Goal: Task Accomplishment & Management: Complete application form

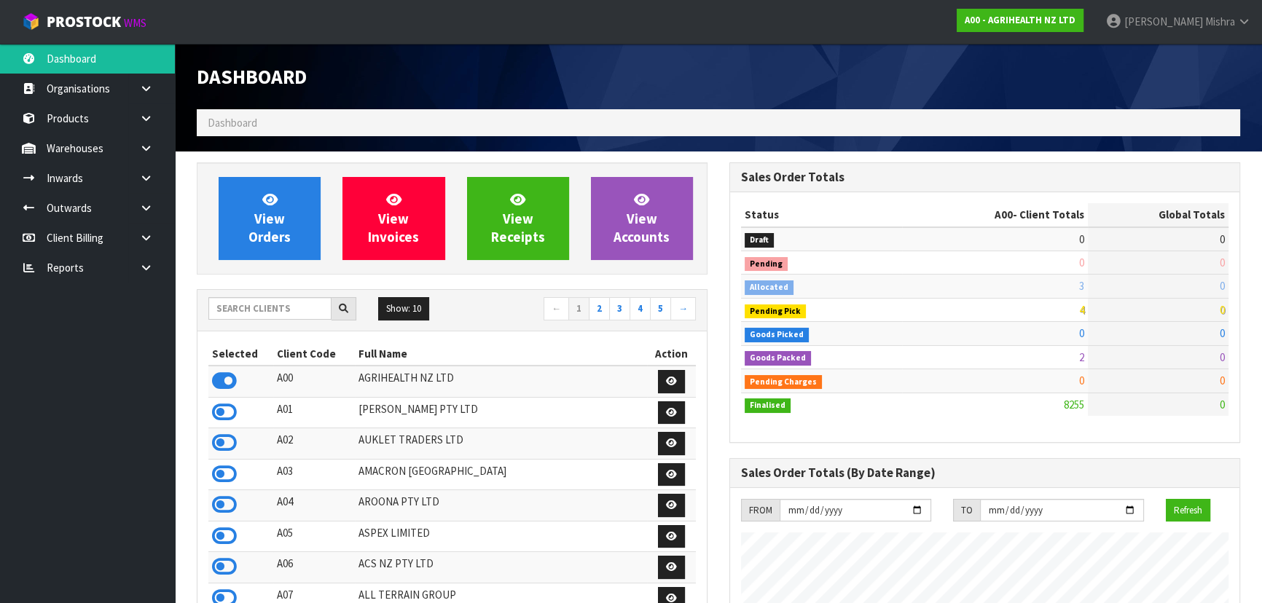
scroll to position [1102, 532]
click at [243, 307] on input "text" at bounding box center [269, 308] width 123 height 23
type input "D04"
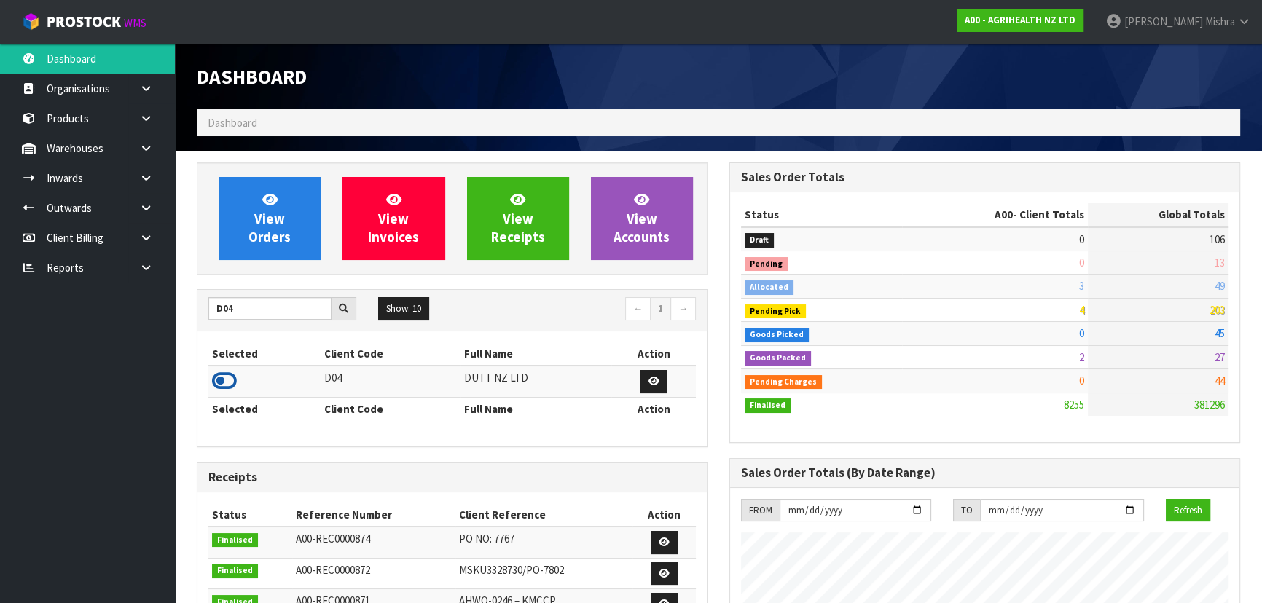
click at [212, 381] on icon at bounding box center [224, 381] width 25 height 22
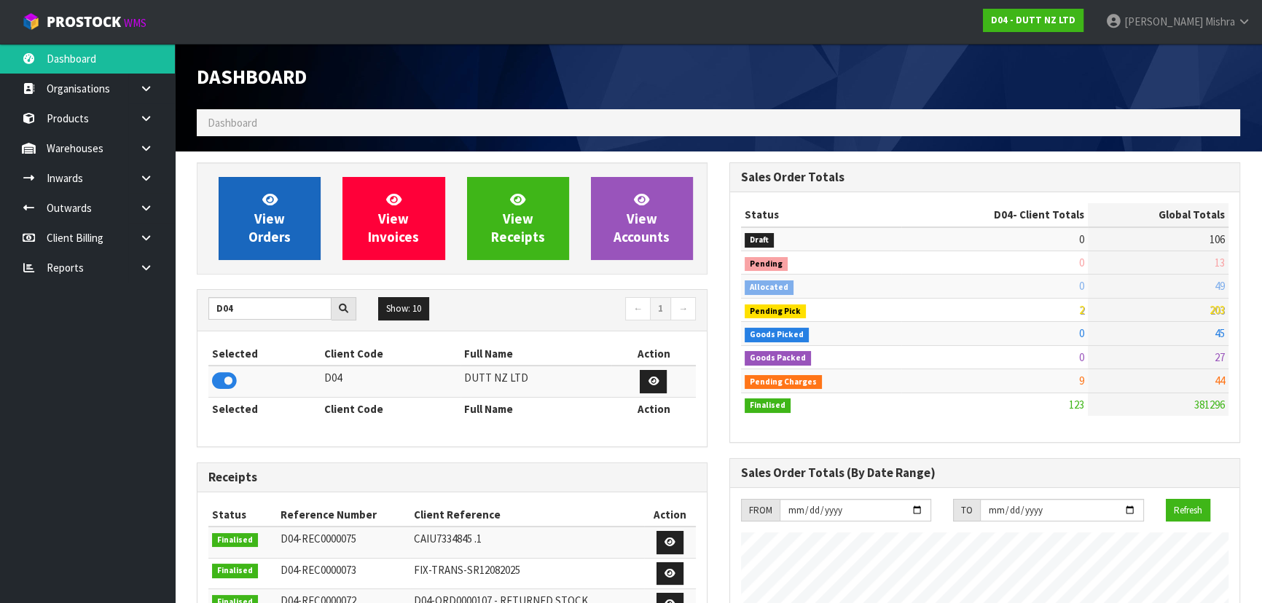
scroll to position [727726, 728083]
click at [252, 204] on link "View Orders" at bounding box center [270, 218] width 102 height 83
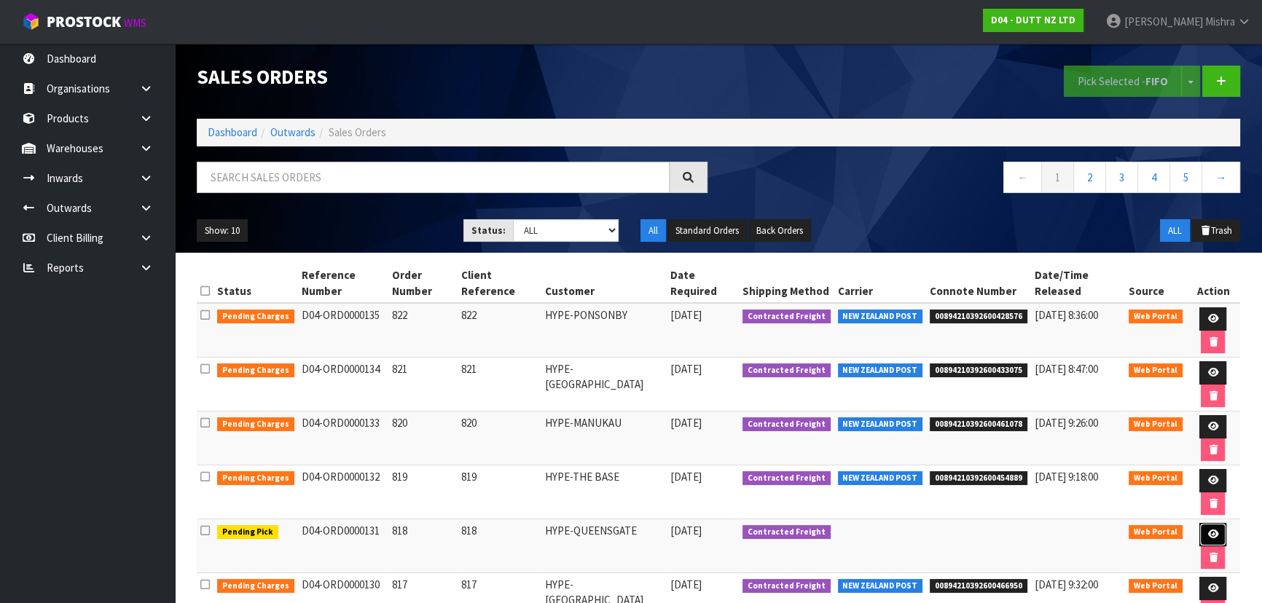
click at [1207, 530] on icon at bounding box center [1212, 534] width 11 height 9
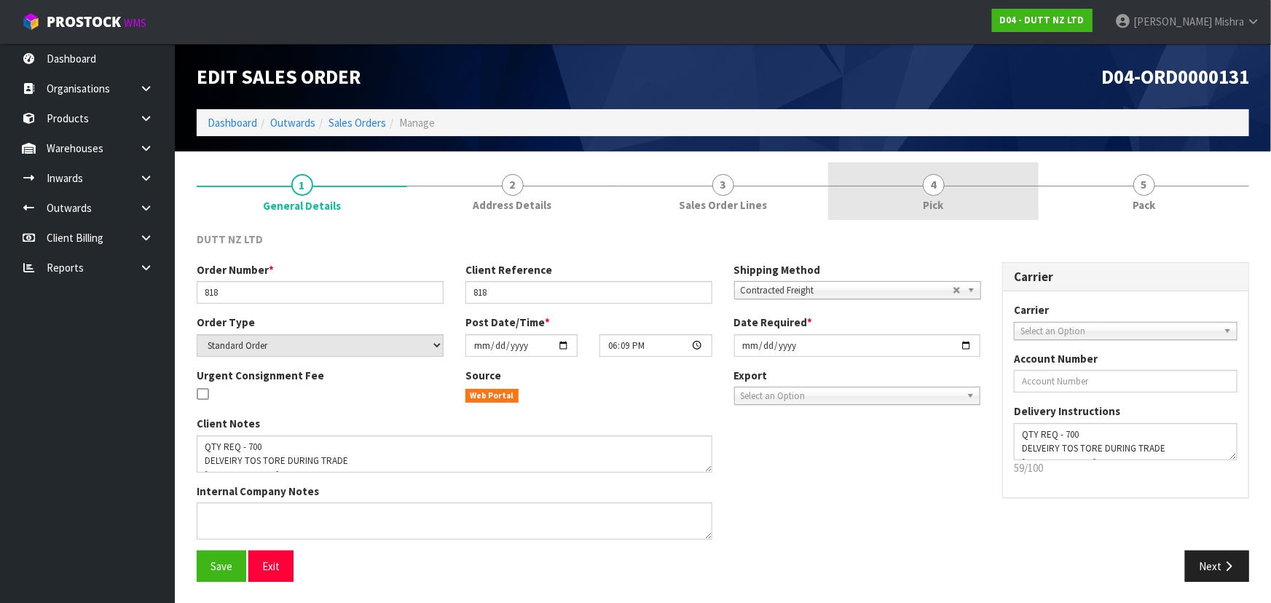
click at [938, 187] on span "4" at bounding box center [934, 185] width 22 height 22
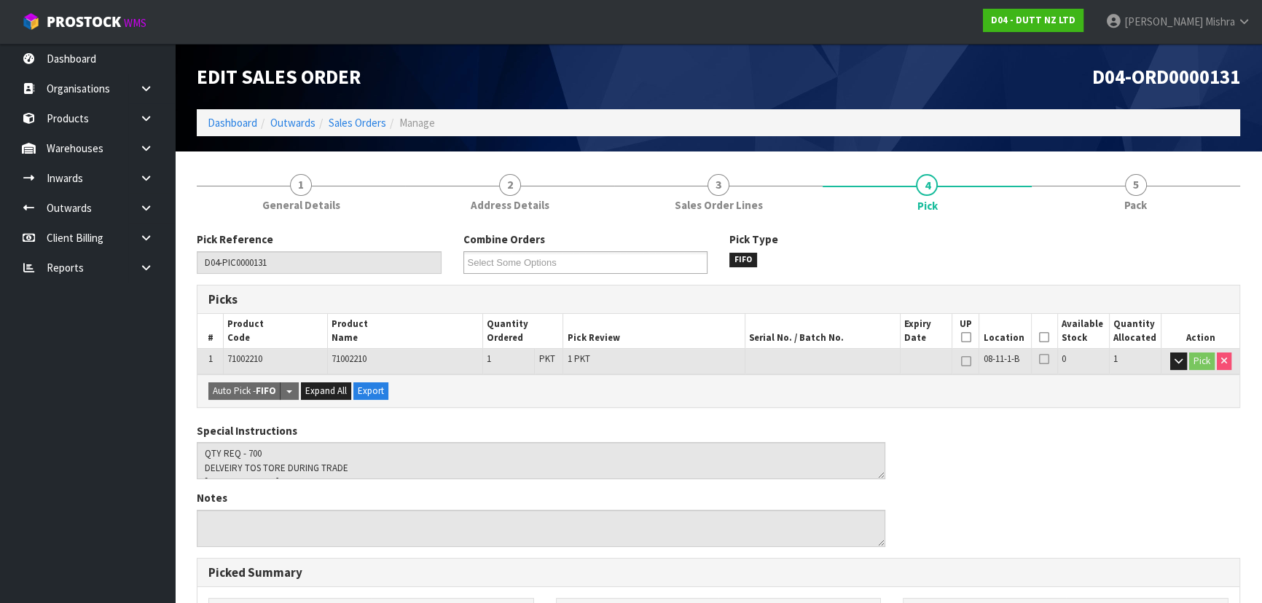
click at [1043, 338] on icon at bounding box center [1044, 337] width 10 height 1
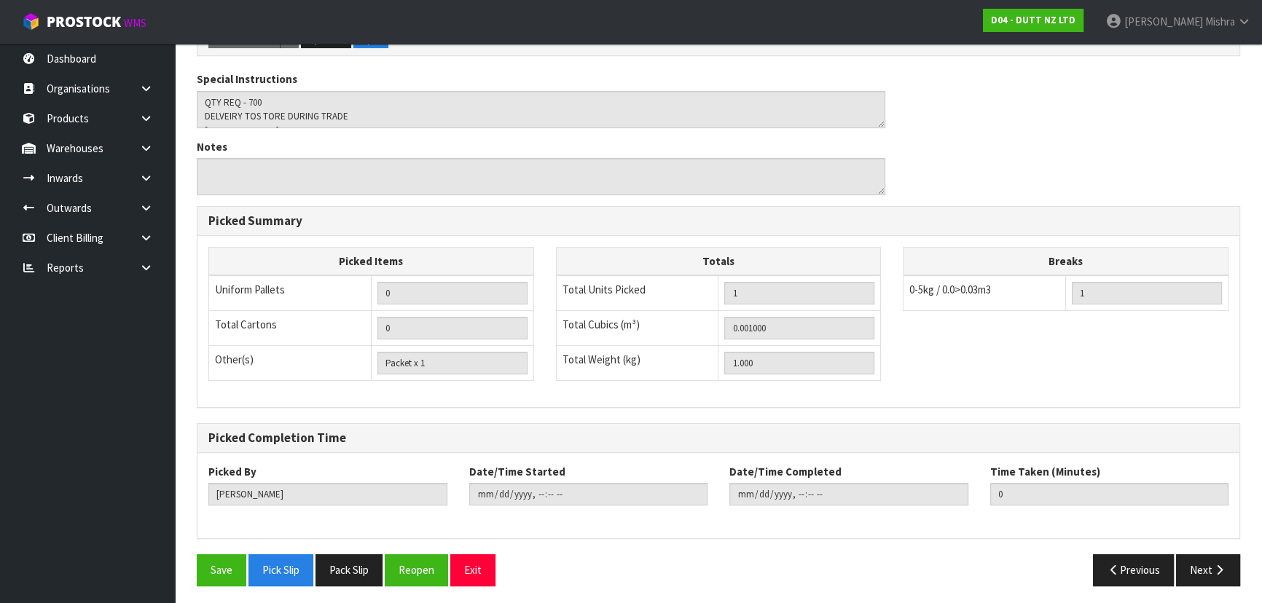
scroll to position [407, 0]
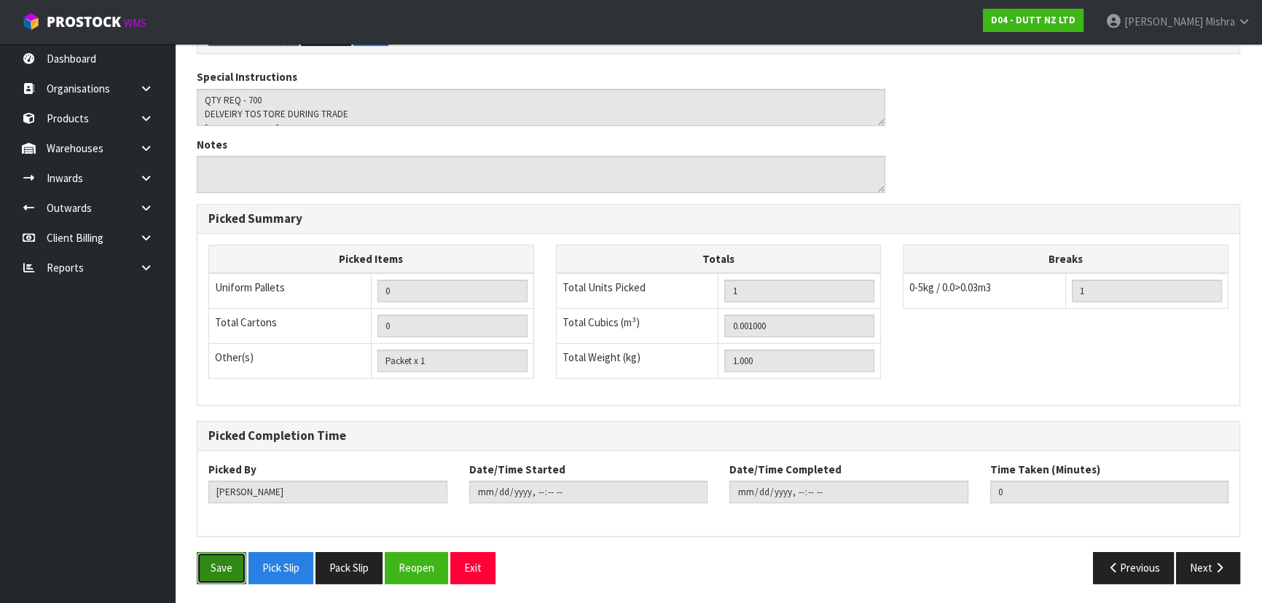
click at [226, 552] on button "Save" at bounding box center [222, 567] width 50 height 31
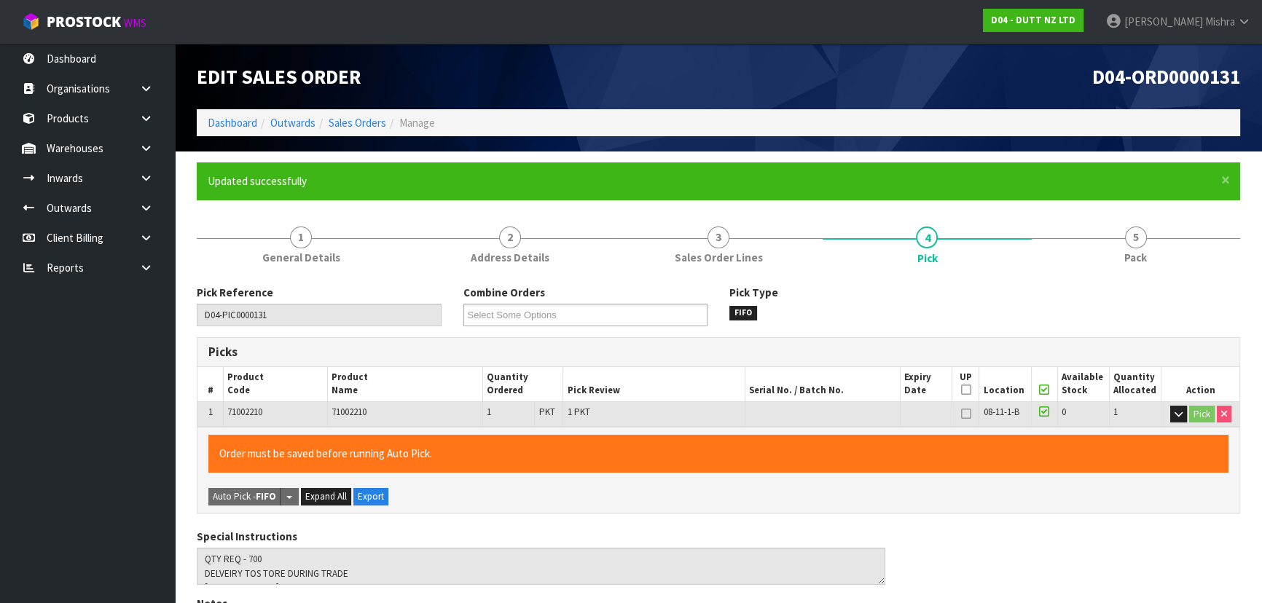
type input "[PERSON_NAME]"
type input "2025-09-16T09:36:39"
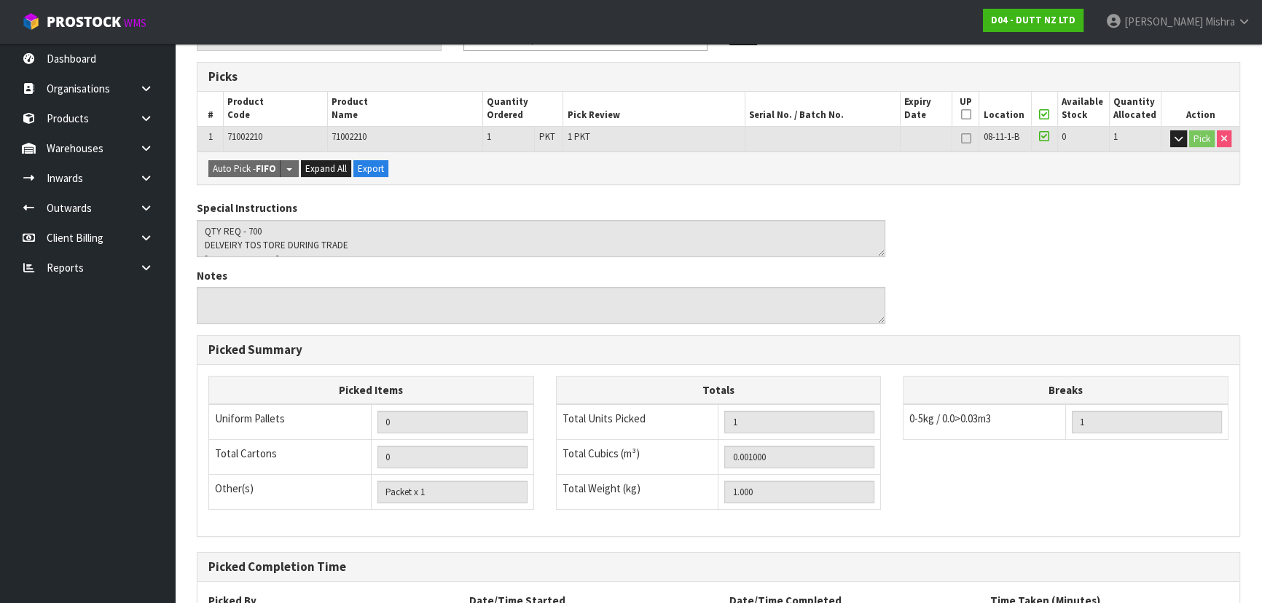
scroll to position [407, 0]
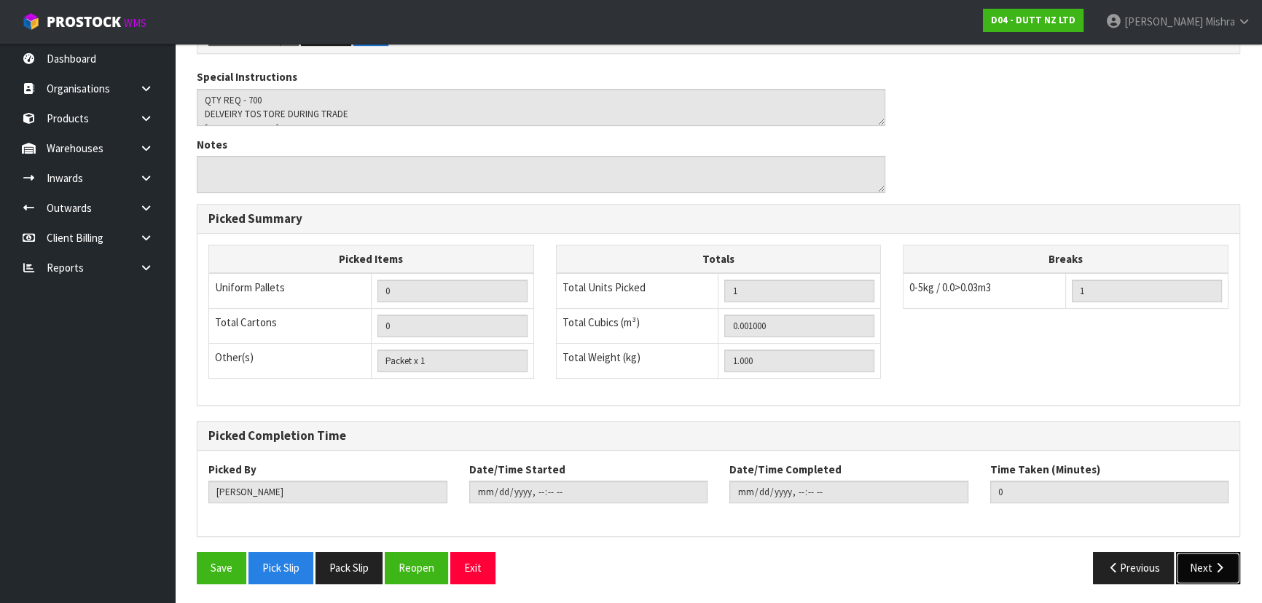
click at [1195, 575] on button "Next" at bounding box center [1208, 567] width 64 height 31
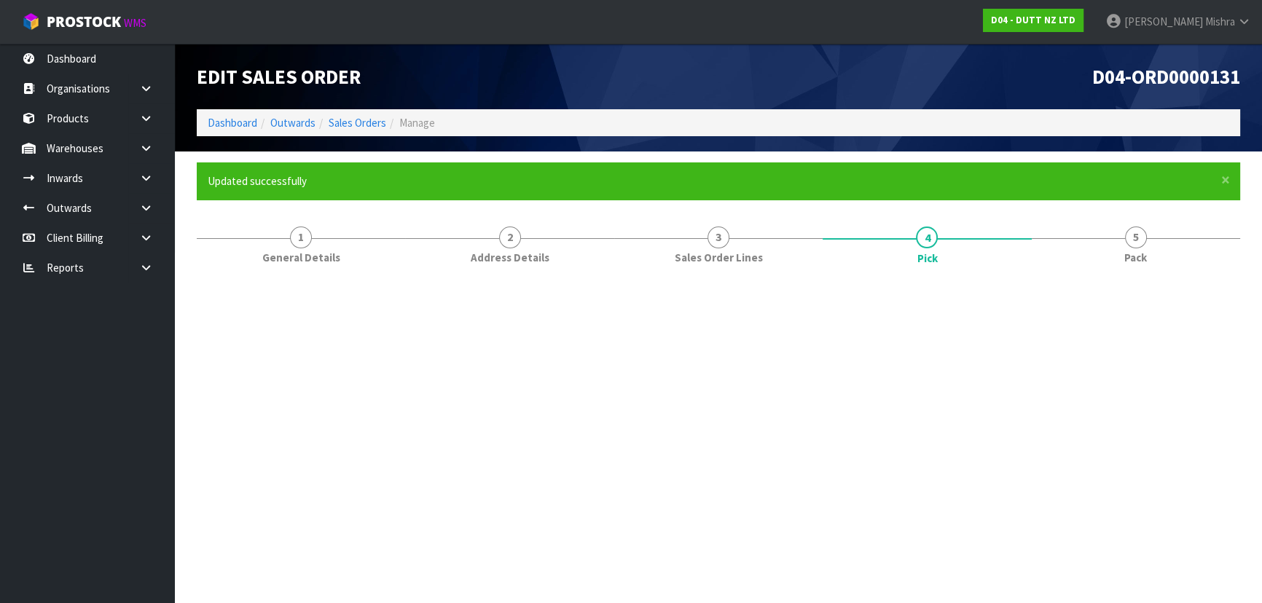
scroll to position [0, 0]
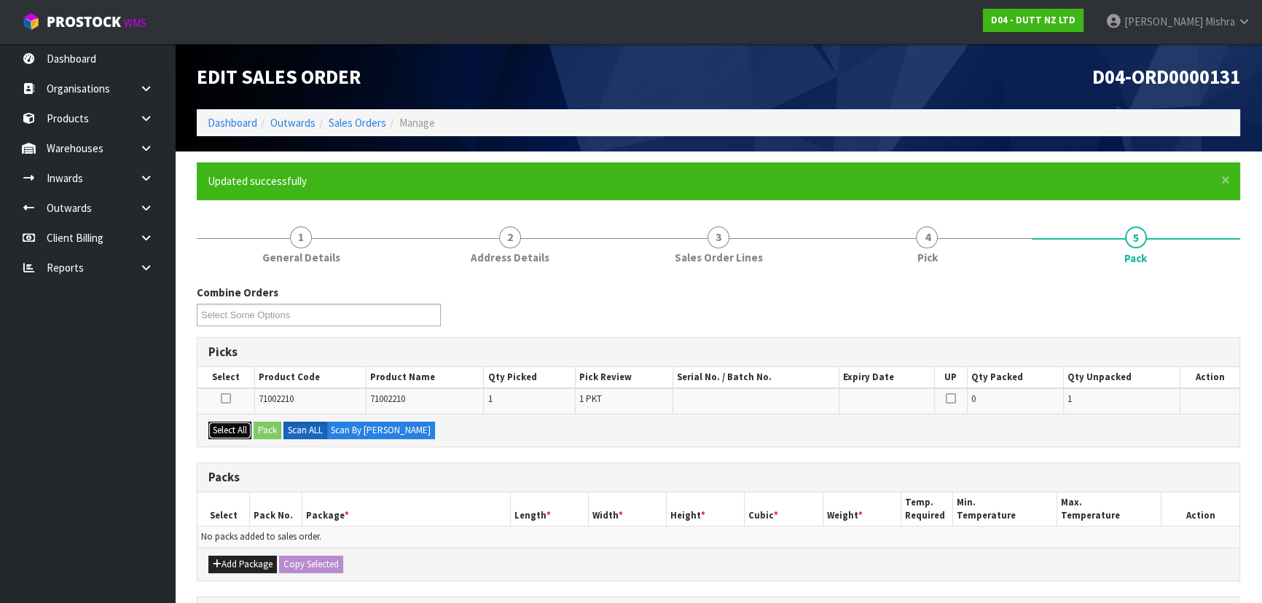
click at [223, 437] on button "Select All" at bounding box center [229, 430] width 43 height 17
click at [262, 430] on button "Pack" at bounding box center [268, 430] width 28 height 17
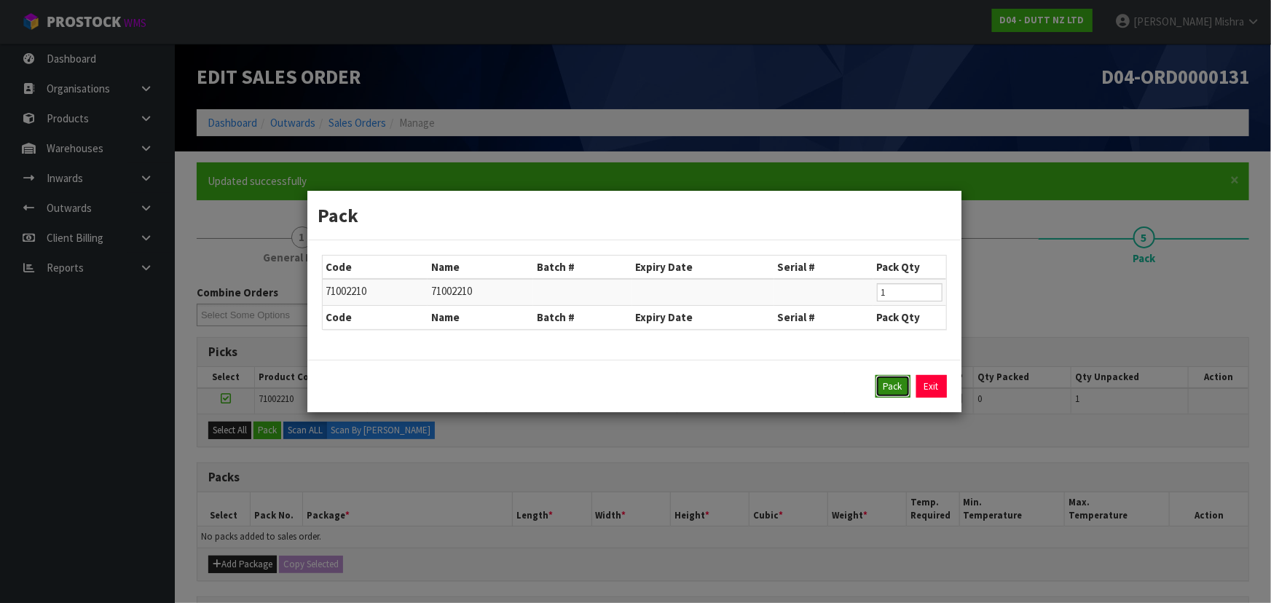
click at [895, 385] on button "Pack" at bounding box center [893, 386] width 35 height 23
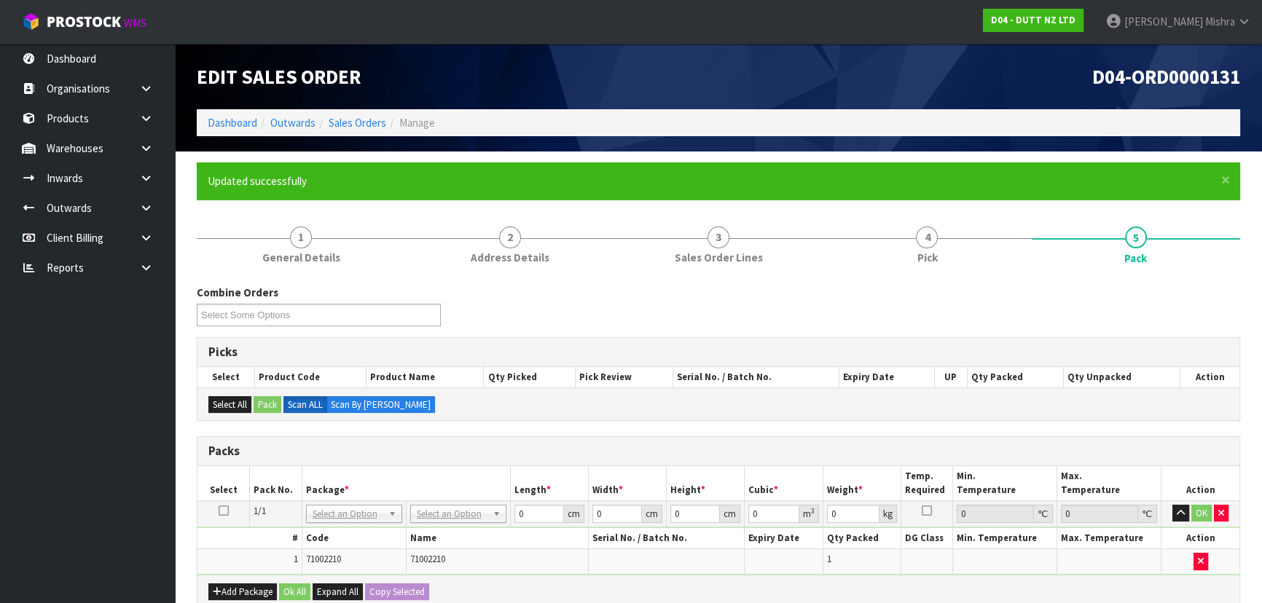
click at [467, 528] on th "Name" at bounding box center [497, 538] width 182 height 21
click at [456, 522] on div at bounding box center [457, 533] width 95 height 24
click at [453, 532] on input "text" at bounding box center [457, 533] width 89 height 18
type input "a4"
type input "31"
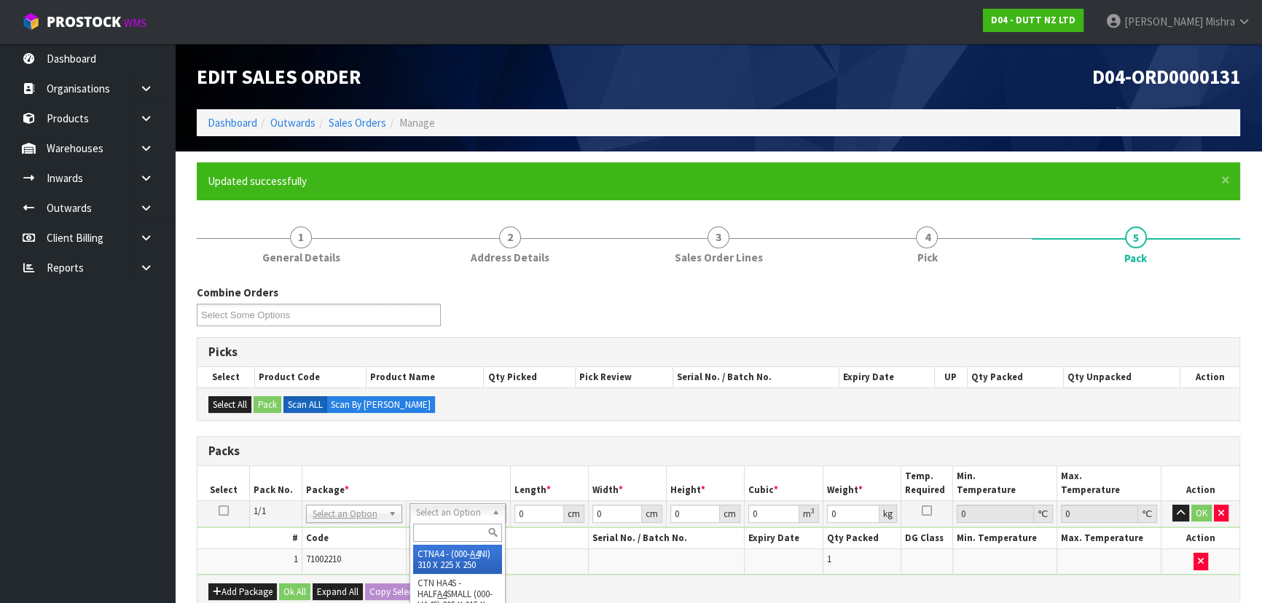
type input "22.5"
type input "25"
type input "0.017438"
type input "1.2"
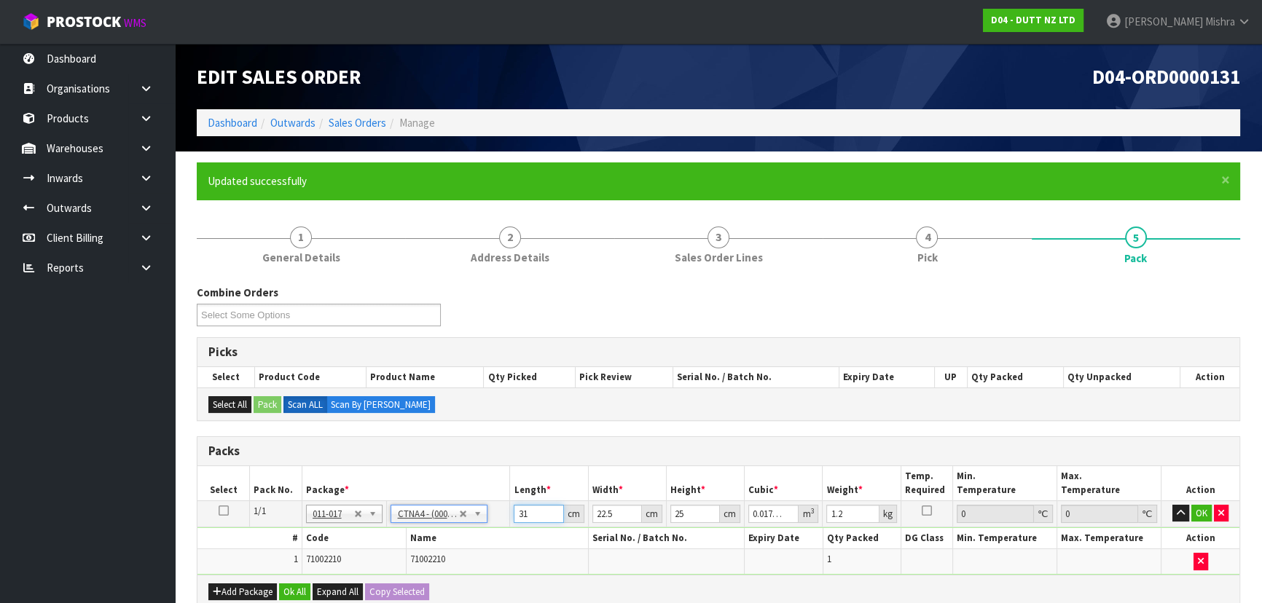
drag, startPoint x: 529, startPoint y: 517, endPoint x: 432, endPoint y: 517, distance: 96.9
click at [432, 517] on tr "1/1 NONE 007-001 007-002 007-004 007-009 007-013 007-014 007-015 007-017 007-01…" at bounding box center [718, 514] width 1042 height 26
type input "3"
type input "0.001687"
type input "32"
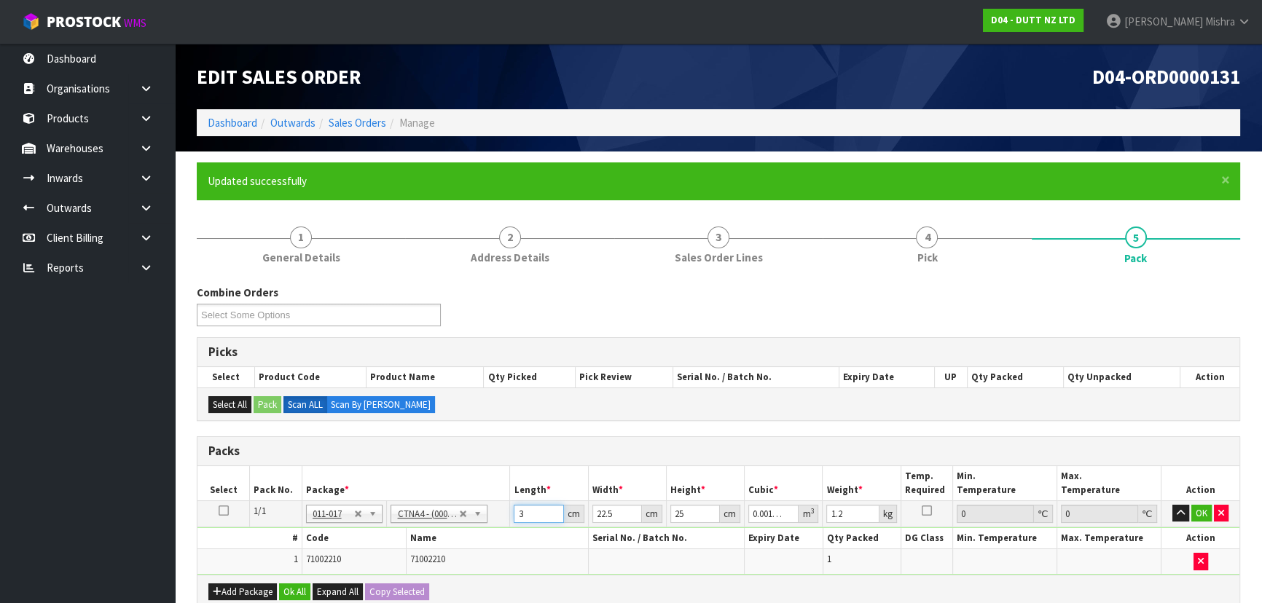
type input "0.018"
type input "32"
type input "2"
type input "0.0016"
type input "24"
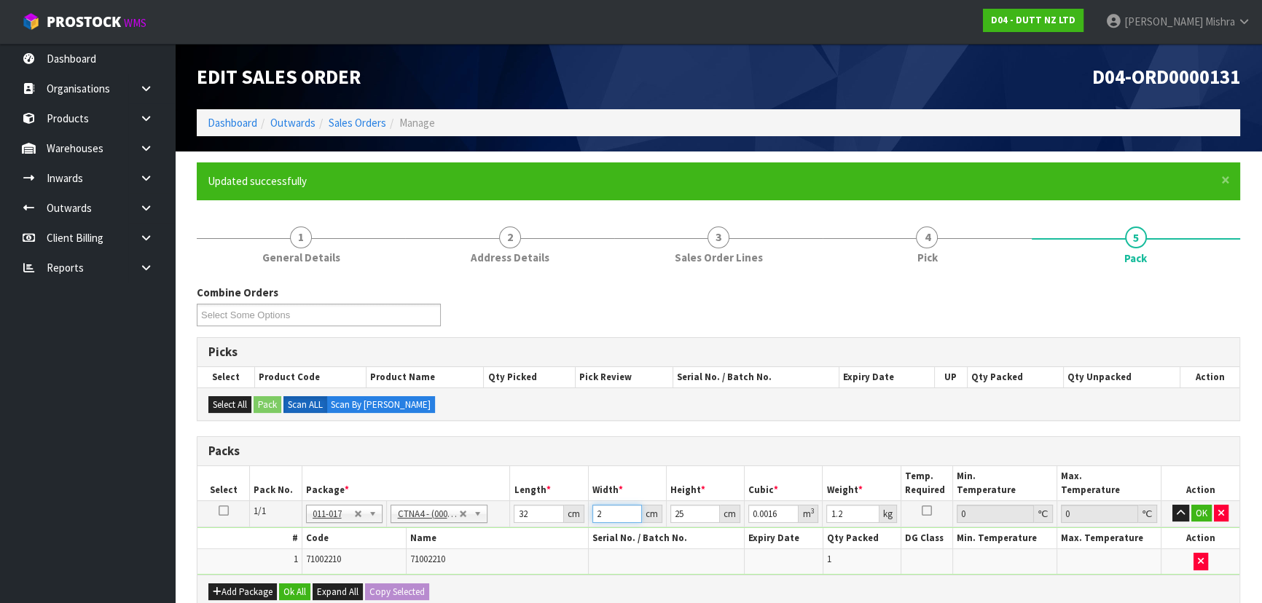
type input "0.0192"
type input "24"
type input "2"
type input "0.001536"
type input "27"
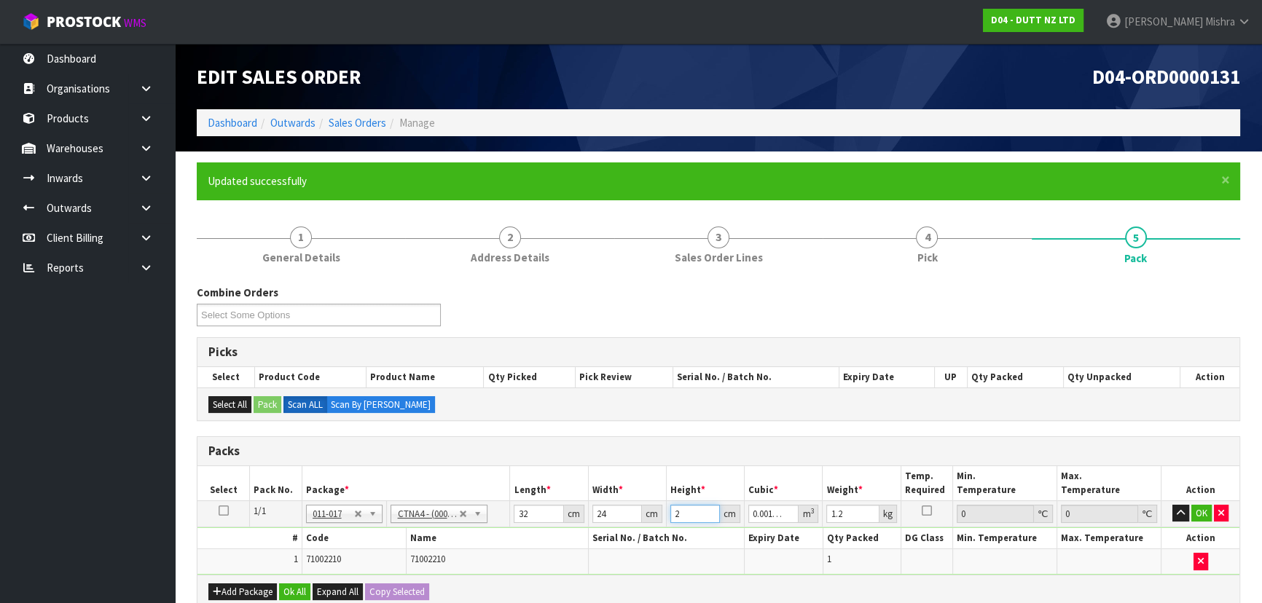
type input "0.020736"
type input "27"
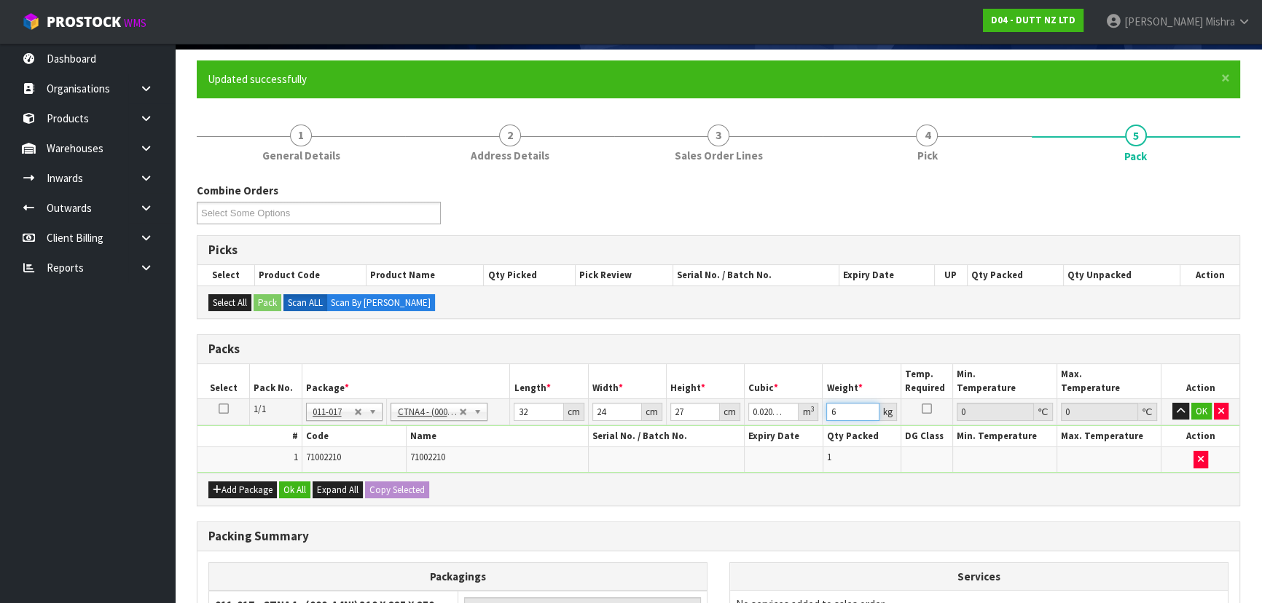
scroll to position [278, 0]
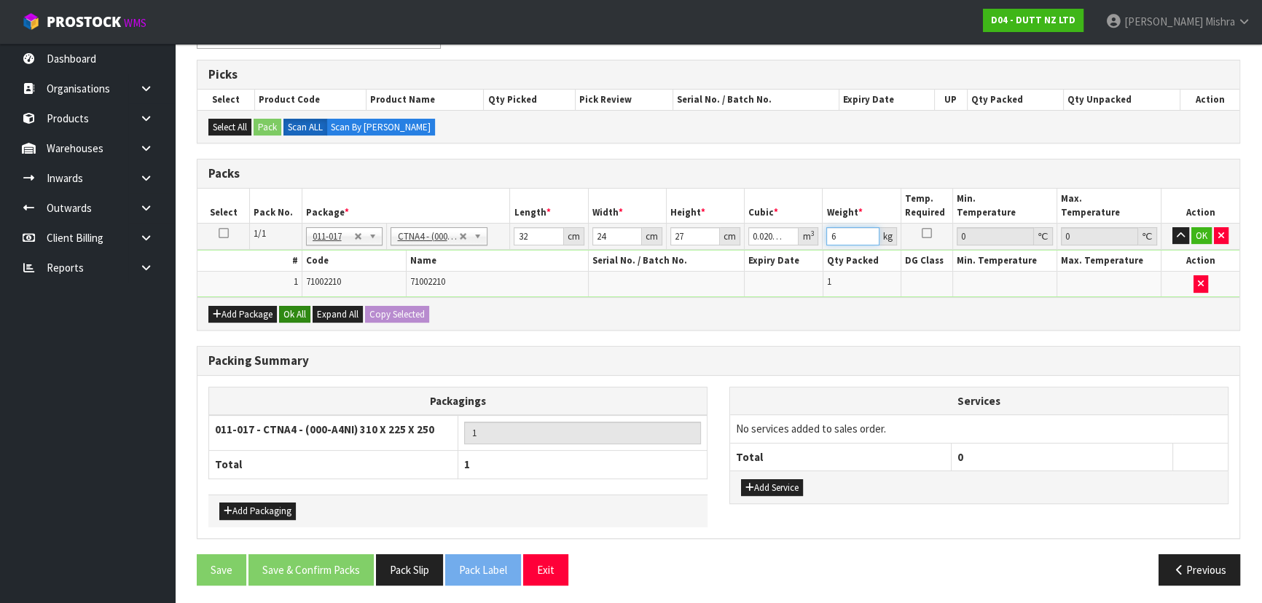
type input "6"
click at [299, 310] on button "Ok All" at bounding box center [294, 314] width 31 height 17
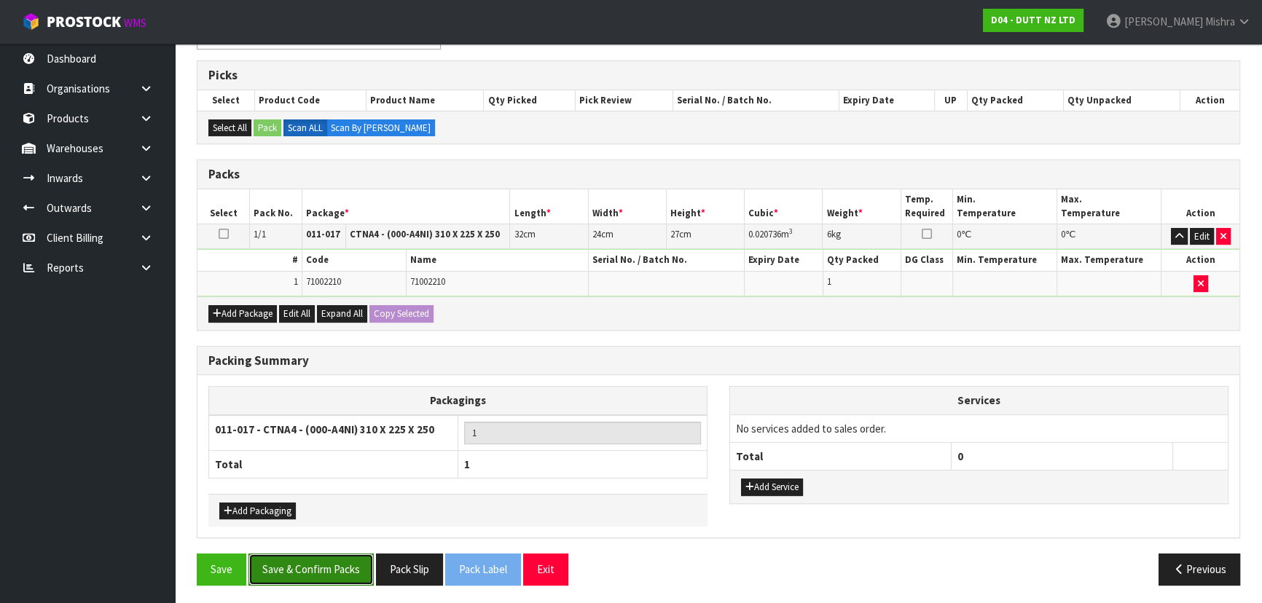
click at [316, 557] on button "Save & Confirm Packs" at bounding box center [310, 569] width 125 height 31
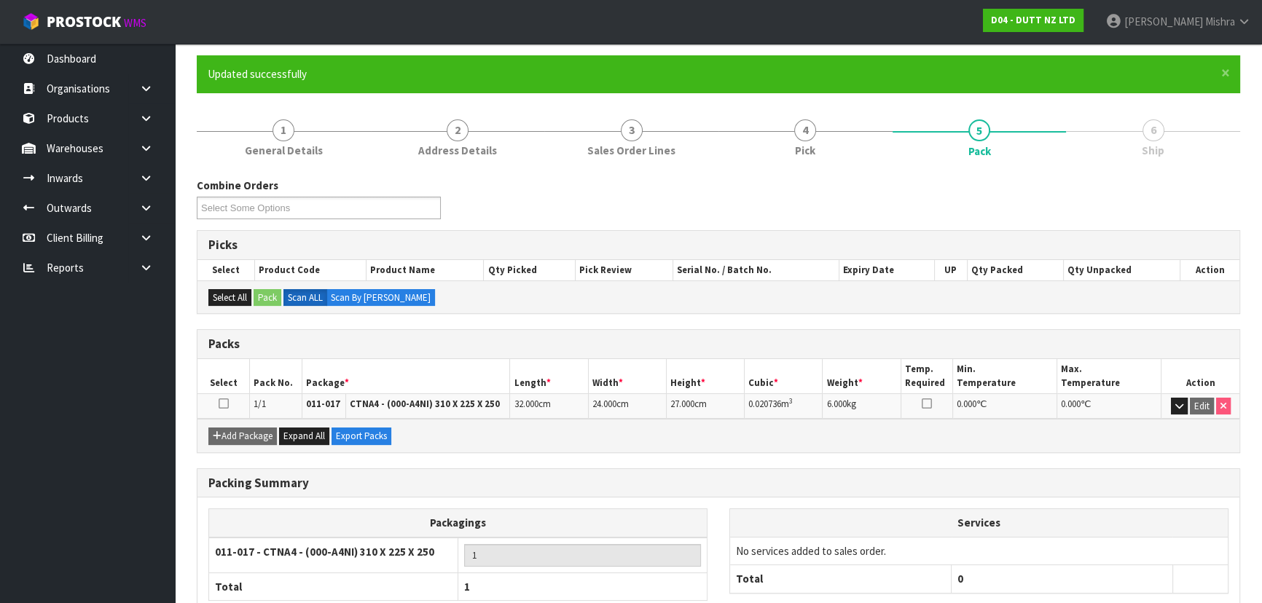
scroll to position [197, 0]
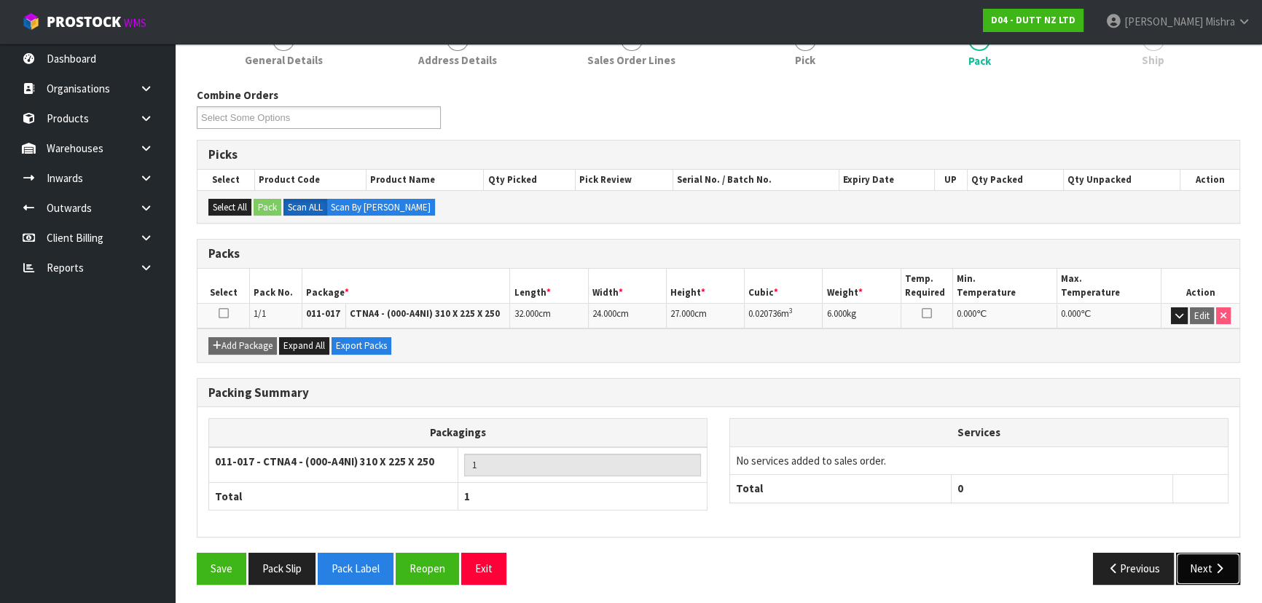
drag, startPoint x: 1194, startPoint y: 560, endPoint x: 1183, endPoint y: 560, distance: 10.9
click at [1194, 560] on button "Next" at bounding box center [1208, 568] width 64 height 31
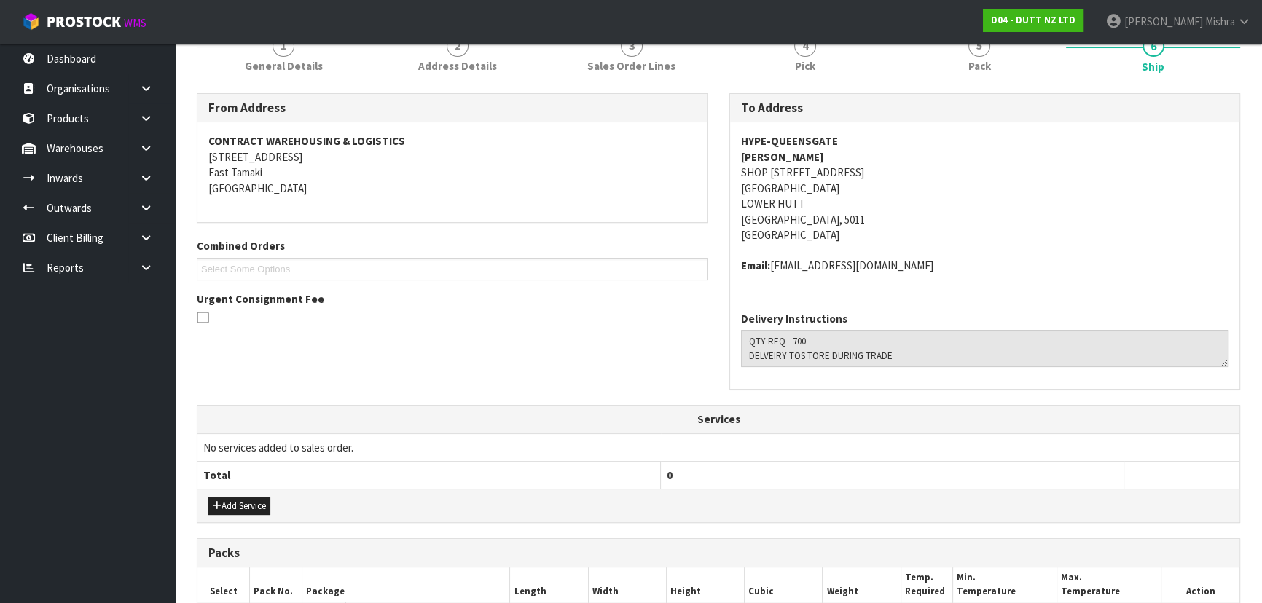
scroll to position [403, 0]
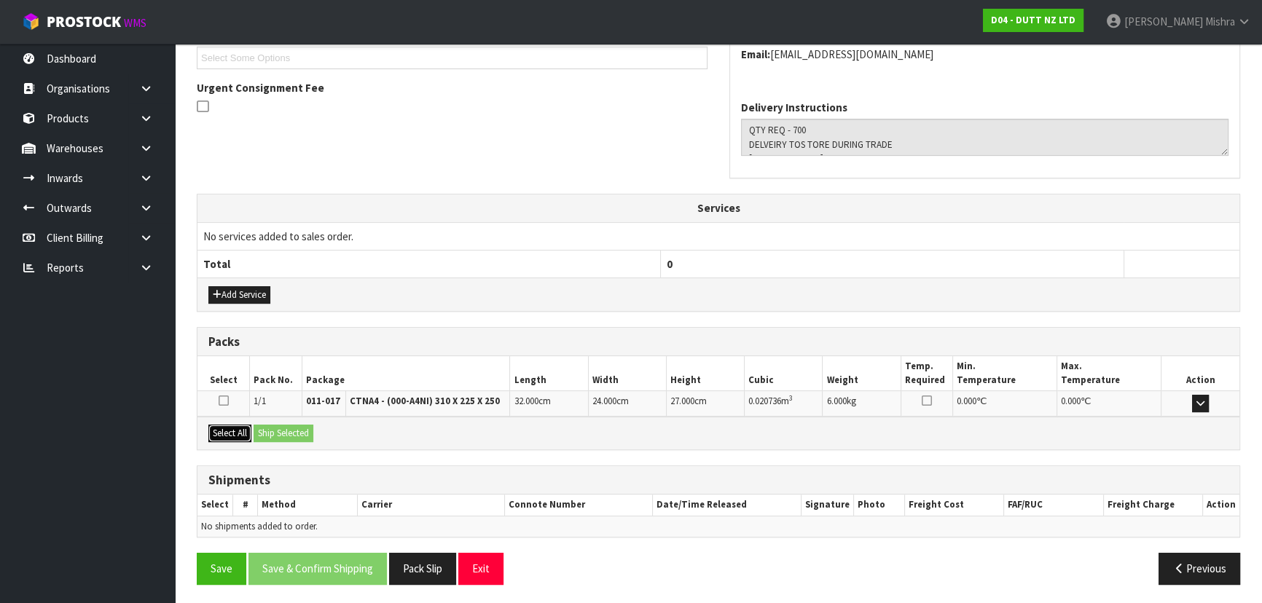
click at [240, 428] on button "Select All" at bounding box center [229, 433] width 43 height 17
click at [277, 427] on button "Ship Selected" at bounding box center [284, 433] width 60 height 17
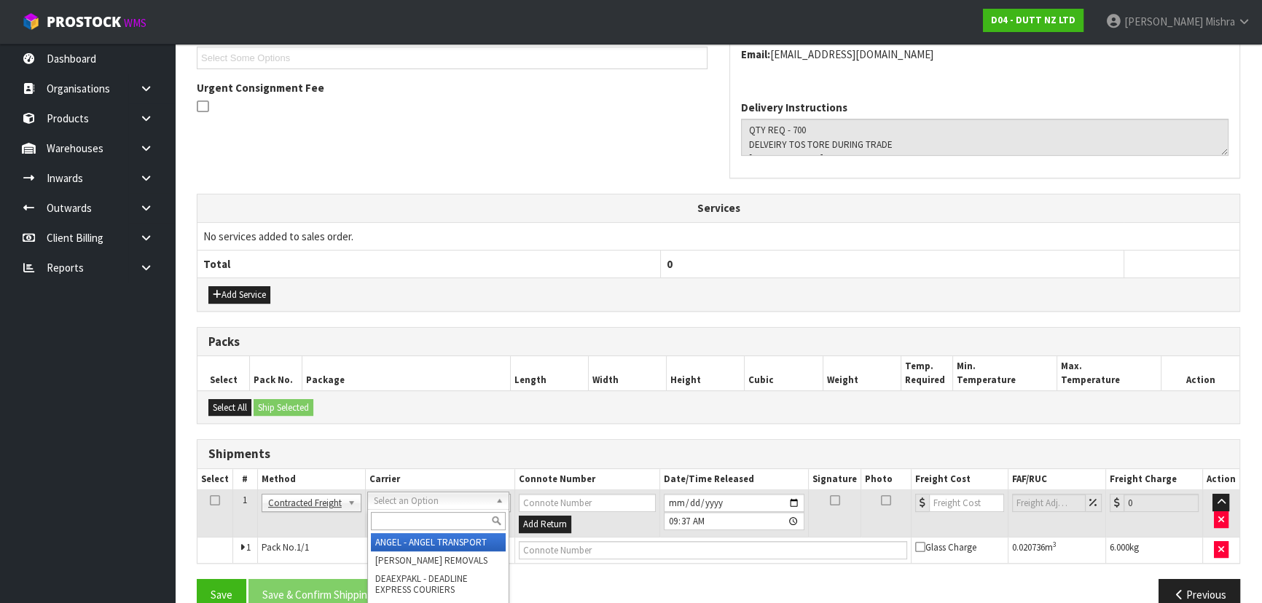
click at [406, 515] on input "text" at bounding box center [438, 521] width 135 height 18
type input "nzp"
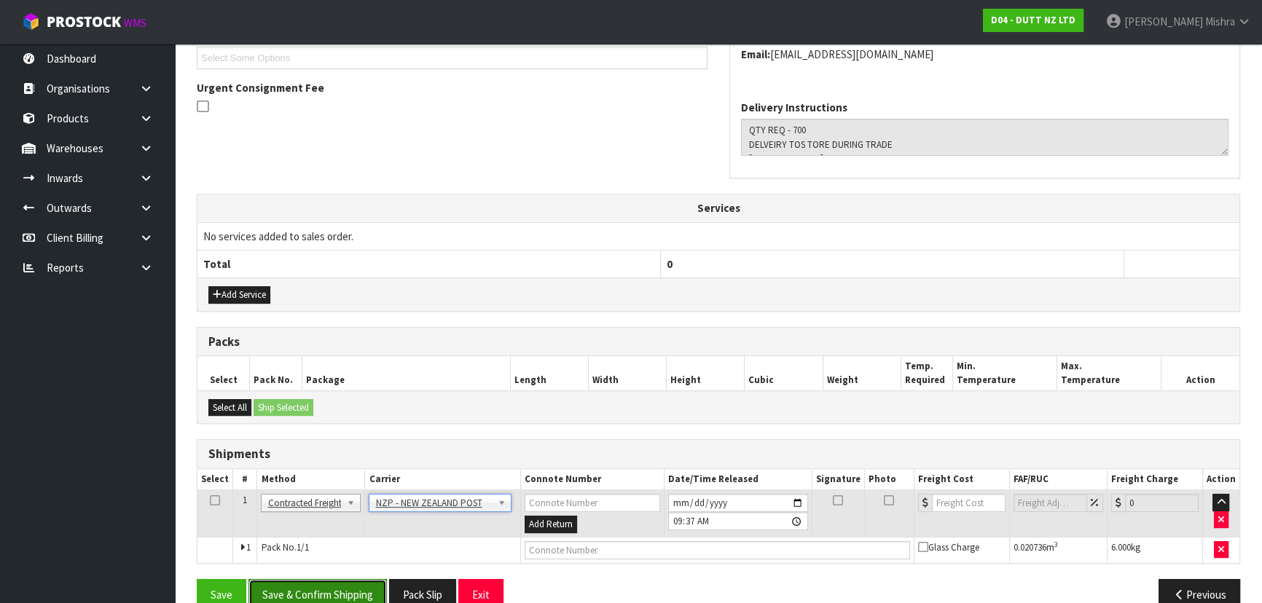
click at [309, 580] on button "Save & Confirm Shipping" at bounding box center [317, 594] width 138 height 31
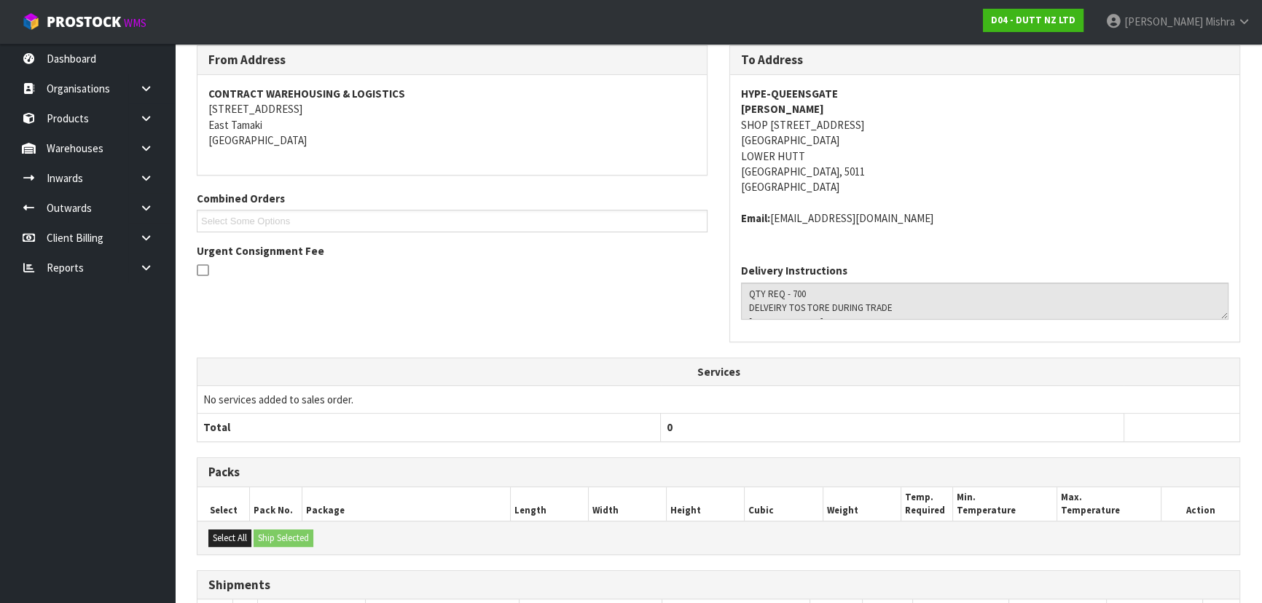
scroll to position [409, 0]
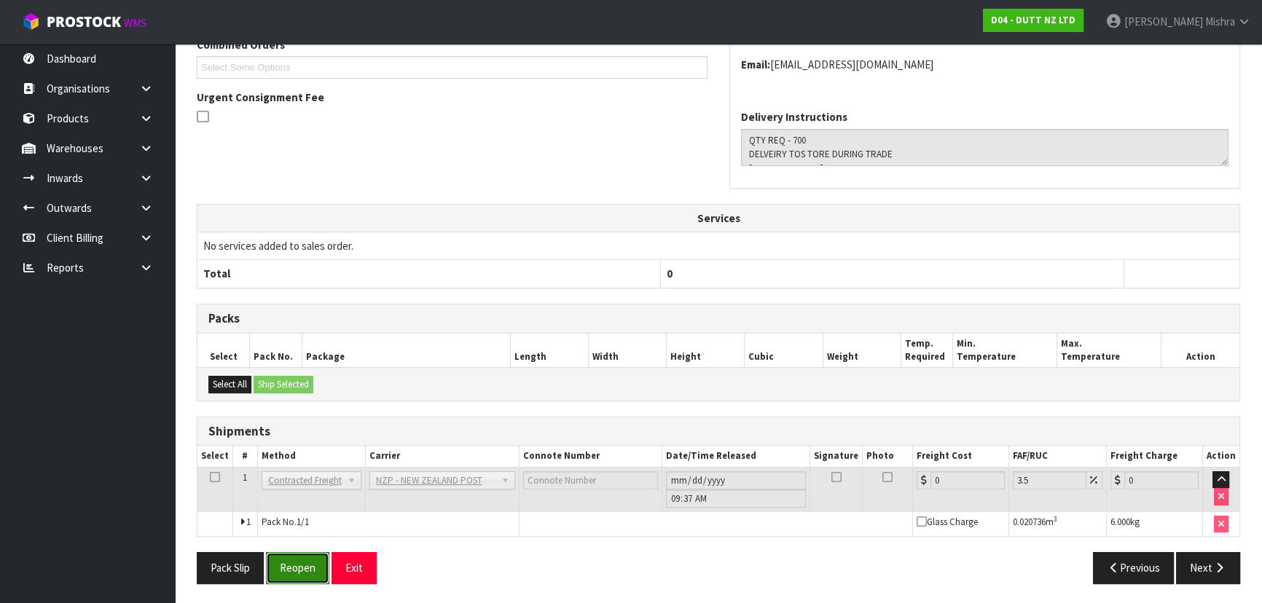
click at [297, 568] on button "Reopen" at bounding box center [297, 567] width 63 height 31
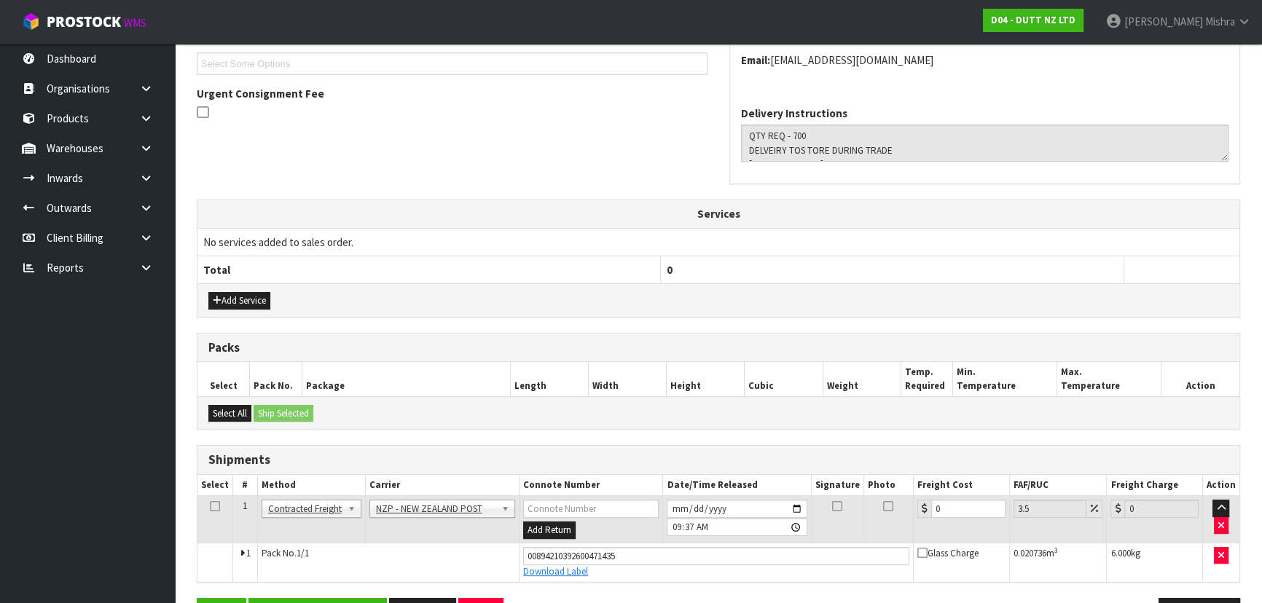
scroll to position [443, 0]
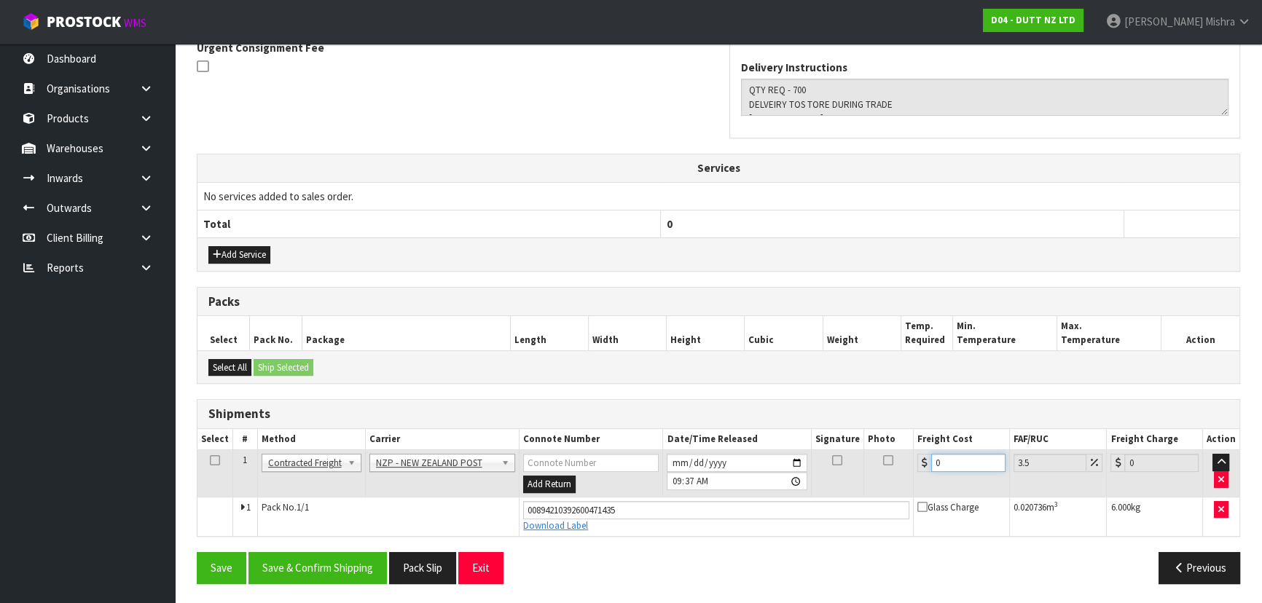
drag, startPoint x: 961, startPoint y: 459, endPoint x: 678, endPoint y: 455, distance: 282.7
click at [682, 455] on tr "1 Client Local Pickup Customer Local Pickup Company Freight Contracted Freight …" at bounding box center [718, 473] width 1042 height 47
type input "8"
type input "8.28"
type input "8.4"
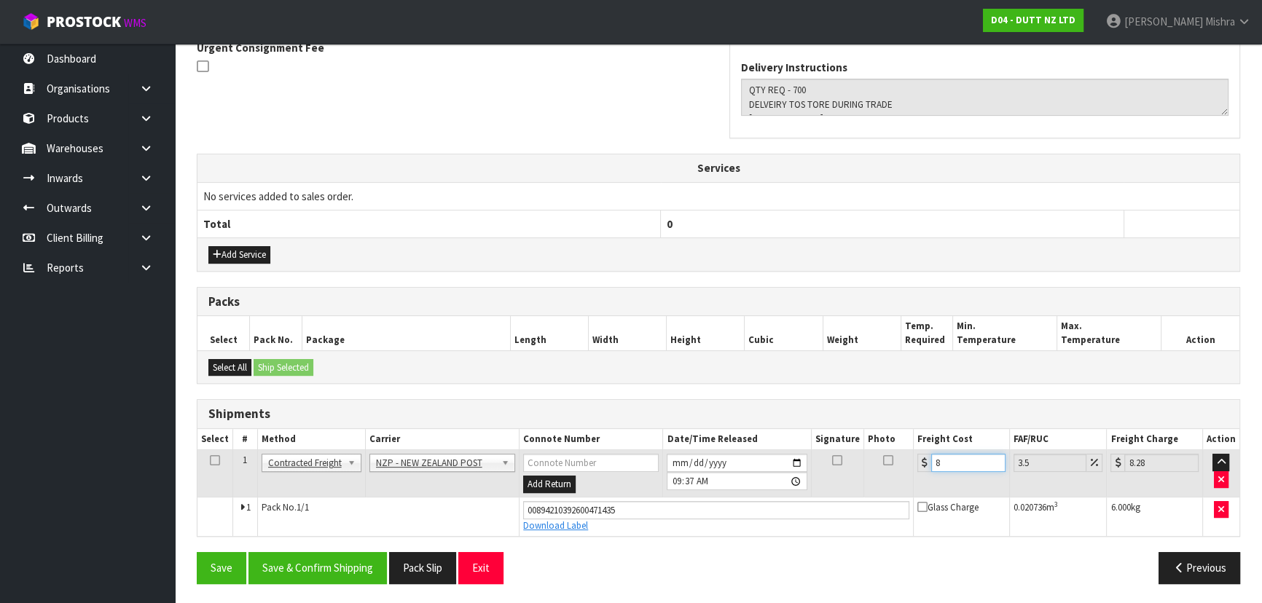
type input "8.69"
type input "8.45"
type input "8.75"
type input "8.45"
click at [332, 573] on button "Save & Confirm Shipping" at bounding box center [317, 567] width 138 height 31
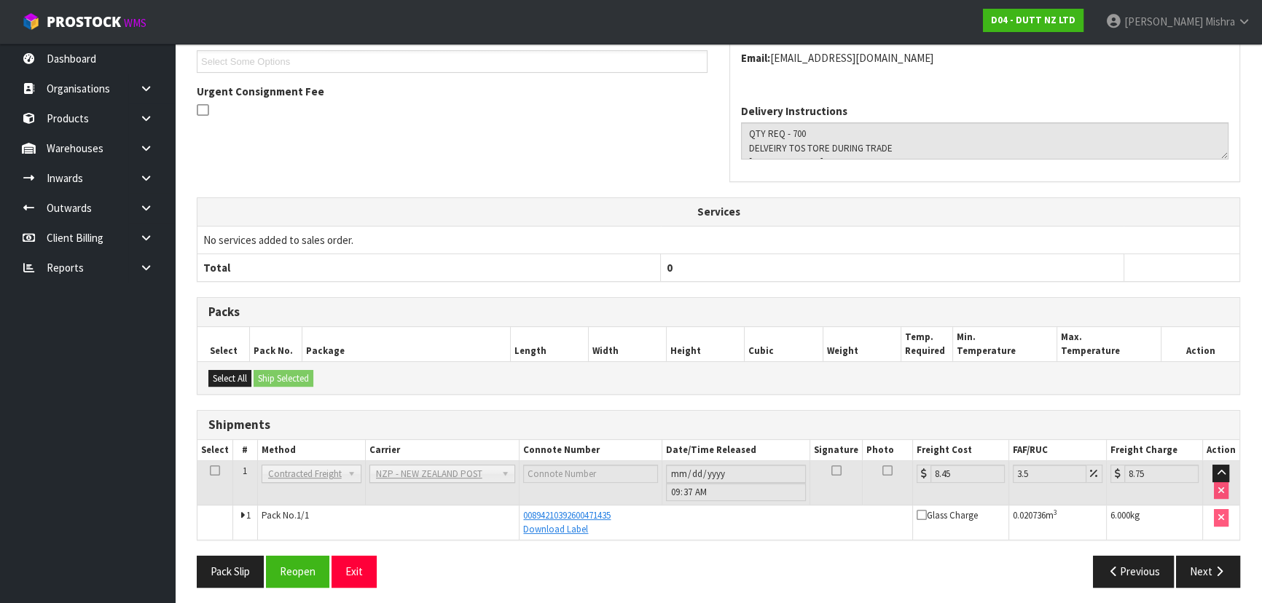
scroll to position [0, 0]
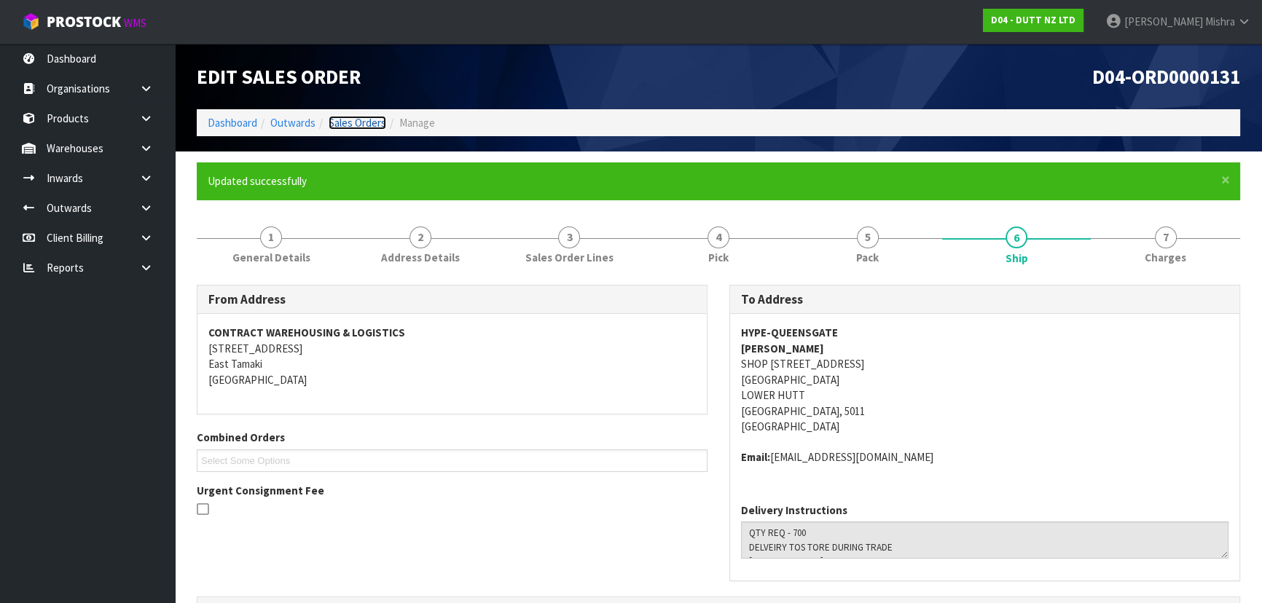
click at [334, 120] on link "Sales Orders" at bounding box center [358, 123] width 58 height 14
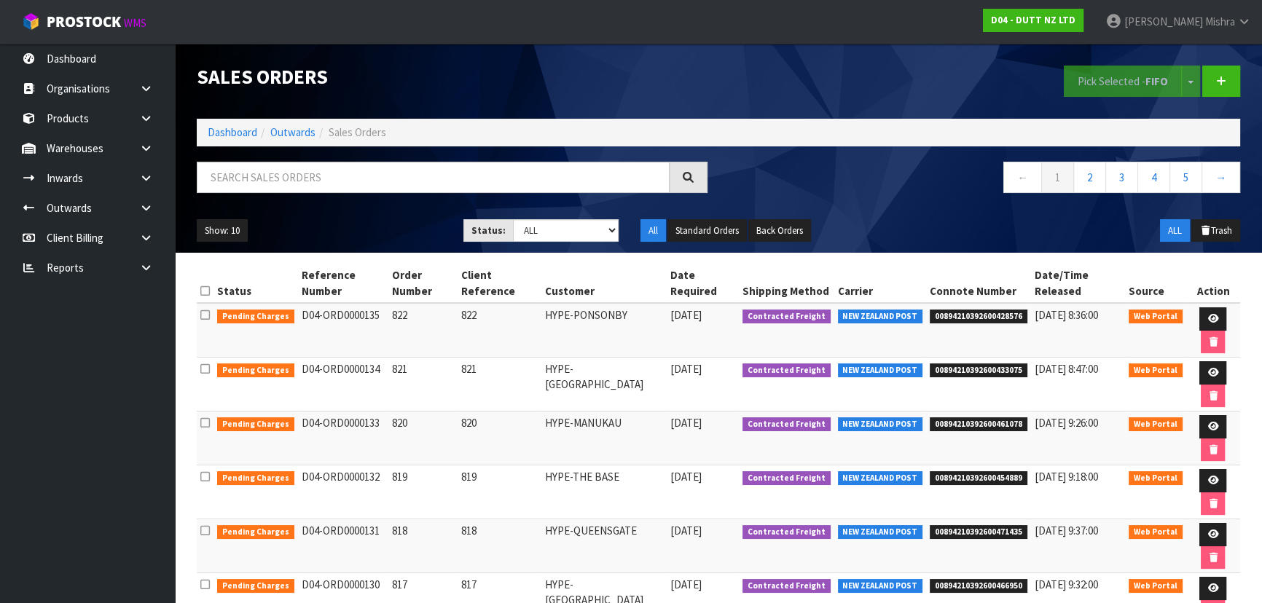
click at [249, 139] on li "Dashboard" at bounding box center [233, 132] width 50 height 15
click at [240, 128] on link "Dashboard" at bounding box center [233, 132] width 50 height 14
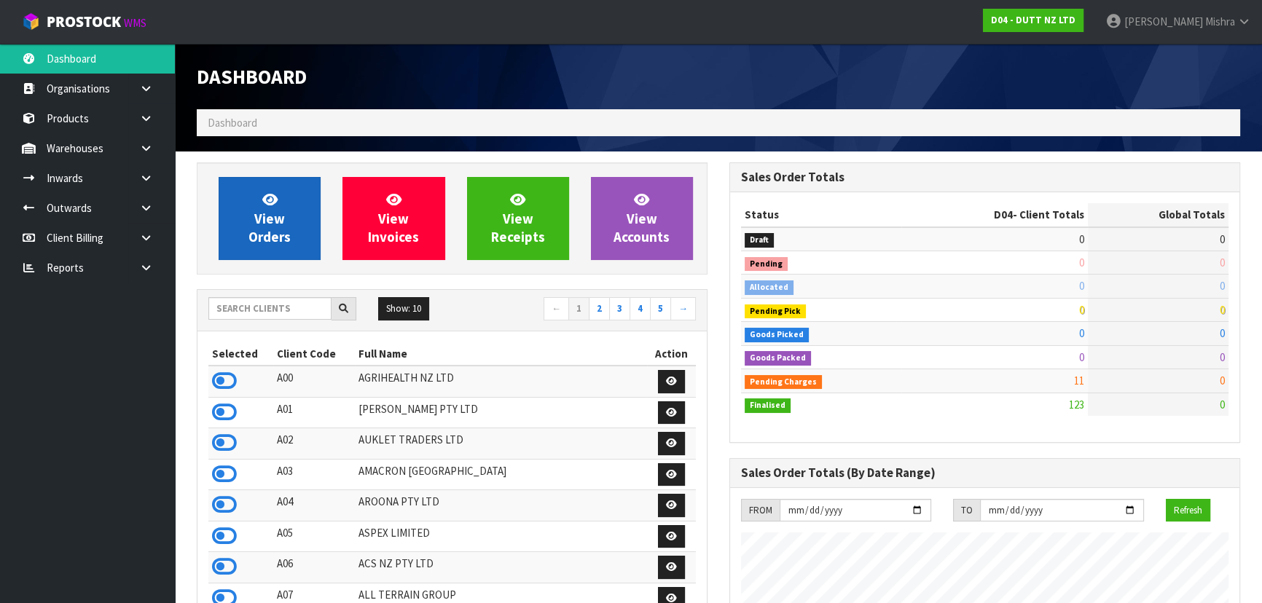
scroll to position [890, 532]
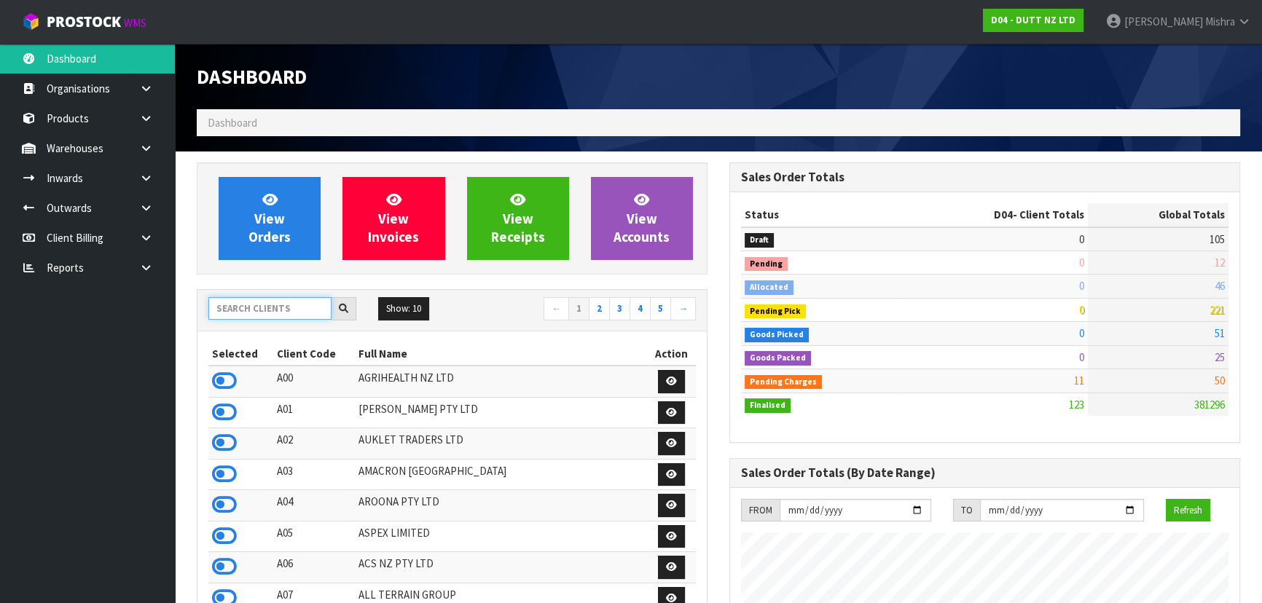
click at [252, 310] on input "text" at bounding box center [269, 308] width 123 height 23
type input "S02"
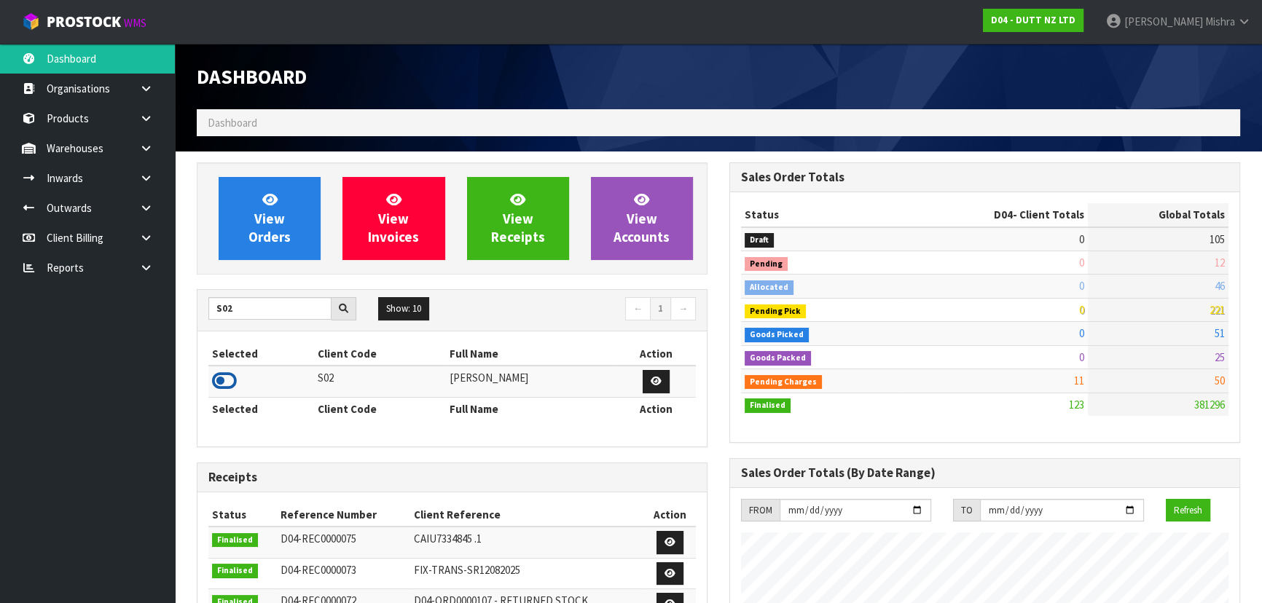
click at [216, 380] on icon at bounding box center [224, 381] width 25 height 22
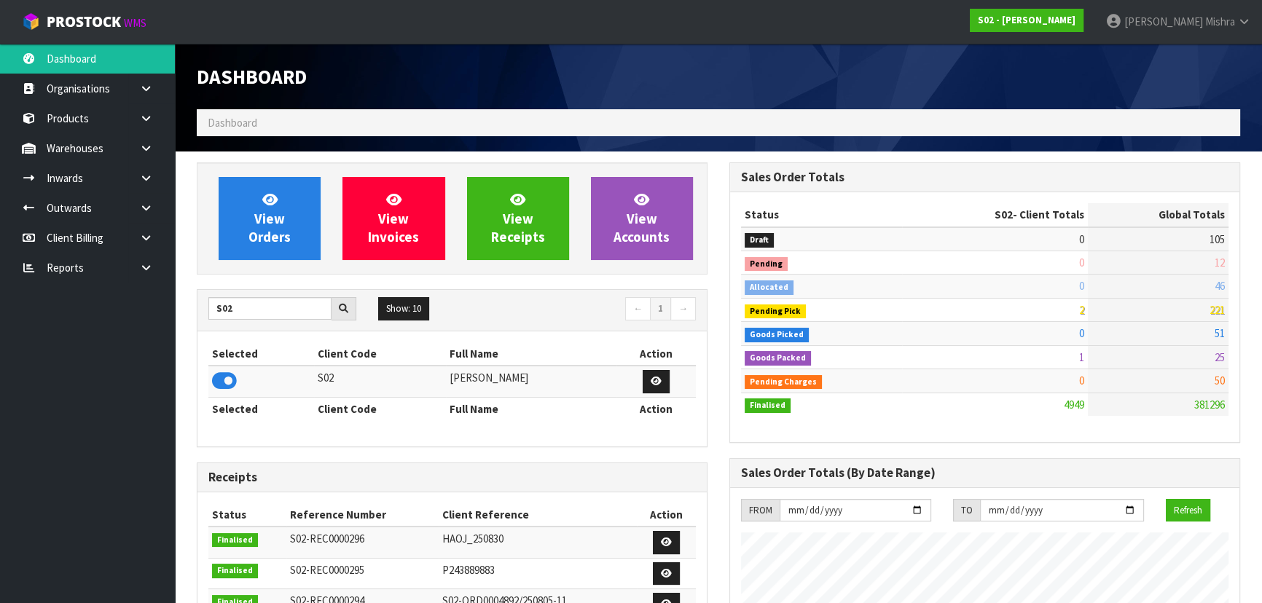
scroll to position [1102, 532]
click at [238, 277] on div "View Orders View Invoices View Receipts View Accounts S02 Show: 10 5 10 25 50 ←…" at bounding box center [452, 588] width 533 height 853
click at [249, 238] on span "View Orders" at bounding box center [269, 218] width 42 height 55
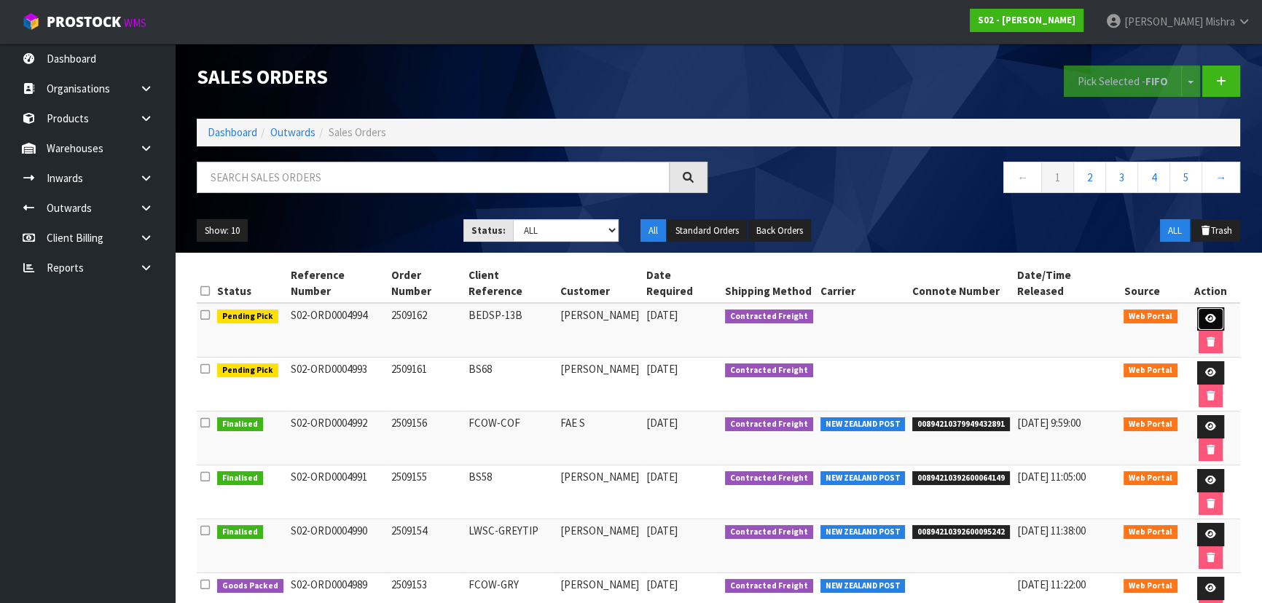
click at [1199, 307] on link at bounding box center [1210, 318] width 27 height 23
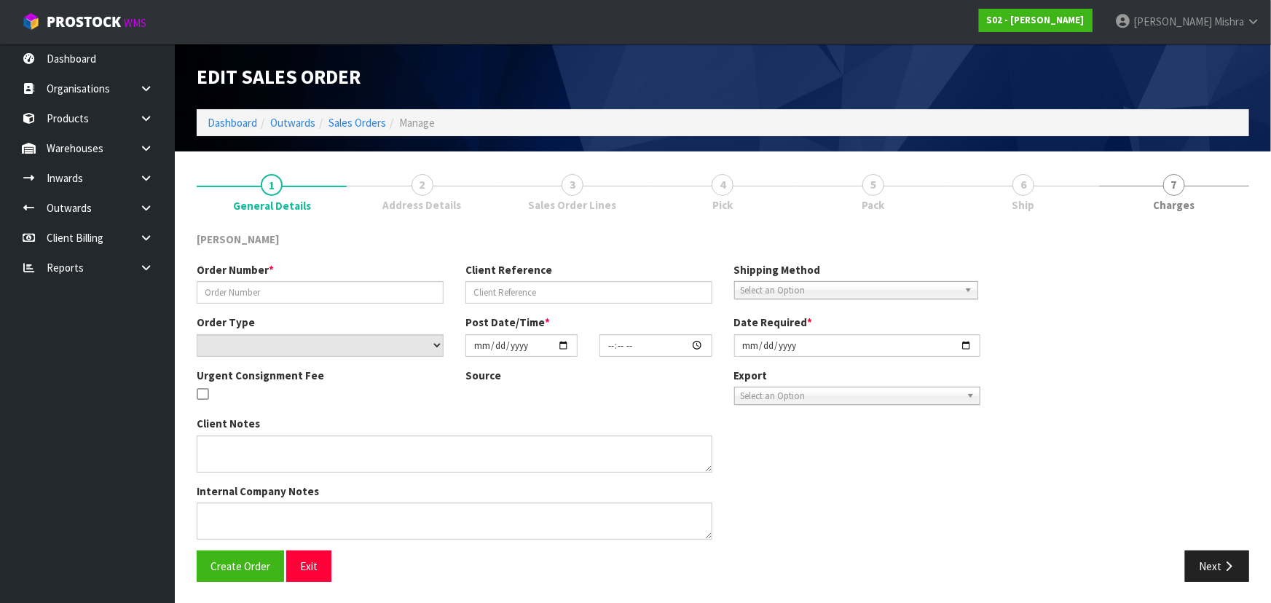
type input "2509162"
type input "BEDSP-13B"
select select "number:0"
type input "2025-09-15"
type input "23:34:00.000"
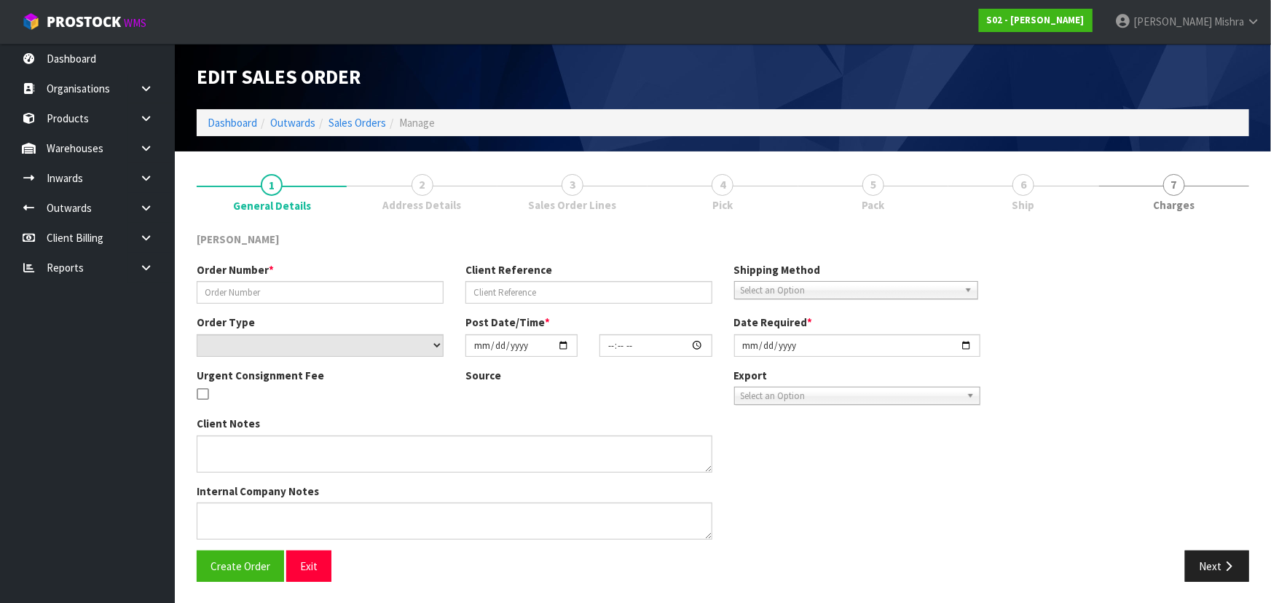
type input "2025-09-16"
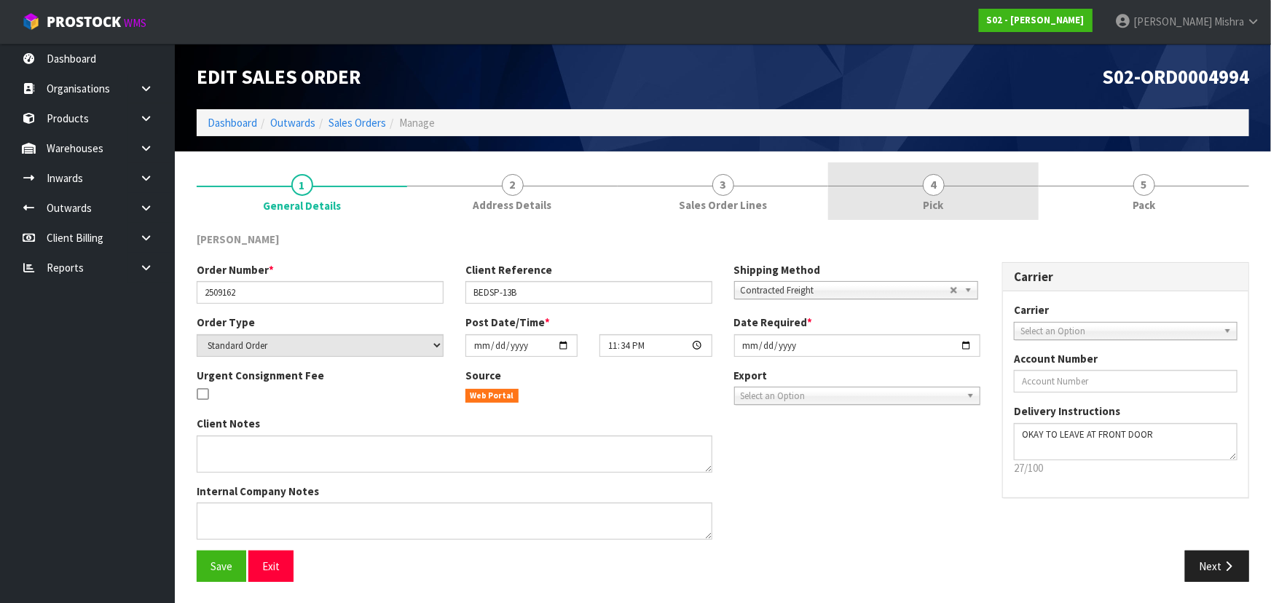
click at [966, 196] on link "4 Pick" at bounding box center [933, 191] width 211 height 58
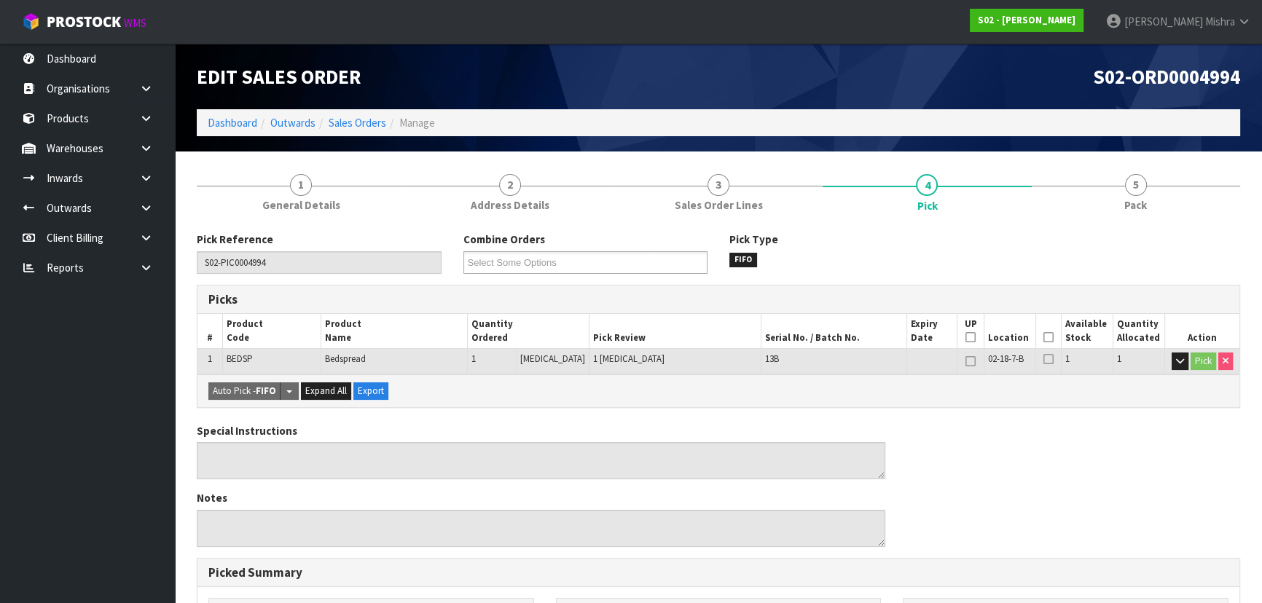
click at [1044, 342] on span at bounding box center [1048, 338] width 10 height 12
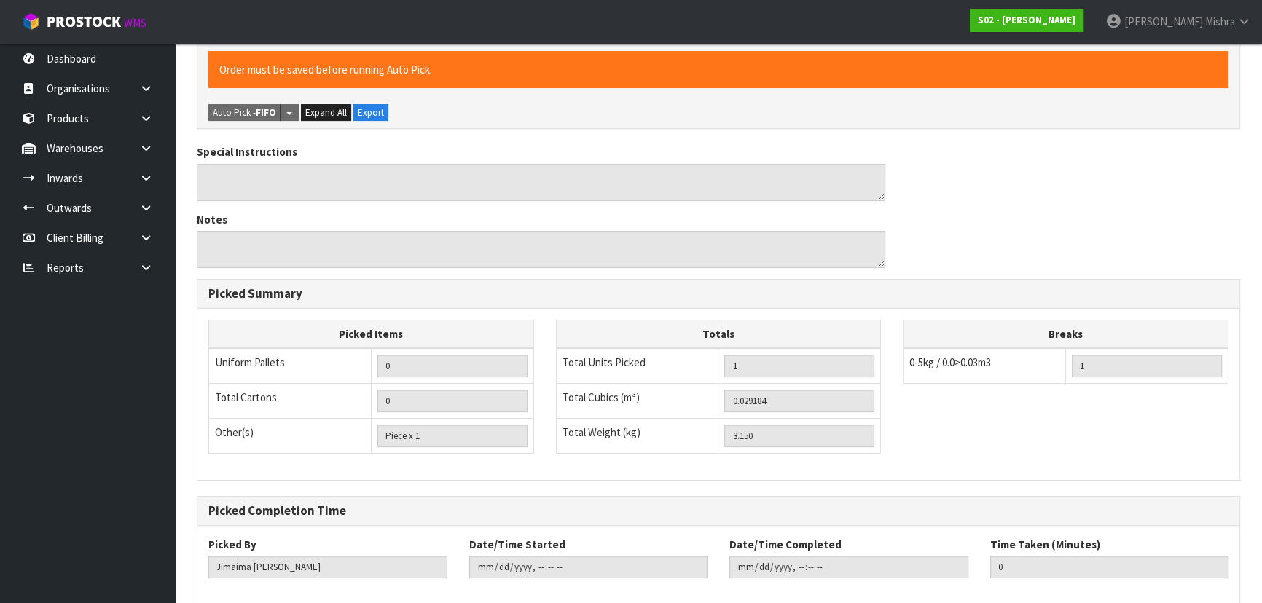
scroll to position [407, 0]
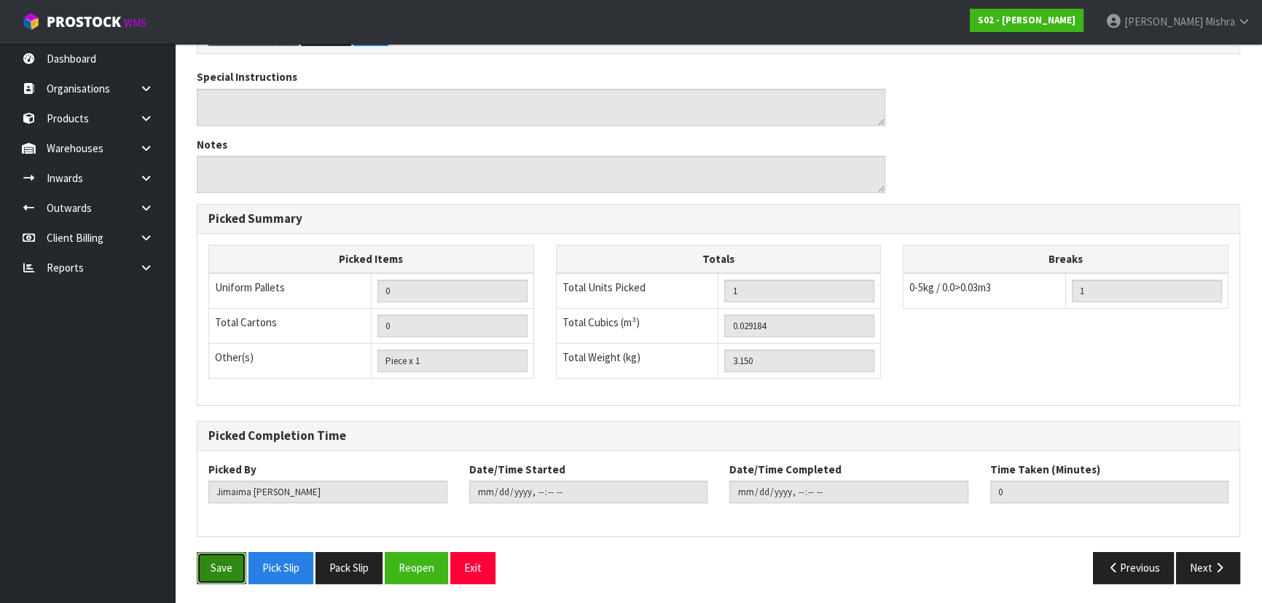
click at [223, 572] on button "Save" at bounding box center [222, 567] width 50 height 31
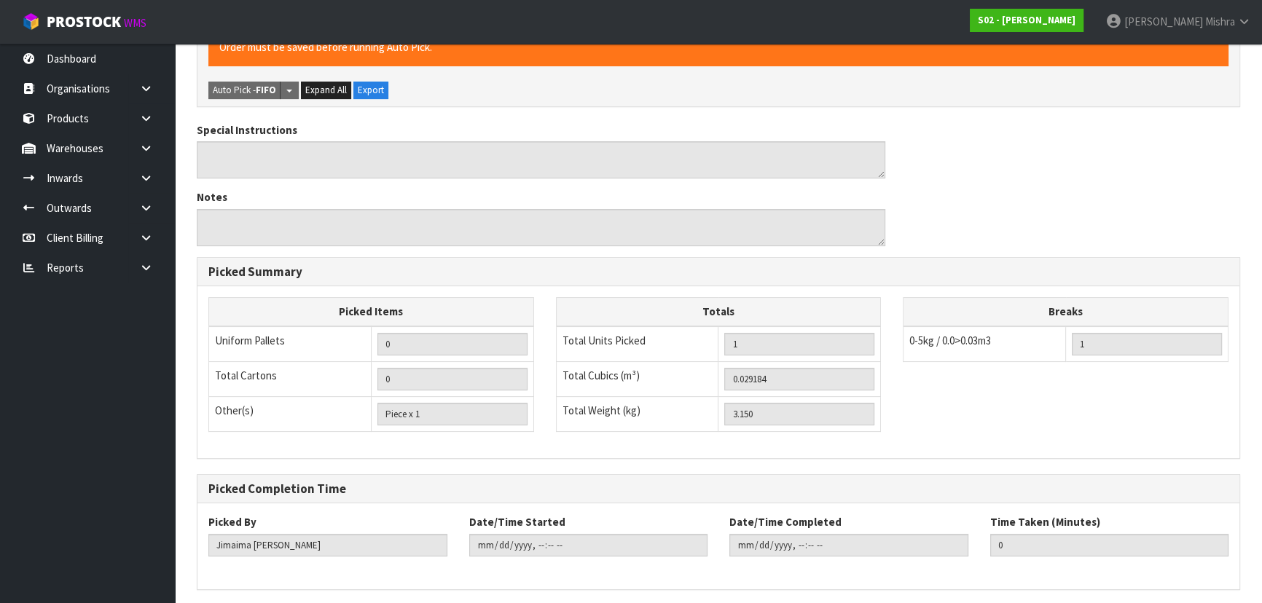
scroll to position [0, 0]
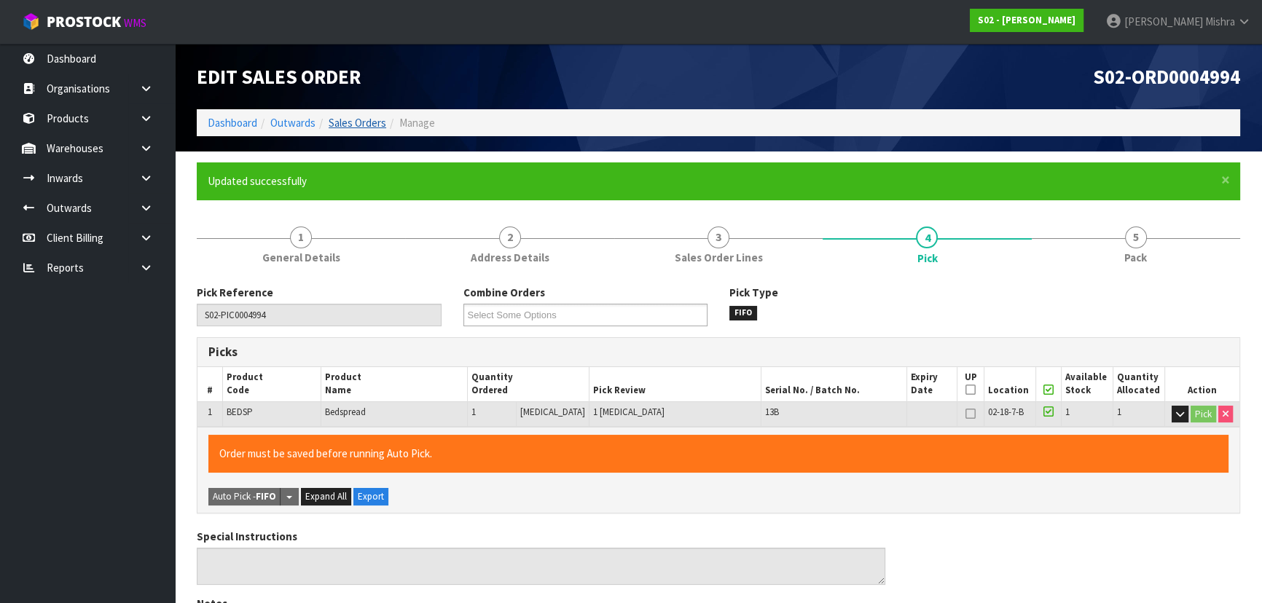
type input "[PERSON_NAME]"
type input "2025-09-16T09:48:03"
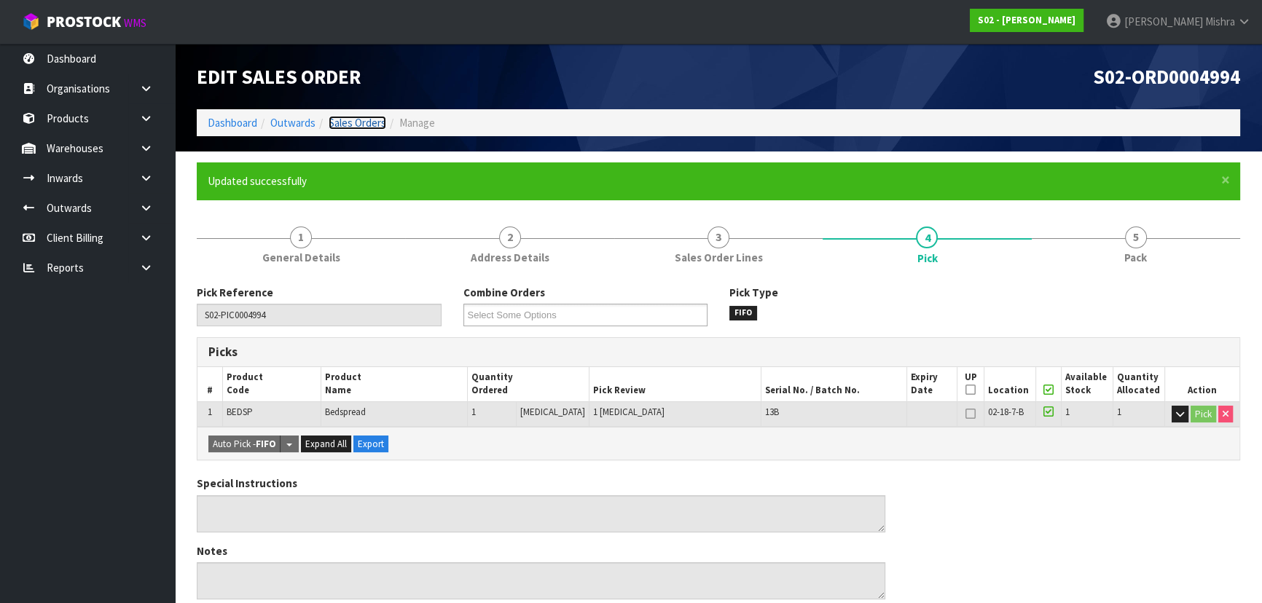
click at [346, 124] on link "Sales Orders" at bounding box center [358, 123] width 58 height 14
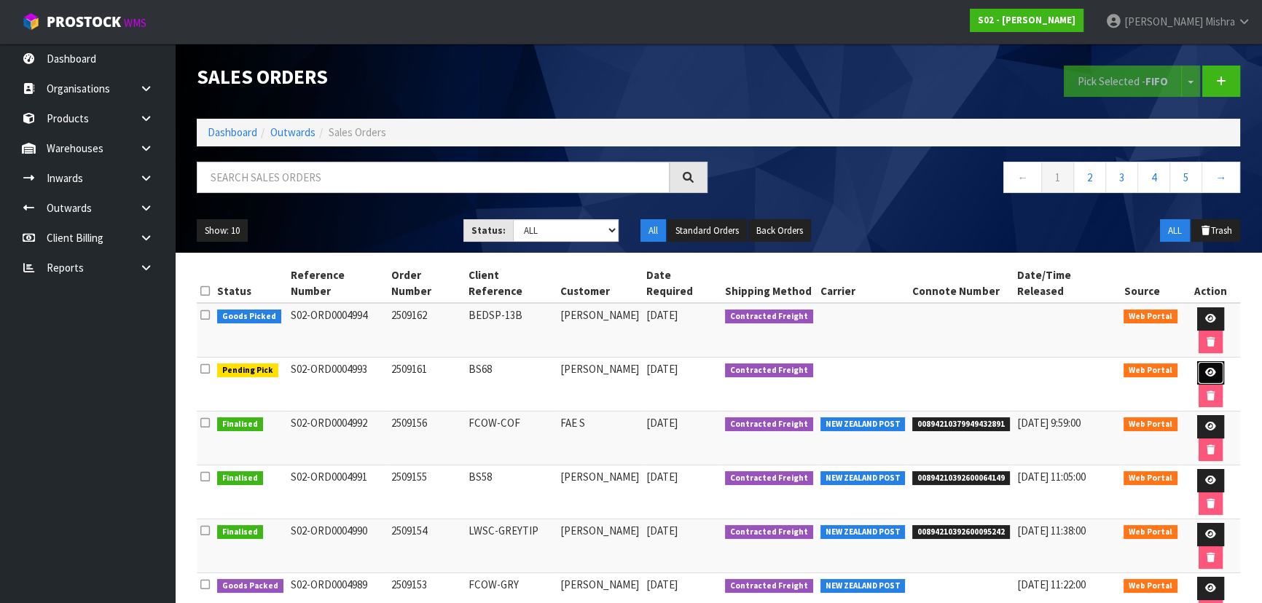
click at [1205, 368] on icon at bounding box center [1210, 372] width 11 height 9
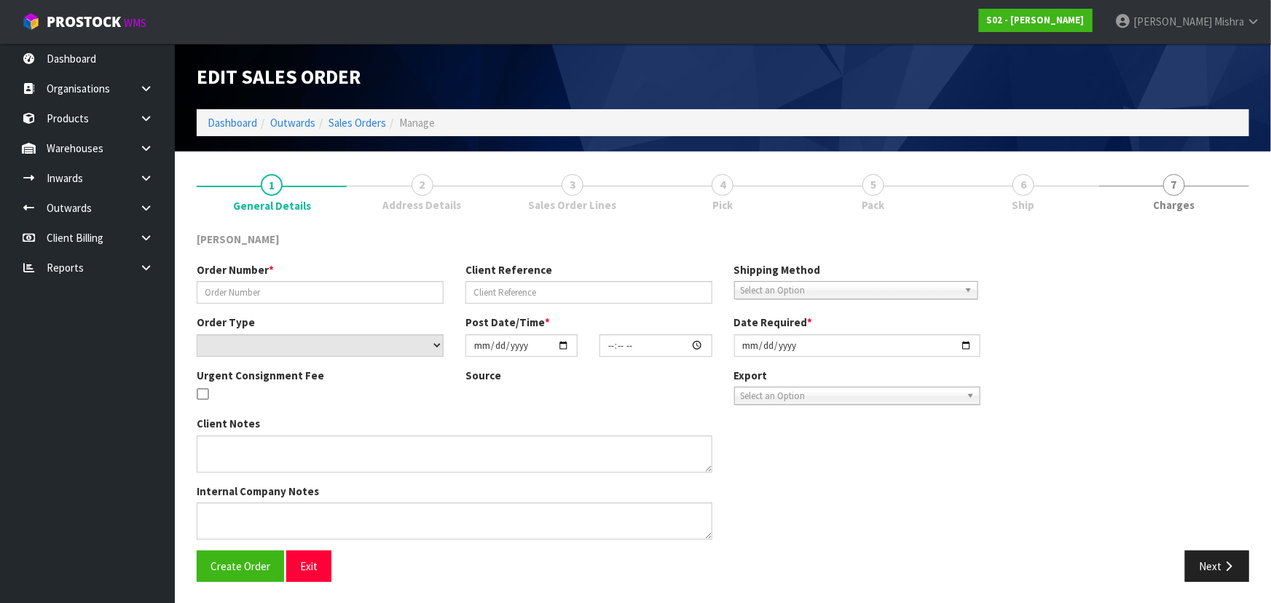
type input "2509161"
type input "BS68"
select select "number:0"
type input "2025-09-15"
type input "23:30:00.000"
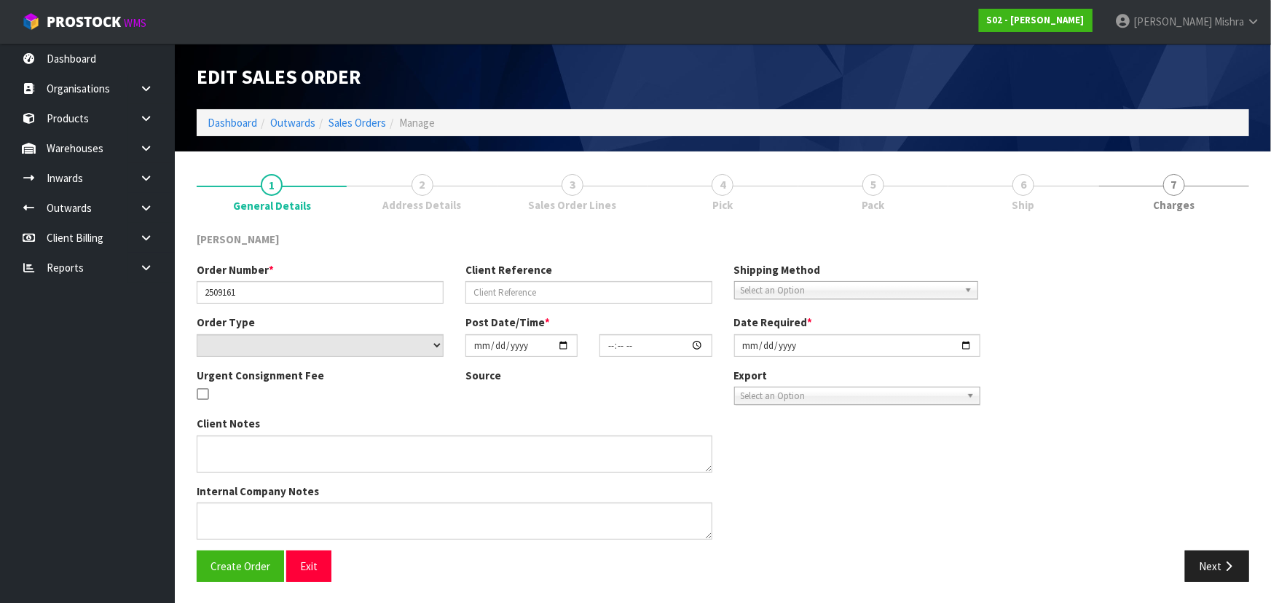
type input "2025-09-16"
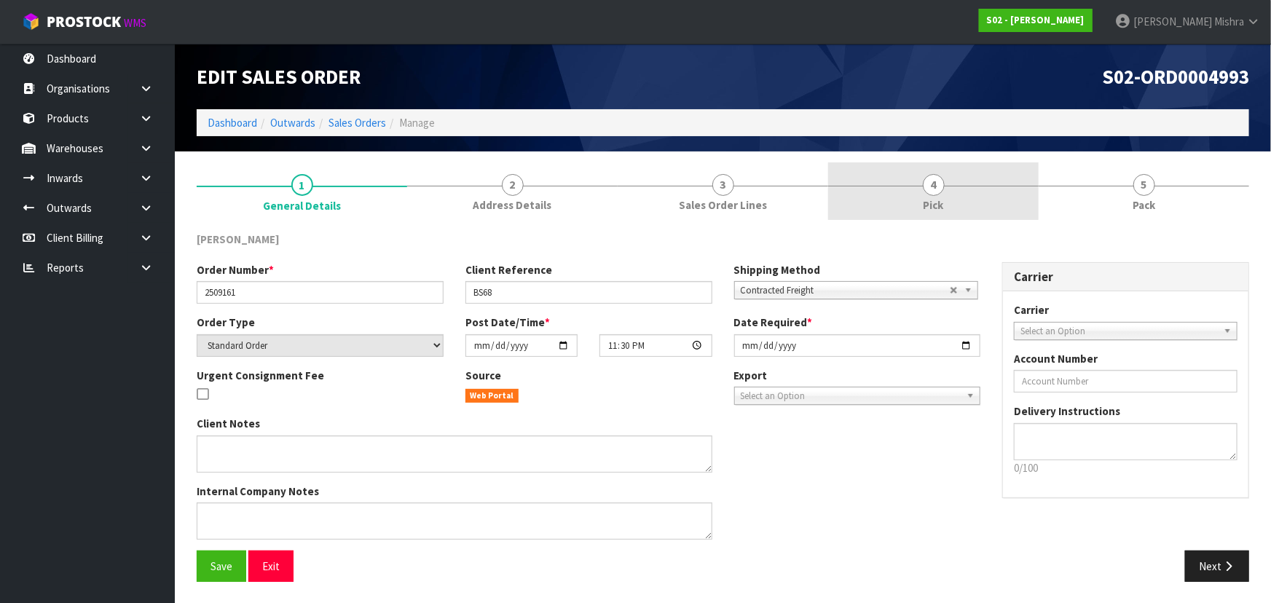
click at [942, 181] on span "4" at bounding box center [934, 185] width 22 height 22
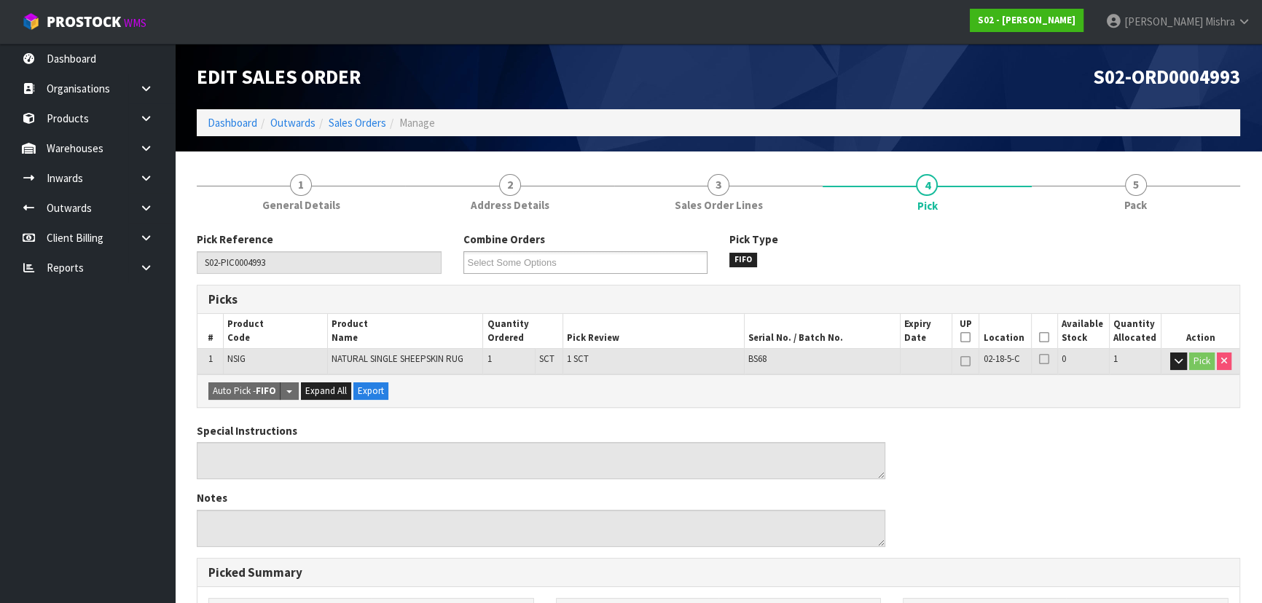
click at [1041, 337] on icon at bounding box center [1044, 337] width 10 height 1
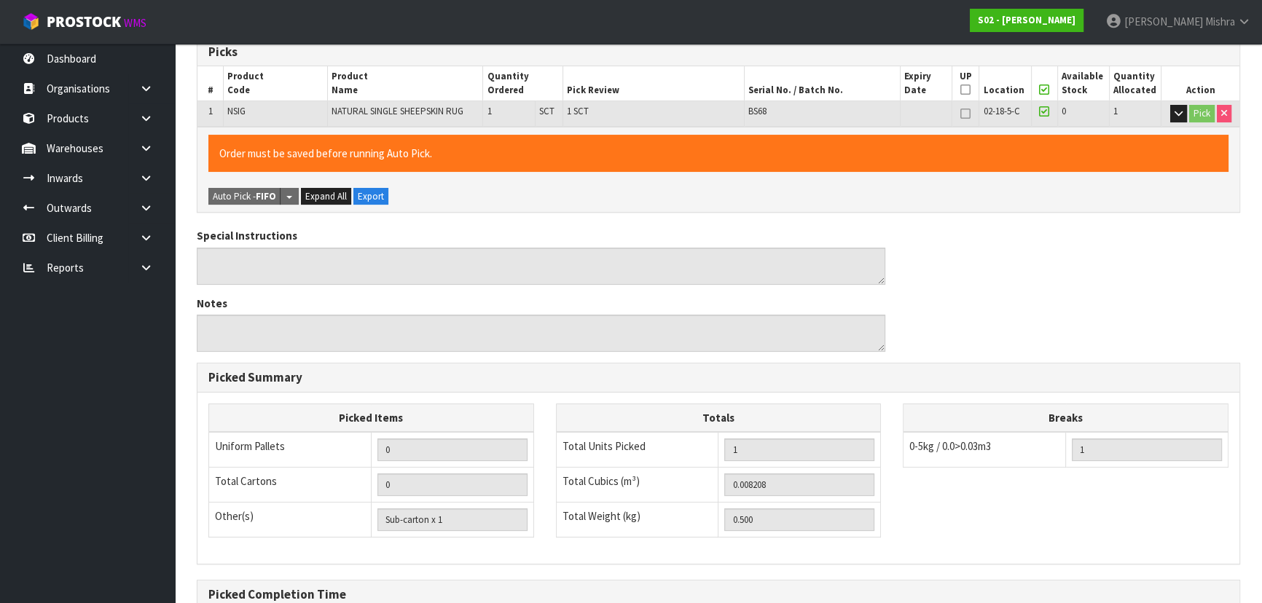
scroll to position [407, 0]
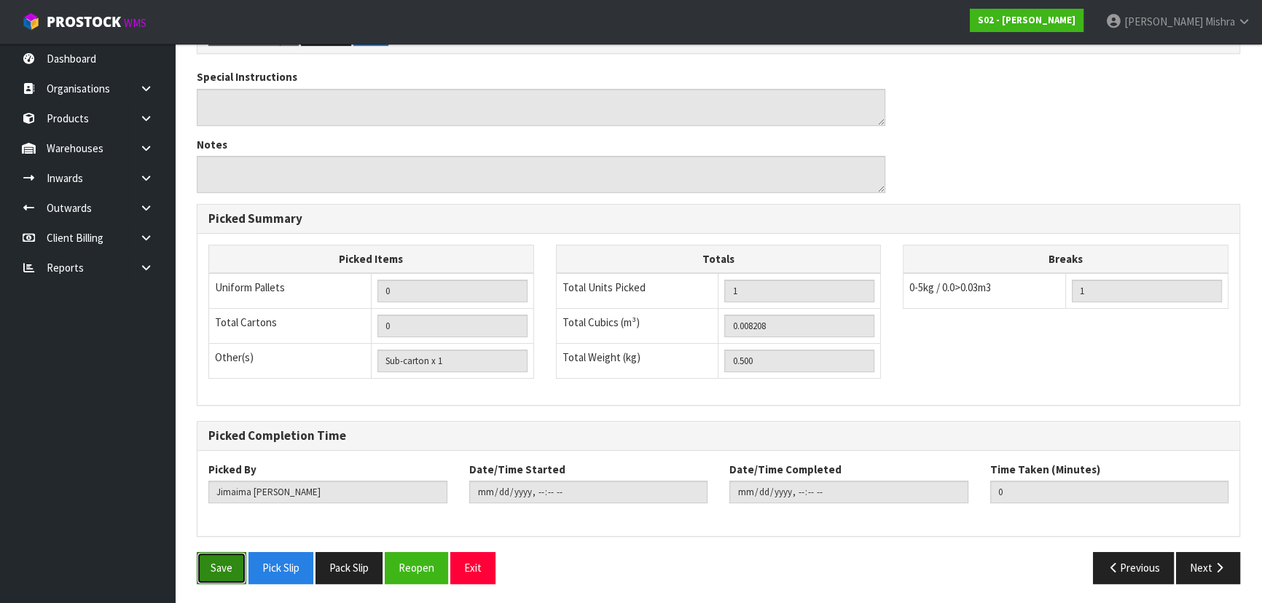
click at [203, 565] on button "Save" at bounding box center [222, 567] width 50 height 31
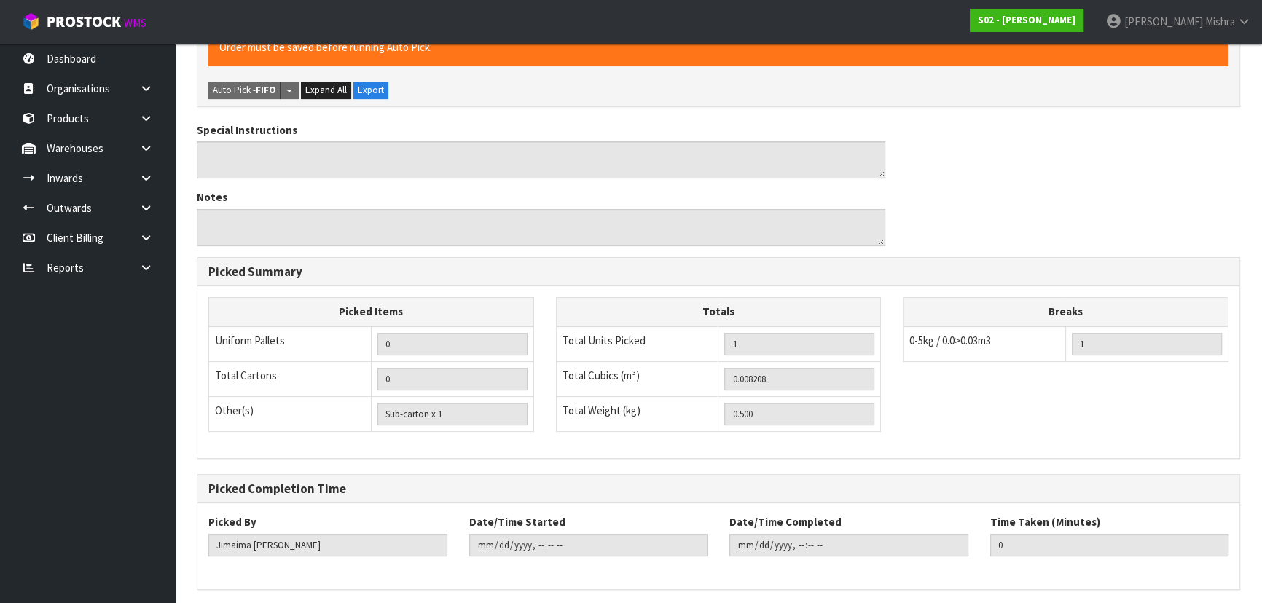
scroll to position [0, 0]
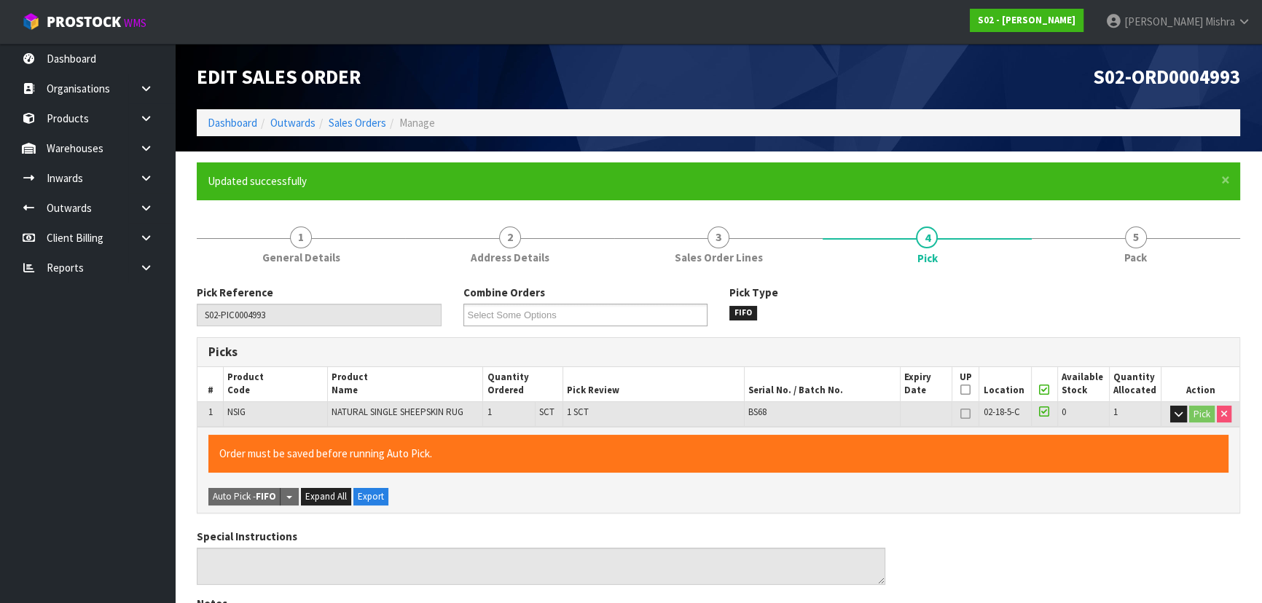
type input "[PERSON_NAME]"
type input "2025-09-16T09:48:11"
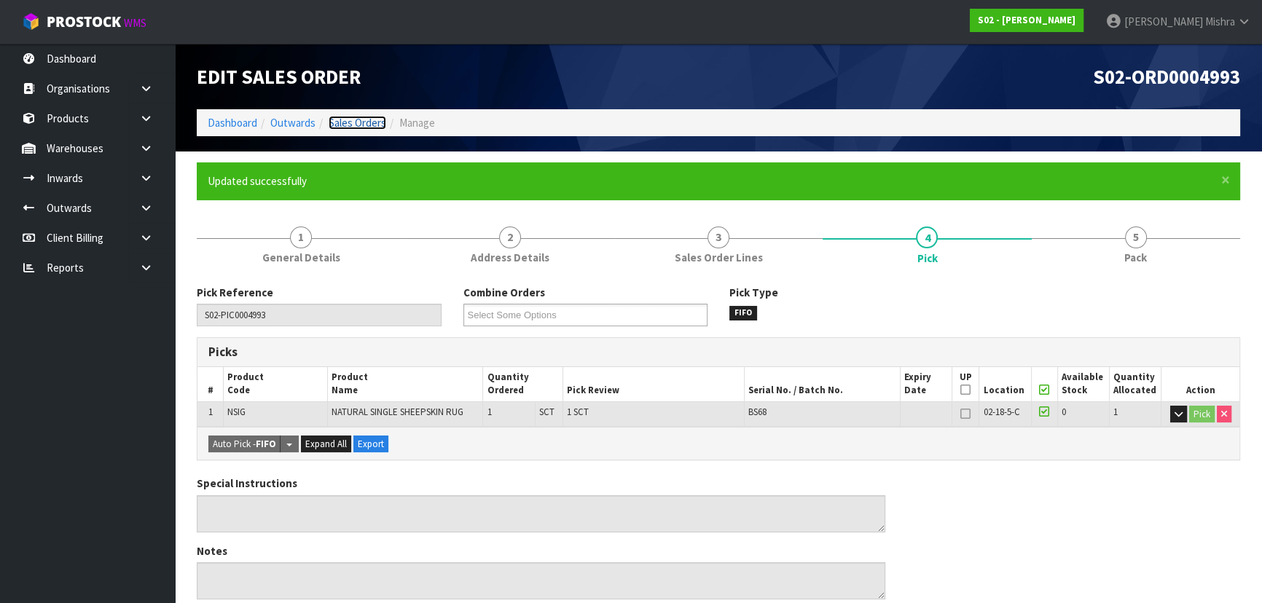
click at [349, 124] on link "Sales Orders" at bounding box center [358, 123] width 58 height 14
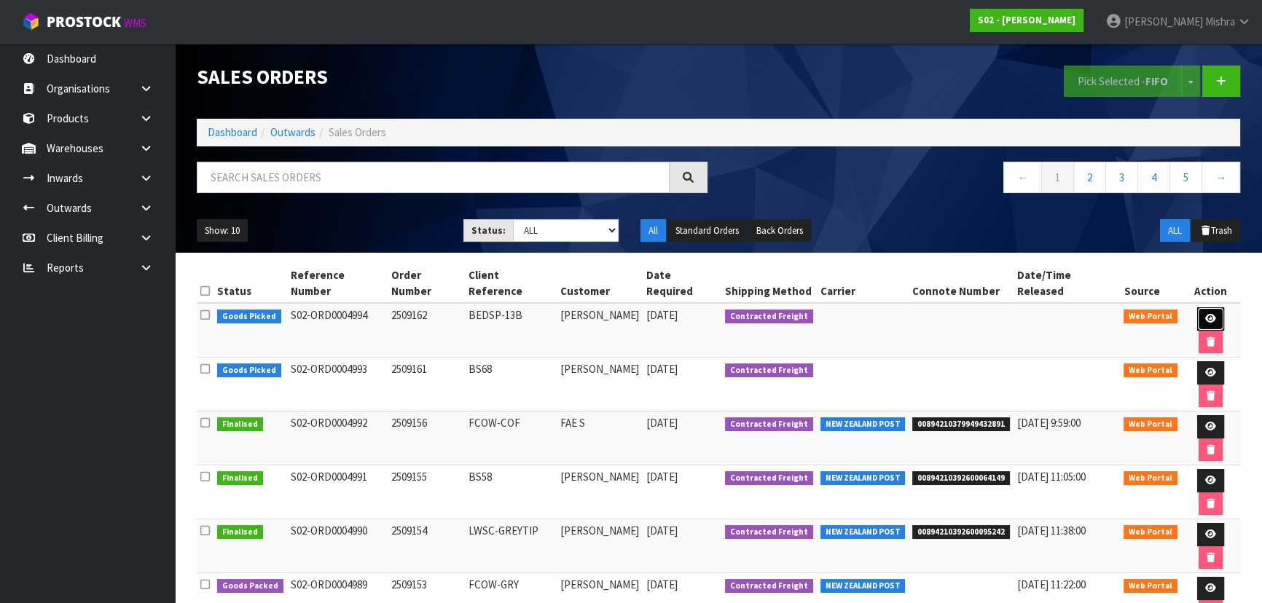
click at [1197, 307] on link at bounding box center [1210, 318] width 27 height 23
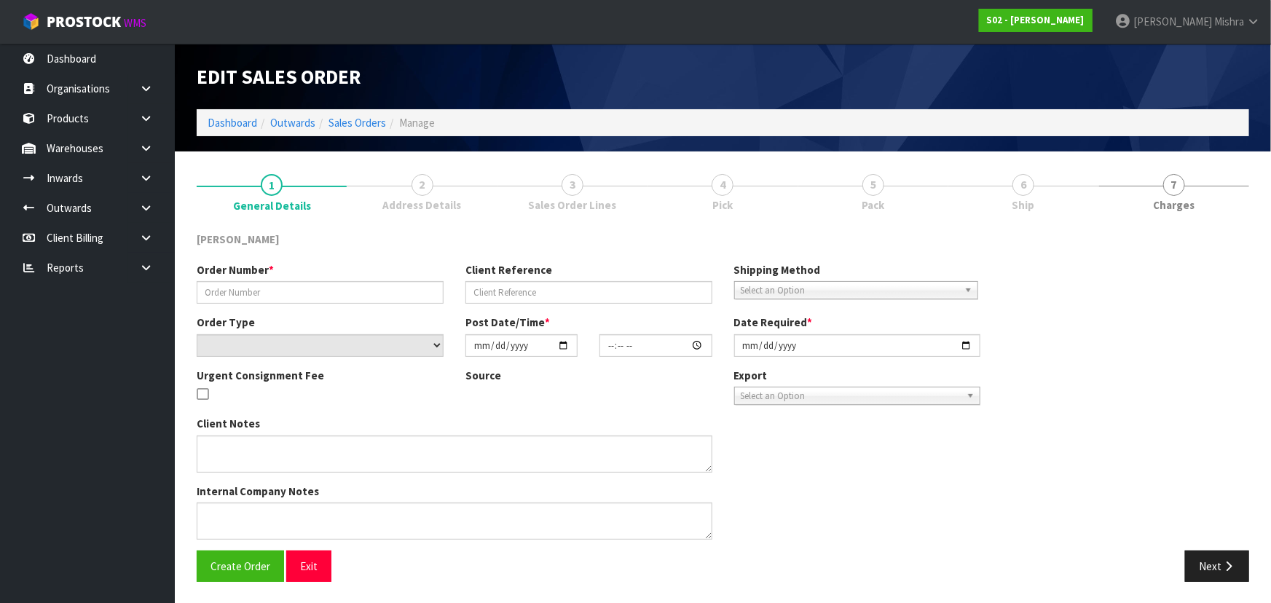
type input "2509162"
type input "BEDSP-13B"
select select "number:0"
type input "2025-09-15"
type input "23:34:00.000"
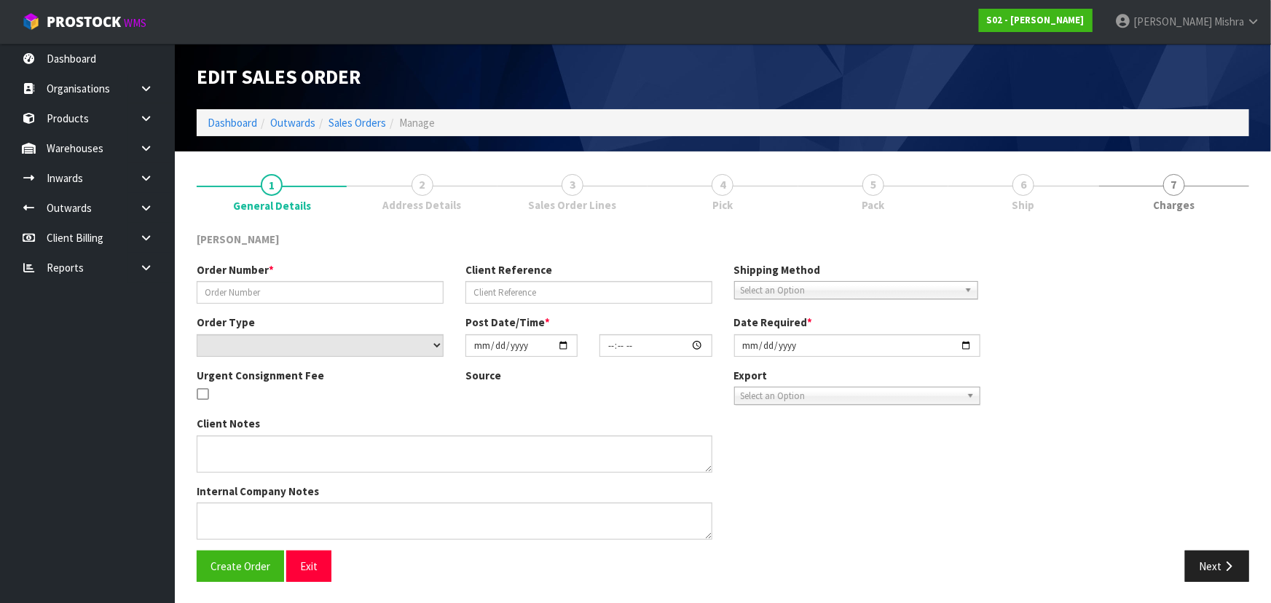
type input "2025-09-16"
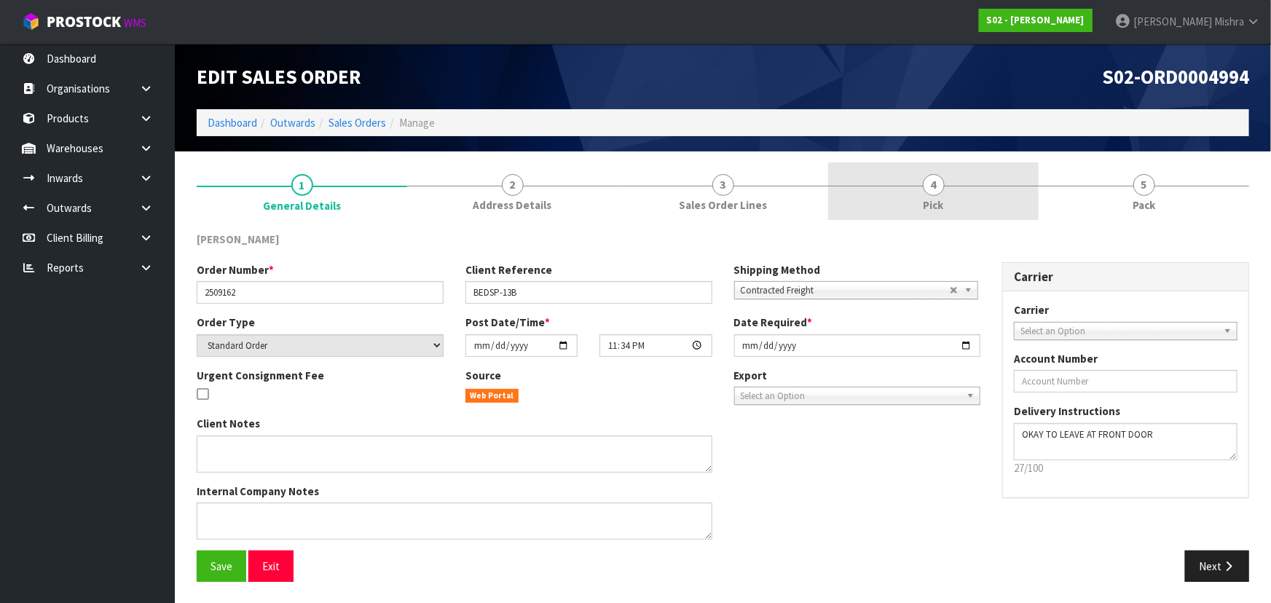
click at [887, 193] on link "4 Pick" at bounding box center [933, 191] width 211 height 58
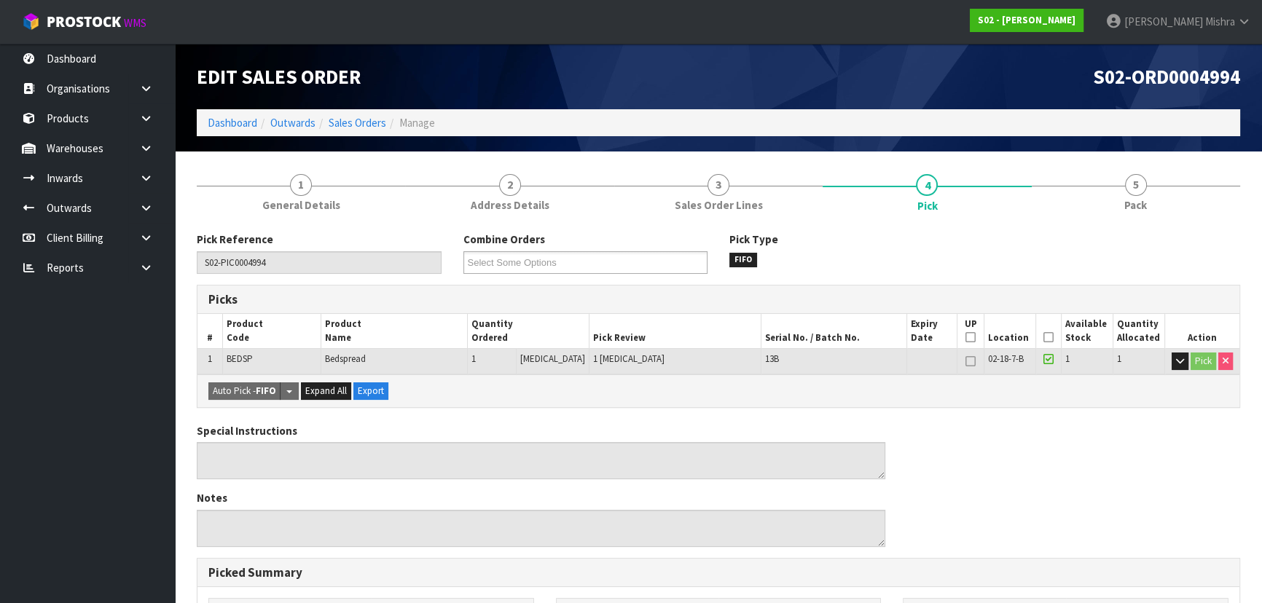
click at [247, 356] on span "BEDSP" at bounding box center [240, 359] width 26 height 12
copy span "BEDSP"
click at [135, 154] on link at bounding box center [151, 148] width 47 height 30
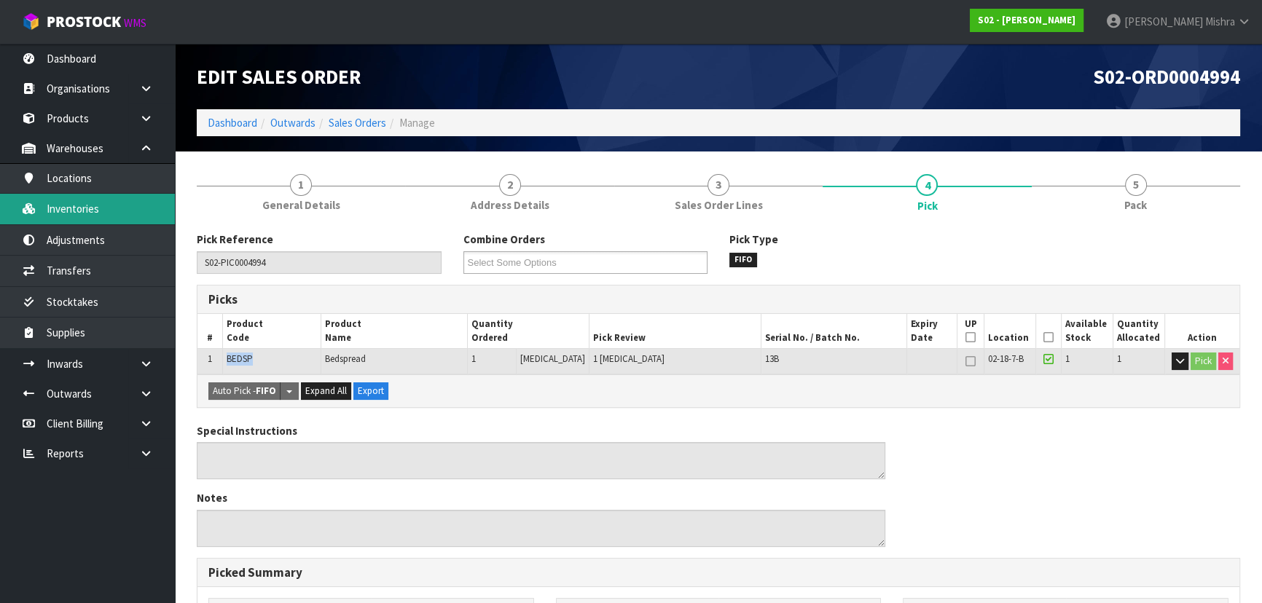
click at [91, 204] on link "Inventories" at bounding box center [87, 209] width 175 height 30
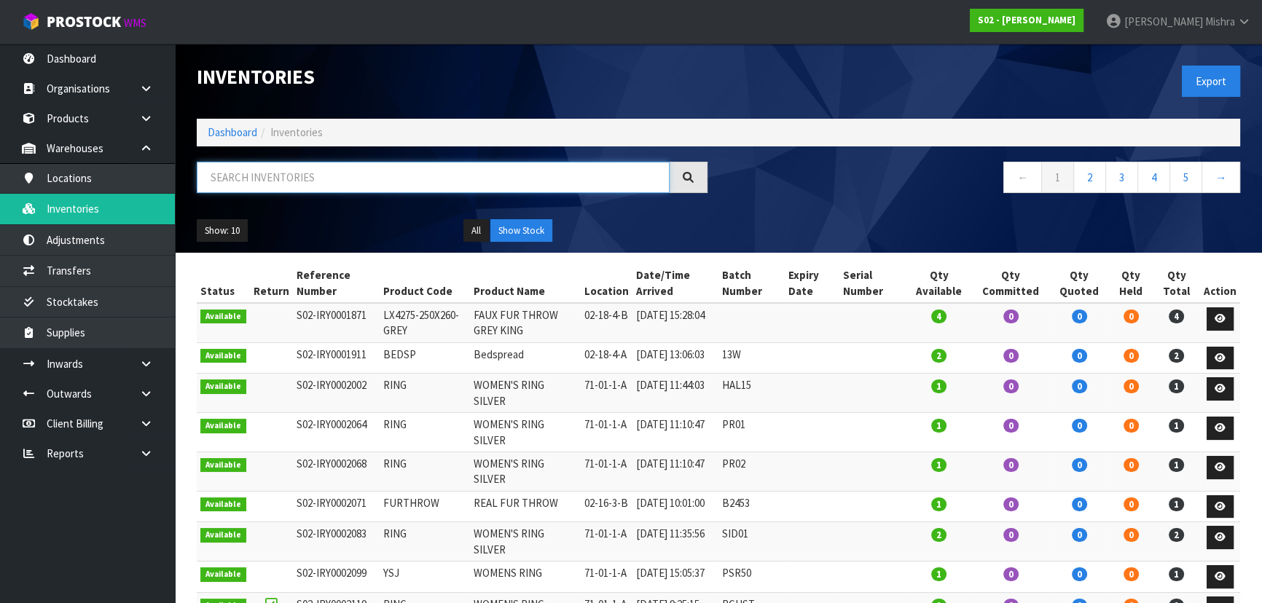
click at [259, 181] on input "text" at bounding box center [433, 177] width 473 height 31
paste input "BEDSP"
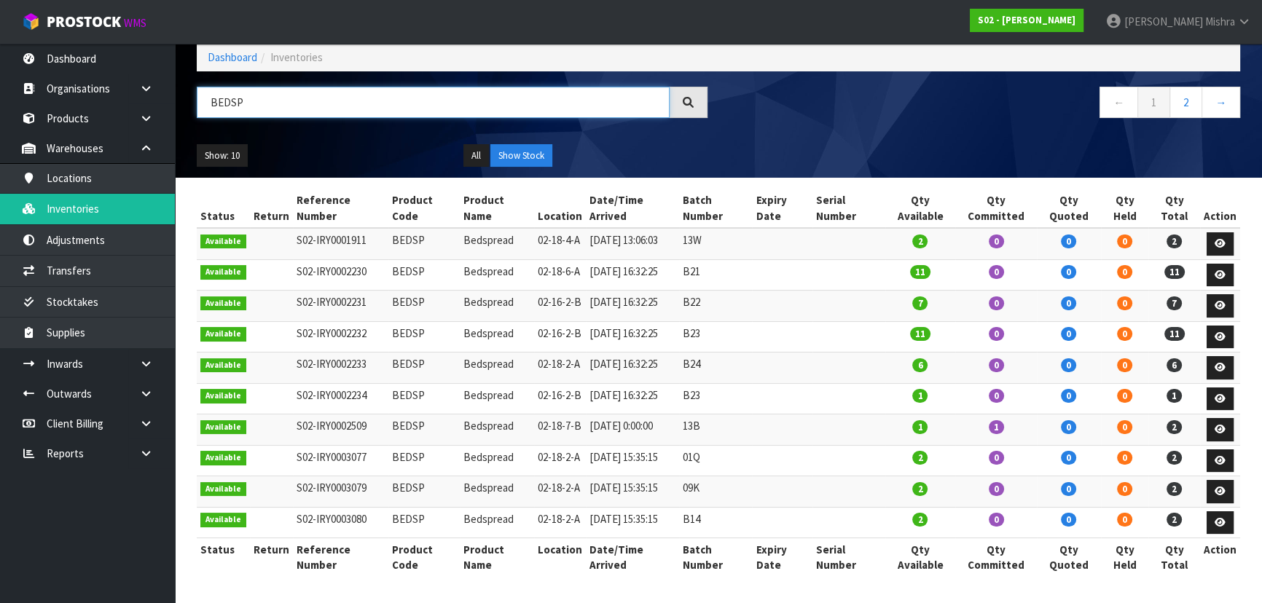
scroll to position [148, 0]
type input "BEDSP"
click at [732, 415] on td "13B" at bounding box center [715, 430] width 73 height 31
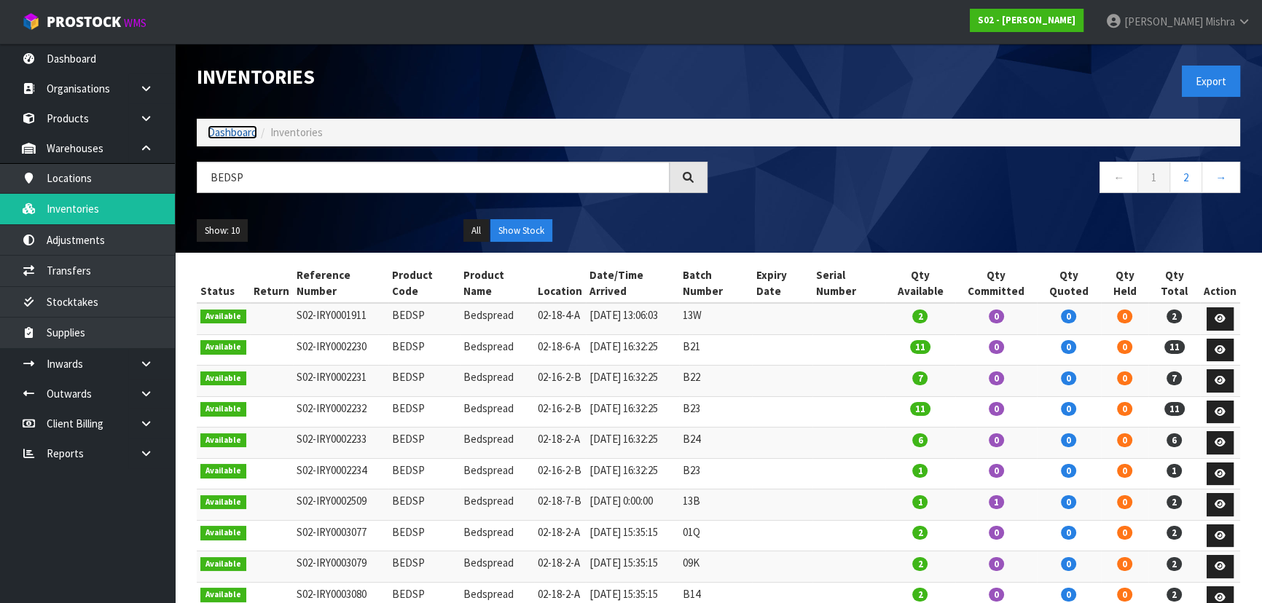
click at [226, 131] on link "Dashboard" at bounding box center [233, 132] width 50 height 14
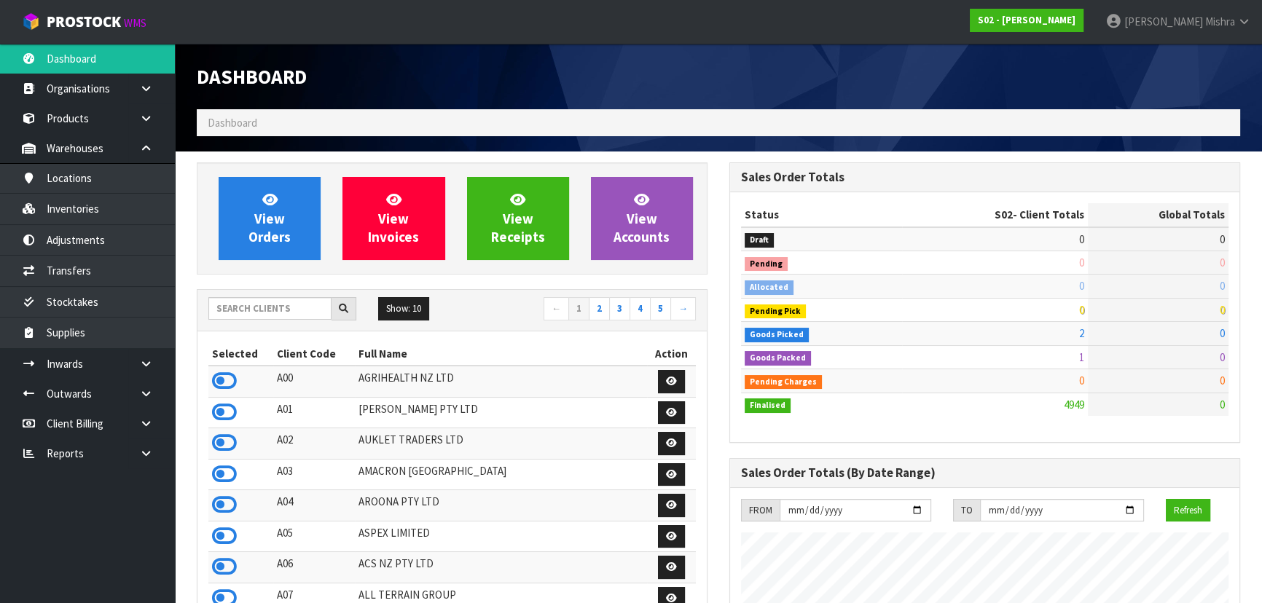
scroll to position [1102, 532]
click at [224, 299] on input "text" at bounding box center [269, 308] width 123 height 23
type input "S12"
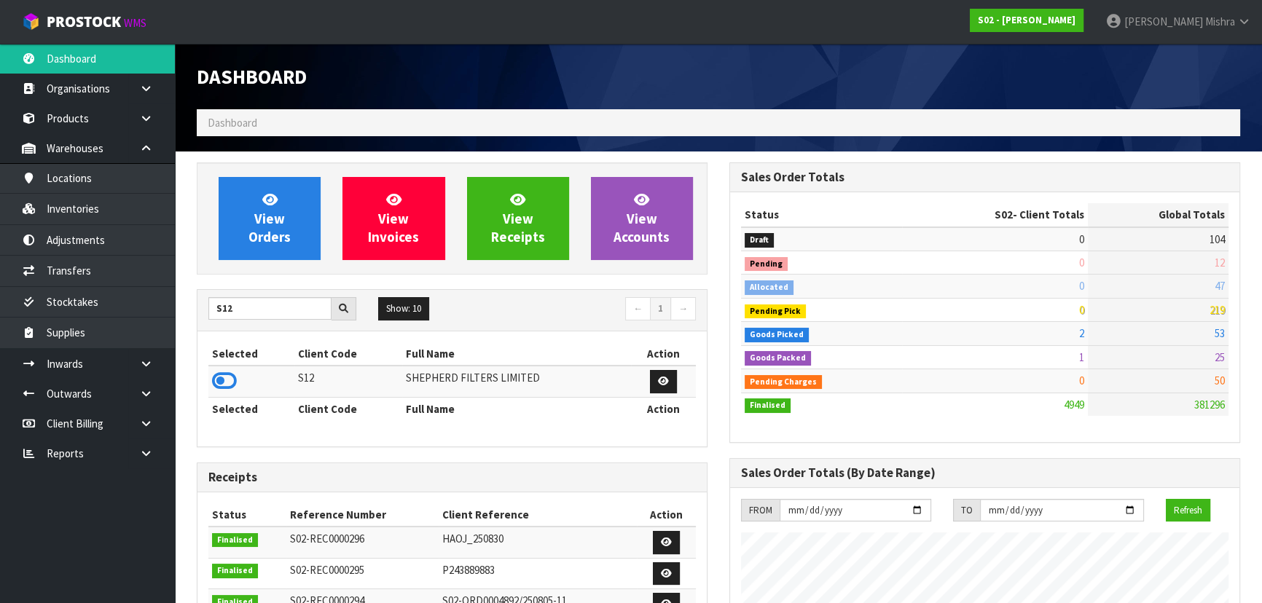
click at [228, 363] on th "Selected" at bounding box center [251, 353] width 86 height 23
click at [219, 385] on icon at bounding box center [224, 381] width 25 height 22
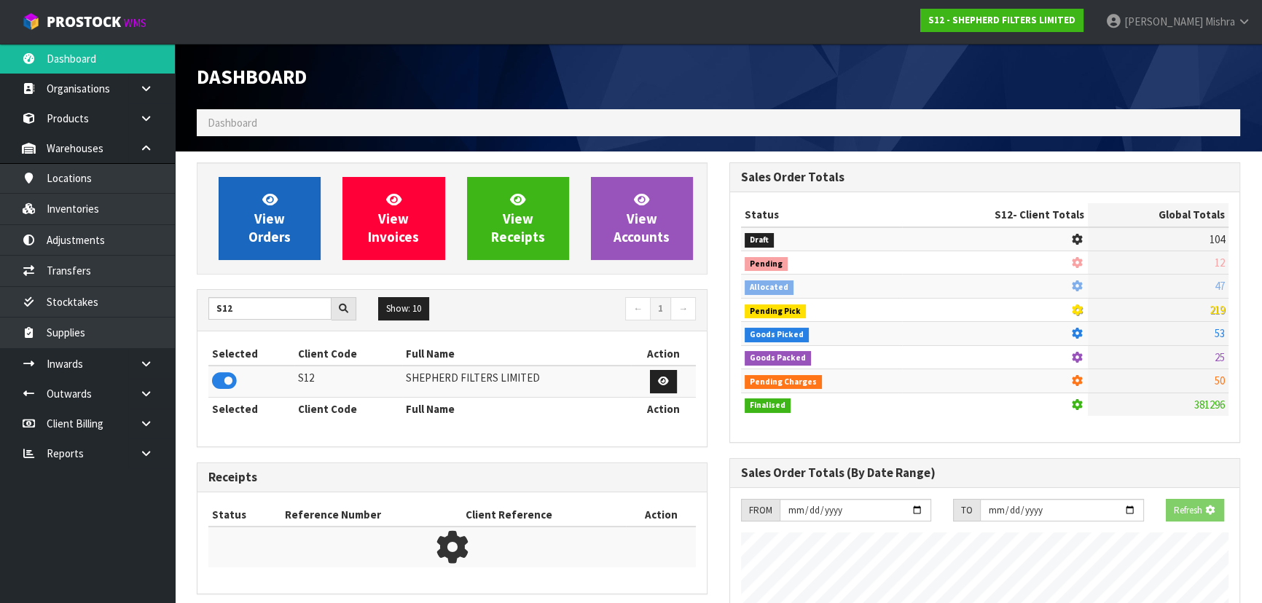
scroll to position [1022, 532]
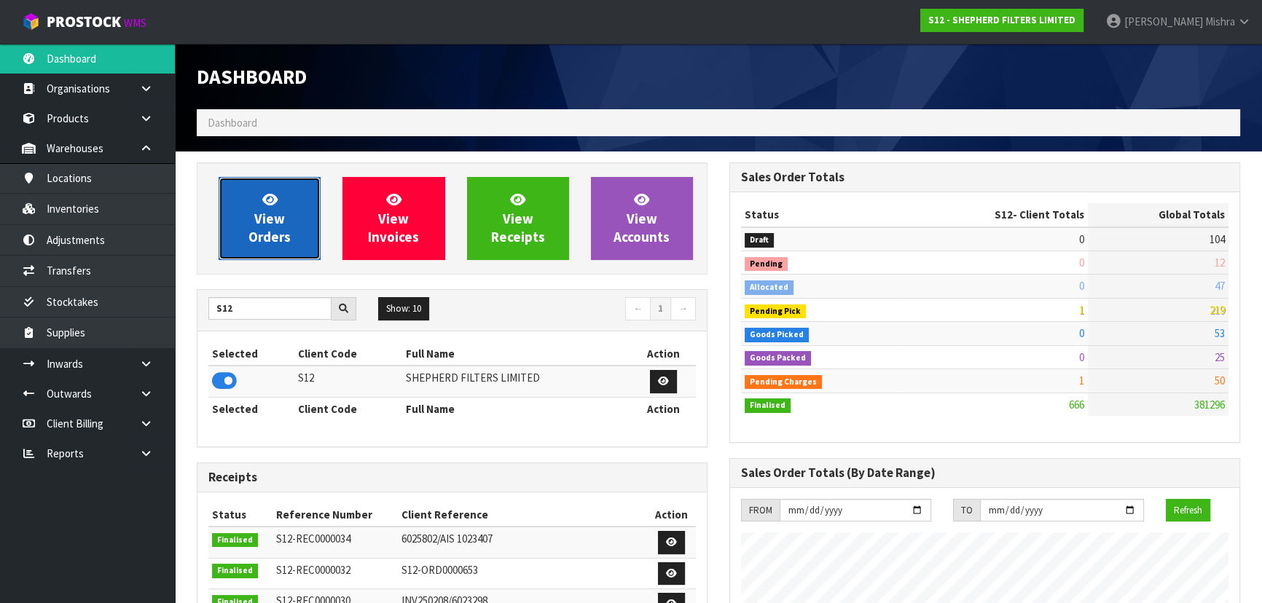
click at [247, 223] on link "View Orders" at bounding box center [270, 218] width 102 height 83
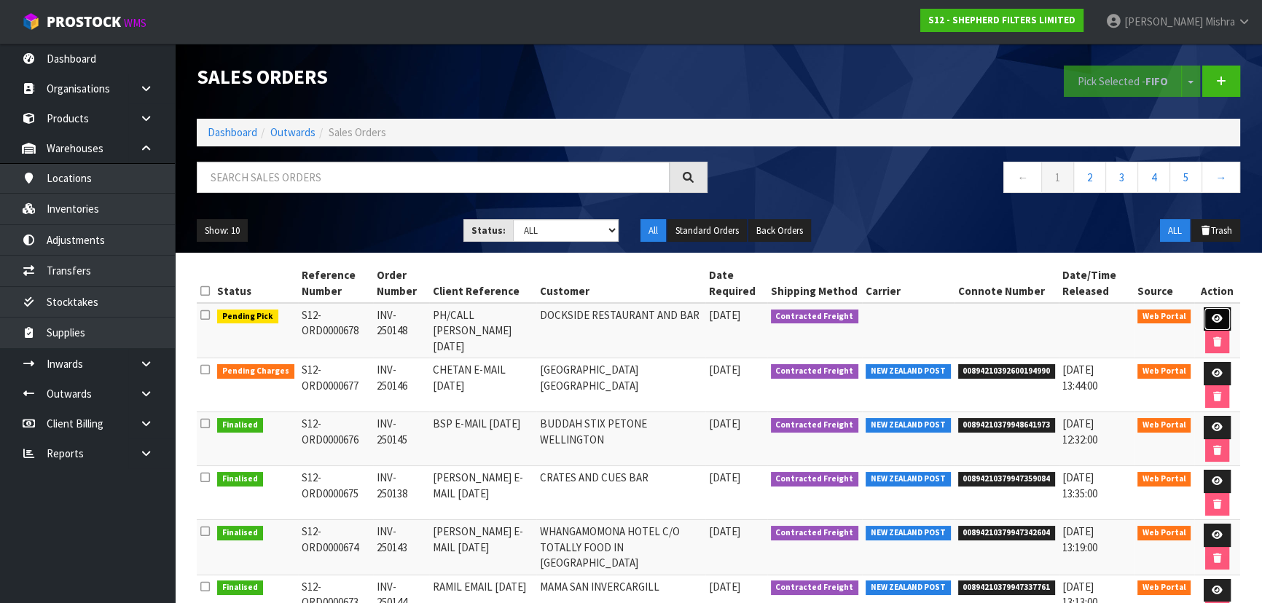
click at [1212, 317] on icon at bounding box center [1217, 318] width 11 height 9
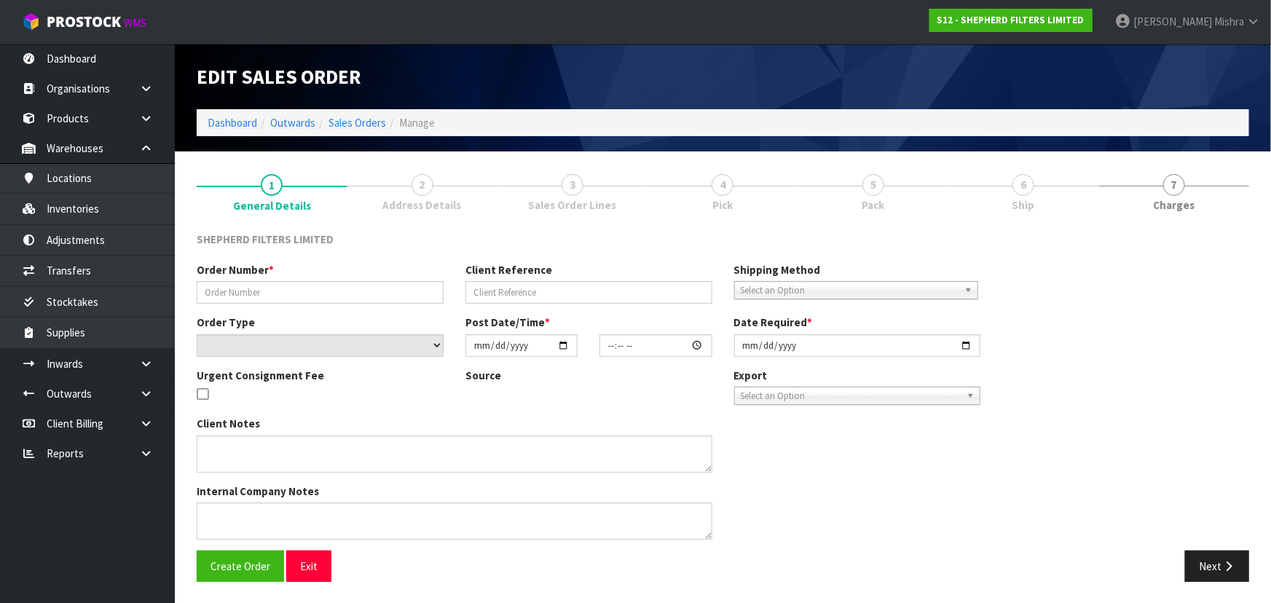
type input "INV-250148"
type input "PH/CALL DOUG 12.09.25"
select select "number:0"
type input "2025-09-15"
type input "23:52:00.000"
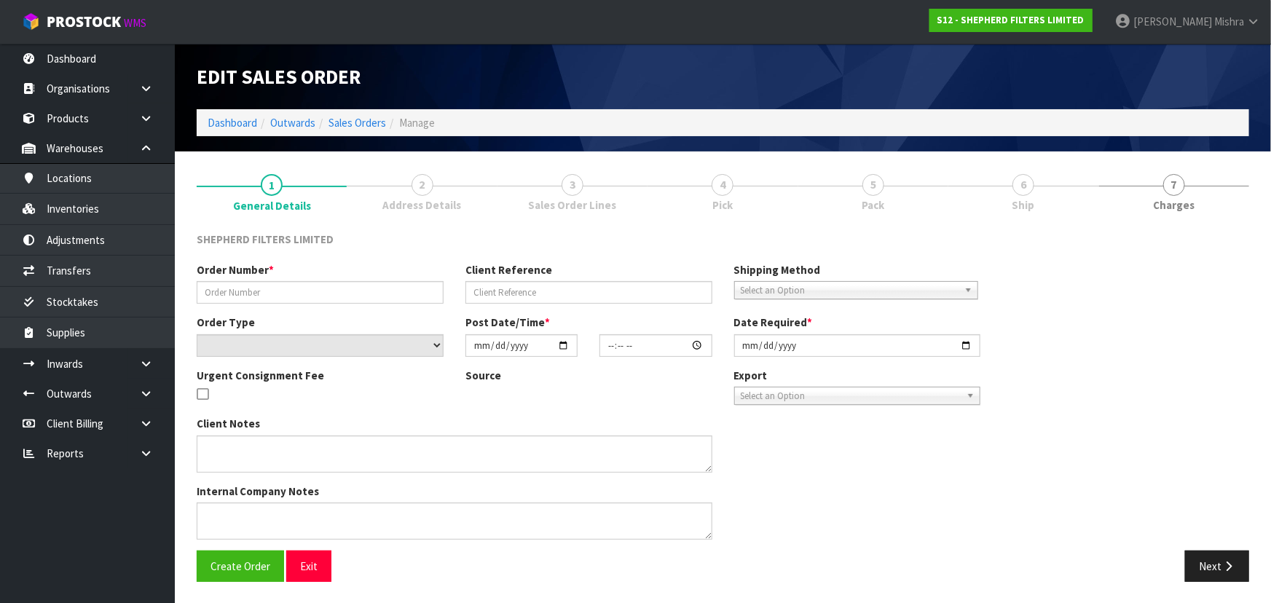
type input "2025-09-16"
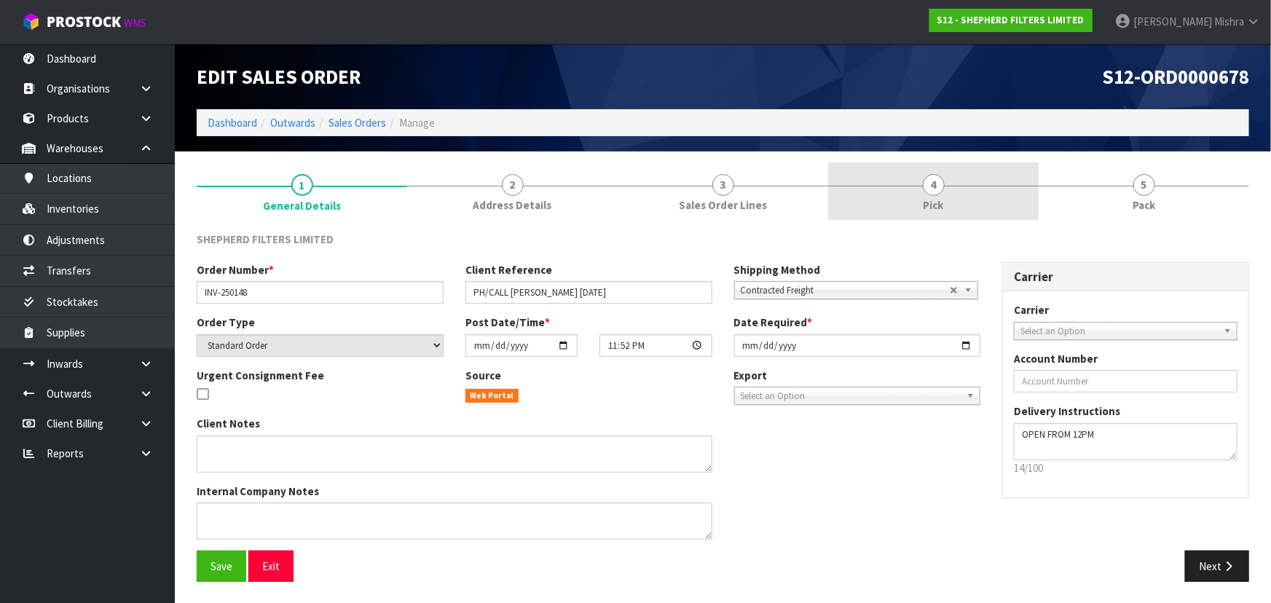
click at [984, 194] on link "4 Pick" at bounding box center [933, 191] width 211 height 58
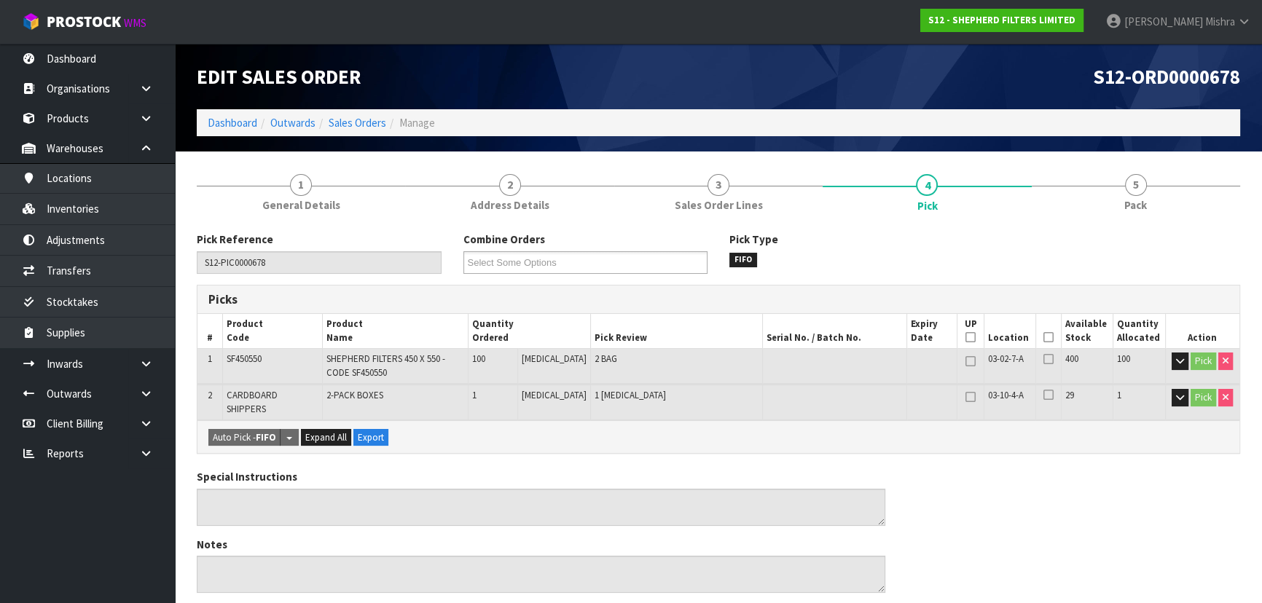
click at [1043, 338] on icon at bounding box center [1048, 337] width 10 height 1
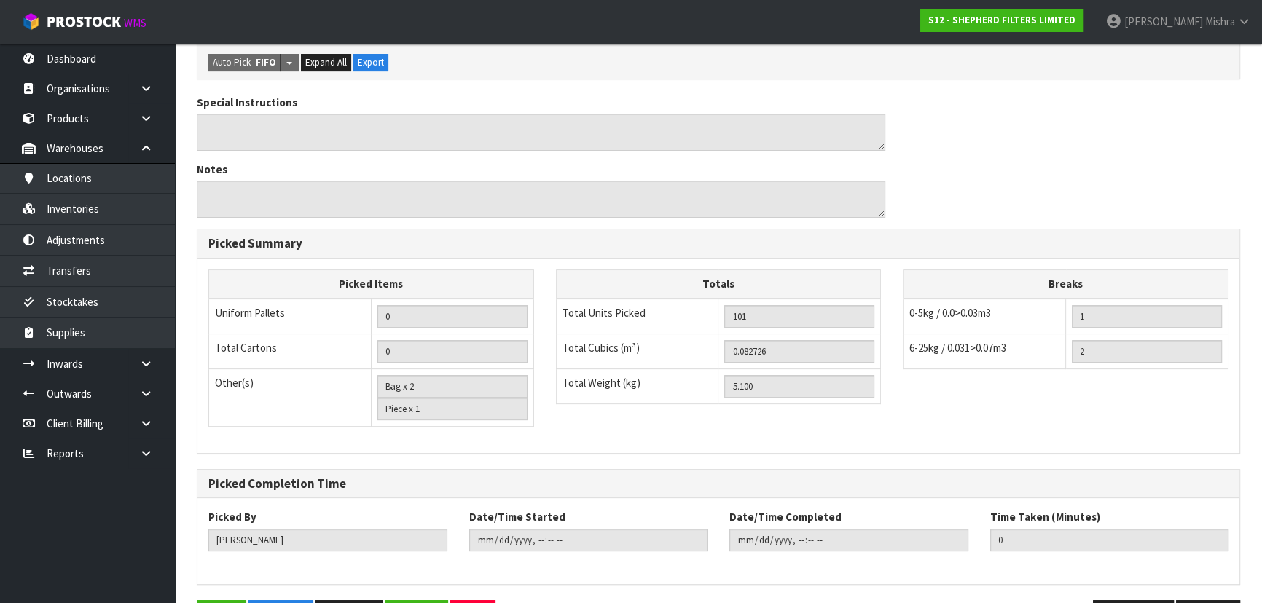
scroll to position [466, 0]
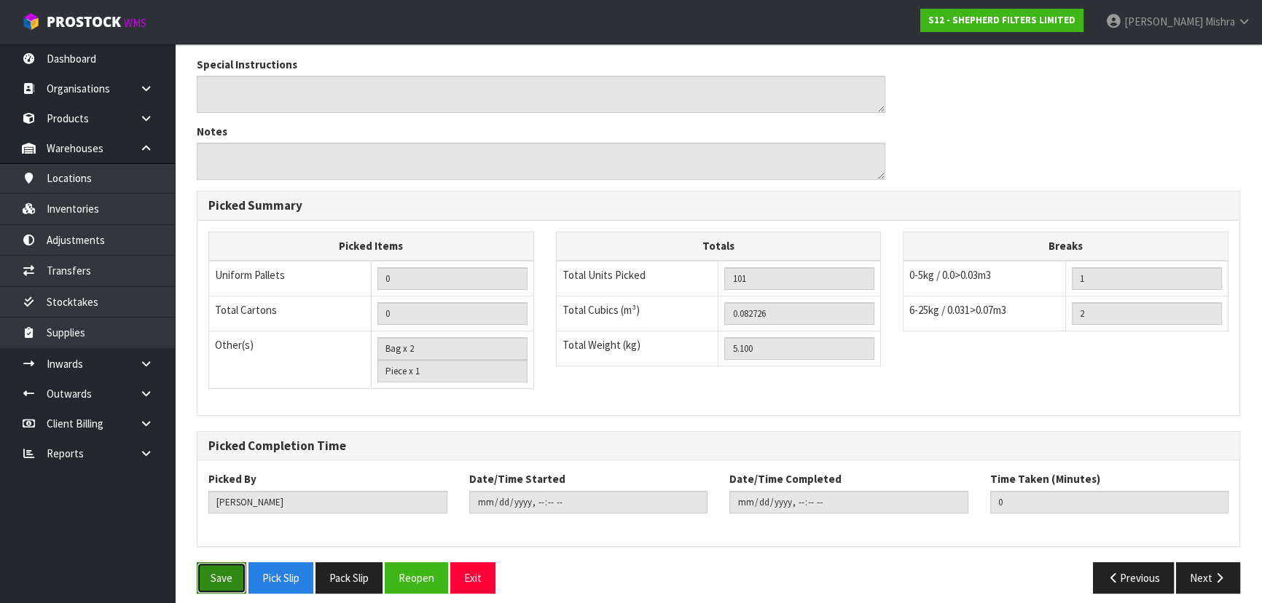
click at [203, 573] on button "Save" at bounding box center [222, 577] width 50 height 31
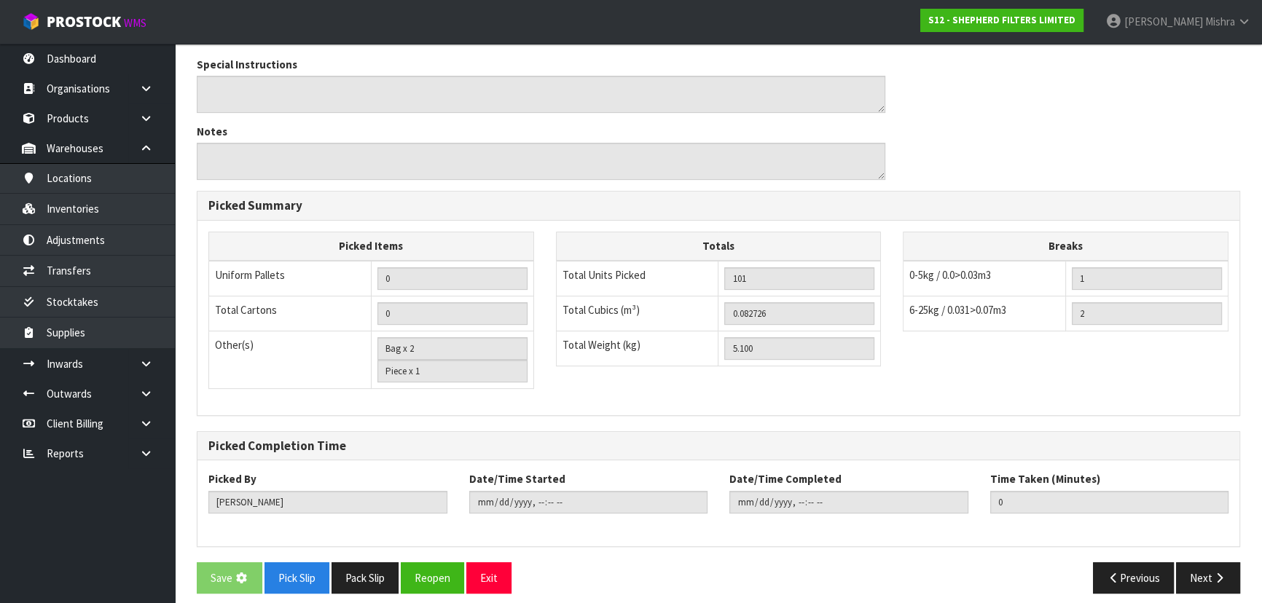
scroll to position [0, 0]
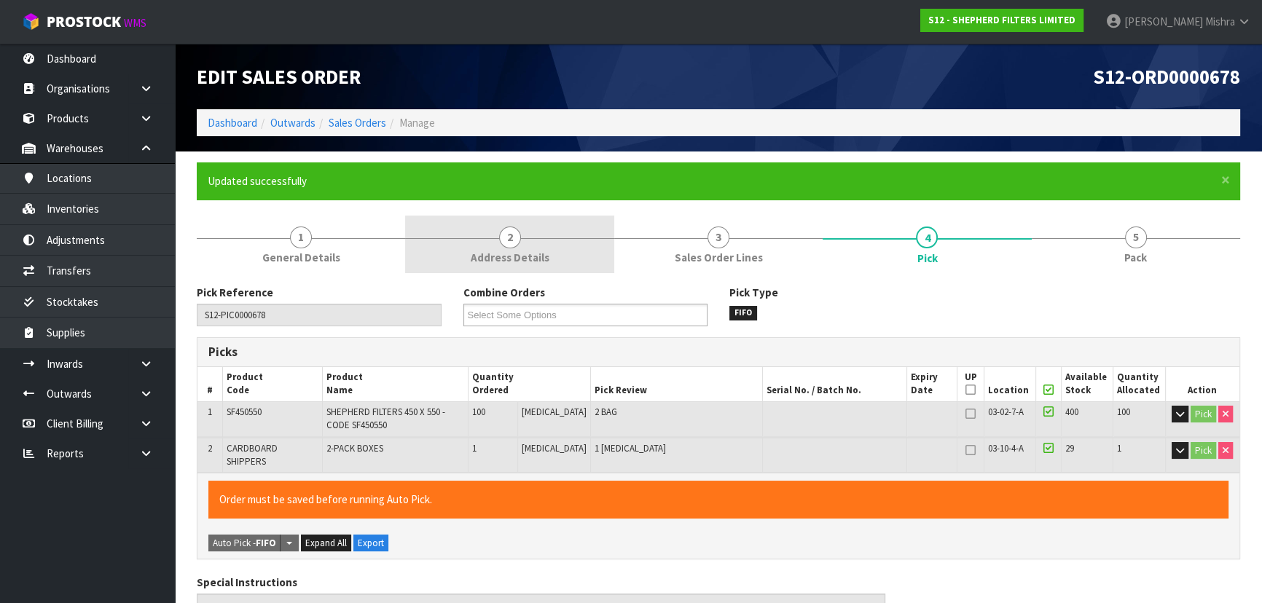
type input "Lalisha Mishra"
type input "2025-09-16T10:13:29"
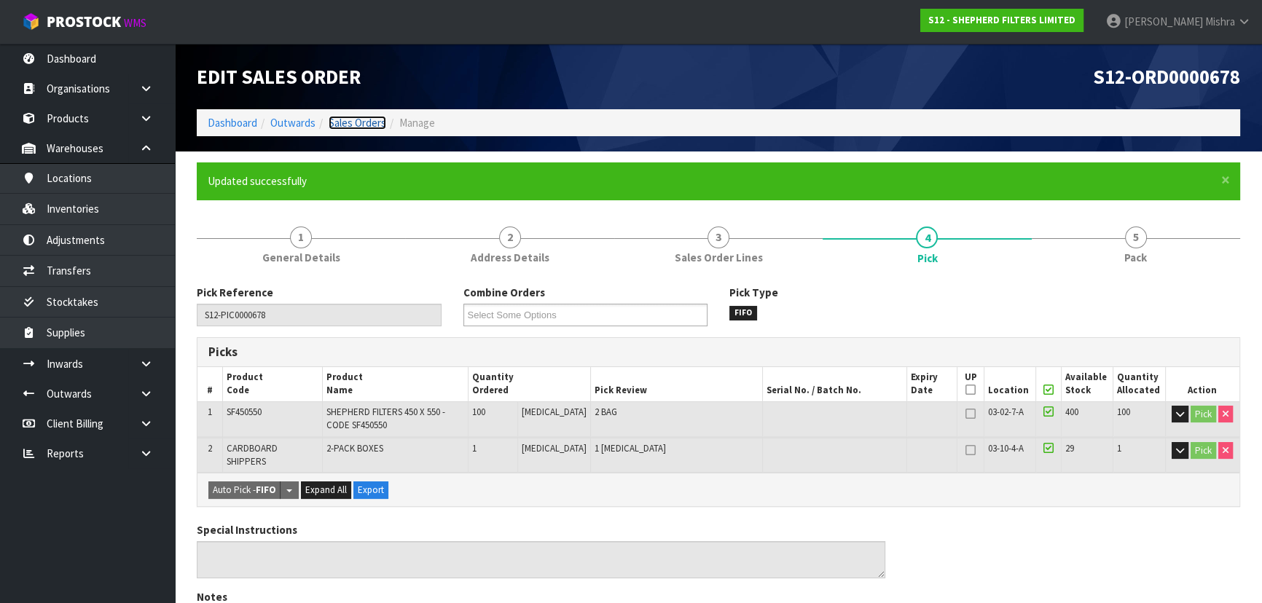
click at [337, 117] on link "Sales Orders" at bounding box center [358, 123] width 58 height 14
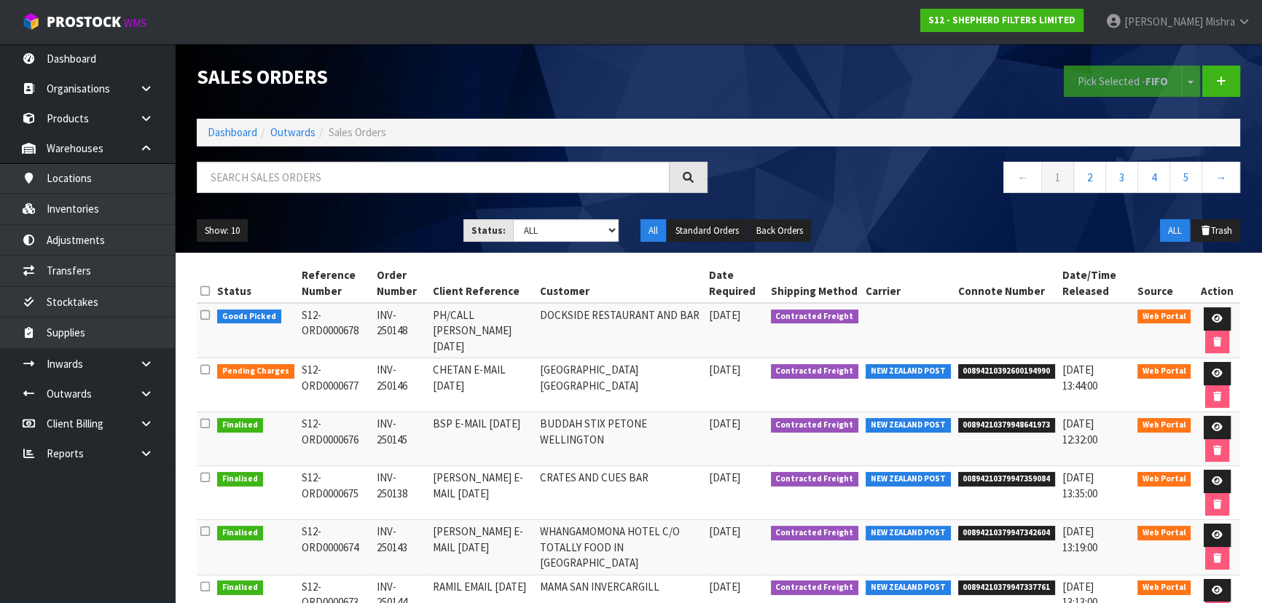
click at [233, 141] on ol "Dashboard Outwards Sales Orders" at bounding box center [718, 132] width 1043 height 27
click at [230, 129] on link "Dashboard" at bounding box center [233, 132] width 50 height 14
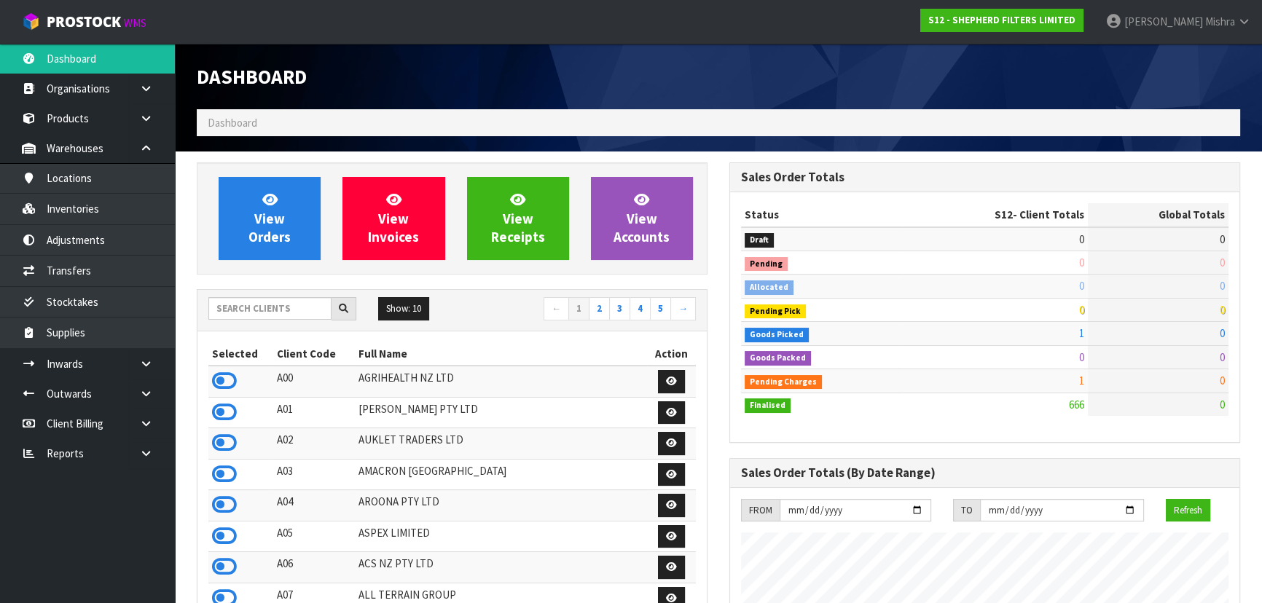
scroll to position [1022, 532]
click at [294, 302] on input "text" at bounding box center [269, 308] width 123 height 23
type input "J01"
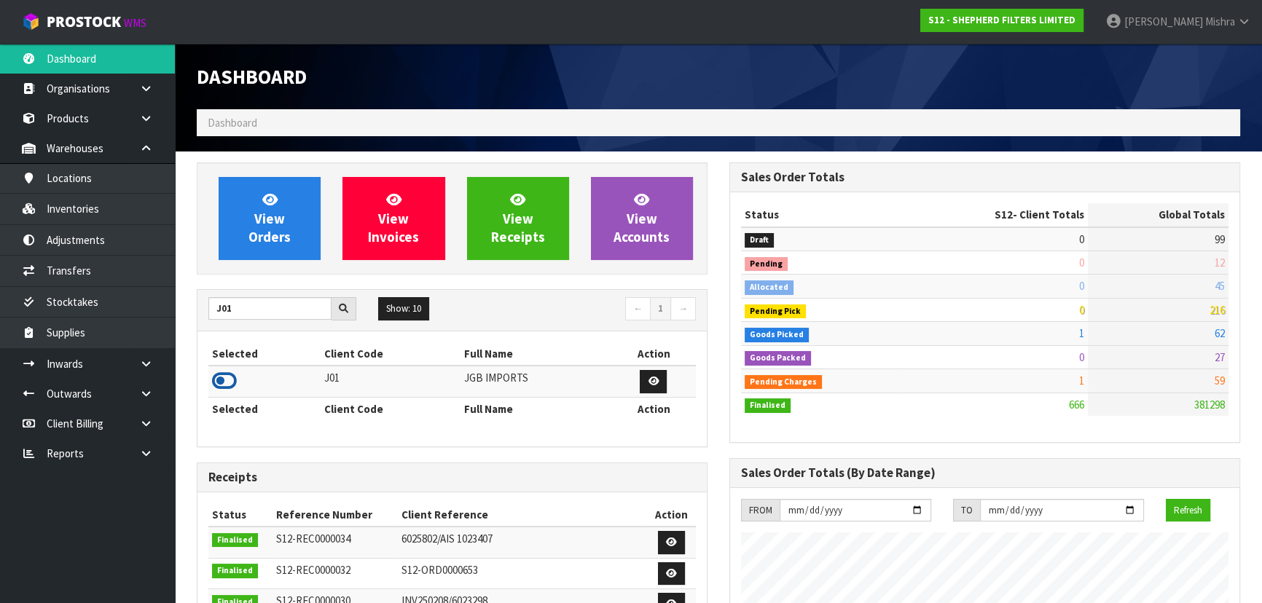
click at [230, 375] on icon at bounding box center [224, 381] width 25 height 22
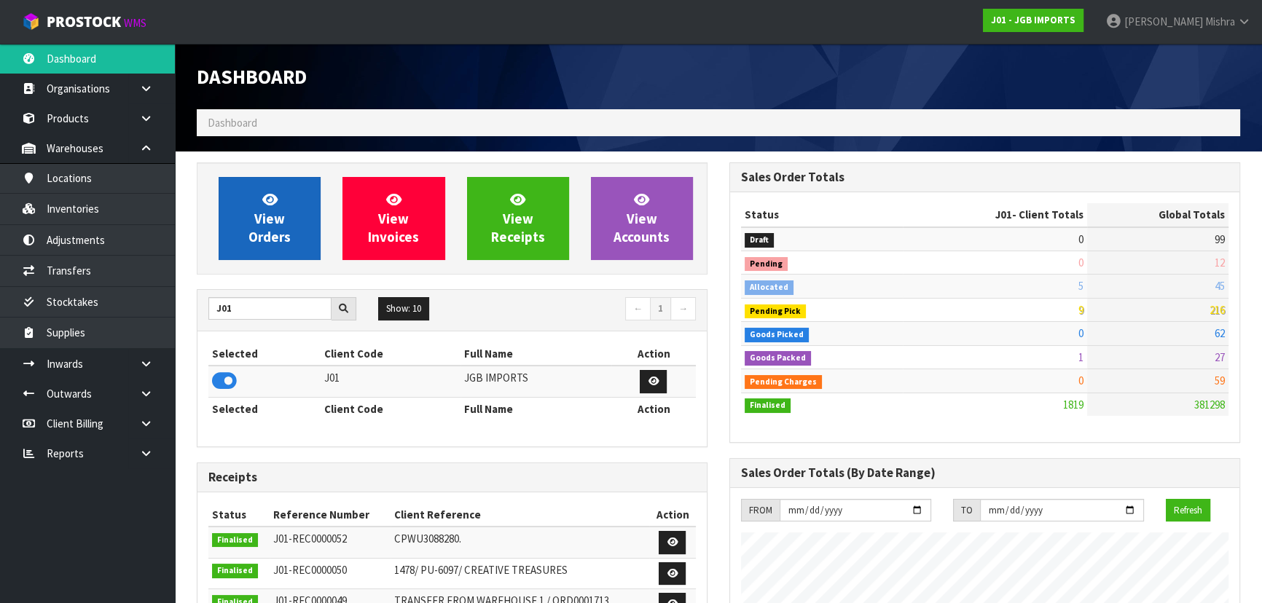
scroll to position [1102, 532]
click at [239, 200] on link "View Orders" at bounding box center [270, 218] width 102 height 83
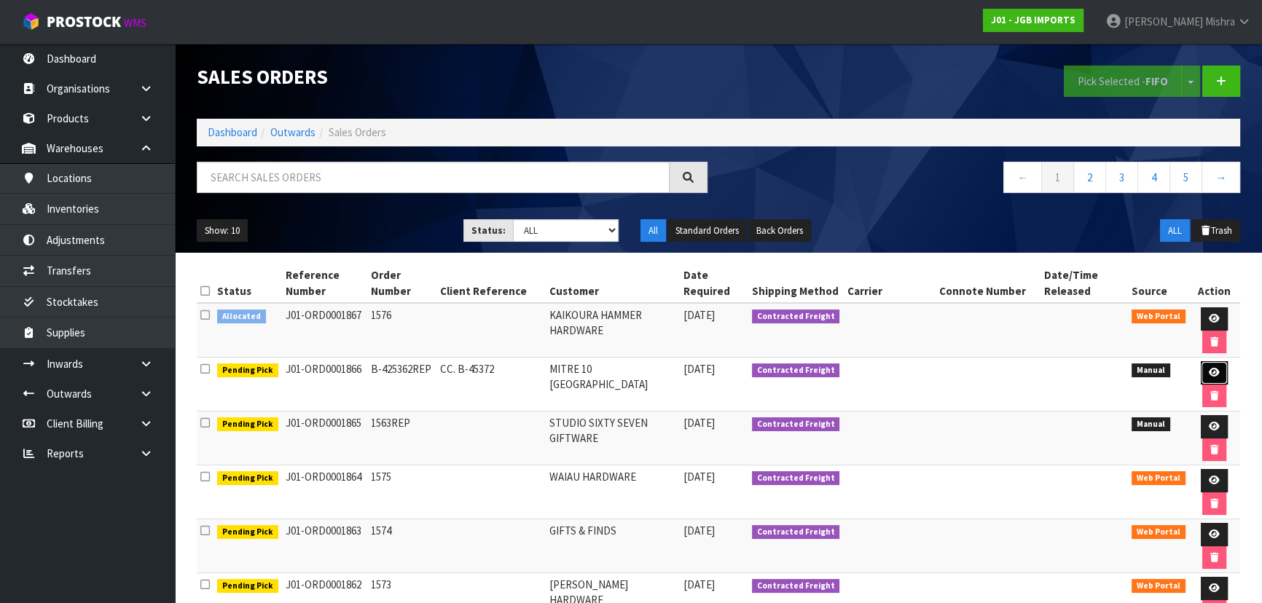
click at [1214, 370] on icon at bounding box center [1214, 372] width 11 height 9
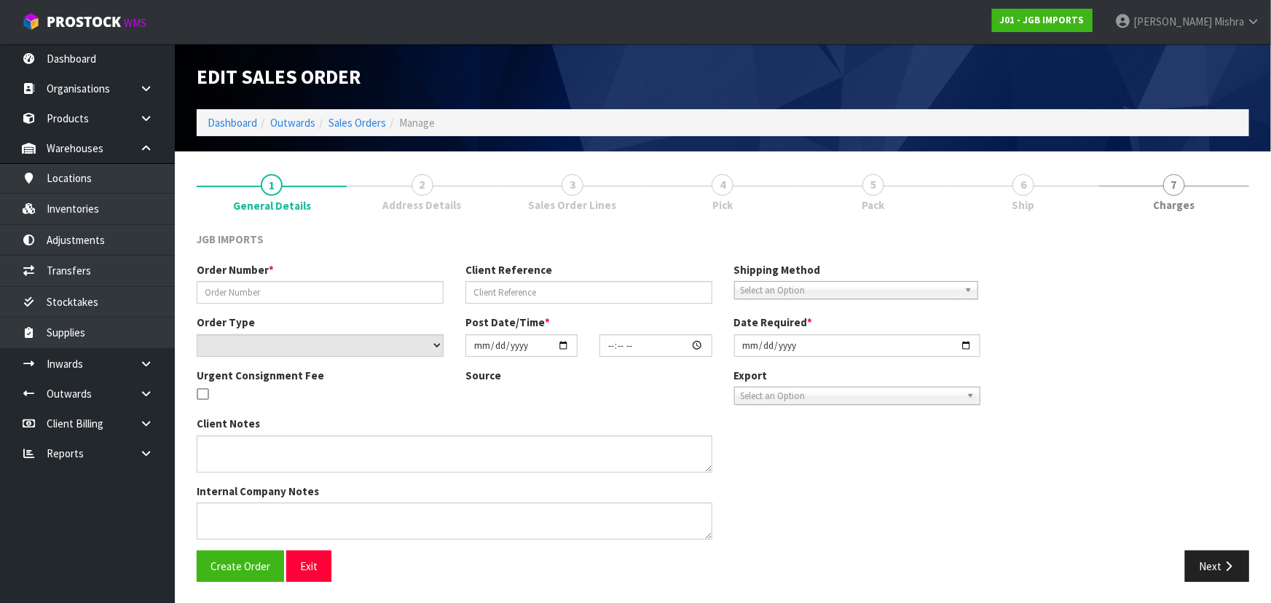
type input "B-425362REP"
type input "CC. B-45372"
select select "number:0"
type input "2025-09-15"
type input "16:37:00.000"
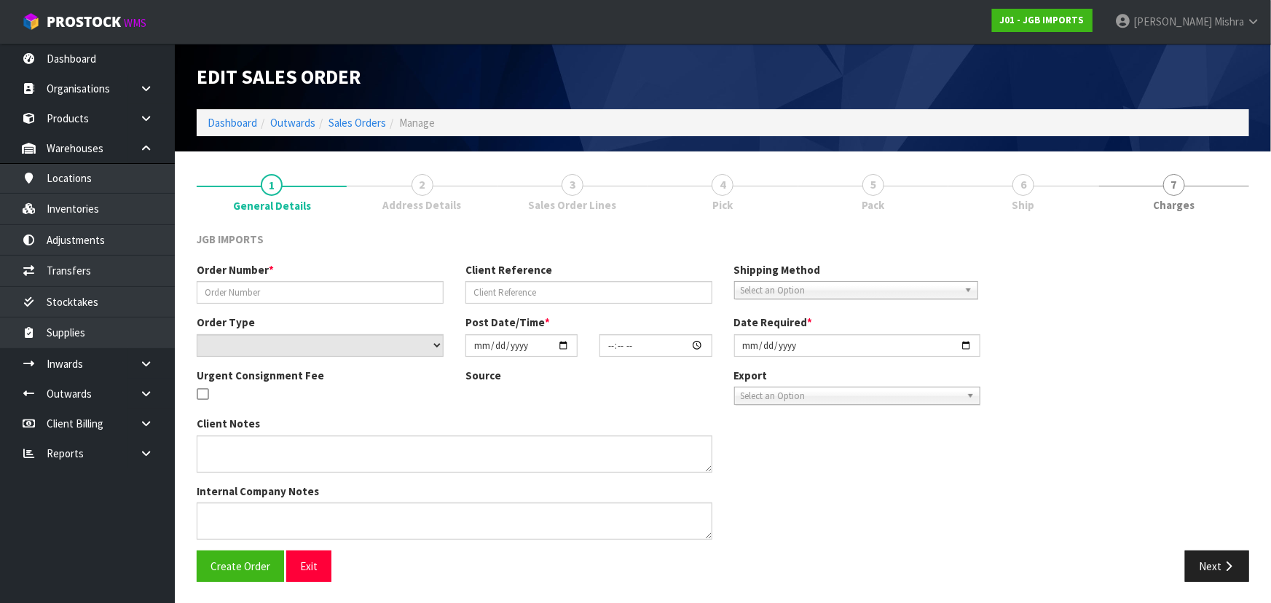
type input "2025-09-16"
type textarea "PLEASE SEND REPLACEMENTS FREE OF CHARGE…I.E.DON’T CREDIT. INV0002691"
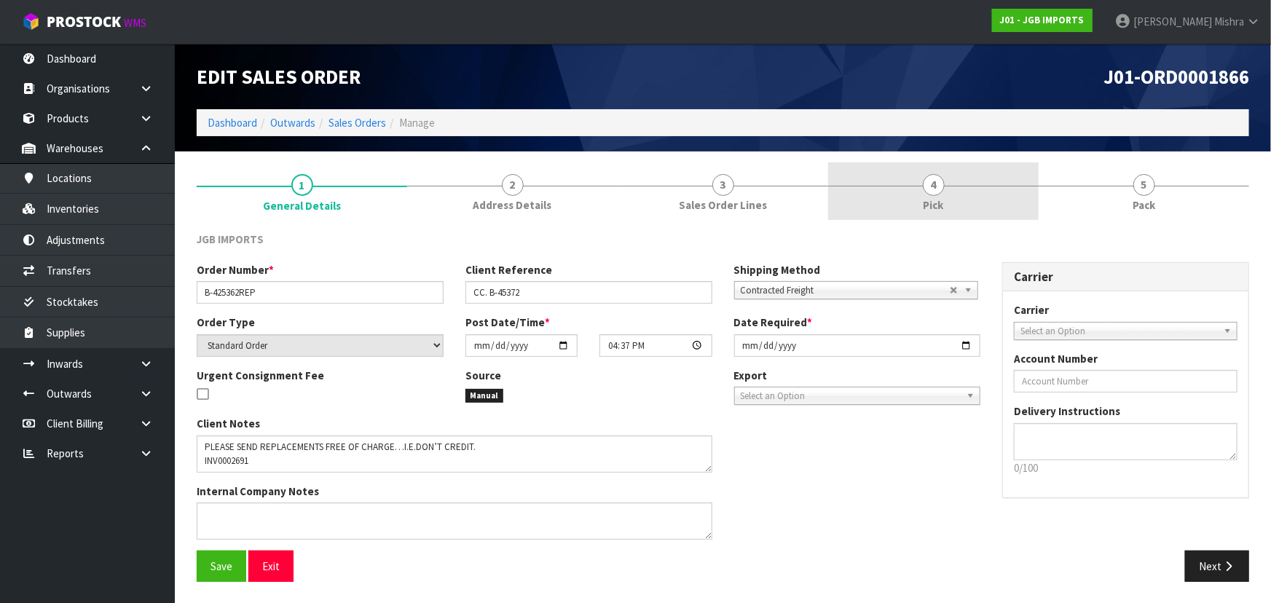
click at [1006, 196] on link "4 Pick" at bounding box center [933, 191] width 211 height 58
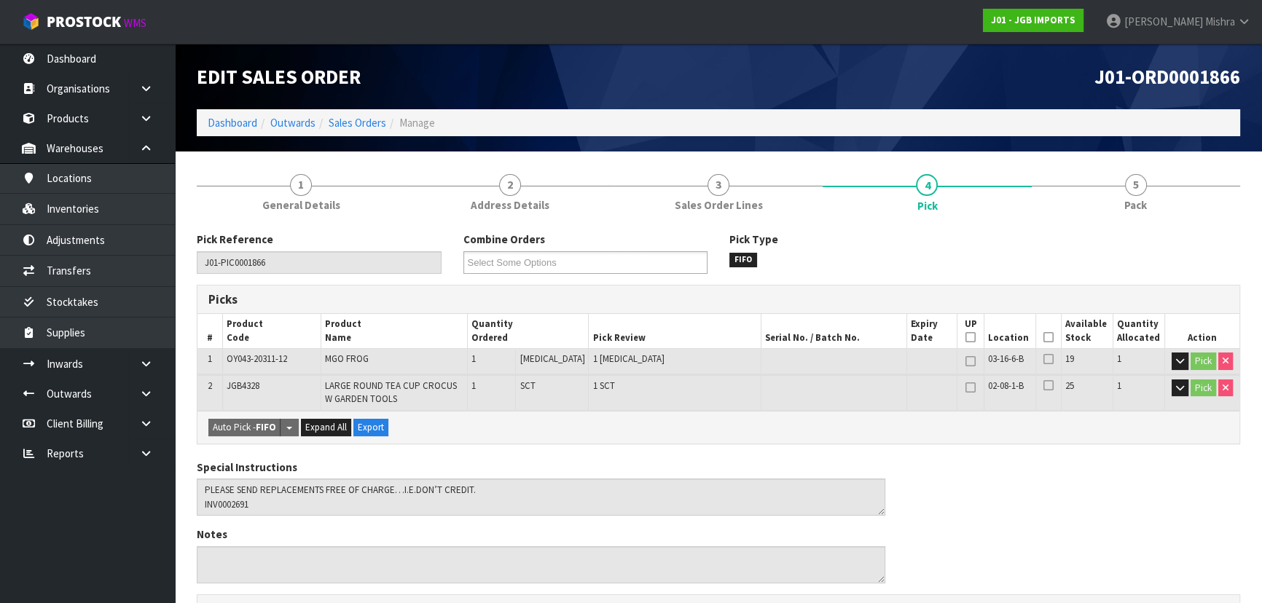
click at [1046, 337] on icon at bounding box center [1048, 337] width 10 height 1
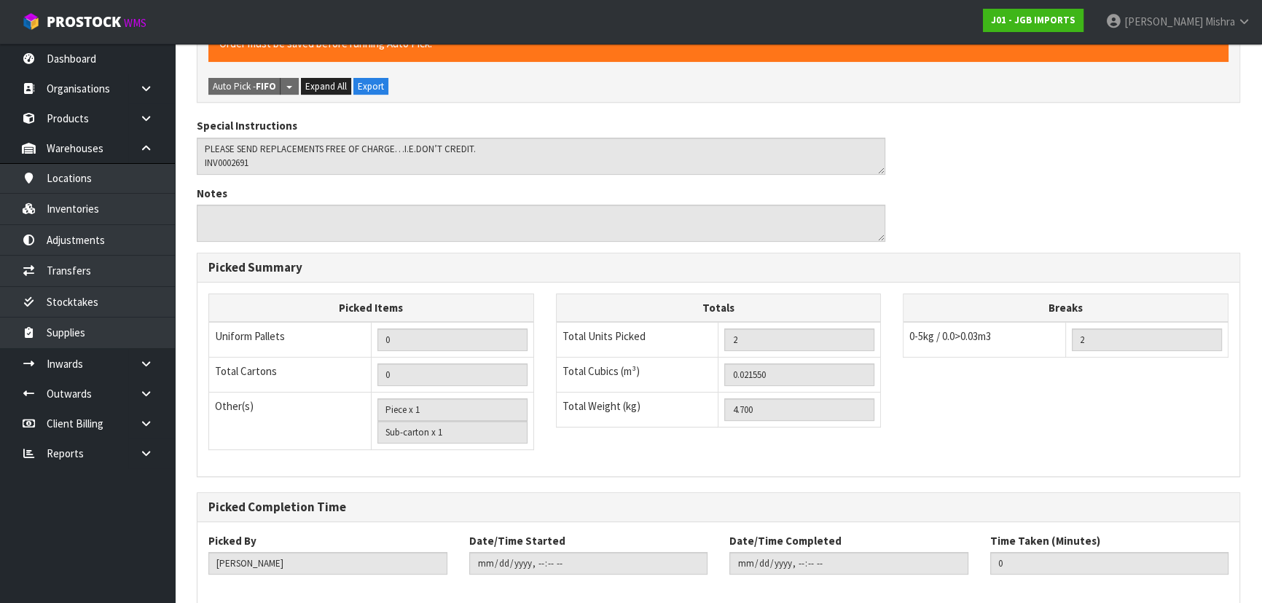
scroll to position [466, 0]
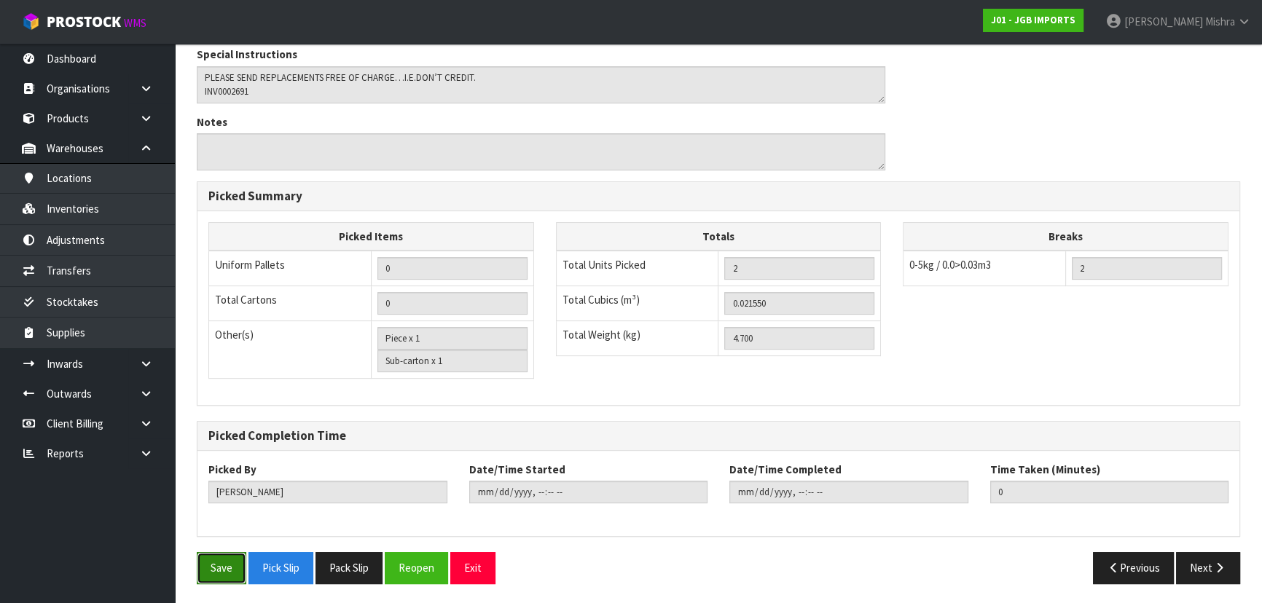
click at [212, 562] on button "Save" at bounding box center [222, 567] width 50 height 31
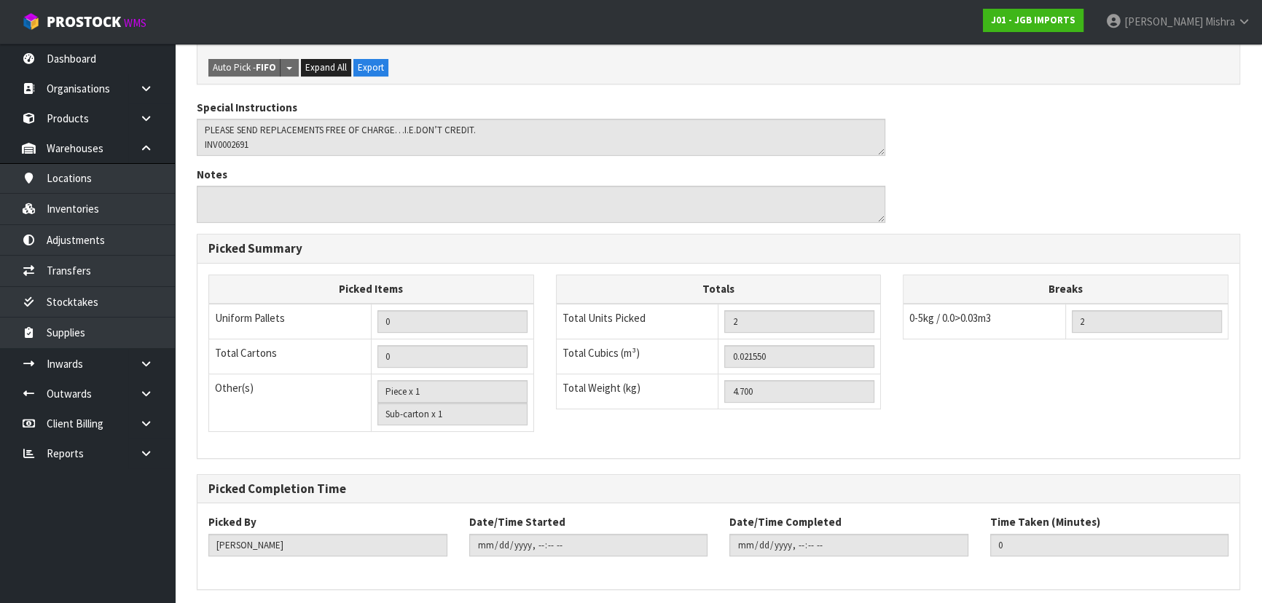
scroll to position [0, 0]
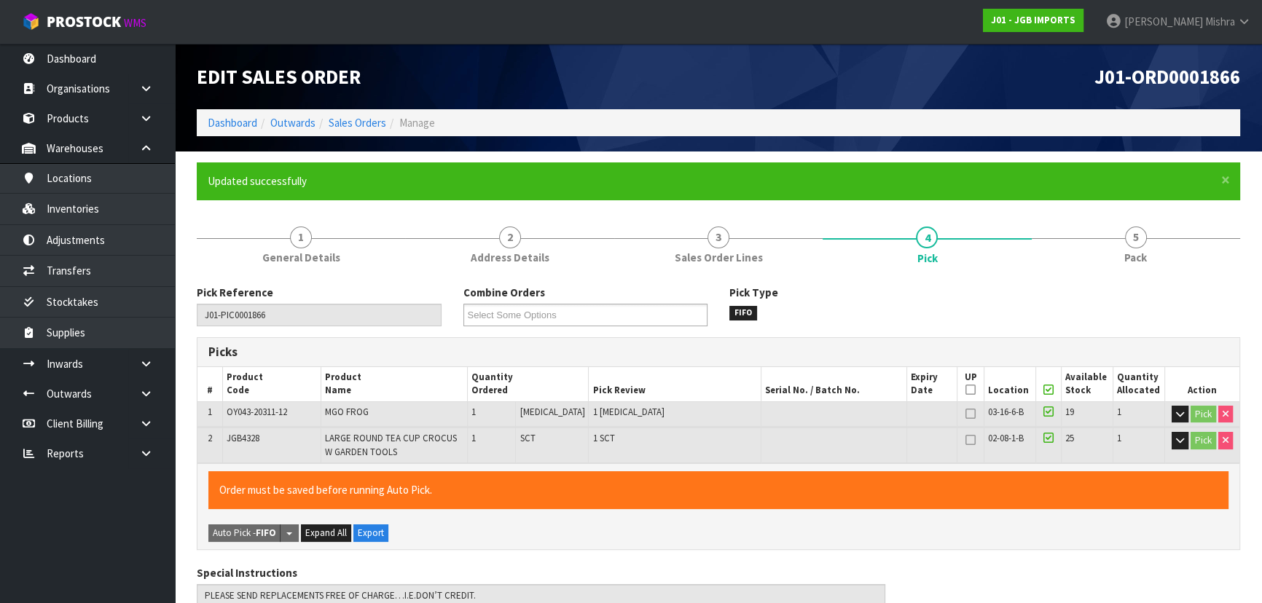
type input "Lalisha Mishra"
type input "2025-09-16T10:14:01"
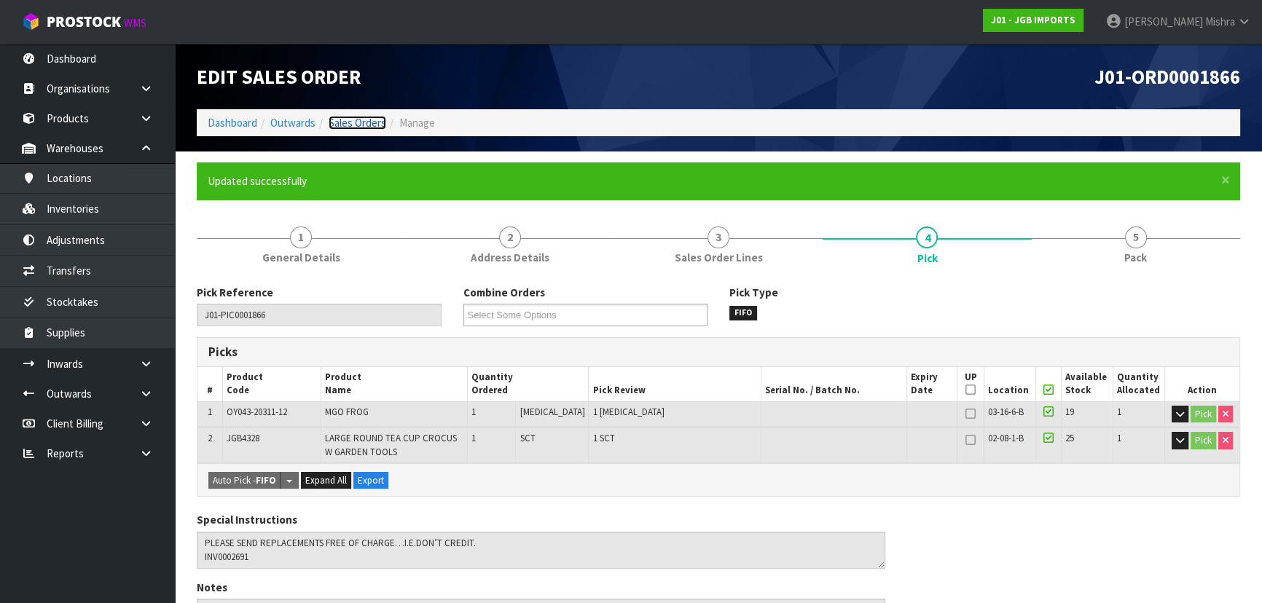
click at [354, 129] on link "Sales Orders" at bounding box center [358, 123] width 58 height 14
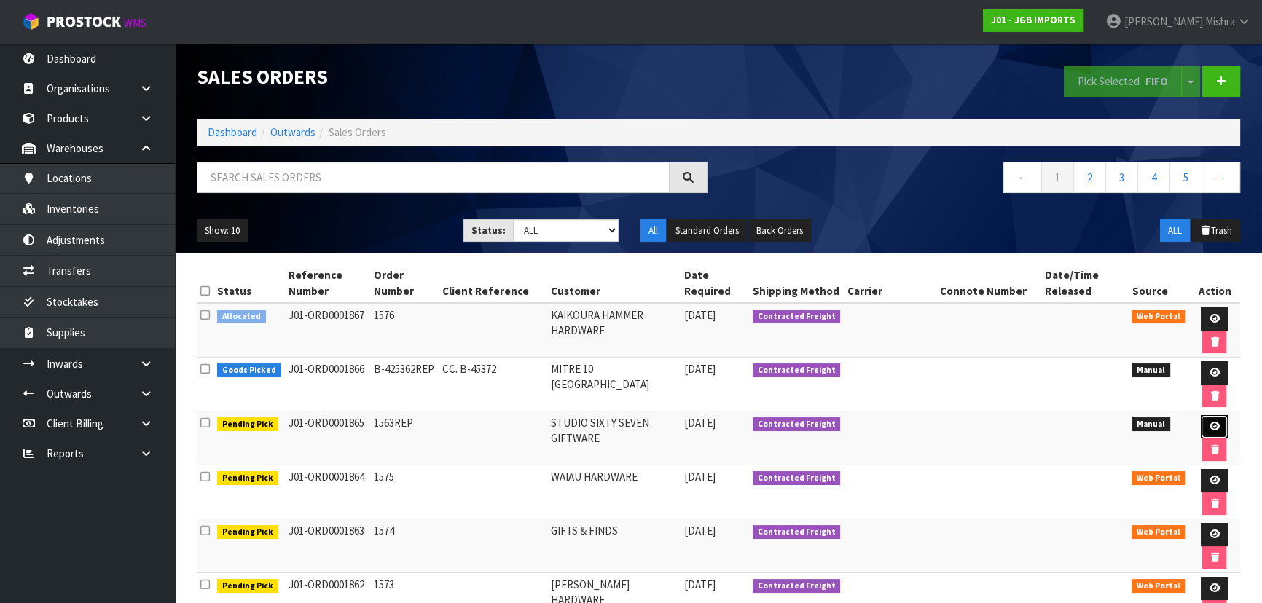
click at [1207, 432] on link at bounding box center [1214, 426] width 27 height 23
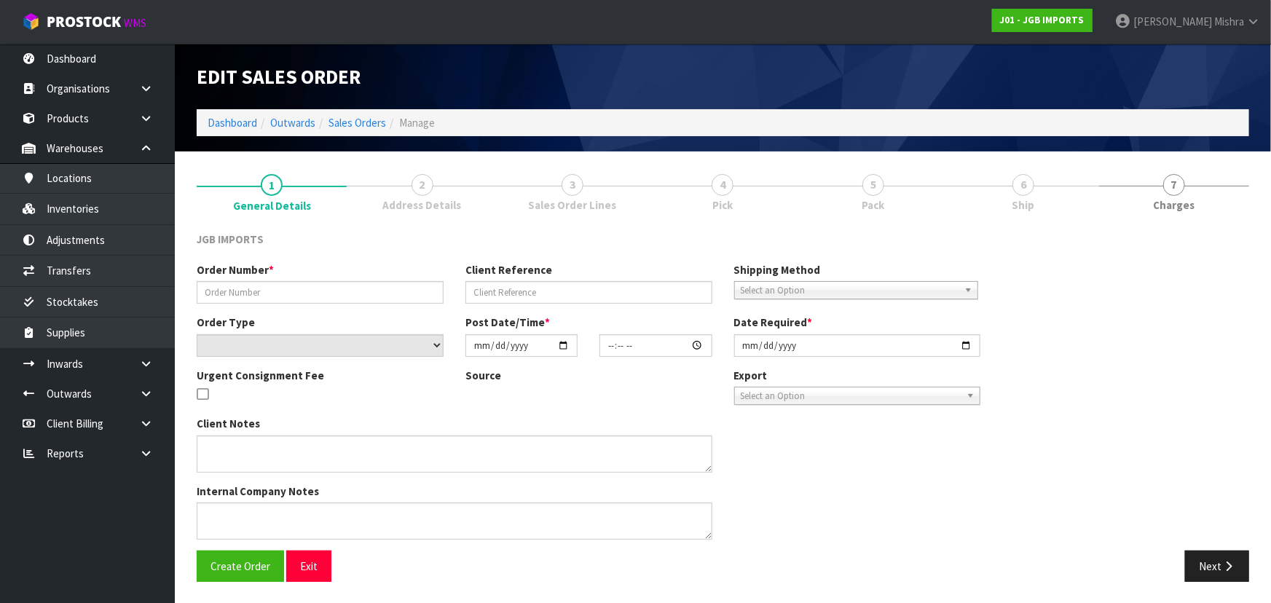
type input "1563REP"
select select "number:0"
type input "2025-09-15"
type input "16:29:00.000"
type input "2025-09-16"
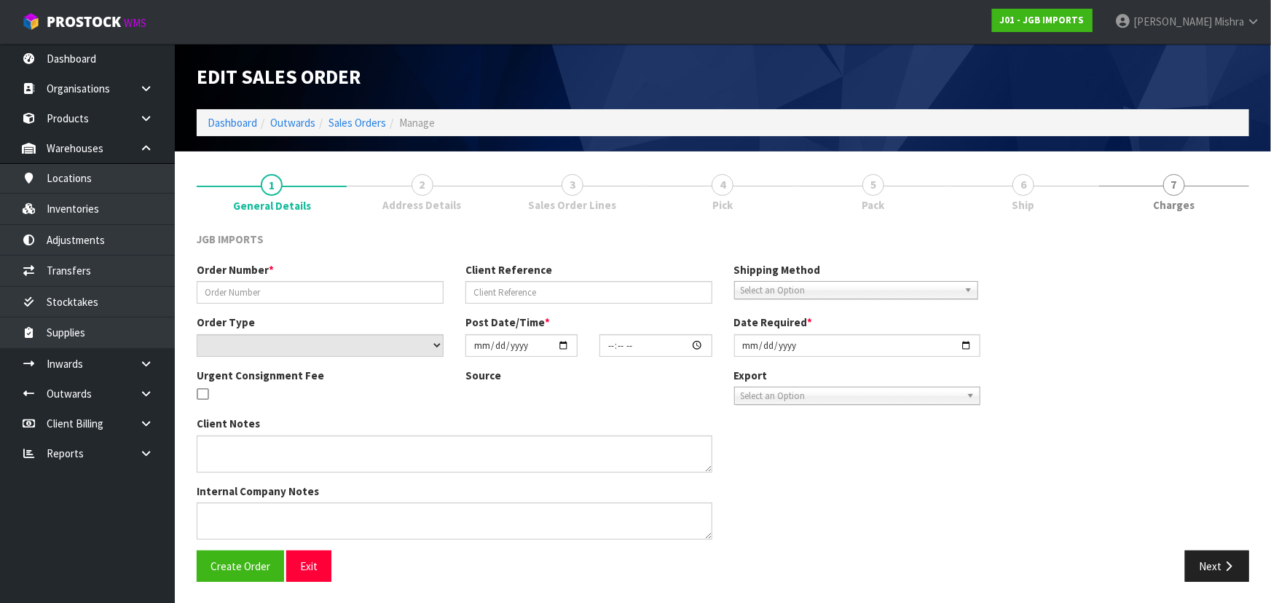
type textarea "REPLACEMENT AT NO CHARGE"
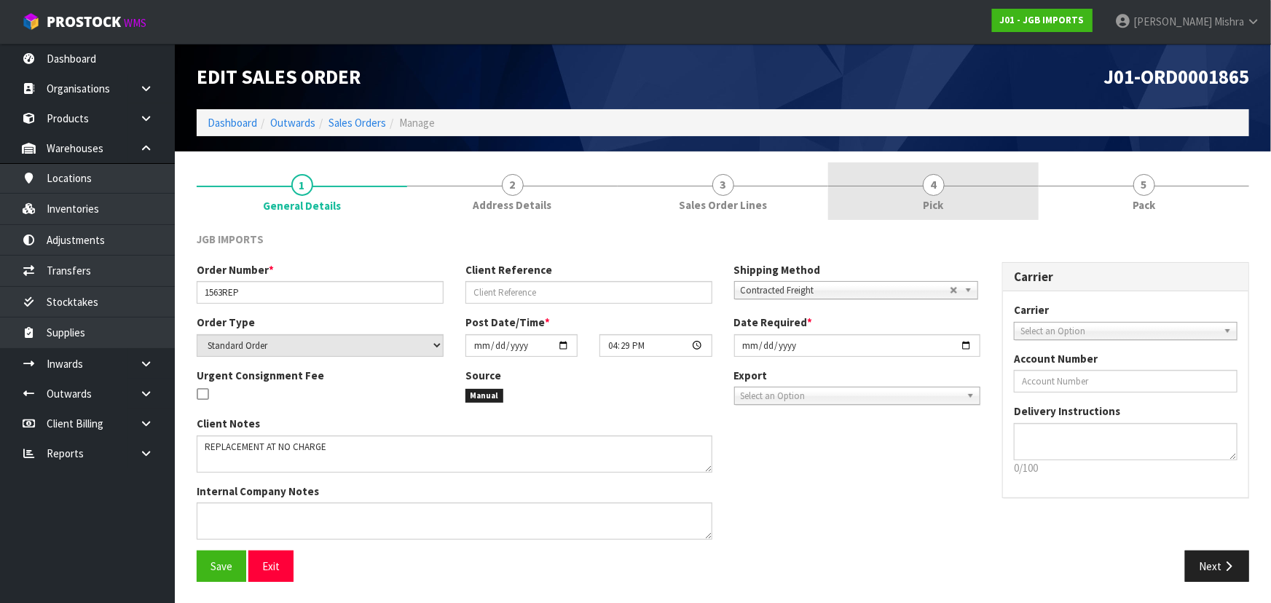
click at [959, 203] on link "4 Pick" at bounding box center [933, 191] width 211 height 58
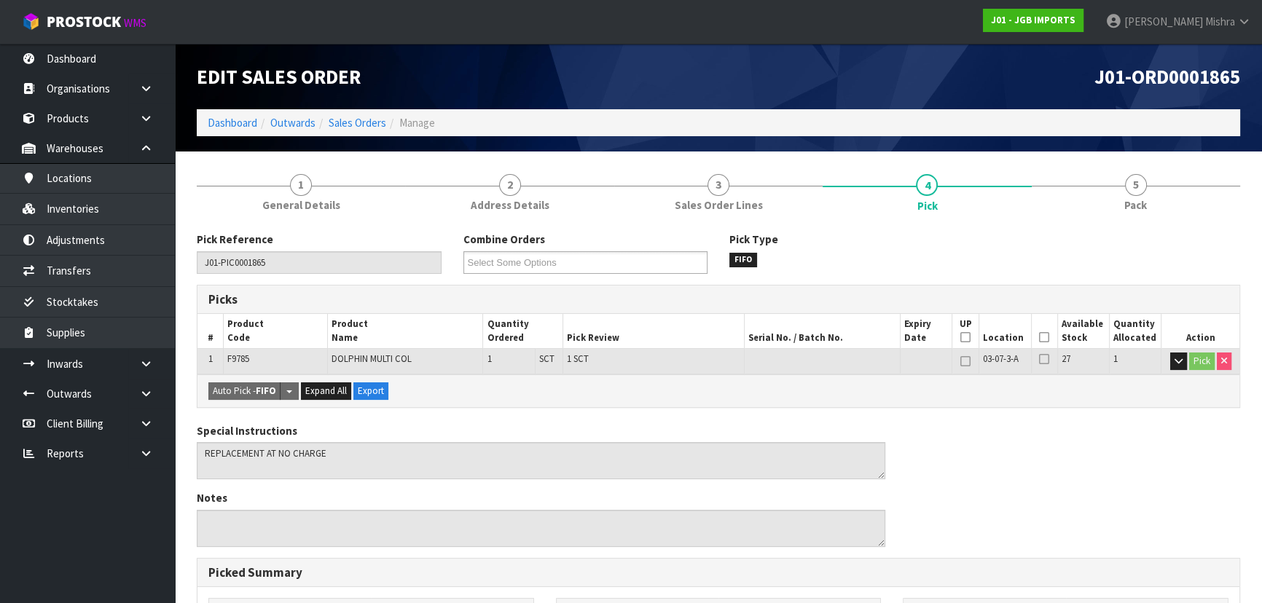
click at [1045, 338] on icon at bounding box center [1044, 337] width 10 height 1
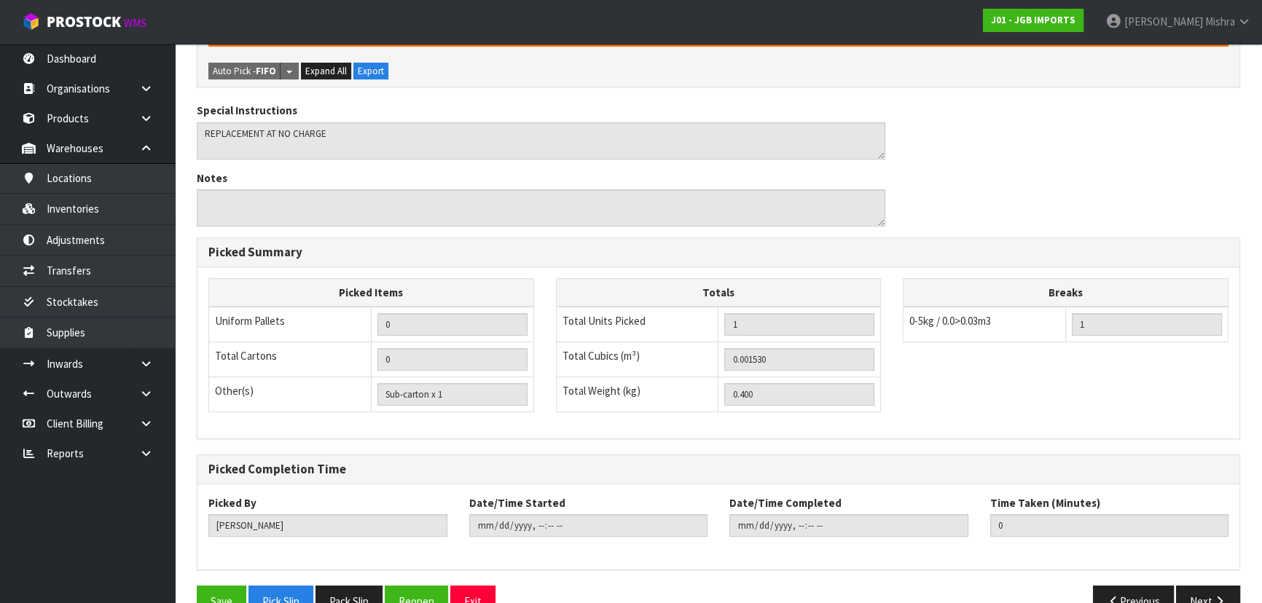
scroll to position [407, 0]
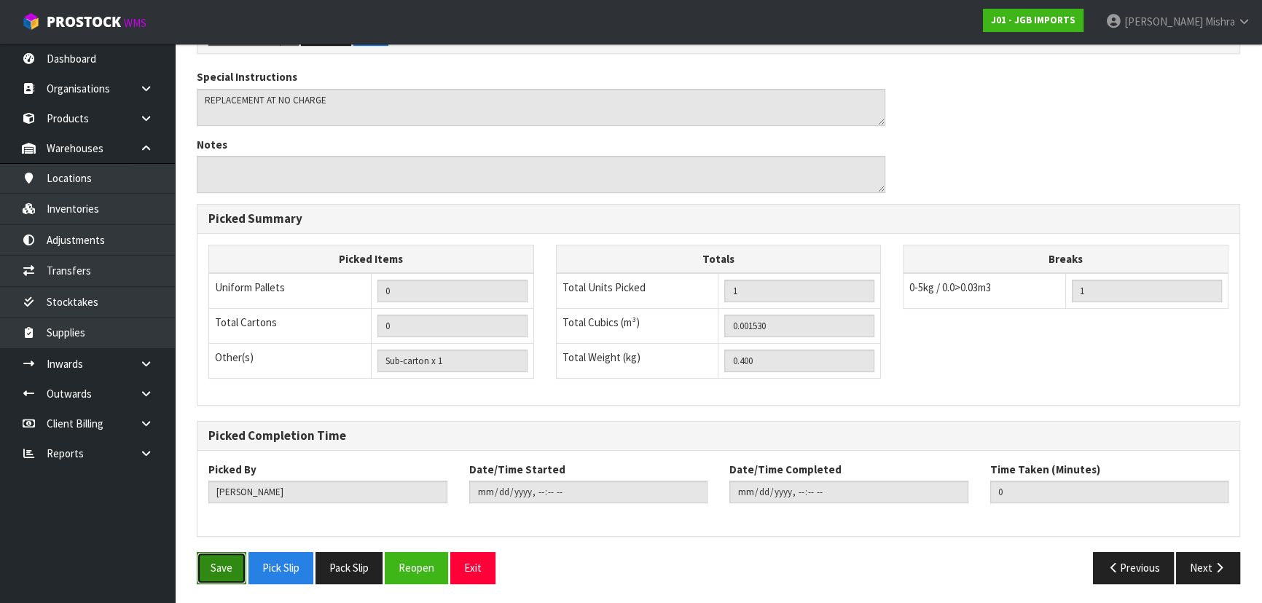
click at [215, 571] on button "Save" at bounding box center [222, 567] width 50 height 31
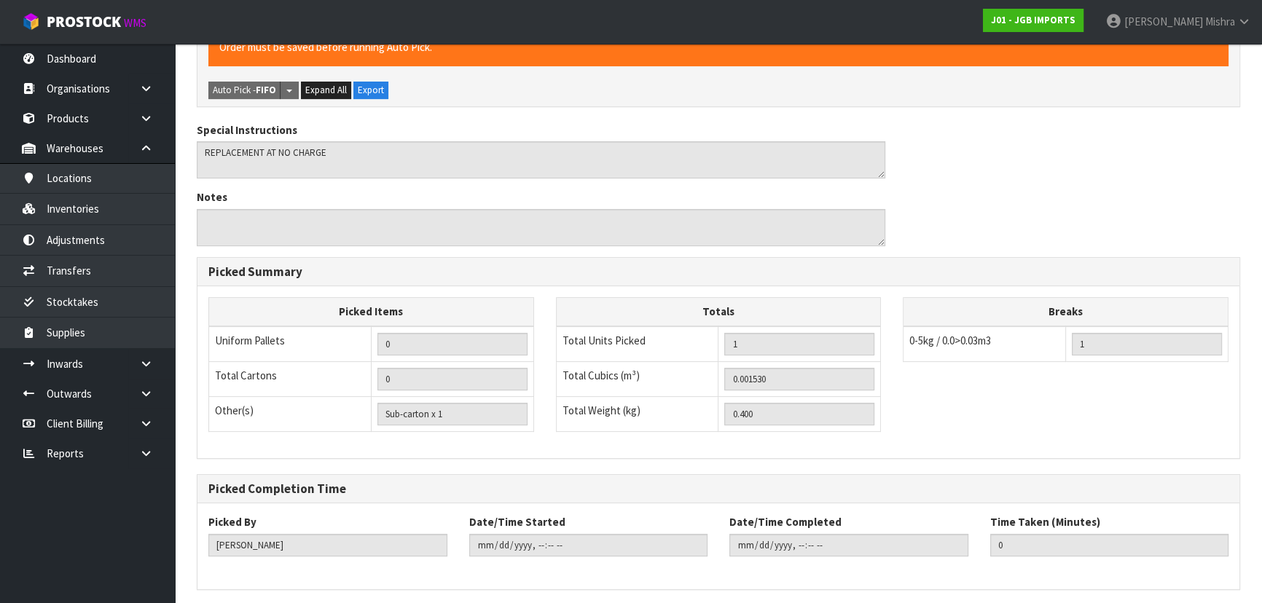
scroll to position [0, 0]
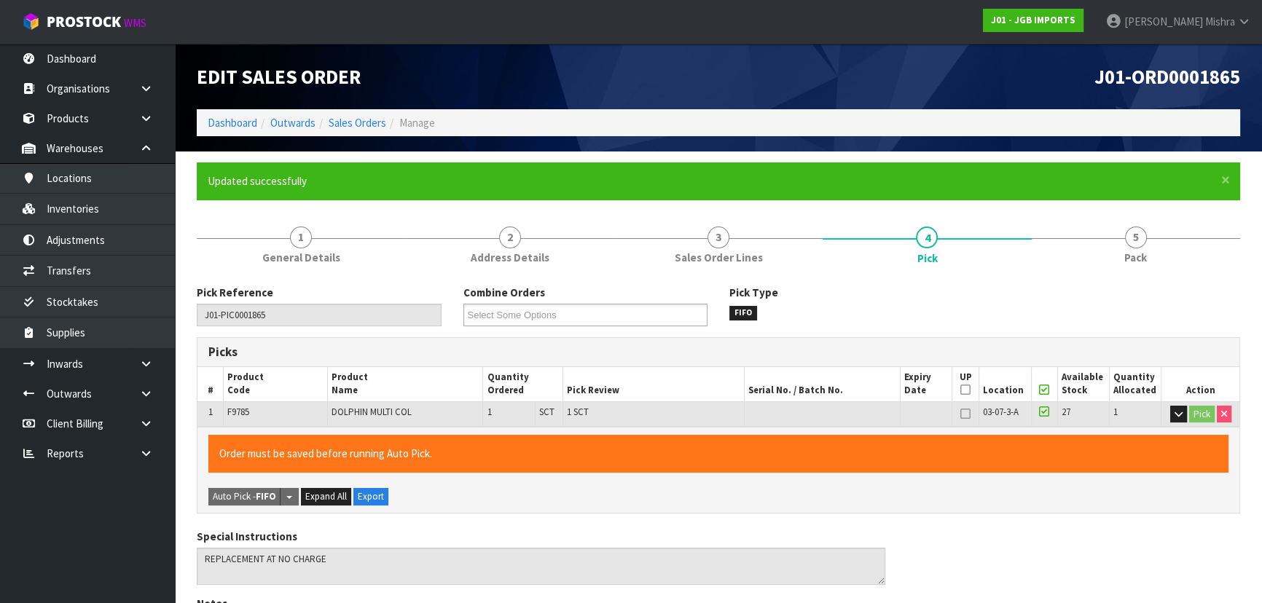
type input "Lalisha Mishra"
type input "2025-09-16T10:14:15"
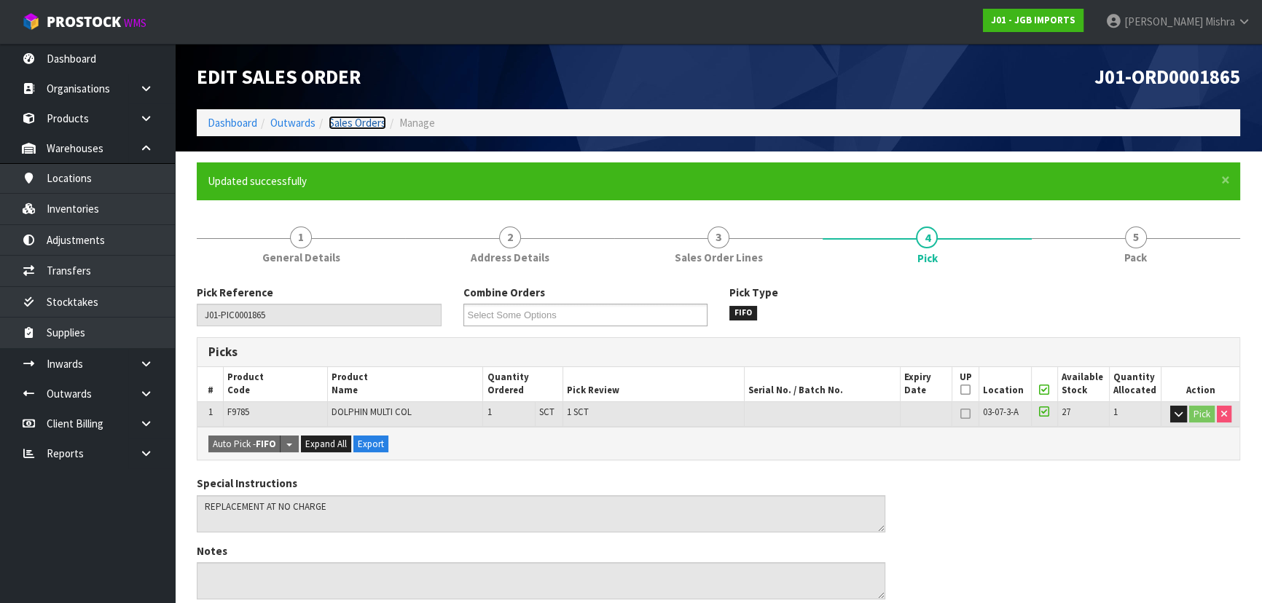
click at [346, 121] on link "Sales Orders" at bounding box center [358, 123] width 58 height 14
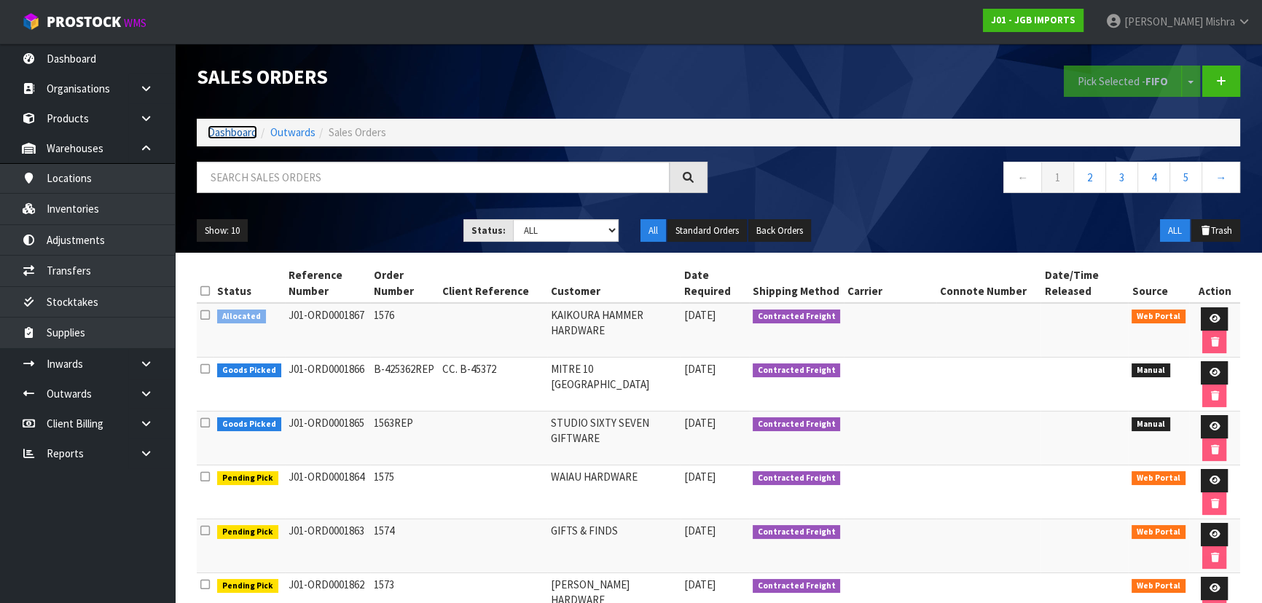
click at [238, 131] on link "Dashboard" at bounding box center [233, 132] width 50 height 14
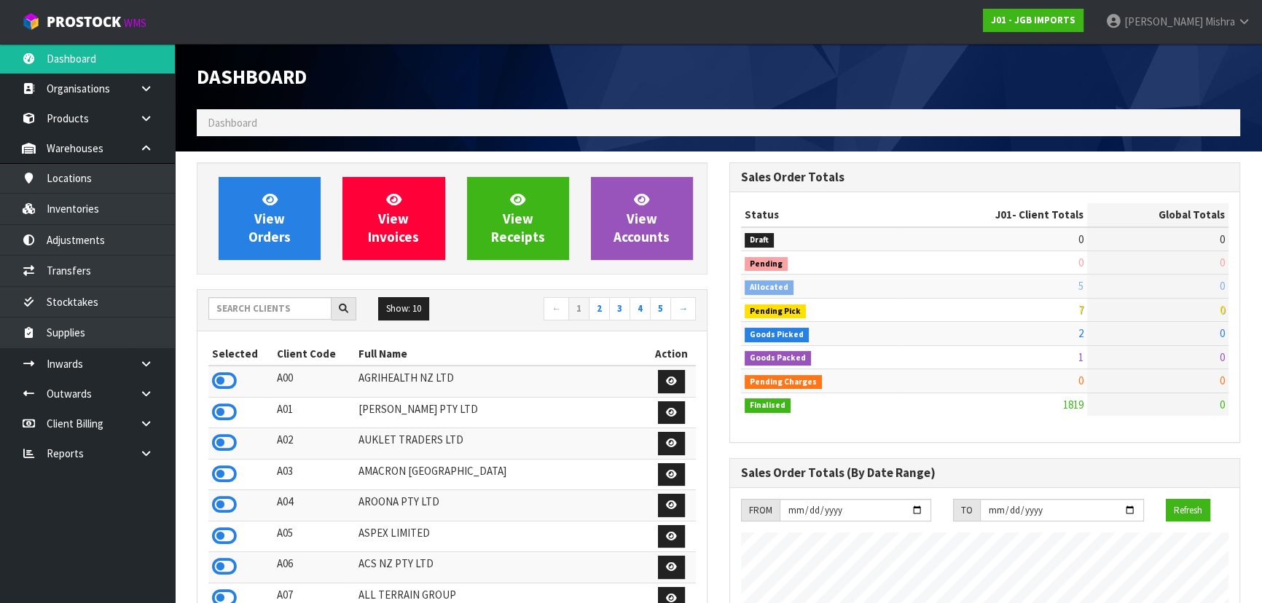
scroll to position [1102, 532]
click at [275, 311] on input "text" at bounding box center [269, 308] width 123 height 23
type input "A13"
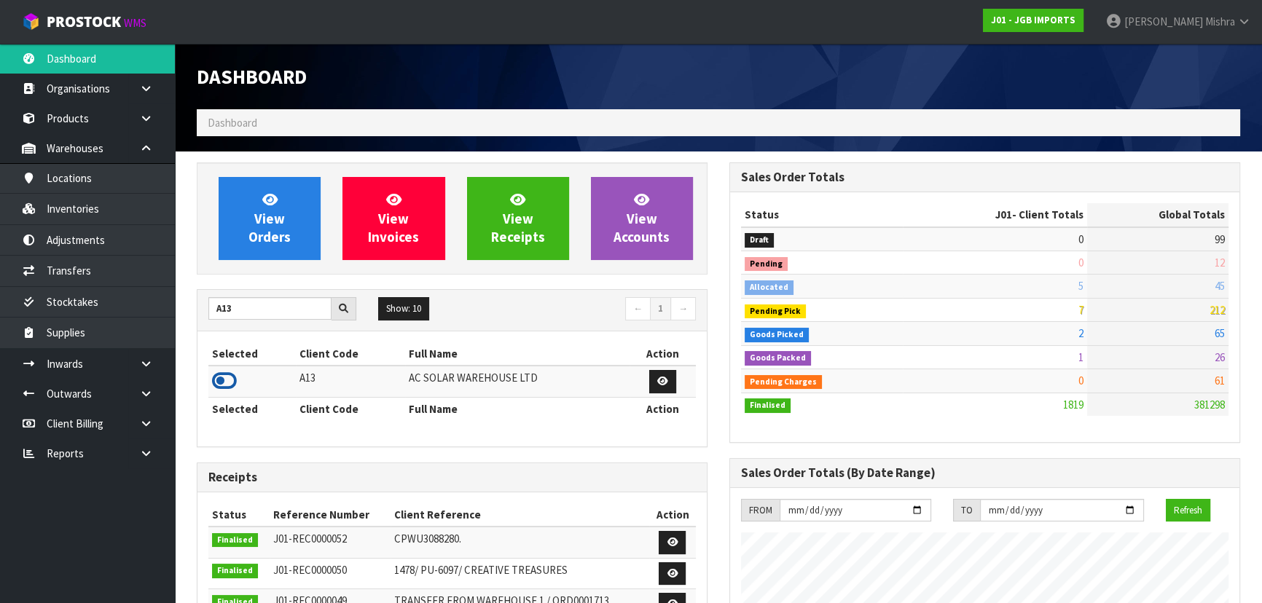
click at [216, 388] on icon at bounding box center [224, 381] width 25 height 22
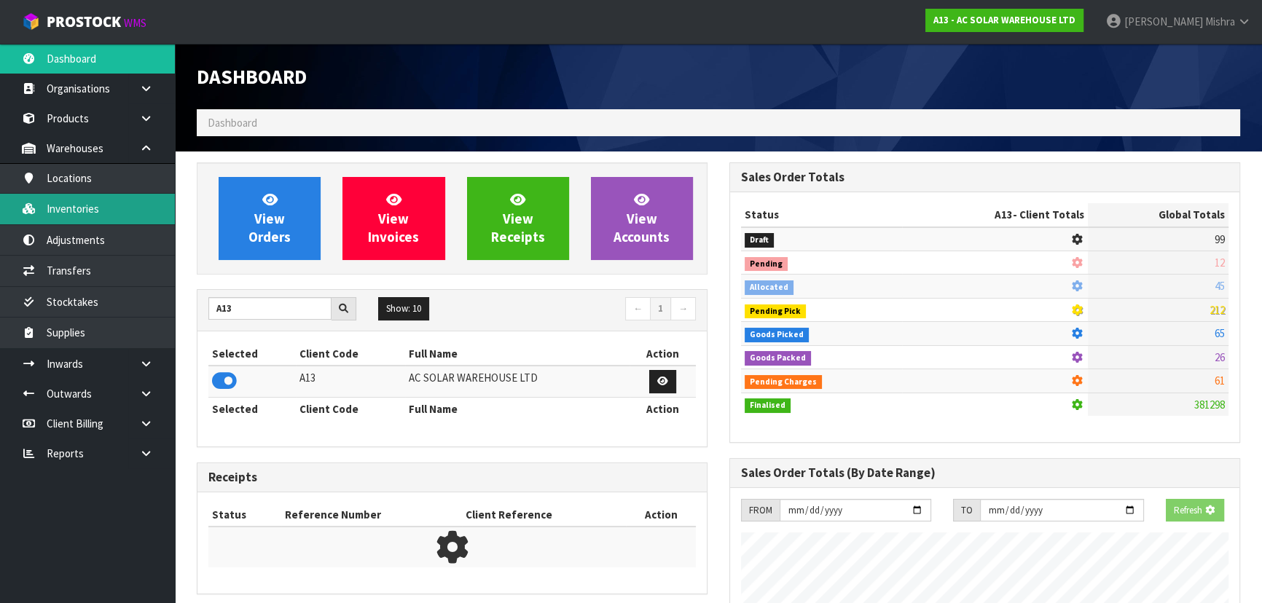
scroll to position [1180, 532]
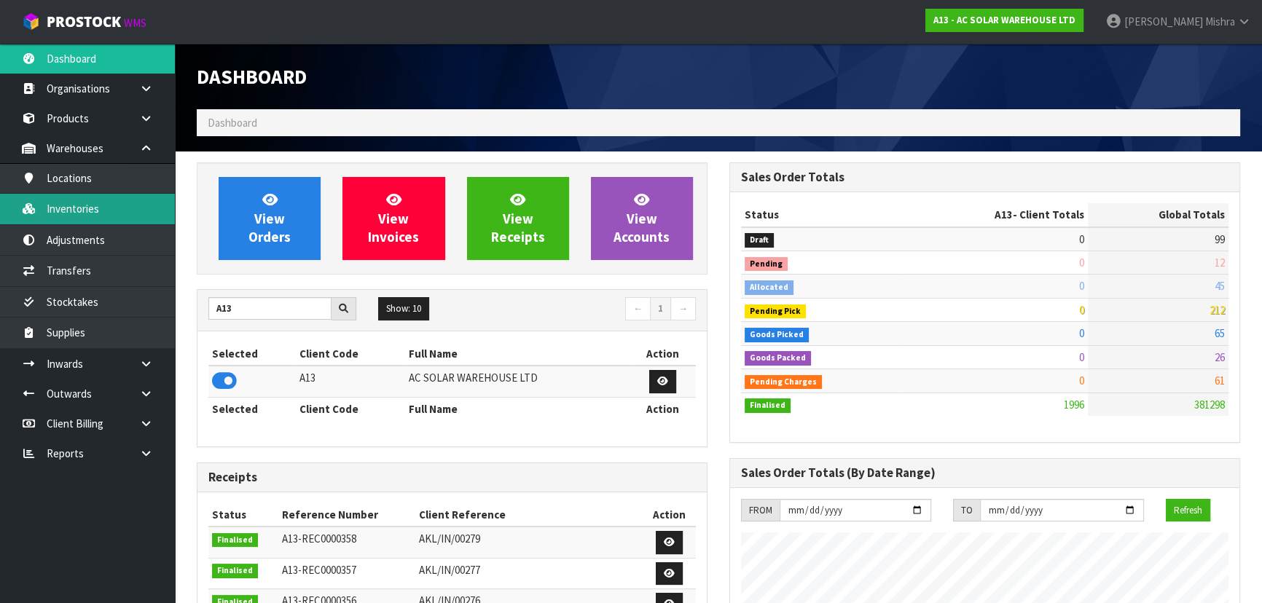
click at [135, 203] on link "Inventories" at bounding box center [87, 209] width 175 height 30
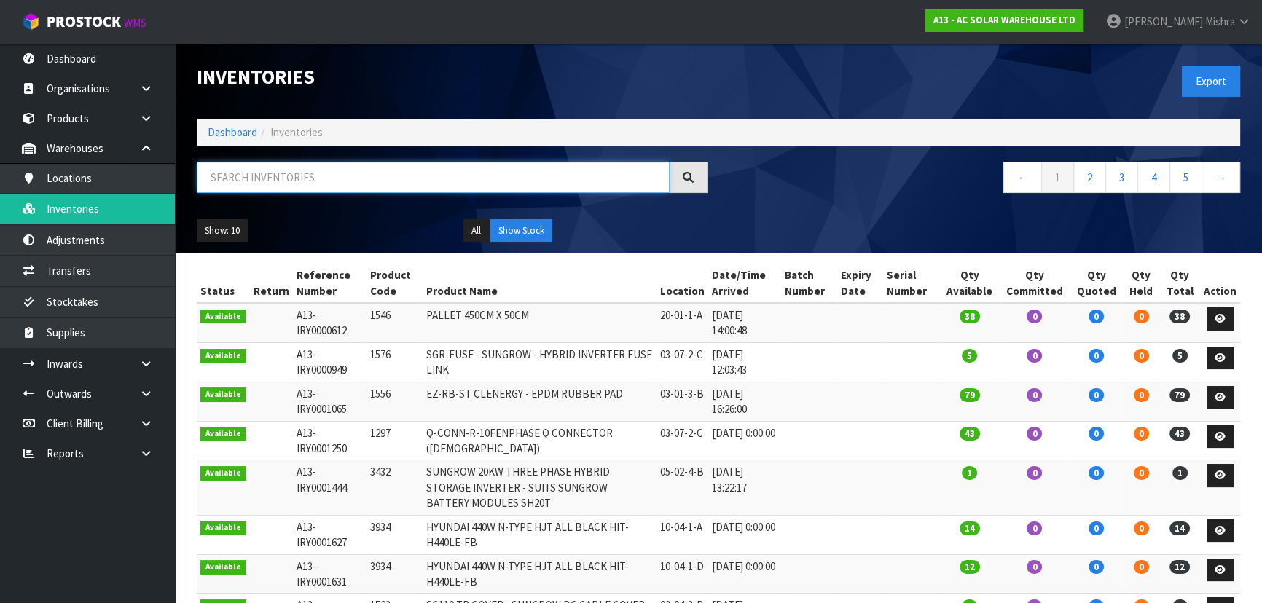
click at [243, 169] on input "text" at bounding box center [433, 177] width 473 height 31
paste input "BEDSP"
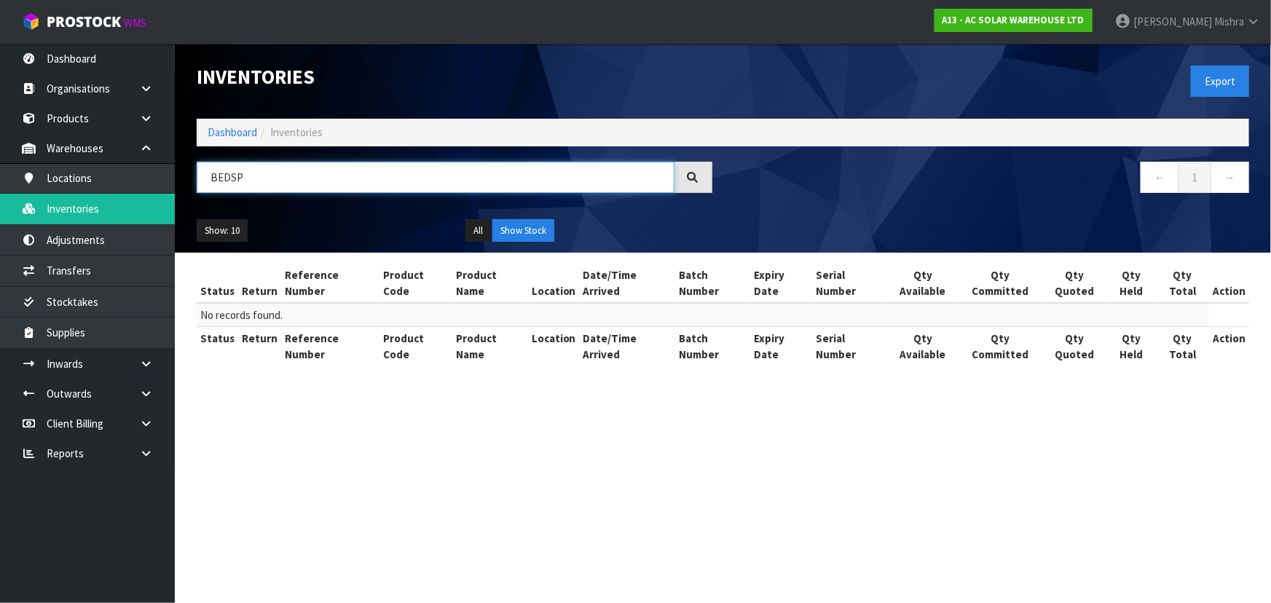
drag, startPoint x: 317, startPoint y: 174, endPoint x: -37, endPoint y: 174, distance: 354.1
click at [0, 174] on html "Toggle navigation ProStock WMS A13 - AC SOLAR WAREHOUSE LTD Lalisha Mishra Logo…" at bounding box center [635, 301] width 1271 height 603
paste input "4735"
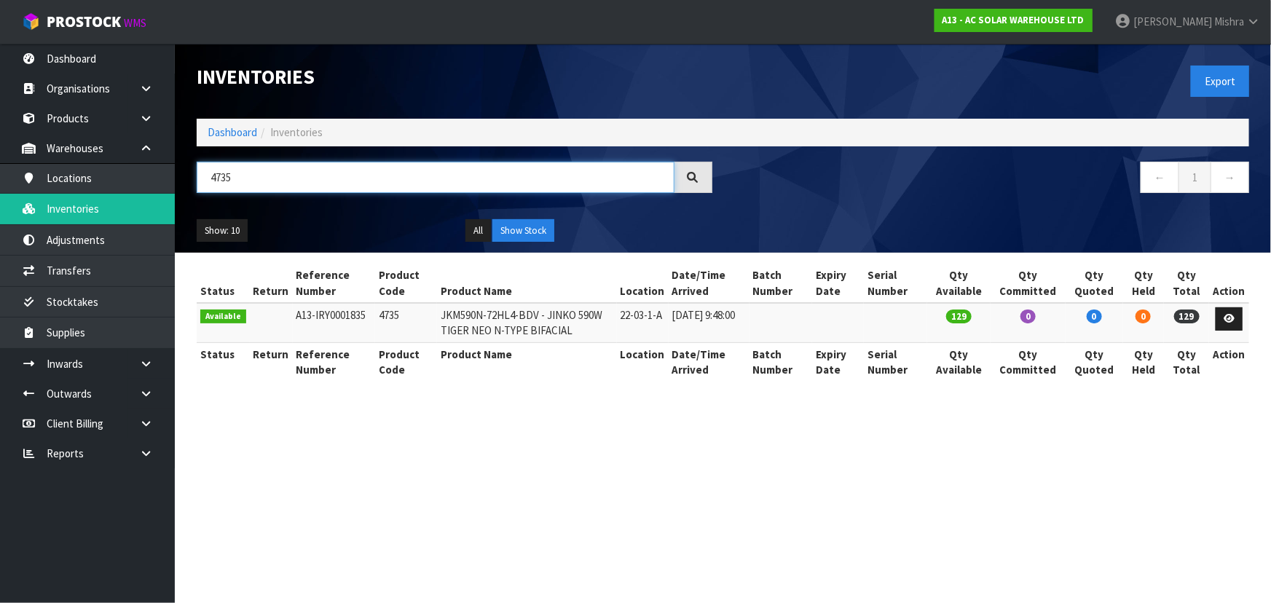
type input "4735"
click at [213, 132] on link "Dashboard" at bounding box center [233, 132] width 50 height 14
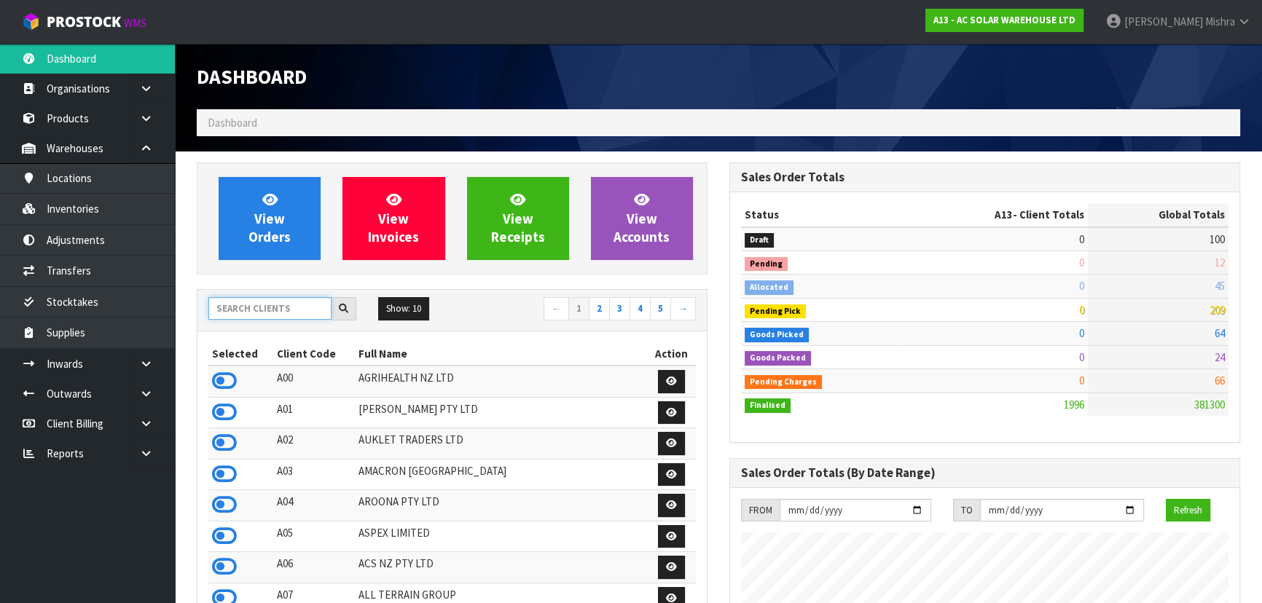
click at [271, 313] on input "text" at bounding box center [269, 308] width 123 height 23
type input "D05"
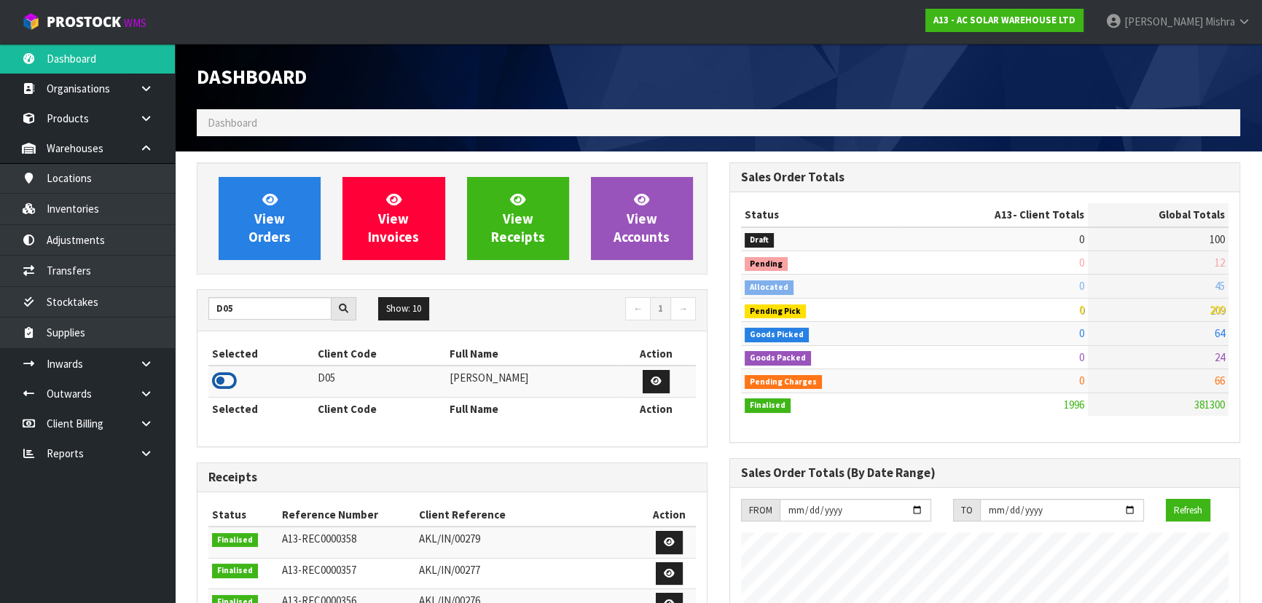
click at [219, 372] on icon at bounding box center [224, 381] width 25 height 22
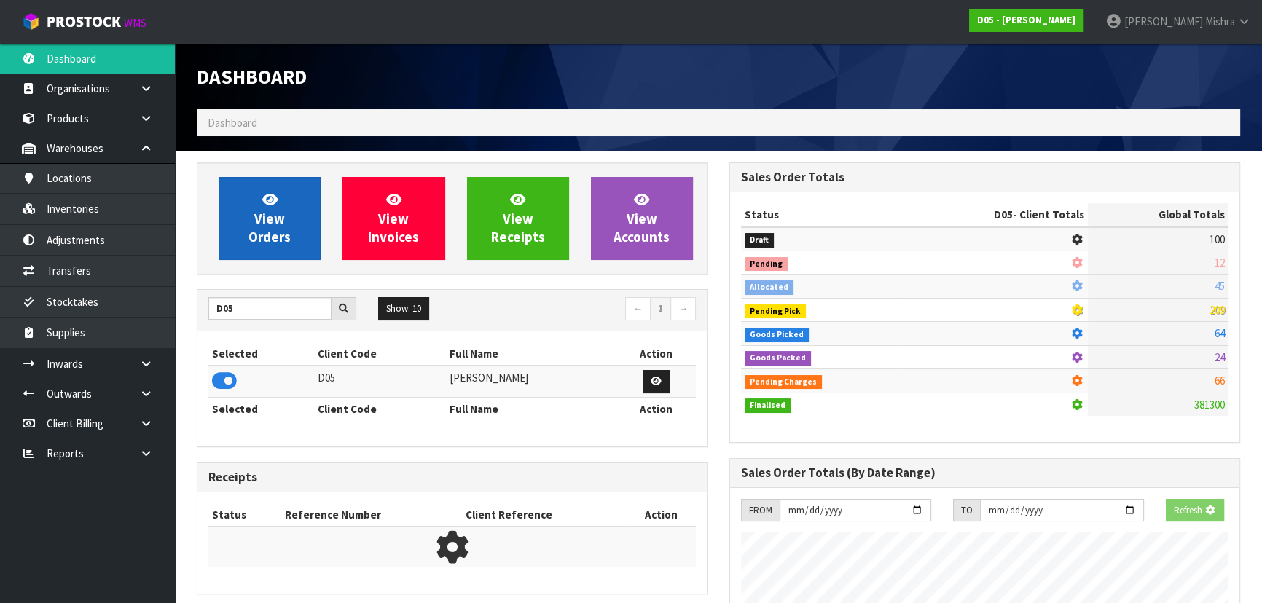
scroll to position [1180, 532]
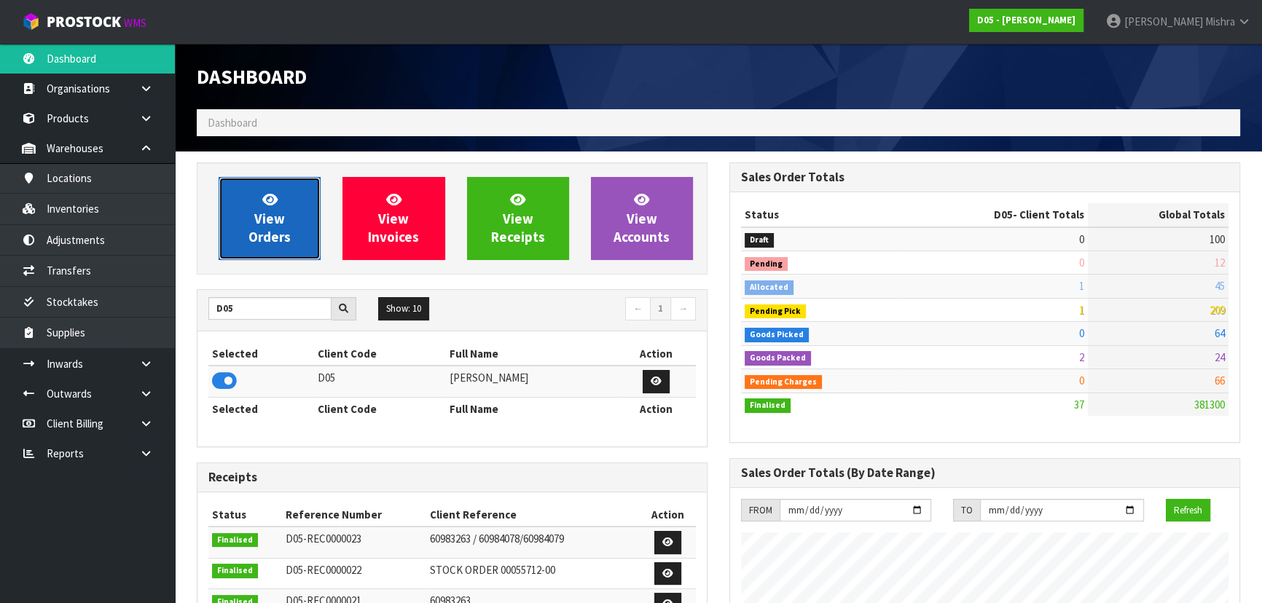
click at [251, 208] on link "View Orders" at bounding box center [270, 218] width 102 height 83
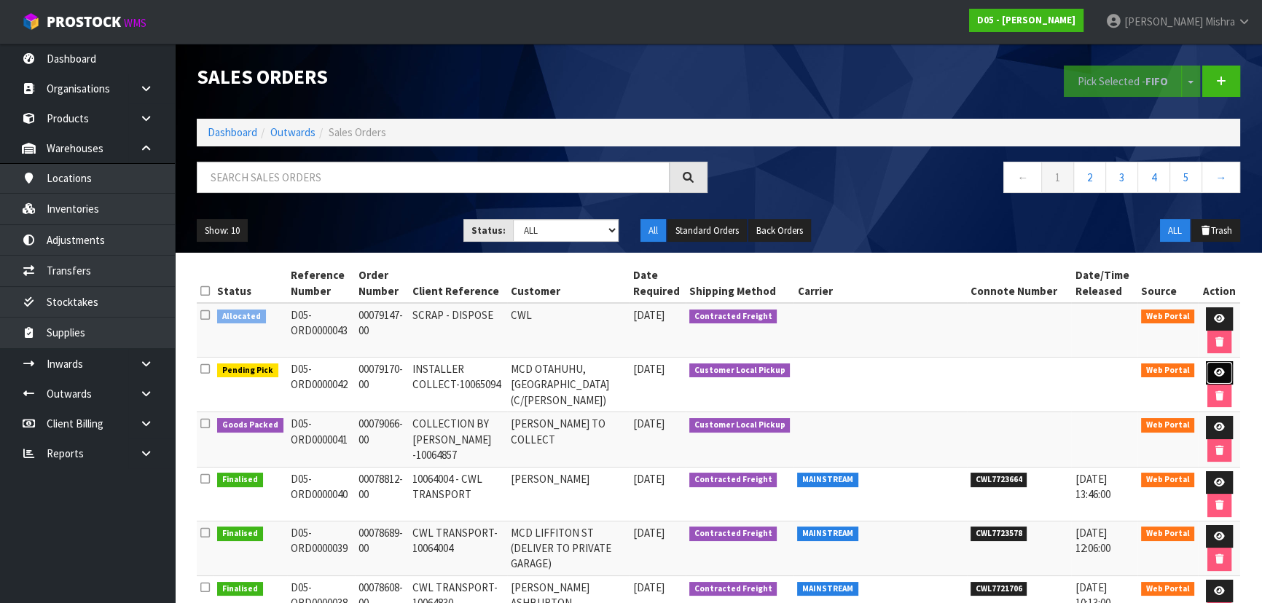
click at [1224, 369] on link at bounding box center [1219, 372] width 27 height 23
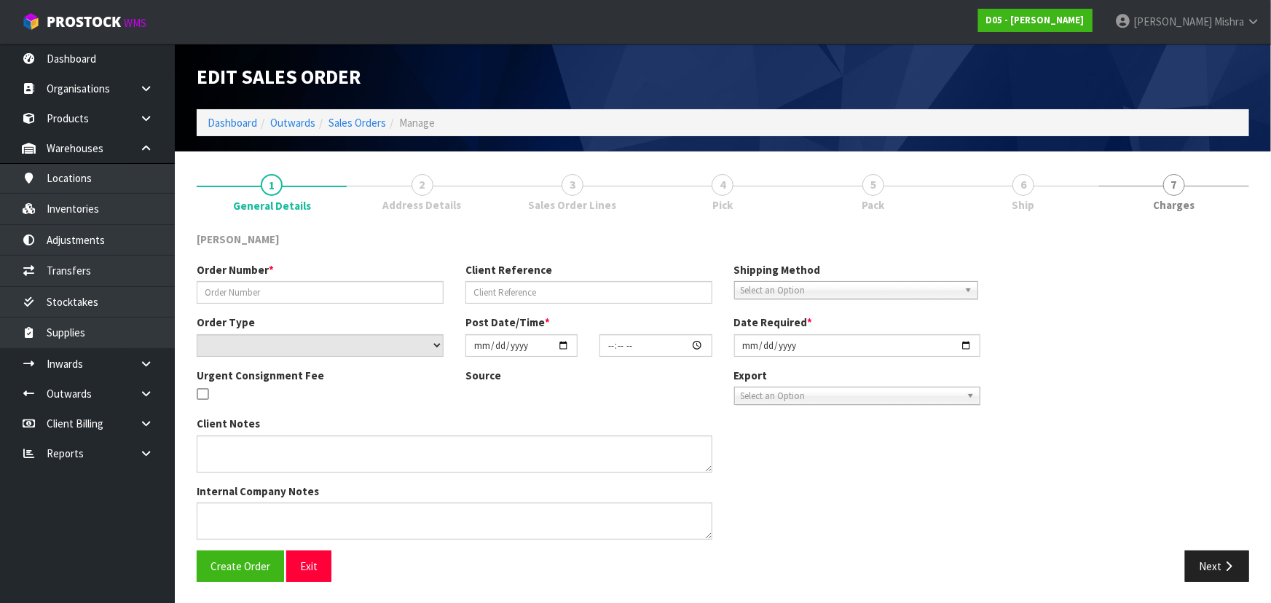
type input "00079170-00"
type input "INSTALLER COLLECT-10065094"
select select "number:0"
type input "2025-09-16"
type input "10:22:00.000"
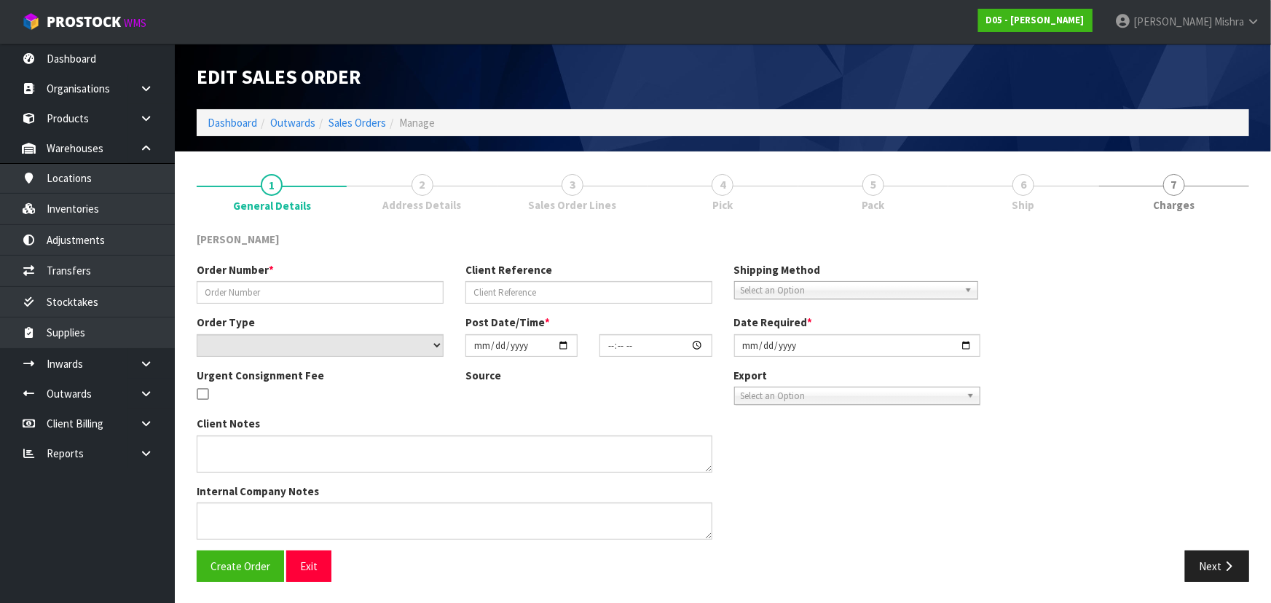
type input "2025-09-16"
type textarea "INSTALLER WILL COLLECT ON WAY TO SITE 17/9"
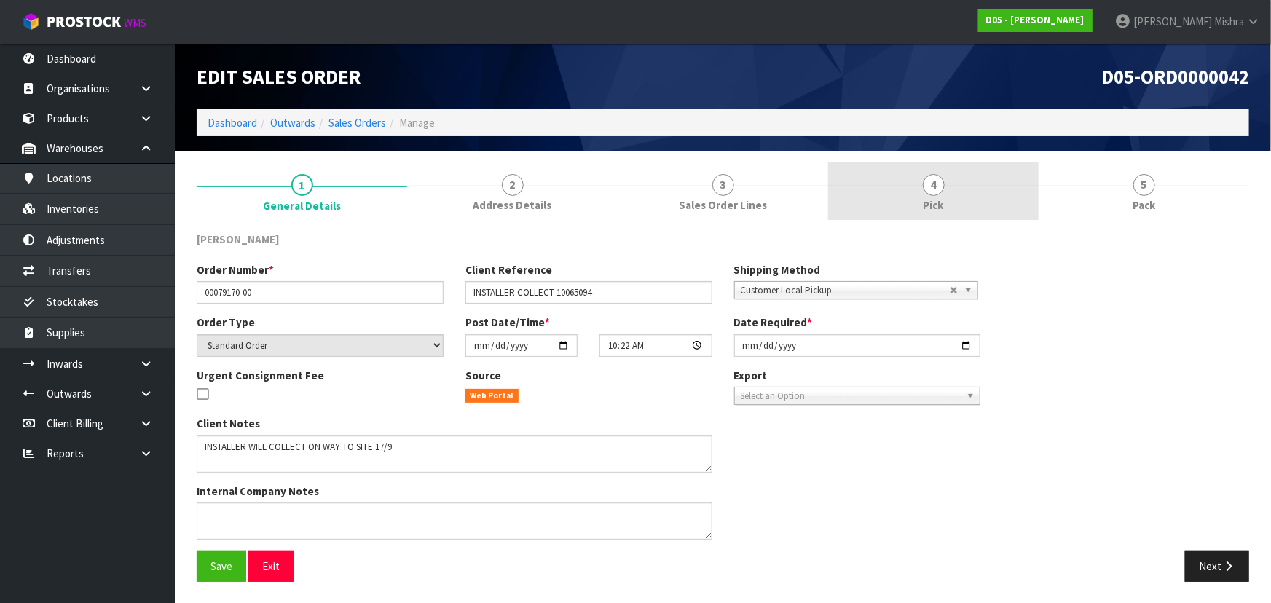
click at [954, 177] on link "4 Pick" at bounding box center [933, 191] width 211 height 58
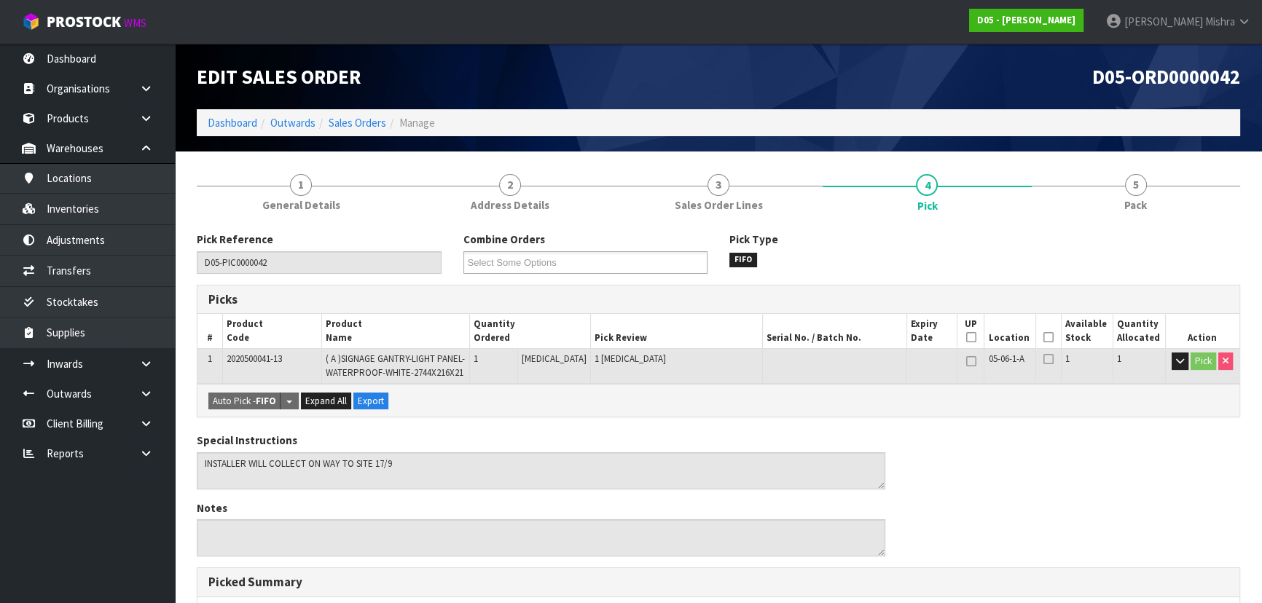
click at [1043, 338] on icon at bounding box center [1048, 337] width 10 height 1
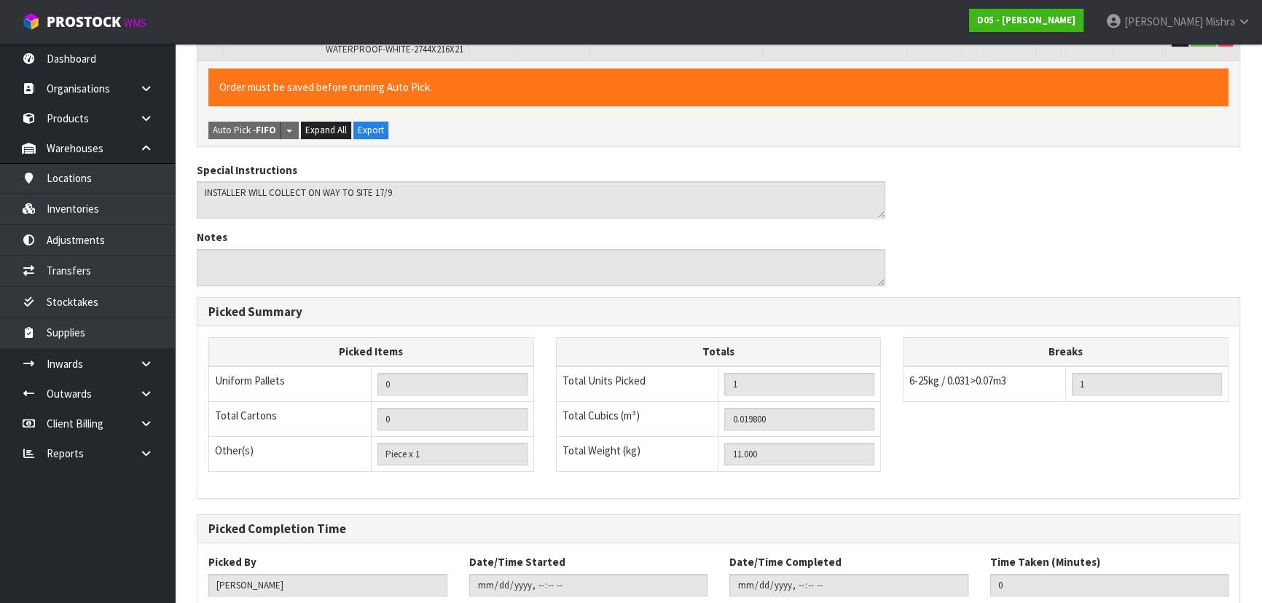
scroll to position [397, 0]
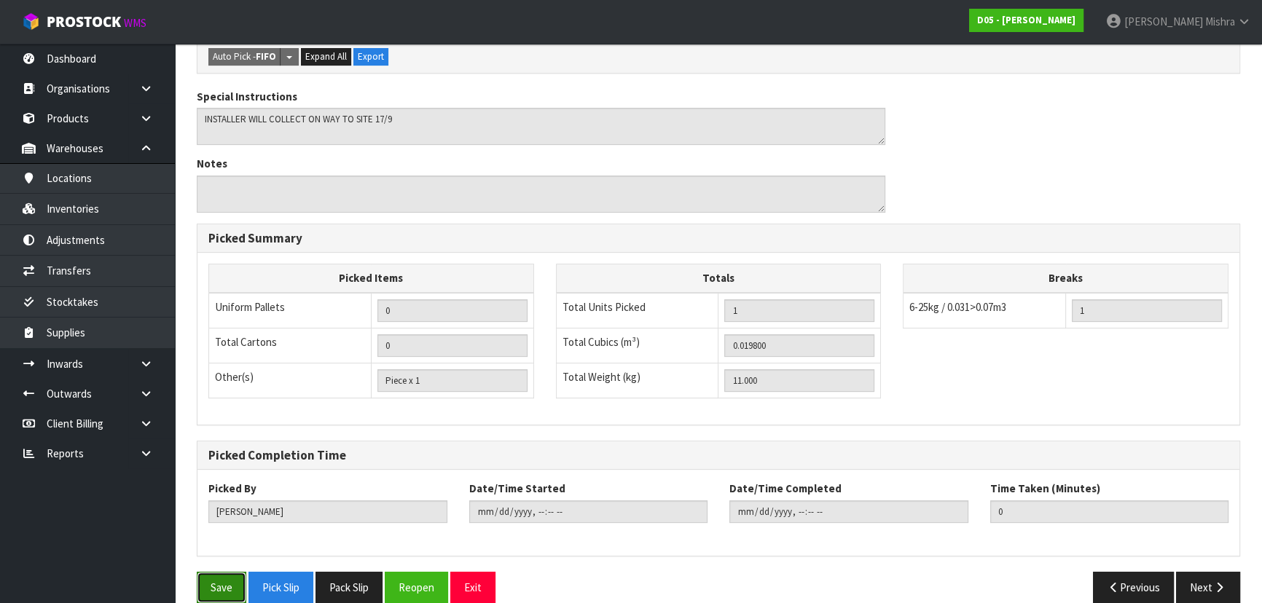
click at [228, 584] on button "Save" at bounding box center [222, 587] width 50 height 31
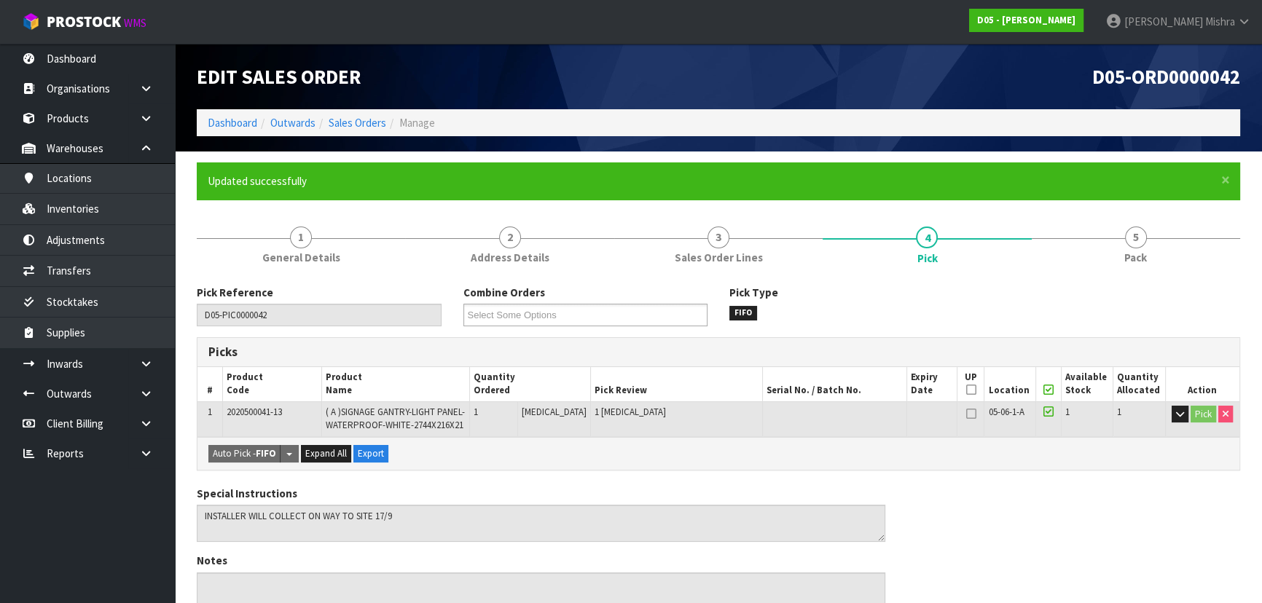
scroll to position [416, 0]
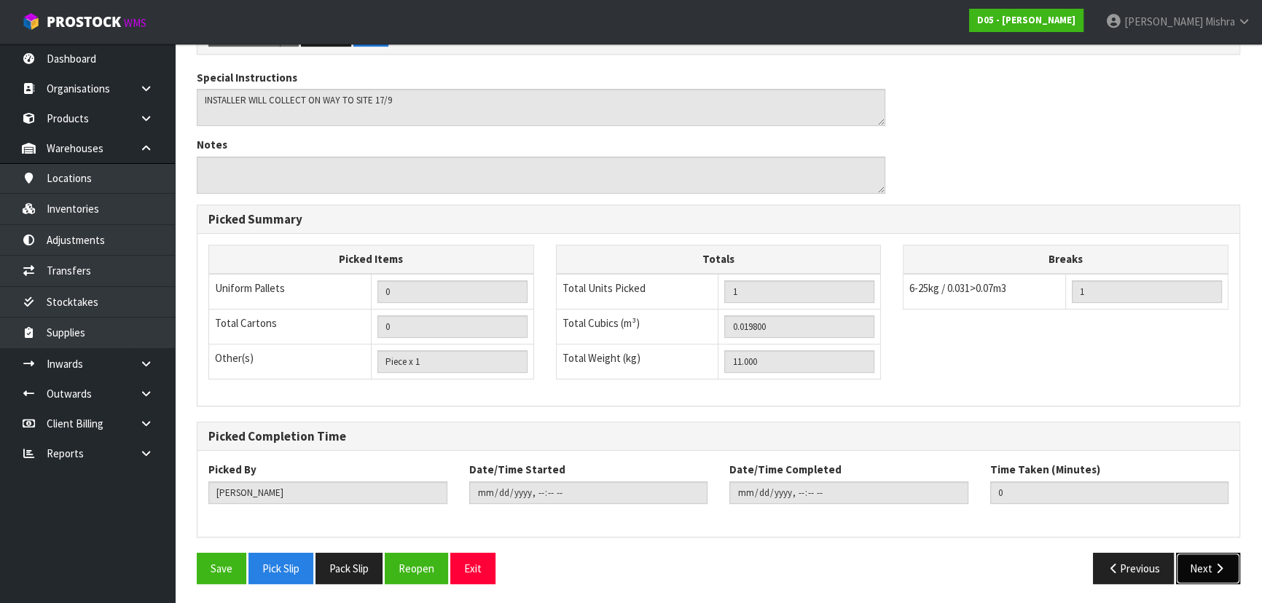
click at [1201, 571] on button "Next" at bounding box center [1208, 568] width 64 height 31
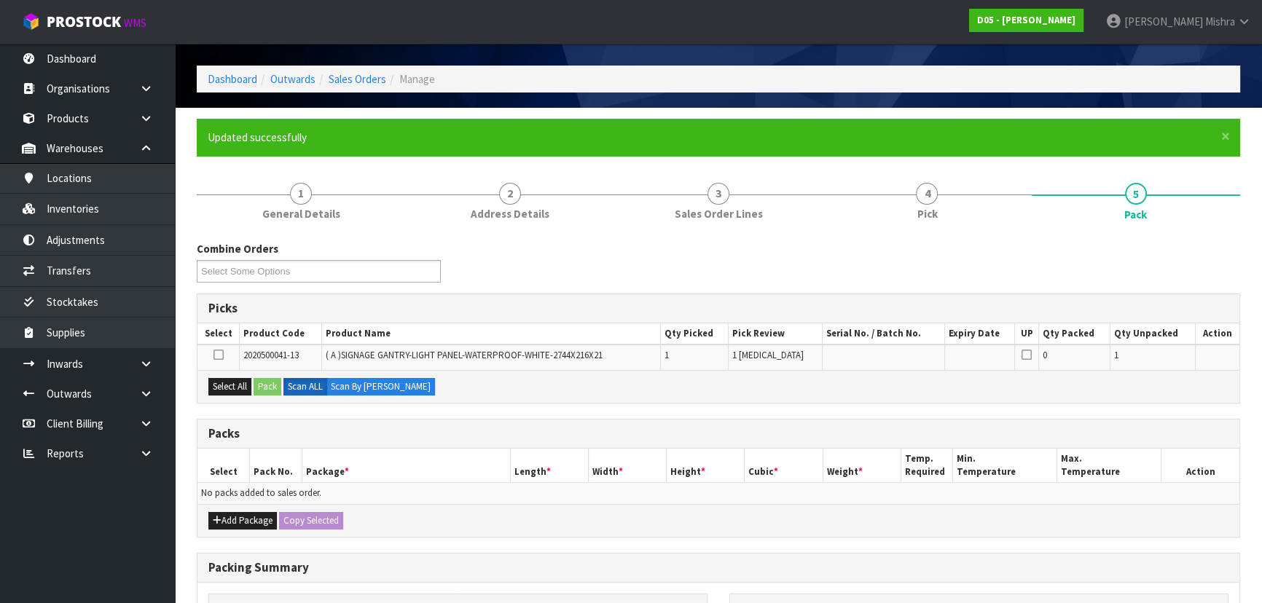
scroll to position [132, 0]
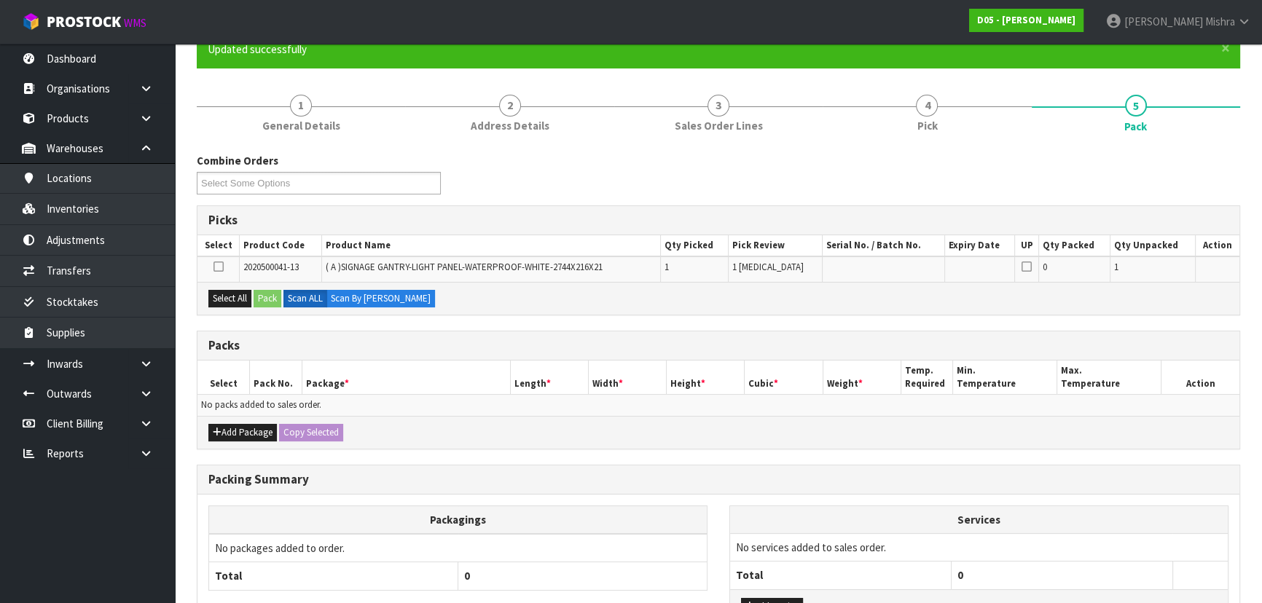
click at [1017, 278] on td at bounding box center [1026, 268] width 24 height 25
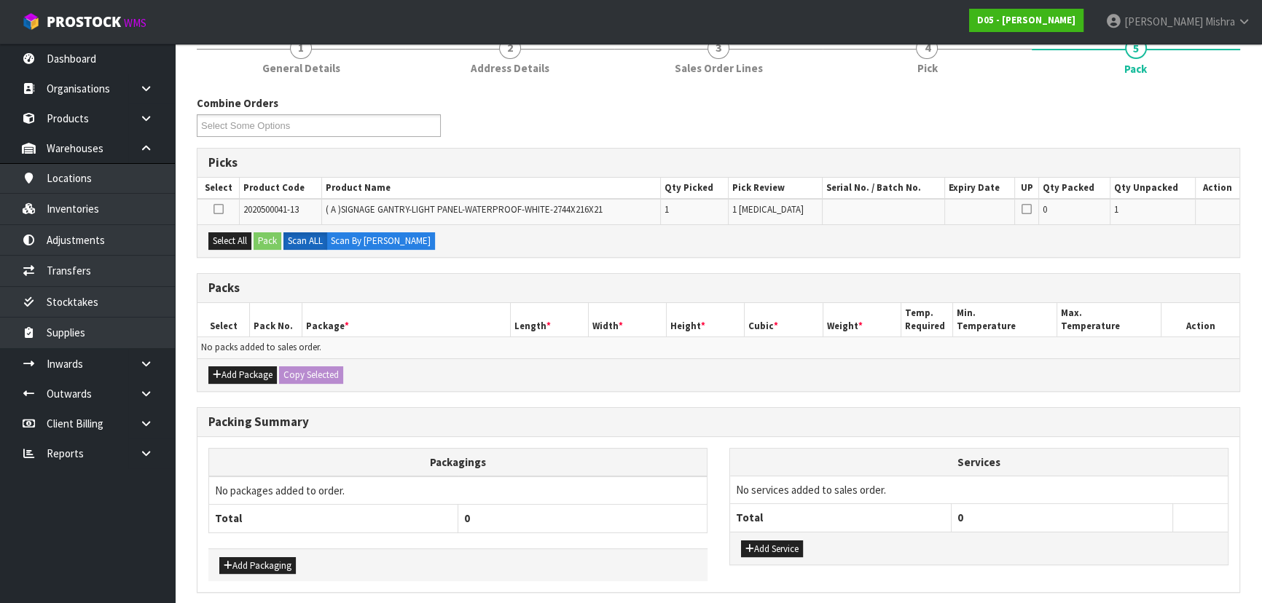
scroll to position [244, 0]
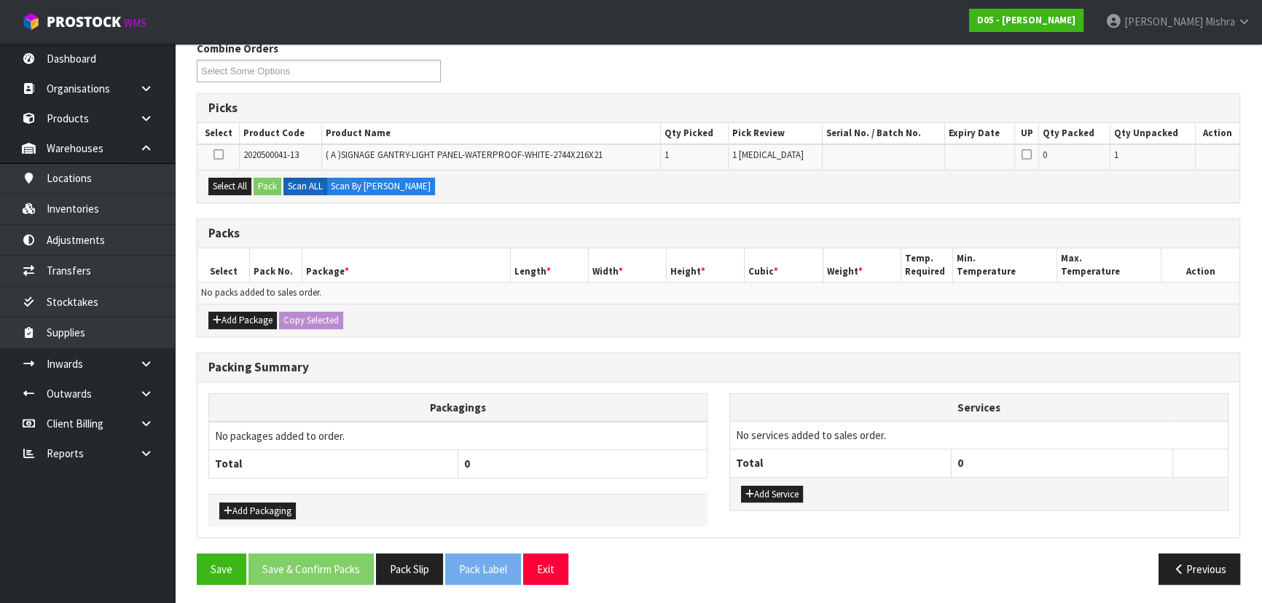
click at [404, 227] on h3 "Packs" at bounding box center [718, 234] width 1020 height 14
click at [236, 315] on button "Add Package" at bounding box center [242, 320] width 68 height 17
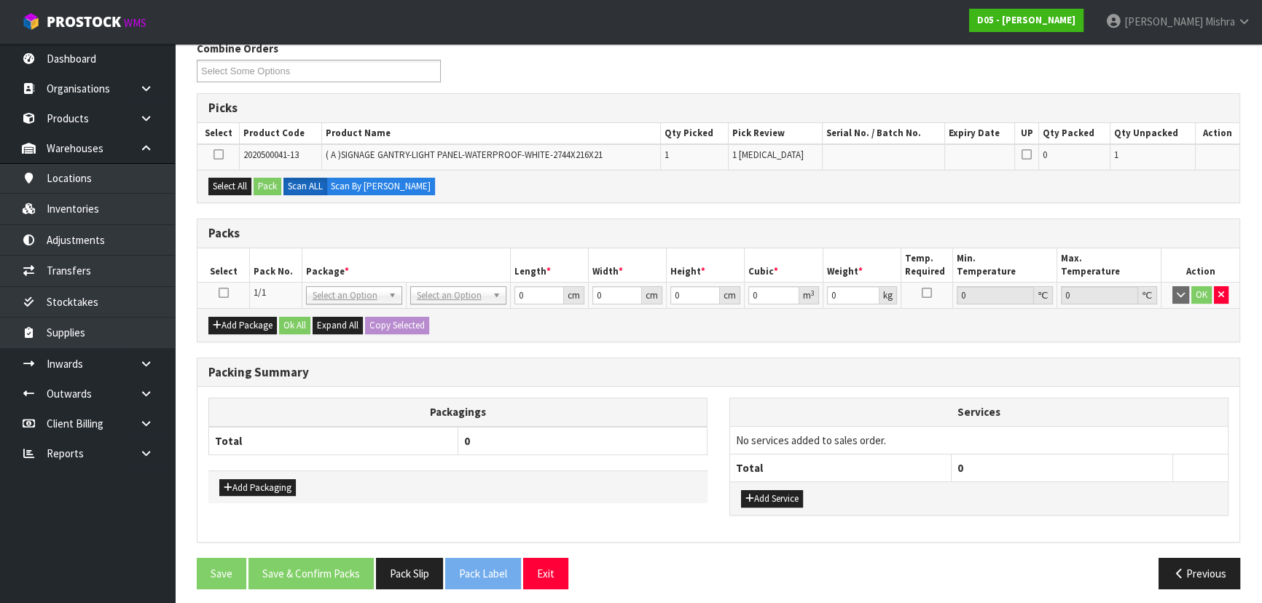
click at [224, 294] on icon at bounding box center [224, 293] width 10 height 1
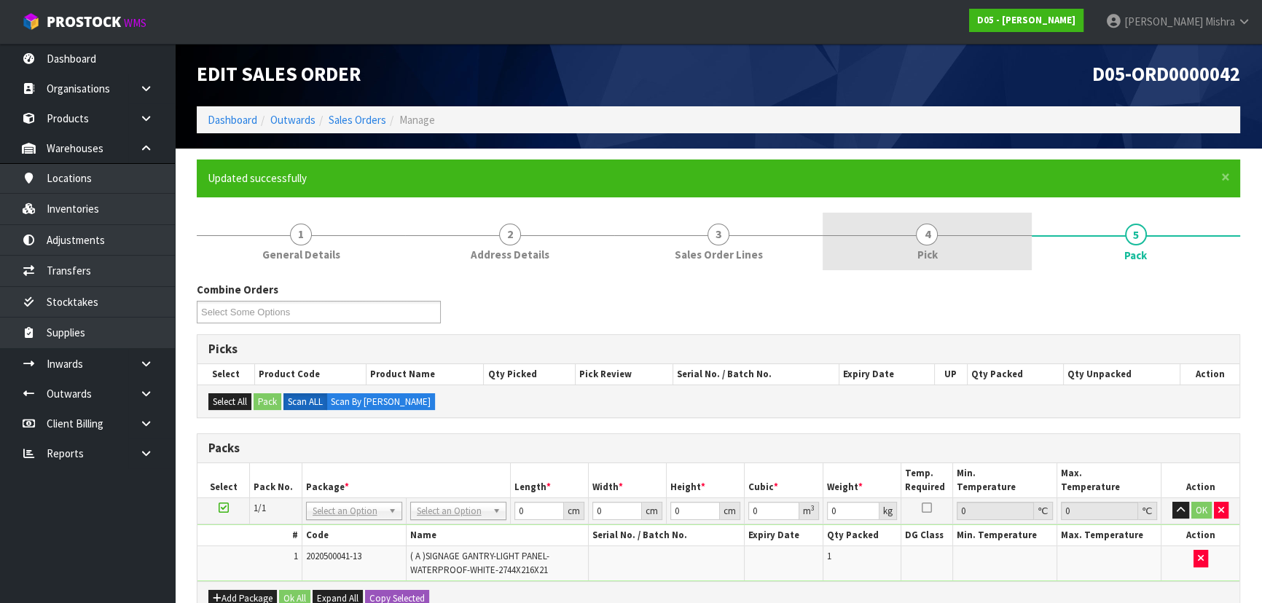
scroll to position [0, 0]
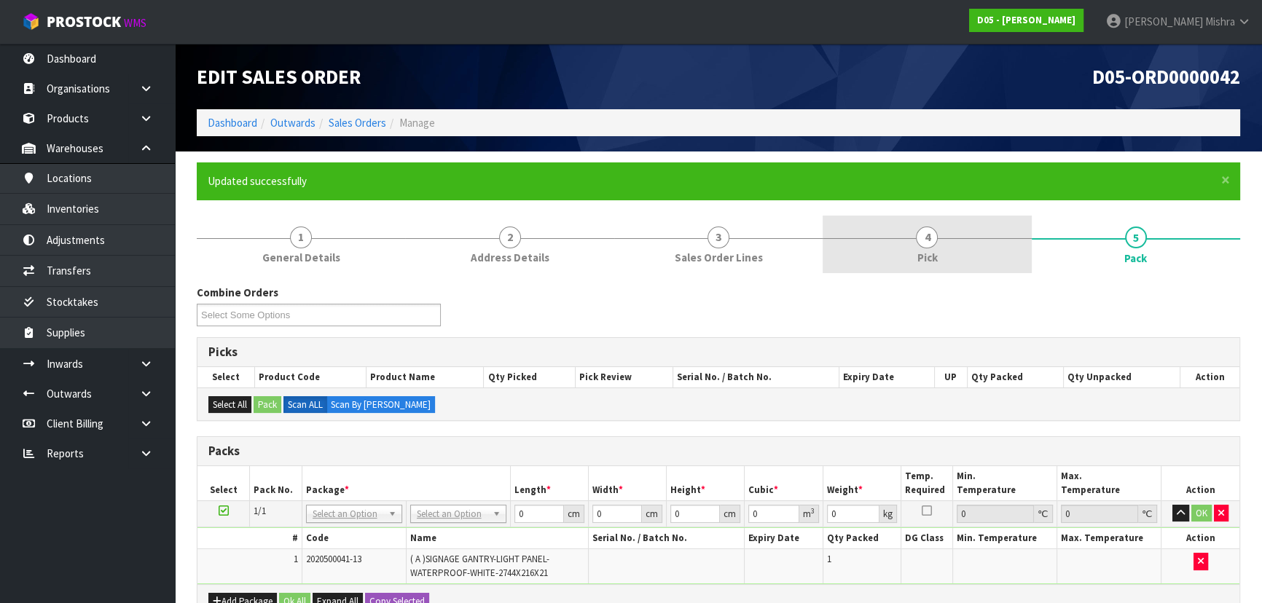
click at [909, 254] on link "4 Pick" at bounding box center [927, 245] width 208 height 58
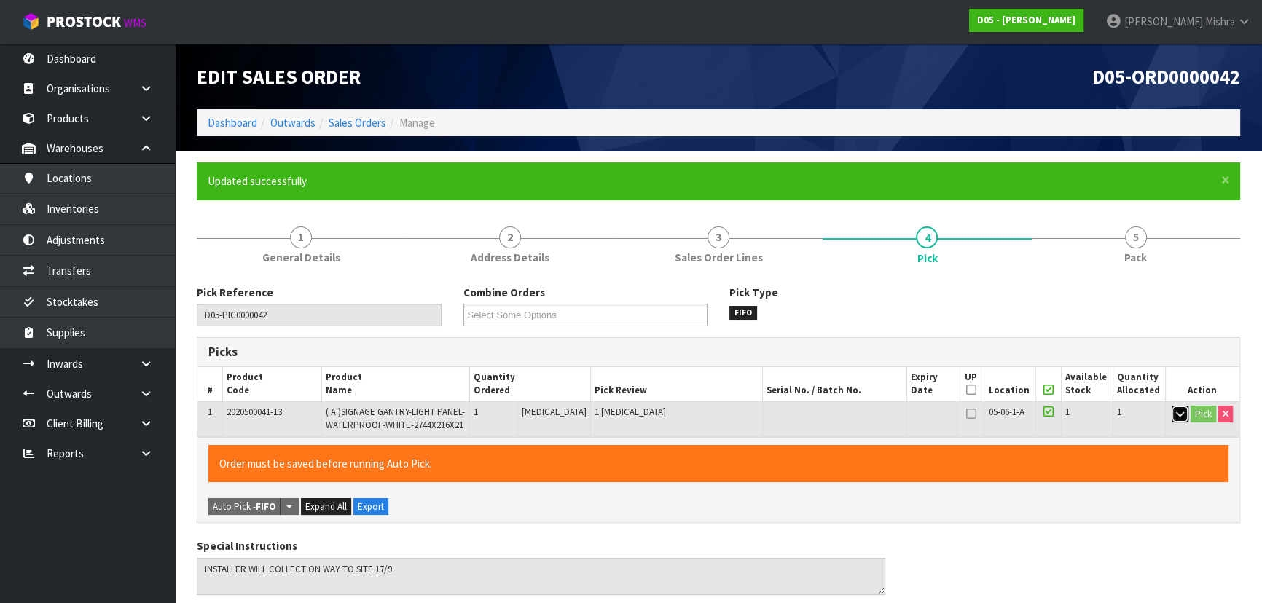
click at [1177, 417] on icon "button" at bounding box center [1180, 413] width 8 height 9
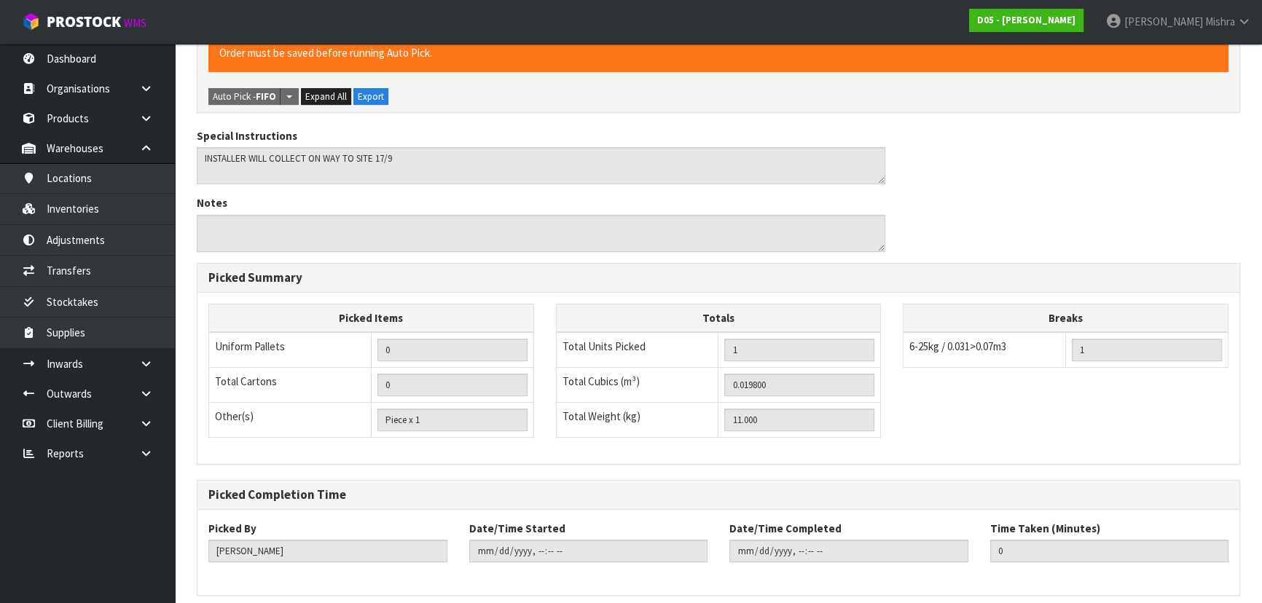
scroll to position [584, 0]
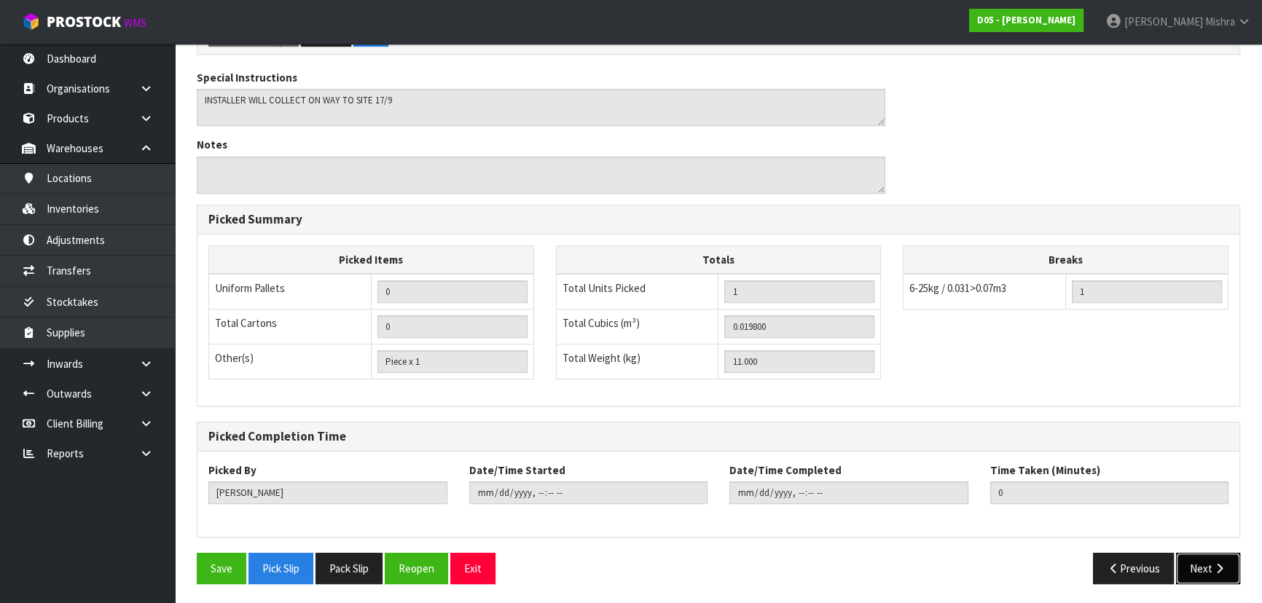
click at [1186, 576] on button "Next" at bounding box center [1208, 568] width 64 height 31
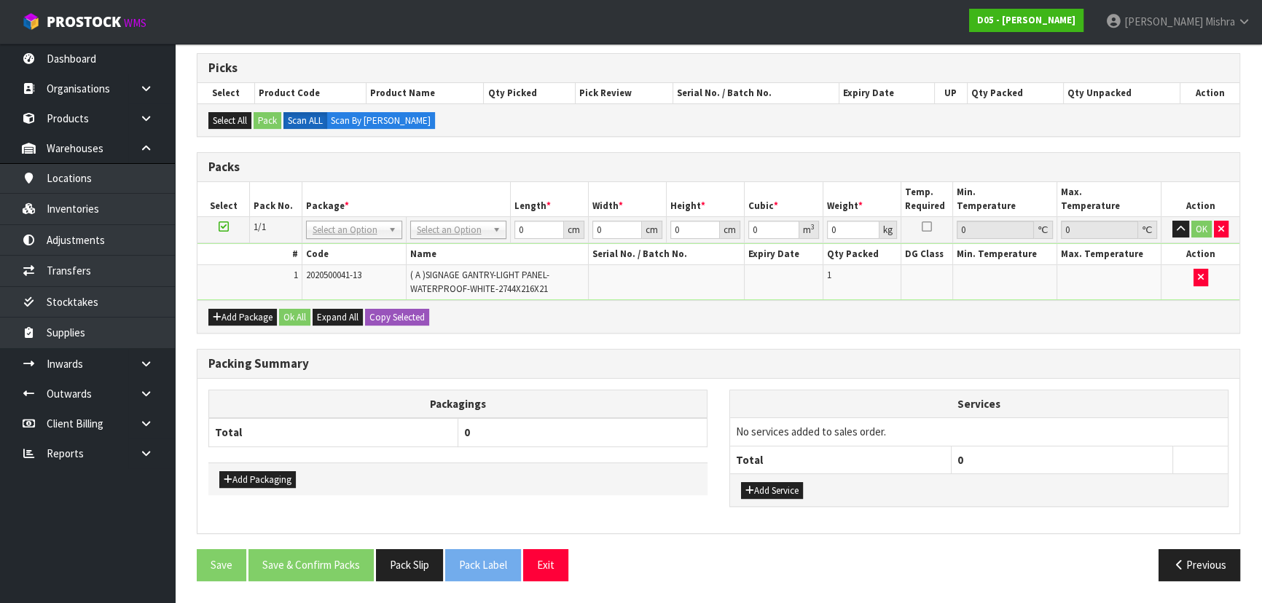
scroll to position [0, 0]
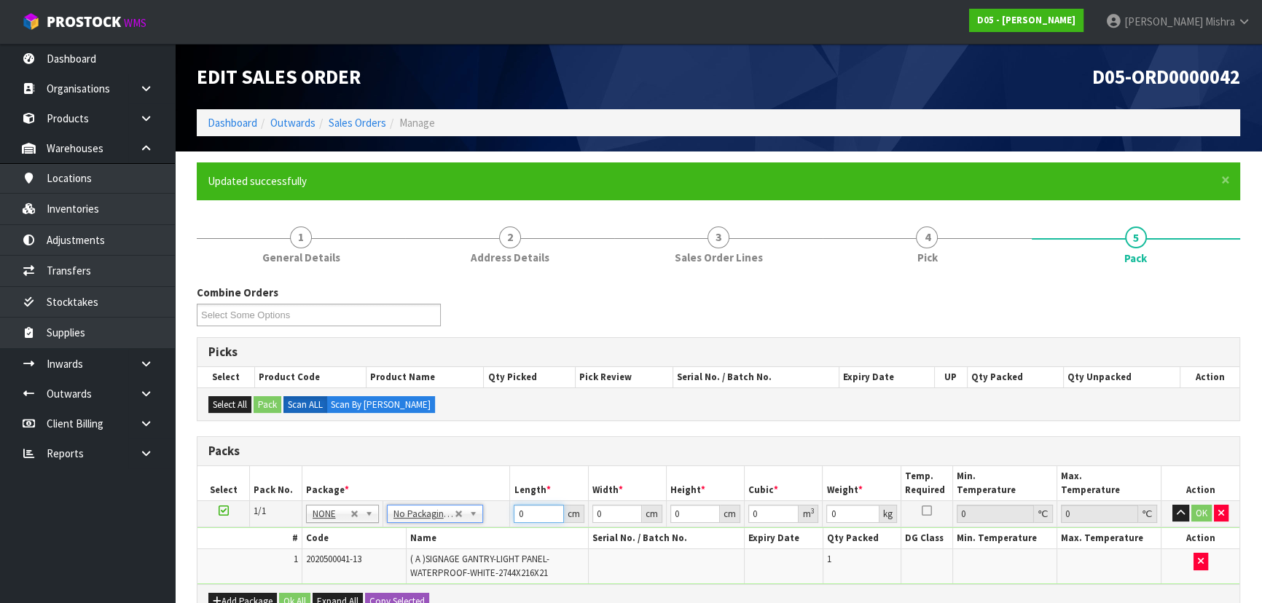
drag, startPoint x: 529, startPoint y: 512, endPoint x: 401, endPoint y: 501, distance: 128.7
click at [401, 512] on tr "1/1 NONE 007-001 007-002 007-004 007-009 007-013 007-014 007-015 007-017 007-01…" at bounding box center [718, 514] width 1042 height 26
type input "275"
type input "24"
type input "3"
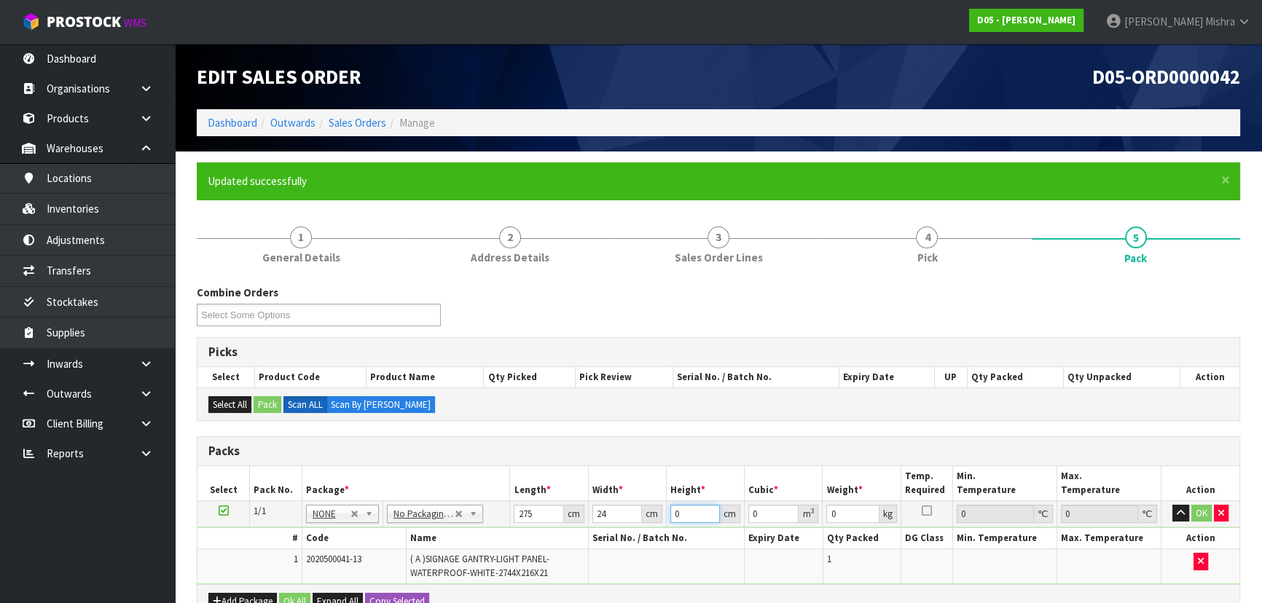
type input "0.0198"
type input "3"
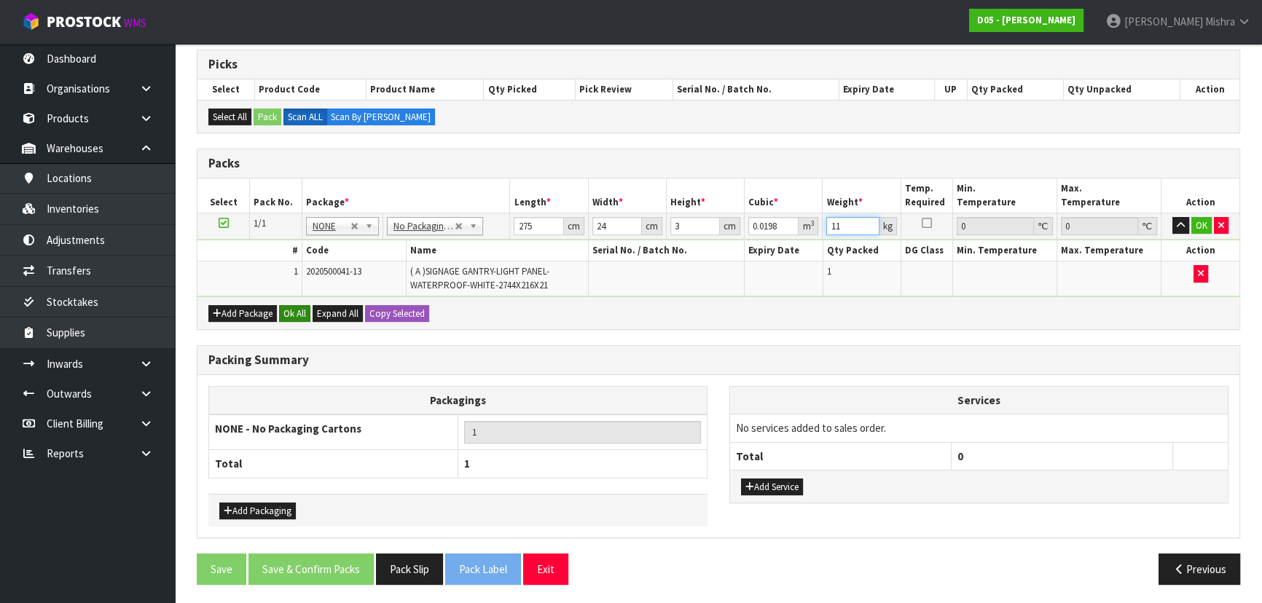
type input "11"
click at [299, 315] on button "Ok All" at bounding box center [294, 313] width 31 height 17
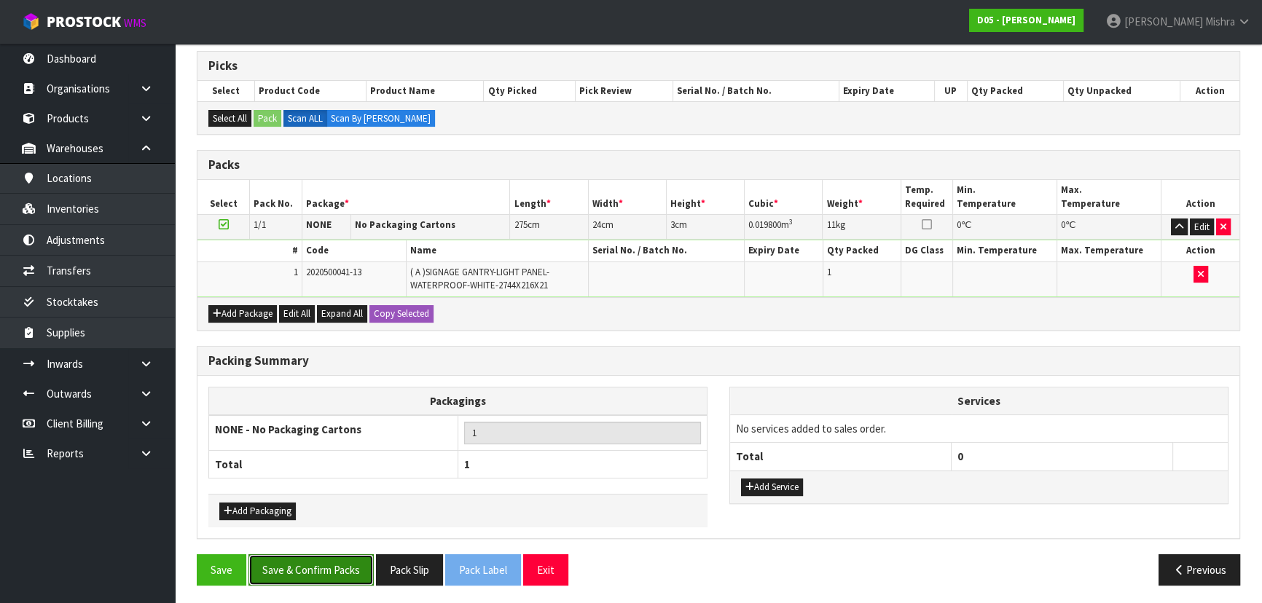
click at [315, 562] on button "Save & Confirm Packs" at bounding box center [310, 569] width 125 height 31
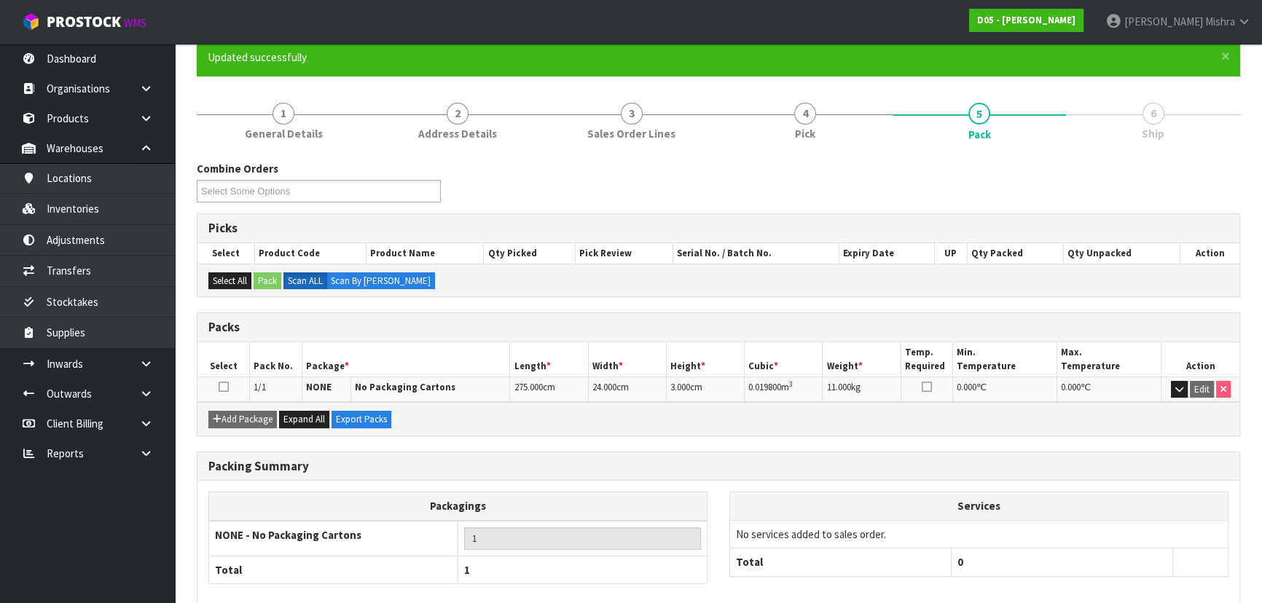
scroll to position [197, 0]
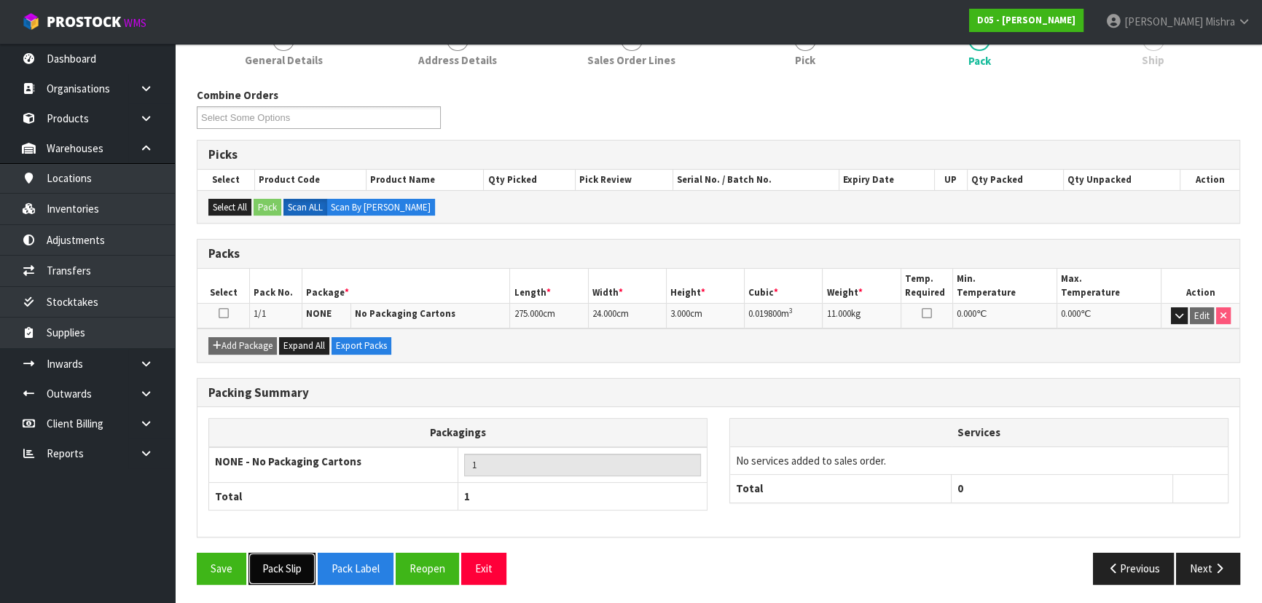
click at [259, 570] on button "Pack Slip" at bounding box center [281, 568] width 67 height 31
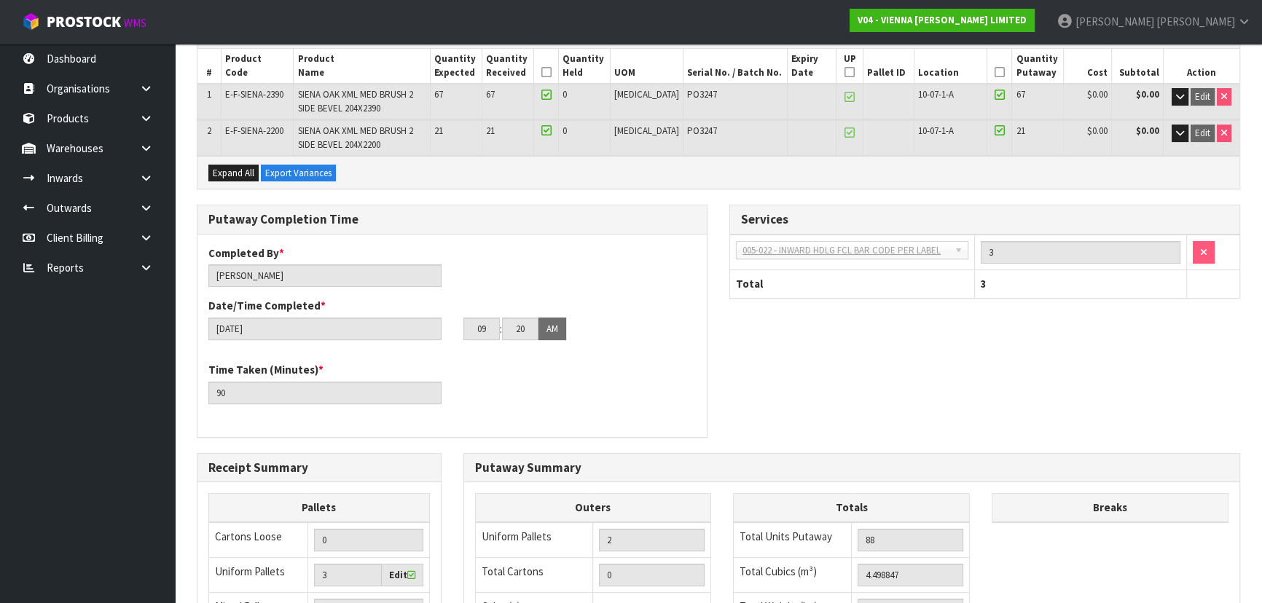
scroll to position [133, 0]
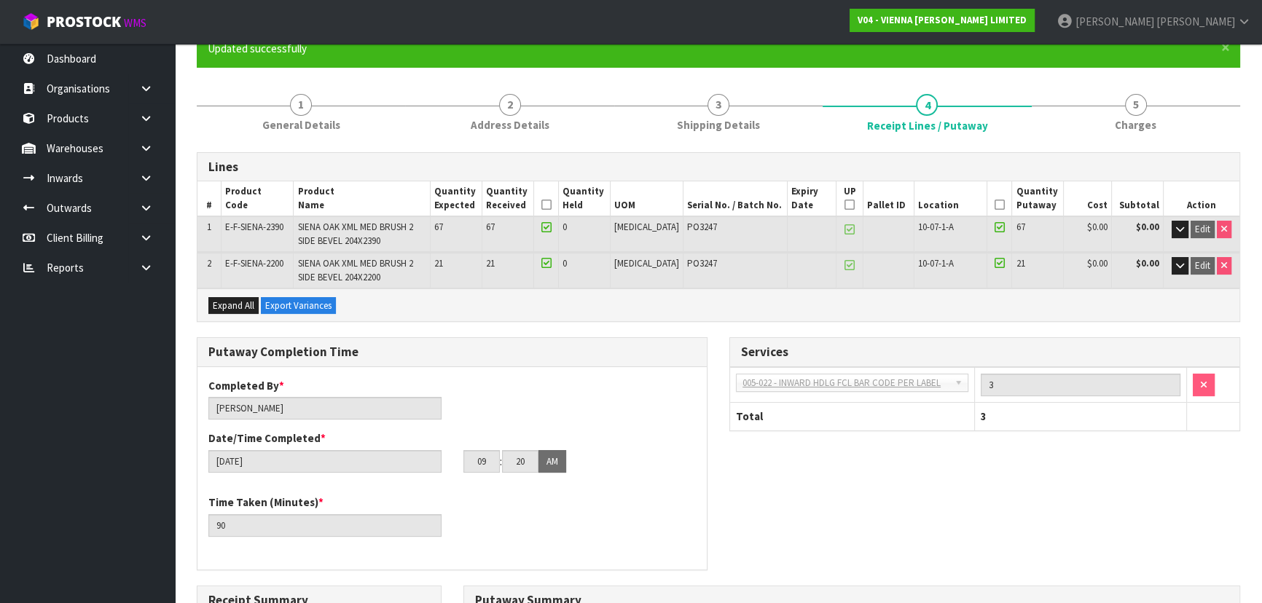
click at [562, 354] on h3 "Putaway Completion Time" at bounding box center [451, 352] width 487 height 14
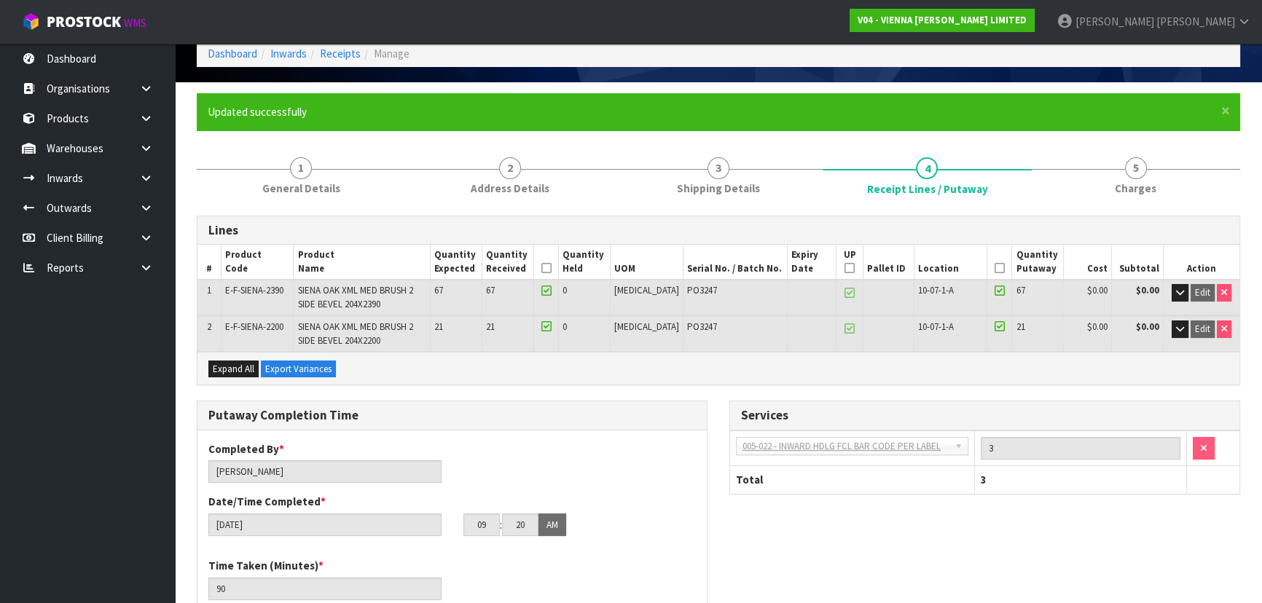
scroll to position [0, 0]
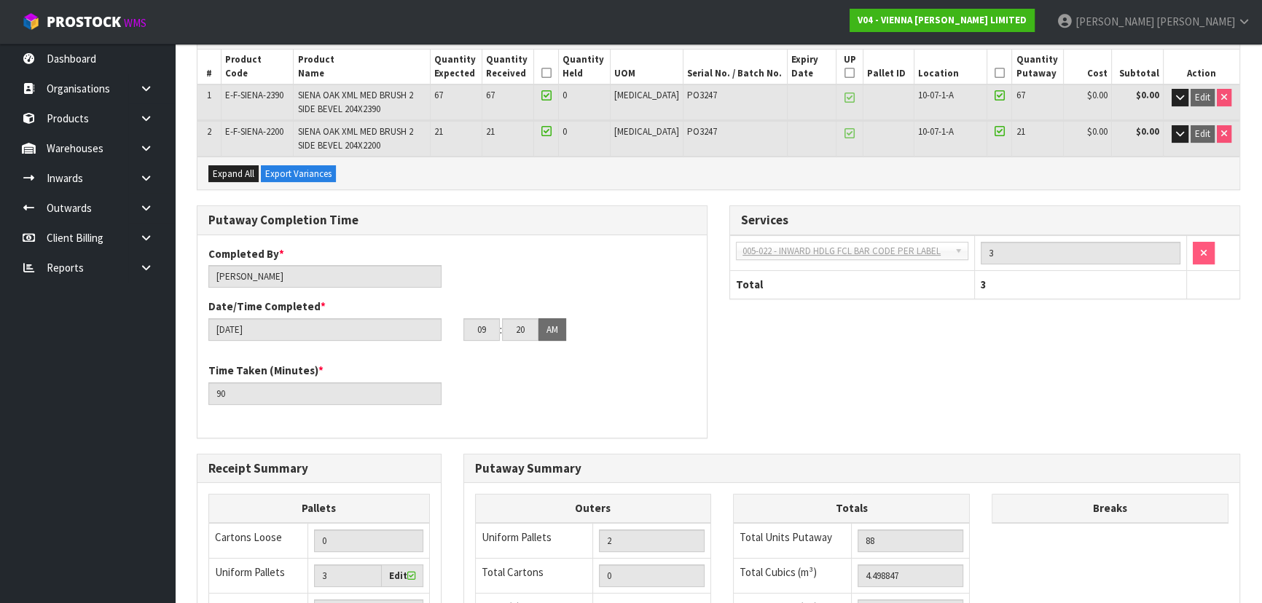
click at [764, 366] on div "Putaway Completion Time Completed By * [PERSON_NAME] Date/Time Completed * [DAT…" at bounding box center [718, 329] width 1065 height 248
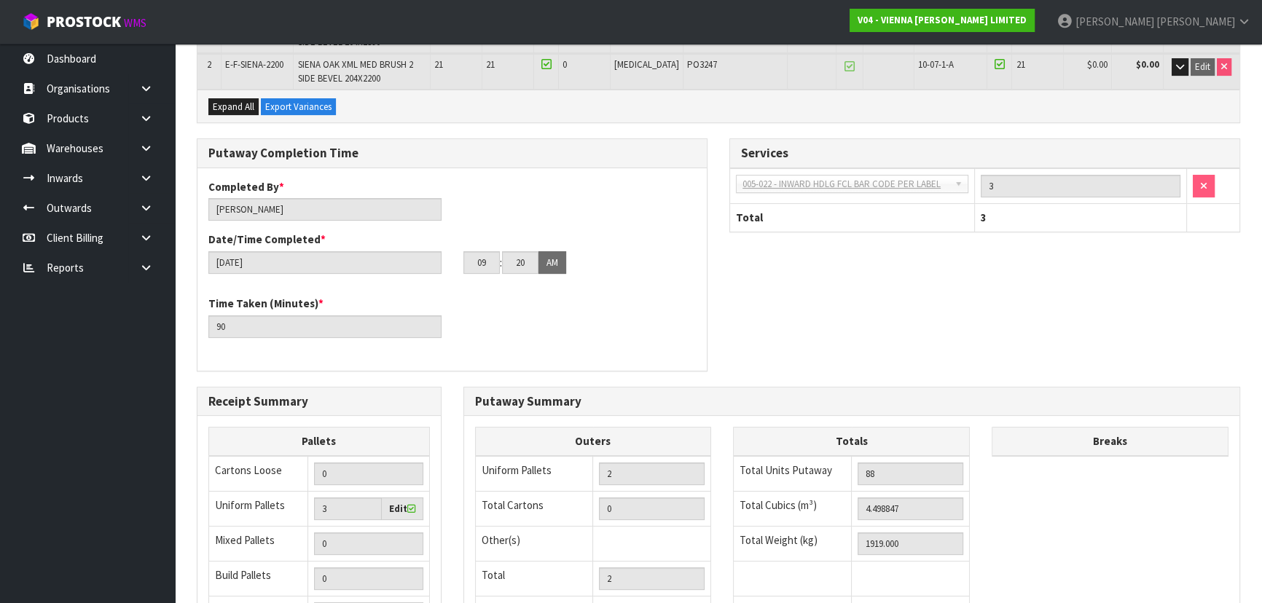
scroll to position [133, 0]
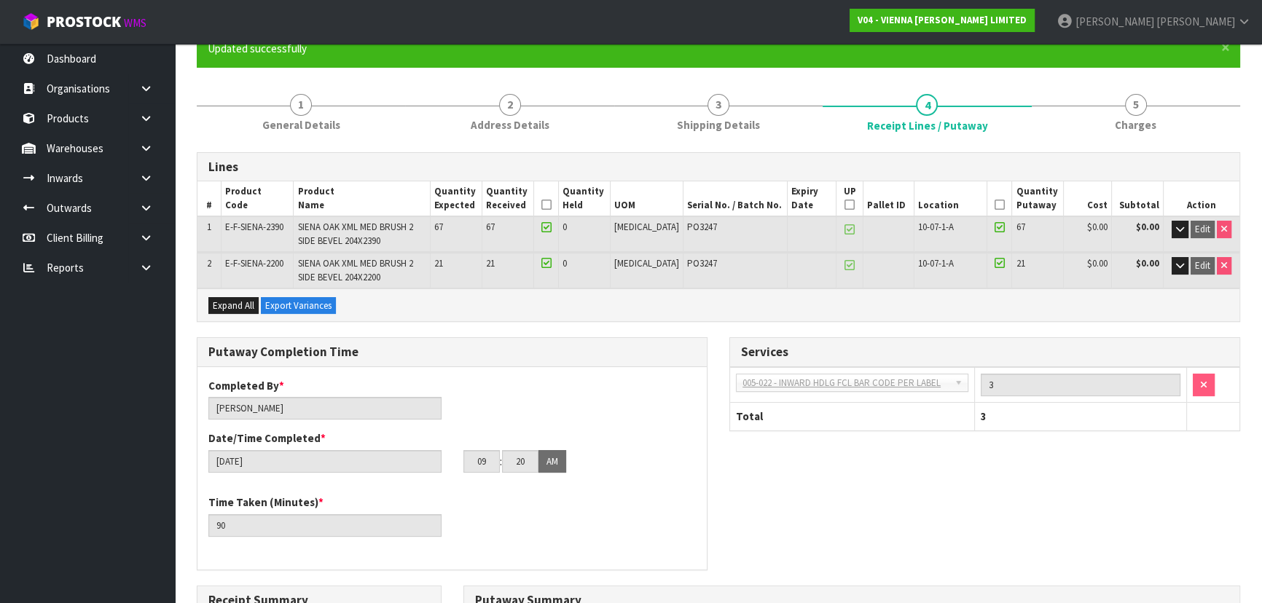
click at [717, 356] on div "Putaway Completion Time Completed By * Michael Drugan Date/Time Completed * 16/…" at bounding box center [452, 461] width 533 height 248
click at [718, 349] on div "Services 001-001 - IMPORT DEMMURAGE 001-002 - IMPORT NZ CUSTOMS ENTRY 001-003 -…" at bounding box center [984, 391] width 533 height 109
click at [1176, 264] on icon "button" at bounding box center [1180, 265] width 8 height 9
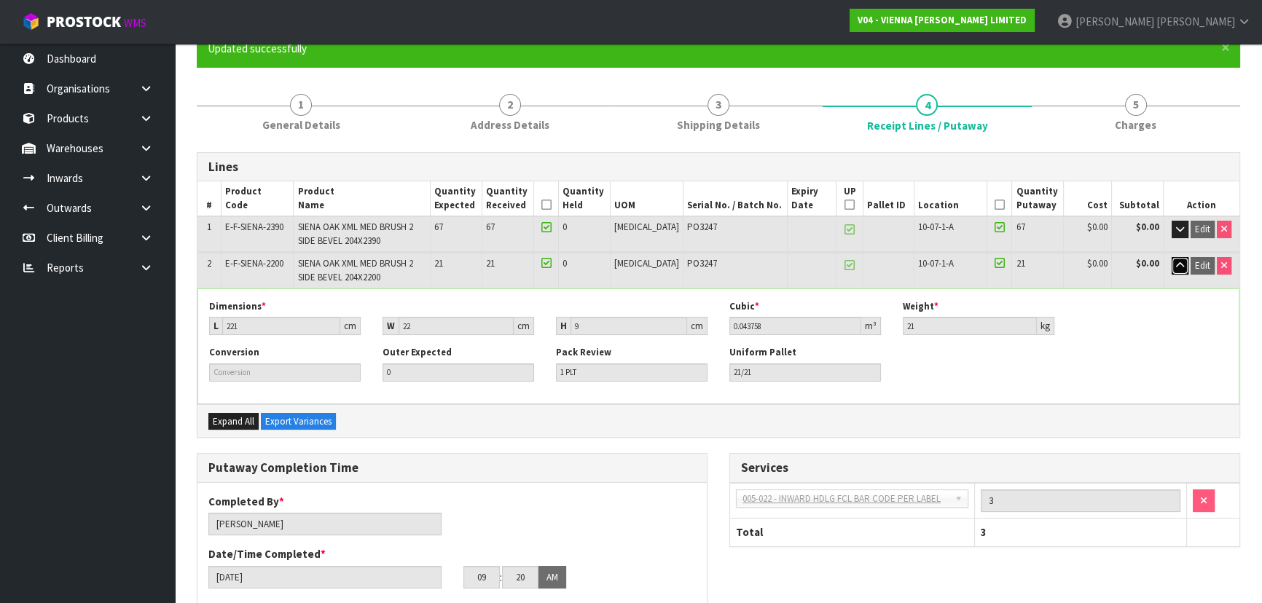
click at [1176, 264] on icon "button" at bounding box center [1180, 265] width 8 height 9
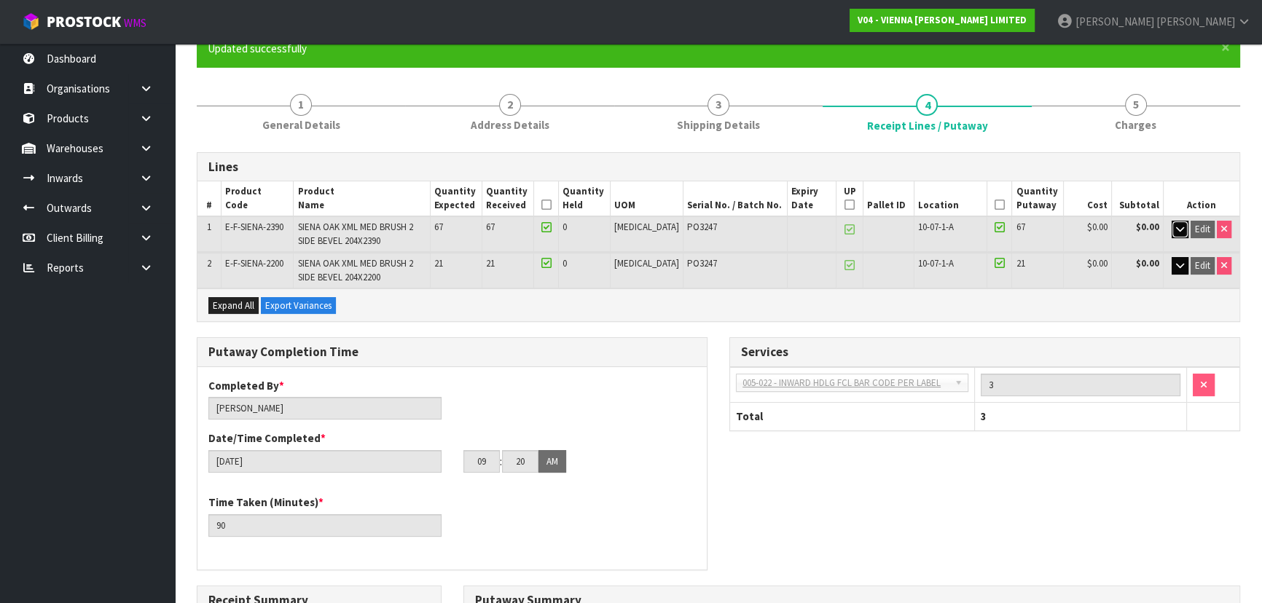
click at [1177, 226] on icon "button" at bounding box center [1180, 228] width 8 height 9
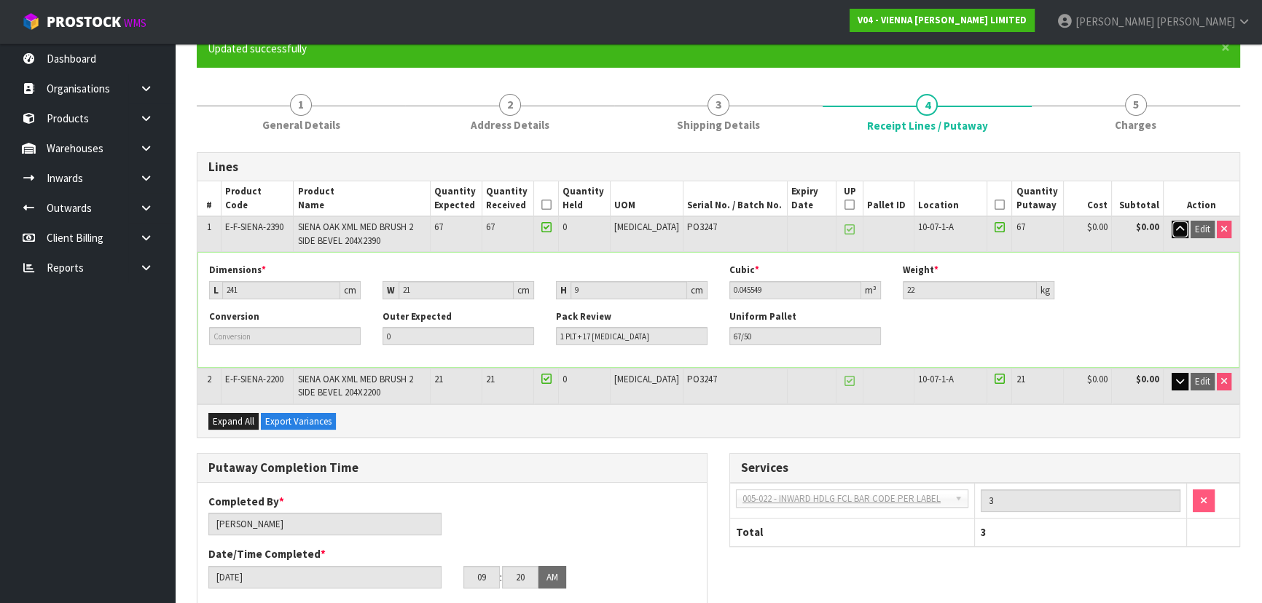
click at [1177, 226] on icon "button" at bounding box center [1180, 228] width 8 height 9
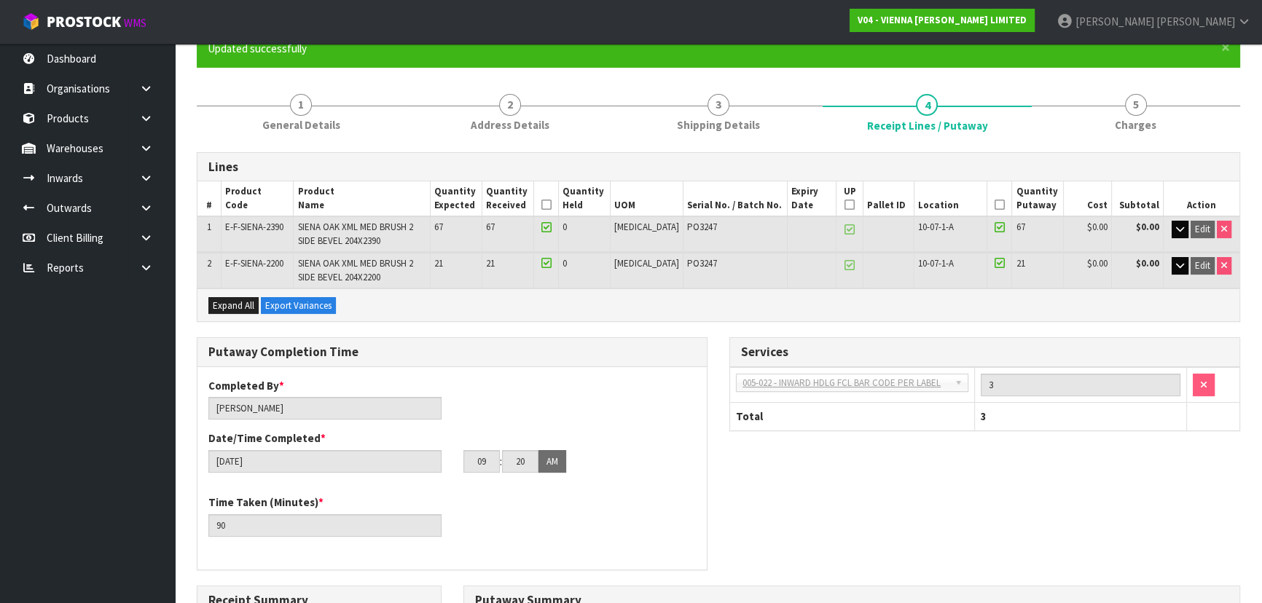
click at [720, 338] on div "Services 001-001 - IMPORT DEMMURAGE 001-002 - IMPORT NZ CUSTOMS ENTRY 001-003 -…" at bounding box center [984, 391] width 533 height 109
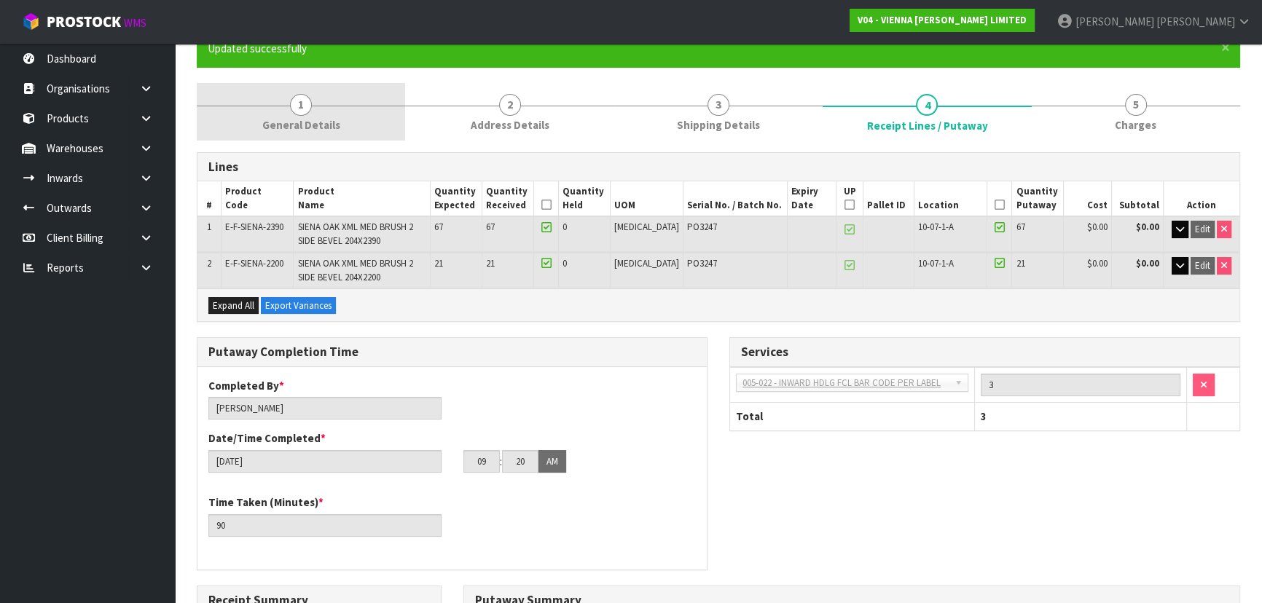
click at [301, 125] on span "General Details" at bounding box center [301, 124] width 78 height 15
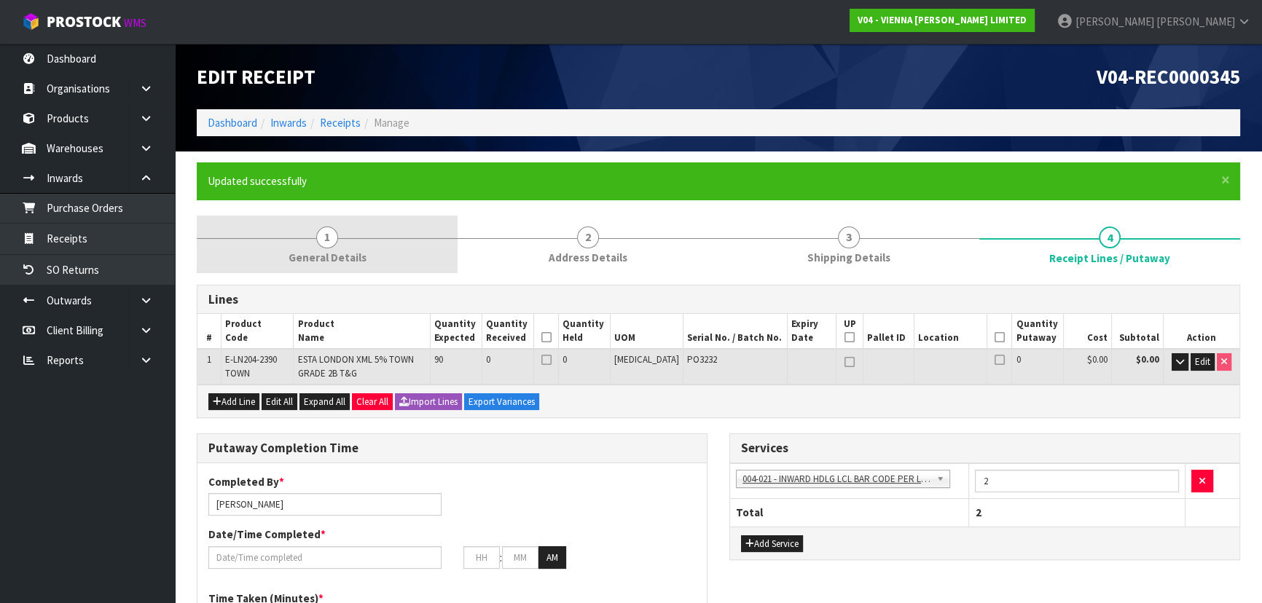
click at [303, 256] on span "General Details" at bounding box center [328, 257] width 78 height 15
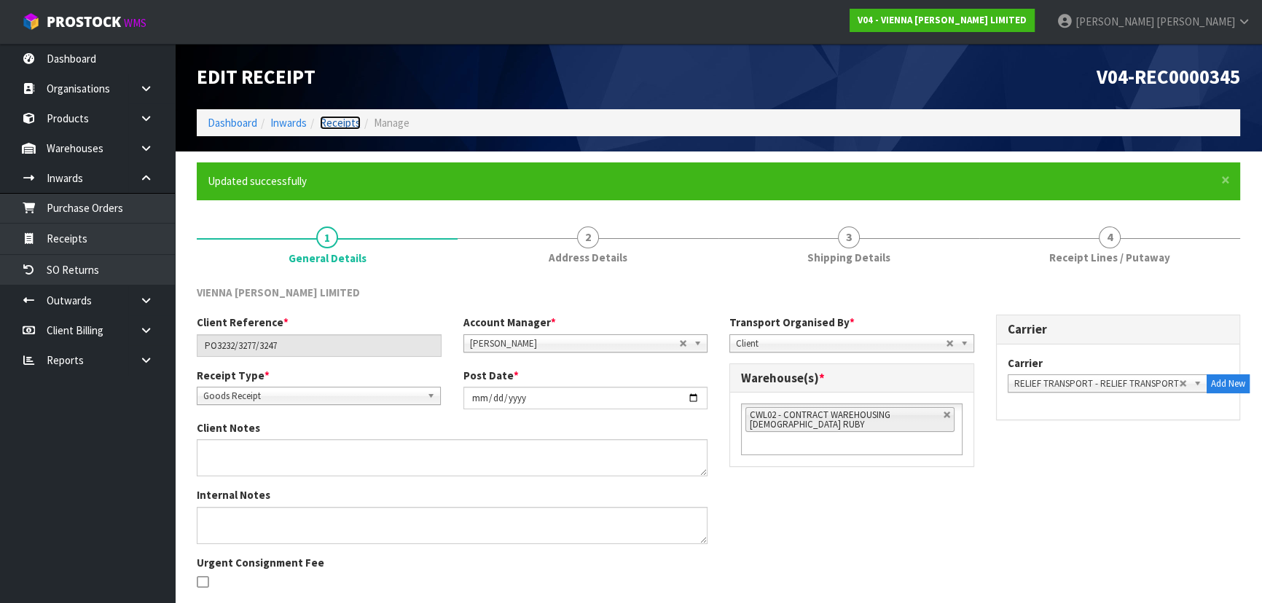
click at [321, 119] on link "Receipts" at bounding box center [340, 123] width 41 height 14
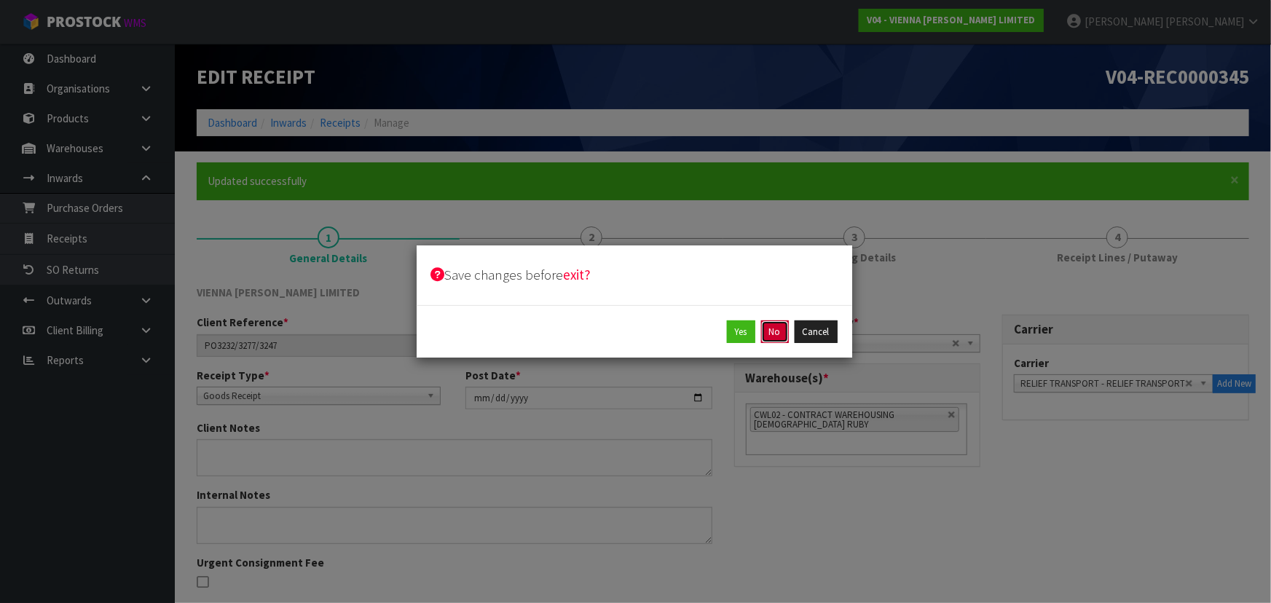
click at [770, 333] on button "No" at bounding box center [775, 332] width 28 height 23
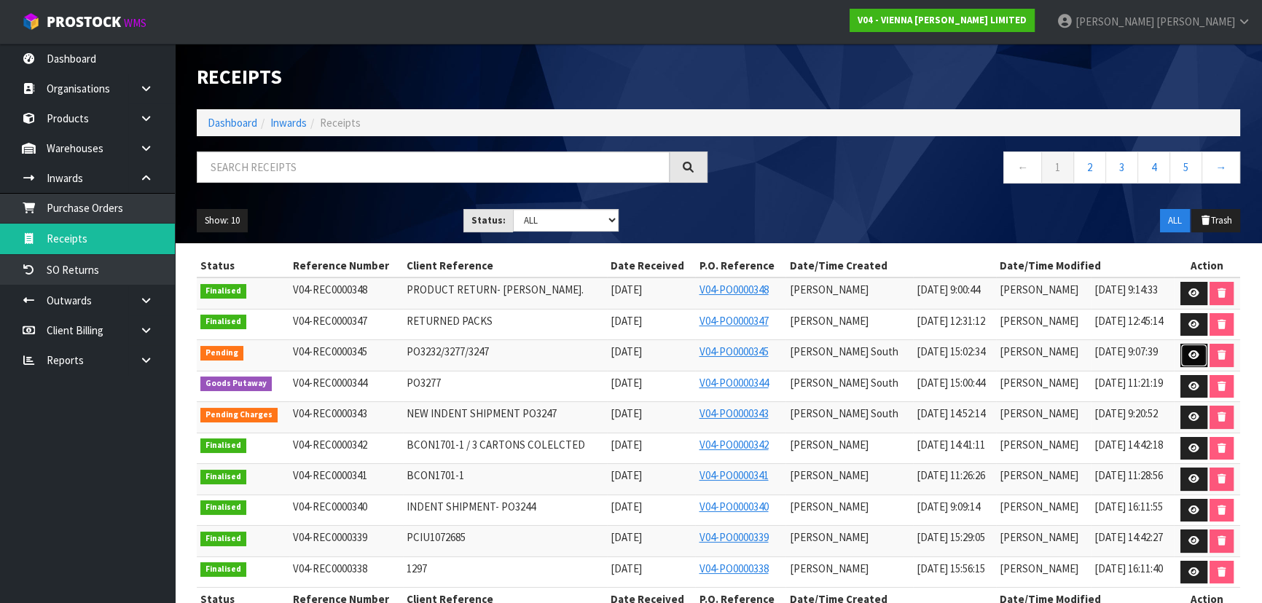
click at [1188, 352] on icon at bounding box center [1193, 354] width 11 height 9
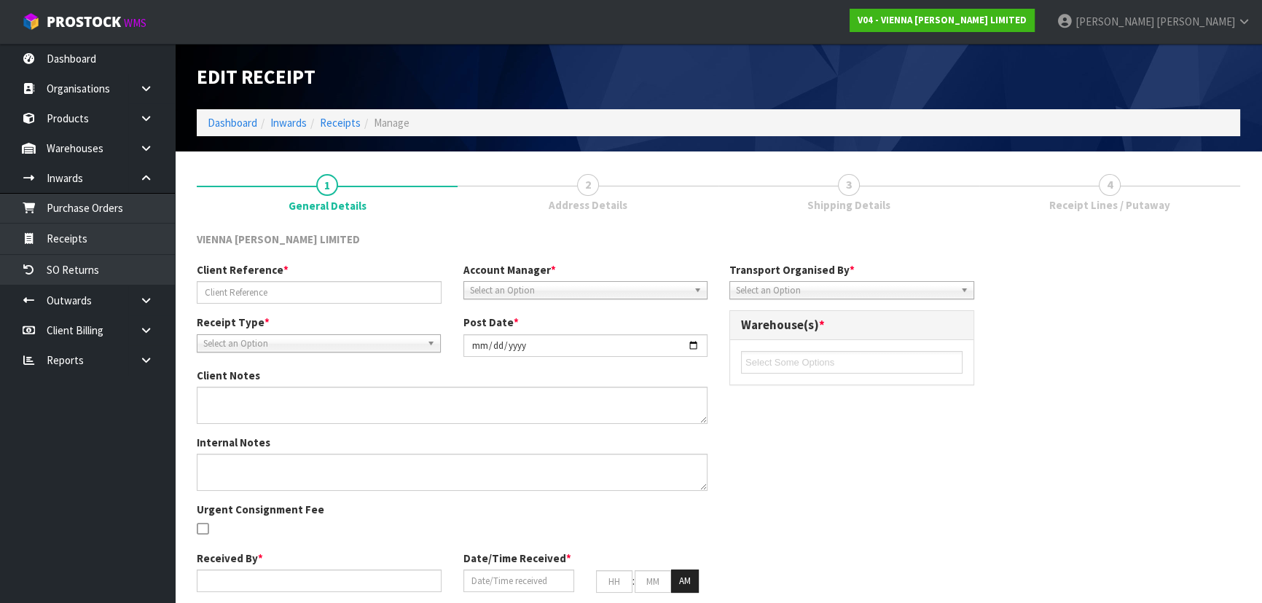
type input "PO3232/3277/3247"
type input "[DATE]"
type input "MICHAEL"
type input "[DATE]"
type input "10"
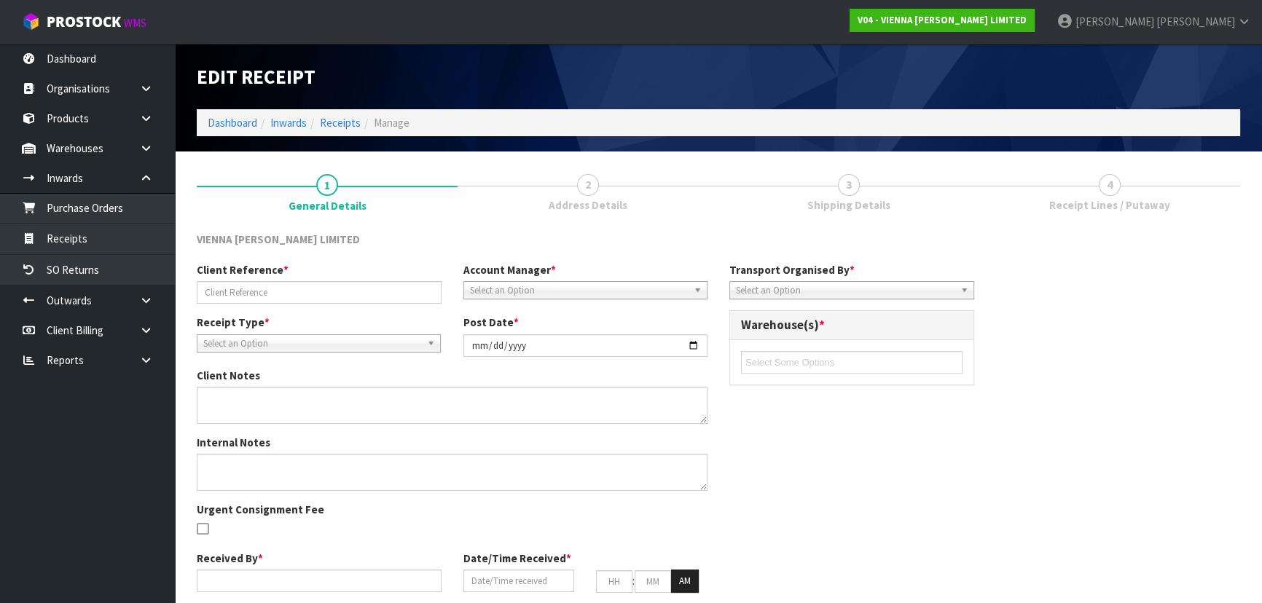
type input "00"
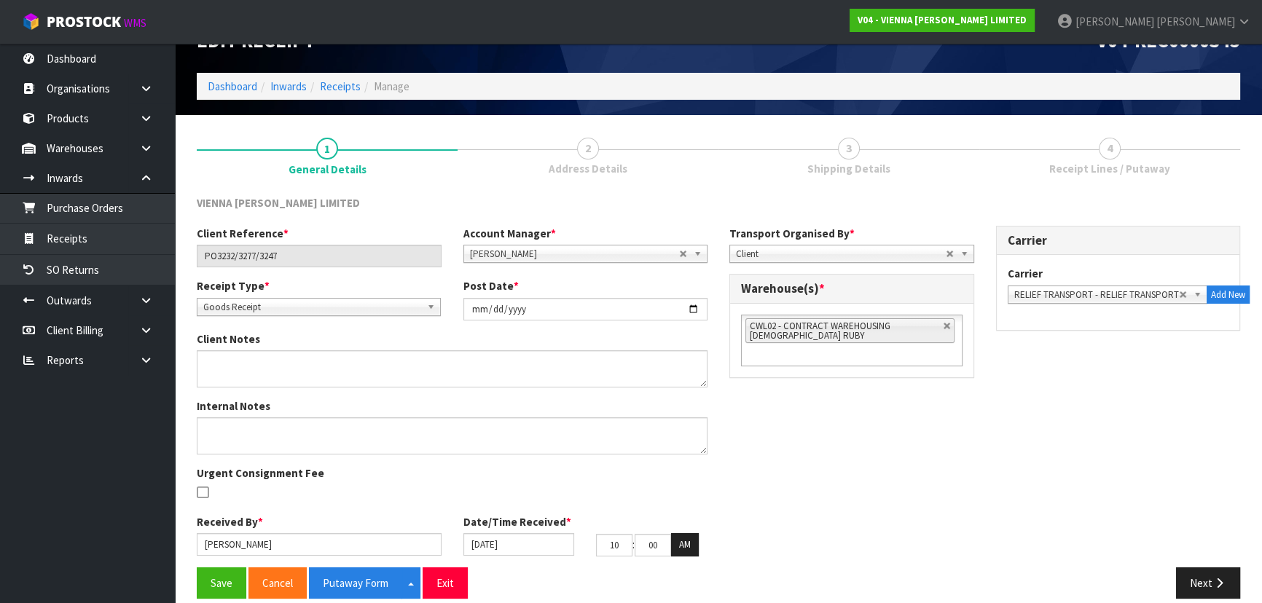
scroll to position [52, 0]
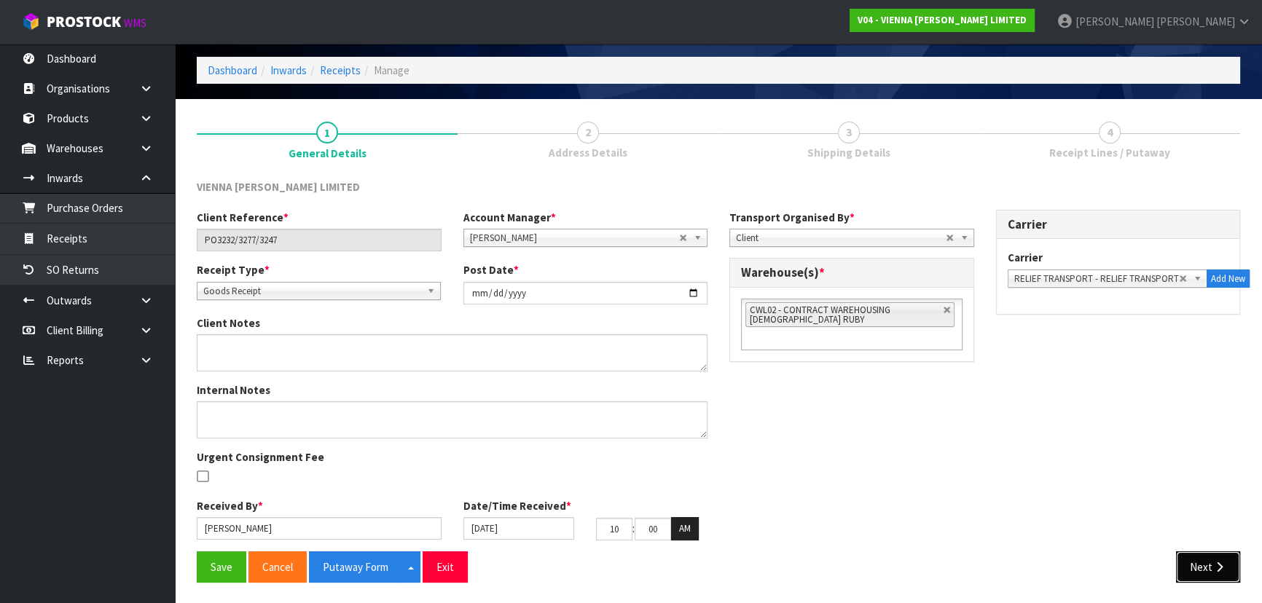
click at [1207, 560] on button "Next" at bounding box center [1208, 567] width 64 height 31
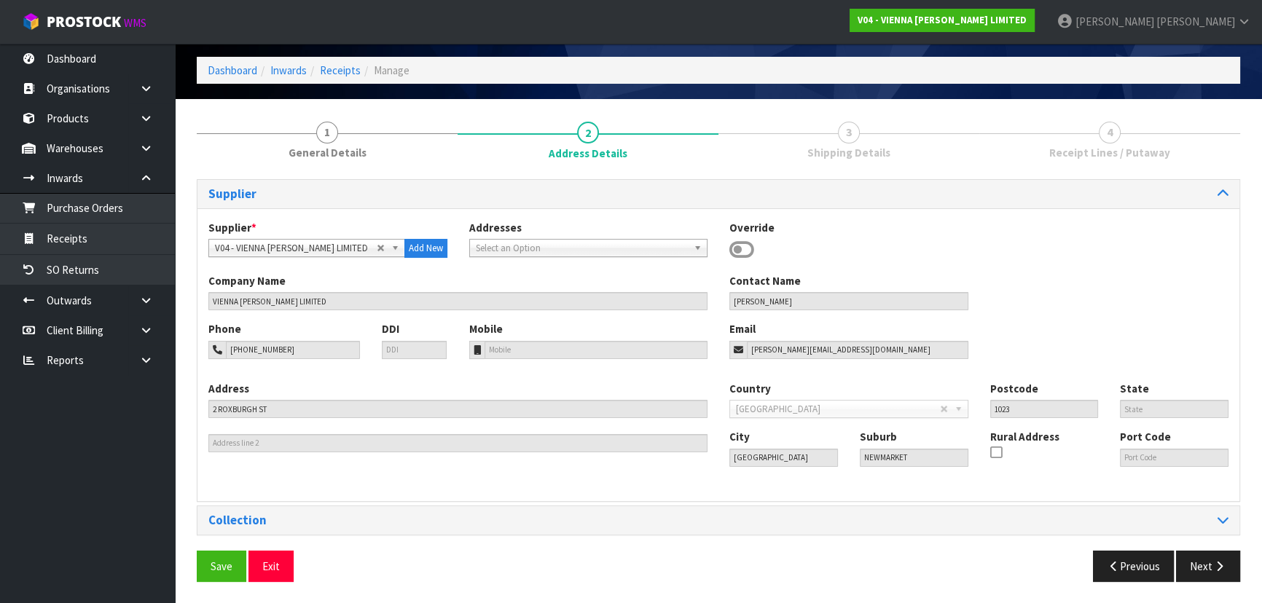
scroll to position [0, 0]
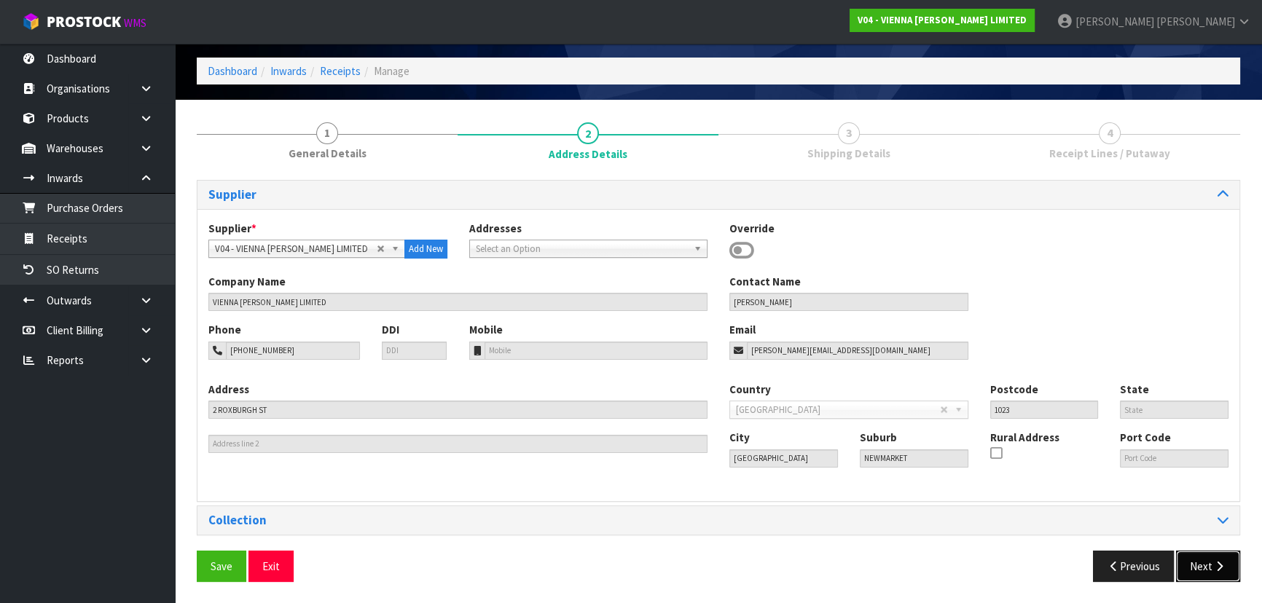
click at [1218, 579] on button "Next" at bounding box center [1208, 566] width 64 height 31
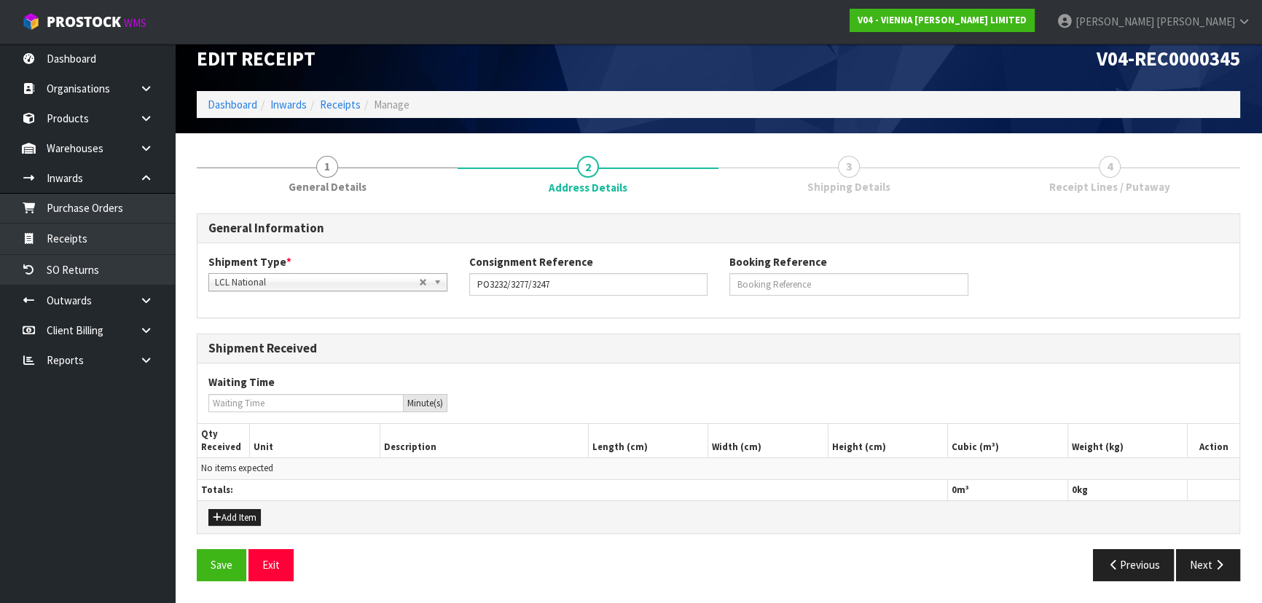
scroll to position [16, 0]
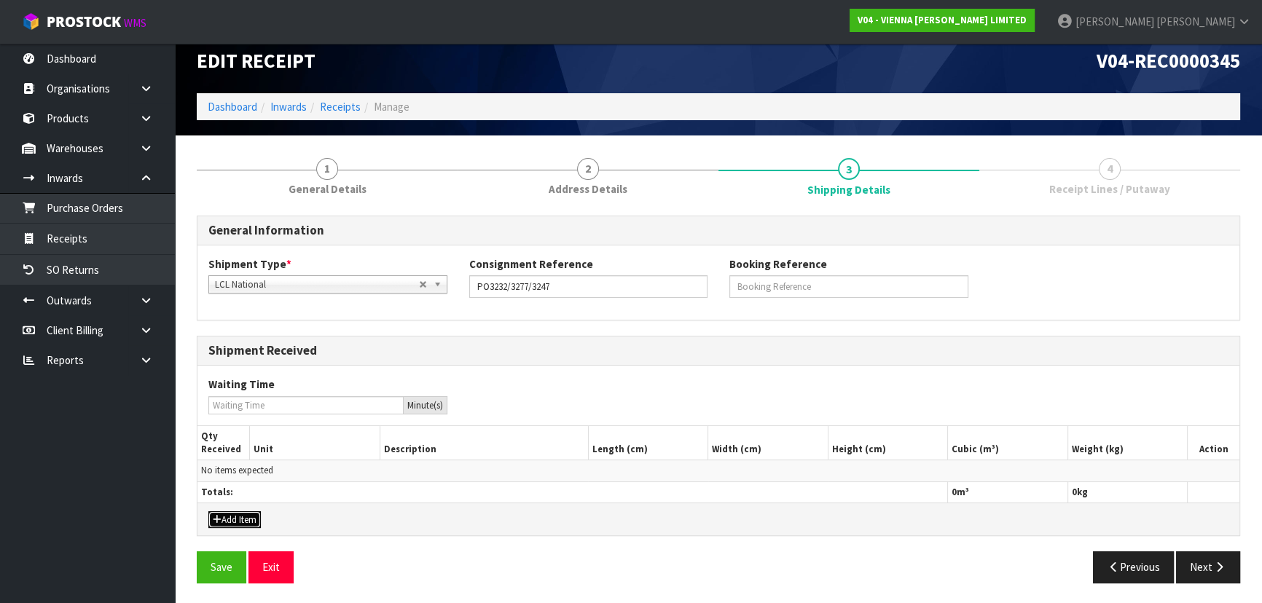
click at [236, 525] on button "Add Item" at bounding box center [234, 519] width 52 height 17
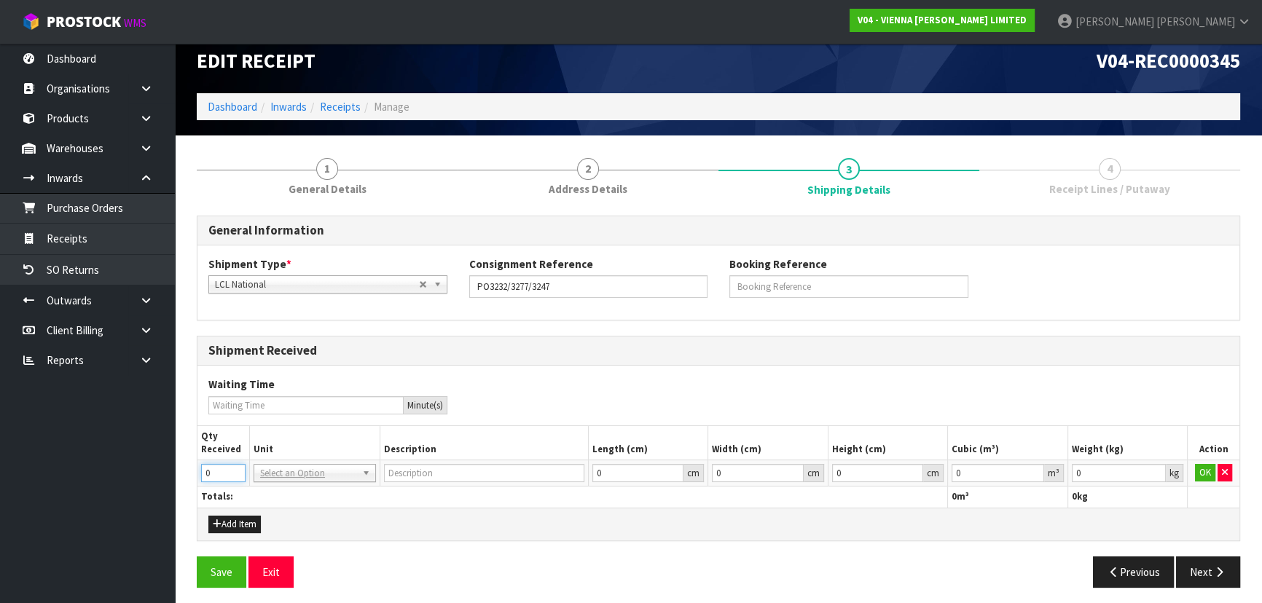
drag, startPoint x: 217, startPoint y: 471, endPoint x: 138, endPoint y: 479, distance: 79.1
click at [138, 479] on body "Toggle navigation ProStock WMS V04 - VIENNA WOODS LIMITED Michael Drugan Logout…" at bounding box center [631, 285] width 1262 height 603
click at [1115, 168] on span "4" at bounding box center [1110, 169] width 22 height 22
click at [1230, 480] on button "button" at bounding box center [1225, 472] width 15 height 17
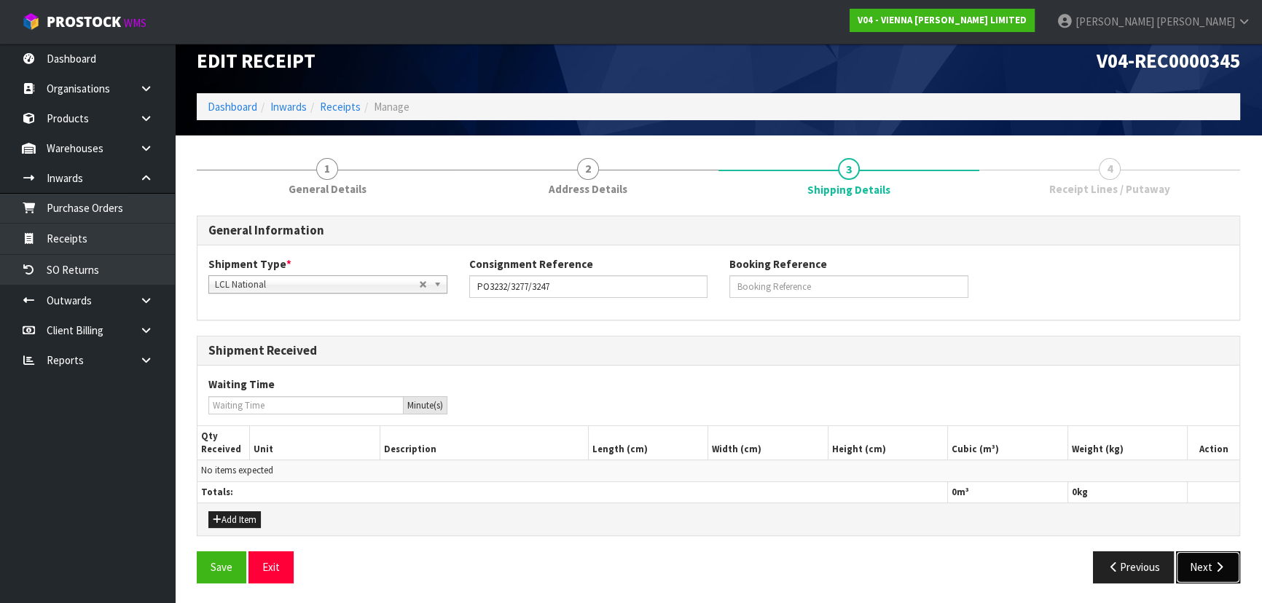
click at [1197, 558] on button "Next" at bounding box center [1208, 567] width 64 height 31
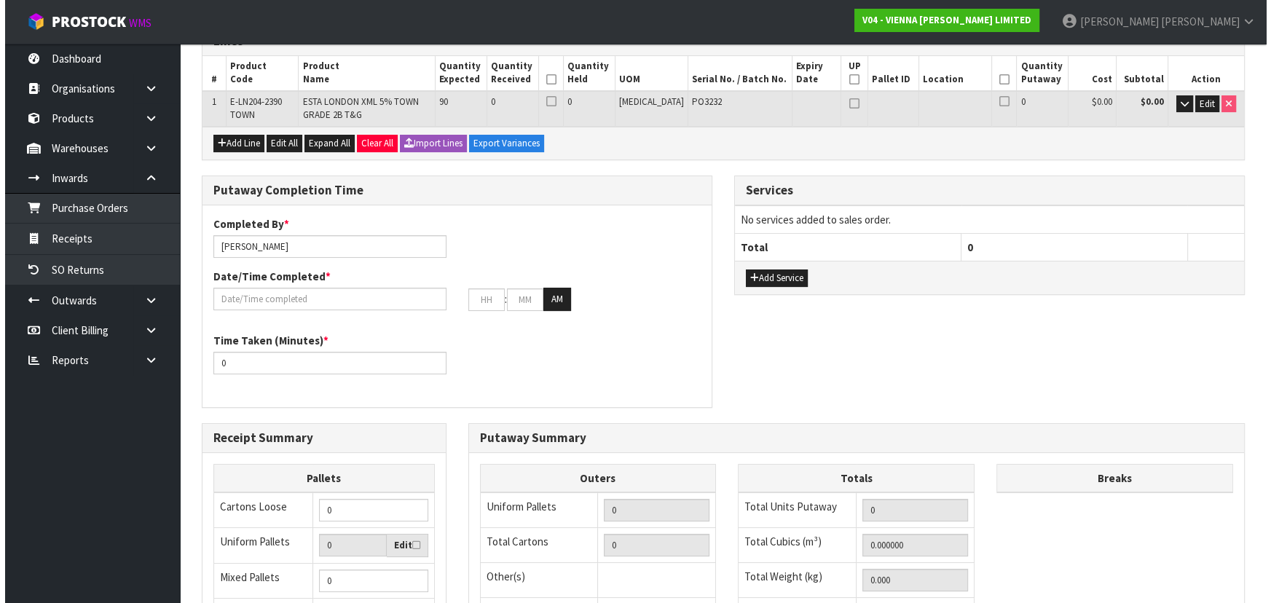
scroll to position [82, 0]
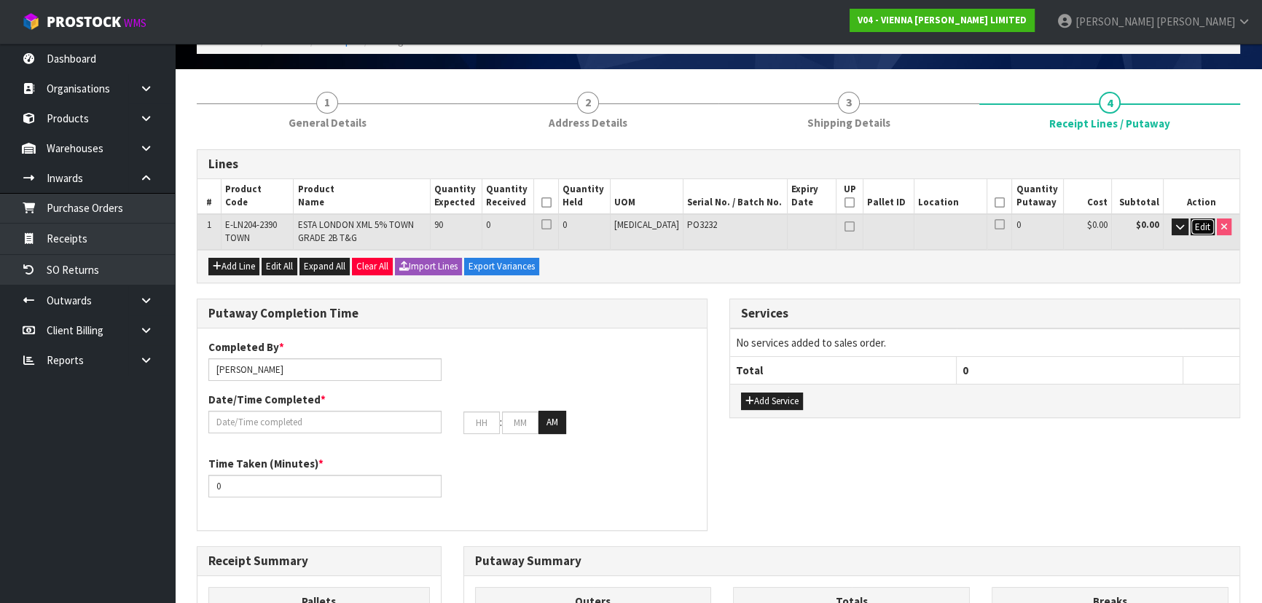
click at [1202, 224] on span "Edit" at bounding box center [1202, 227] width 15 height 12
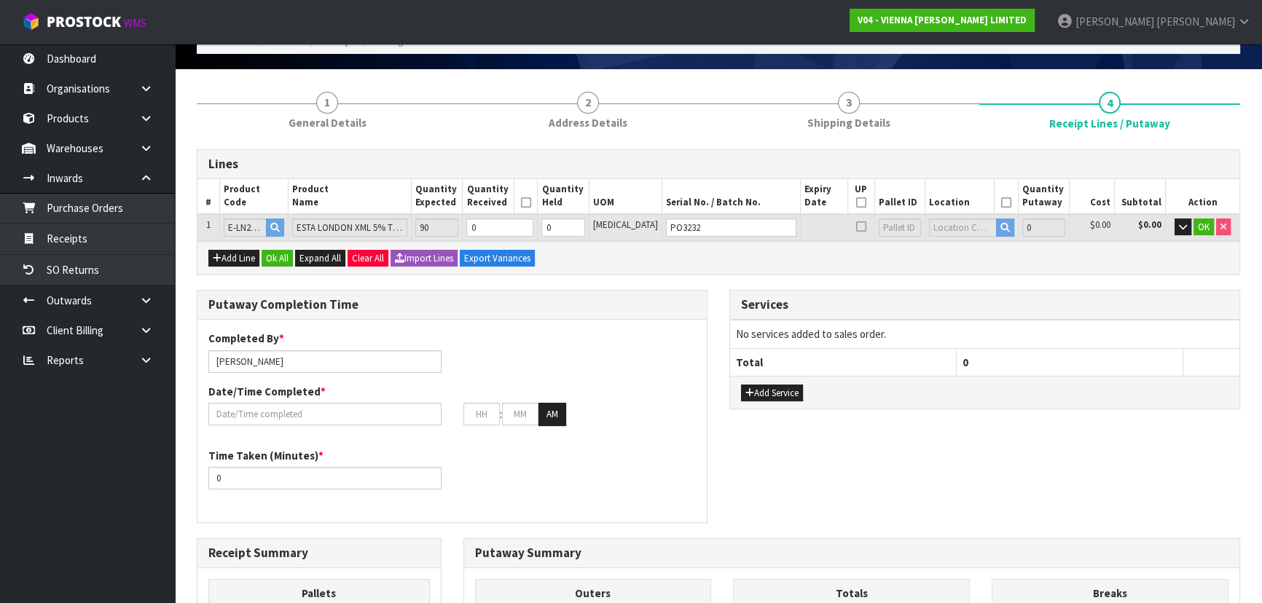
click at [876, 361] on th "Total" at bounding box center [843, 362] width 227 height 28
click at [756, 389] on button "Add Service" at bounding box center [772, 393] width 62 height 17
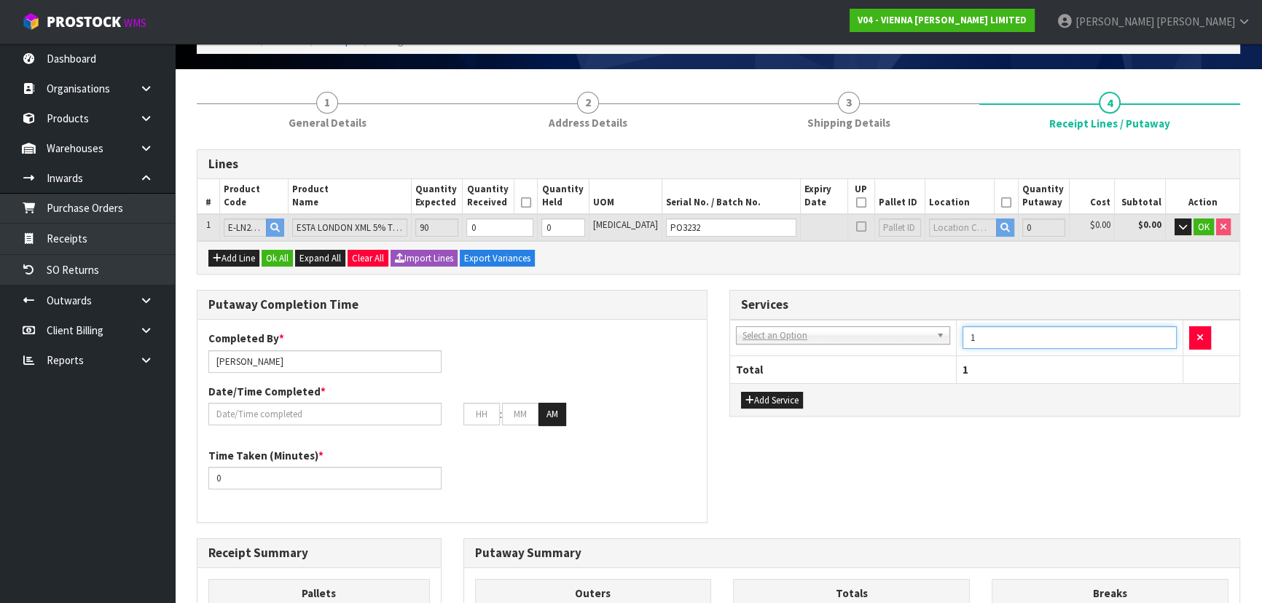
drag, startPoint x: 989, startPoint y: 336, endPoint x: 940, endPoint y: 340, distance: 49.0
click at [940, 340] on tr "001-001 - IMPORT DEMMURAGE 001-002 - IMPORT NZ CUSTOMS ENTRY 001-003 - IMPORT P…" at bounding box center [984, 339] width 509 height 36
type input "2"
click at [945, 432] on div "Putaway Completion Time Completed By * Michael Drugan Date/Time Completed * : :…" at bounding box center [718, 414] width 1065 height 248
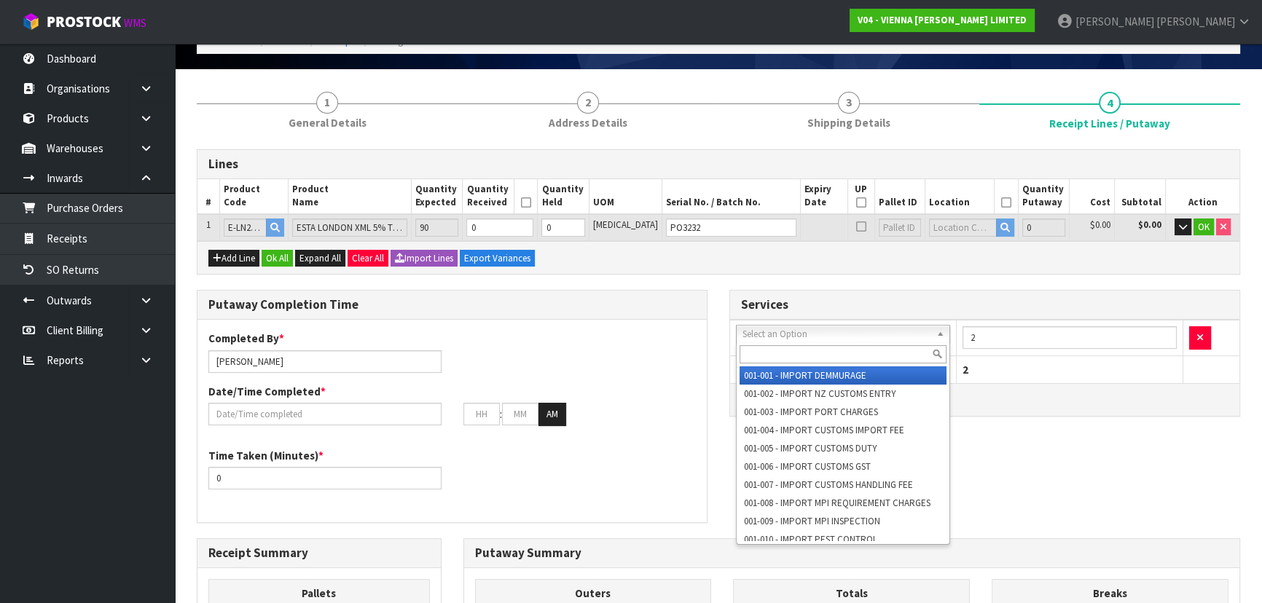
click at [824, 345] on input "text" at bounding box center [843, 354] width 207 height 18
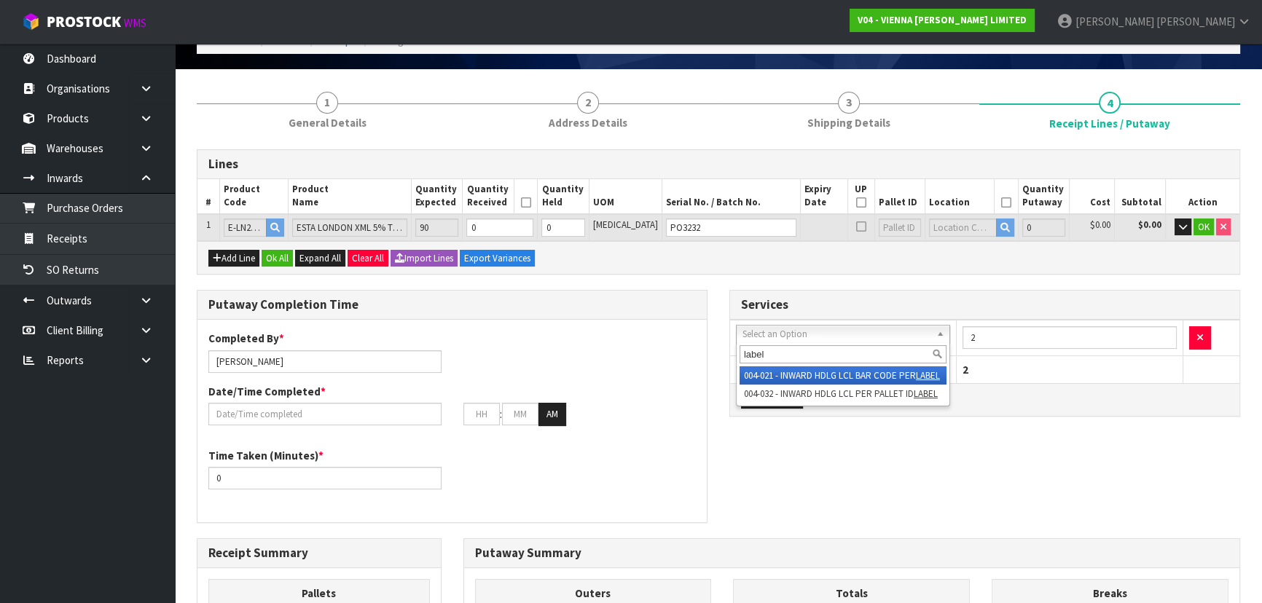
type input "label"
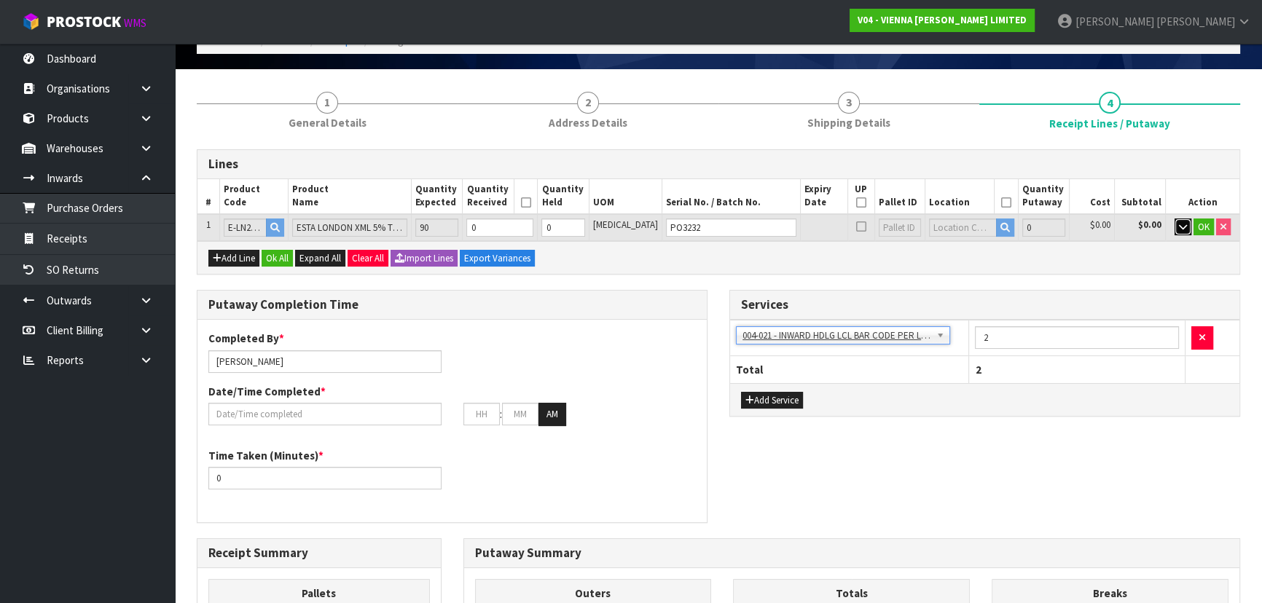
click at [1186, 227] on button "button" at bounding box center [1183, 227] width 17 height 17
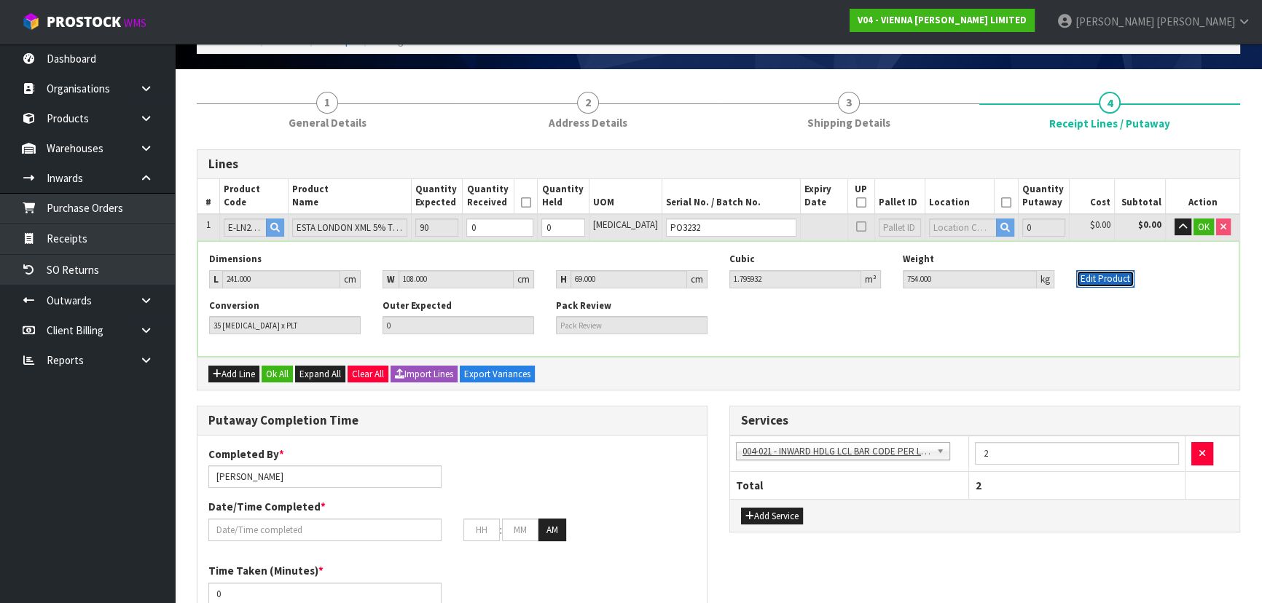
click at [1119, 280] on button "Edit Product" at bounding box center [1105, 278] width 58 height 17
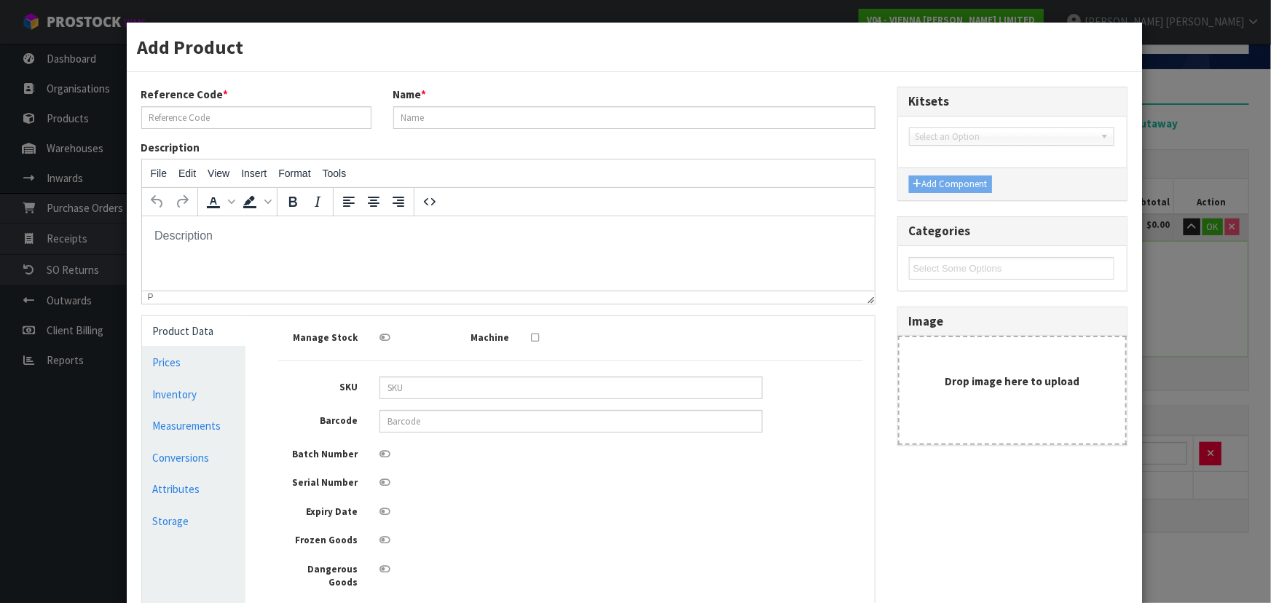
scroll to position [0, 0]
type input "E-LN204-2390 TOWN"
type input "ESTA LONDON XML 5% TOWN GRADE 2B T&G"
click at [165, 452] on link "Conversions" at bounding box center [194, 458] width 104 height 30
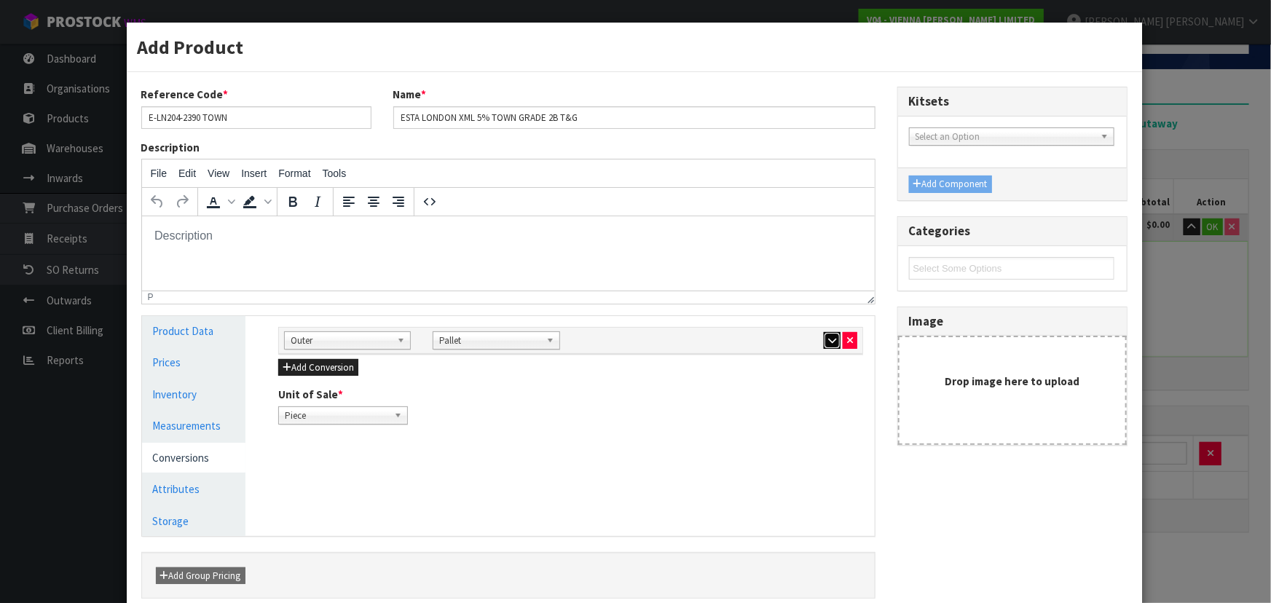
click at [824, 336] on button "button" at bounding box center [832, 340] width 17 height 17
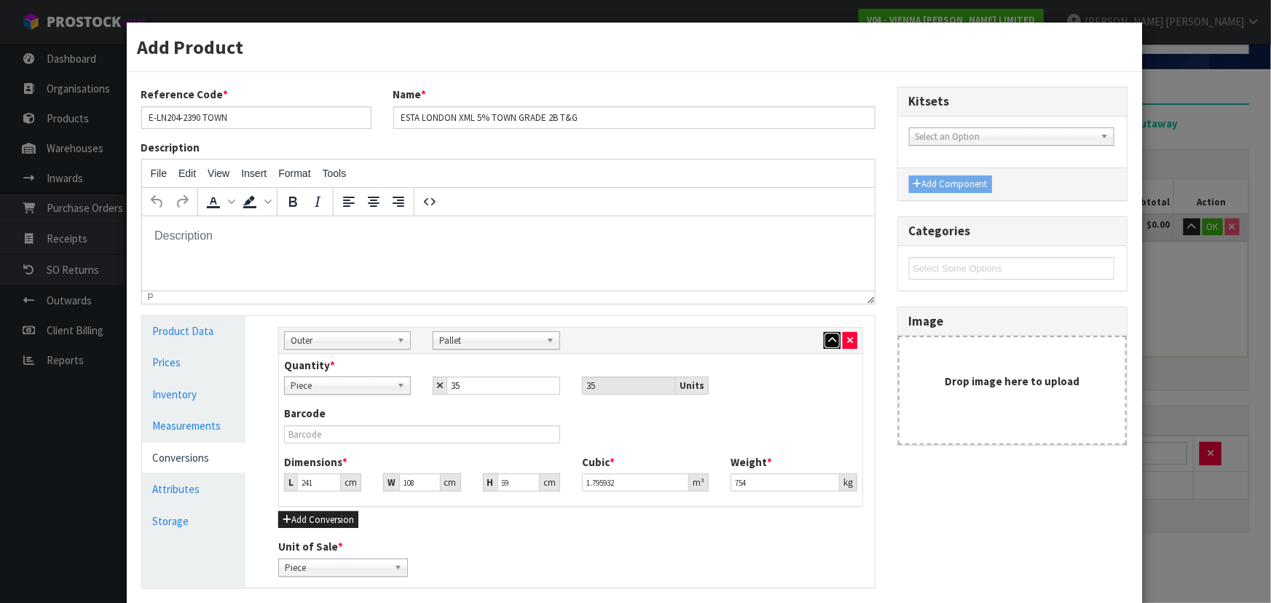
click at [824, 337] on button "button" at bounding box center [832, 340] width 17 height 17
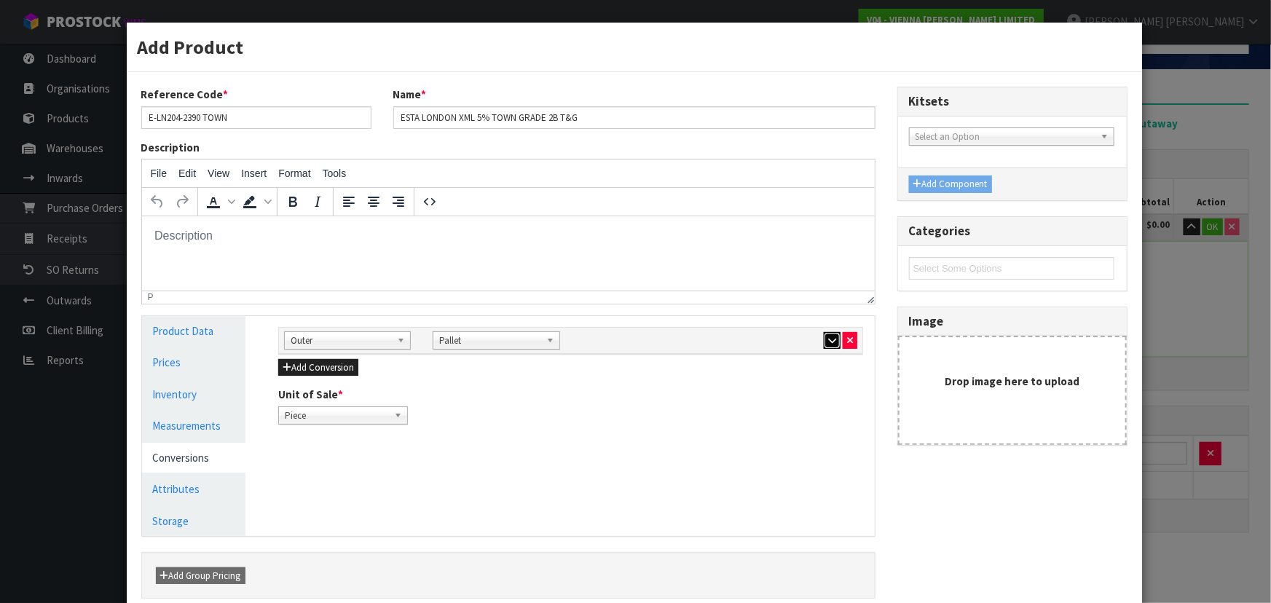
click at [824, 337] on button "button" at bounding box center [832, 340] width 17 height 17
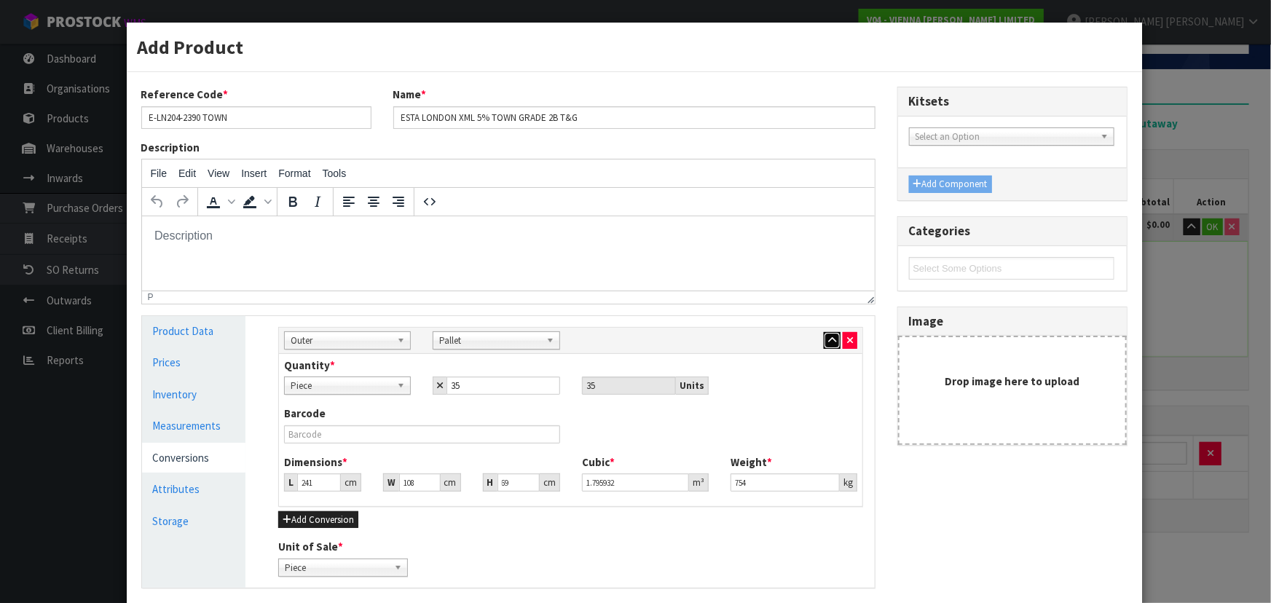
click at [824, 337] on button "button" at bounding box center [832, 340] width 17 height 17
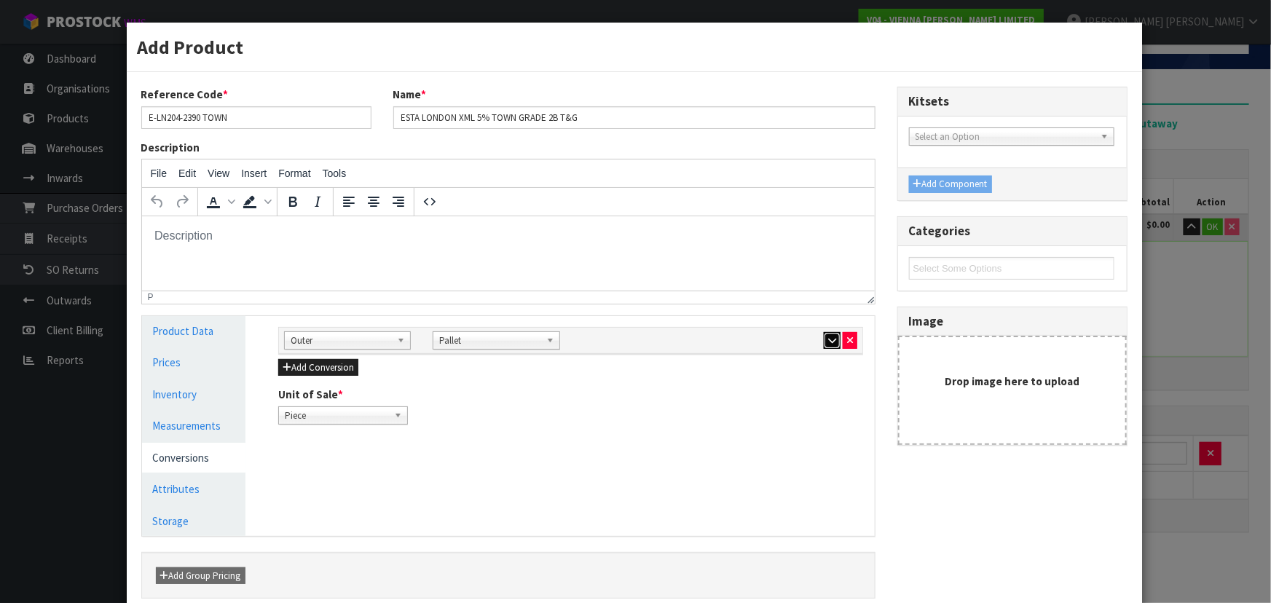
click at [828, 342] on icon "button" at bounding box center [832, 340] width 8 height 9
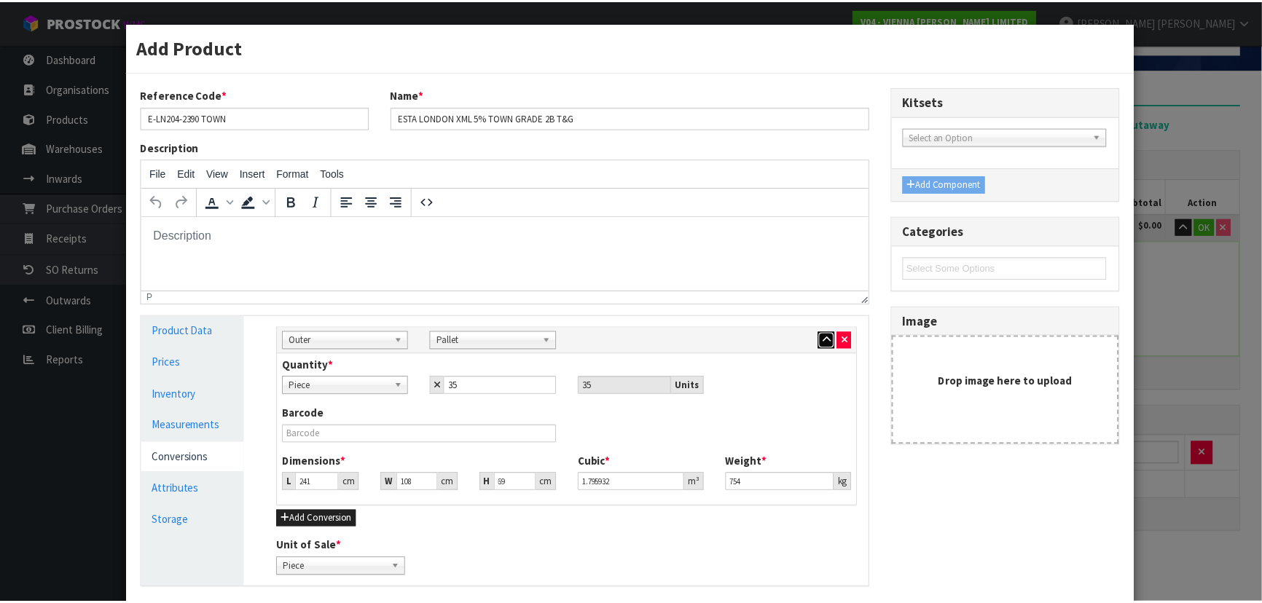
scroll to position [160, 0]
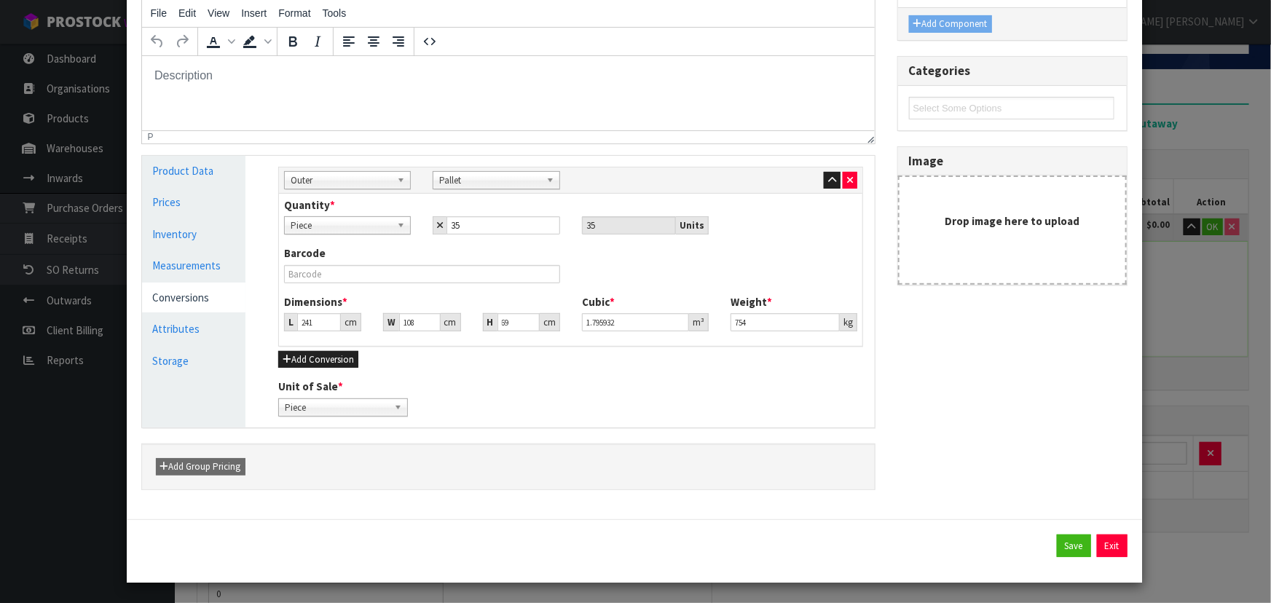
click at [1129, 396] on div "Reference Code * E-LN204-2390 TOWN Name * ESTA LONDON XML 5% TOWN GRADE 2B T&G …" at bounding box center [634, 215] width 1008 height 579
click at [1098, 547] on button "Exit" at bounding box center [1112, 546] width 31 height 23
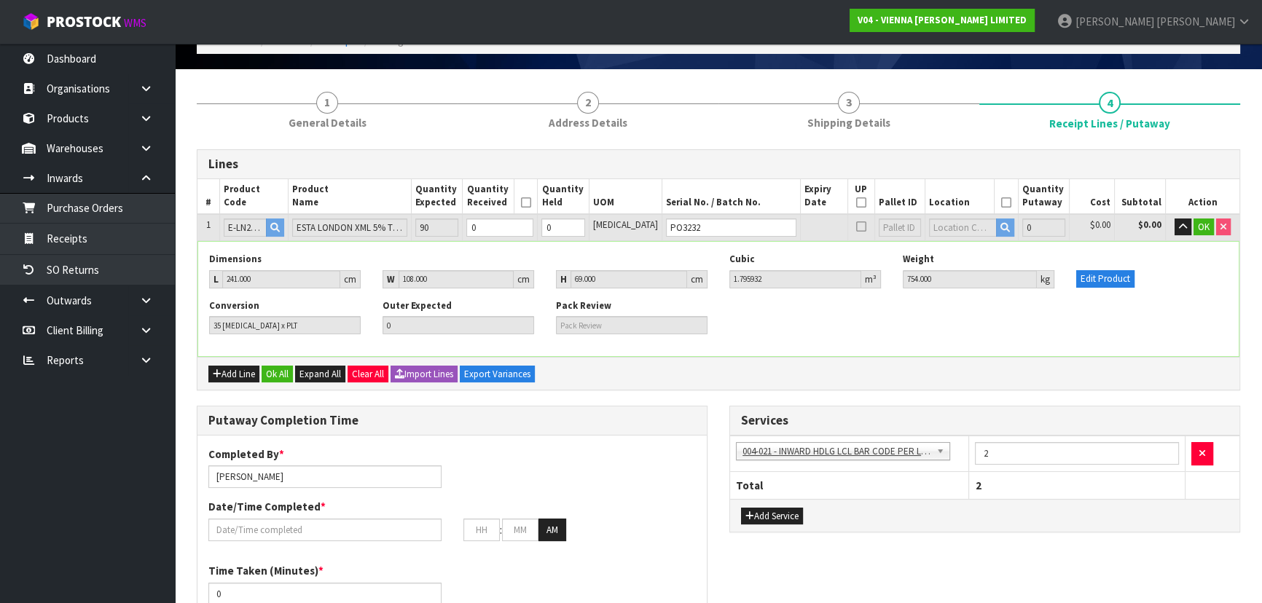
click at [836, 311] on div "Conversion 35 PCE x PLT Outer Expected 0 Pack Review" at bounding box center [718, 322] width 1040 height 46
click at [421, 228] on tr "1 E-LN204-2390 TOWN ESTA LONDON XML 5% TOWN GRADE 2B T&G 90 0 0 PCE PO3232 0 $0…" at bounding box center [718, 227] width 1042 height 27
click at [524, 231] on input "0" at bounding box center [499, 228] width 67 height 18
click at [532, 230] on input "0" at bounding box center [499, 228] width 67 height 18
click at [485, 224] on tr "1 E-LN204-2390 TOWN ESTA LONDON XML 5% TOWN GRADE 2B T&G 90 0 0 PCE PO3232 0 $0…" at bounding box center [718, 227] width 1042 height 27
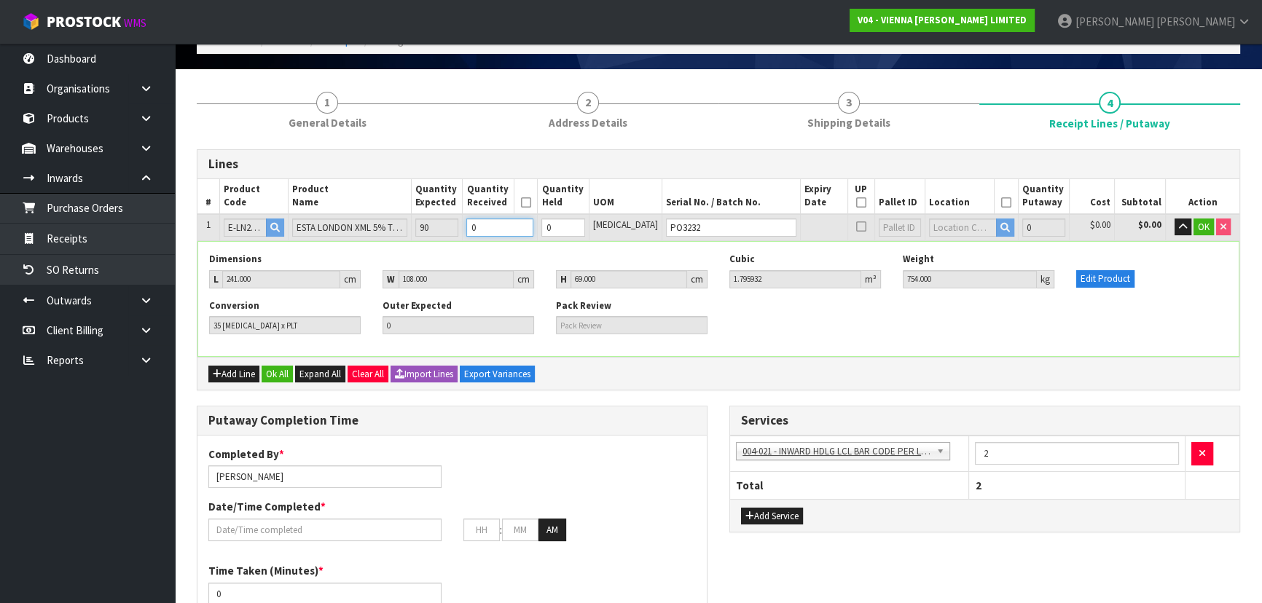
type input "0.42768"
type input "198"
type input "9"
type input "9 PCE"
type input "Pallet x 2"
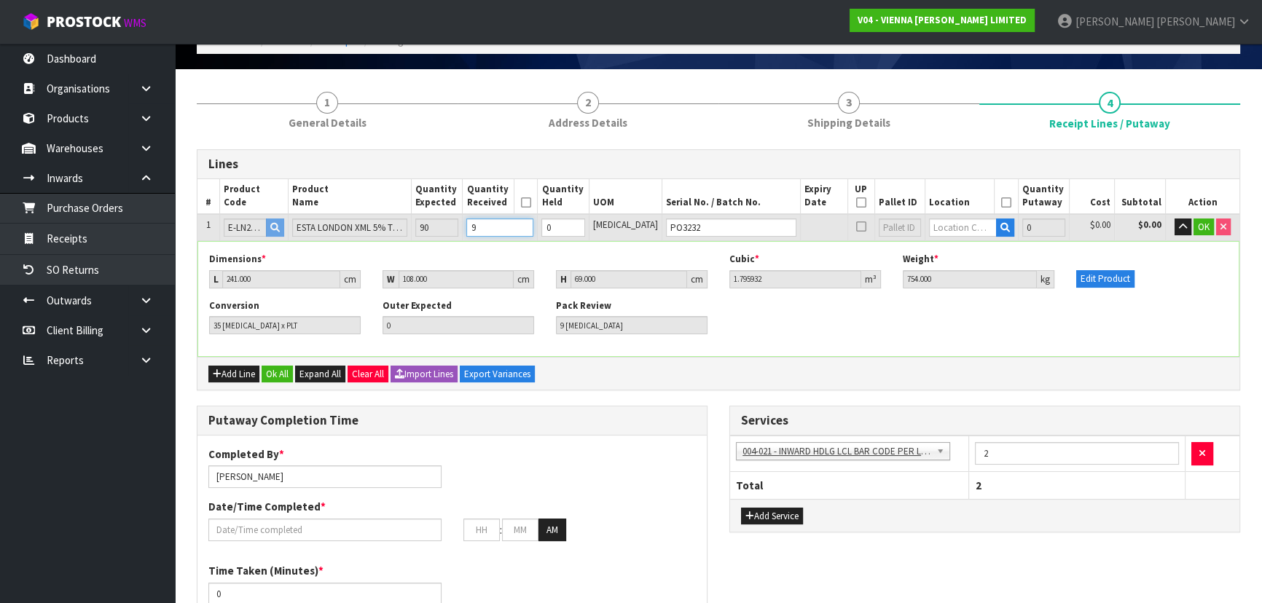
type input "2"
type input "4.542264"
type input "1948"
type input "90"
type input "2 PLT + 20 PCE"
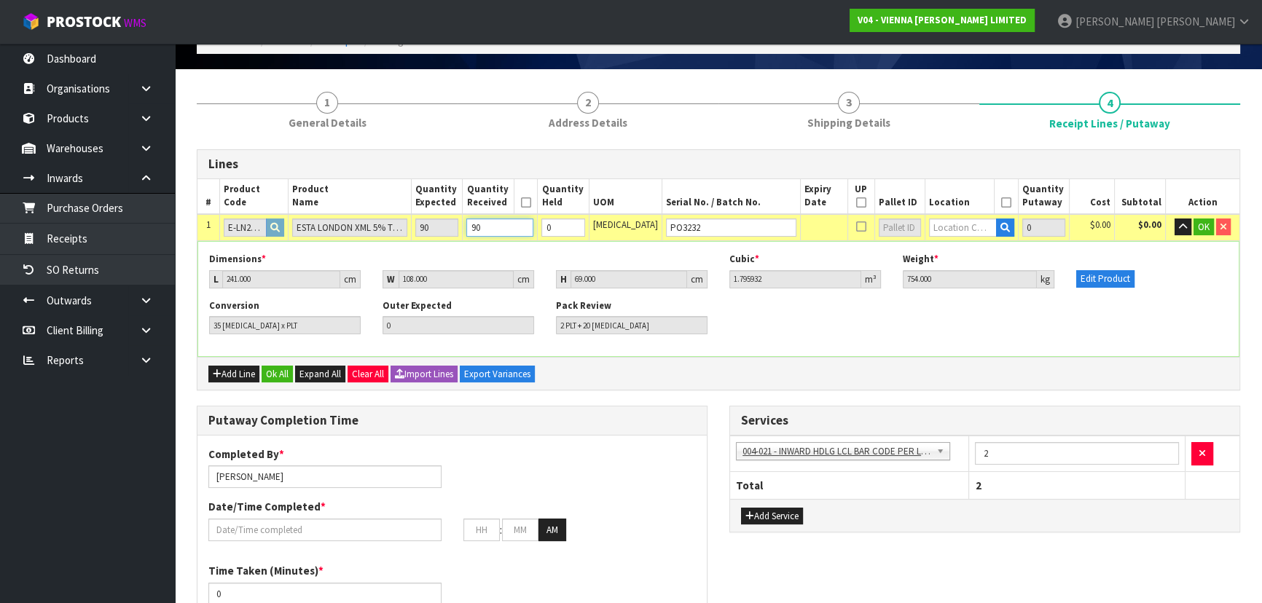
type input "90"
click at [697, 260] on div "Dimensions * L 241.000 cm W 108.000 cm H 69.000 cm" at bounding box center [458, 270] width 520 height 35
click at [1199, 226] on span "OK" at bounding box center [1204, 227] width 12 height 12
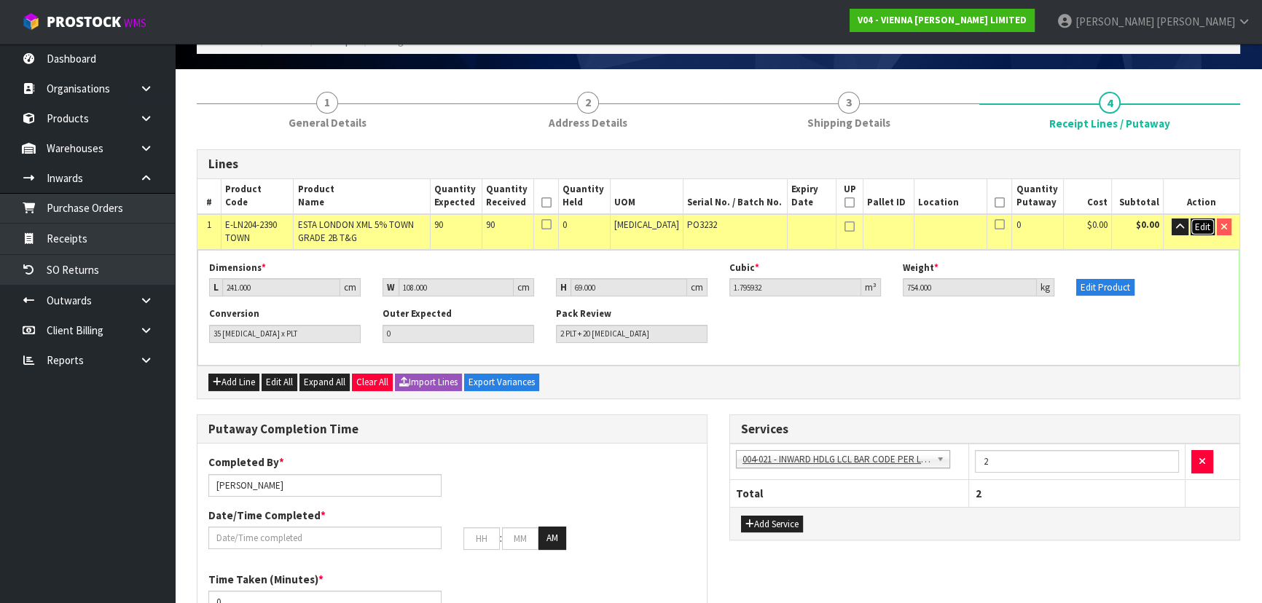
click at [1199, 225] on span "Edit" at bounding box center [1202, 227] width 15 height 12
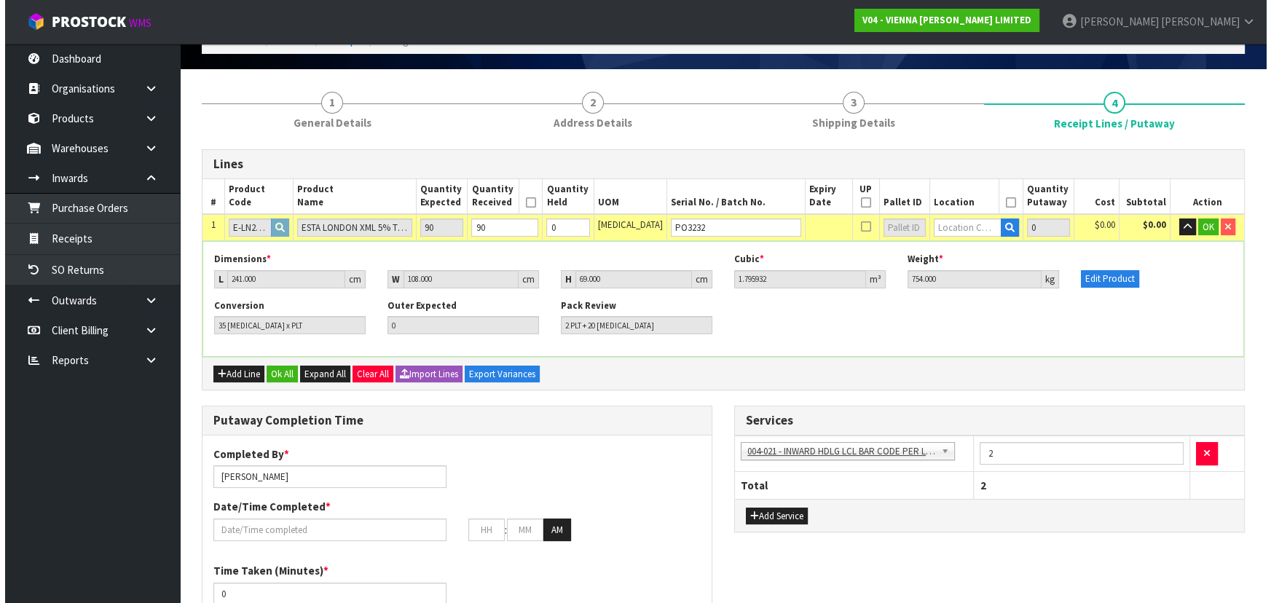
scroll to position [149, 0]
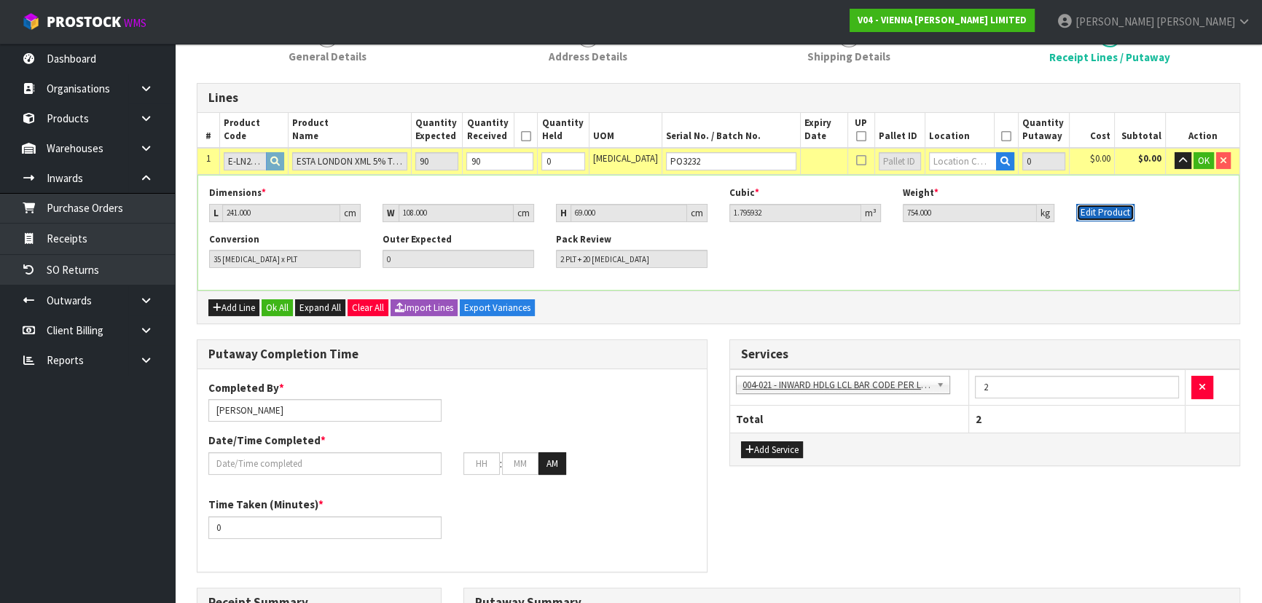
click at [1095, 216] on button "Edit Product" at bounding box center [1105, 212] width 58 height 17
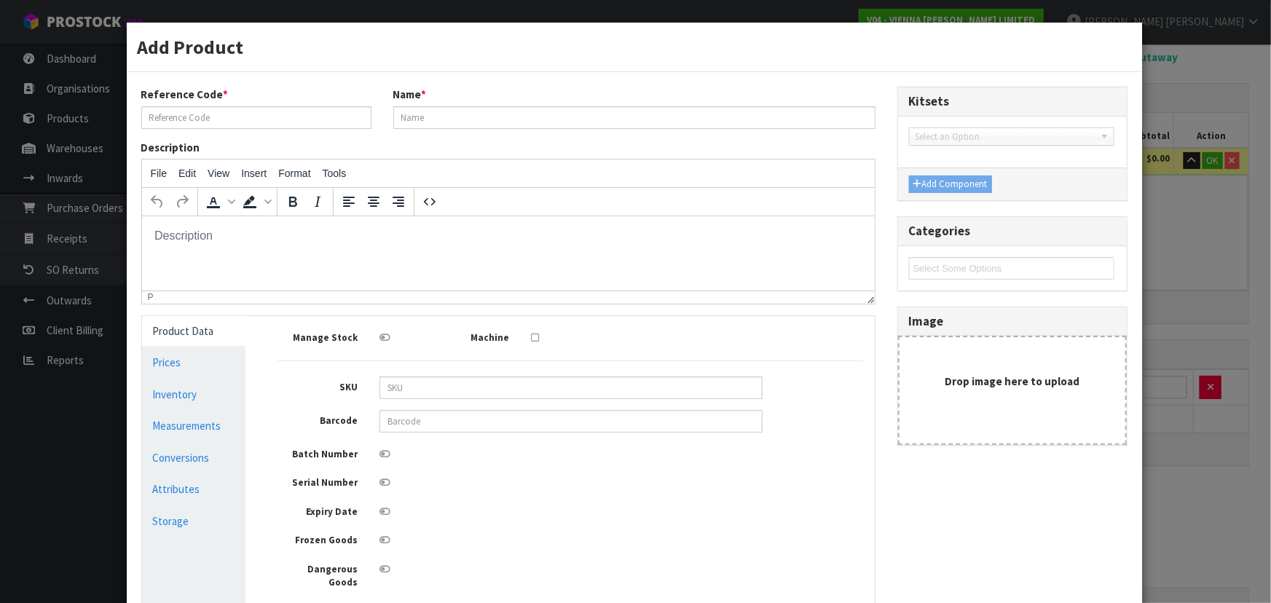
scroll to position [0, 0]
type input "E-LN204-2390 TOWN"
type input "ESTA LONDON XML 5% TOWN GRADE 2B T&G"
click at [203, 461] on link "Conversions" at bounding box center [194, 458] width 104 height 30
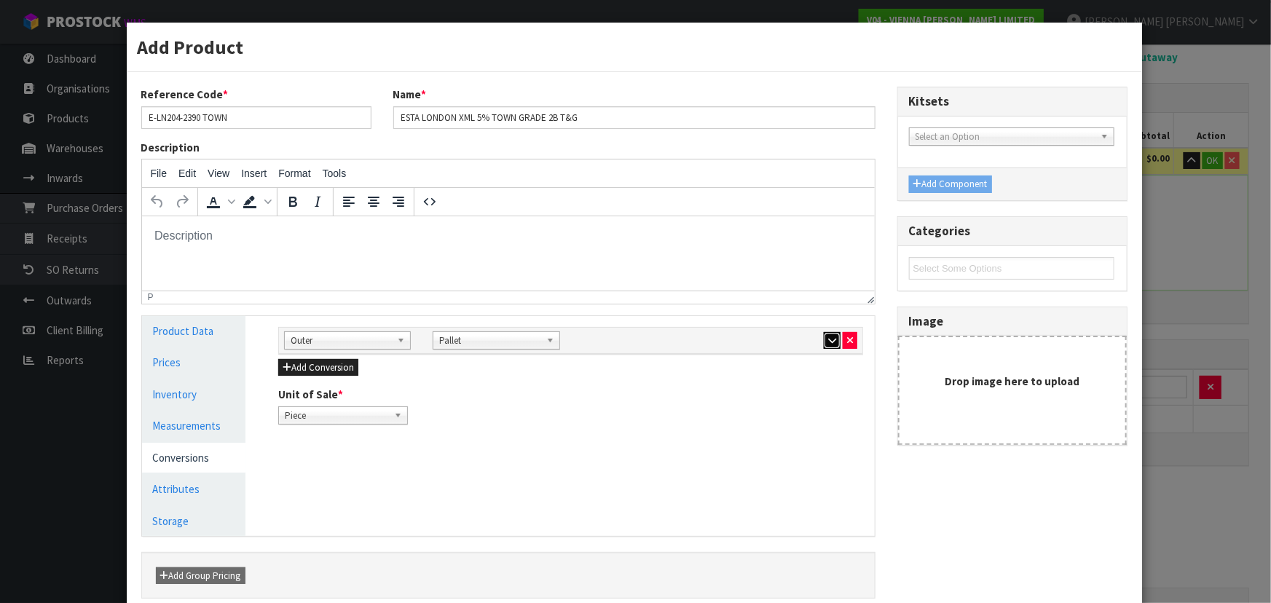
click at [824, 334] on button "button" at bounding box center [832, 340] width 17 height 17
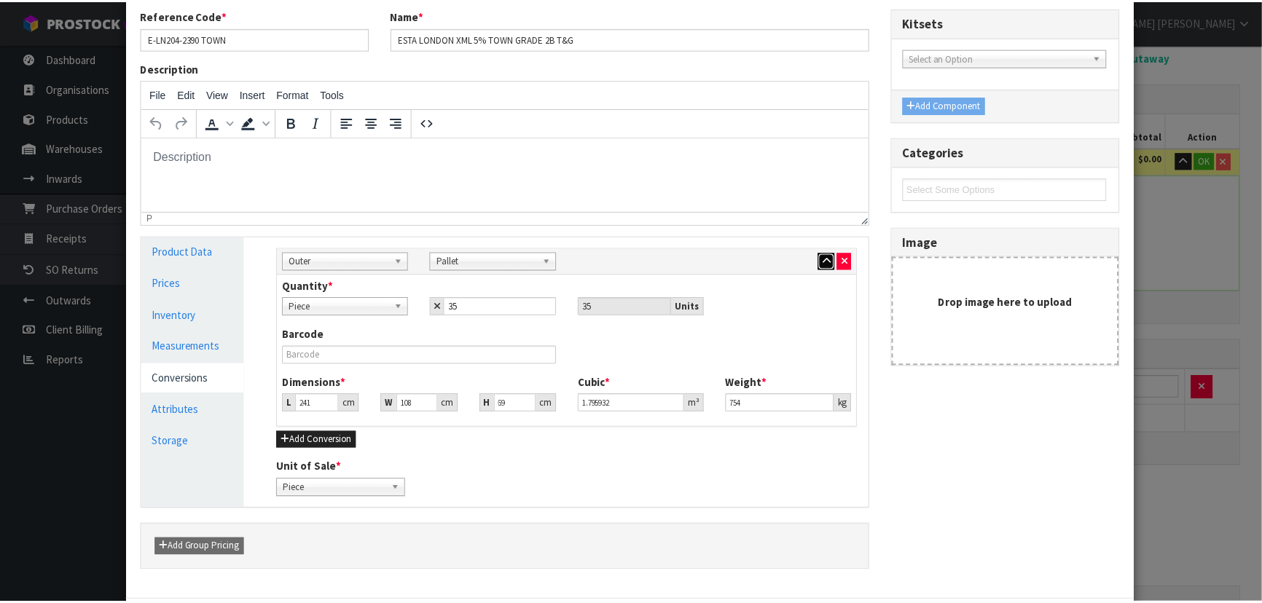
scroll to position [160, 0]
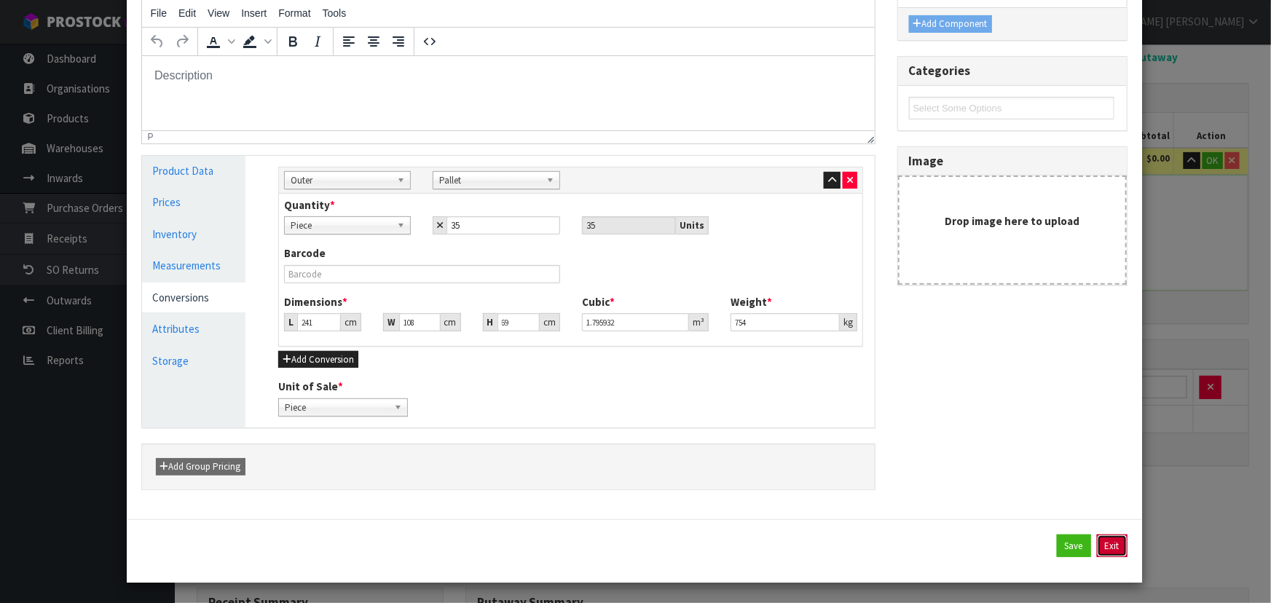
click at [1097, 538] on button "Exit" at bounding box center [1112, 546] width 31 height 23
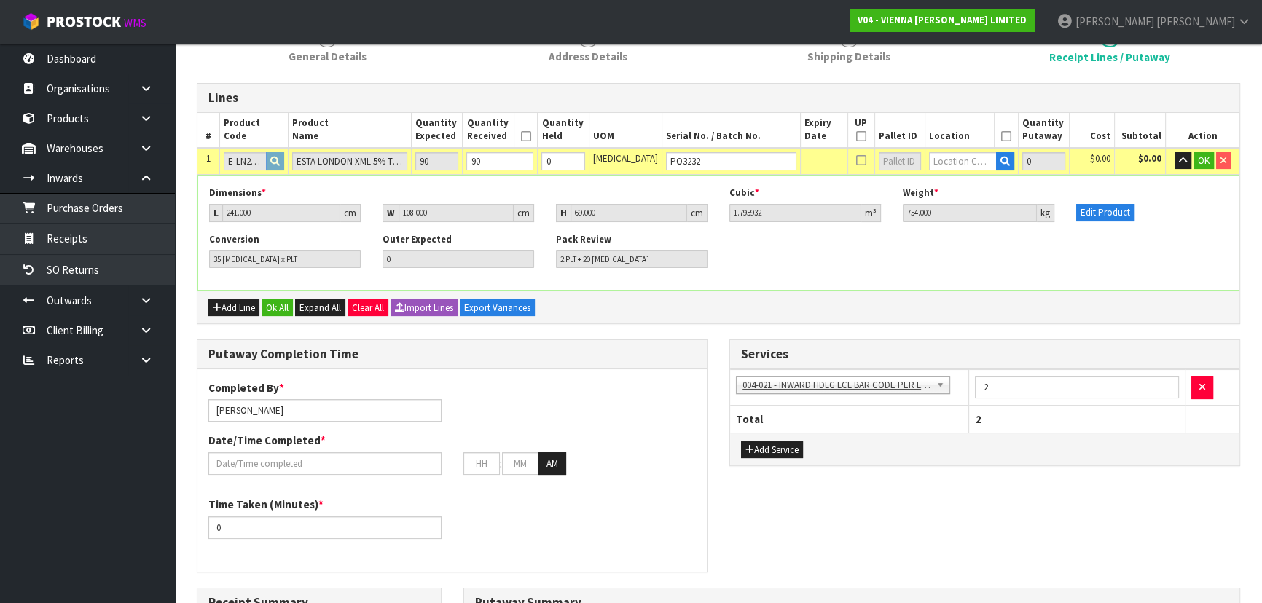
click at [877, 270] on div "Conversion 35 PCE x PLT Outer Expected 0 Pack Review 2 PLT + 20 PCE" at bounding box center [718, 256] width 1040 height 46
click at [740, 262] on div "Conversion 35 PCE x PLT Outer Expected 0 Pack Review 2 PLT + 20 PCE" at bounding box center [718, 256] width 1040 height 46
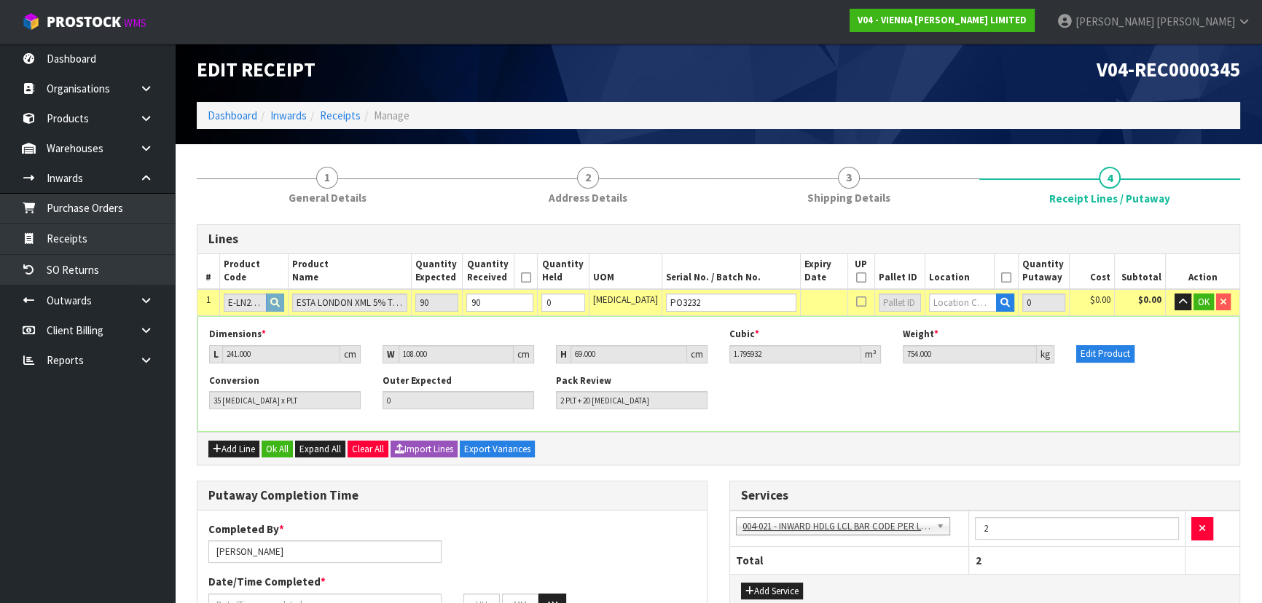
scroll to position [0, 0]
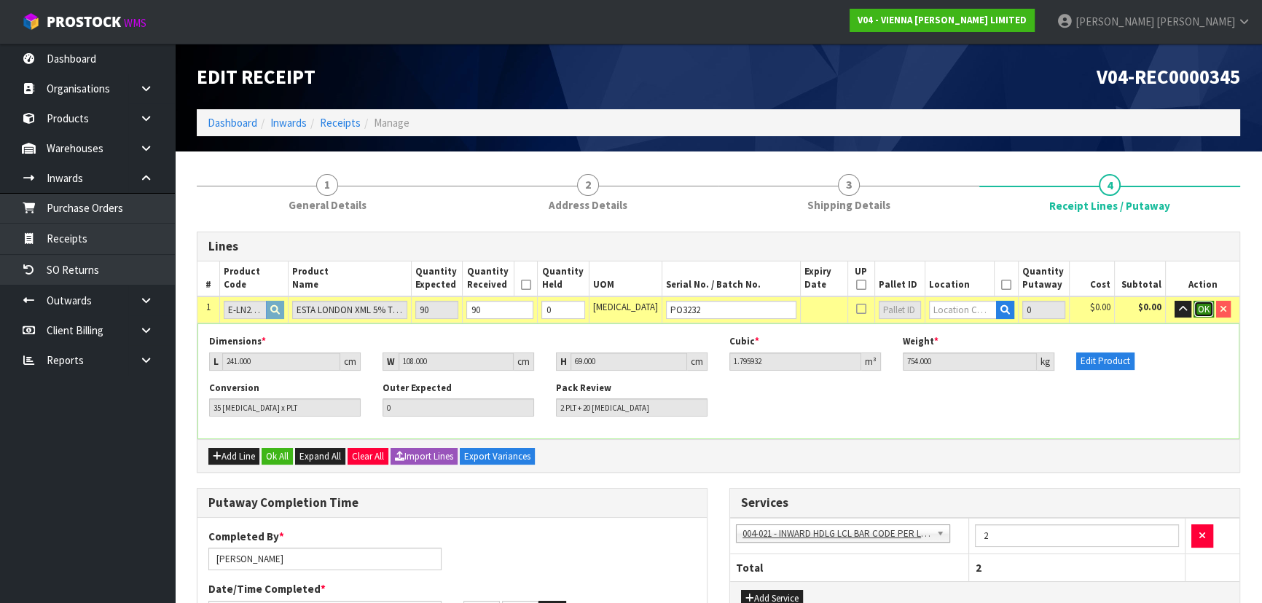
click at [1198, 306] on span "OK" at bounding box center [1204, 309] width 12 height 12
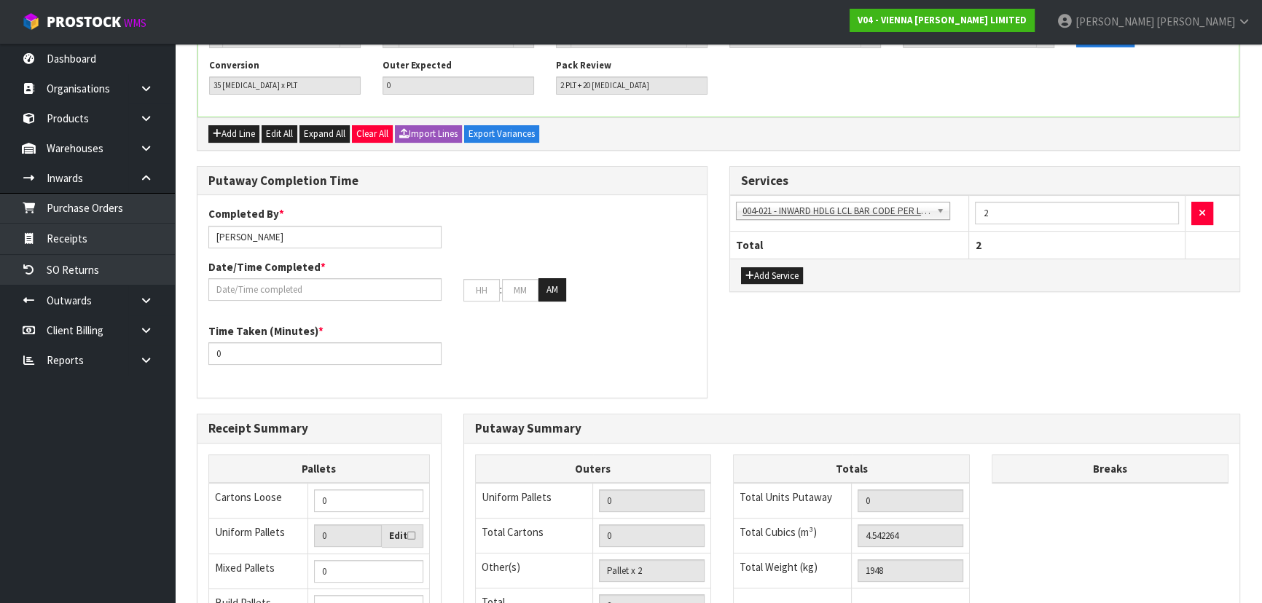
click at [930, 381] on div "Putaway Completion Time Completed By * Michael Drugan Date/Time Completed * : :…" at bounding box center [718, 290] width 1065 height 248
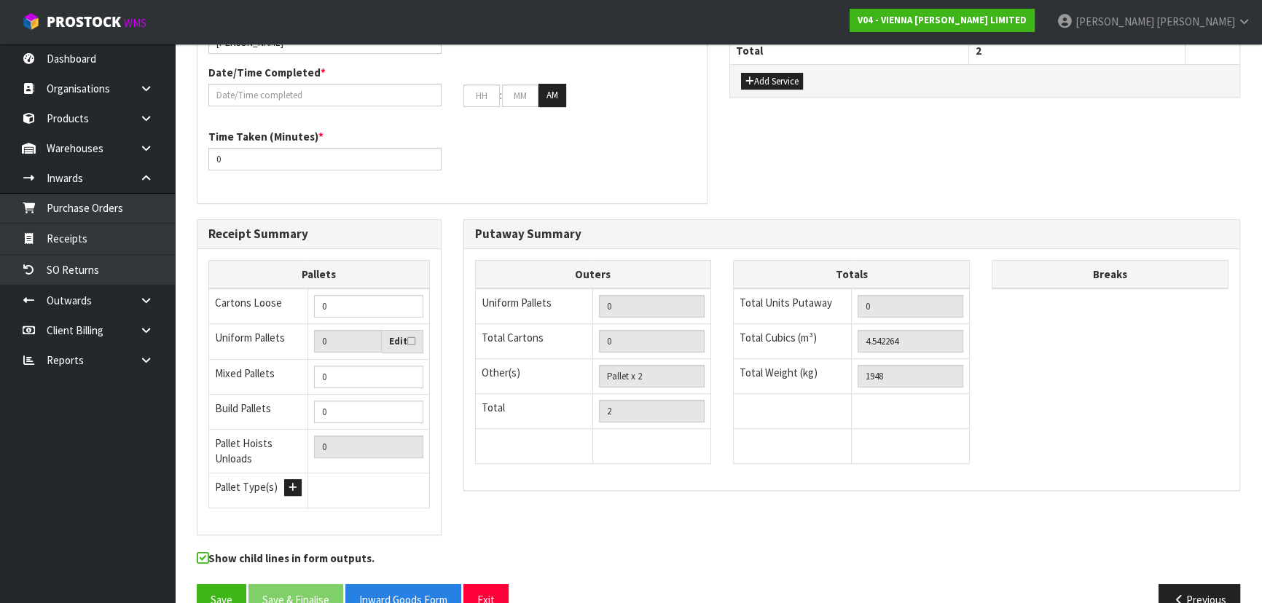
scroll to position [530, 0]
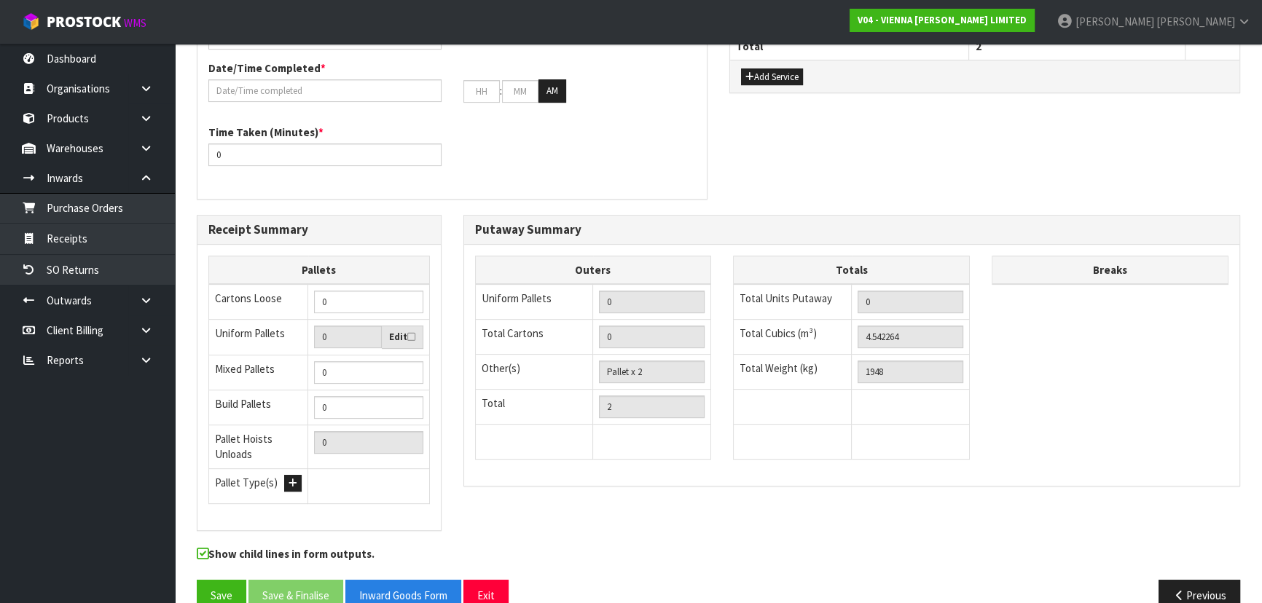
click at [715, 275] on div "Outers Uniform Pallets 0 Total Cartons 0 Other(s) Bag x 0 Bar x 0 Basket x 0 Bi…" at bounding box center [593, 365] width 259 height 219
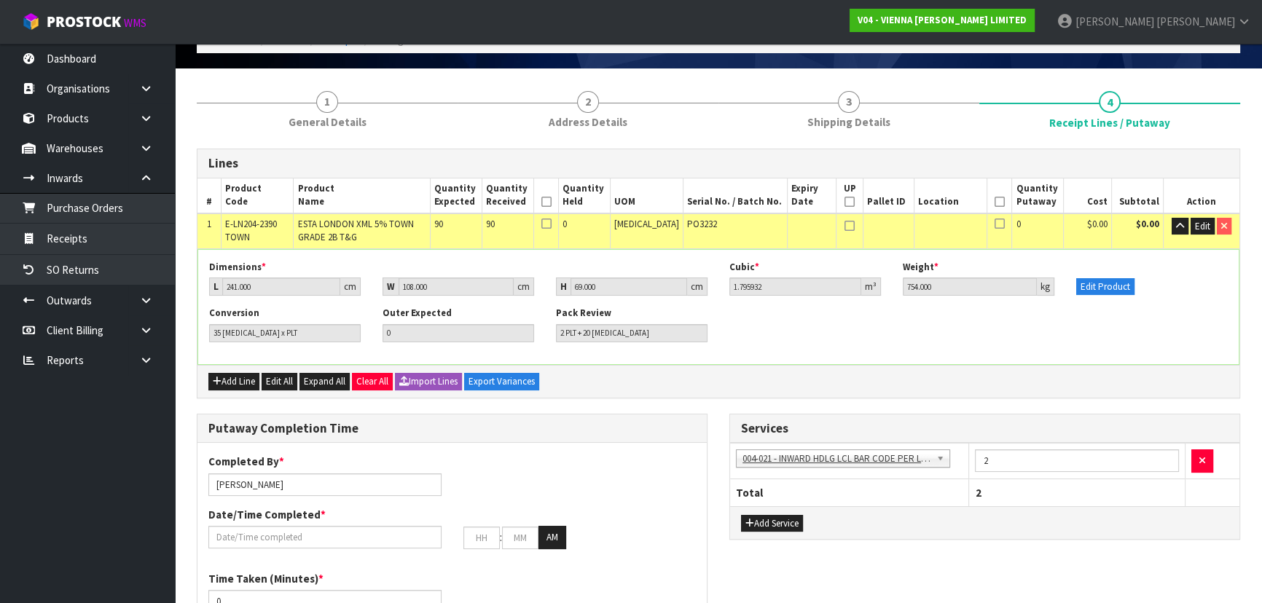
scroll to position [66, 0]
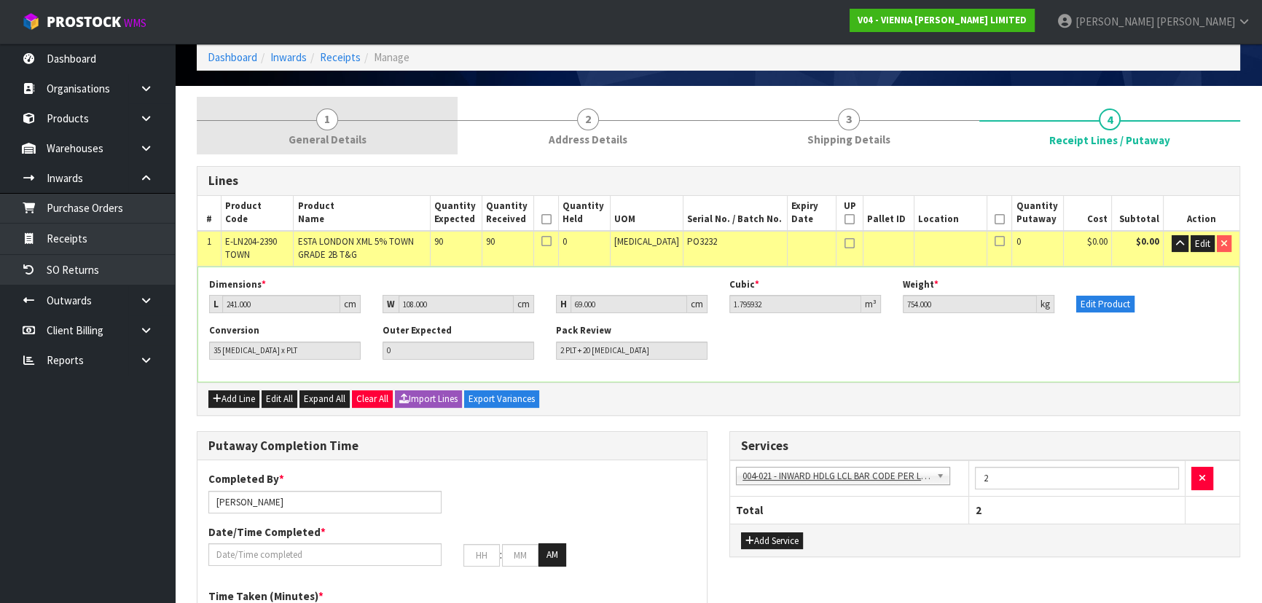
click at [332, 109] on span "1" at bounding box center [327, 120] width 22 height 22
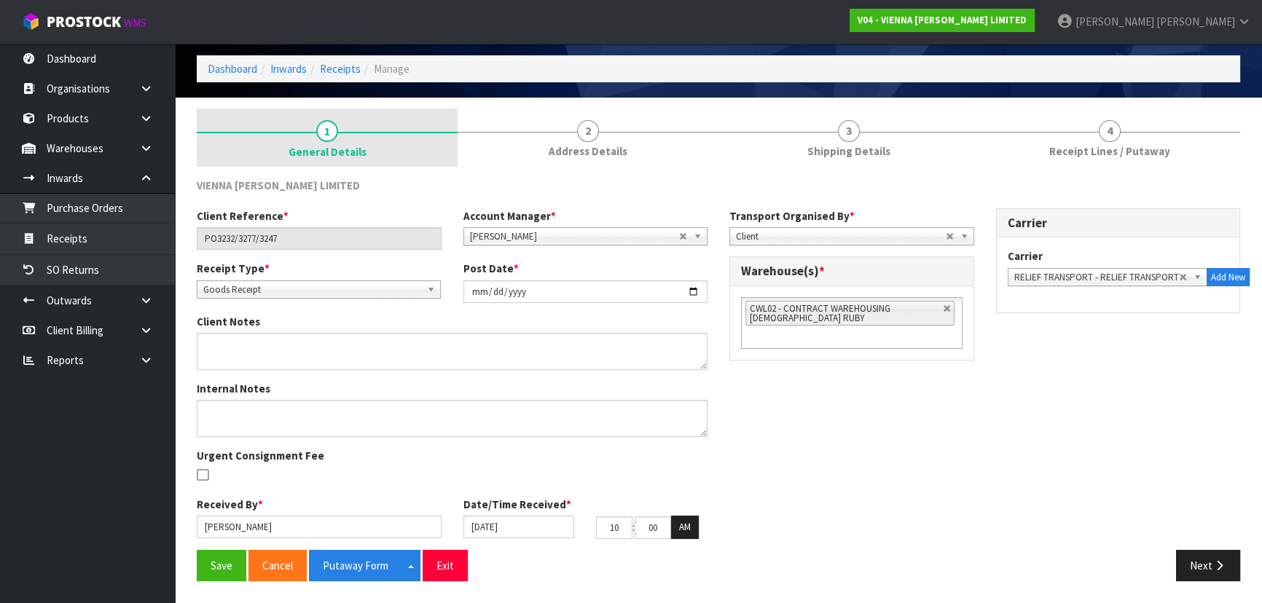
scroll to position [52, 0]
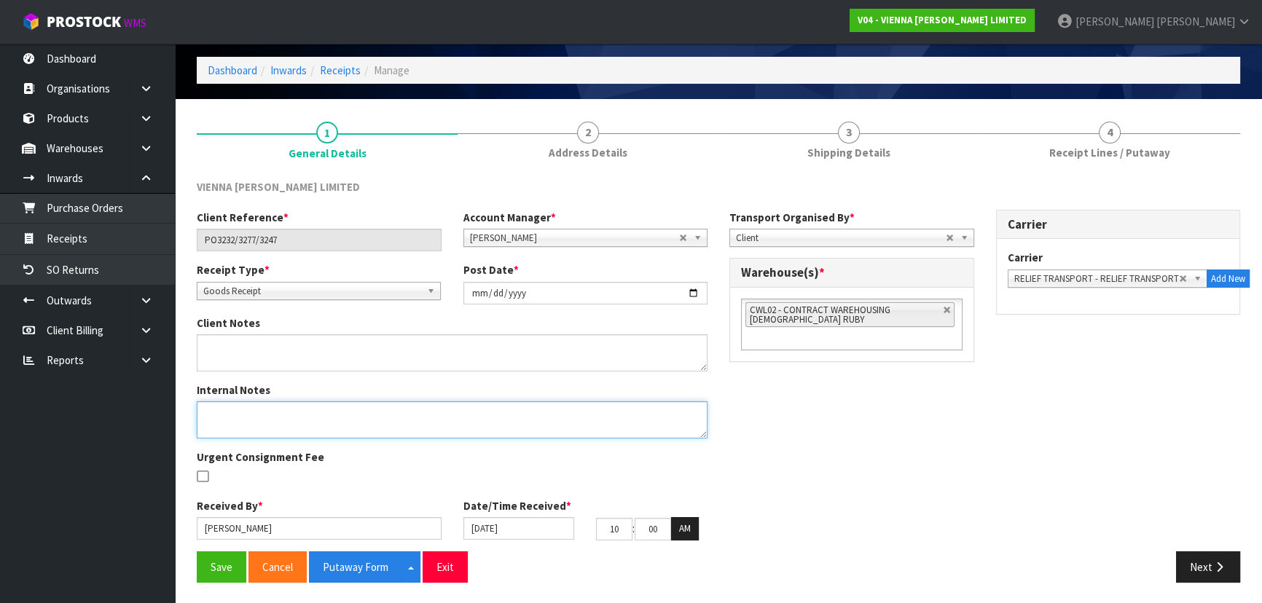
click at [302, 415] on textarea at bounding box center [452, 419] width 511 height 37
click at [313, 412] on textarea at bounding box center [452, 419] width 511 height 37
type textarea "CAME IN CONTAINER MRKU7488020"
click at [745, 444] on div "Client Reference * PO3232/3277/3247 Account Manager * Zubair Moolla Rod Giles K…" at bounding box center [718, 381] width 1065 height 342
click at [219, 562] on button "Save" at bounding box center [222, 567] width 50 height 31
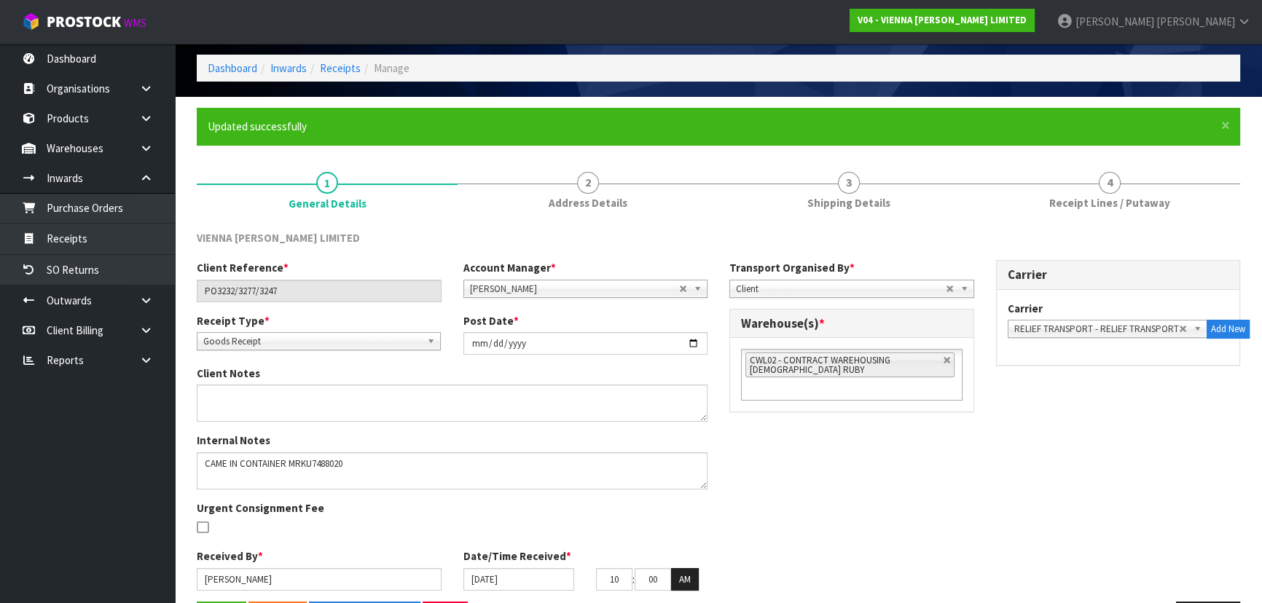
scroll to position [106, 0]
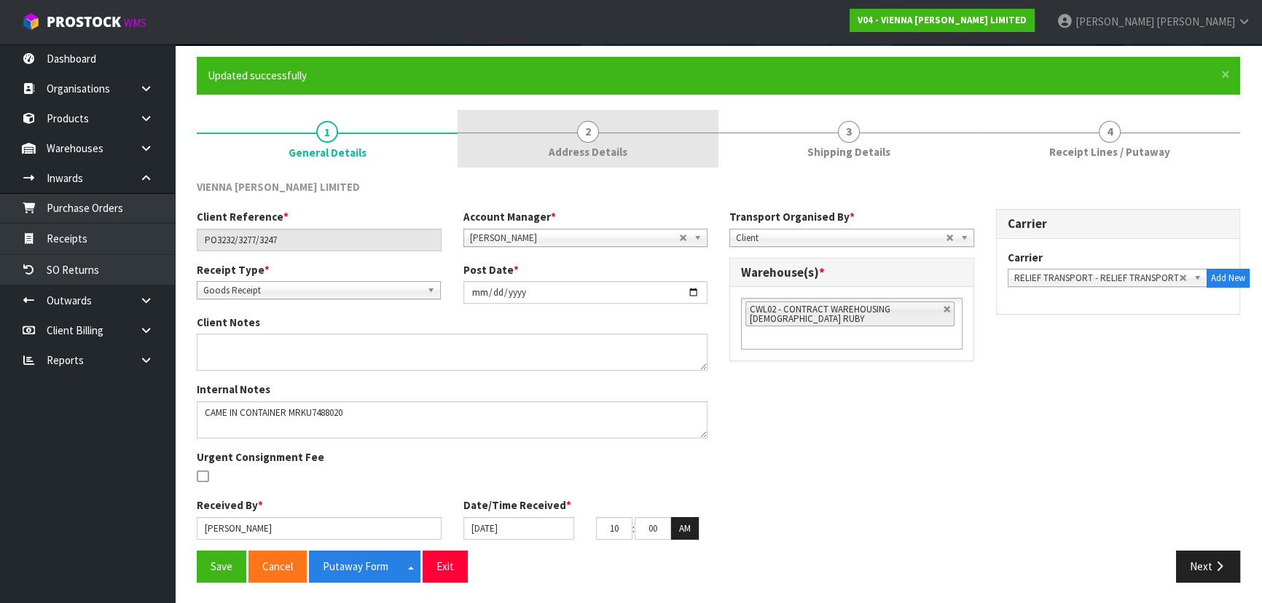
click at [613, 152] on span "Address Details" at bounding box center [588, 151] width 79 height 15
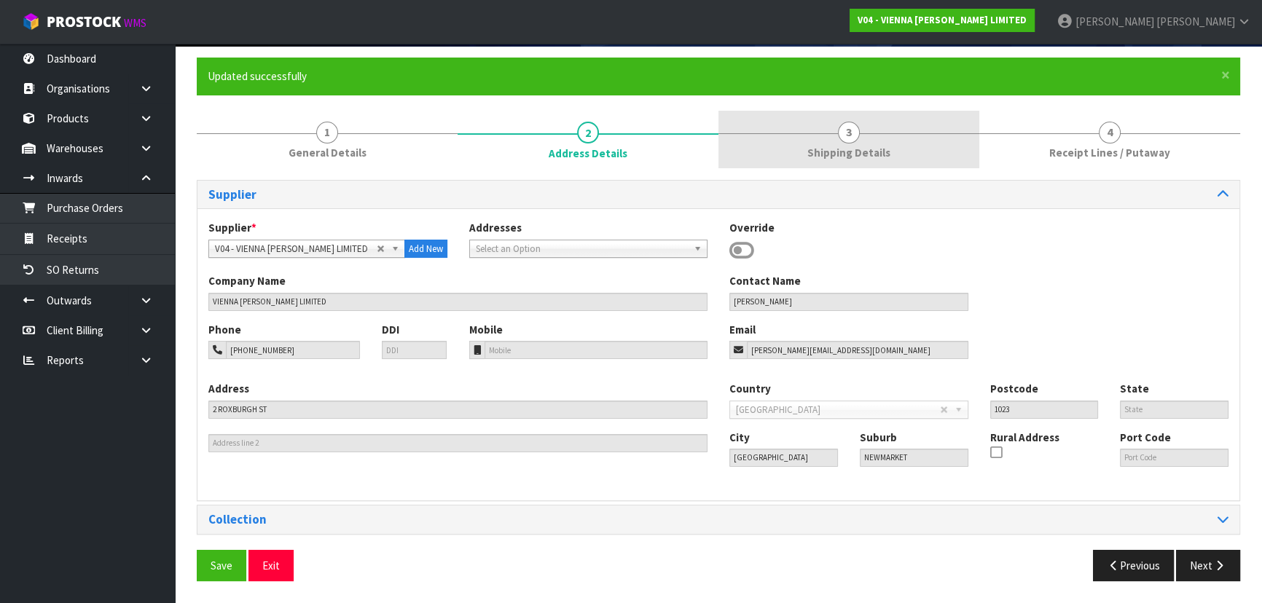
click at [791, 145] on link "3 Shipping Details" at bounding box center [848, 140] width 261 height 58
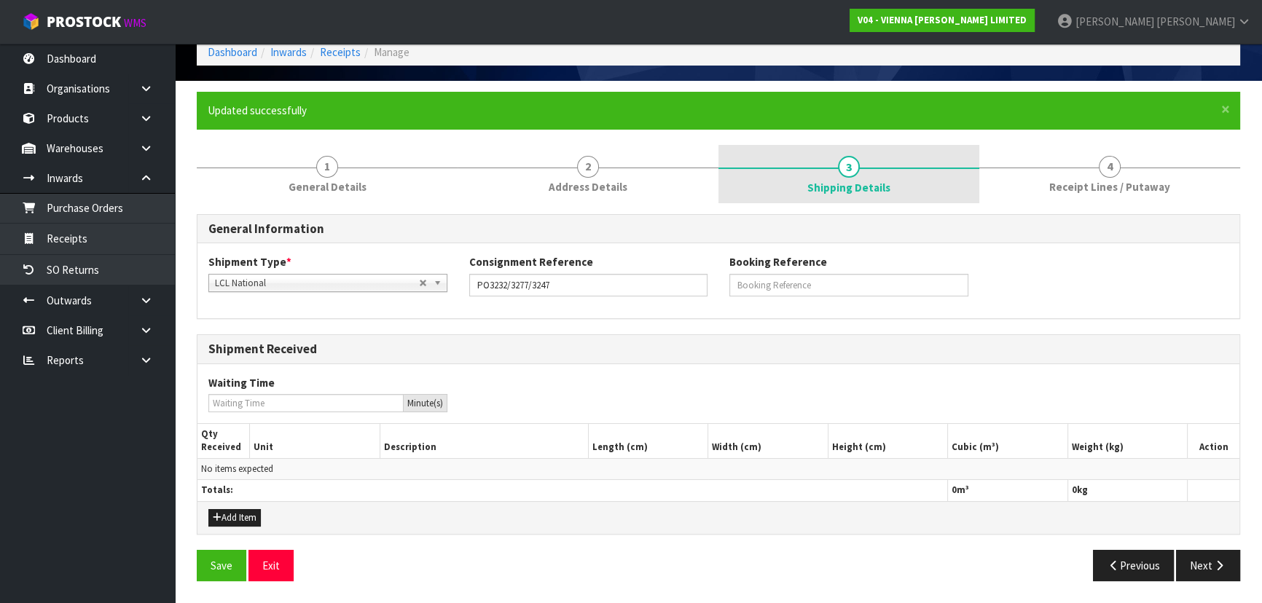
scroll to position [69, 0]
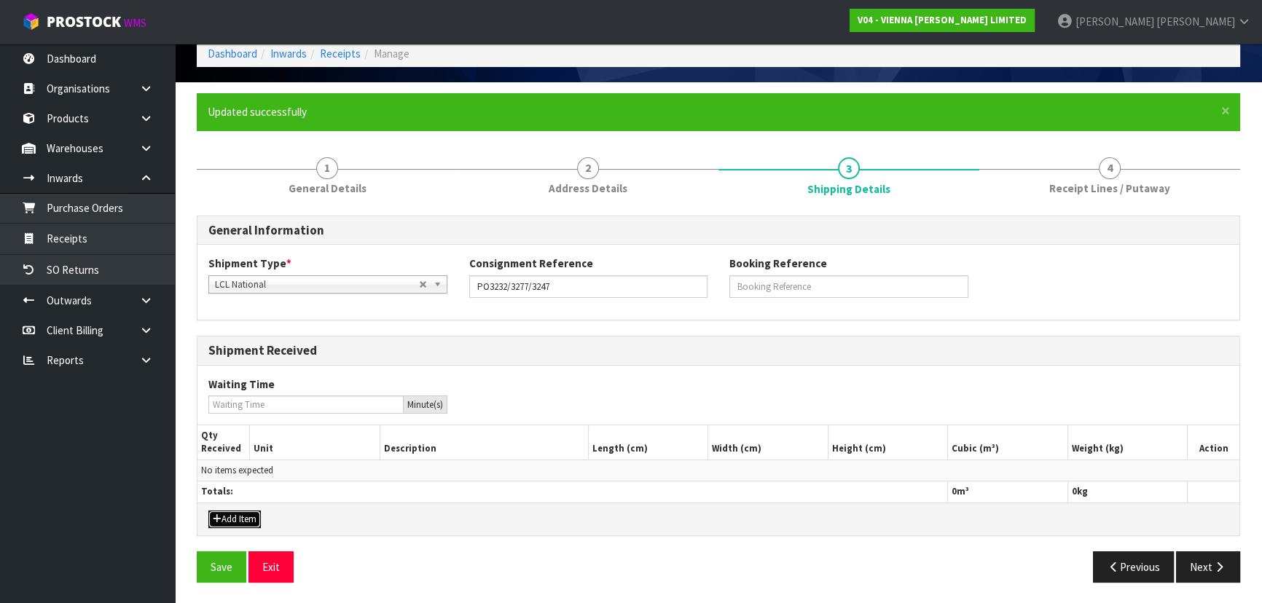
click at [227, 517] on button "Add Item" at bounding box center [234, 519] width 52 height 17
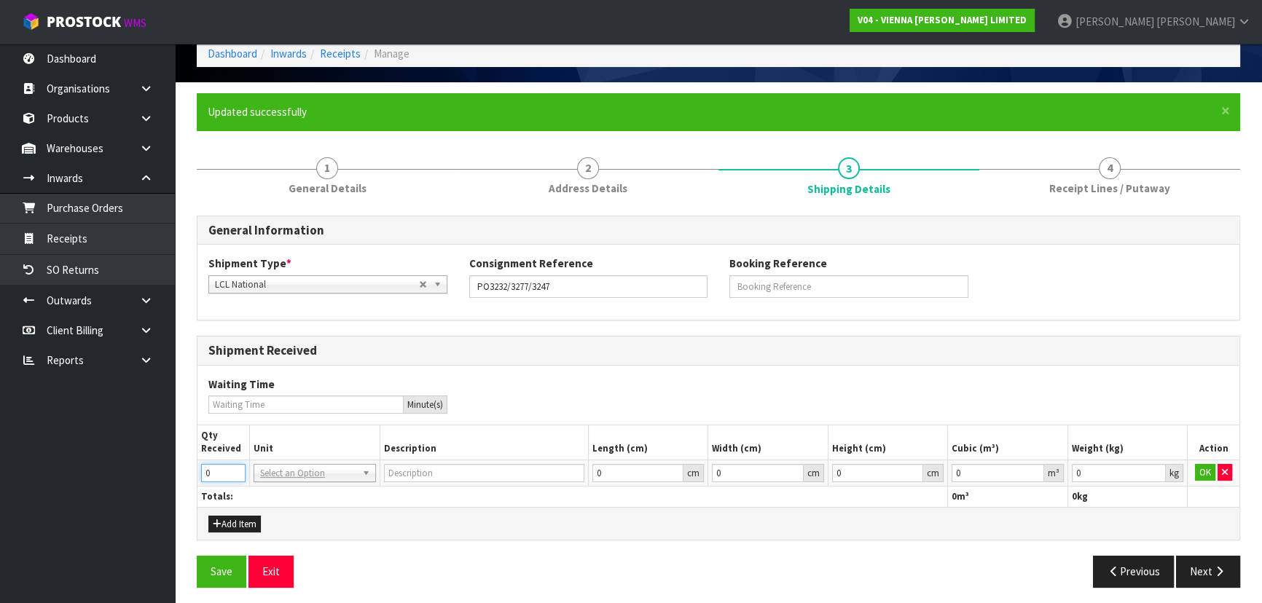
drag, startPoint x: 216, startPoint y: 474, endPoint x: 174, endPoint y: 474, distance: 42.3
click at [175, 474] on section "× Close Updated successfully 1 General Details 2 Address Details 3 Shipping Det…" at bounding box center [718, 345] width 1087 height 527
click at [510, 355] on h3 "Shipment Received" at bounding box center [718, 351] width 1020 height 14
drag, startPoint x: 232, startPoint y: 472, endPoint x: 162, endPoint y: 470, distance: 70.0
click at [201, 470] on input "-1" at bounding box center [223, 473] width 44 height 18
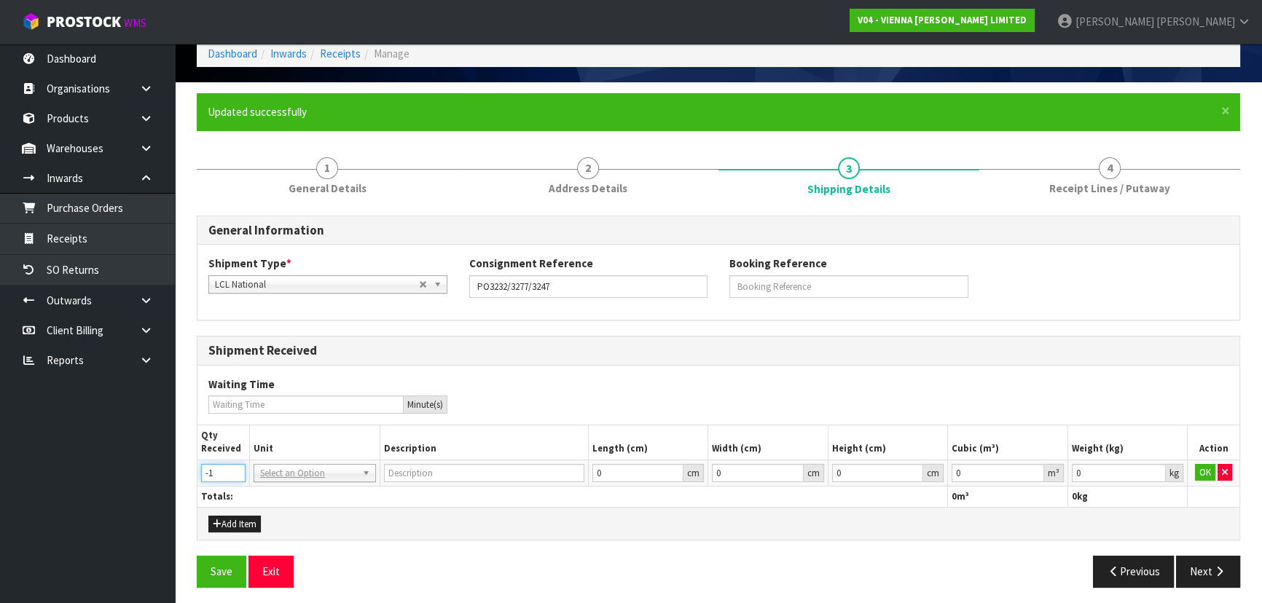
drag, startPoint x: 216, startPoint y: 471, endPoint x: 146, endPoint y: 471, distance: 69.9
click at [146, 471] on body "Toggle navigation ProStock WMS V04 - VIENNA WOODS LIMITED Michael Drugan Logout…" at bounding box center [631, 232] width 1262 height 603
type input "2"
drag, startPoint x: 483, startPoint y: 411, endPoint x: 442, endPoint y: 424, distance: 43.6
click at [475, 415] on div "Waiting Time Minute(s)" at bounding box center [718, 395] width 1042 height 59
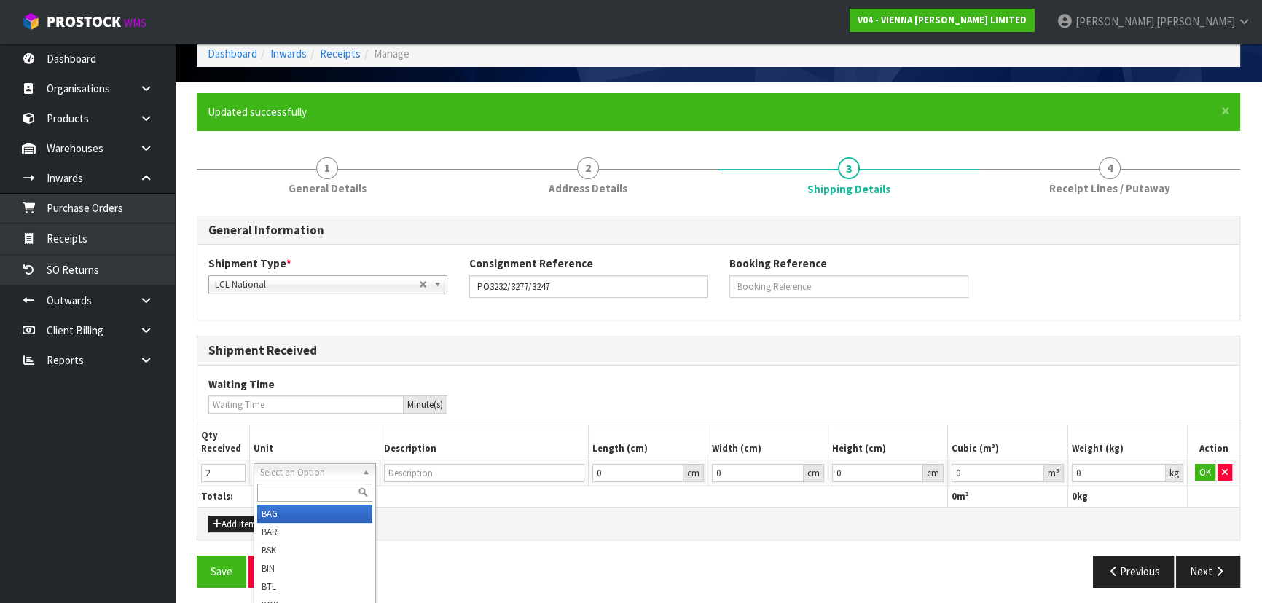
click at [284, 486] on input "text" at bounding box center [314, 493] width 115 height 18
type input "plt"
type input "PALLET"
drag, startPoint x: 770, startPoint y: 362, endPoint x: 820, endPoint y: 375, distance: 51.1
click at [785, 369] on div "Shipment Received Waiting Time Minute(s) Qty Received Unit Description Length (…" at bounding box center [718, 438] width 1043 height 205
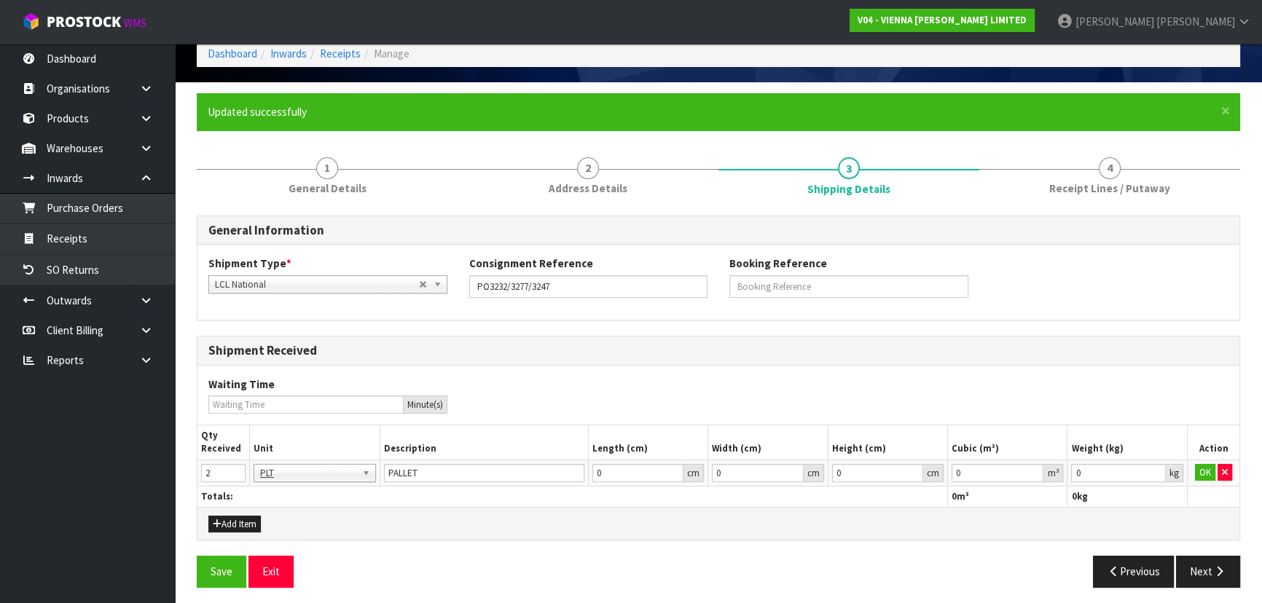
click at [1123, 383] on div "Waiting Time Minute(s)" at bounding box center [718, 395] width 1042 height 37
drag, startPoint x: 1196, startPoint y: 471, endPoint x: 1191, endPoint y: 463, distance: 8.5
click at [1196, 471] on button "OK" at bounding box center [1205, 472] width 20 height 17
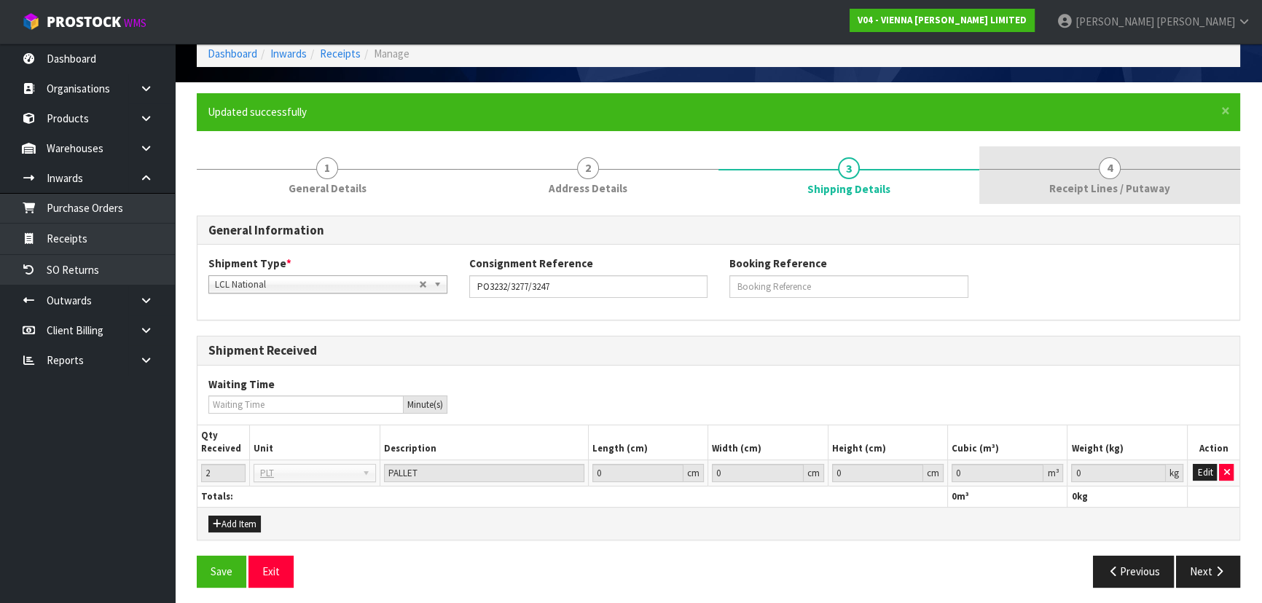
click at [1100, 173] on span "4" at bounding box center [1110, 168] width 22 height 22
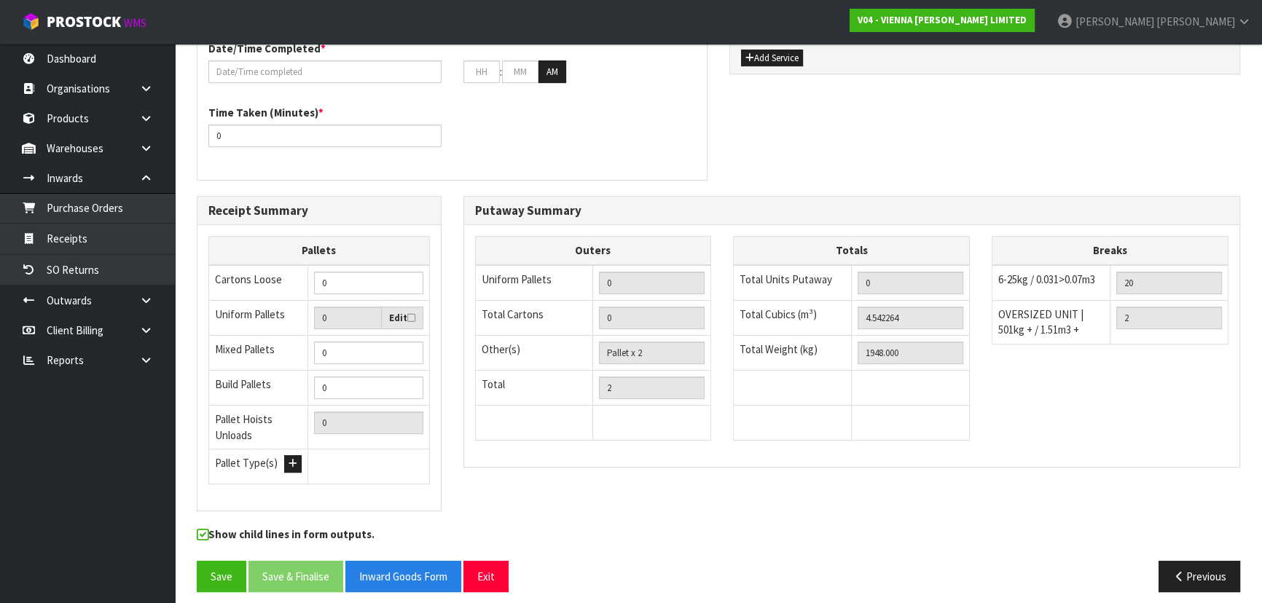
scroll to position [494, 0]
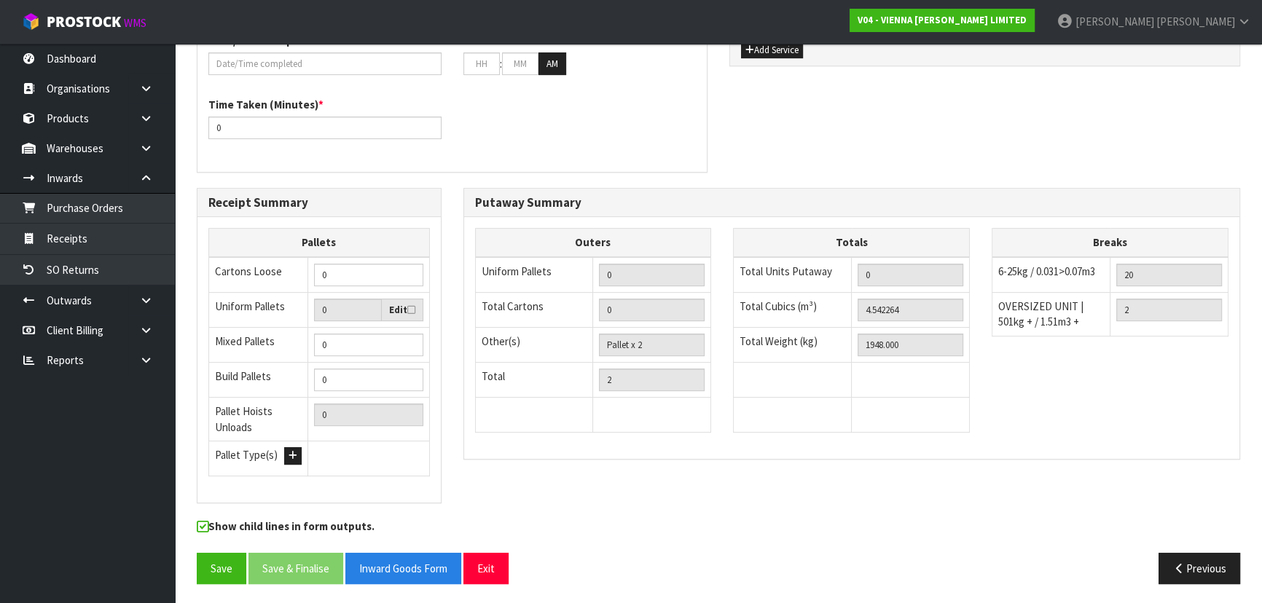
click at [721, 160] on div "Putaway Completion Time Completed By * Michael Drugan Date/Time Completed * : :…" at bounding box center [718, 64] width 1065 height 248
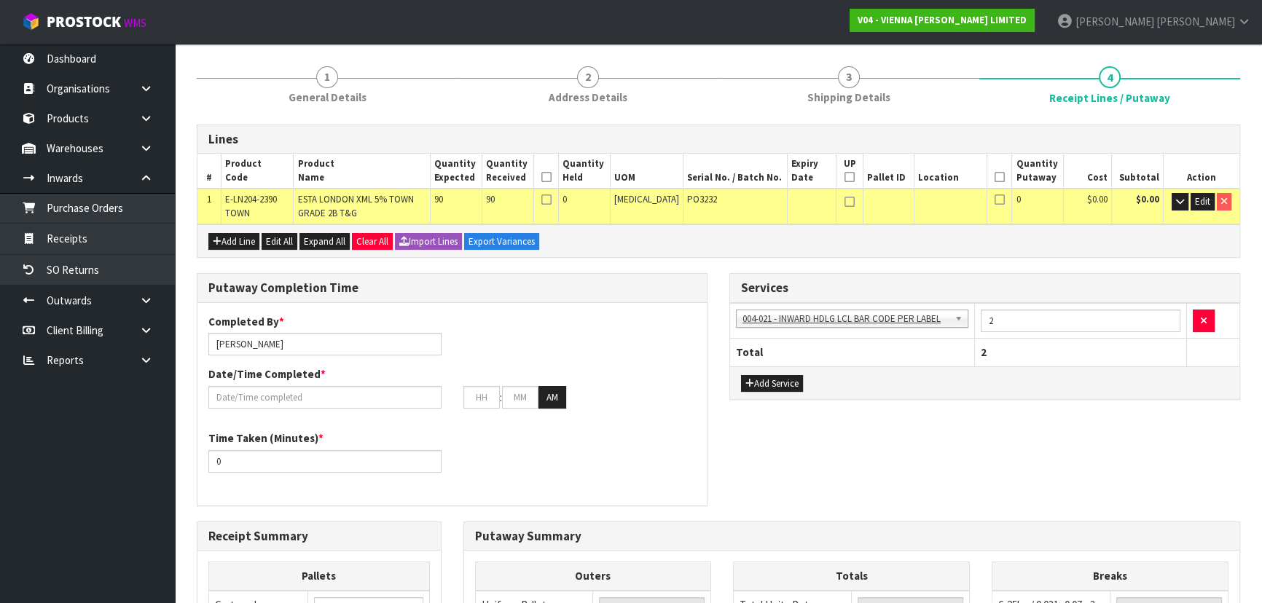
scroll to position [96, 0]
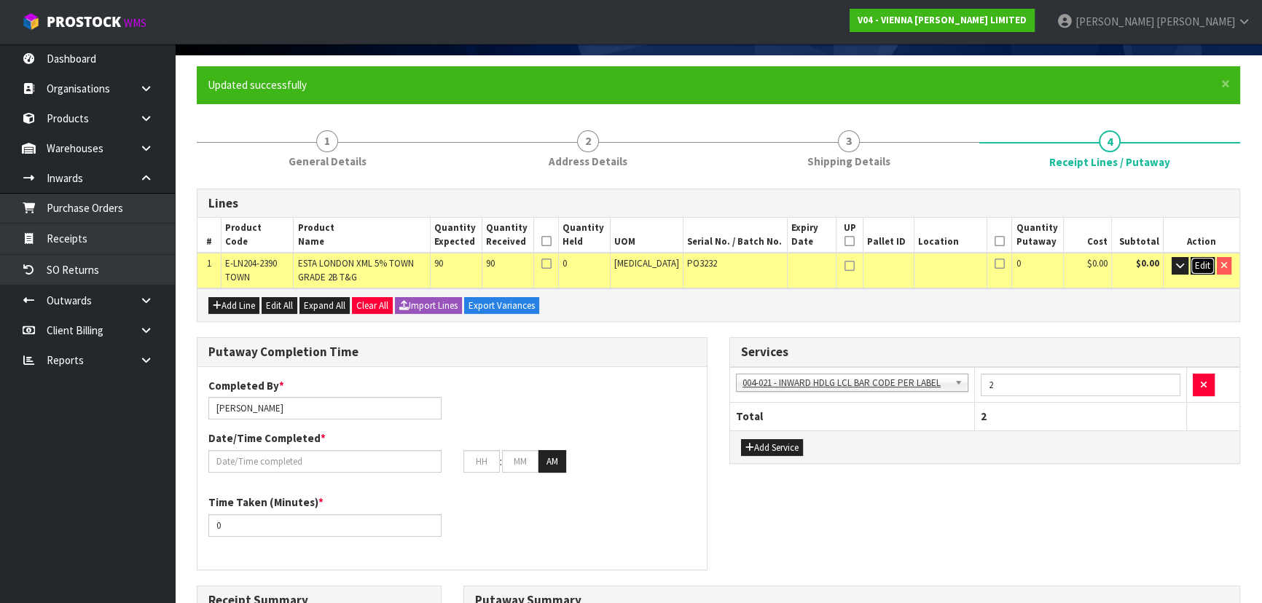
click at [1201, 262] on span "Edit" at bounding box center [1202, 265] width 15 height 12
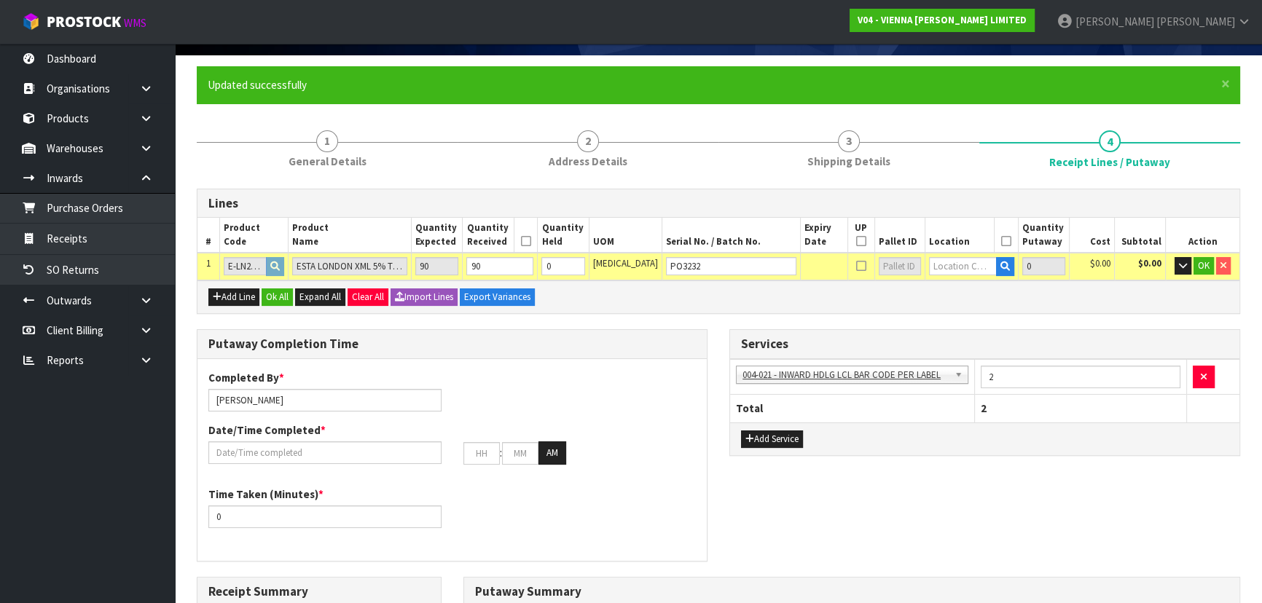
click at [531, 241] on icon at bounding box center [526, 241] width 10 height 1
click at [847, 234] on th "UP" at bounding box center [860, 235] width 27 height 35
click at [856, 241] on icon at bounding box center [861, 241] width 10 height 1
type input "1"
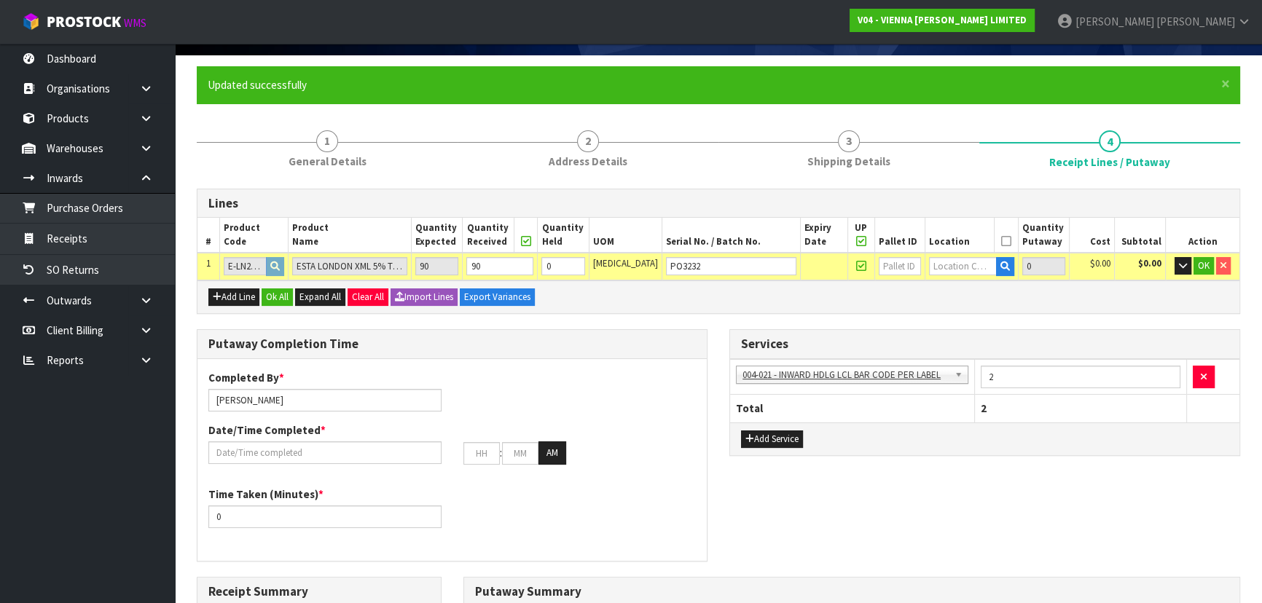
type input "1"
type input "Pallet x 0"
type input "1"
click at [1001, 241] on icon at bounding box center [1006, 241] width 10 height 1
click at [938, 265] on input "text" at bounding box center [963, 266] width 68 height 18
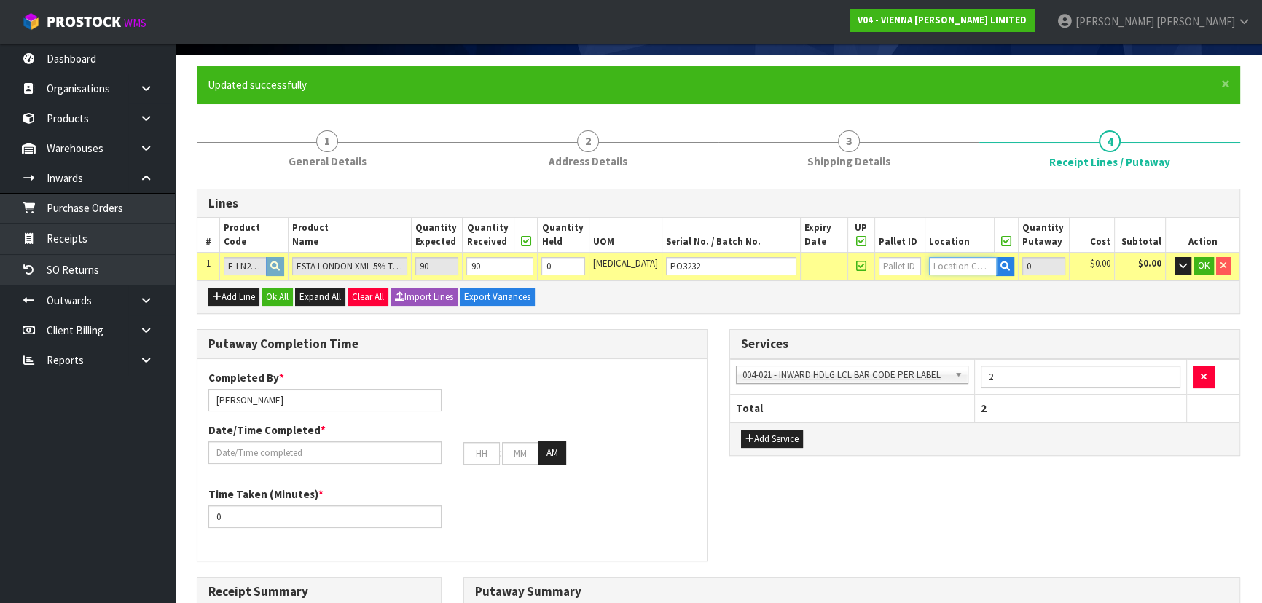
type input "9"
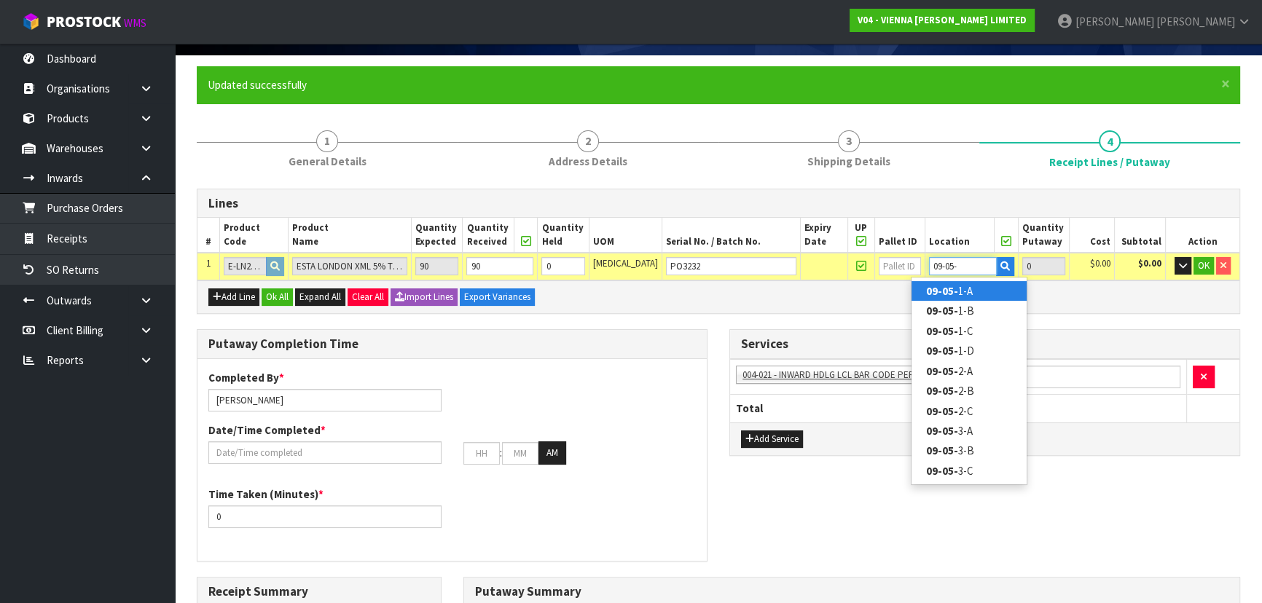
type input "09-05-"
click at [959, 286] on link "09-05- 1-A" at bounding box center [968, 291] width 115 height 20
type input "90"
type input "09-05-1-A"
type input "90"
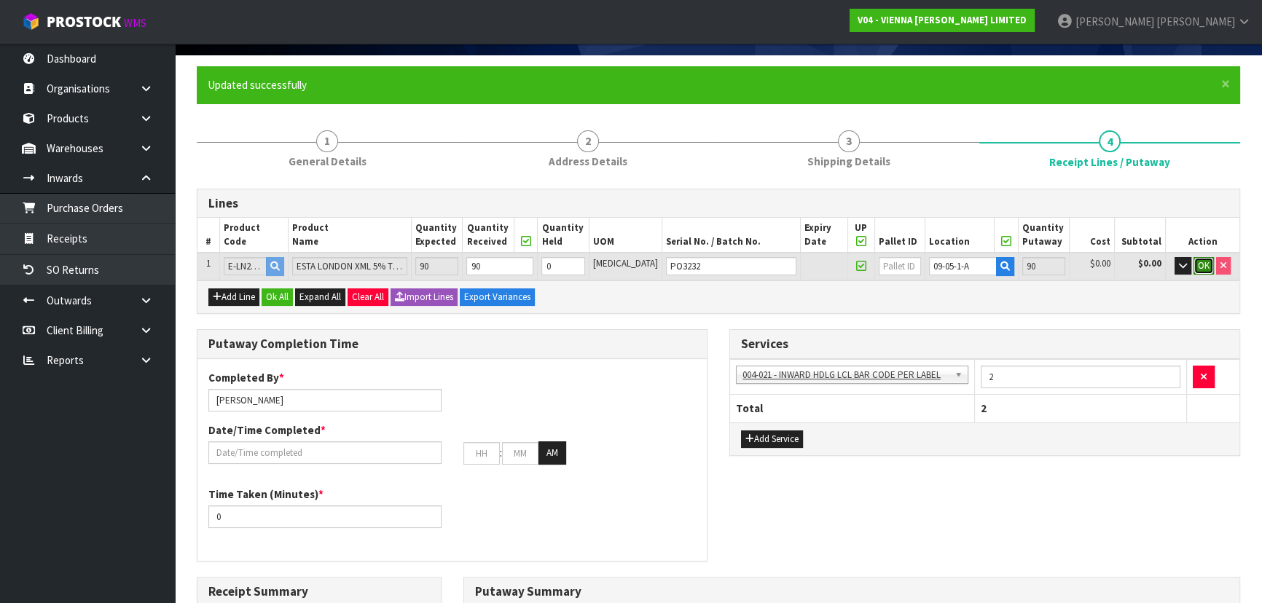
click at [1199, 270] on span "OK" at bounding box center [1204, 265] width 12 height 12
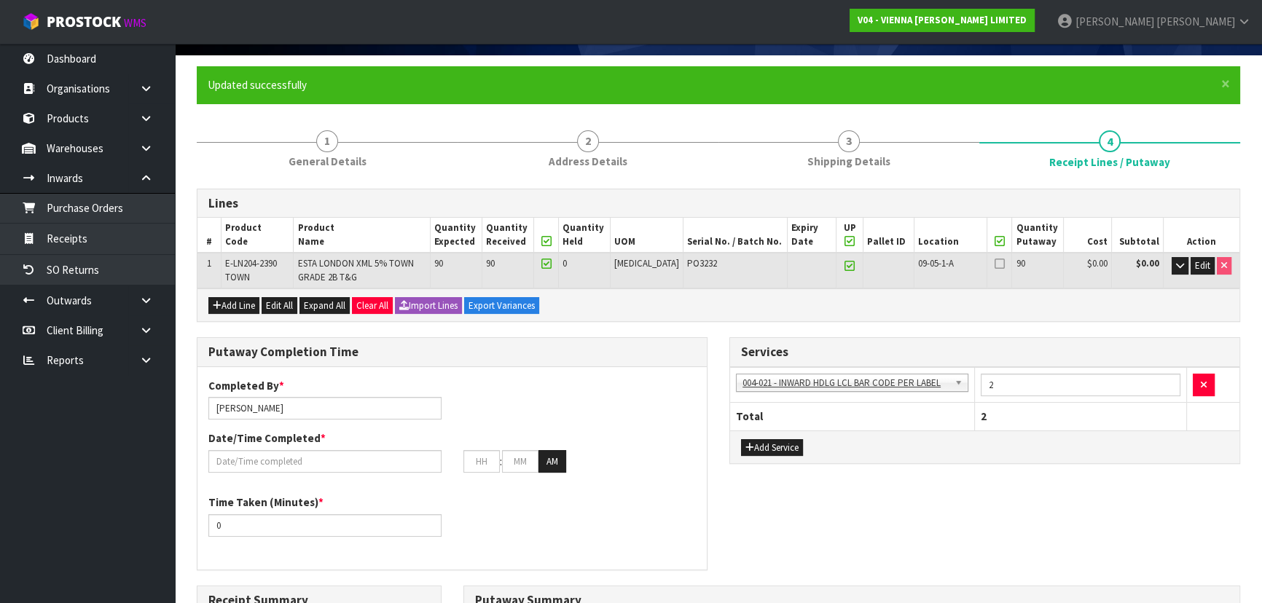
click at [1008, 300] on div "Add Line Edit All Expand All Clear All Import Lines Export Variances" at bounding box center [718, 305] width 1042 height 33
click at [995, 264] on icon at bounding box center [1000, 264] width 10 height 1
click at [0, 0] on input "checkbox" at bounding box center [0, 0] width 0 height 0
click at [726, 342] on div "Services 001-001 - IMPORT DEMMURAGE 001-002 - IMPORT NZ CUSTOMS ENTRY 001-003 -…" at bounding box center [984, 408] width 533 height 142
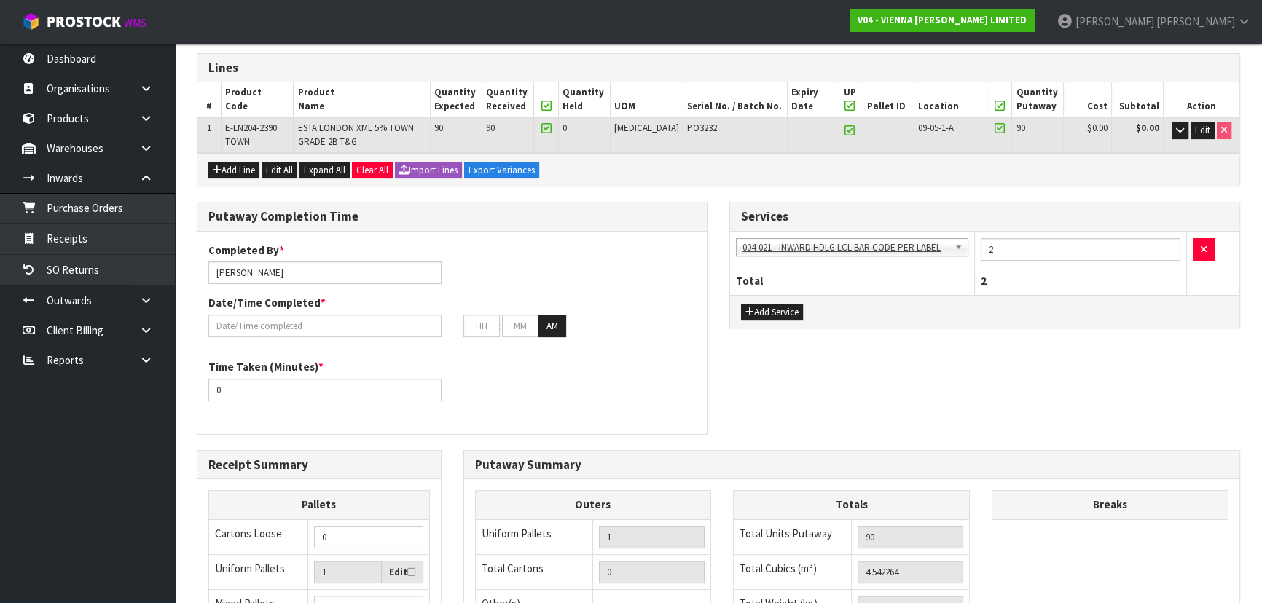
scroll to position [229, 0]
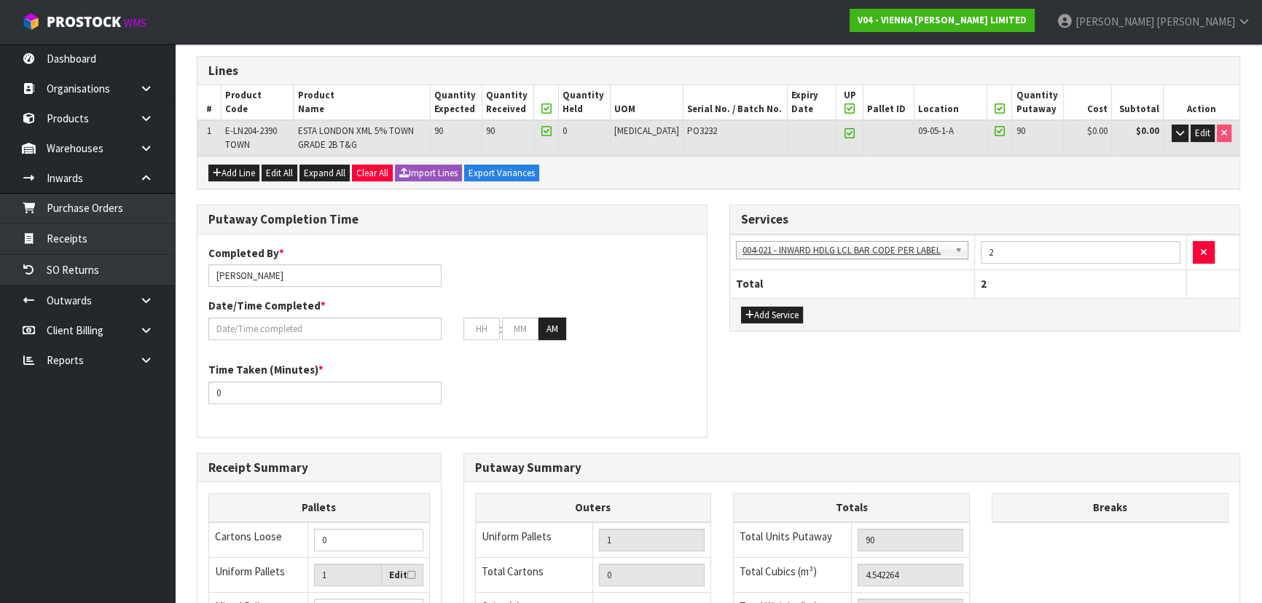
click at [713, 341] on div "Putaway Completion Time Completed By * Michael Drugan Date/Time Completed * : :…" at bounding box center [452, 329] width 533 height 248
drag, startPoint x: 227, startPoint y: 129, endPoint x: 262, endPoint y: 141, distance: 37.8
click at [262, 141] on td "E-LN204-2390 TOWN" at bounding box center [257, 137] width 72 height 35
copy span "E-LN204-2390 TOWN"
click at [704, 197] on div "Lines # Product Code Product Name Quantity Expected Quantity Received Quantity …" at bounding box center [718, 458] width 1043 height 804
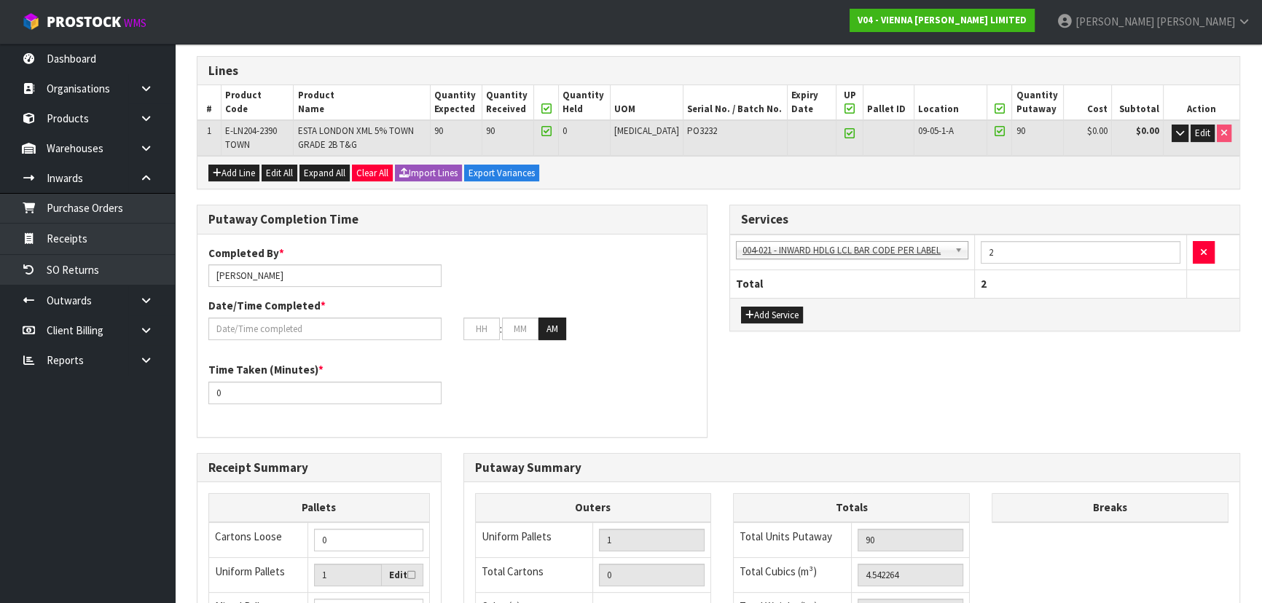
click at [710, 196] on div "Lines # Product Code Product Name Quantity Expected Quantity Received Quantity …" at bounding box center [718, 458] width 1043 height 804
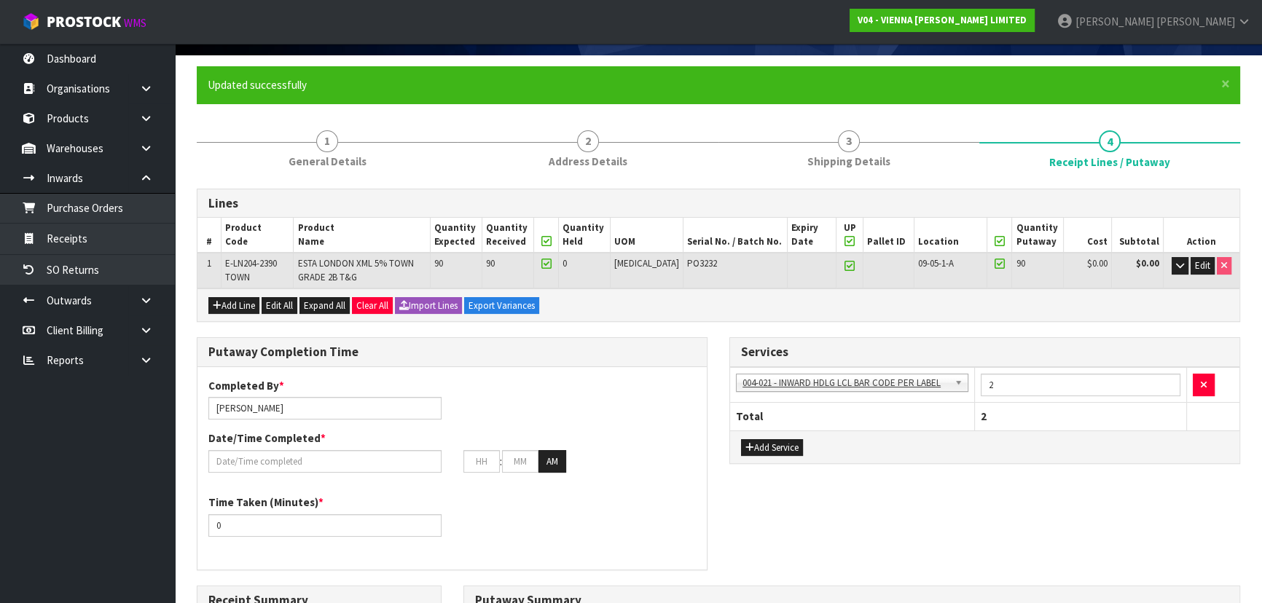
click at [721, 321] on div "Lines # Product Code Product Name Quantity Expected Quantity Received Quantity …" at bounding box center [718, 591] width 1043 height 804
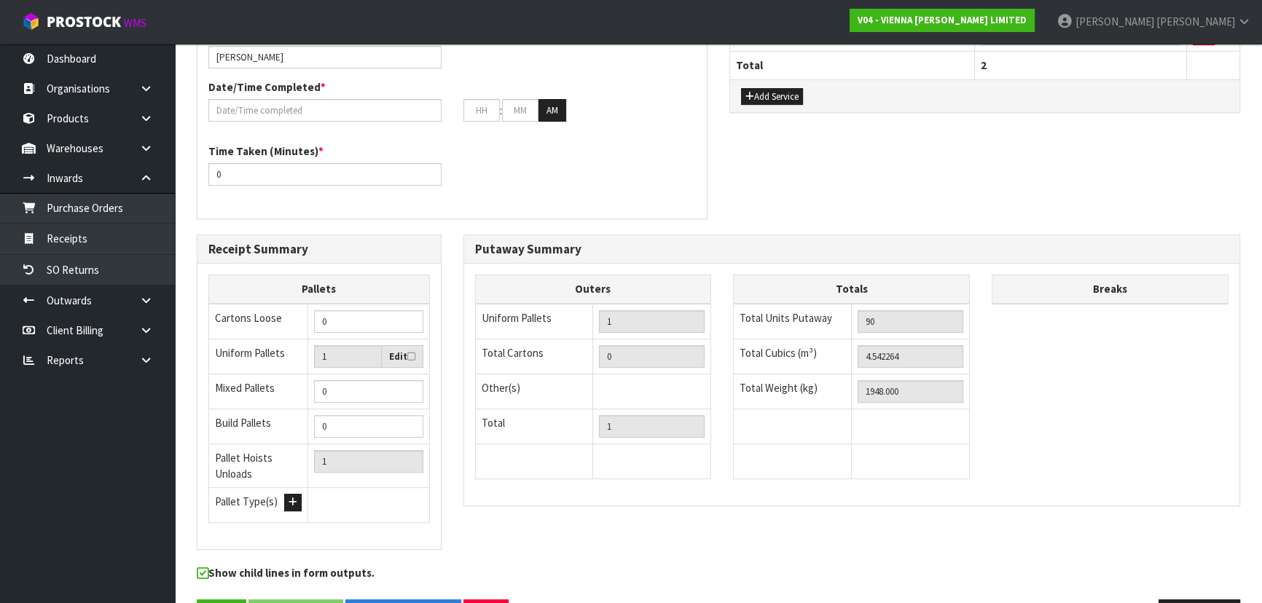
scroll to position [494, 0]
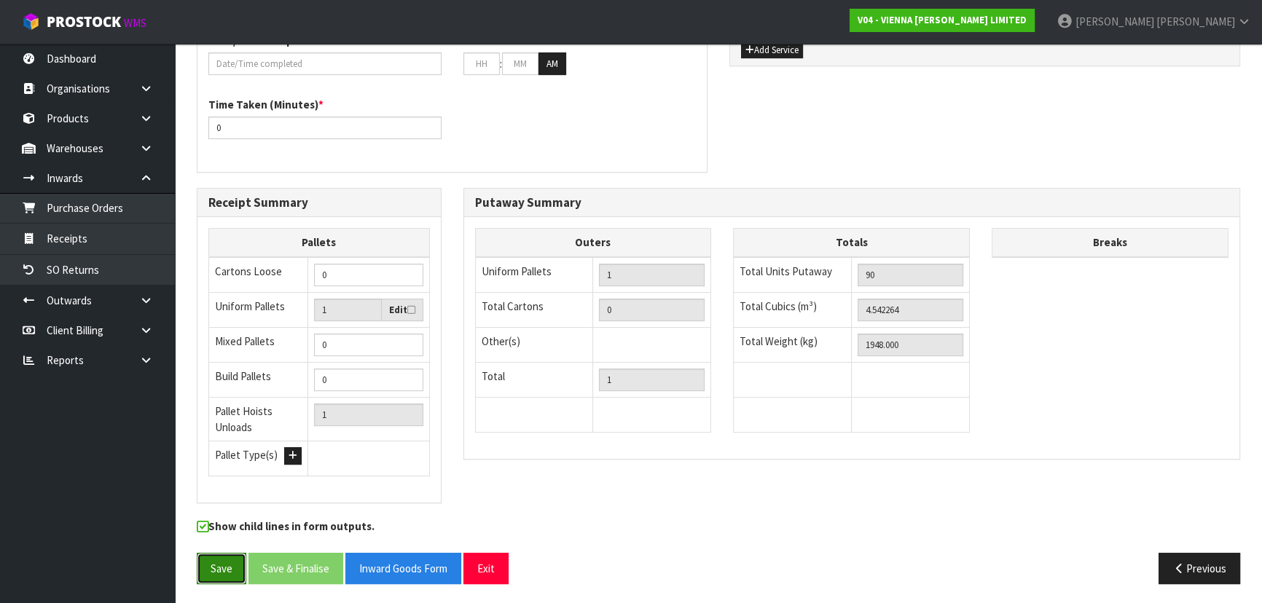
click at [207, 561] on button "Save" at bounding box center [222, 568] width 50 height 31
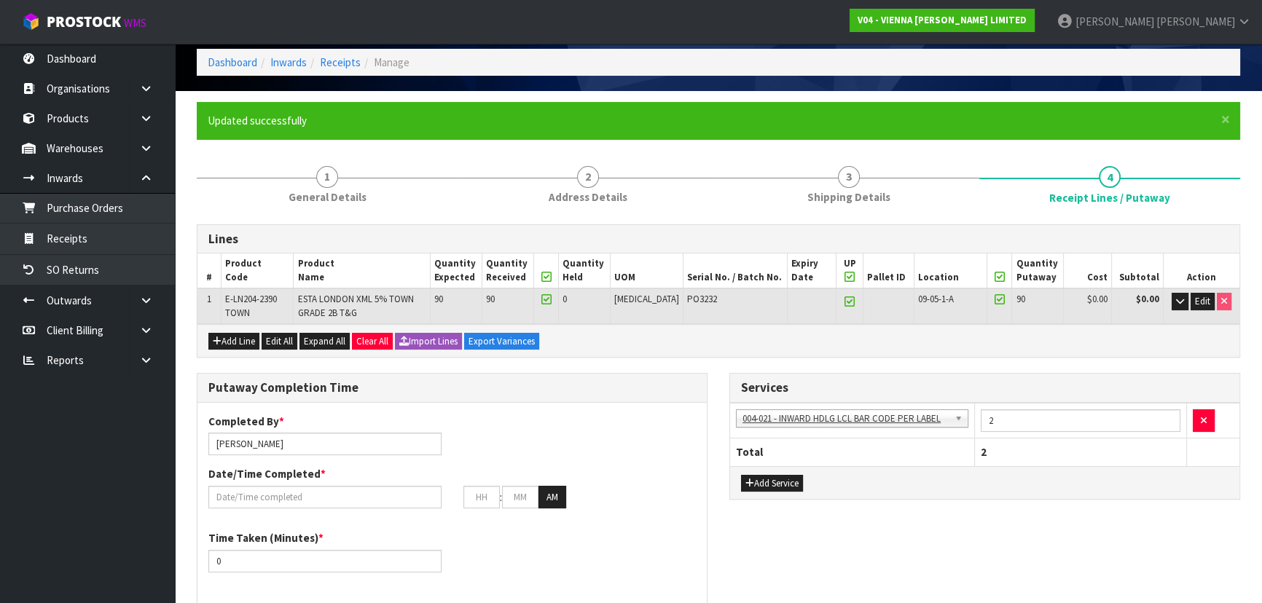
scroll to position [132, 0]
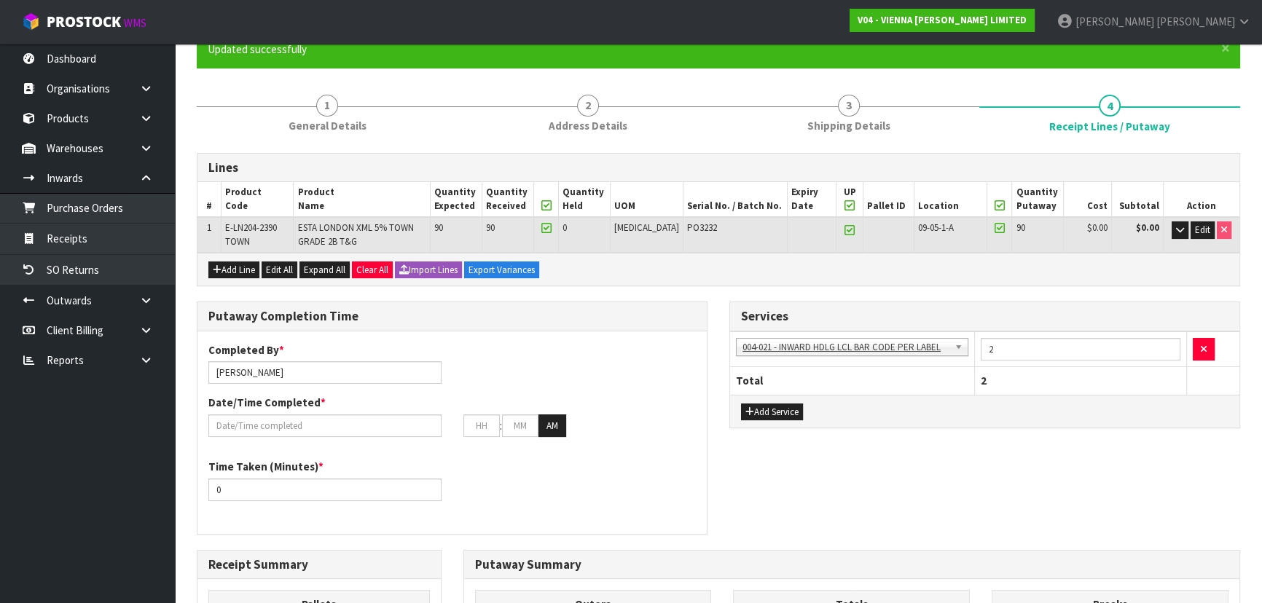
click at [715, 377] on div "Putaway Completion Time Completed By * Michael Drugan Date/Time Completed * : :…" at bounding box center [452, 426] width 533 height 248
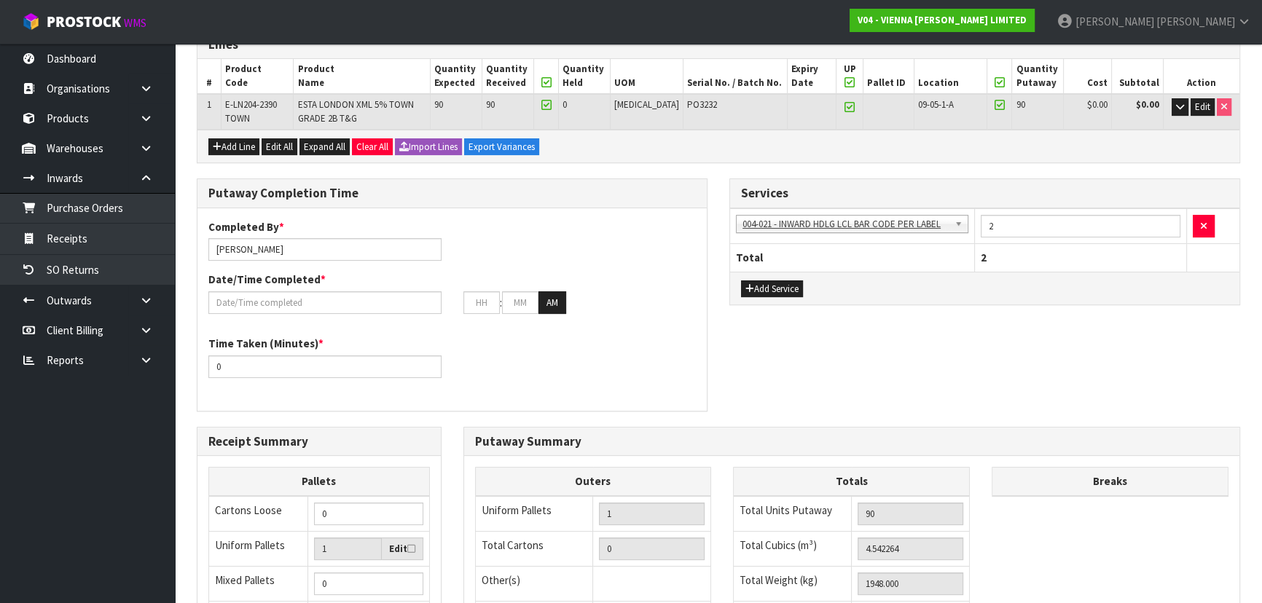
scroll to position [264, 0]
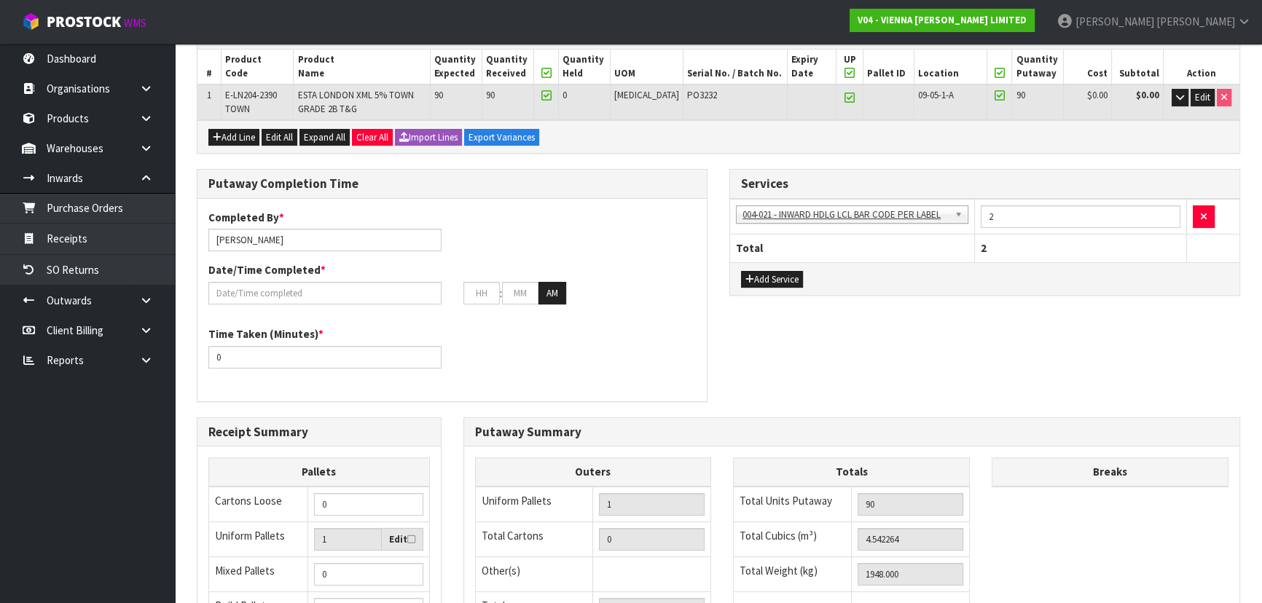
drag, startPoint x: 784, startPoint y: 332, endPoint x: 796, endPoint y: 344, distance: 16.5
click at [787, 334] on div "Putaway Completion Time Completed By * Michael Drugan Date/Time Completed * : :…" at bounding box center [718, 293] width 1065 height 248
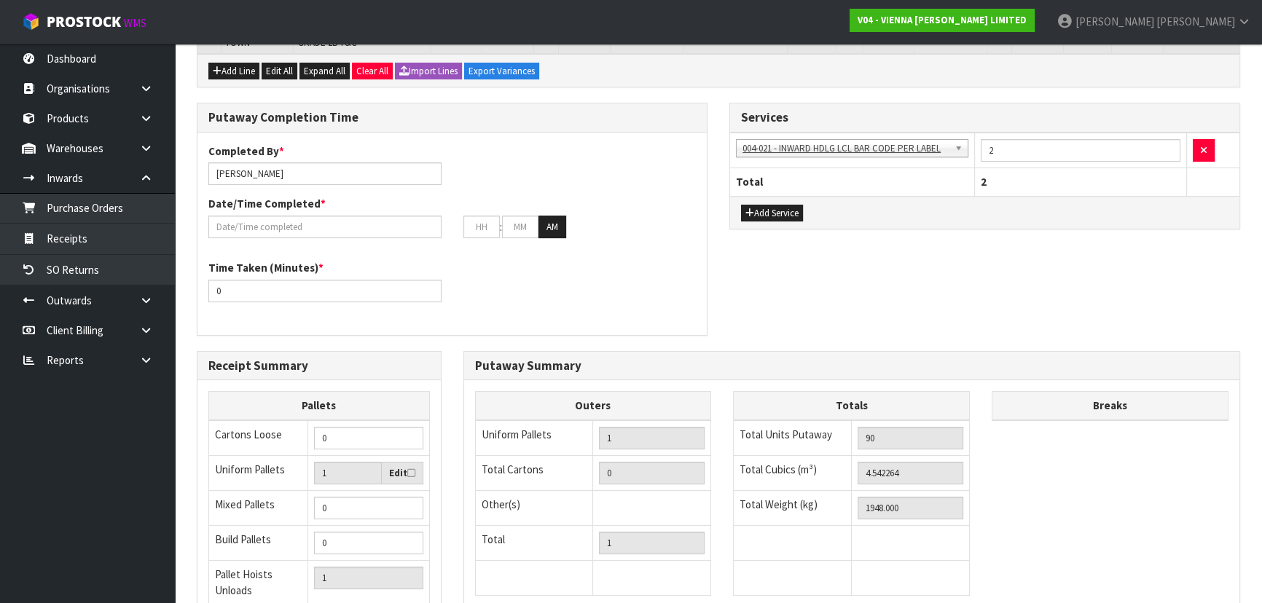
drag, startPoint x: 718, startPoint y: 276, endPoint x: 710, endPoint y: 281, distance: 8.5
click at [718, 276] on div "Putaway Completion Time Completed By * Michael Drugan Date/Time Completed * : :…" at bounding box center [452, 227] width 533 height 248
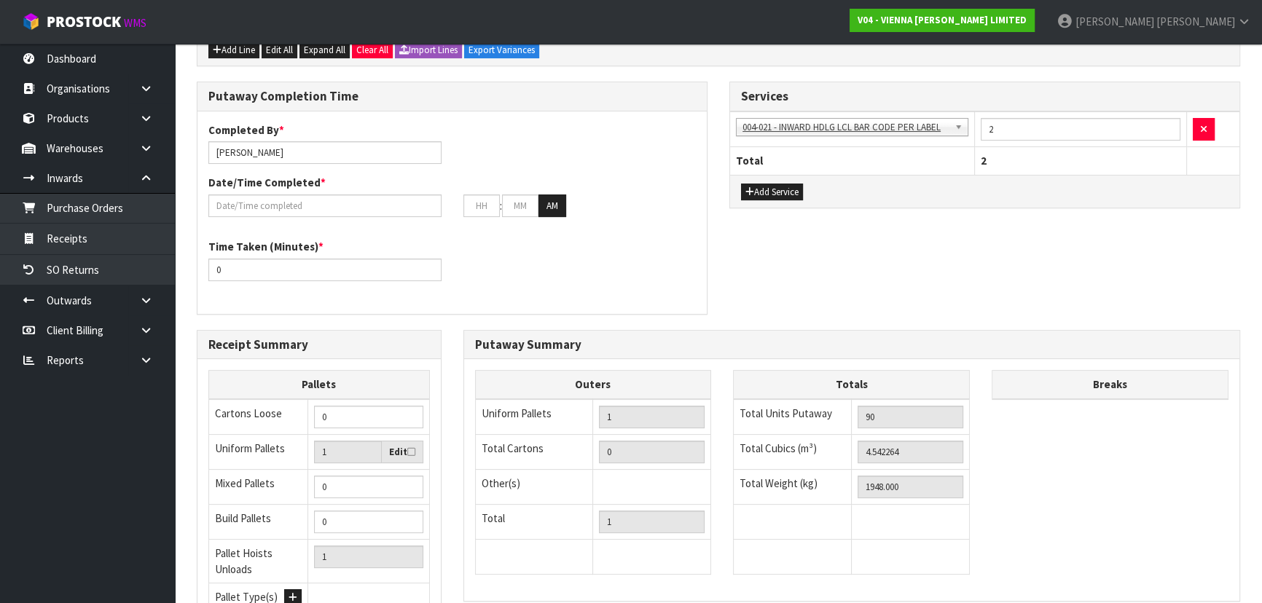
scroll to position [229, 0]
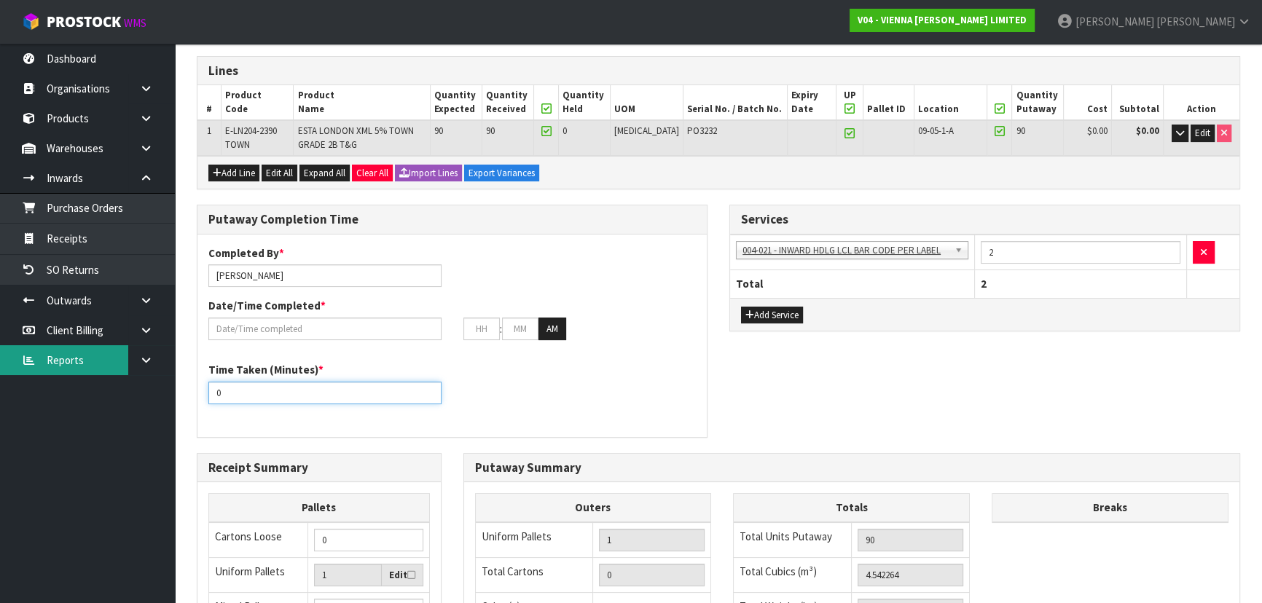
drag, startPoint x: 302, startPoint y: 388, endPoint x: 13, endPoint y: 351, distance: 290.9
click at [0, 363] on html "Toggle navigation ProStock WMS V04 - VIENNA WOODS LIMITED Michael Drugan Logout…" at bounding box center [631, 72] width 1262 height 603
click at [255, 318] on input "text" at bounding box center [324, 329] width 233 height 23
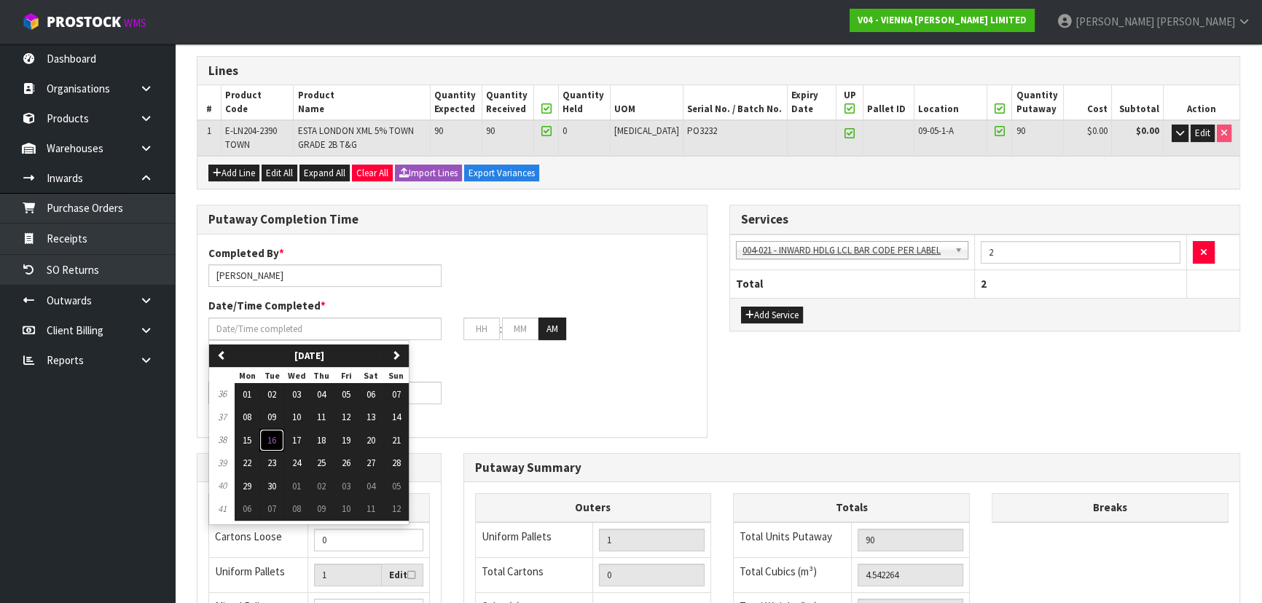
click at [270, 434] on span "16" at bounding box center [271, 440] width 9 height 12
type input "16/09/2025"
type input "12"
type input "00"
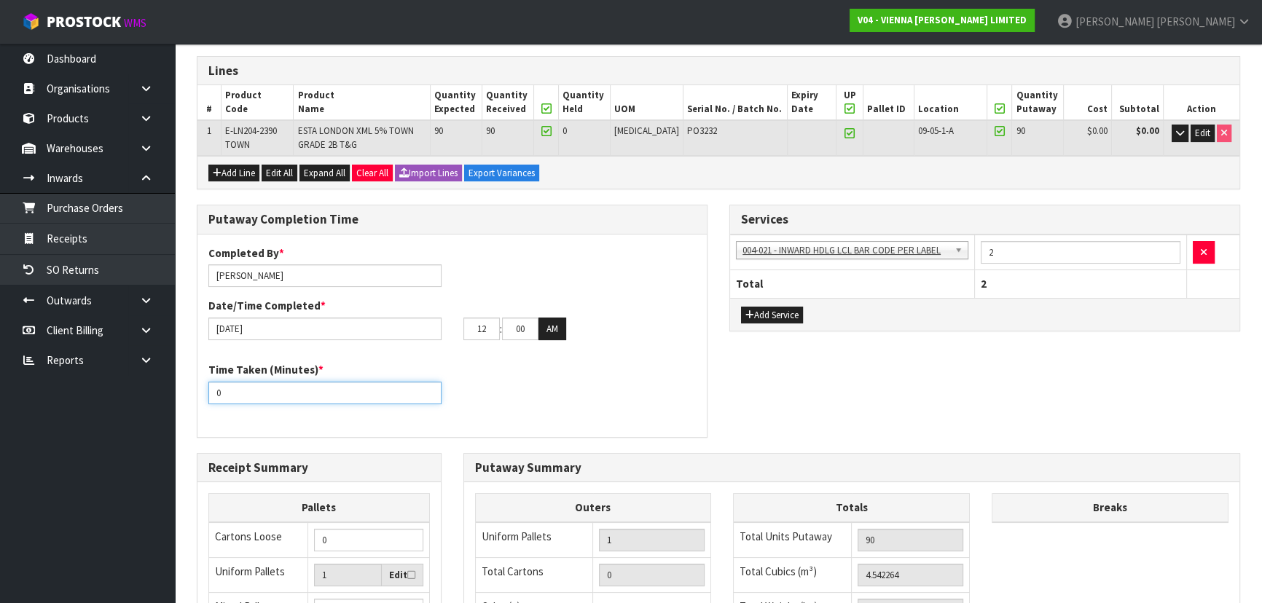
click at [285, 395] on input "0" at bounding box center [324, 393] width 233 height 23
drag, startPoint x: 285, startPoint y: 395, endPoint x: 68, endPoint y: 395, distance: 216.4
click at [68, 375] on body "Toggle navigation ProStock WMS V04 - VIENNA WOODS LIMITED Michael Drugan Logout…" at bounding box center [631, 72] width 1262 height 603
type input "60"
click at [443, 353] on div "Completed By * Michael Drugan Date/Time Completed * 16/09/2025 12 : 00 : 00 AM …" at bounding box center [451, 336] width 509 height 181
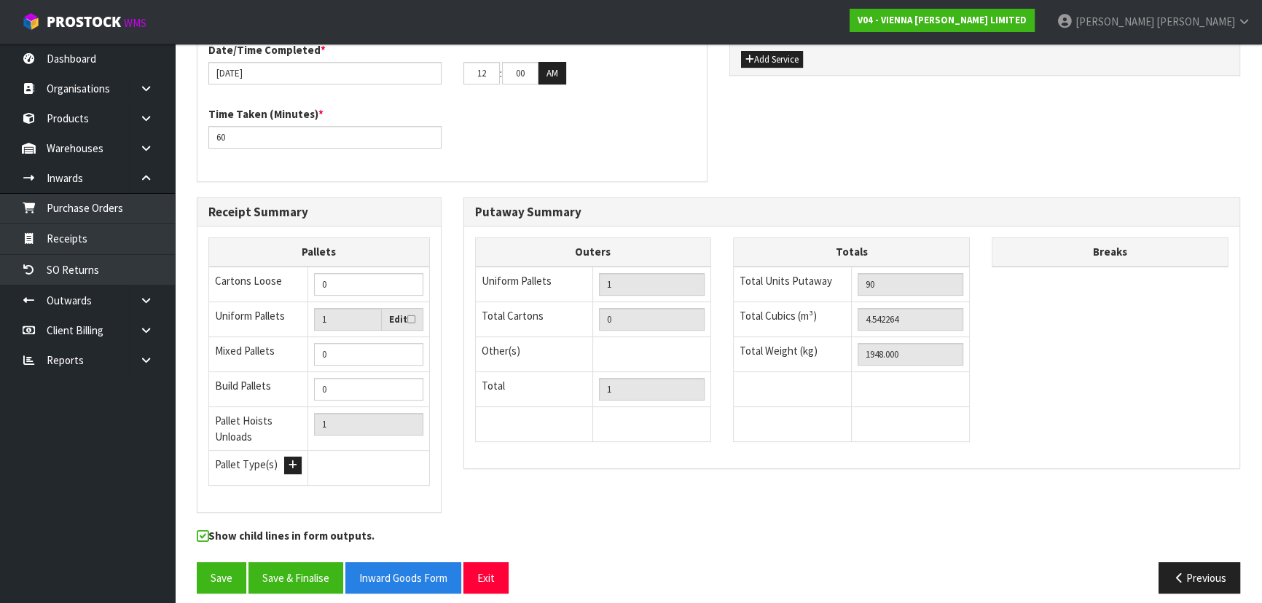
scroll to position [494, 0]
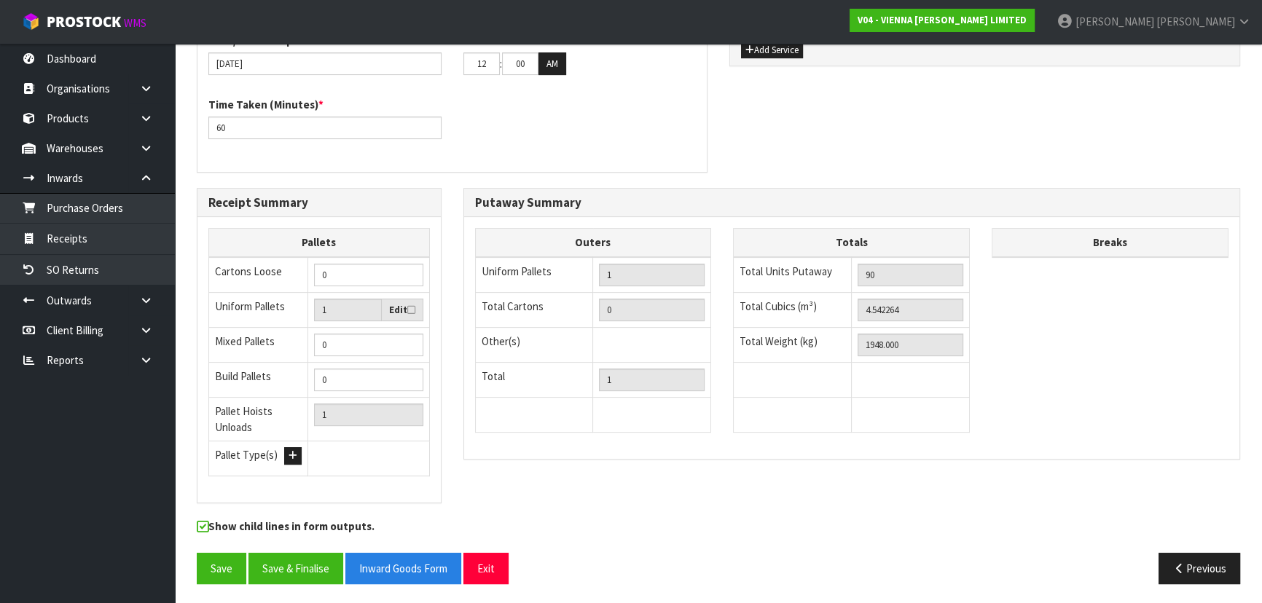
drag, startPoint x: 447, startPoint y: 331, endPoint x: 452, endPoint y: 388, distance: 57.8
click at [448, 332] on div "Receipt Summary Pallets Cartons Loose 0 Uniform Pallets 1 Edit Mixed Pallets 0 …" at bounding box center [319, 353] width 267 height 331
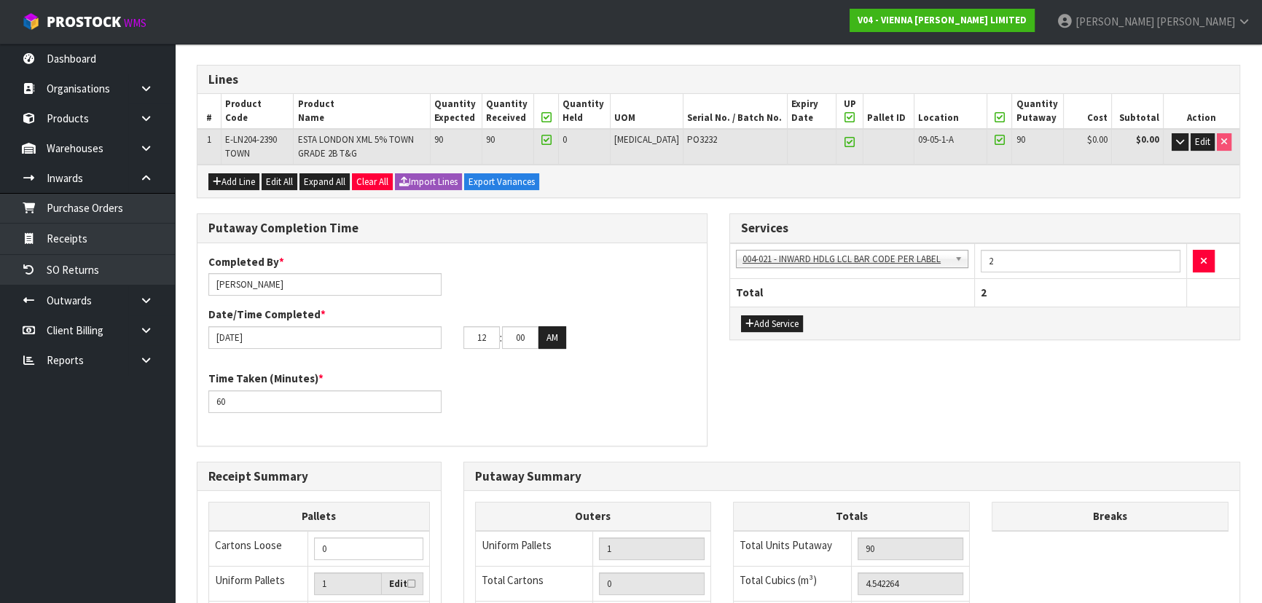
scroll to position [361, 0]
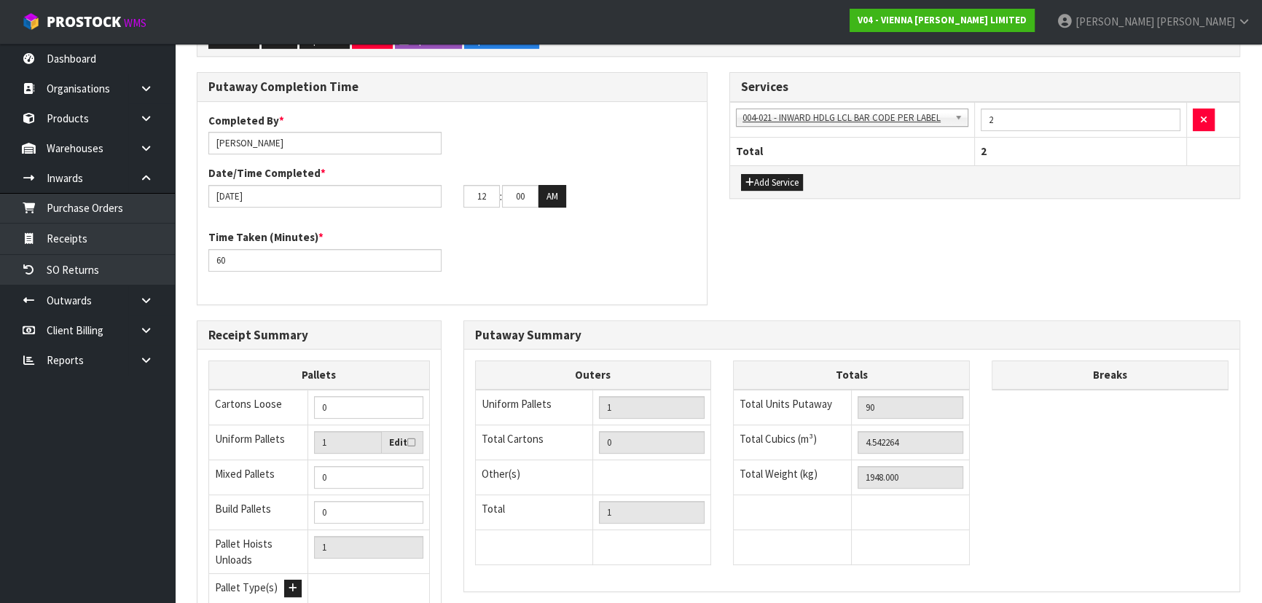
click at [410, 439] on icon at bounding box center [411, 442] width 8 height 9
click at [0, 0] on input "checkbox" at bounding box center [0, 0] width 0 height 0
drag, startPoint x: 273, startPoint y: 444, endPoint x: 250, endPoint y: 444, distance: 23.3
click at [252, 444] on tr "Uniform Pallets 1 Edit" at bounding box center [319, 443] width 221 height 36
type input "2"
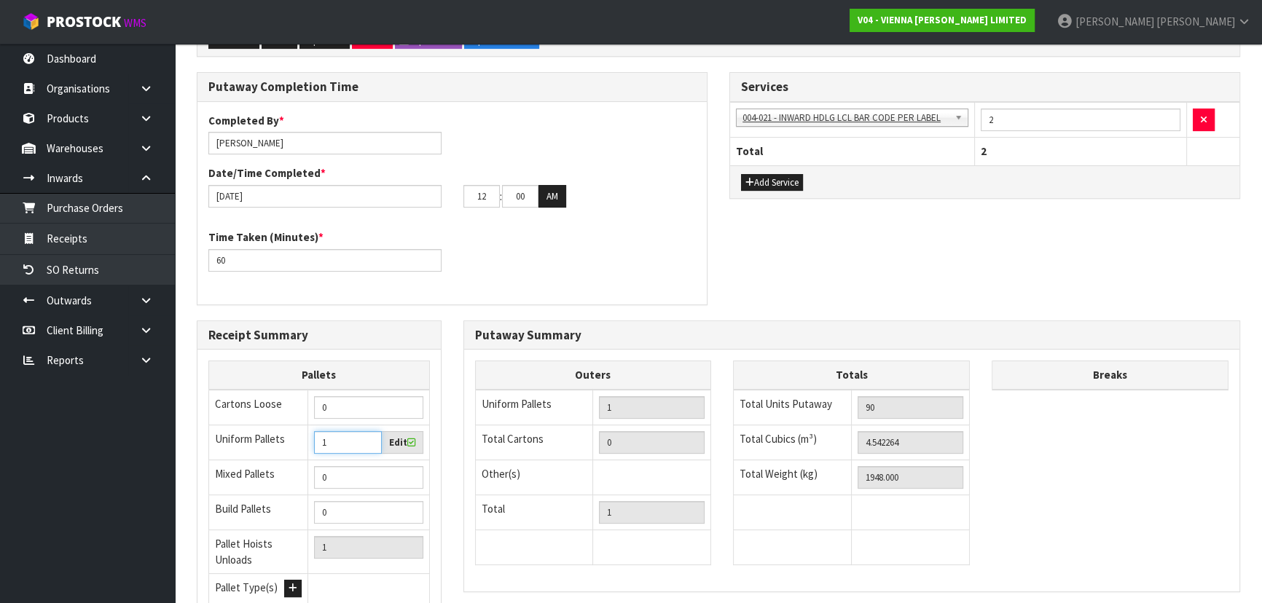
type input "2"
click at [452, 356] on div "Putaway Summary Outers Uniform Pallets 1 Total Cartons 0 Other(s) Bag x 0 Bar x…" at bounding box center [851, 464] width 799 height 287
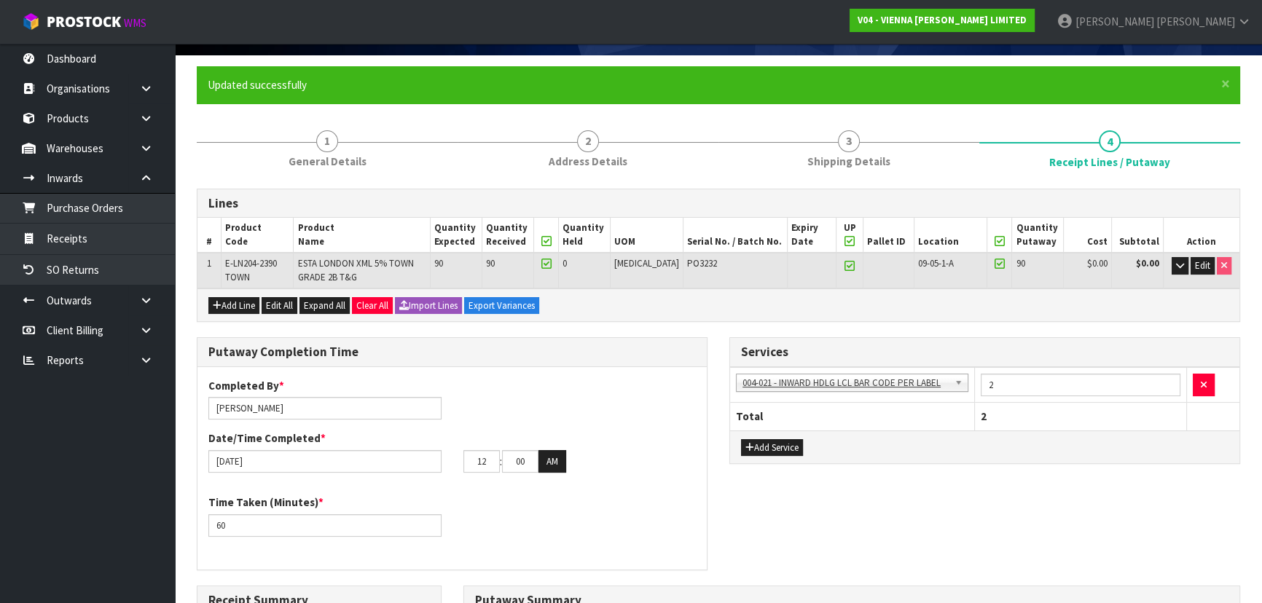
drag, startPoint x: 593, startPoint y: 379, endPoint x: 608, endPoint y: 377, distance: 15.4
click at [594, 379] on div "Completed By * Michael Drugan Date/Time Completed * 16/09/2025 12 : 00 : 00 AM" at bounding box center [451, 431] width 509 height 106
click at [1179, 266] on icon "button" at bounding box center [1180, 265] width 8 height 9
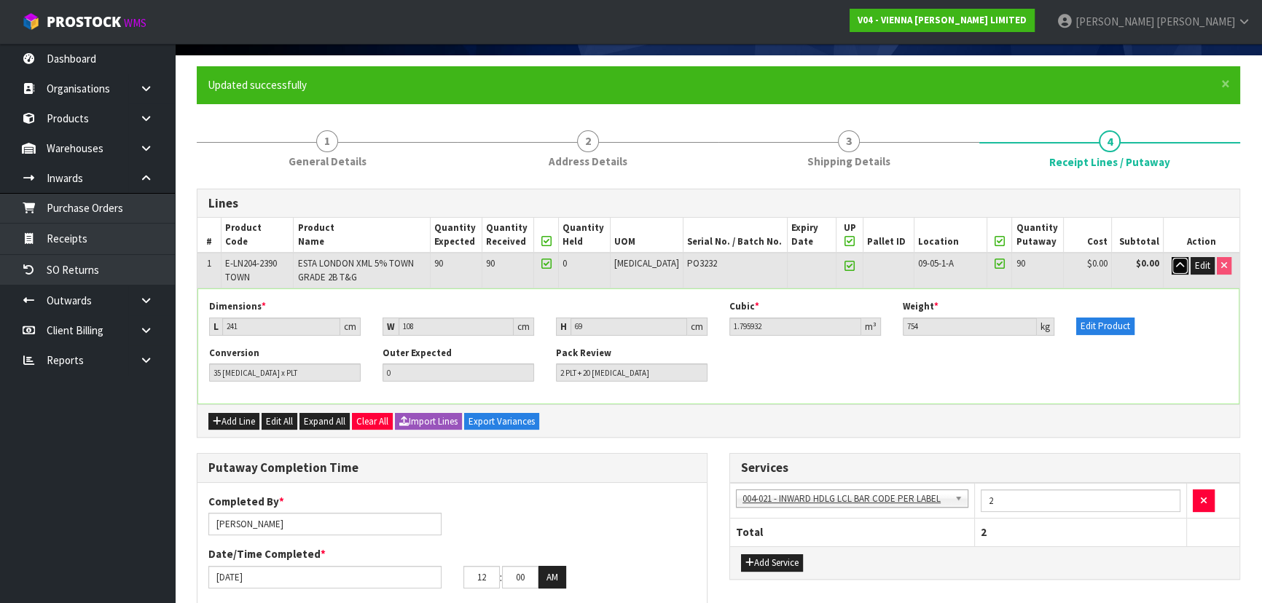
click at [1179, 266] on icon "button" at bounding box center [1180, 265] width 8 height 9
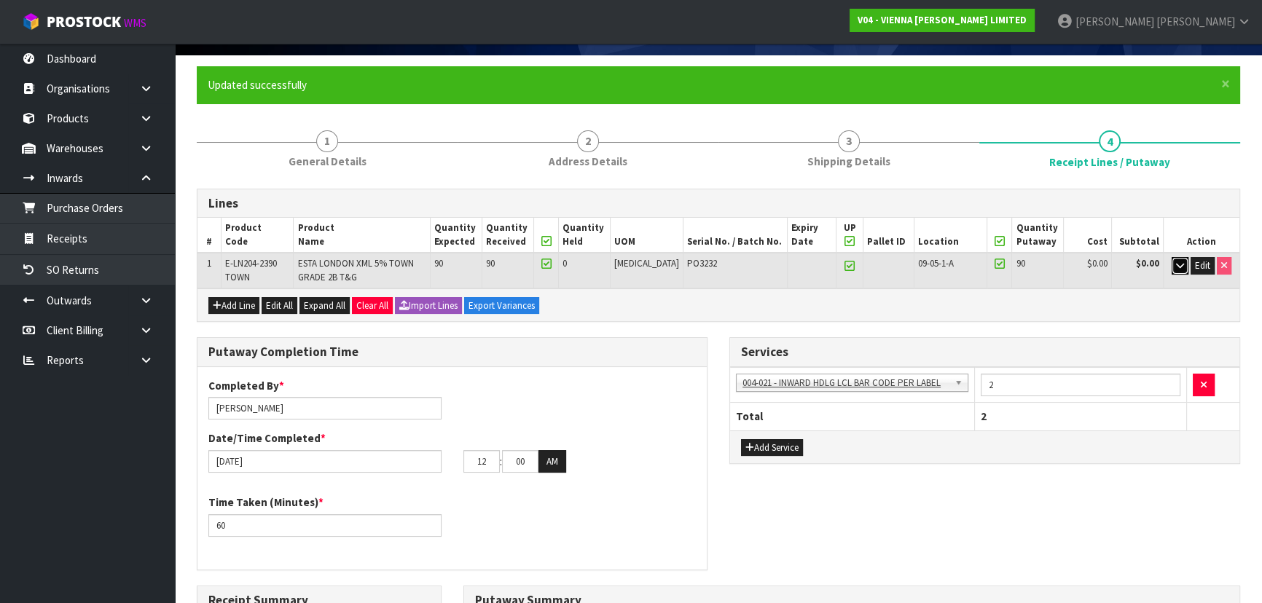
click at [1178, 262] on icon "button" at bounding box center [1180, 265] width 8 height 9
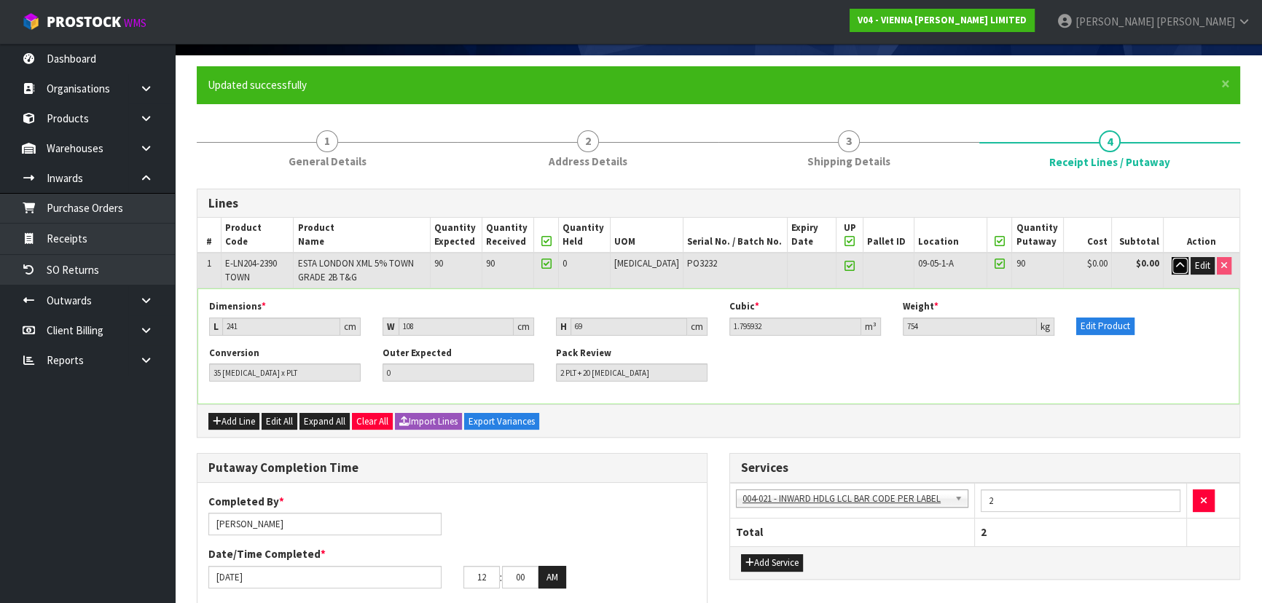
click at [1178, 262] on icon "button" at bounding box center [1180, 265] width 8 height 9
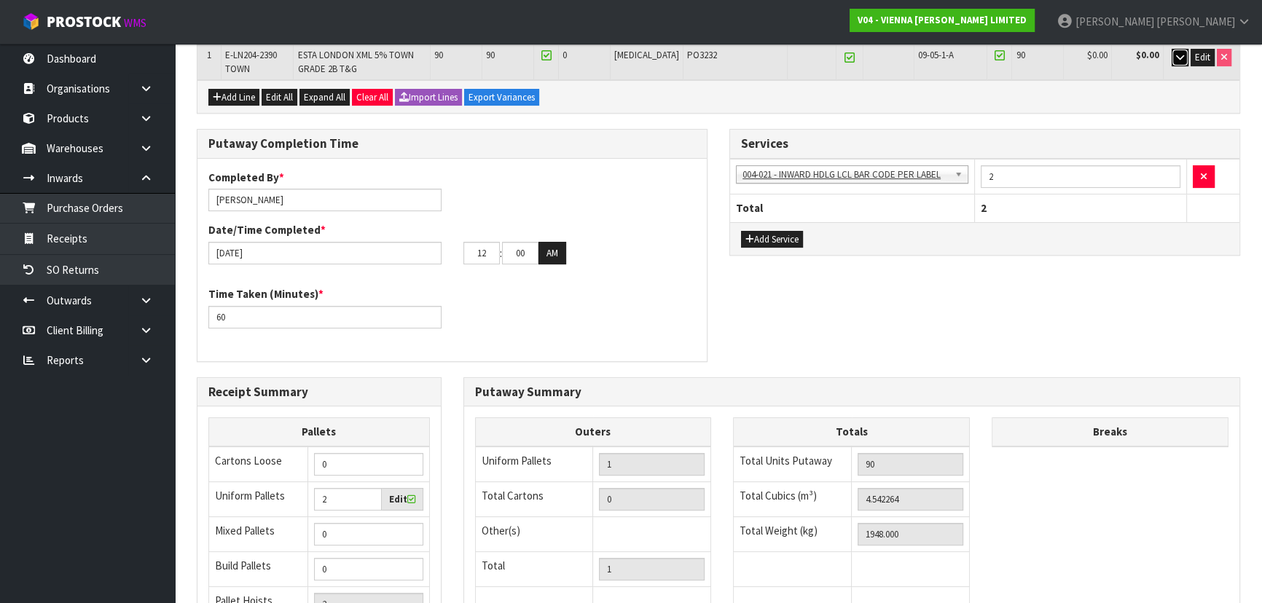
scroll to position [428, 0]
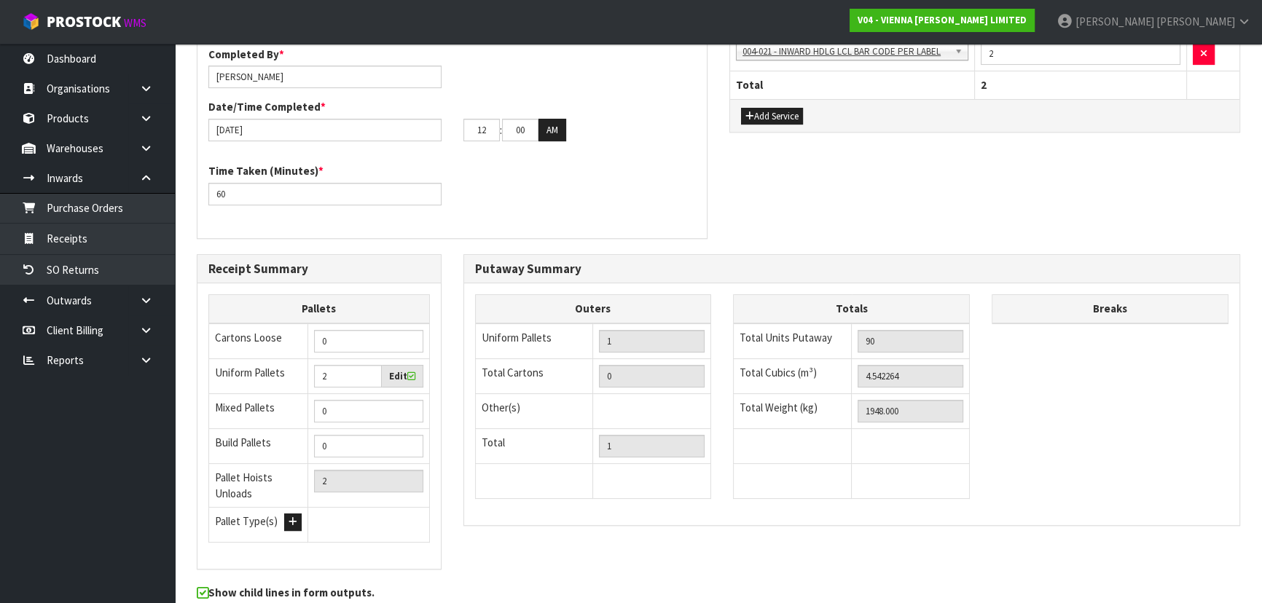
click at [700, 227] on div "Completed By * Michael Drugan Date/Time Completed * 16/09/2025 12 : 00 : 00 AM …" at bounding box center [451, 137] width 509 height 203
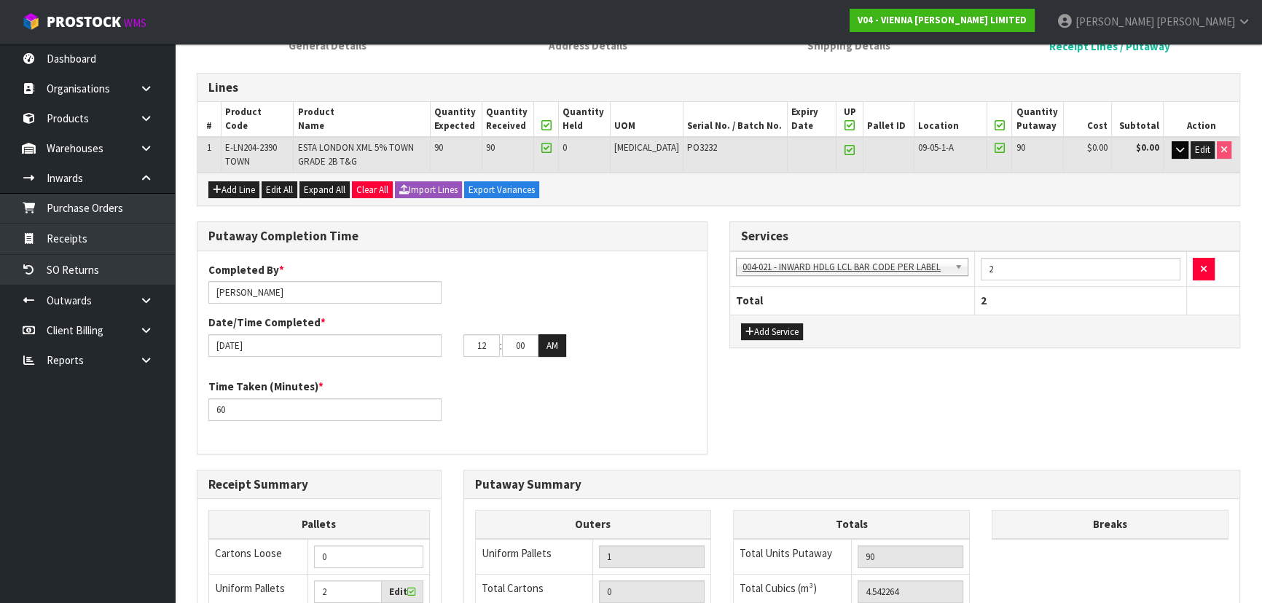
scroll to position [361, 0]
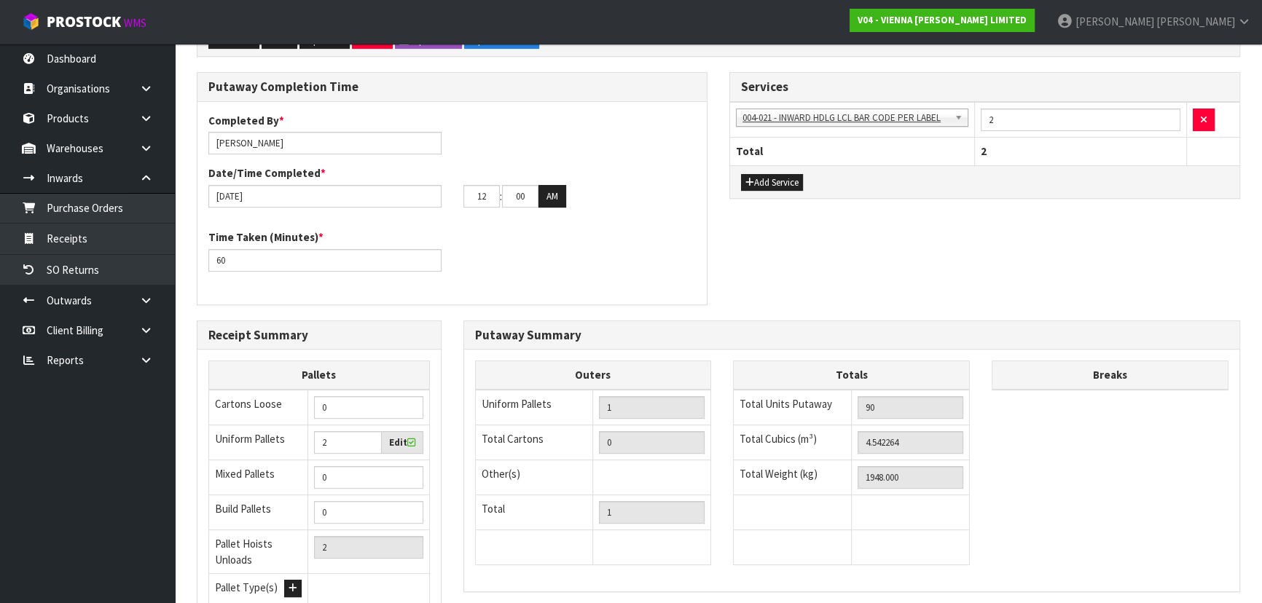
click at [713, 294] on div "Putaway Completion Time Completed By * Michael Drugan Date/Time Completed * 16/…" at bounding box center [452, 196] width 533 height 248
click at [409, 438] on icon at bounding box center [411, 442] width 8 height 9
click at [0, 0] on input "checkbox" at bounding box center [0, 0] width 0 height 0
type input "1"
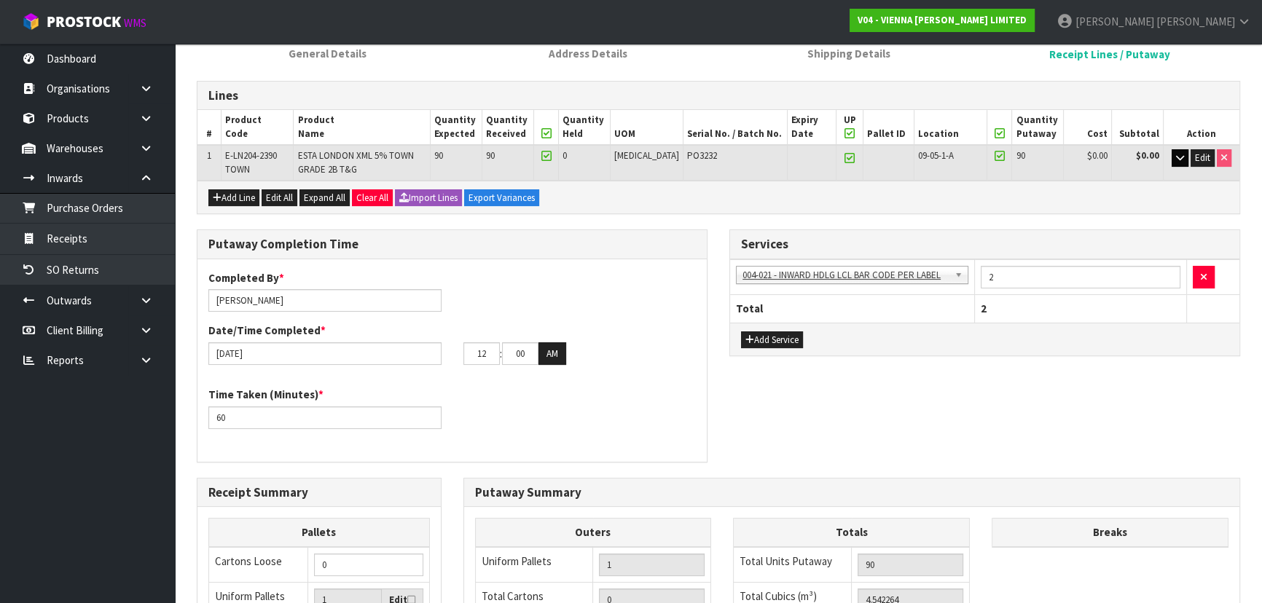
scroll to position [30, 0]
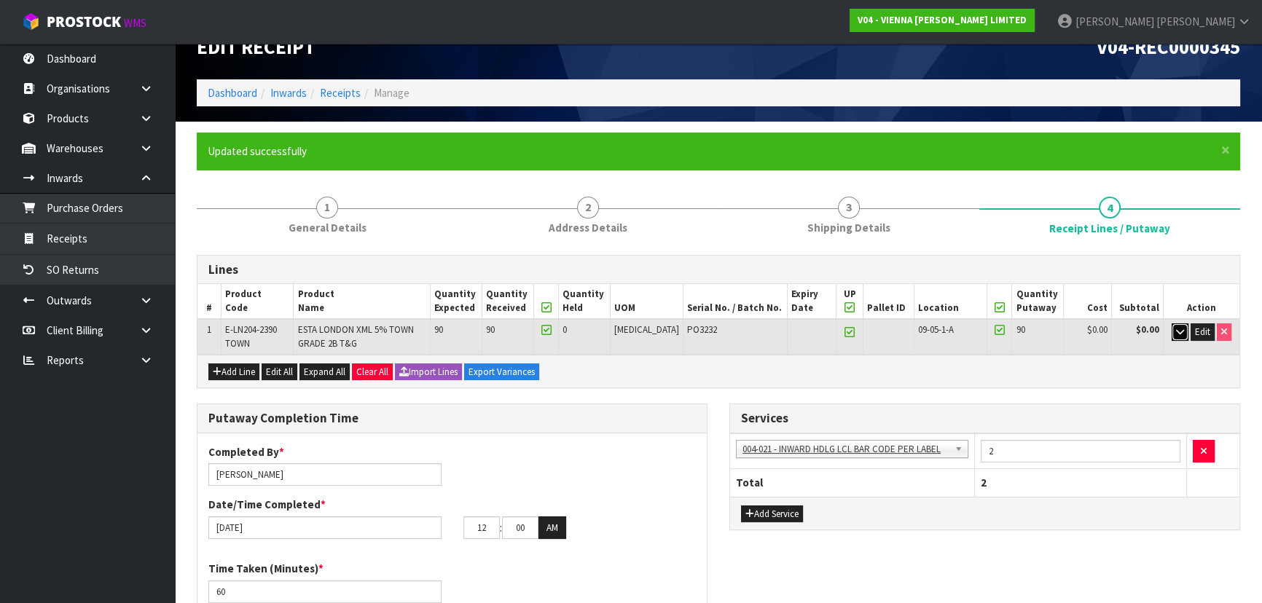
click at [1176, 327] on icon "button" at bounding box center [1180, 331] width 8 height 9
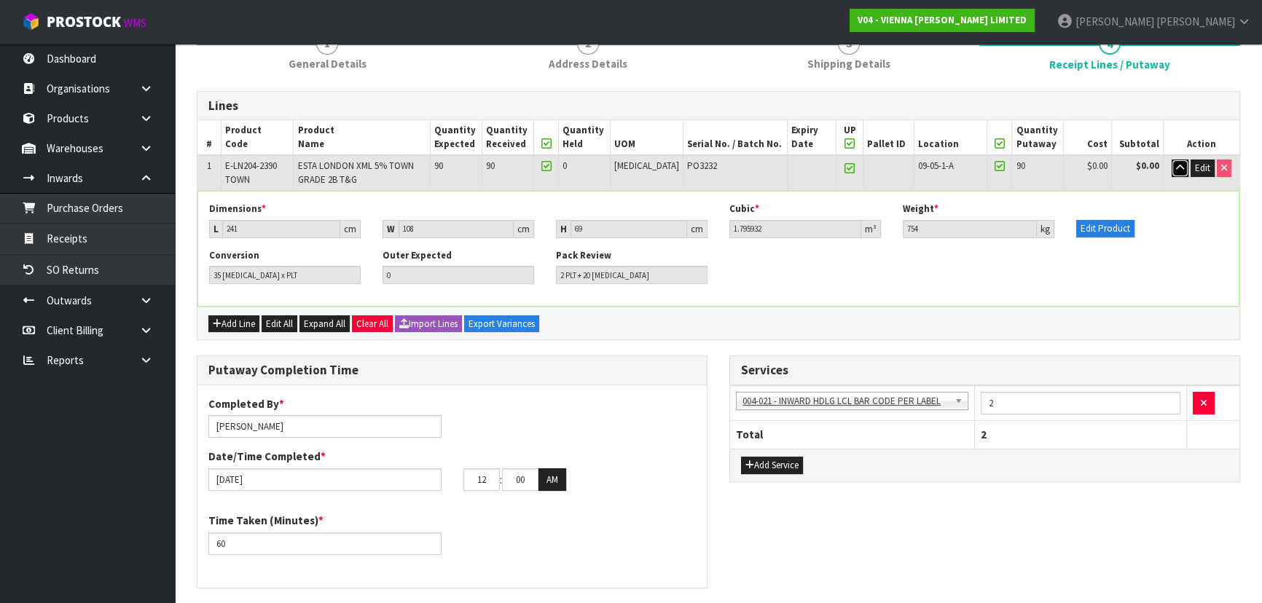
scroll to position [162, 0]
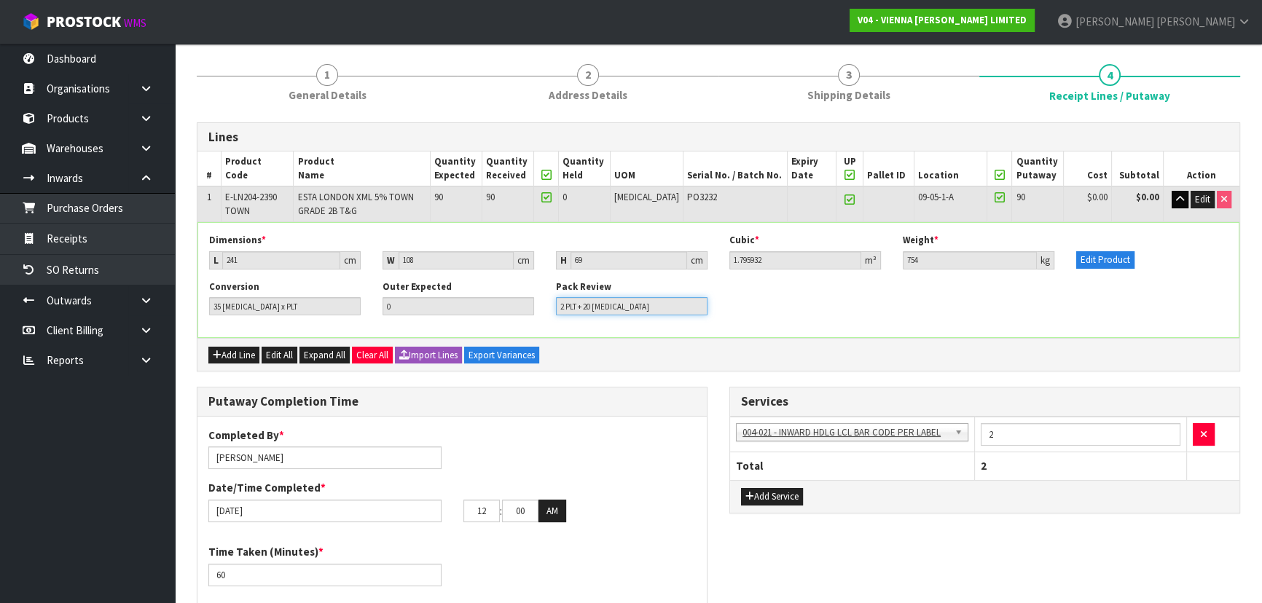
drag, startPoint x: 559, startPoint y: 309, endPoint x: 569, endPoint y: 308, distance: 10.2
click at [569, 308] on input "2 PLT + 20 PCE" at bounding box center [632, 306] width 152 height 18
click at [800, 314] on div "Conversion 35 PCE x PLT Outer Expected 0 Pack Review 2 PLT + 20 PCE" at bounding box center [718, 304] width 1040 height 46
click at [697, 298] on input "2 PLT + 20 PCE" at bounding box center [632, 306] width 152 height 18
click at [715, 298] on div "Pack Review 2 PLT + 20 PCE" at bounding box center [631, 298] width 173 height 35
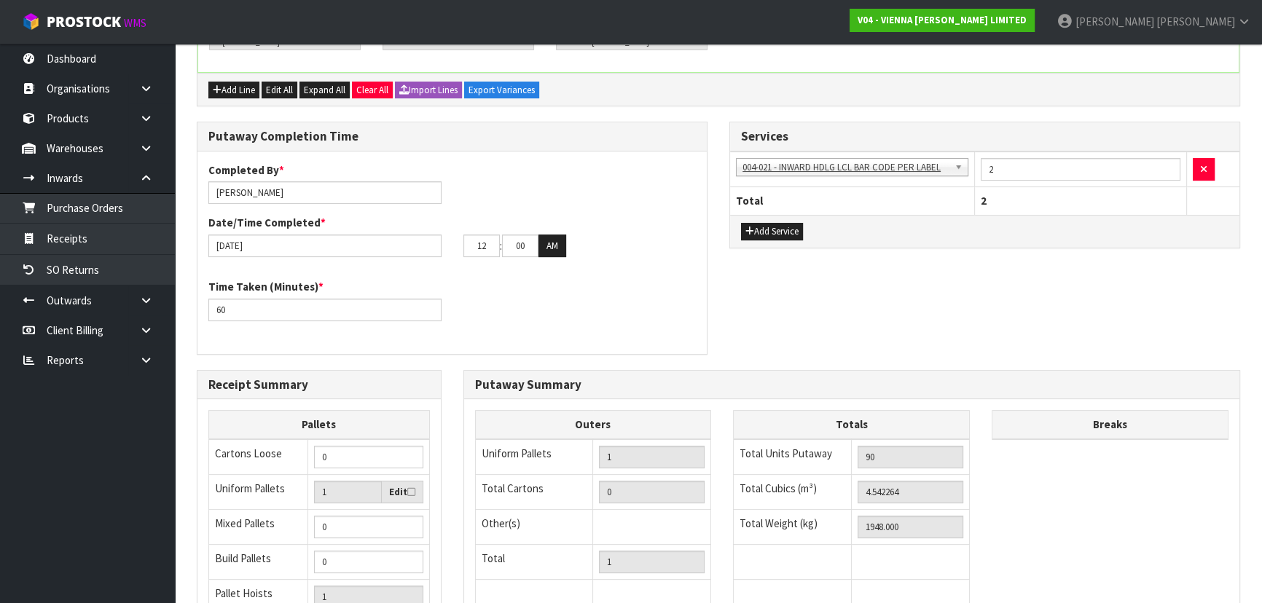
scroll to position [560, 0]
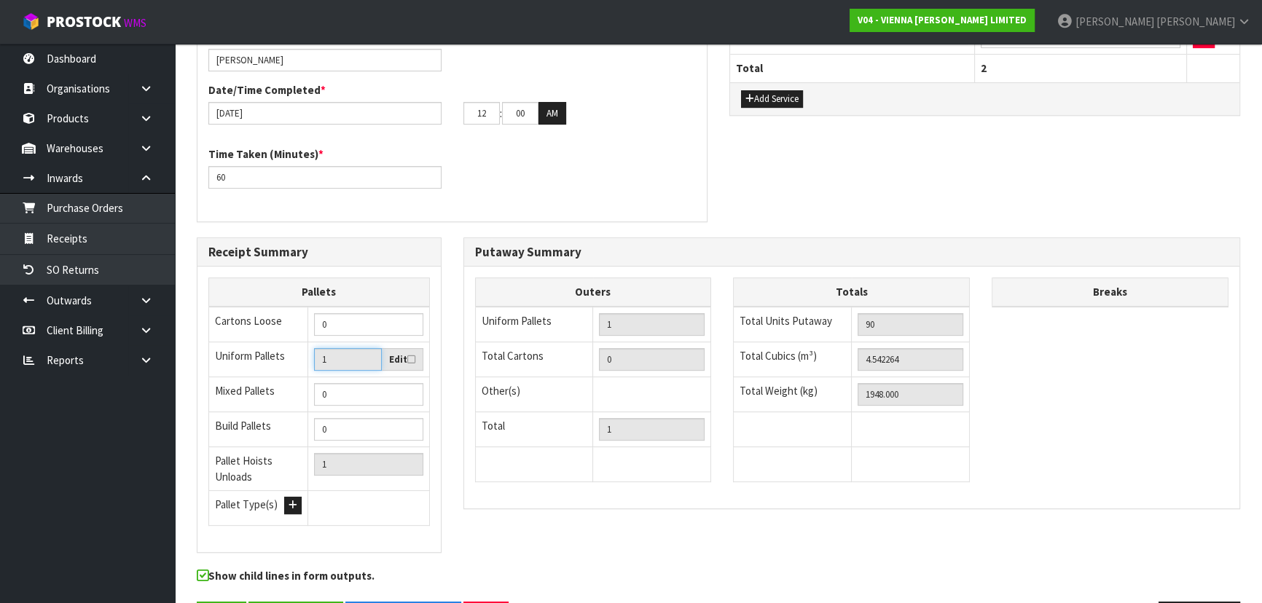
click at [356, 360] on input "1" at bounding box center [347, 359] width 67 height 23
click at [415, 353] on div "Edit" at bounding box center [403, 359] width 42 height 23
click at [409, 356] on icon at bounding box center [411, 359] width 8 height 9
click at [0, 0] on input "checkbox" at bounding box center [0, 0] width 0 height 0
drag, startPoint x: 333, startPoint y: 356, endPoint x: 244, endPoint y: 369, distance: 89.9
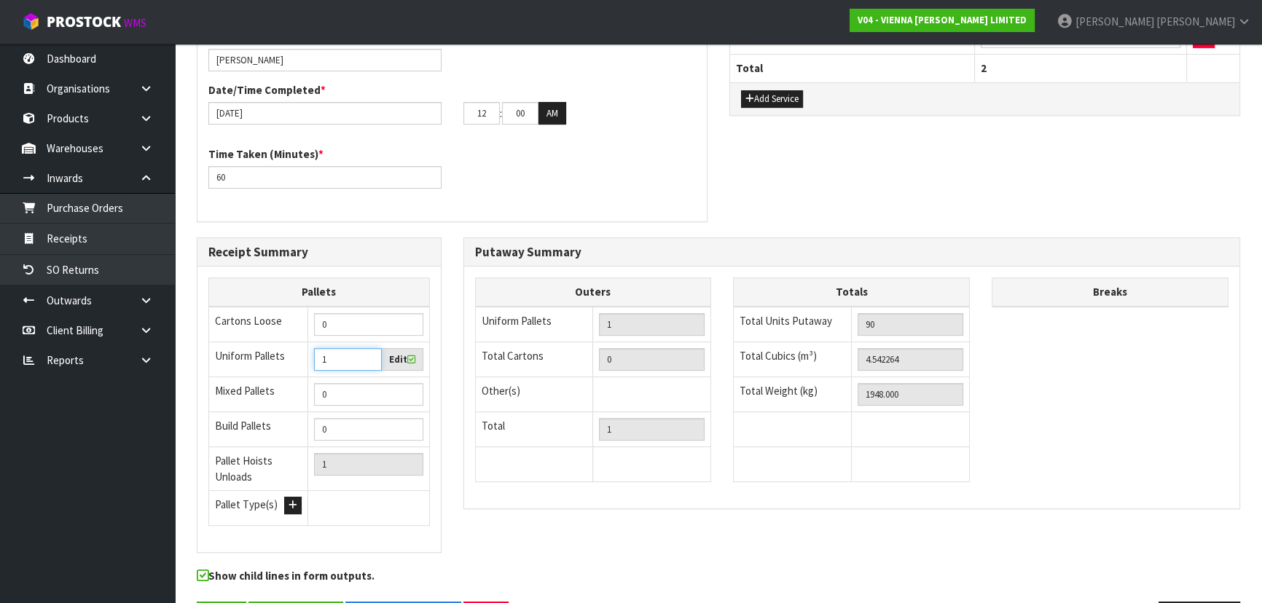
click at [244, 369] on tr "Uniform Pallets 1 Edit" at bounding box center [319, 360] width 221 height 36
type input "2"
type input "1"
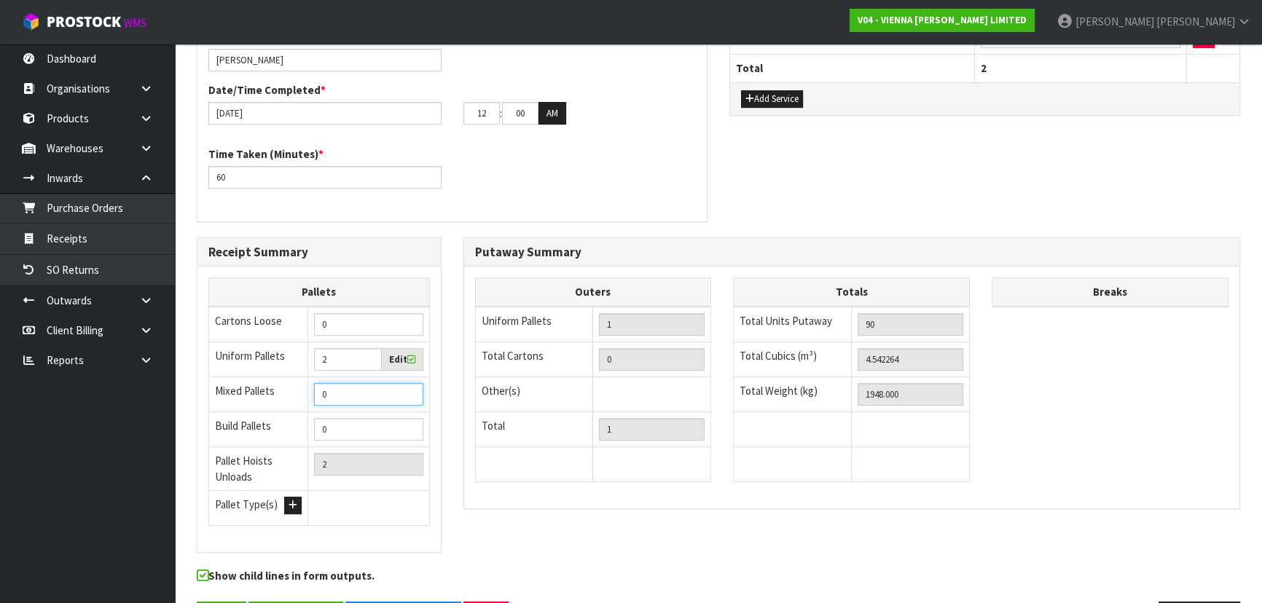
type input "3"
click at [412, 389] on input "1" at bounding box center [368, 394] width 109 height 23
click at [408, 399] on input "1" at bounding box center [368, 394] width 109 height 23
type input "0"
type input "2"
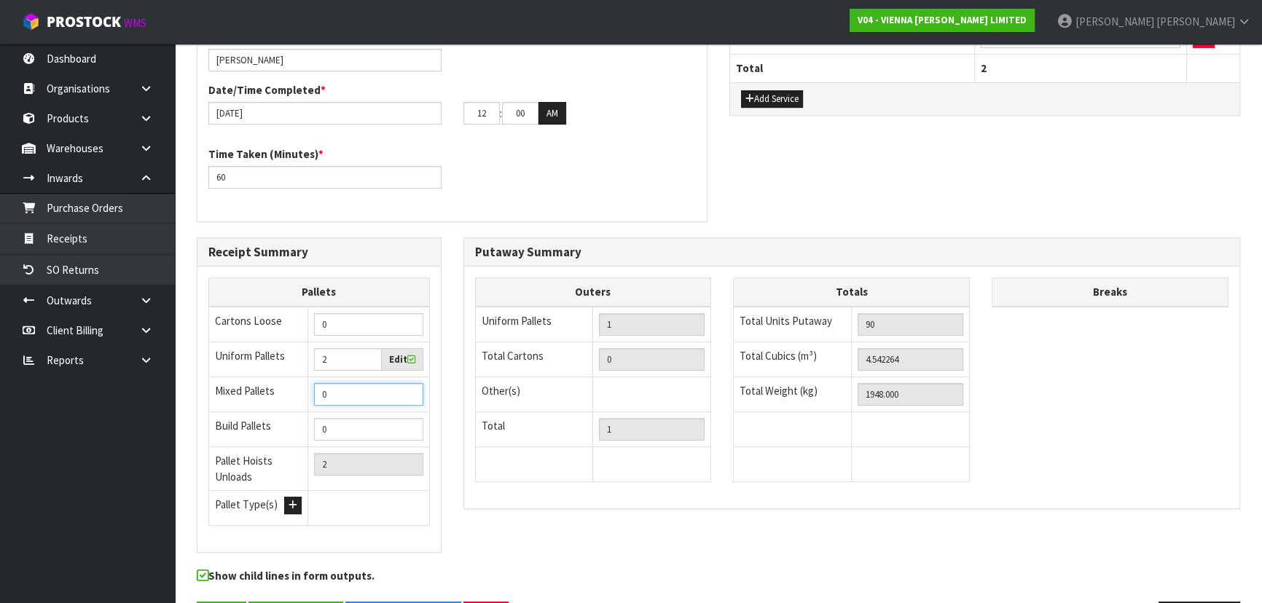
type input "0"
click at [408, 395] on input "0" at bounding box center [368, 394] width 109 height 23
click at [456, 383] on div "Putaway Summary Outers Uniform Pallets 1 Total Cartons 0 Other(s) Bag x 0 Bar x…" at bounding box center [851, 381] width 799 height 287
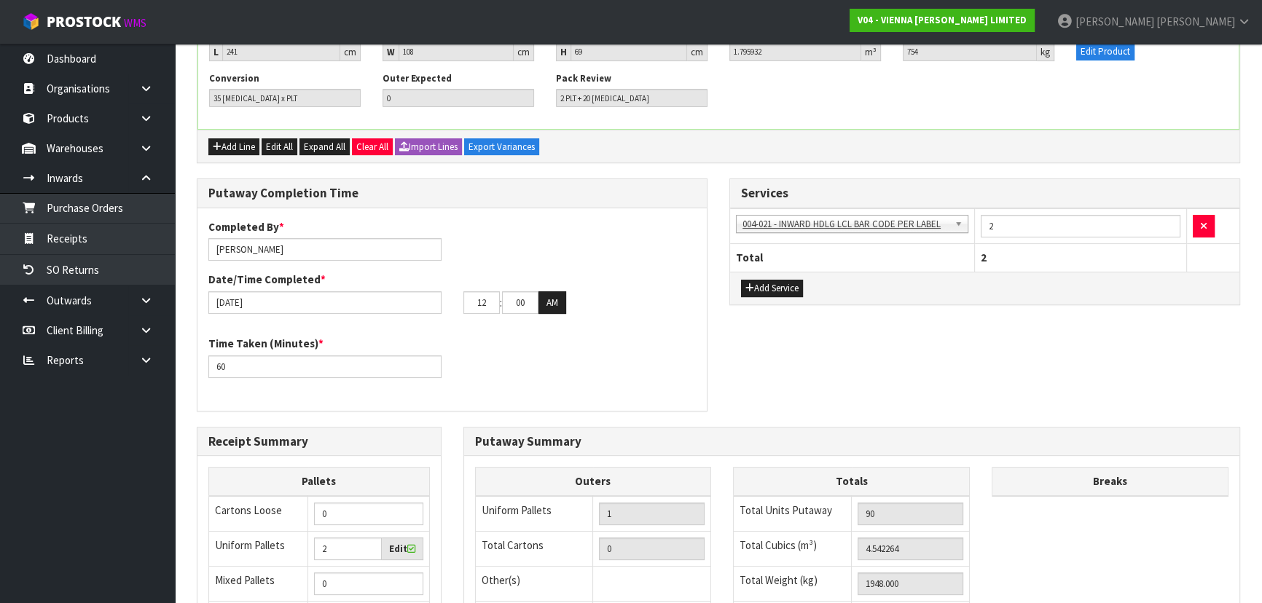
scroll to position [229, 0]
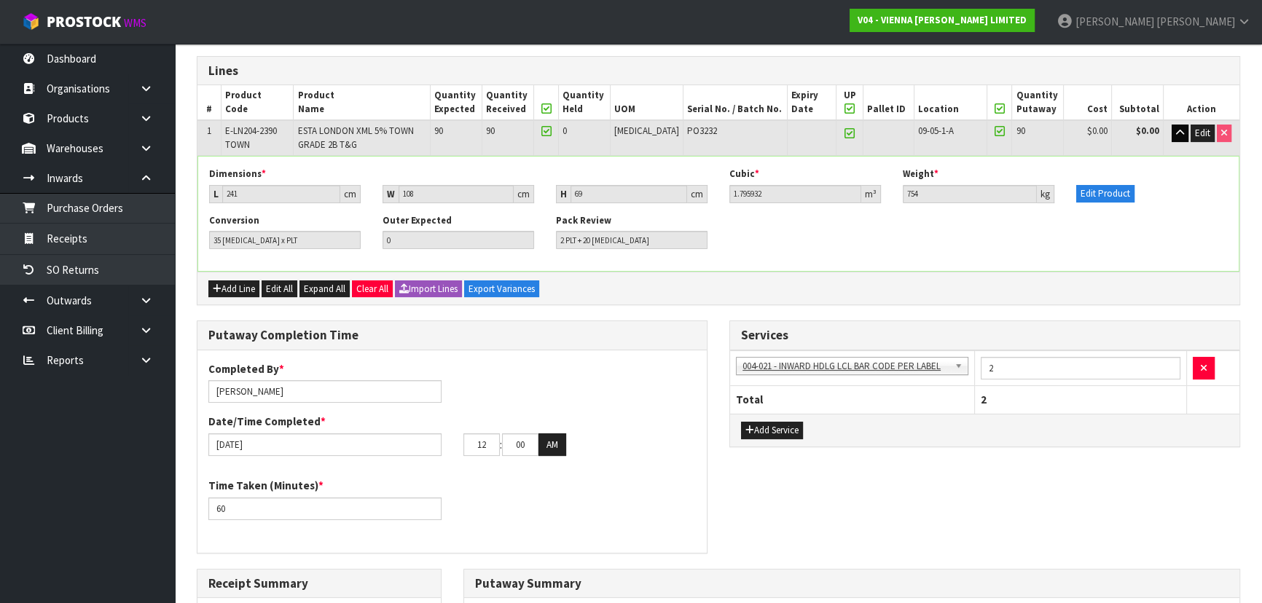
click at [836, 225] on div "Conversion 35 PCE x PLT Outer Expected 0 Pack Review 2 PLT + 20 PCE" at bounding box center [718, 237] width 1040 height 46
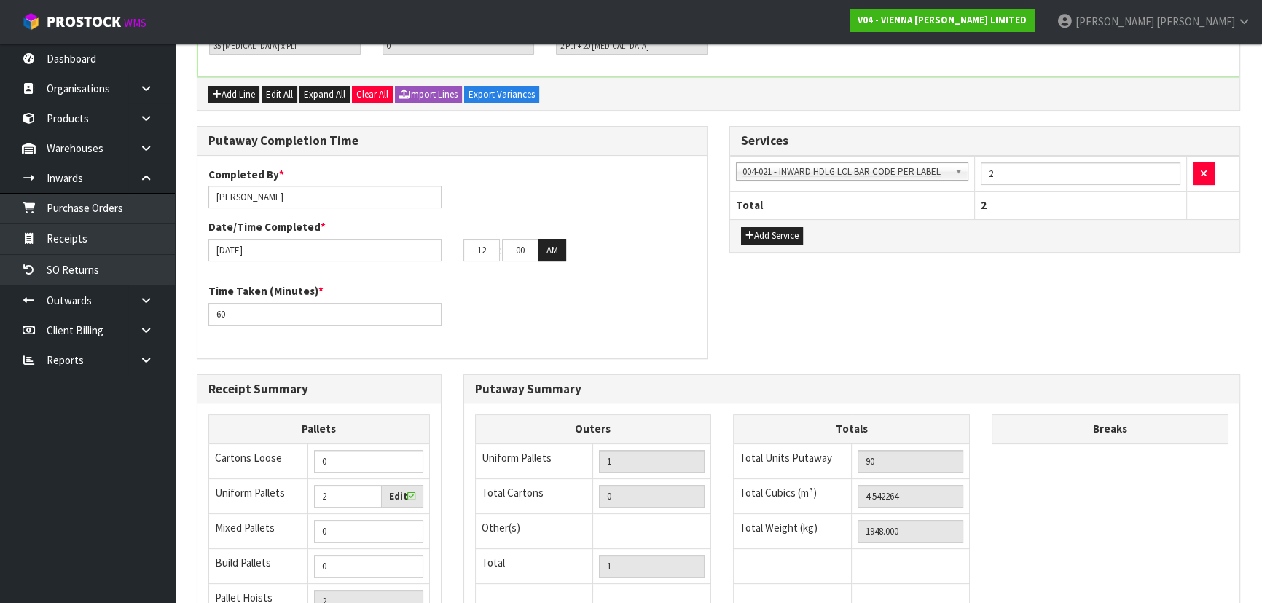
scroll to position [610, 0]
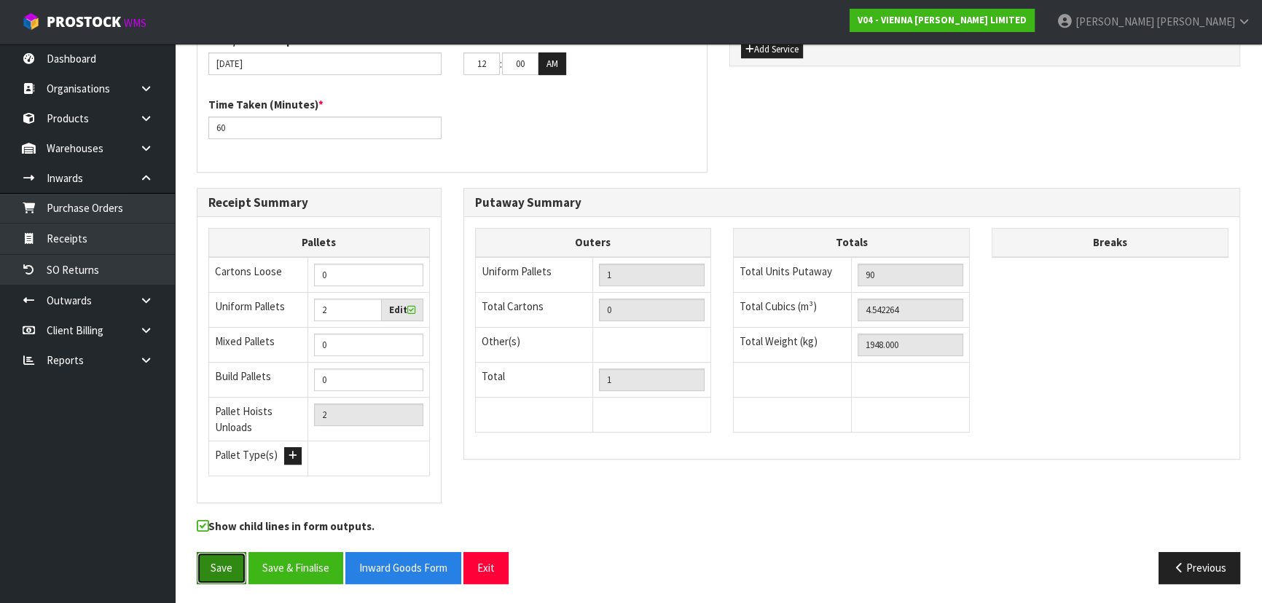
click at [211, 568] on button "Save" at bounding box center [222, 567] width 50 height 31
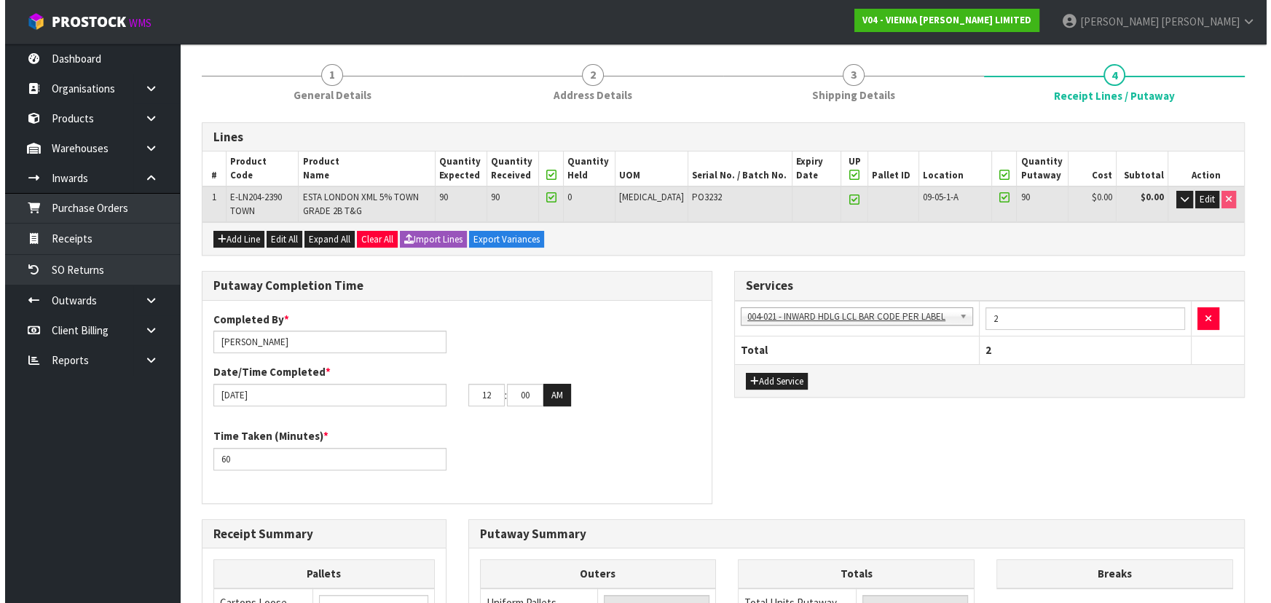
scroll to position [0, 0]
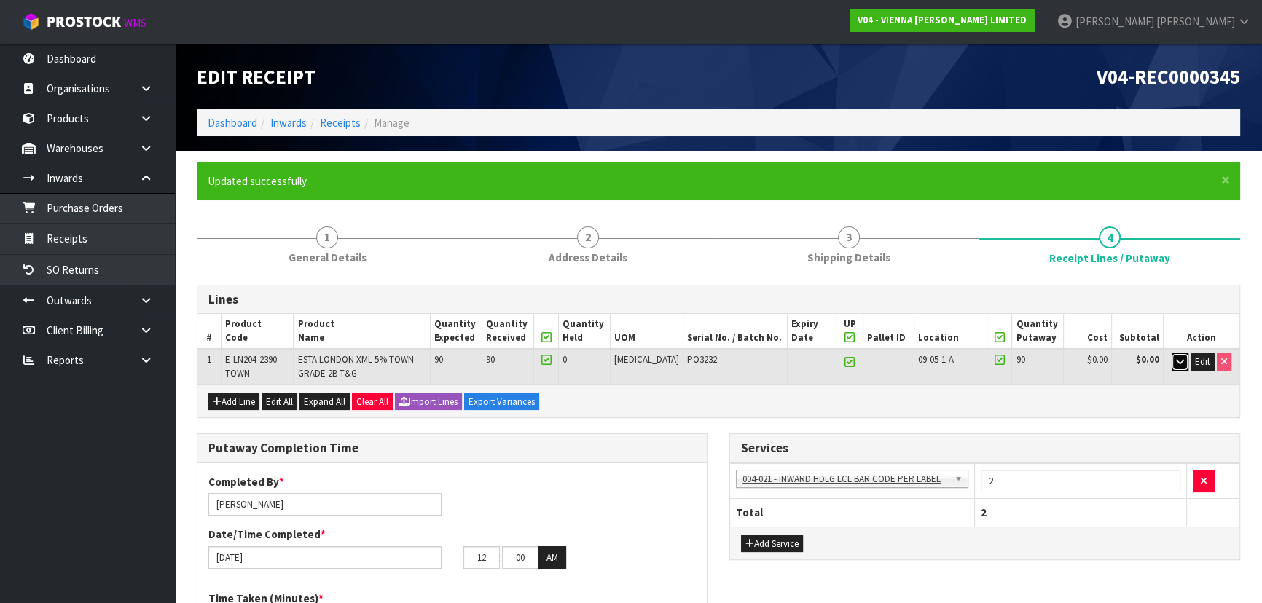
click at [1183, 360] on button "button" at bounding box center [1180, 361] width 17 height 17
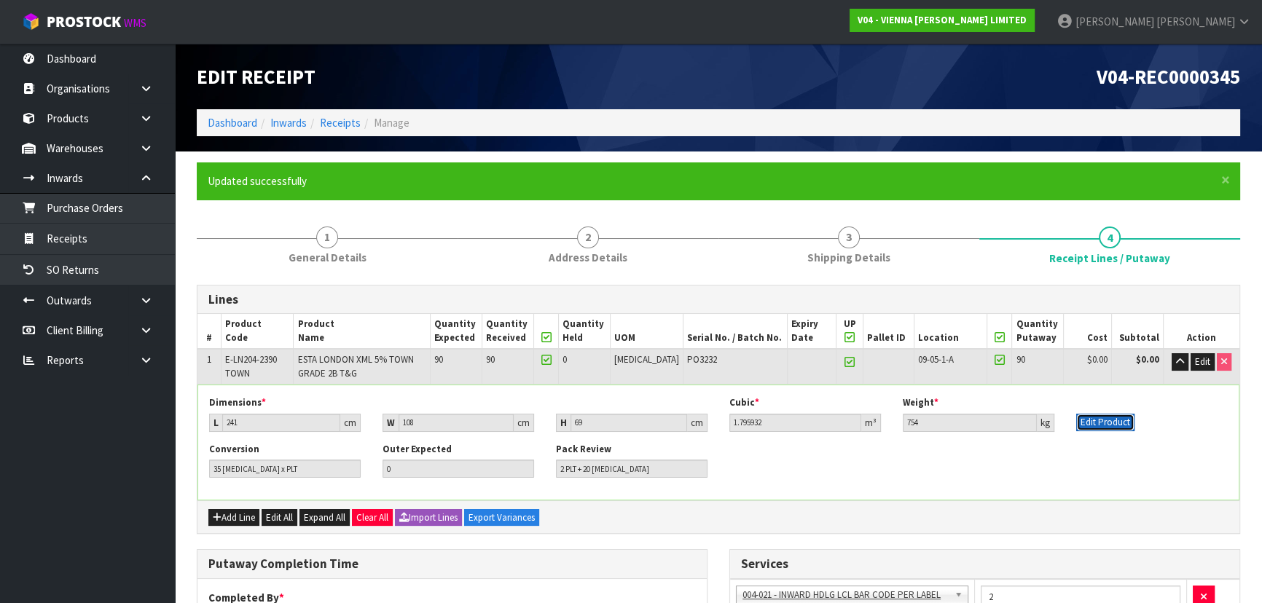
click at [1115, 415] on button "Edit Product" at bounding box center [1105, 422] width 58 height 17
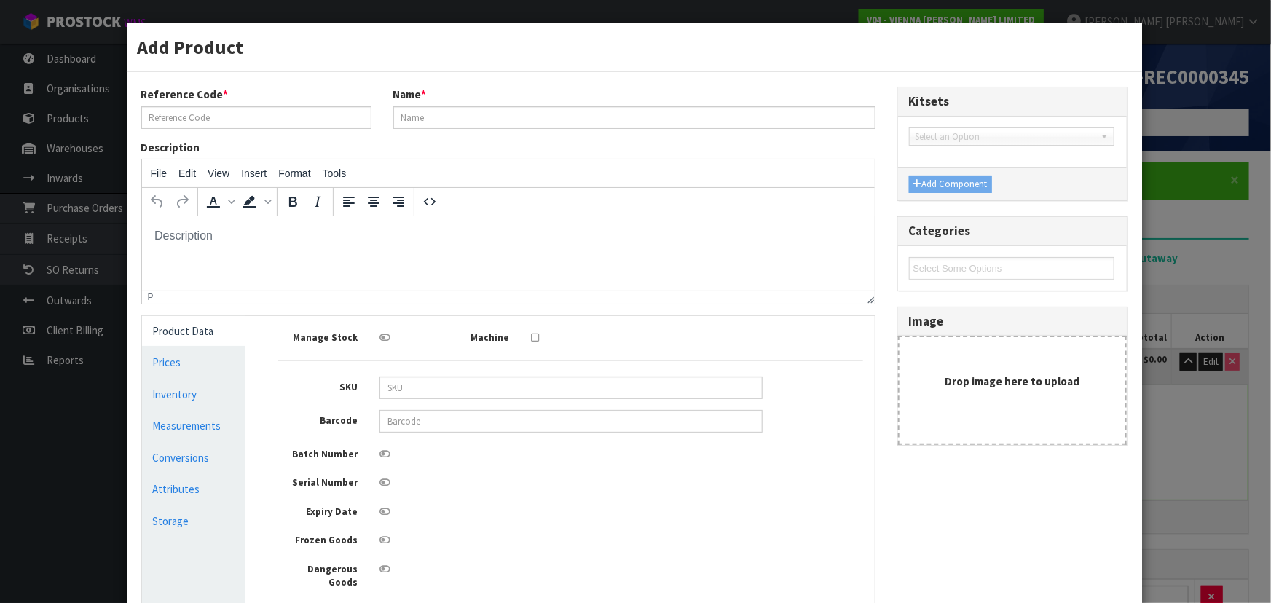
type input "E-LN204-2390 TOWN"
type input "ESTA LONDON XML 5% TOWN GRADE 2B T&G"
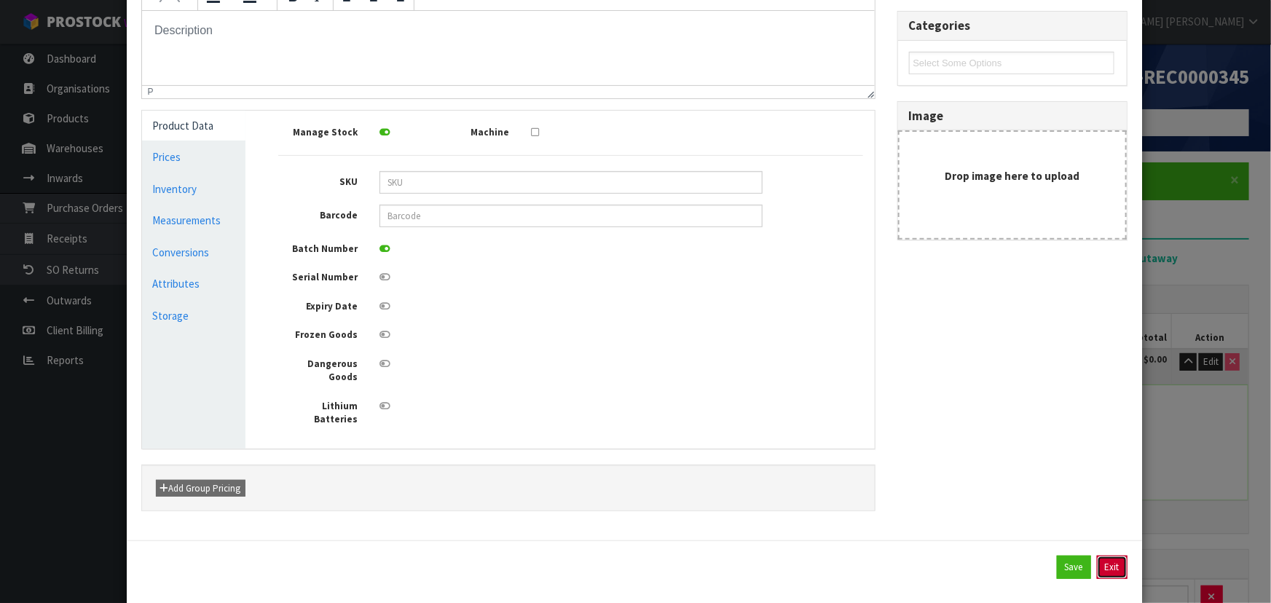
click at [1107, 556] on button "Exit" at bounding box center [1112, 567] width 31 height 23
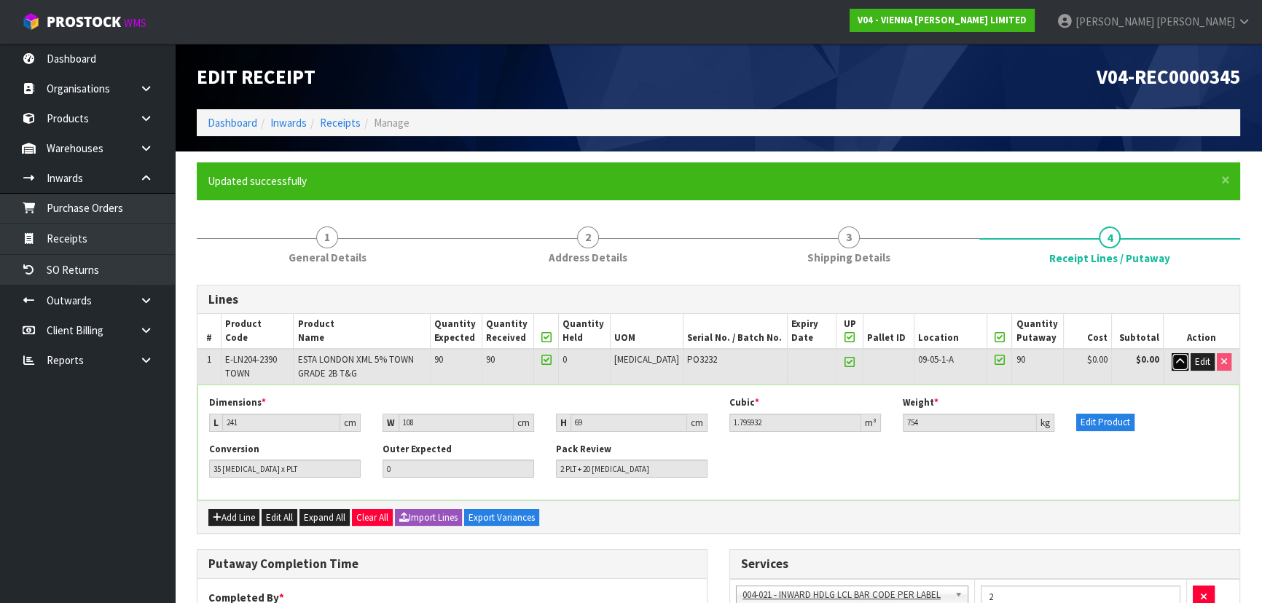
click at [1180, 361] on icon "button" at bounding box center [1180, 361] width 8 height 9
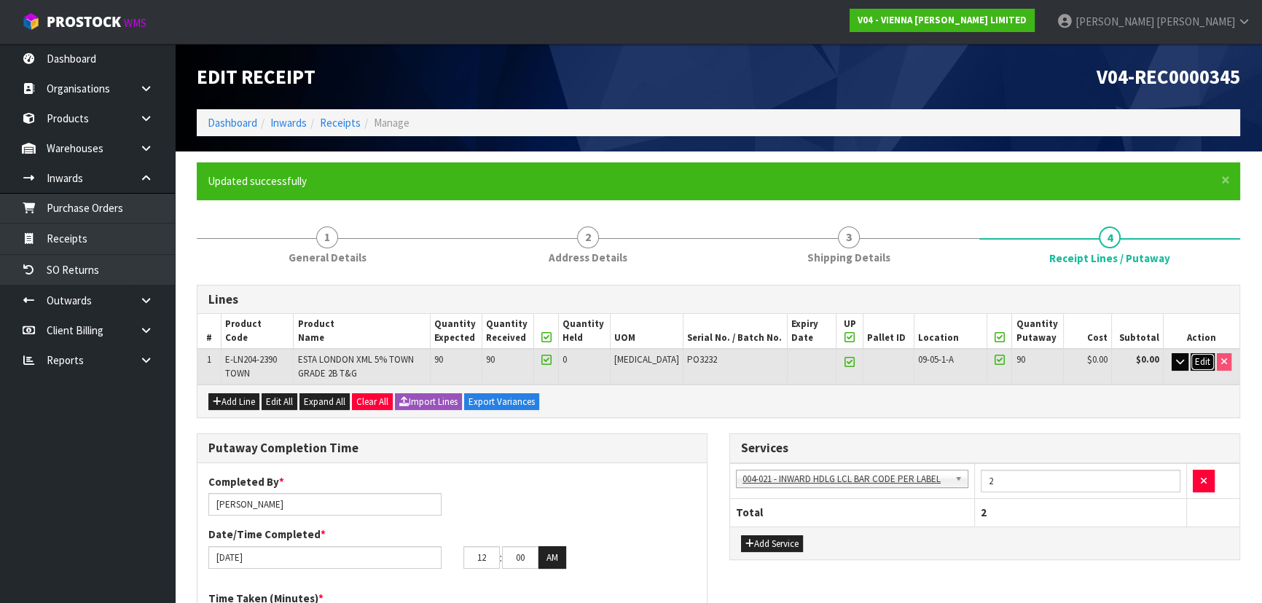
click at [1199, 356] on span "Edit" at bounding box center [1202, 362] width 15 height 12
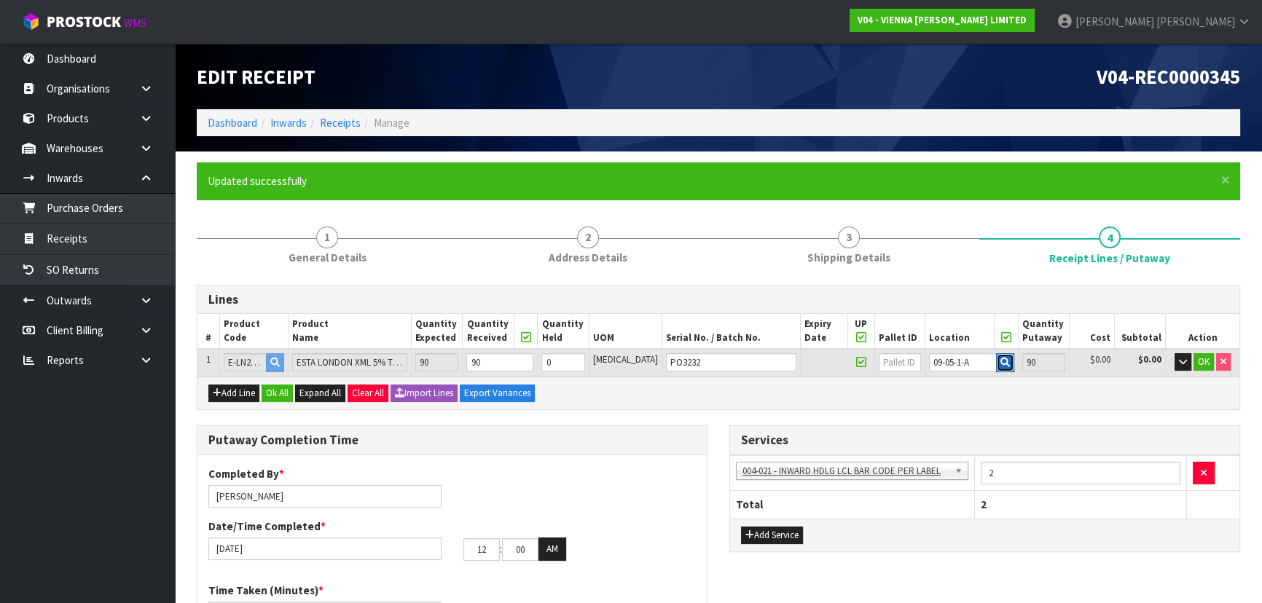
click at [1000, 362] on icon "button" at bounding box center [1004, 362] width 9 height 9
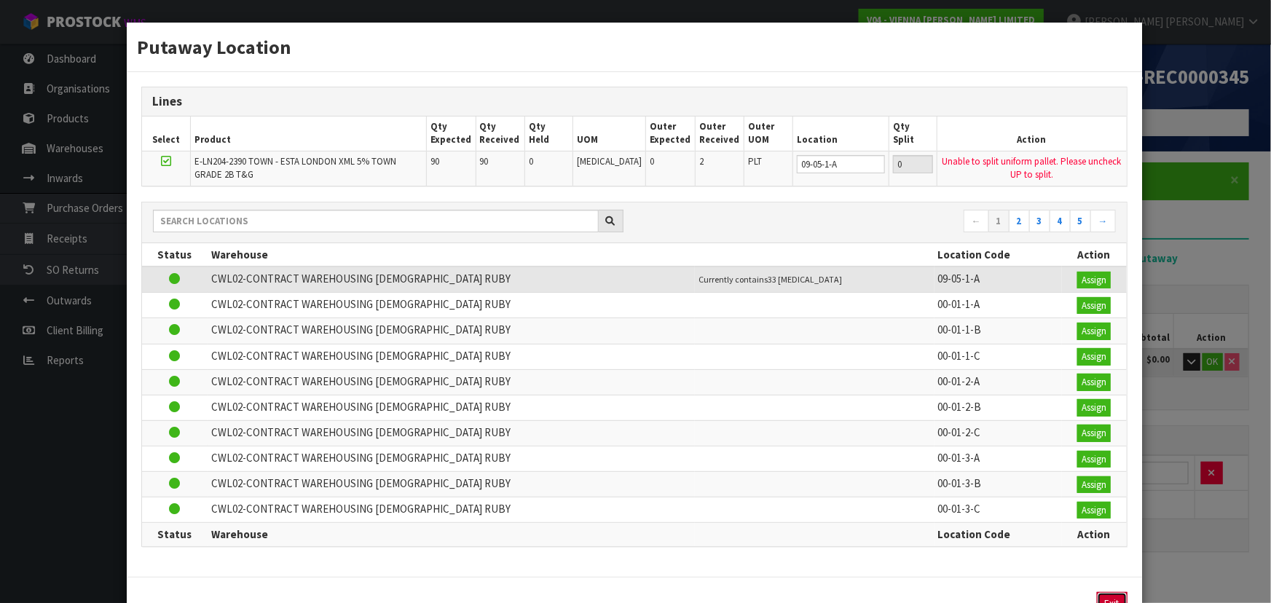
click at [1098, 592] on button "Exit" at bounding box center [1112, 603] width 31 height 23
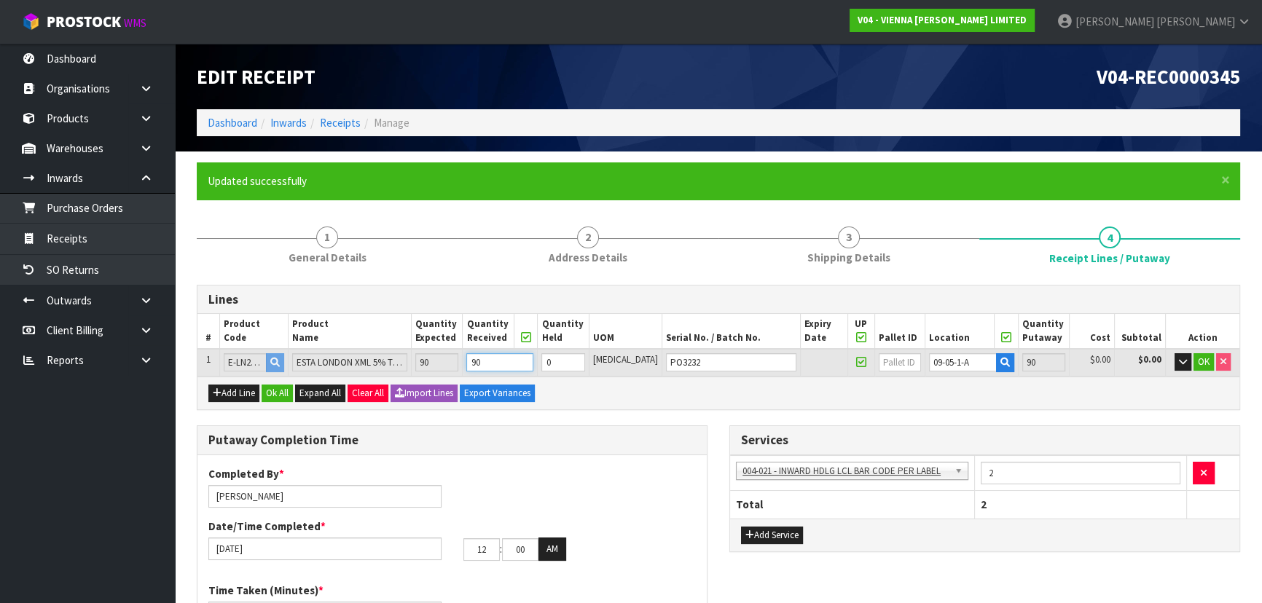
click at [468, 360] on tr "1 E-LN204-2390 TOWN ESTA LONDON XML 5% TOWN GRADE 2B T&G 90 90 0 PCE PO3232 09-…" at bounding box center [718, 362] width 1042 height 27
click at [533, 365] on input "90" at bounding box center [499, 362] width 67 height 18
click at [856, 338] on icon at bounding box center [861, 337] width 10 height 1
type input "0"
type input "Pallet x 2"
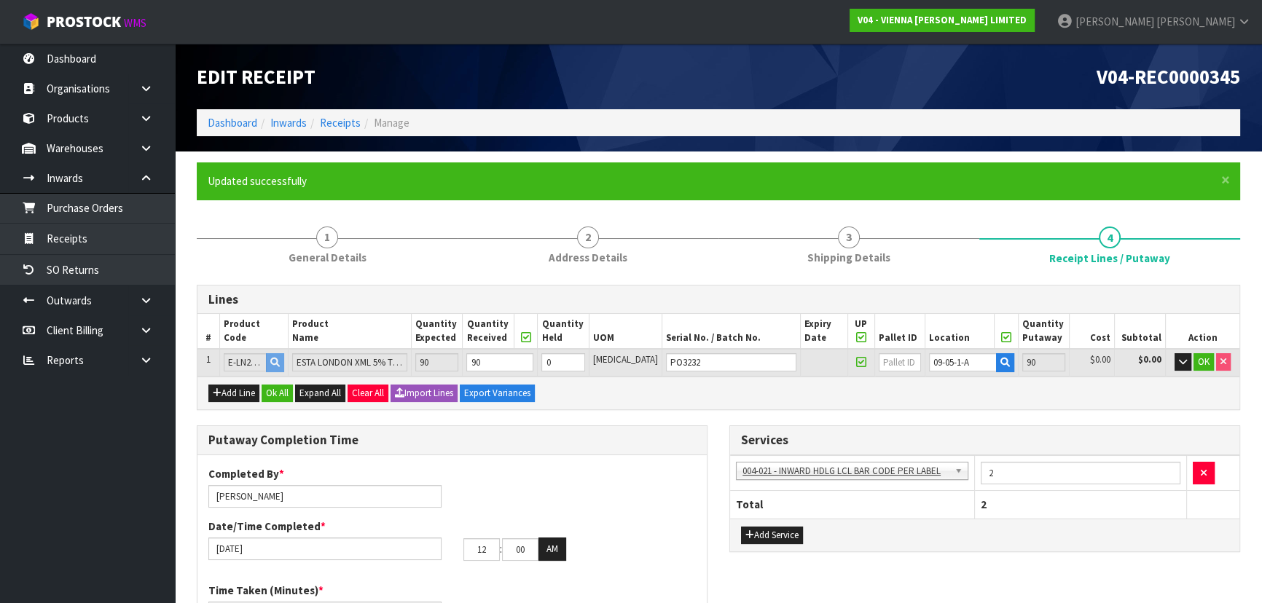
type input "2"
click at [996, 364] on button "button" at bounding box center [1005, 362] width 18 height 19
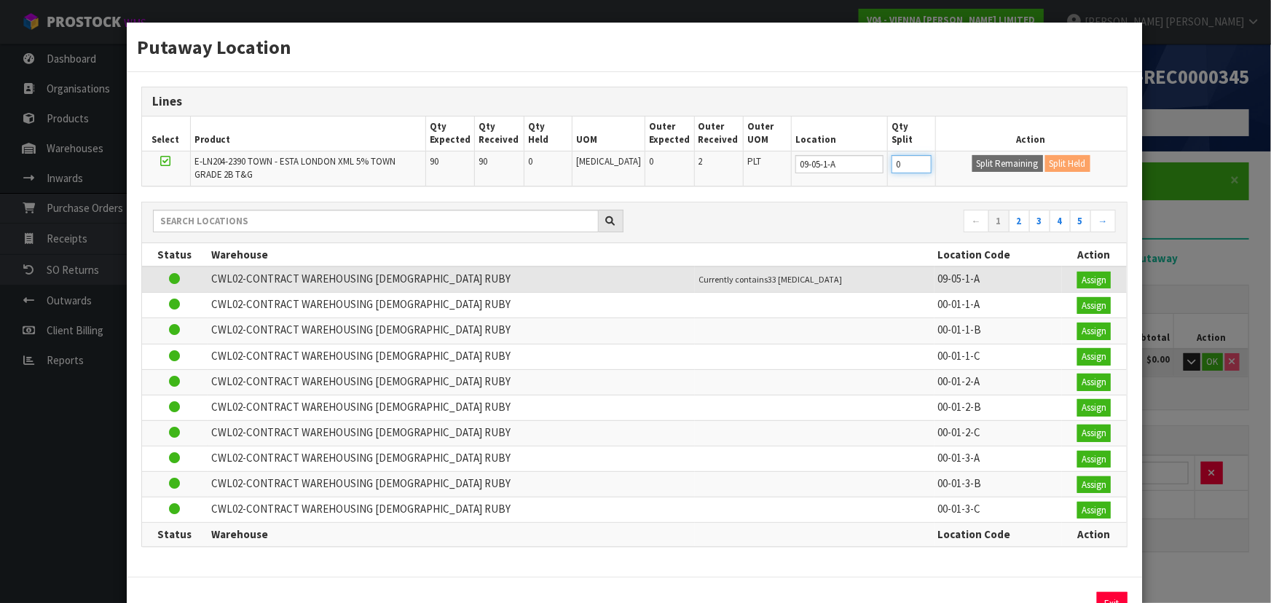
drag, startPoint x: 895, startPoint y: 162, endPoint x: 831, endPoint y: 162, distance: 64.1
click at [834, 162] on tr "E-LN204-2390 TOWN - ESTA LONDON XML 5% TOWN GRADE 2B T&G 90 90 0 PCE 0 2 PLT 09…" at bounding box center [634, 168] width 985 height 34
type input "40"
click at [998, 165] on button "Split Remaining" at bounding box center [1008, 163] width 71 height 17
type input "40"
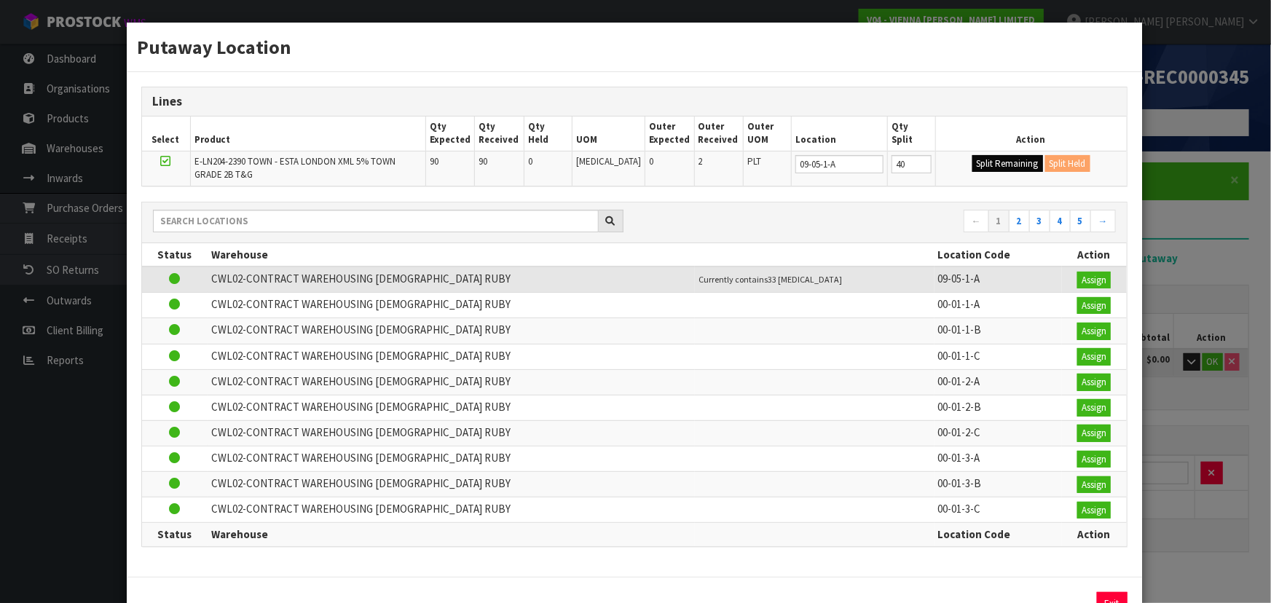
type input "40"
type input "0"
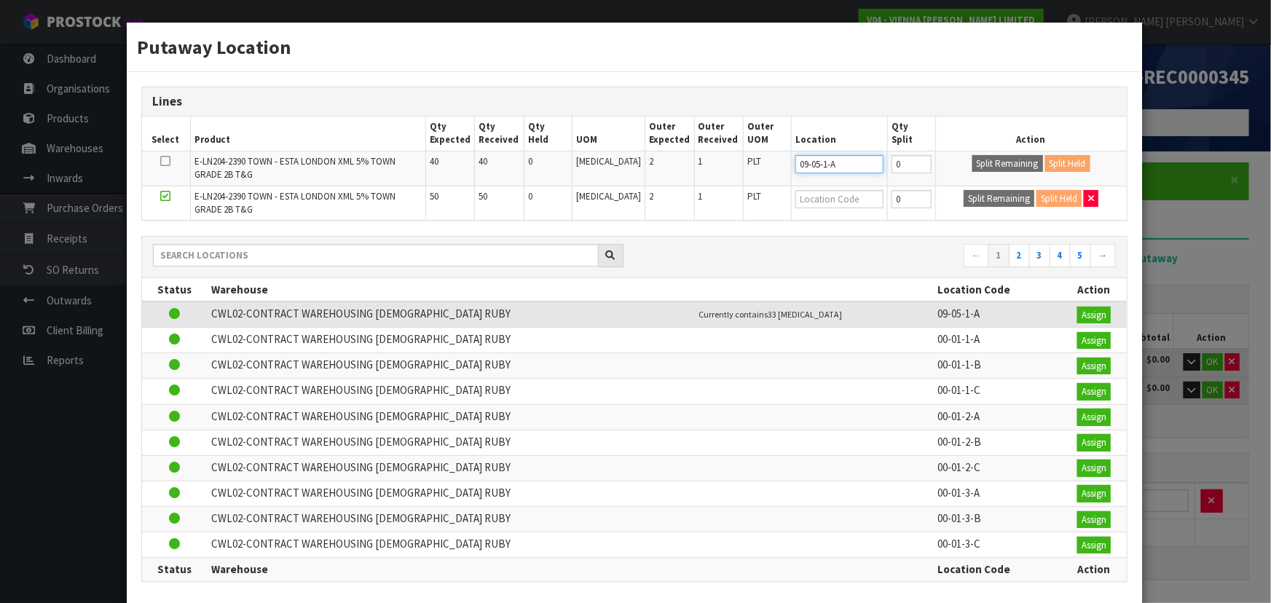
drag, startPoint x: 833, startPoint y: 167, endPoint x: 718, endPoint y: 166, distance: 114.4
click at [717, 167] on tr "E-LN204-2390 TOWN - ESTA LONDON XML 5% TOWN GRADE 2B T&G 40 40 0 PCE 2 1 PLT 09…" at bounding box center [634, 168] width 985 height 35
click at [818, 198] on input "text" at bounding box center [840, 199] width 88 height 18
paste input "09-05-1-A"
type input "09-05-1-A"
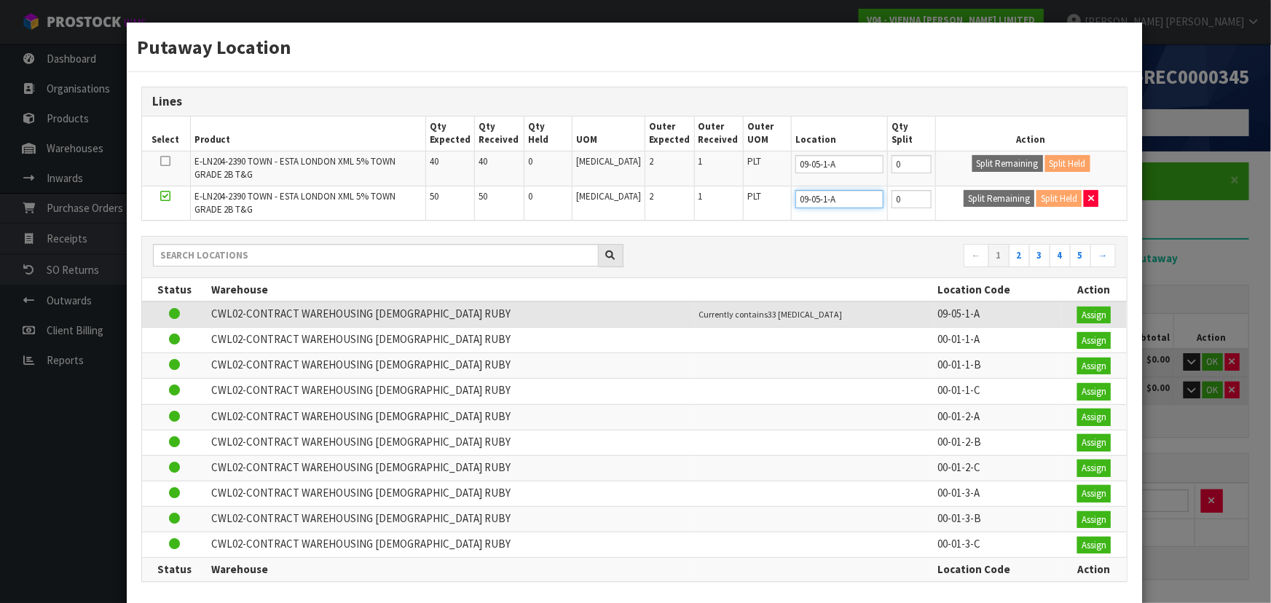
type input "09-05-1-A"
click at [939, 180] on td "Split Remaining Split Held" at bounding box center [1031, 168] width 191 height 35
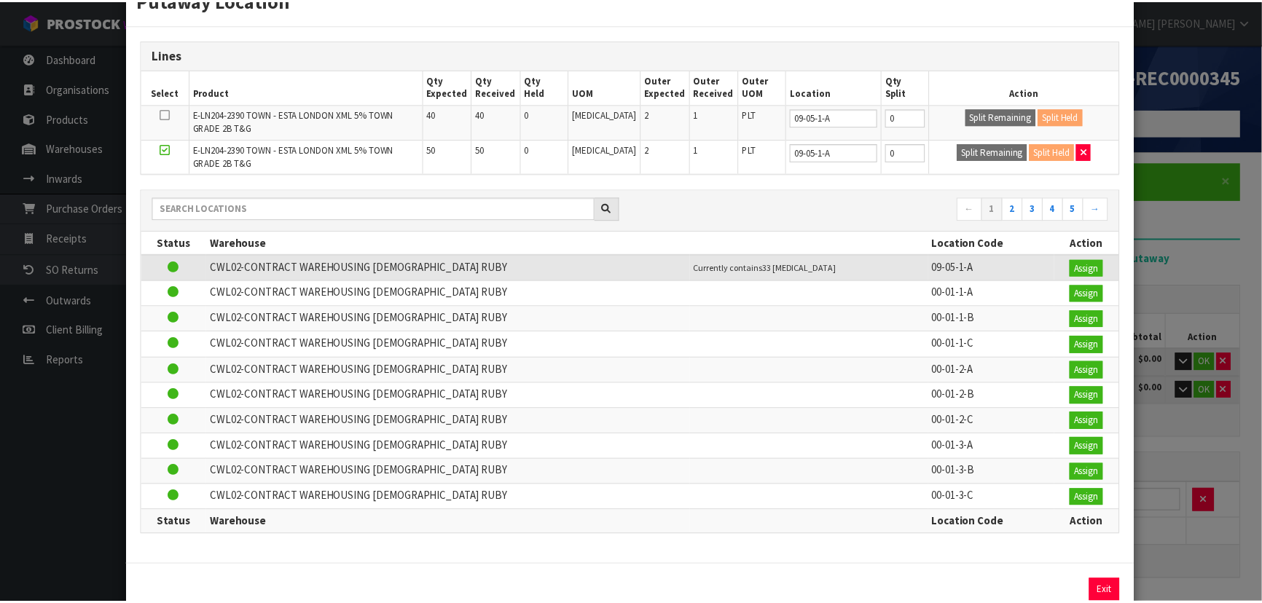
scroll to position [77, 0]
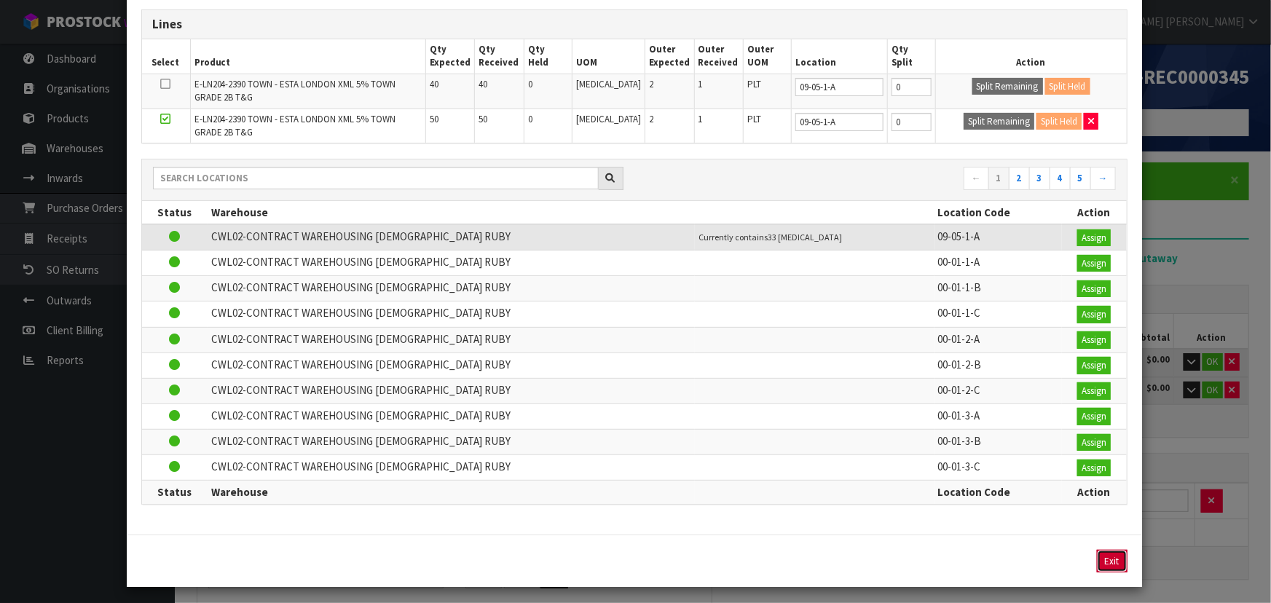
click at [1099, 554] on button "Exit" at bounding box center [1112, 561] width 31 height 23
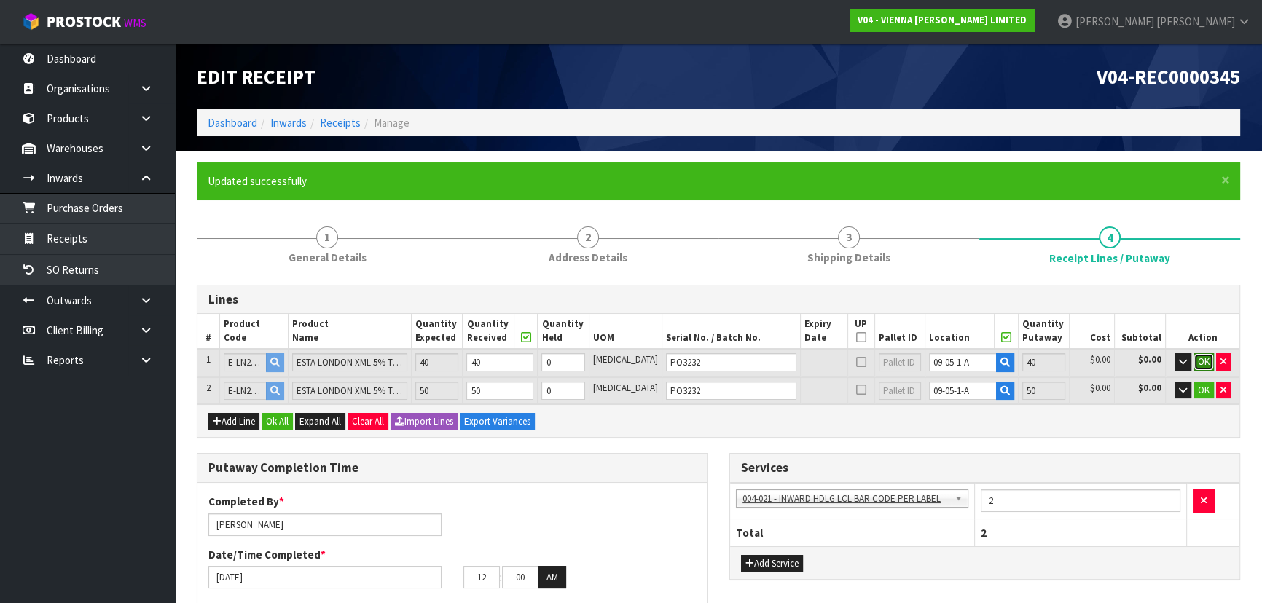
click at [1207, 361] on span "OK" at bounding box center [1204, 362] width 12 height 12
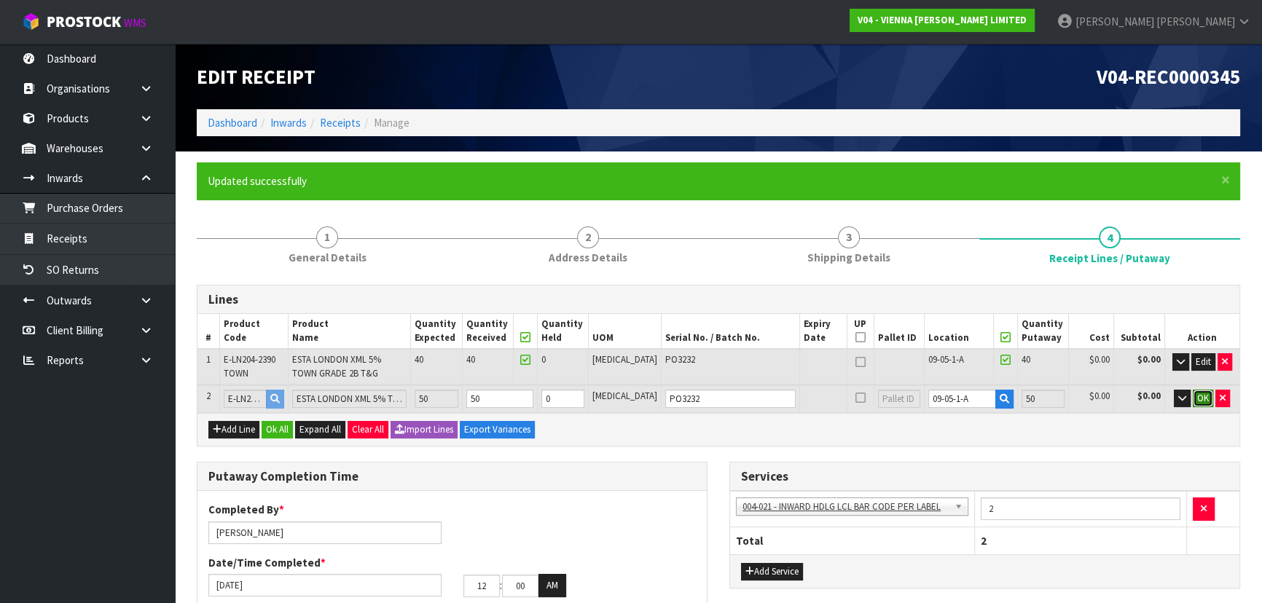
click at [1201, 393] on span "OK" at bounding box center [1203, 398] width 12 height 12
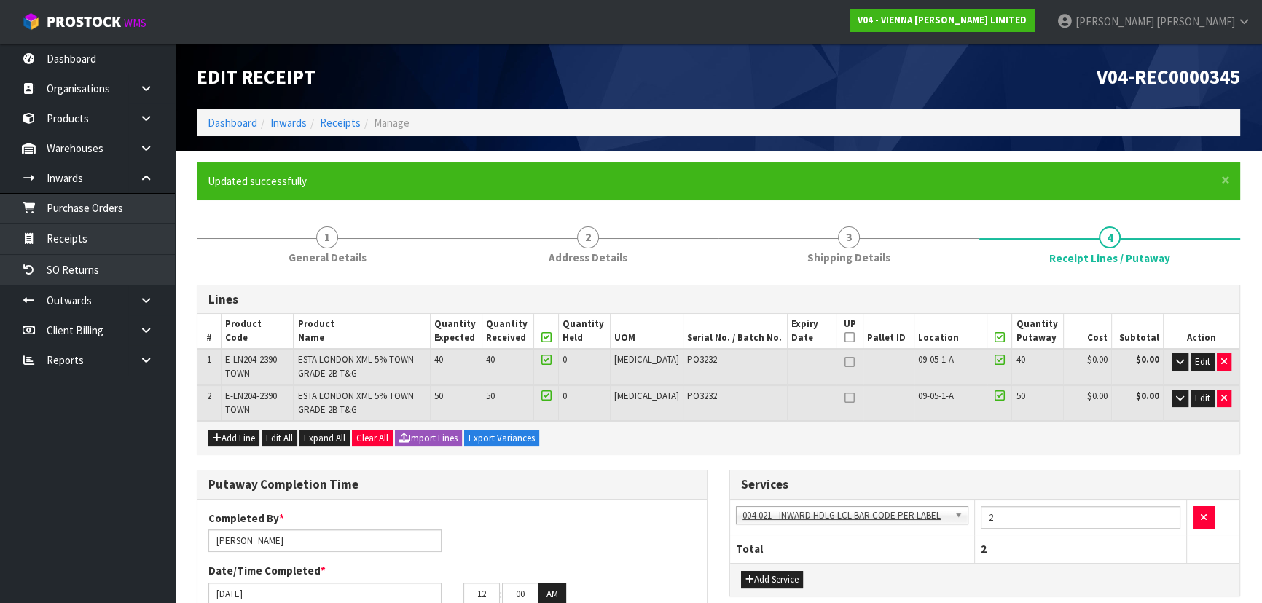
click at [844, 337] on icon at bounding box center [849, 337] width 10 height 1
type input "2"
type input "Pallet x 0"
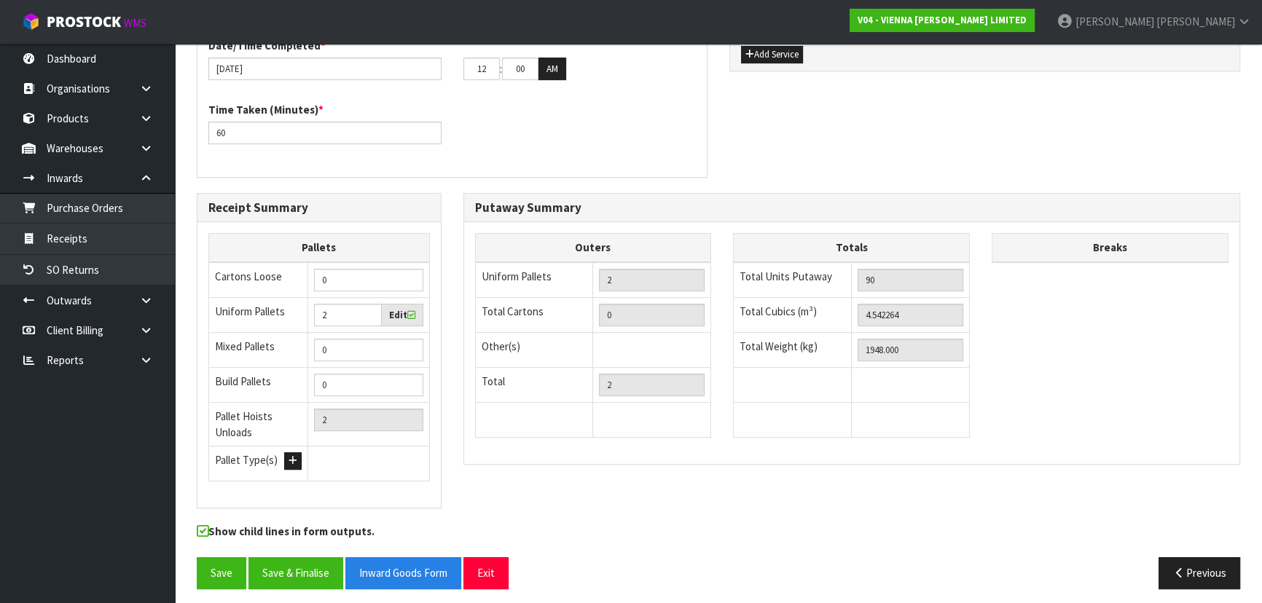
scroll to position [530, 0]
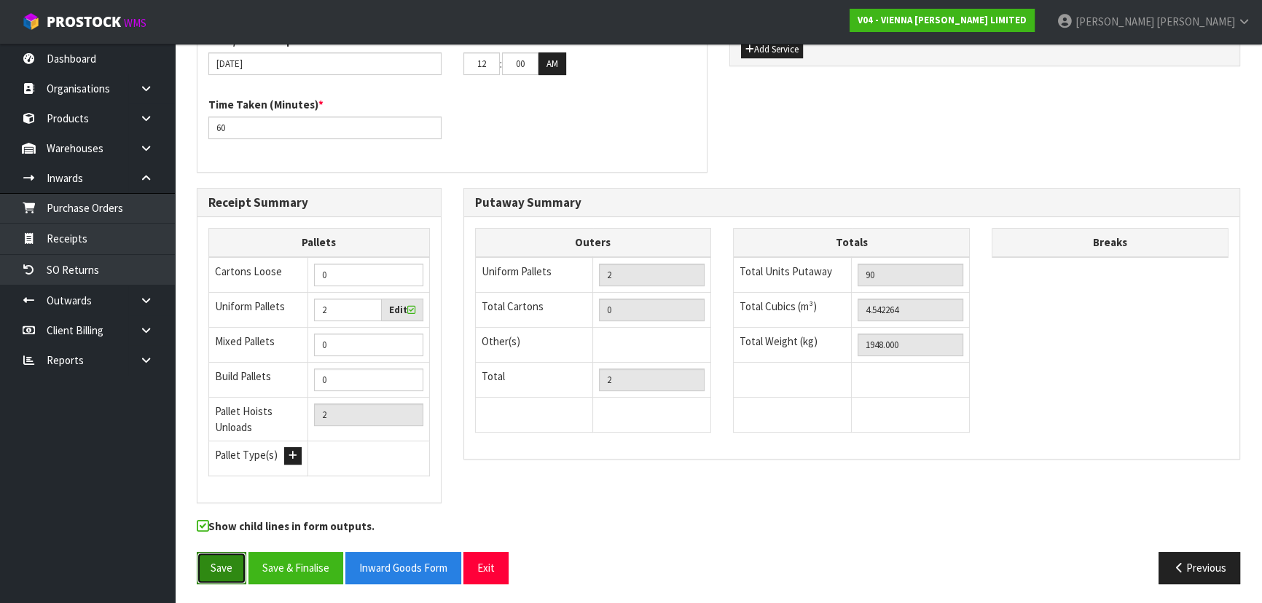
click at [205, 562] on button "Save" at bounding box center [222, 567] width 50 height 31
drag, startPoint x: 917, startPoint y: 308, endPoint x: 793, endPoint y: 313, distance: 123.9
click at [793, 313] on tr "Total Cubics (m³) 4.542264" at bounding box center [852, 309] width 236 height 35
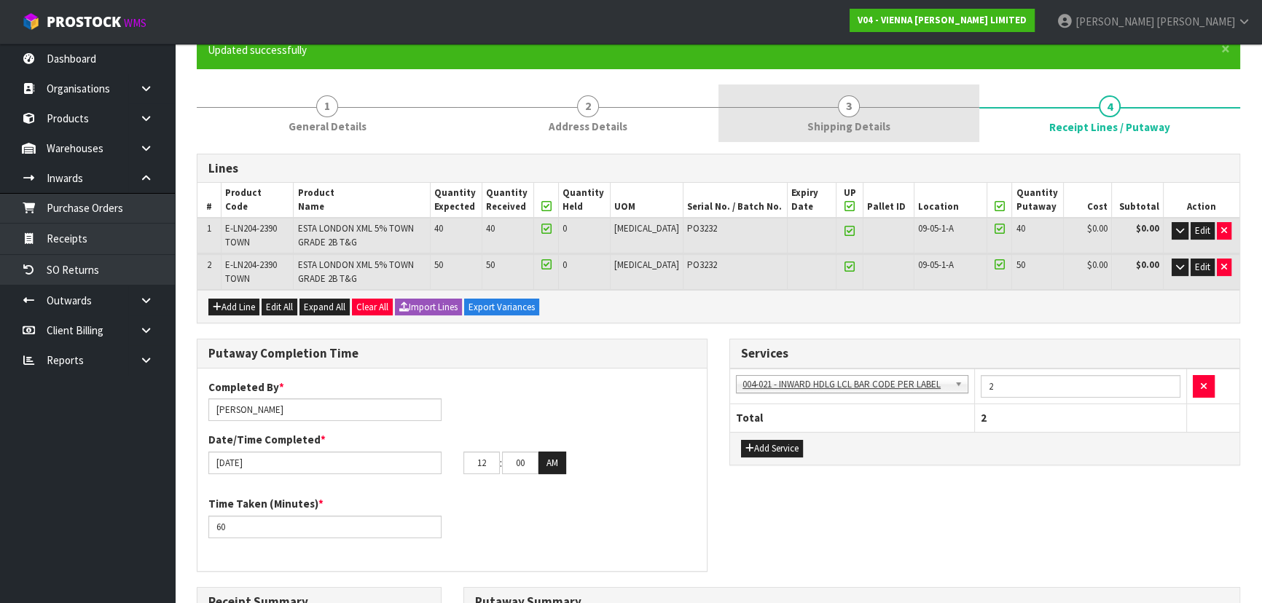
scroll to position [0, 0]
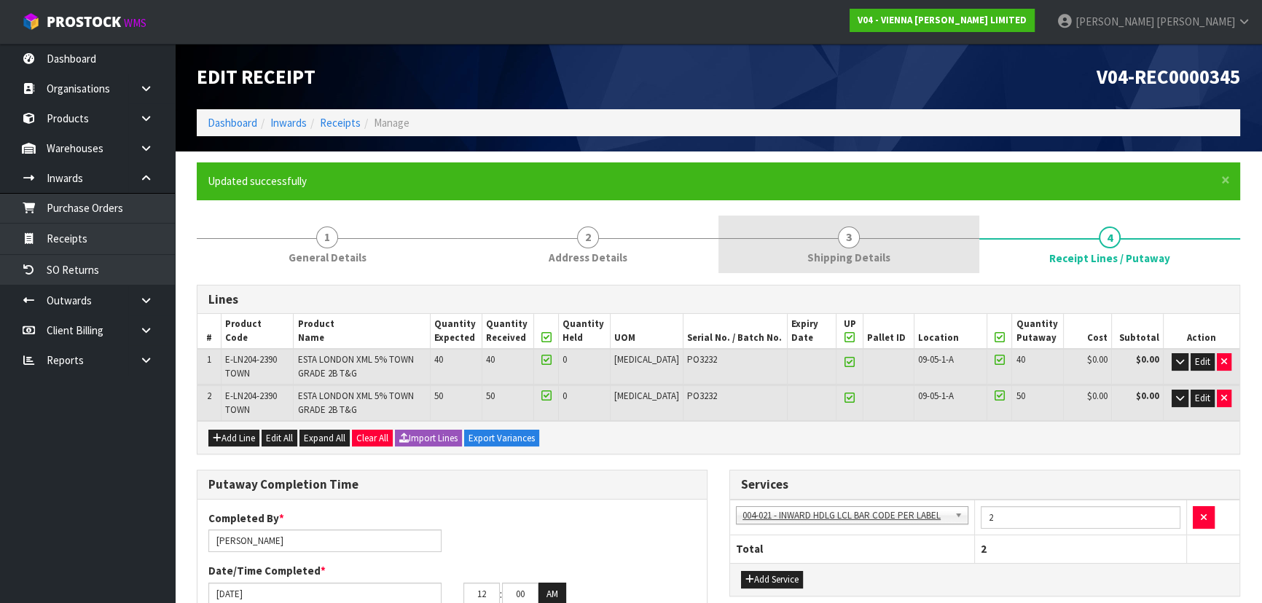
click at [880, 221] on link "3 Shipping Details" at bounding box center [848, 245] width 261 height 58
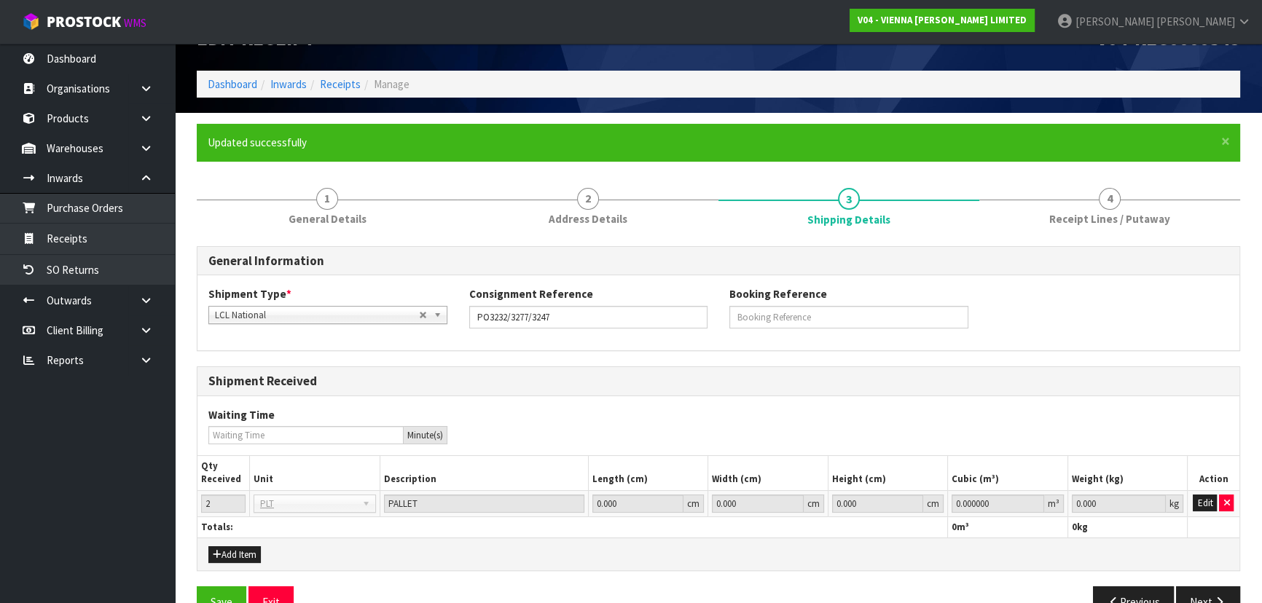
scroll to position [74, 0]
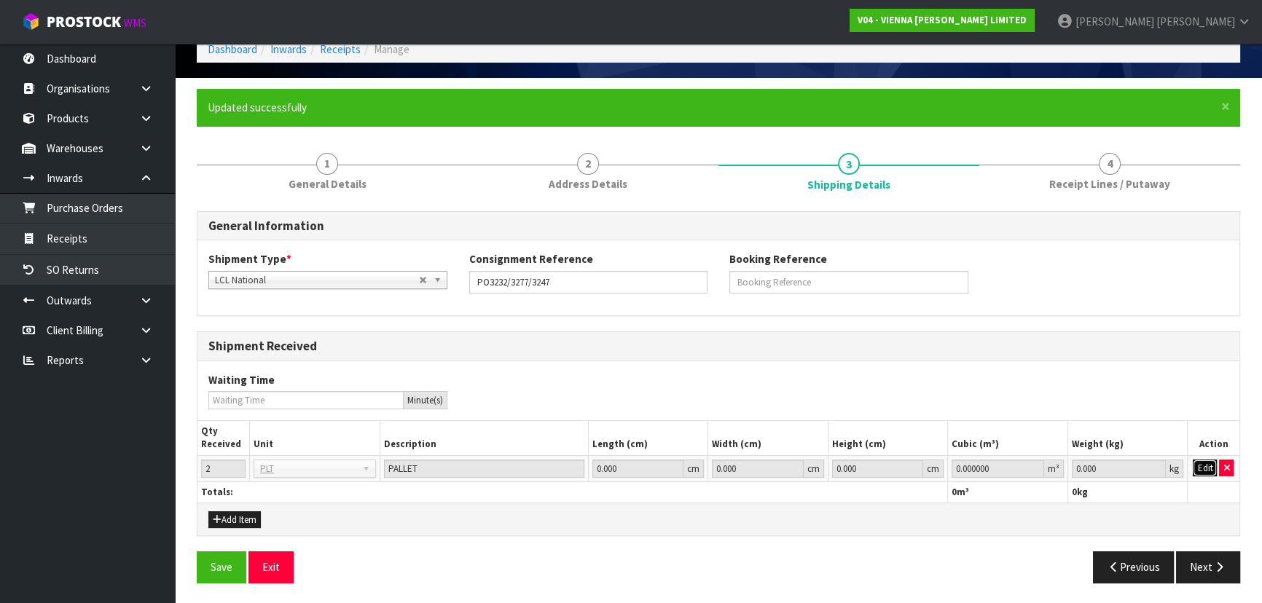
click at [1204, 460] on button "Edit" at bounding box center [1205, 468] width 24 height 17
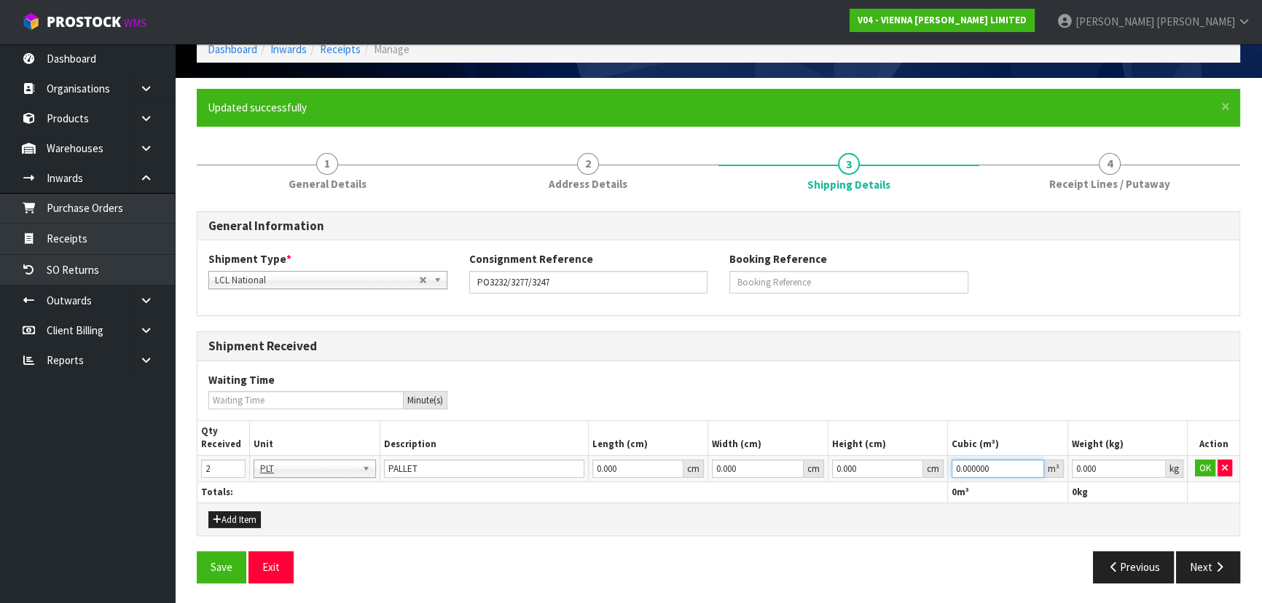
drag, startPoint x: 1016, startPoint y: 467, endPoint x: 870, endPoint y: 460, distance: 145.9
click at [876, 468] on tr "2 BAG BAR BSK BIN BTL BOX BDL CAB CGE CTN CSE COI CRA CRT CBE CYL DRM JAR MTR P…" at bounding box center [718, 468] width 1042 height 26
paste input "4.542264"
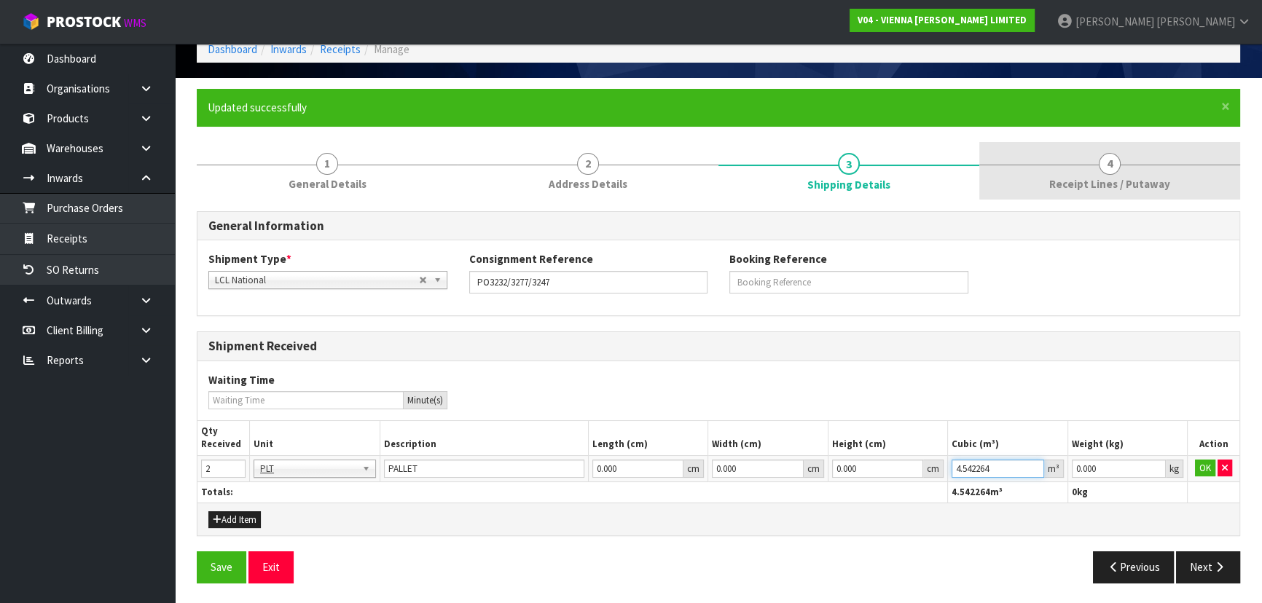
type input "4.542264"
click at [1078, 179] on span "Receipt Lines / Putaway" at bounding box center [1109, 183] width 121 height 15
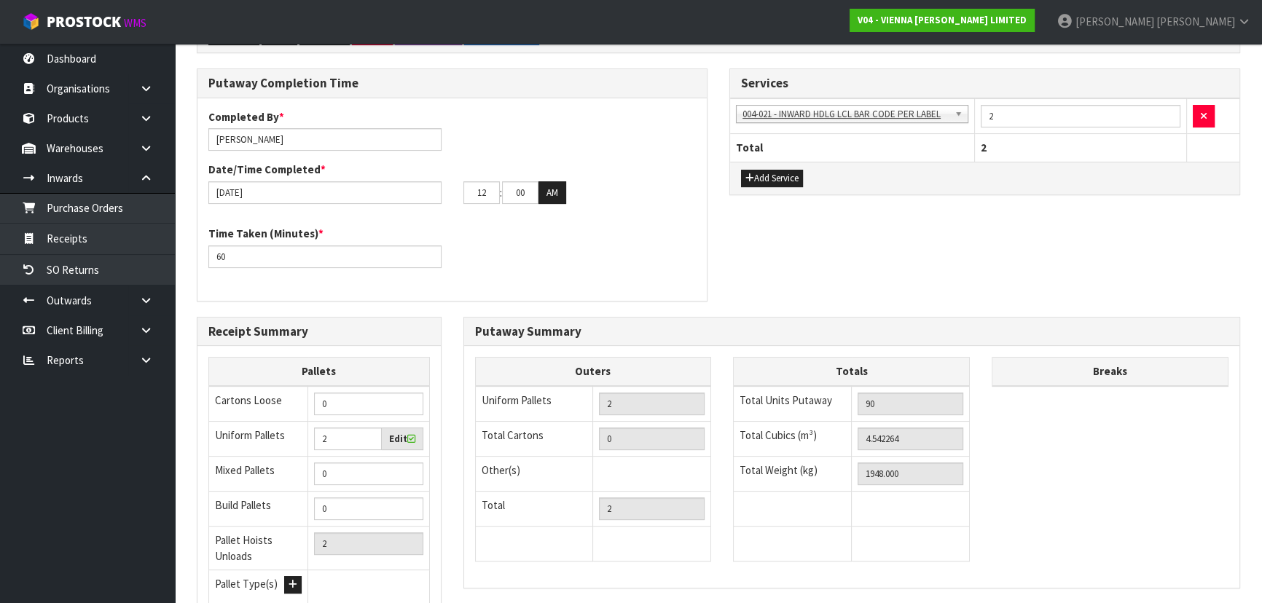
scroll to position [405, 0]
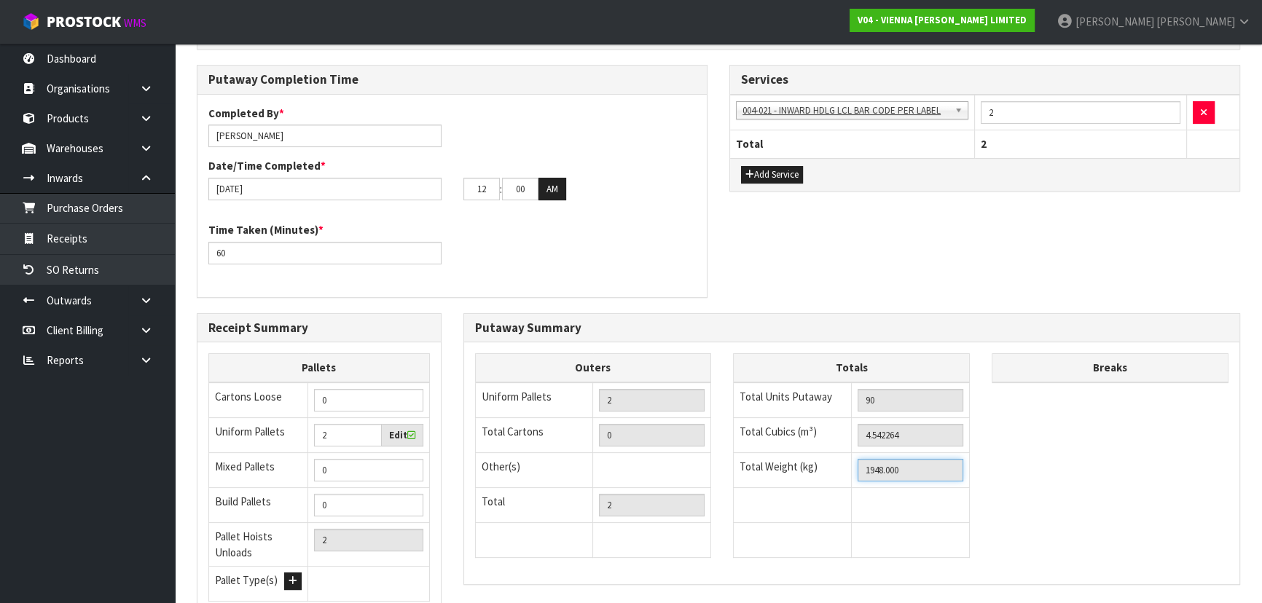
drag, startPoint x: 918, startPoint y: 468, endPoint x: 772, endPoint y: 469, distance: 145.7
click at [793, 469] on tr "Total Weight (kg) 1948.000" at bounding box center [852, 469] width 236 height 35
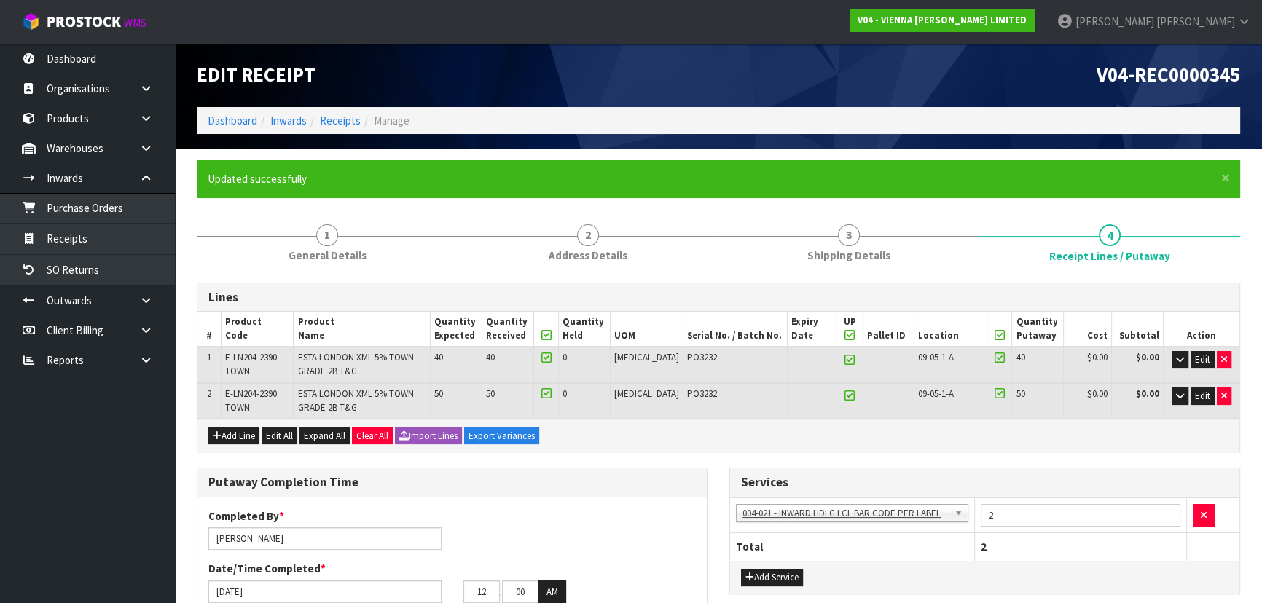
scroll to position [0, 0]
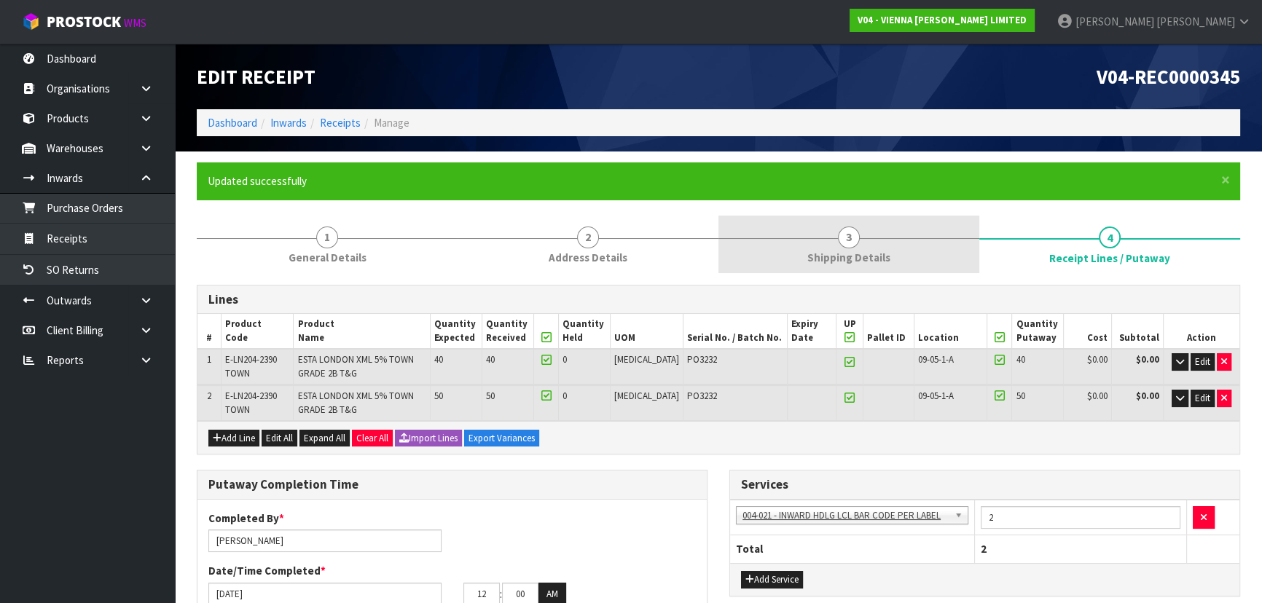
click at [833, 259] on span "Shipping Details" at bounding box center [848, 257] width 83 height 15
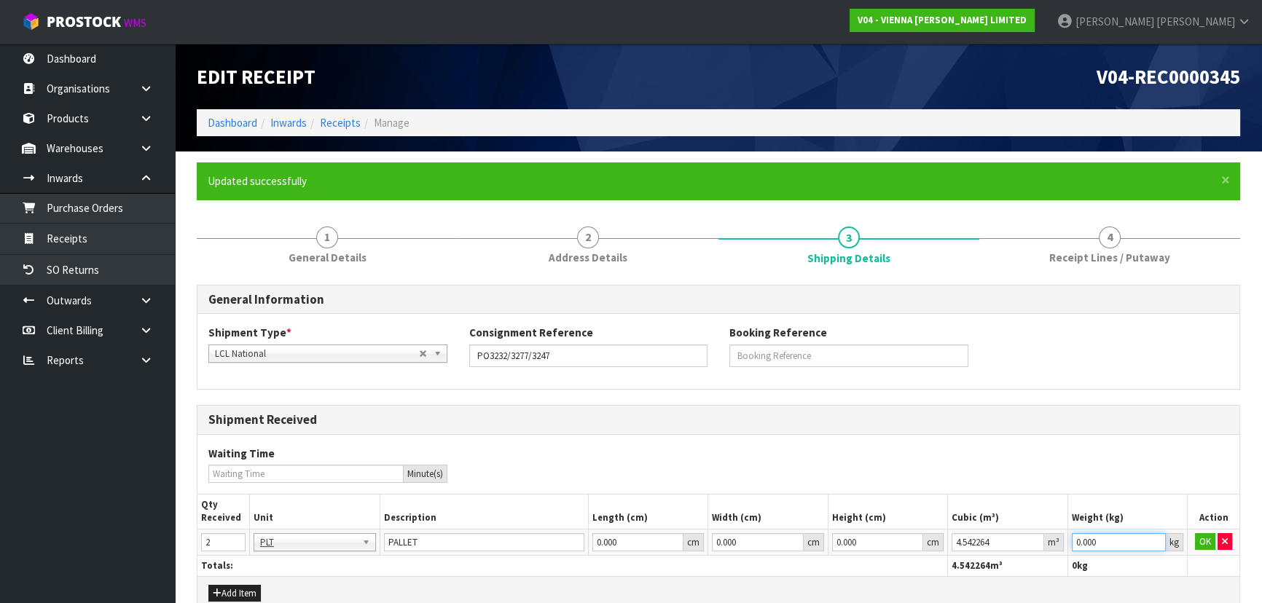
drag, startPoint x: 1108, startPoint y: 538, endPoint x: 785, endPoint y: 581, distance: 325.6
click at [788, 581] on div "Shipment Received Waiting Time Minute(s) Qty Received Unit Description Length (…" at bounding box center [718, 507] width 1043 height 205
paste input "1948"
type input "1948"
click at [1197, 538] on button "OK" at bounding box center [1205, 541] width 20 height 17
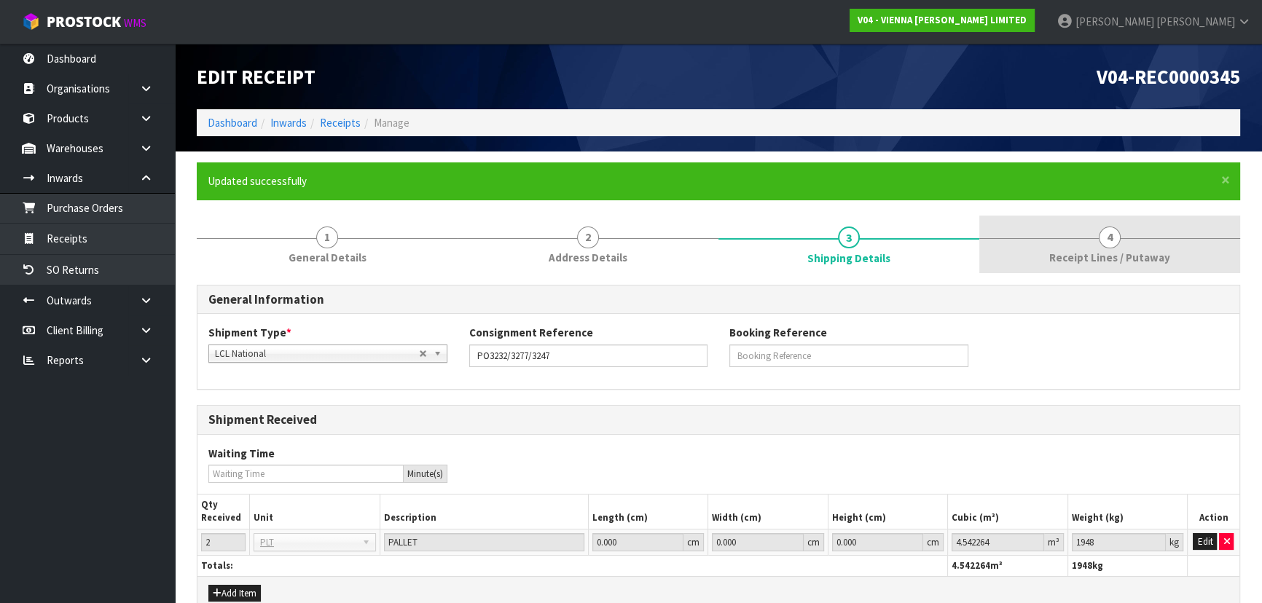
click at [1081, 248] on link "4 Receipt Lines / Putaway" at bounding box center [1109, 245] width 261 height 58
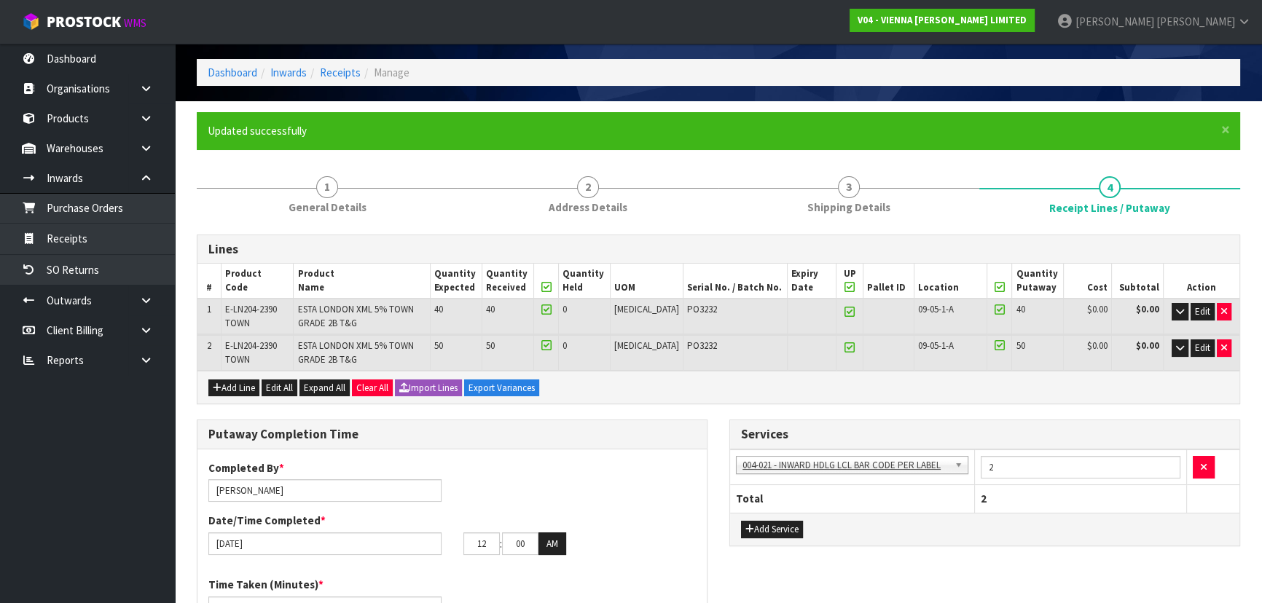
scroll to position [264, 0]
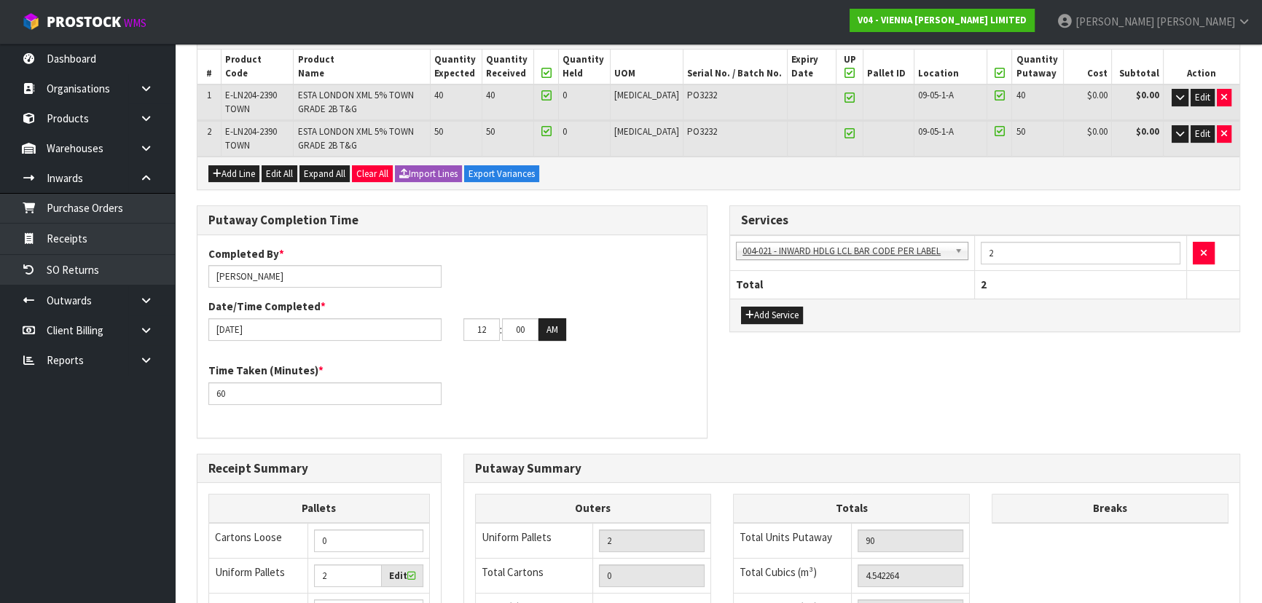
click at [718, 380] on div "Putaway Completion Time Completed By * Michael Drugan Date/Time Completed * 16/…" at bounding box center [452, 329] width 533 height 248
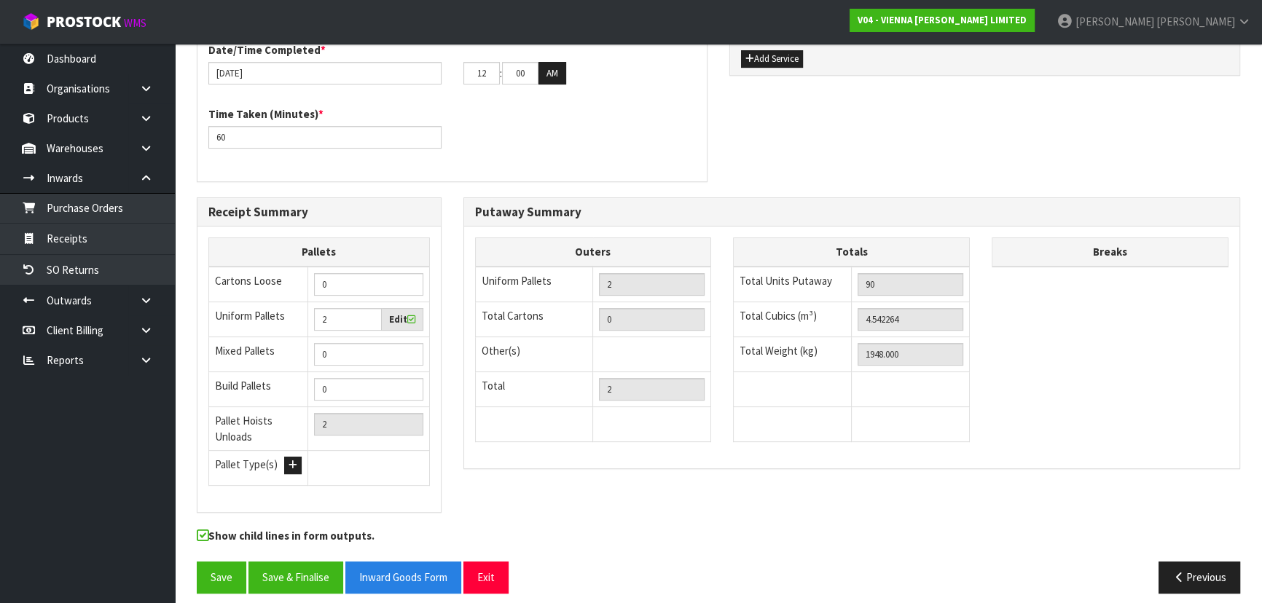
scroll to position [530, 0]
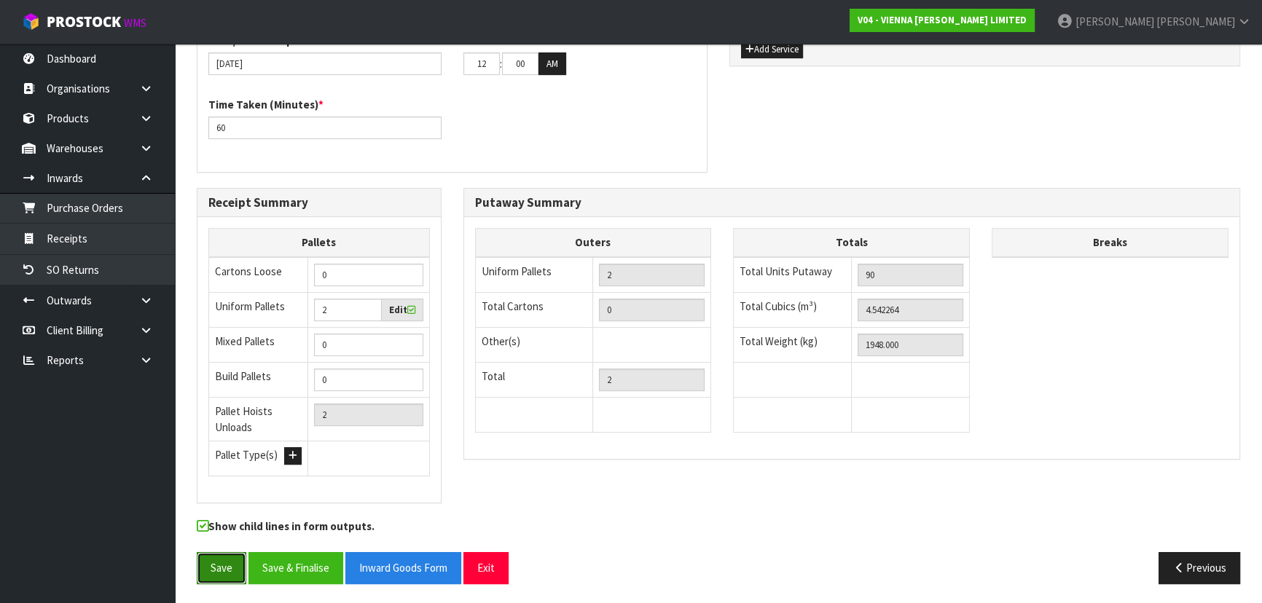
click at [219, 562] on button "Save" at bounding box center [222, 567] width 50 height 31
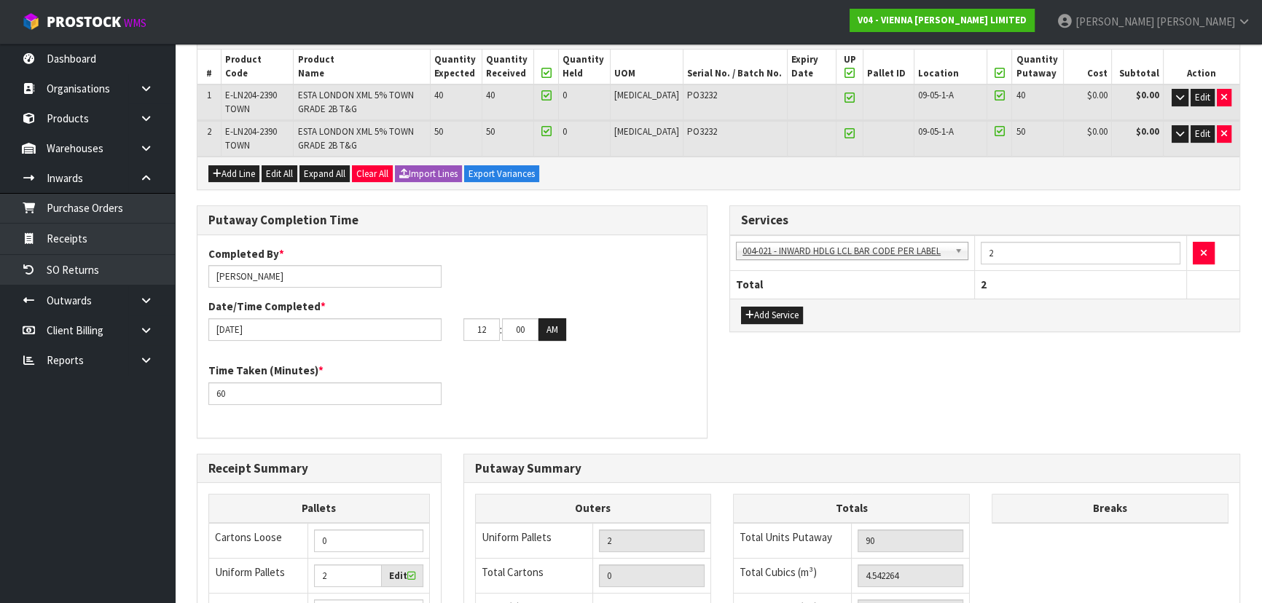
drag, startPoint x: 705, startPoint y: 356, endPoint x: 713, endPoint y: 356, distance: 8.8
click at [706, 356] on div "Completed By * Michael Drugan Date/Time Completed * 16/09/2025 12 : 00 : 00 AM …" at bounding box center [451, 336] width 509 height 181
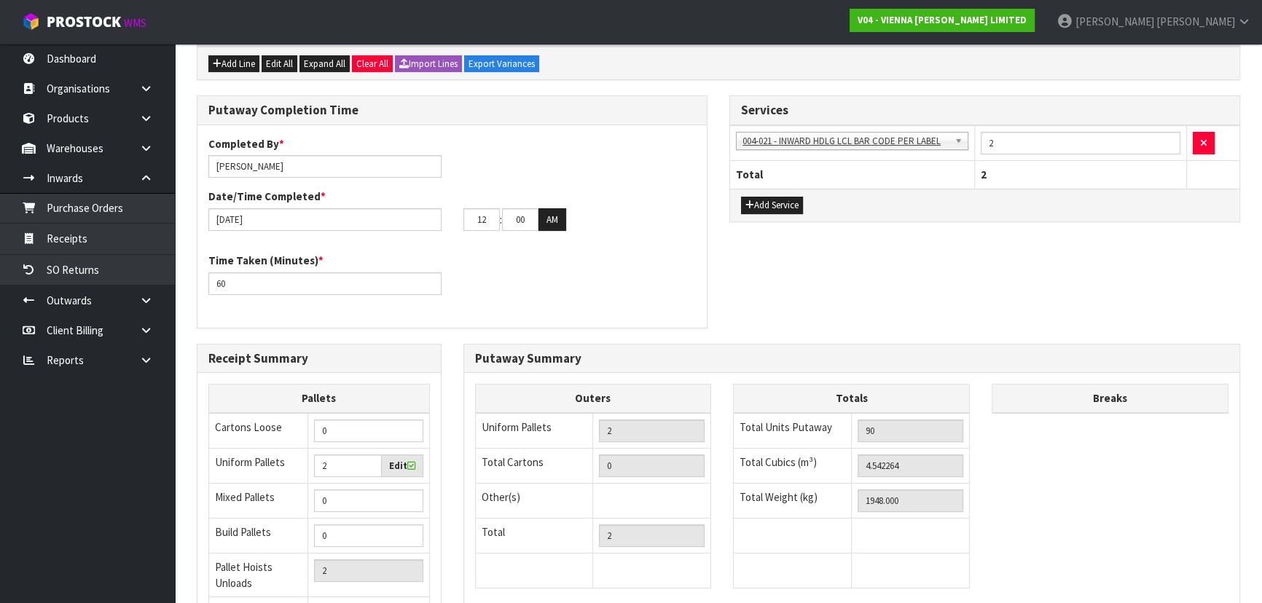
scroll to position [530, 0]
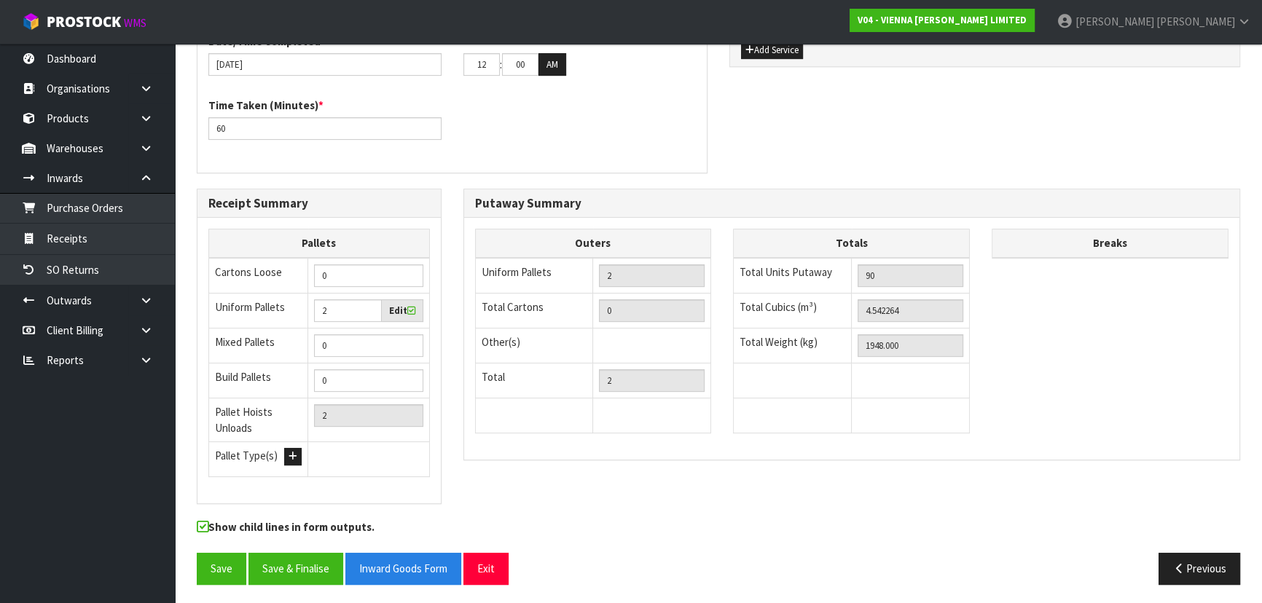
click at [716, 349] on div "Outers Uniform Pallets 2 Total Cartons 0 Other(s) Bag x 0 Bar x 0 Basket x 0 Bi…" at bounding box center [593, 338] width 259 height 219
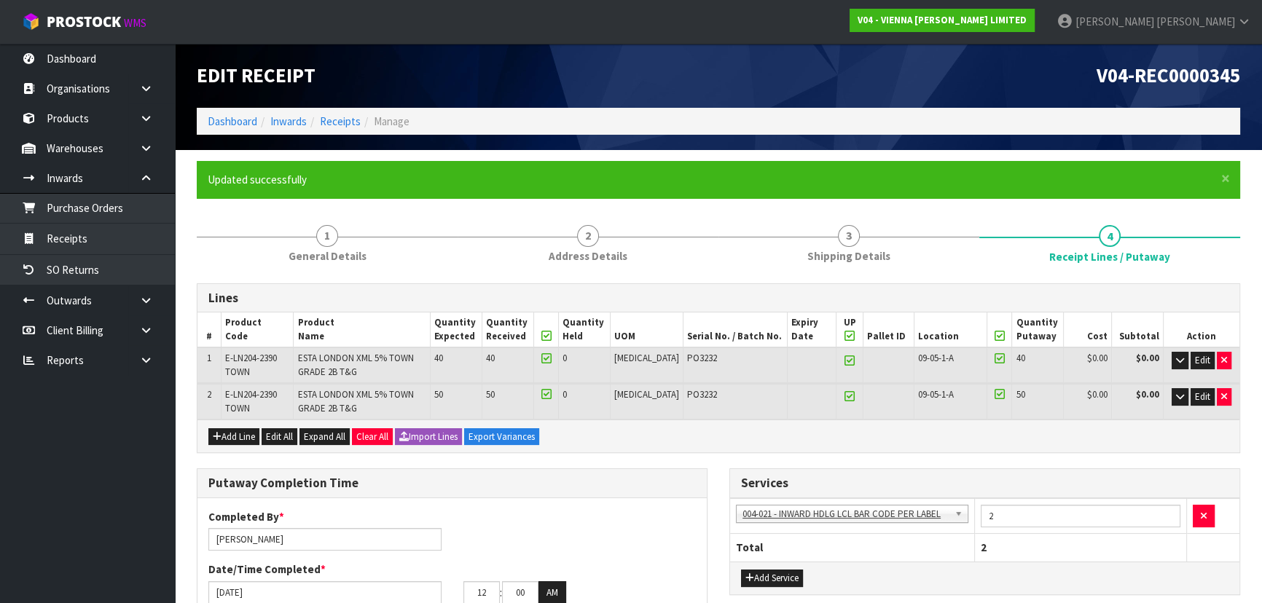
scroll to position [0, 0]
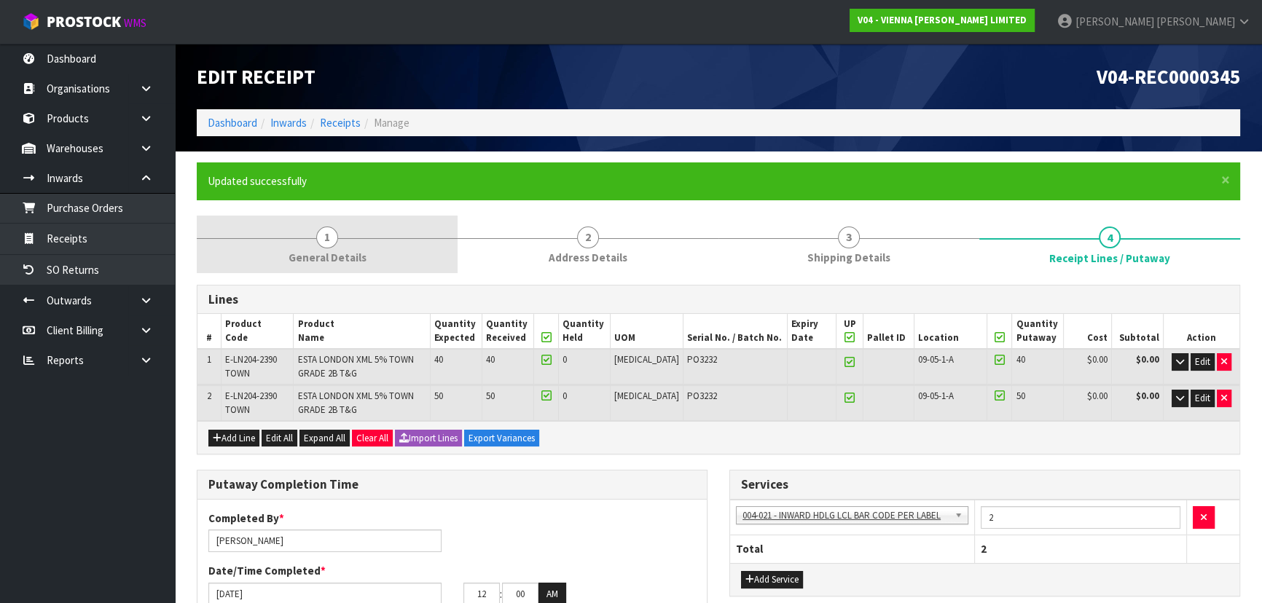
click at [379, 244] on link "1 General Details" at bounding box center [327, 245] width 261 height 58
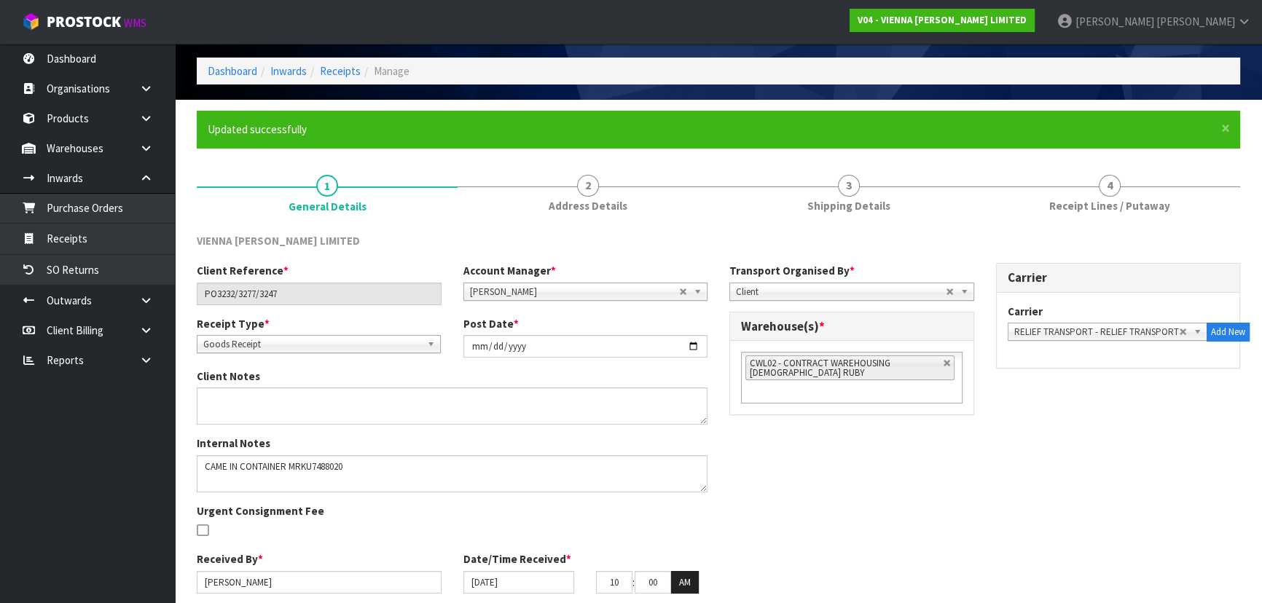
scroll to position [106, 0]
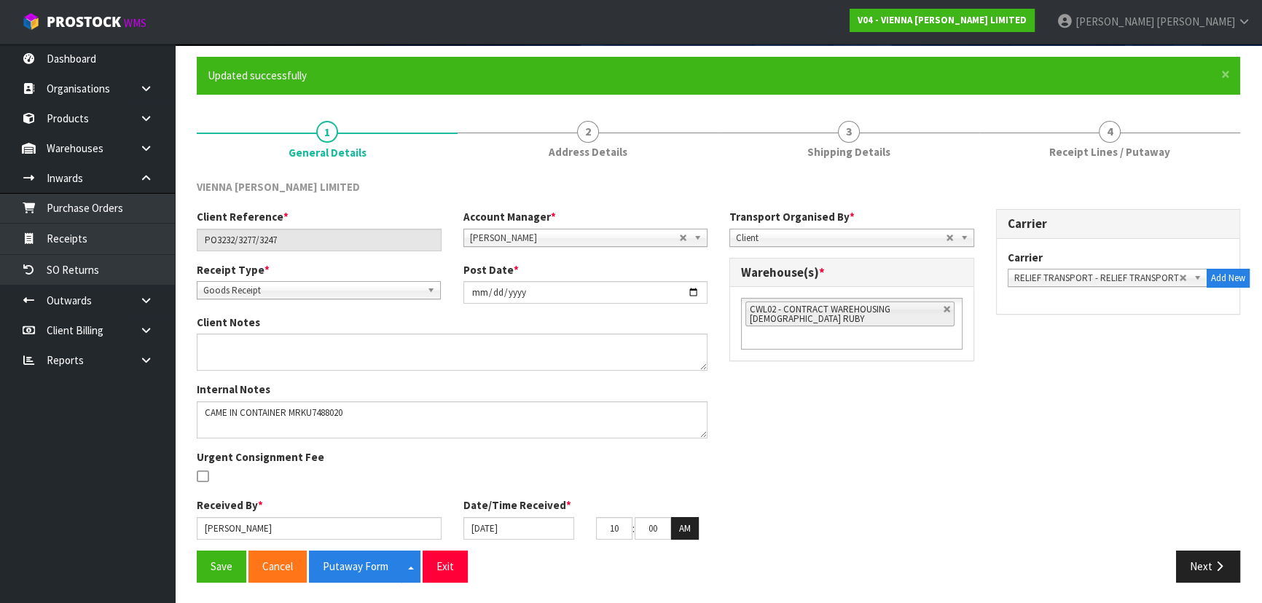
click at [718, 371] on div "Client Notes" at bounding box center [452, 348] width 533 height 67
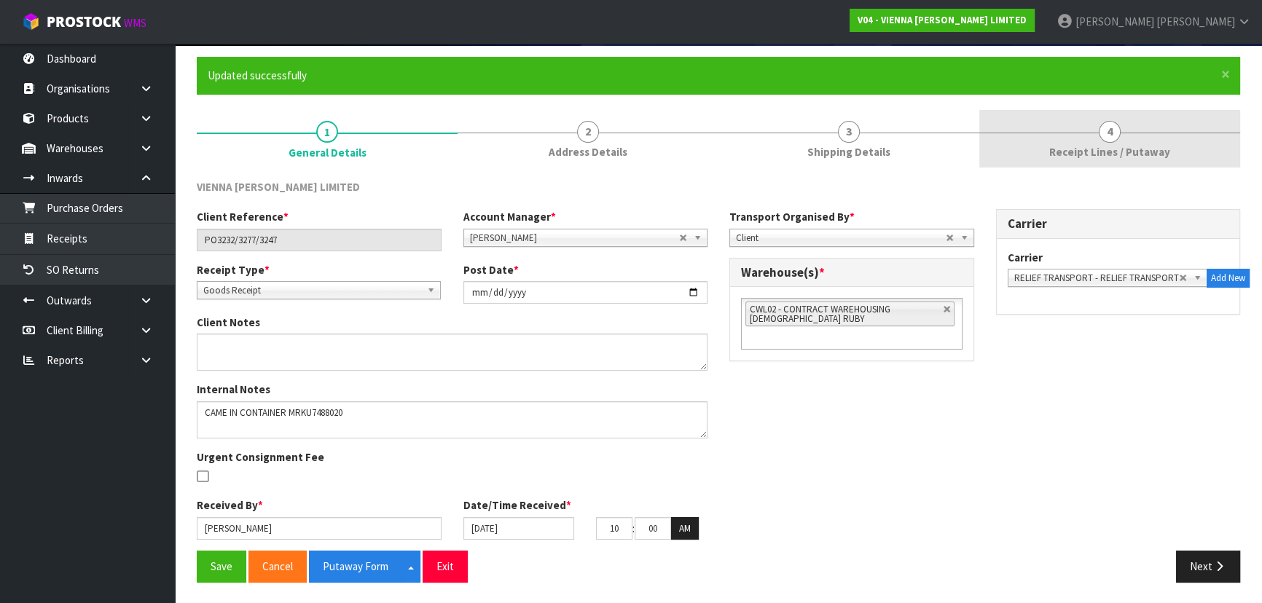
click at [1025, 126] on link "4 Receipt Lines / Putaway" at bounding box center [1109, 139] width 261 height 58
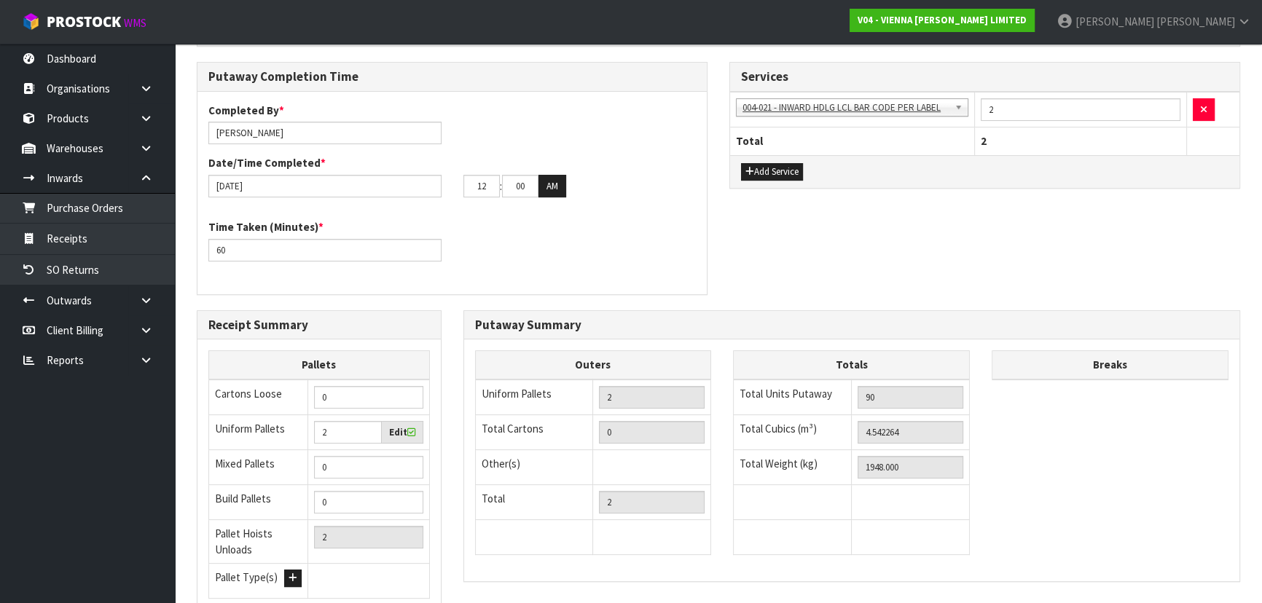
scroll to position [398, 0]
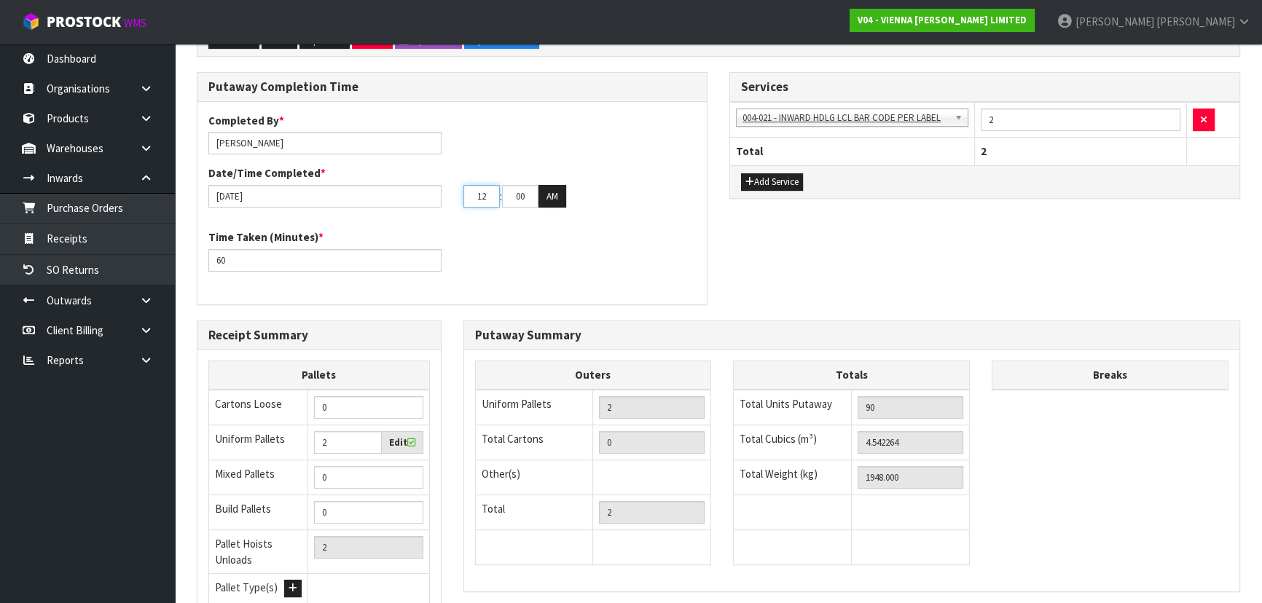
drag, startPoint x: 493, startPoint y: 194, endPoint x: 437, endPoint y: 197, distance: 55.5
click at [437, 197] on div "16/09/2025 12 : 00 : 00 AM" at bounding box center [451, 196] width 509 height 23
type input "12"
click at [532, 200] on input "00" at bounding box center [520, 196] width 36 height 23
drag, startPoint x: 532, startPoint y: 200, endPoint x: 480, endPoint y: 200, distance: 51.7
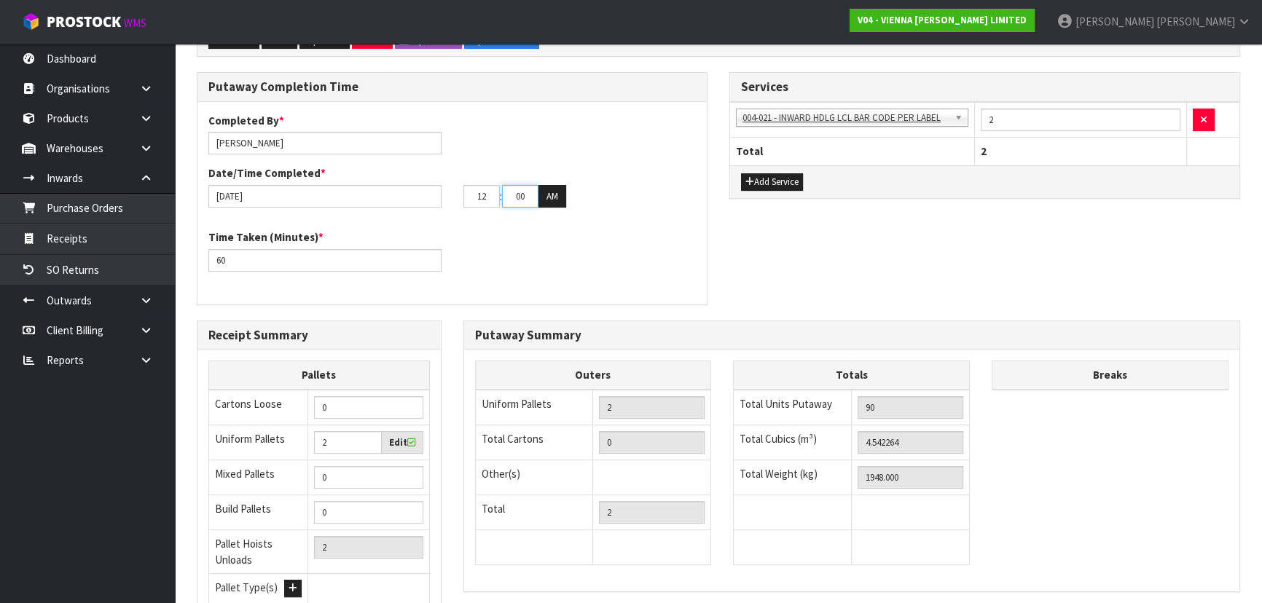
click at [480, 200] on tr "12 : 00 : 00 AM" at bounding box center [514, 196] width 103 height 23
type input "33"
click at [426, 204] on div "16/09/2025 12 : 33 : 00 AM" at bounding box center [451, 196] width 509 height 23
type input "11"
click at [528, 238] on div "Time Taken (Minutes) * 60" at bounding box center [451, 256] width 509 height 52
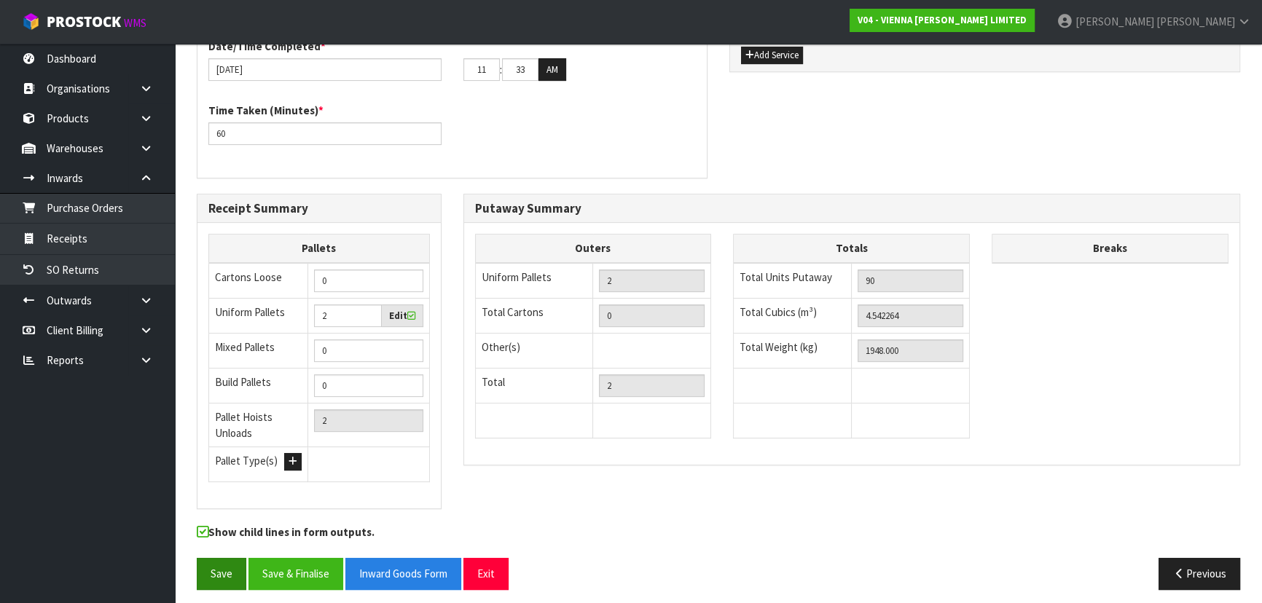
scroll to position [530, 0]
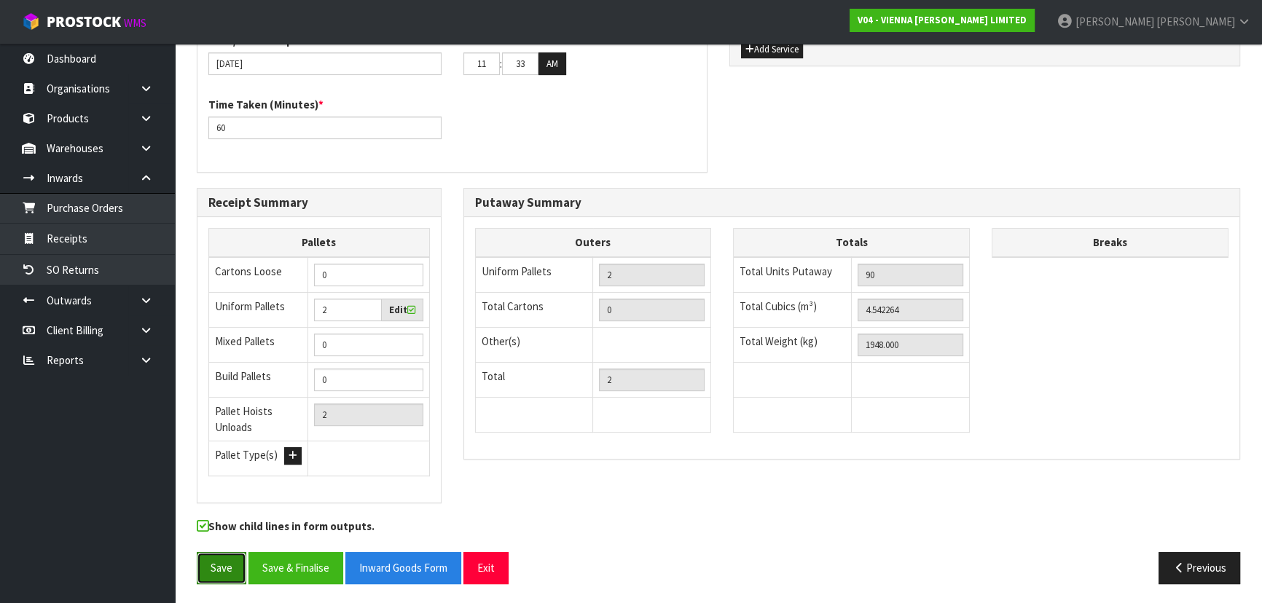
click at [210, 571] on button "Save" at bounding box center [222, 567] width 50 height 31
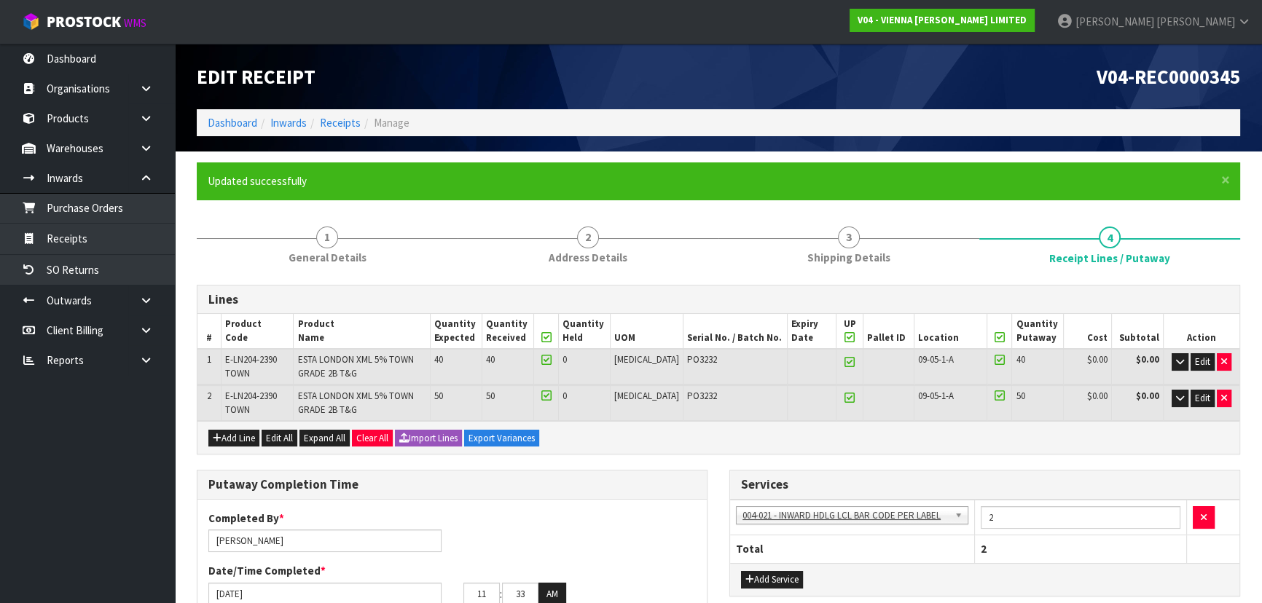
click at [718, 474] on div "Services 001-001 - IMPORT DEMMURAGE 001-002 - IMPORT NZ CUSTOMS ENTRY 001-003 -…" at bounding box center [984, 541] width 533 height 142
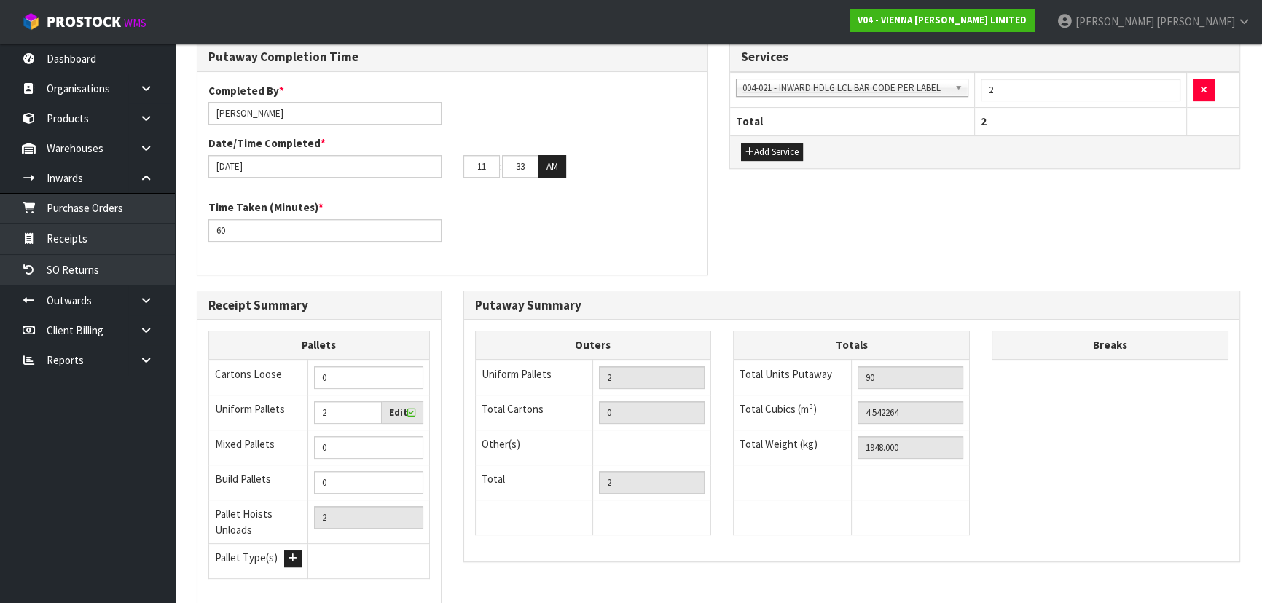
scroll to position [265, 0]
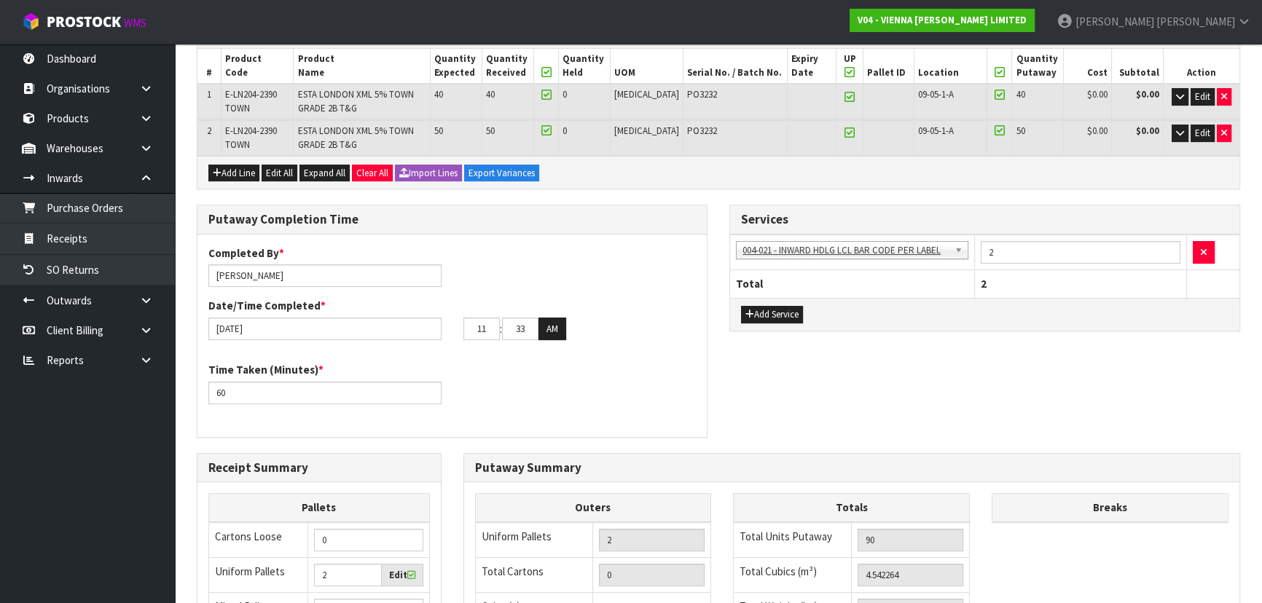
click at [732, 405] on div "Putaway Completion Time Completed By * Michael Drugan Date/Time Completed * 16/…" at bounding box center [718, 329] width 1065 height 248
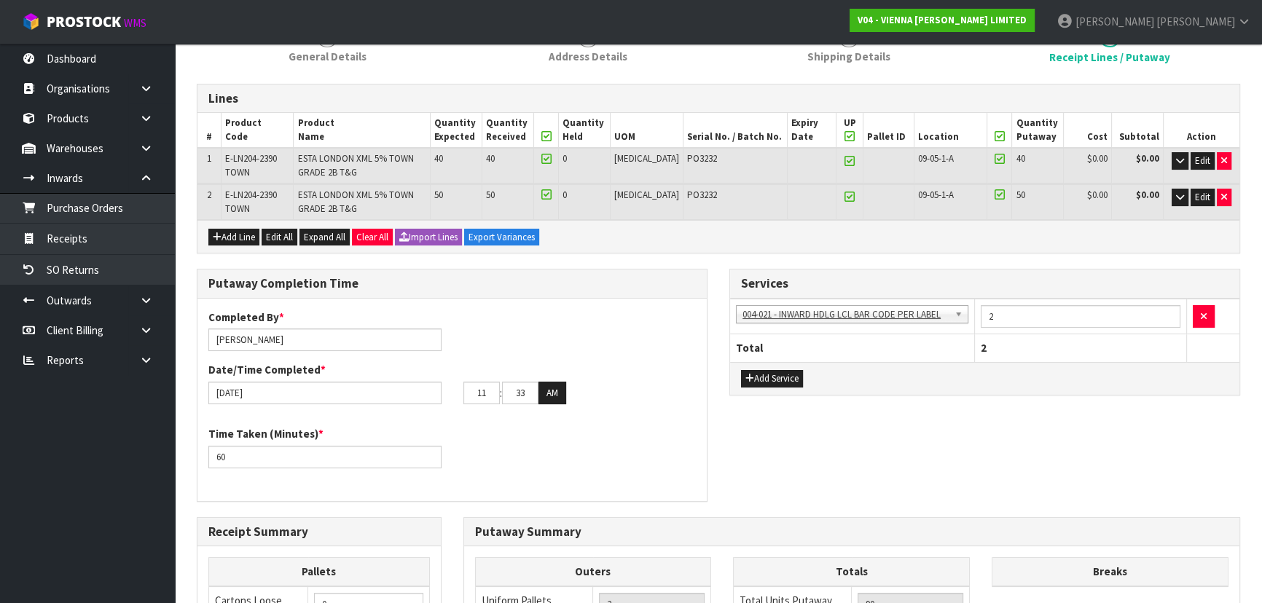
scroll to position [66, 0]
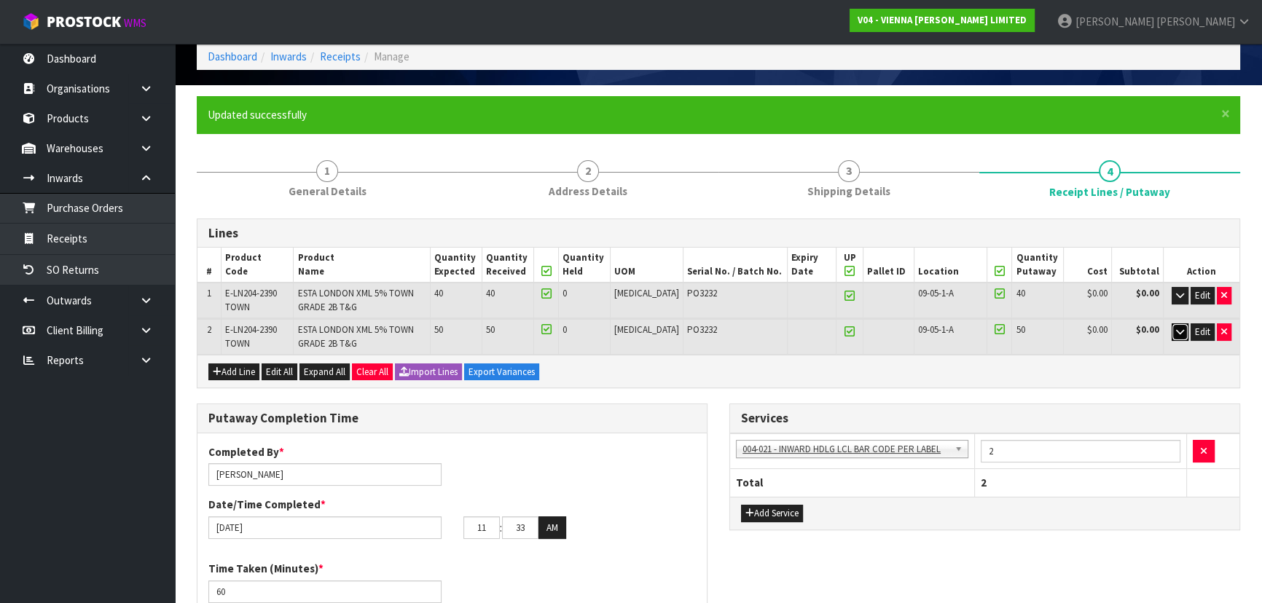
click at [1180, 327] on icon "button" at bounding box center [1180, 331] width 8 height 9
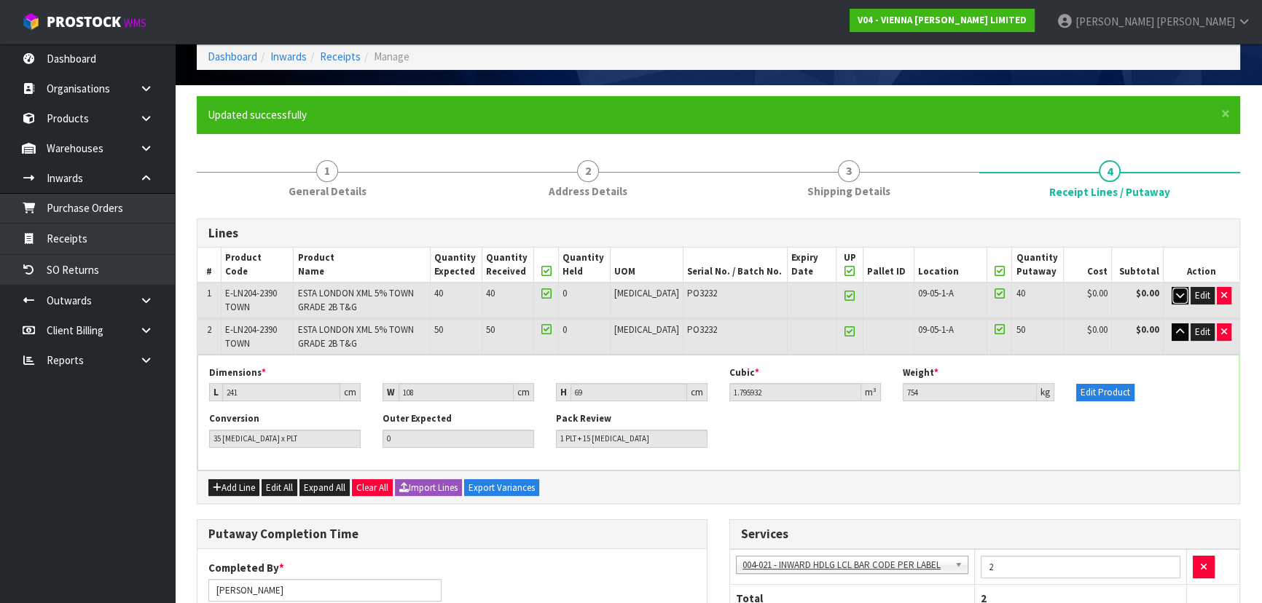
click at [1177, 294] on icon "button" at bounding box center [1180, 295] width 8 height 9
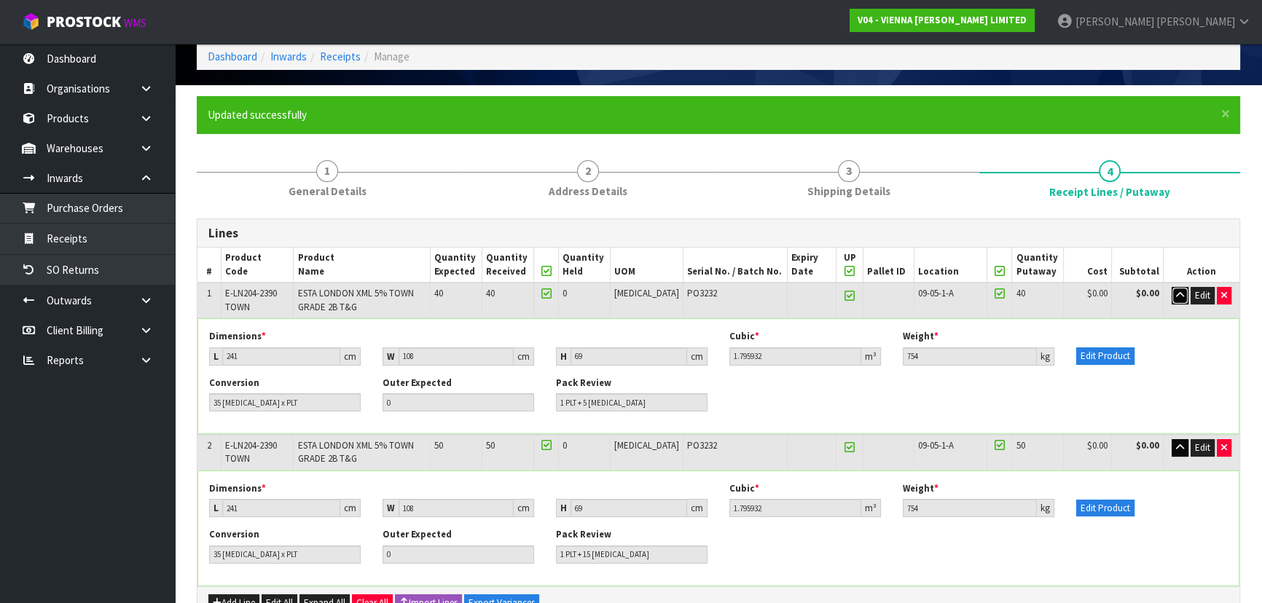
click at [1177, 294] on icon "button" at bounding box center [1180, 295] width 8 height 9
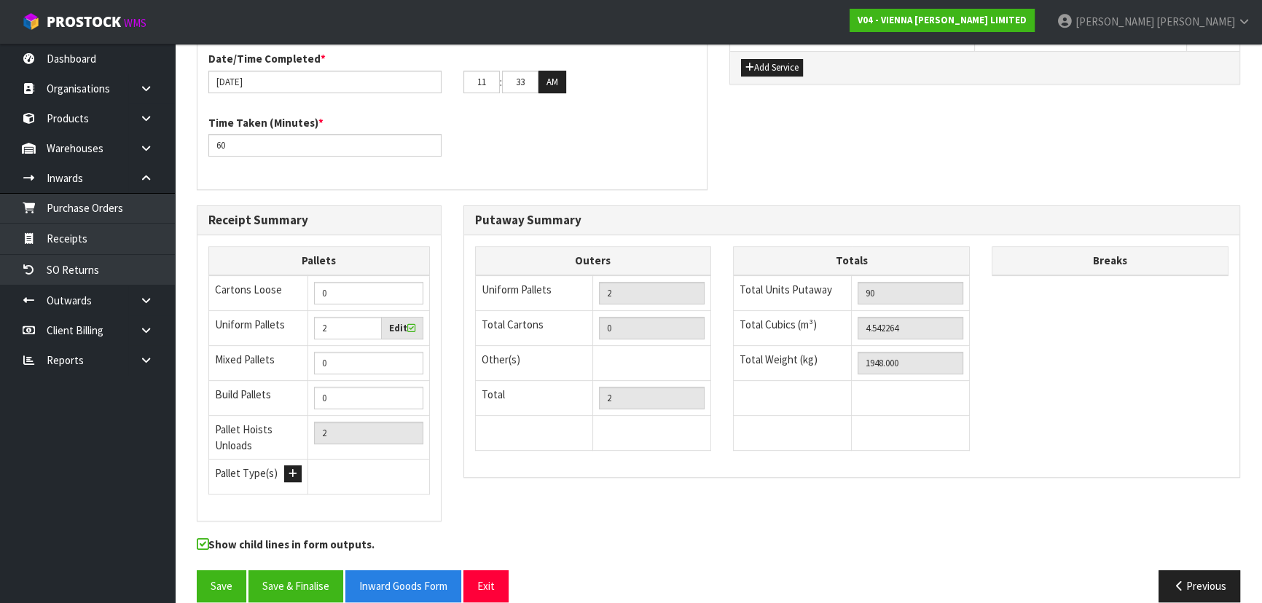
scroll to position [646, 0]
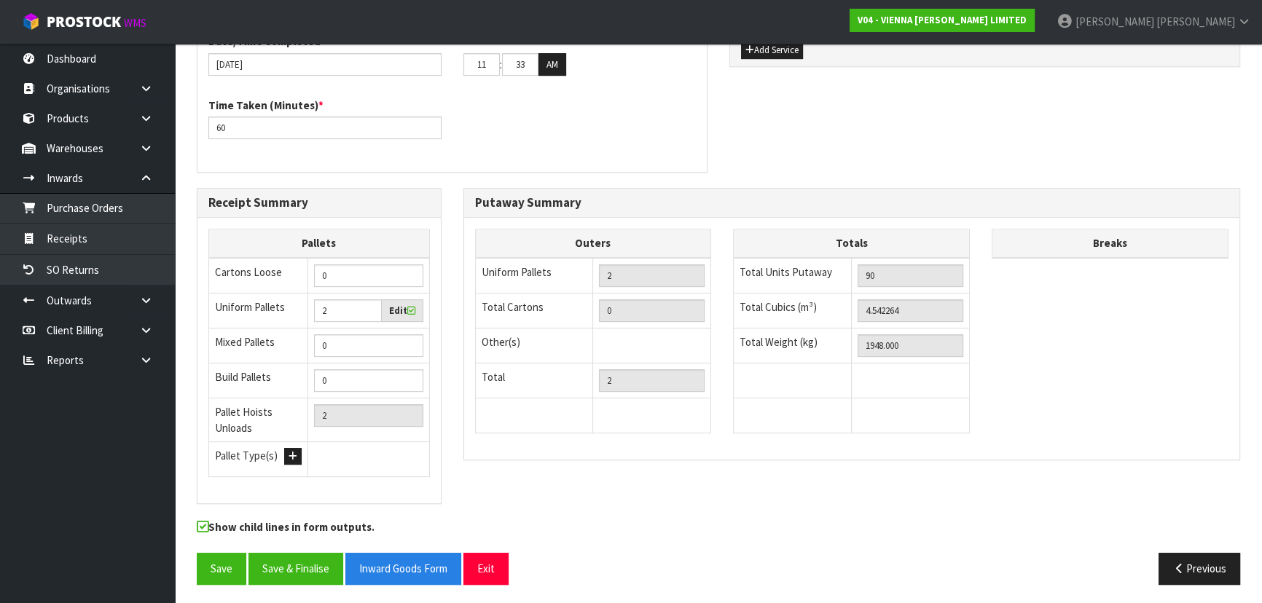
click at [452, 484] on div "Receipt Summary Pallets Cartons Loose 0 Uniform Pallets 2 Edit Mixed Pallets 0 …" at bounding box center [718, 353] width 1065 height 331
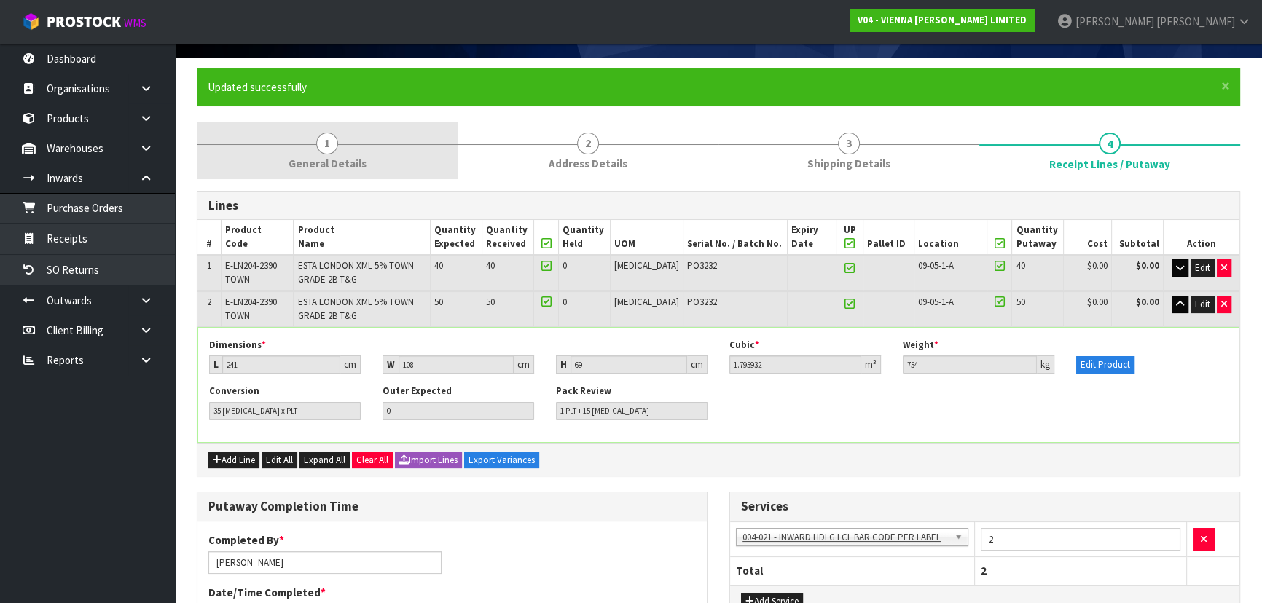
scroll to position [0, 0]
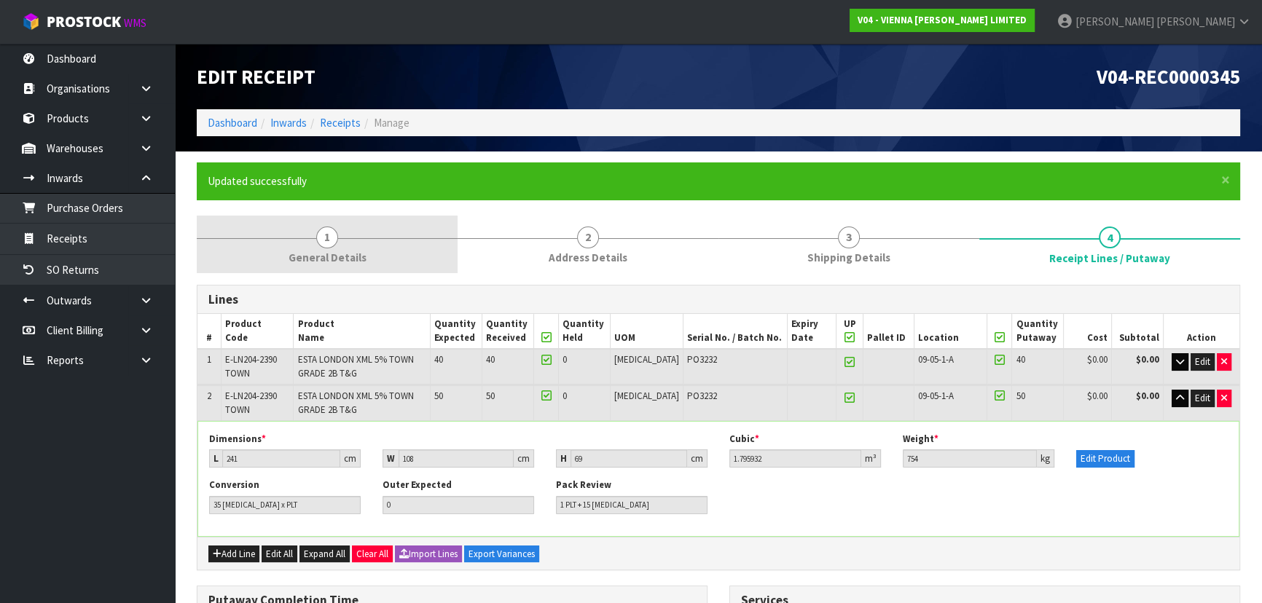
click at [397, 244] on link "1 General Details" at bounding box center [327, 245] width 261 height 58
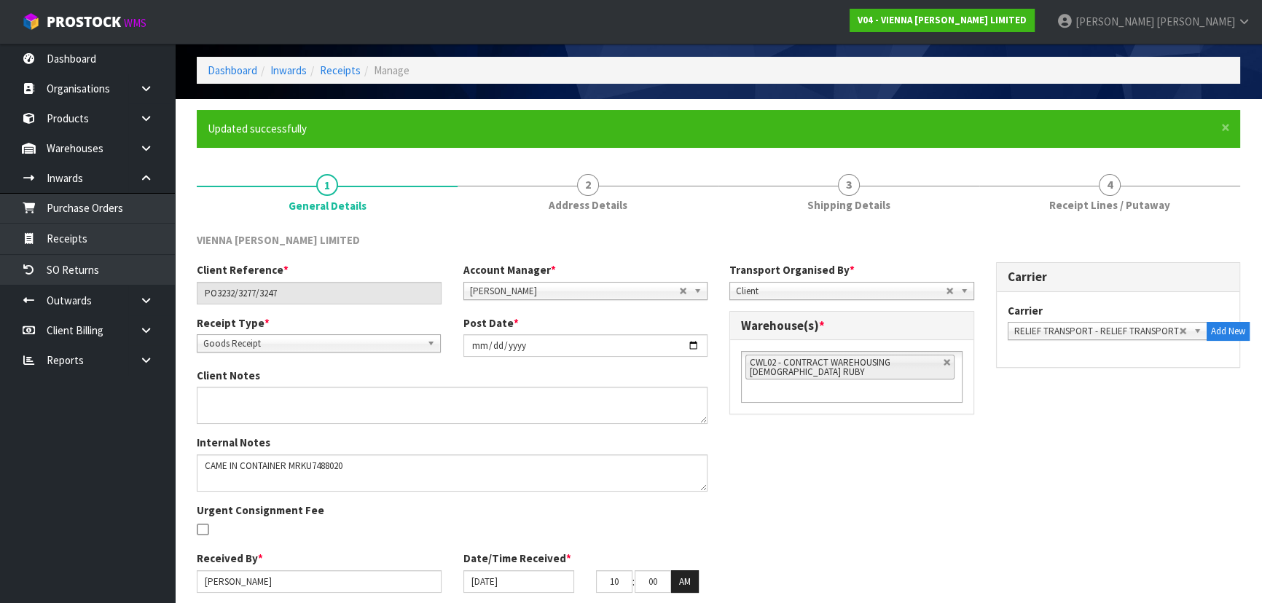
scroll to position [106, 0]
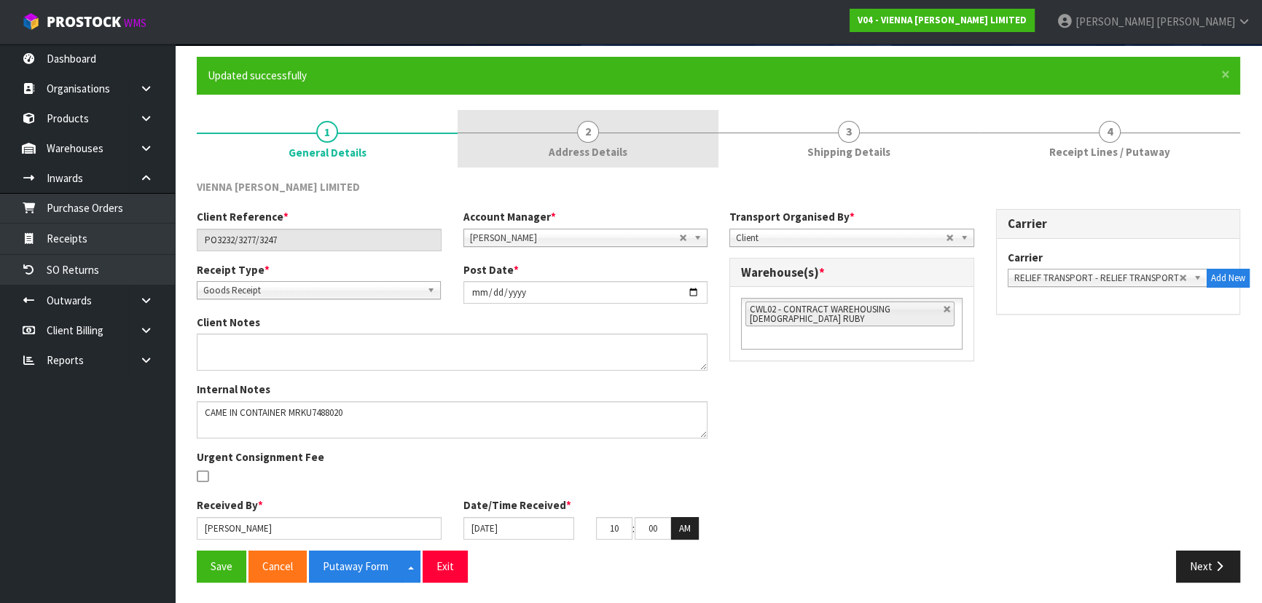
click at [648, 153] on link "2 Address Details" at bounding box center [588, 139] width 261 height 58
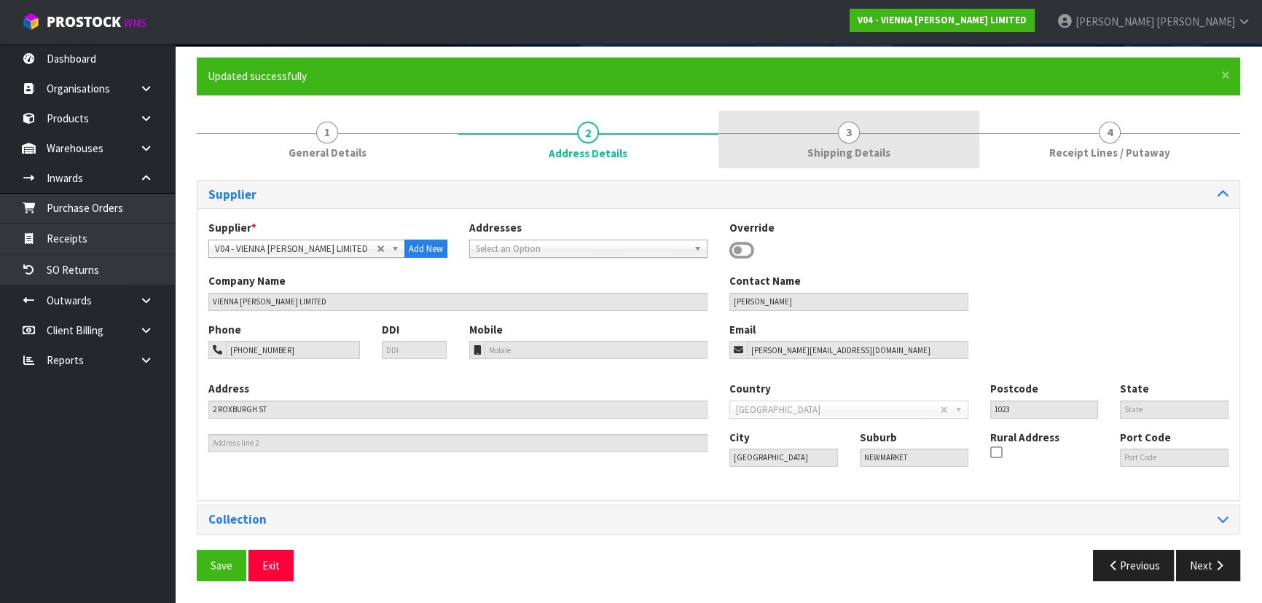
click at [819, 145] on span "Shipping Details" at bounding box center [848, 152] width 83 height 15
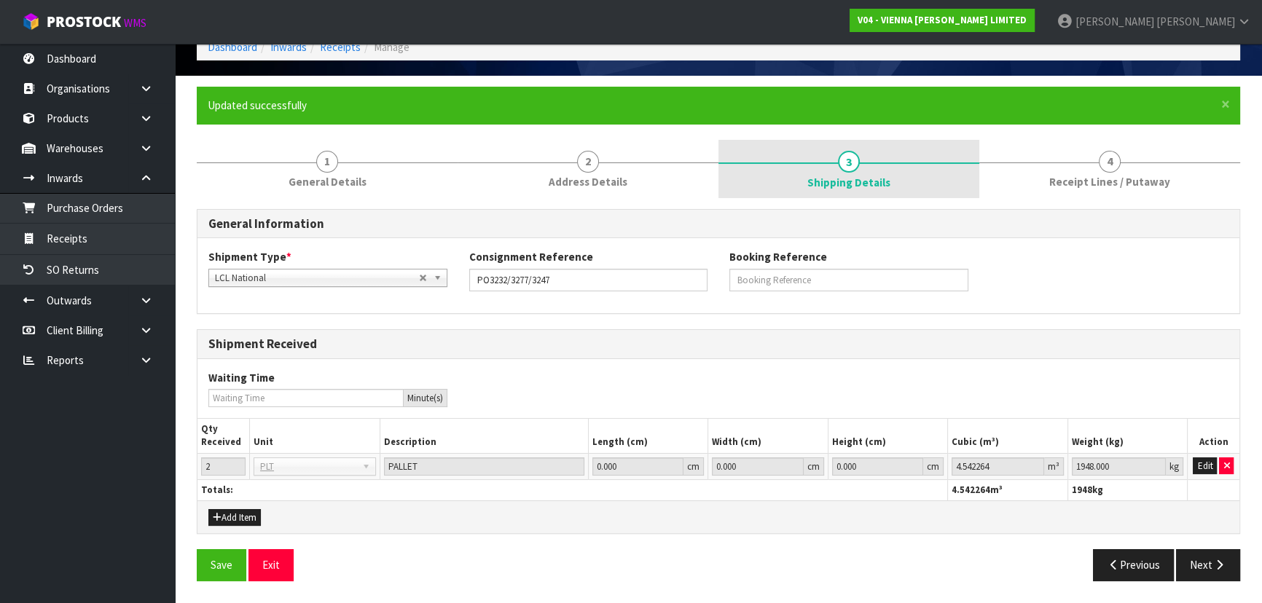
scroll to position [74, 0]
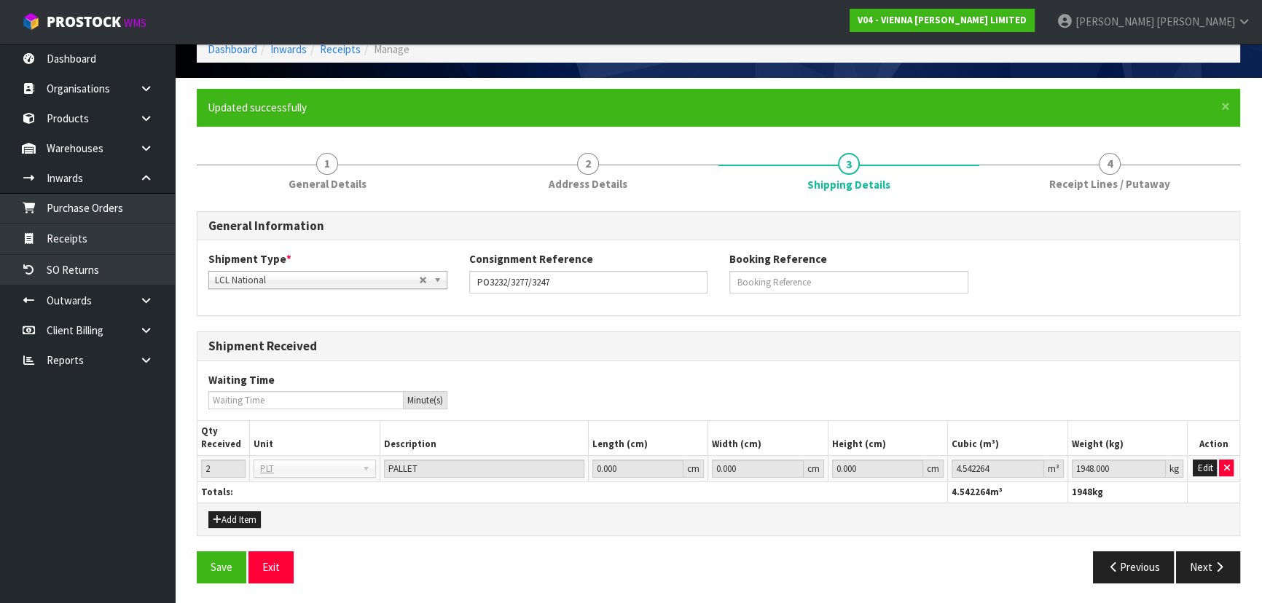
click at [739, 325] on div "General Information Shipment Type * LCL National LCL International FCL-20ft FCL…" at bounding box center [718, 402] width 1043 height 383
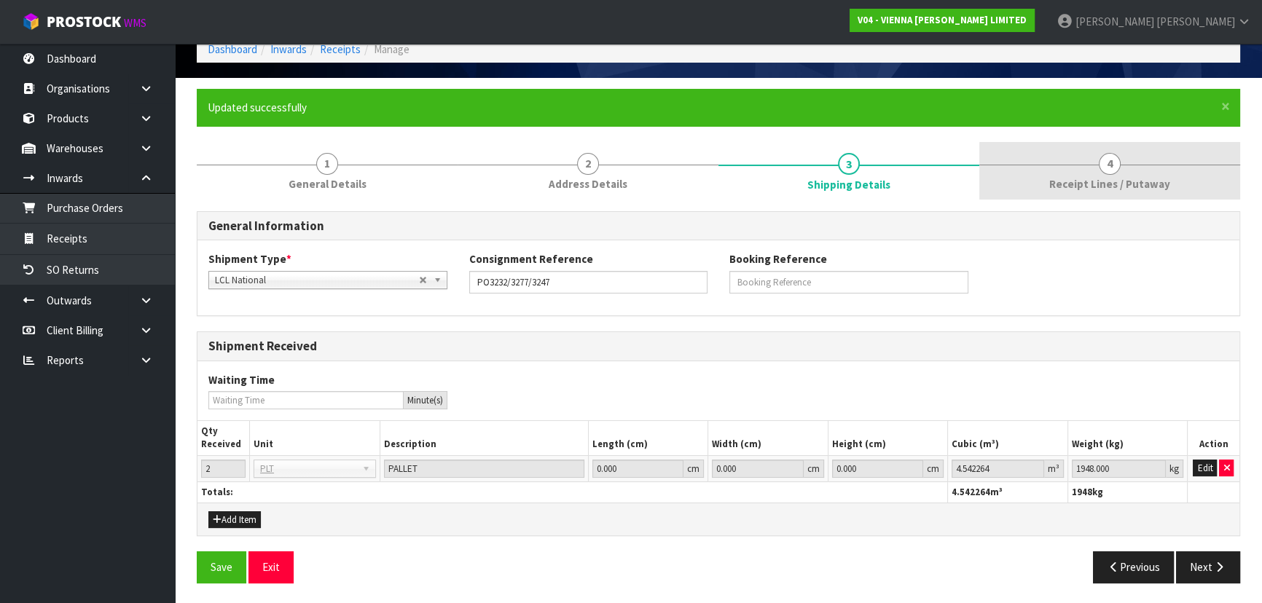
click at [1027, 167] on link "4 Receipt Lines / Putaway" at bounding box center [1109, 171] width 261 height 58
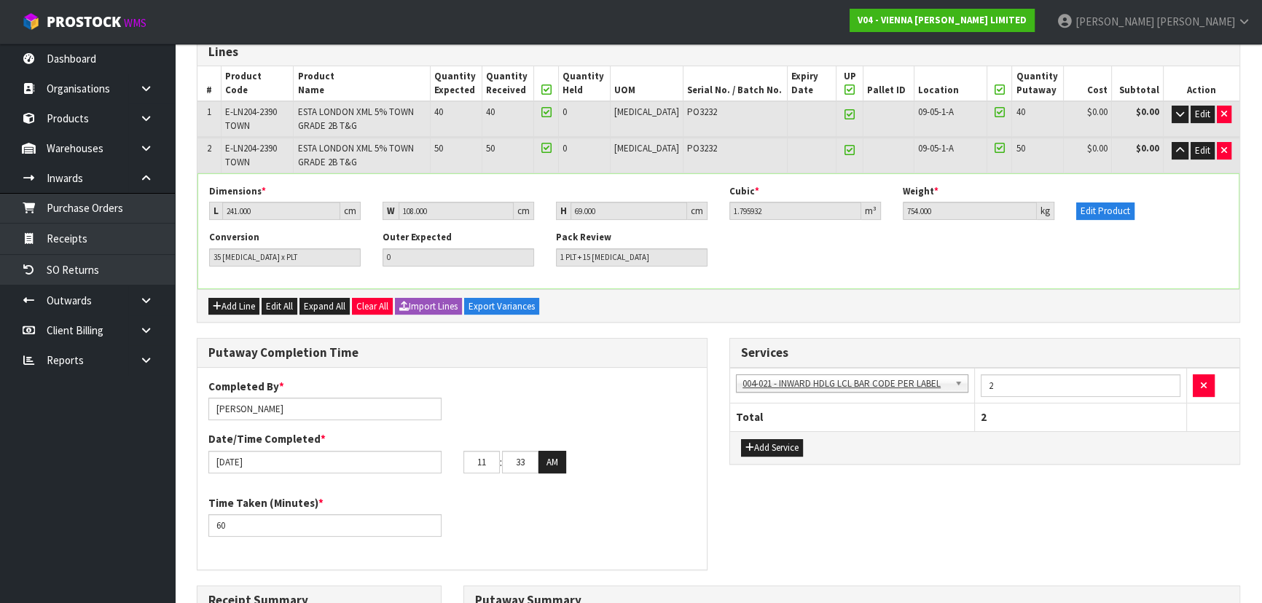
scroll to position [106, 0]
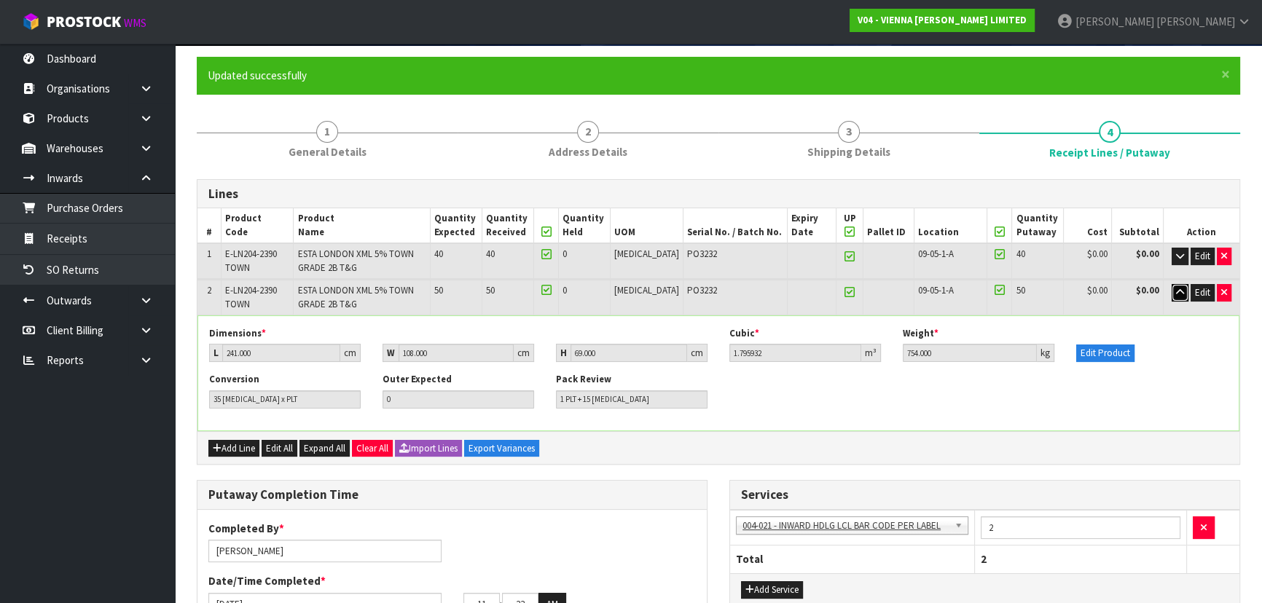
click at [1173, 286] on button "button" at bounding box center [1180, 292] width 17 height 17
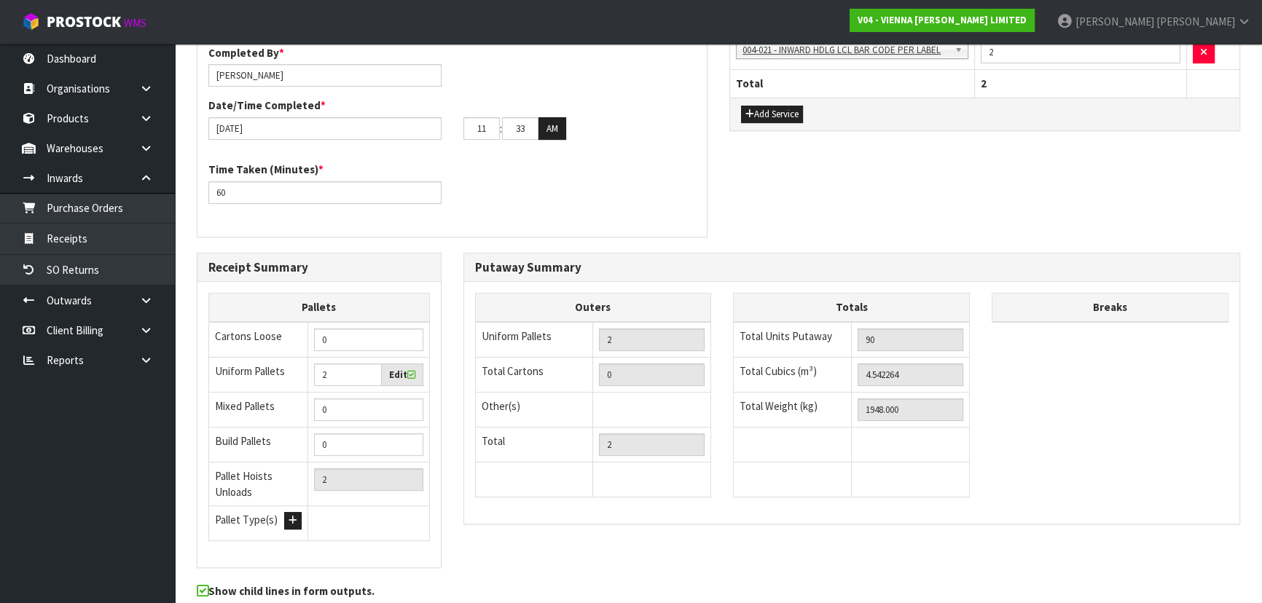
scroll to position [530, 0]
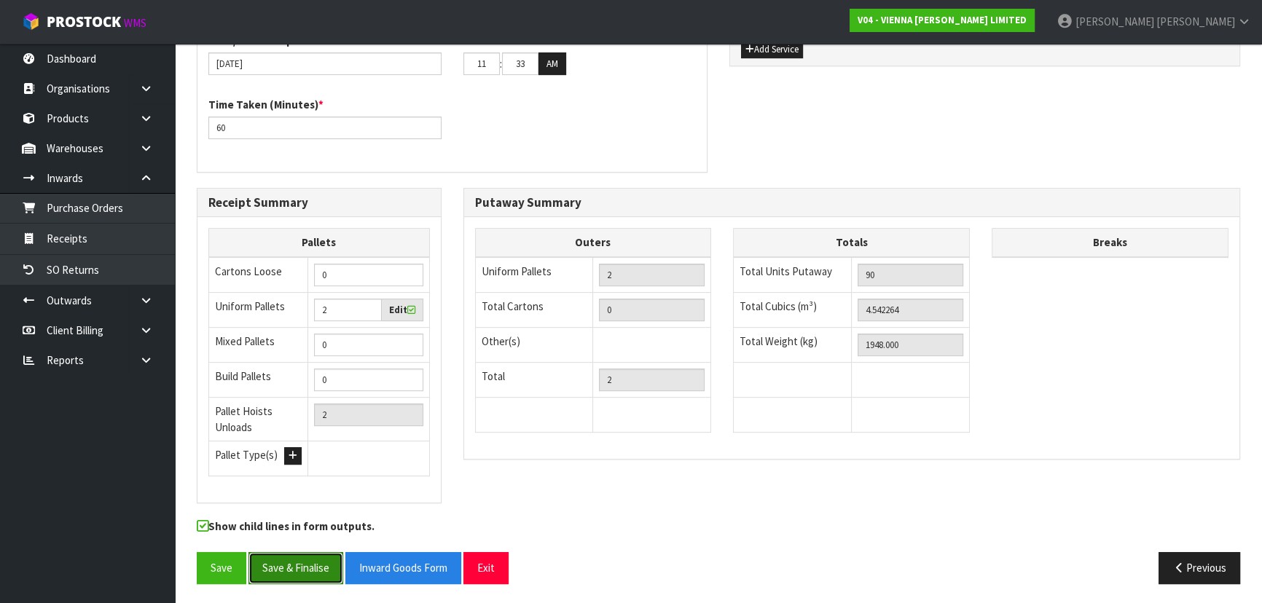
click at [290, 563] on button "Save & Finalise" at bounding box center [295, 567] width 95 height 31
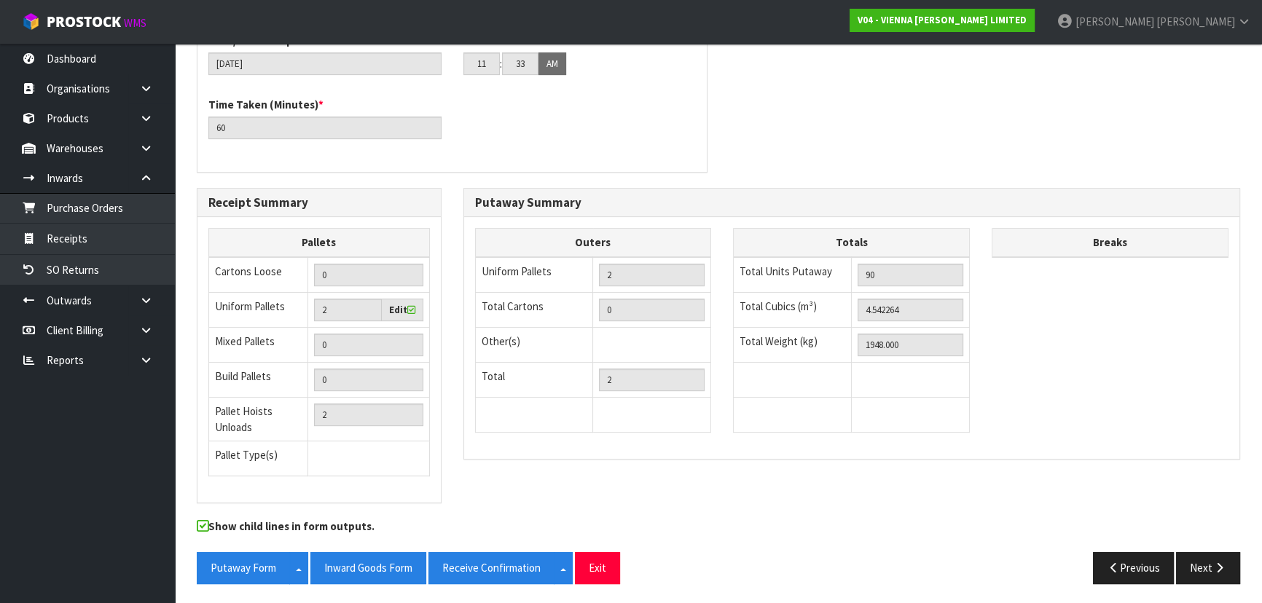
click at [933, 154] on div "Putaway Completion Time Completed By * Michael Drugan Date/Time Completed * 16/…" at bounding box center [718, 64] width 1065 height 248
click at [349, 565] on button "Inward Goods Form" at bounding box center [368, 567] width 116 height 31
click at [536, 128] on div "Time Taken (Minutes) * 60" at bounding box center [451, 123] width 509 height 52
click at [461, 448] on div "Putaway Summary Outers Uniform Pallets 2 Total Cartons 0 Other(s) Bag x 0 Bar x…" at bounding box center [851, 331] width 799 height 287
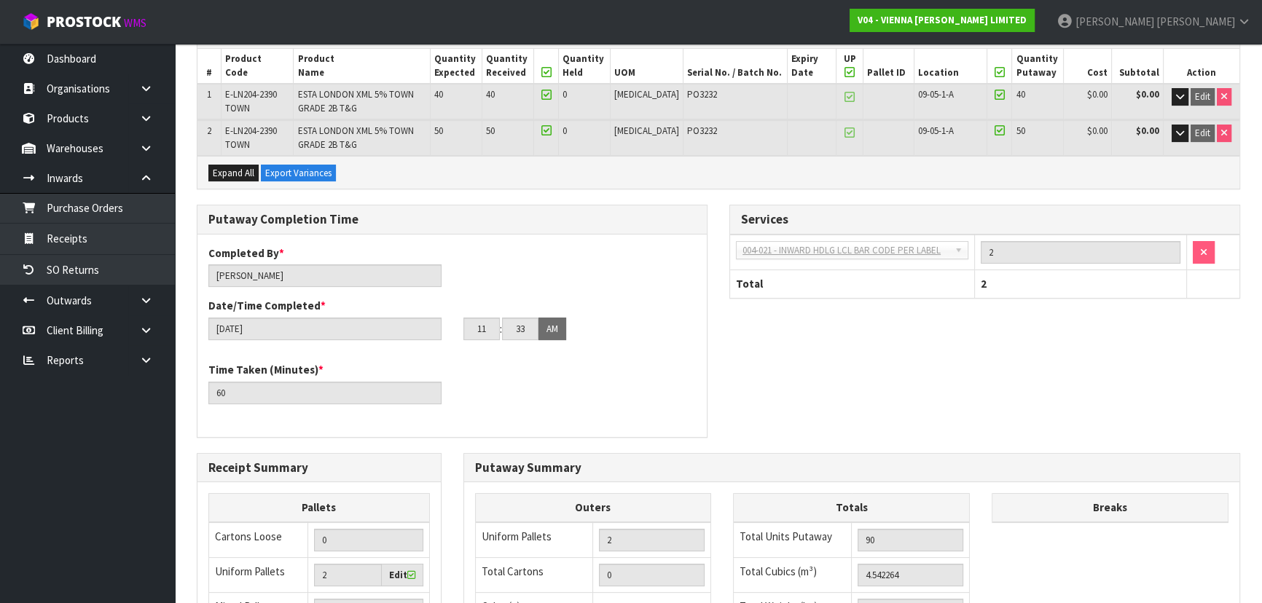
scroll to position [0, 0]
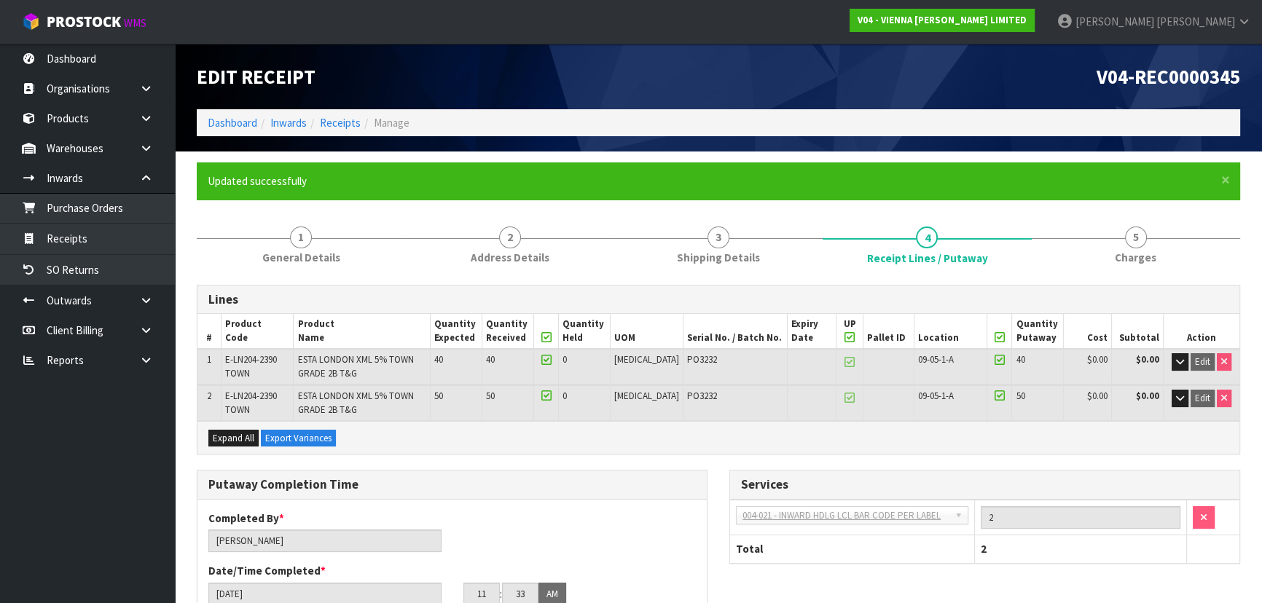
click at [463, 482] on h3 "Putaway Completion Time" at bounding box center [451, 485] width 487 height 14
drag, startPoint x: 807, startPoint y: 21, endPoint x: 670, endPoint y: 38, distance: 138.0
click at [807, 21] on nav "Toggle navigation ProStock WMS V04 - VIENNA WOODS LIMITED Michael Drugan Logout" at bounding box center [631, 22] width 1262 height 44
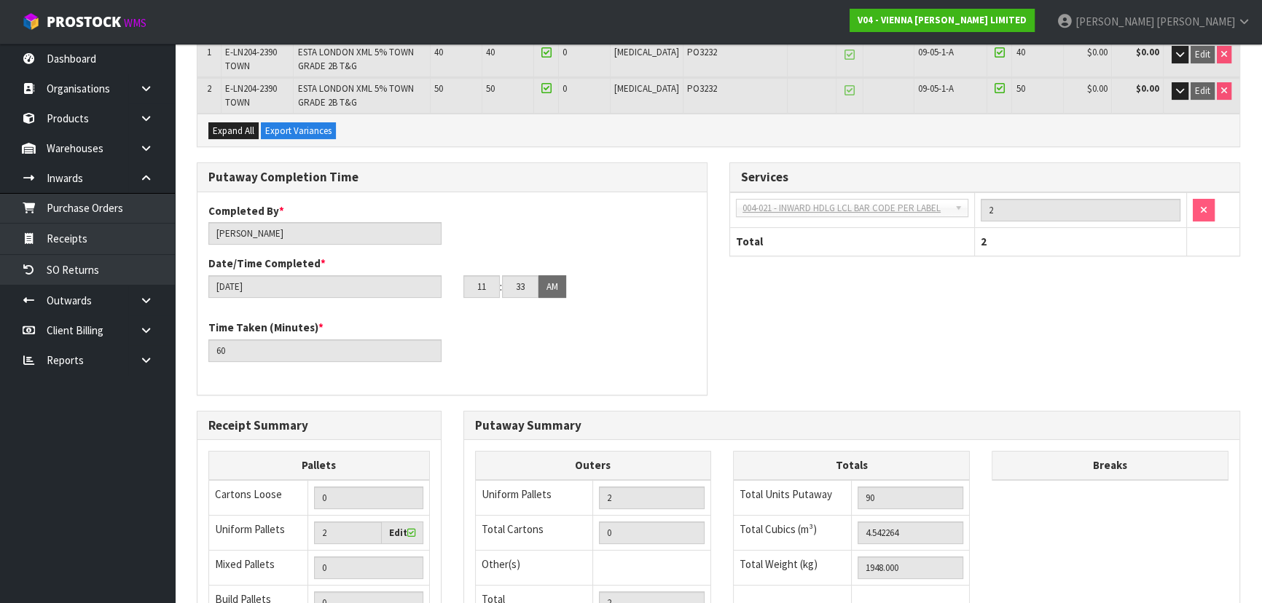
scroll to position [331, 0]
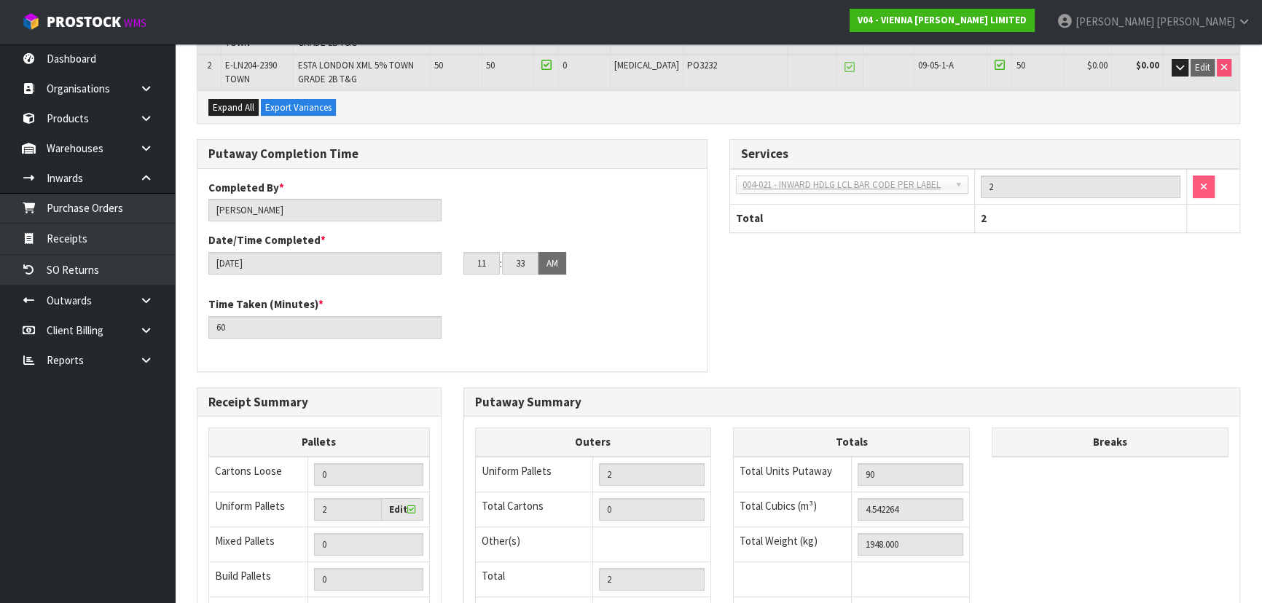
click at [716, 276] on div "Putaway Completion Time Completed By * Michael Drugan Date/Time Completed * 16/…" at bounding box center [452, 263] width 533 height 248
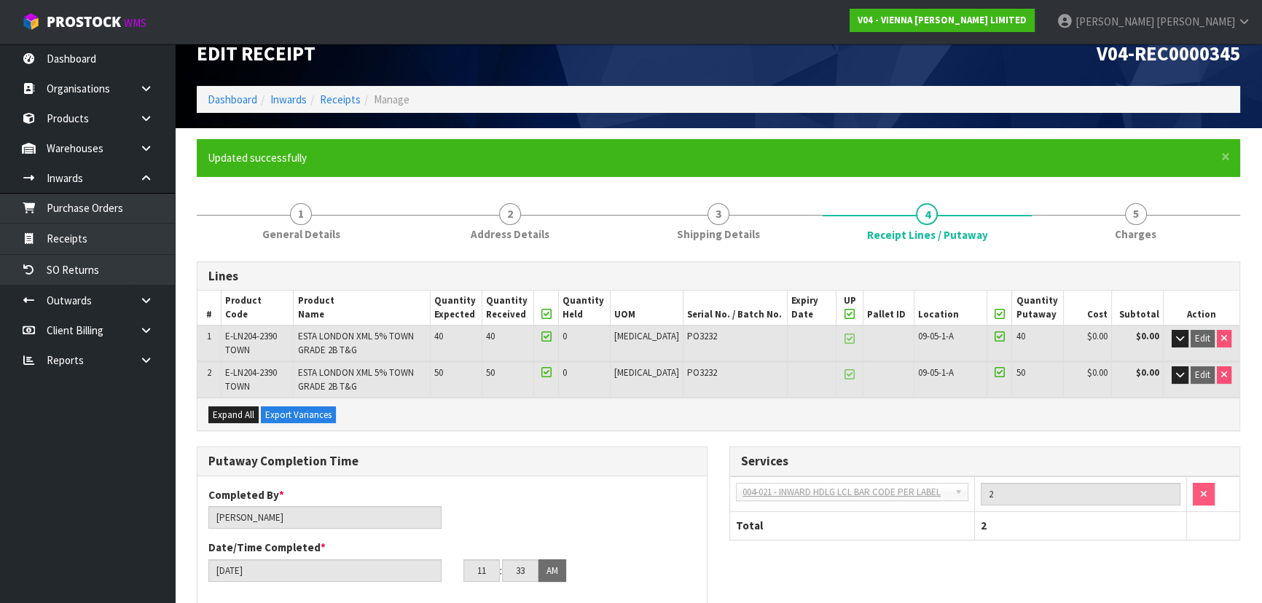
scroll to position [0, 0]
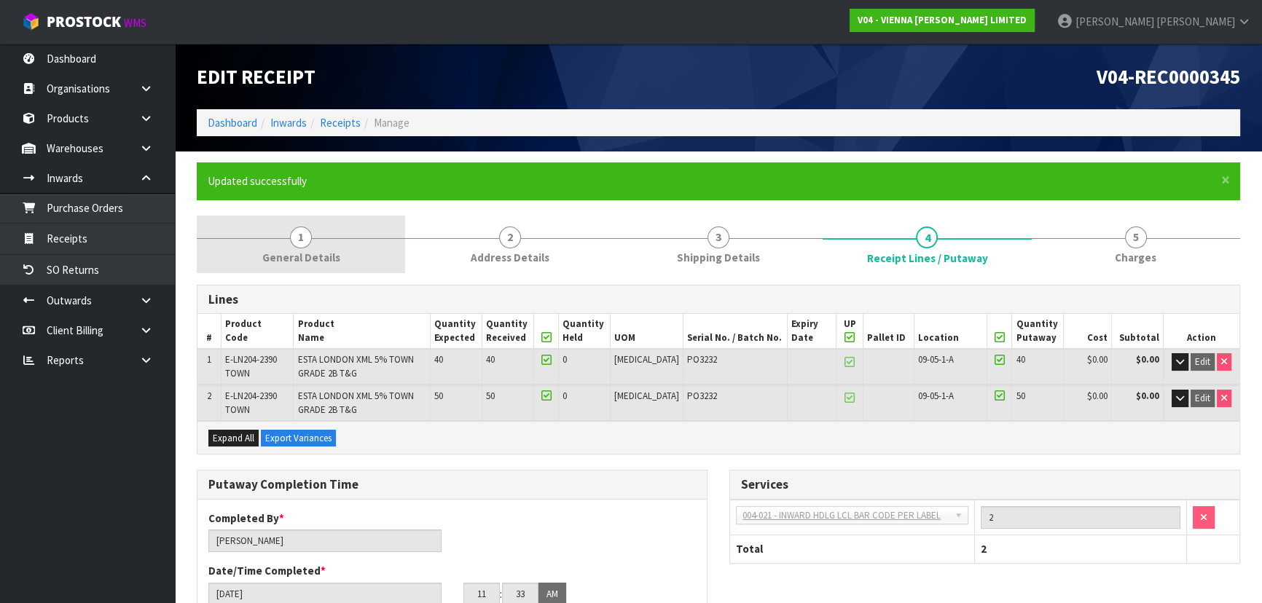
click at [357, 254] on link "1 General Details" at bounding box center [301, 245] width 208 height 58
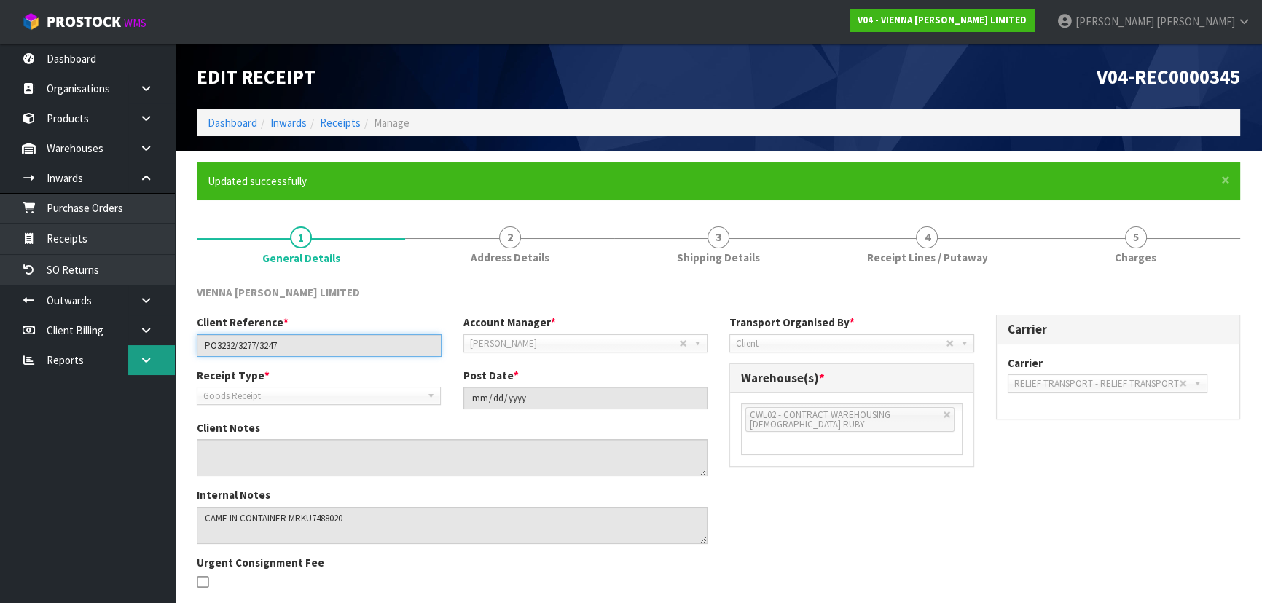
drag, startPoint x: 337, startPoint y: 345, endPoint x: 158, endPoint y: 345, distance: 179.2
click at [170, 345] on body "Toggle navigation ProStock WMS V04 - VIENNA WOODS LIMITED Michael Drugan Logout…" at bounding box center [631, 301] width 1262 height 603
click at [321, 354] on input "PO3232/3277/3247" at bounding box center [319, 345] width 245 height 23
drag, startPoint x: 332, startPoint y: 352, endPoint x: 83, endPoint y: 329, distance: 250.2
click at [83, 329] on body "Toggle navigation ProStock WMS V04 - VIENNA WOODS LIMITED Michael Drugan Logout…" at bounding box center [631, 301] width 1262 height 603
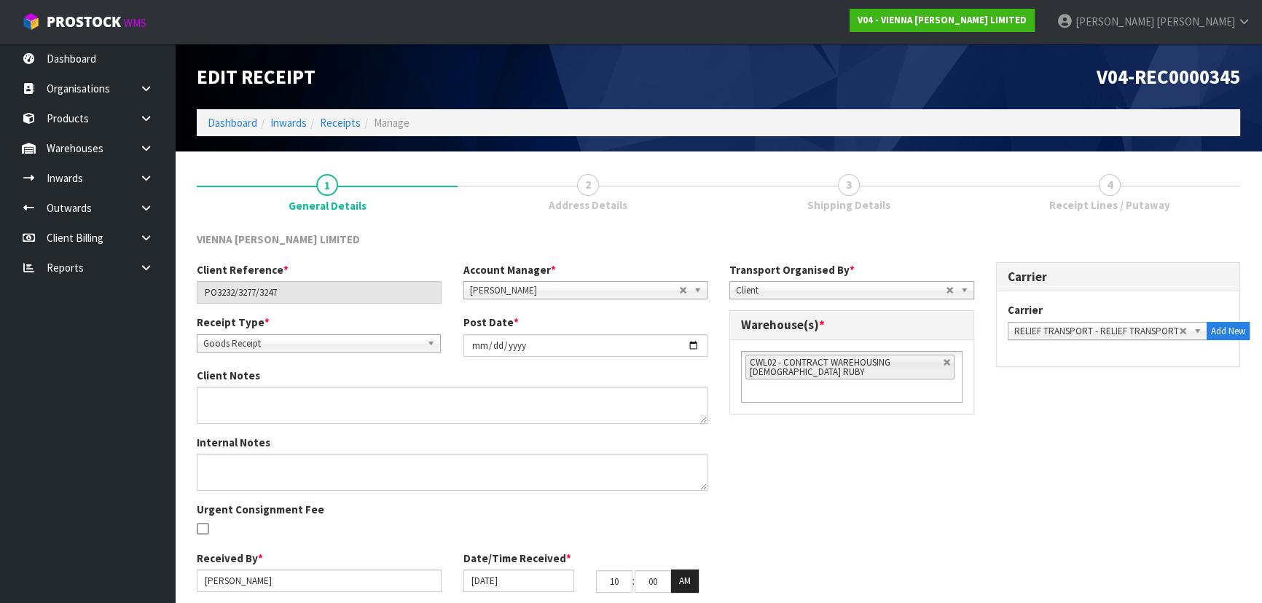
click at [1073, 203] on span "Receipt Lines / Putaway" at bounding box center [1109, 204] width 121 height 15
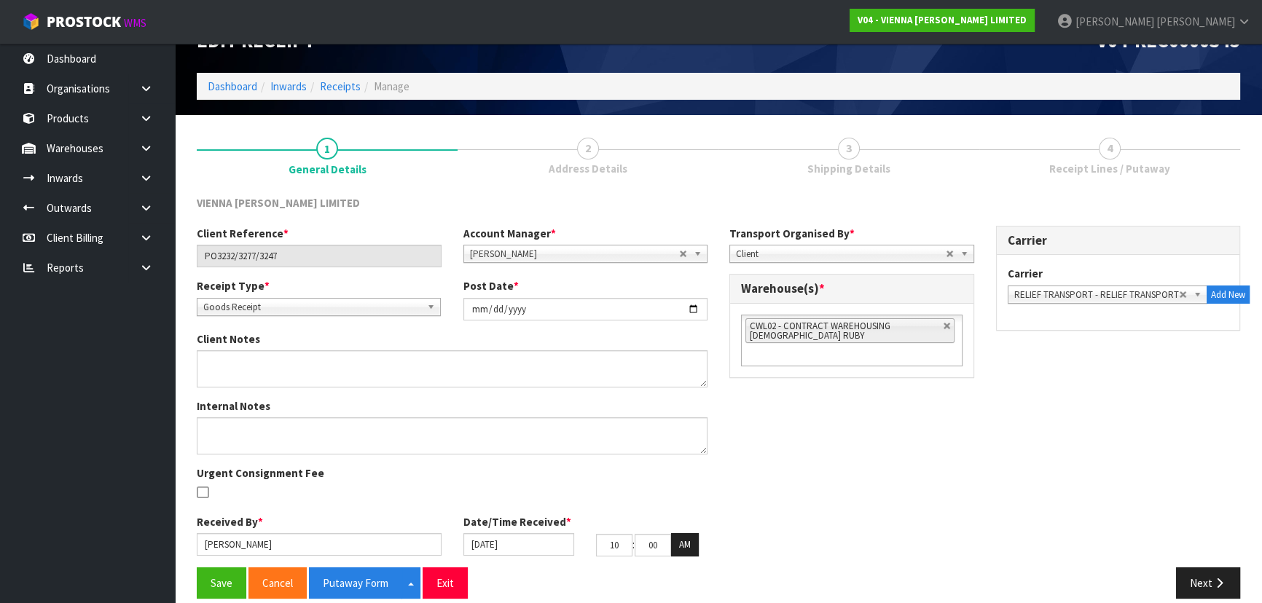
scroll to position [52, 0]
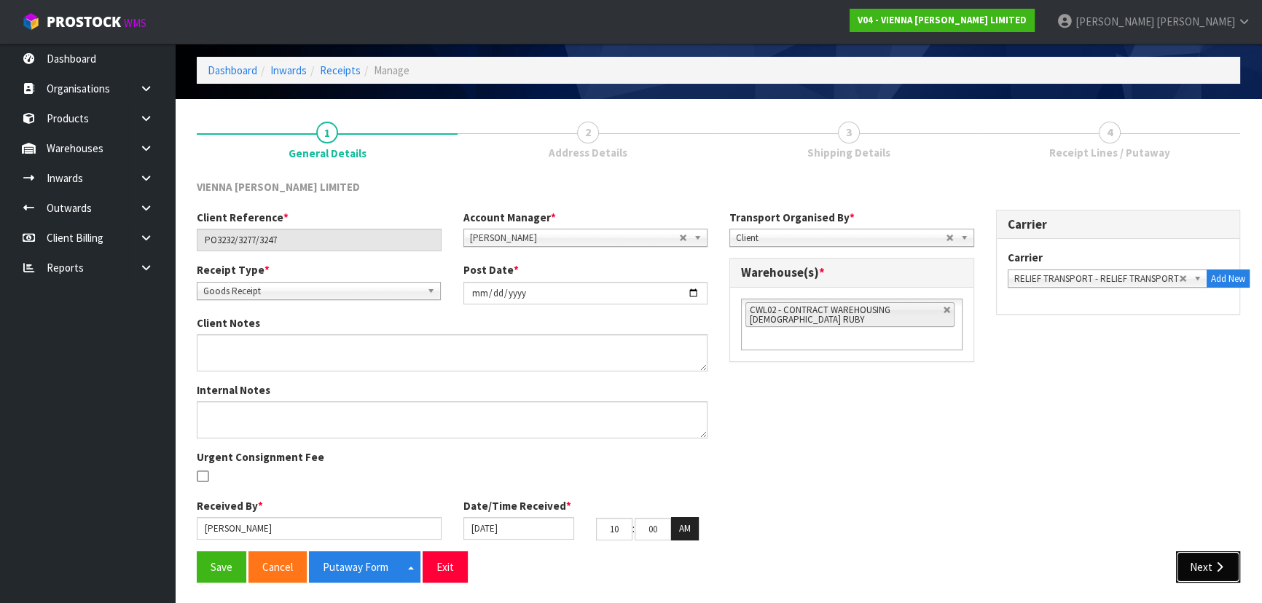
click at [1221, 572] on button "Next" at bounding box center [1208, 567] width 64 height 31
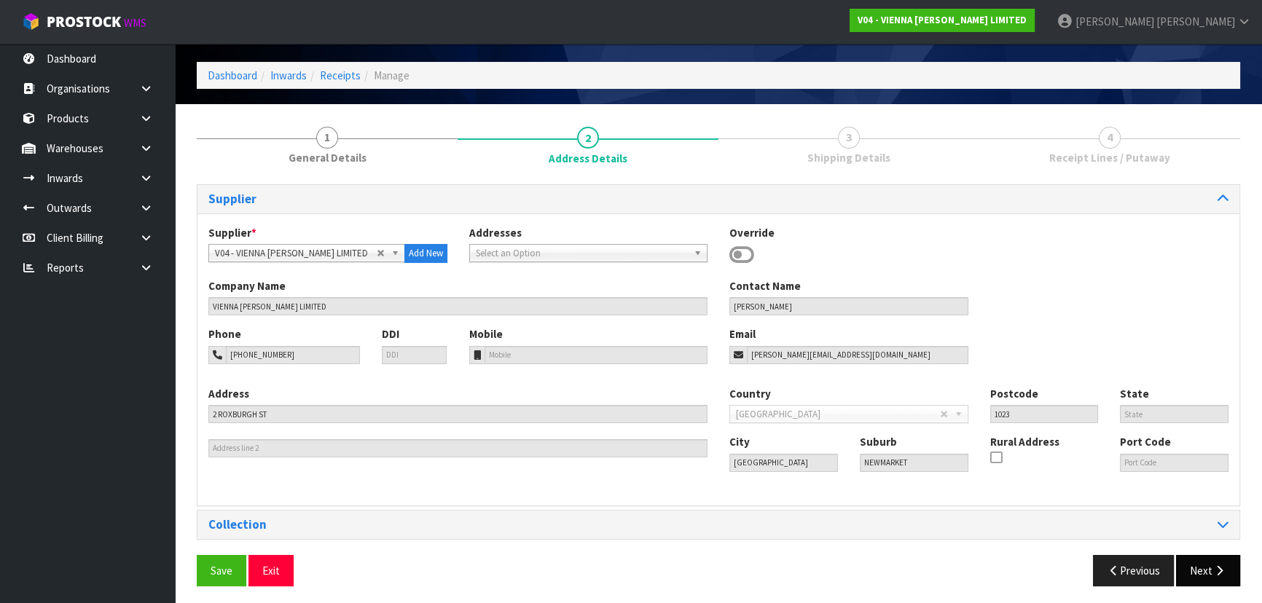
scroll to position [52, 0]
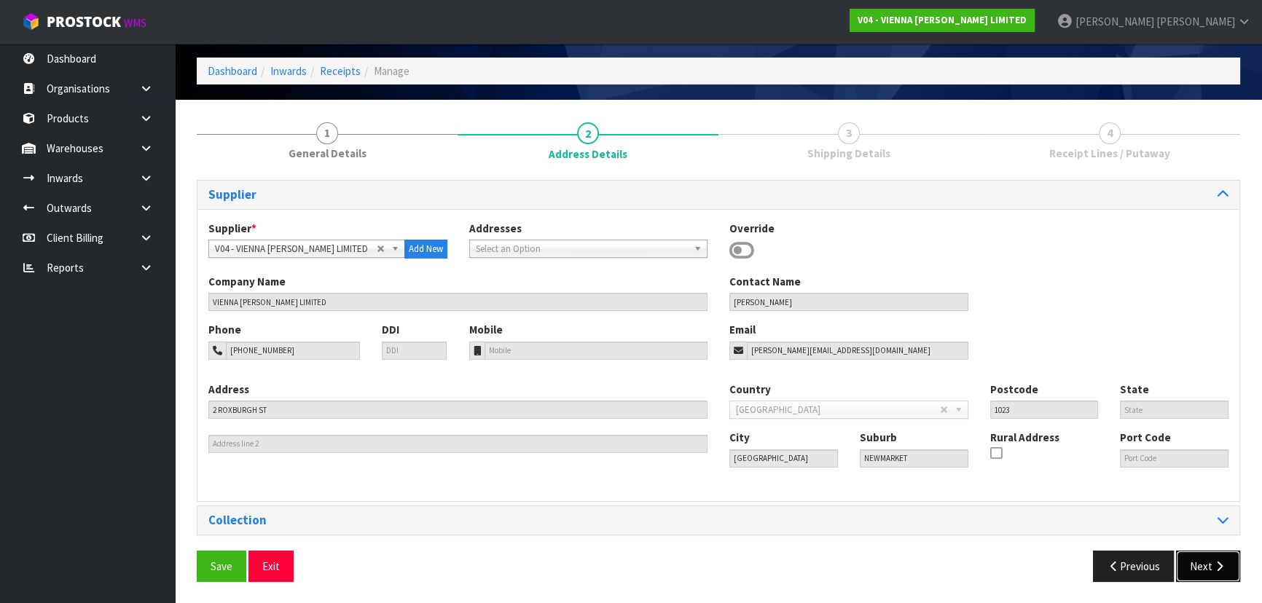
click at [1206, 567] on button "Next" at bounding box center [1208, 566] width 64 height 31
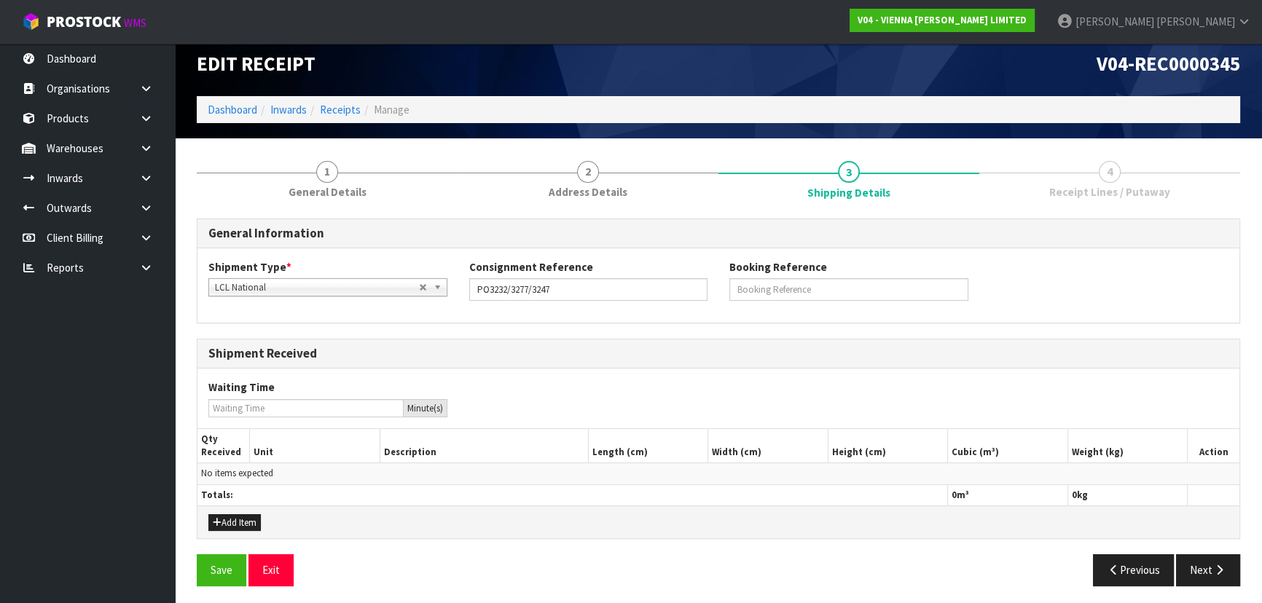
scroll to position [16, 0]
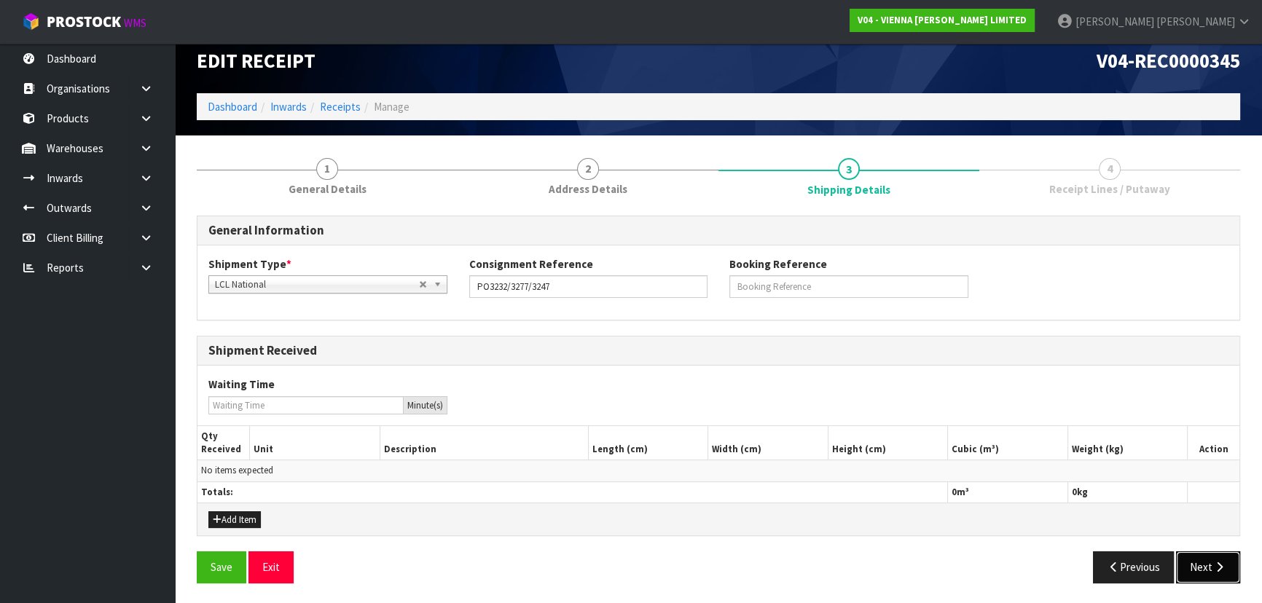
click at [1206, 567] on button "Next" at bounding box center [1208, 567] width 64 height 31
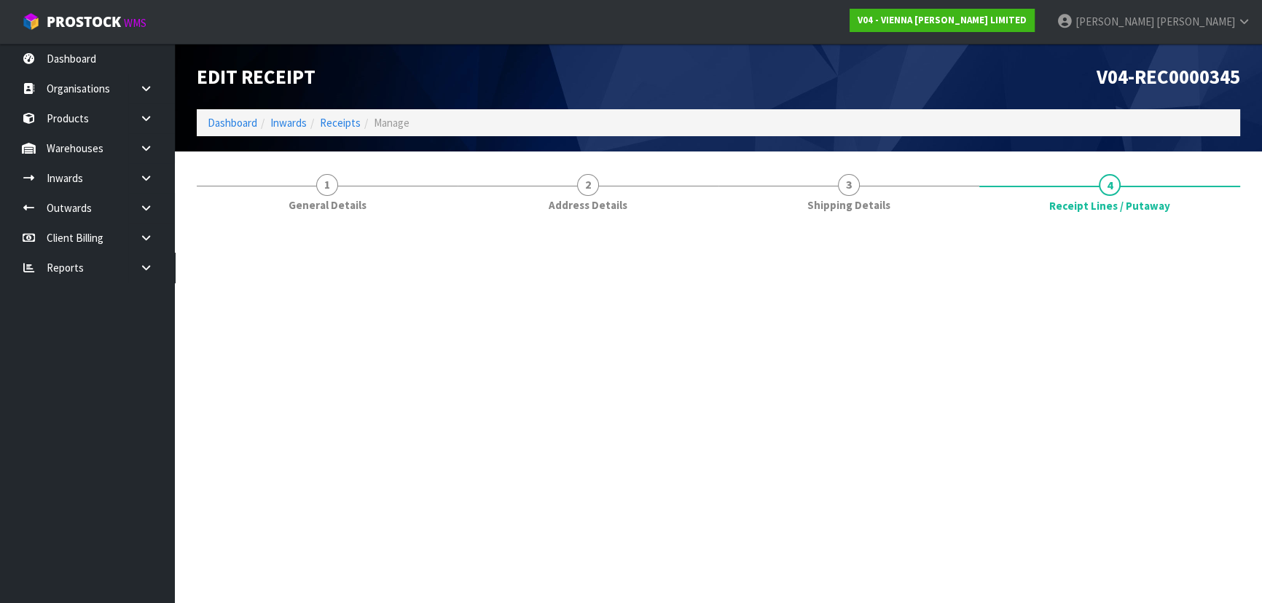
scroll to position [0, 0]
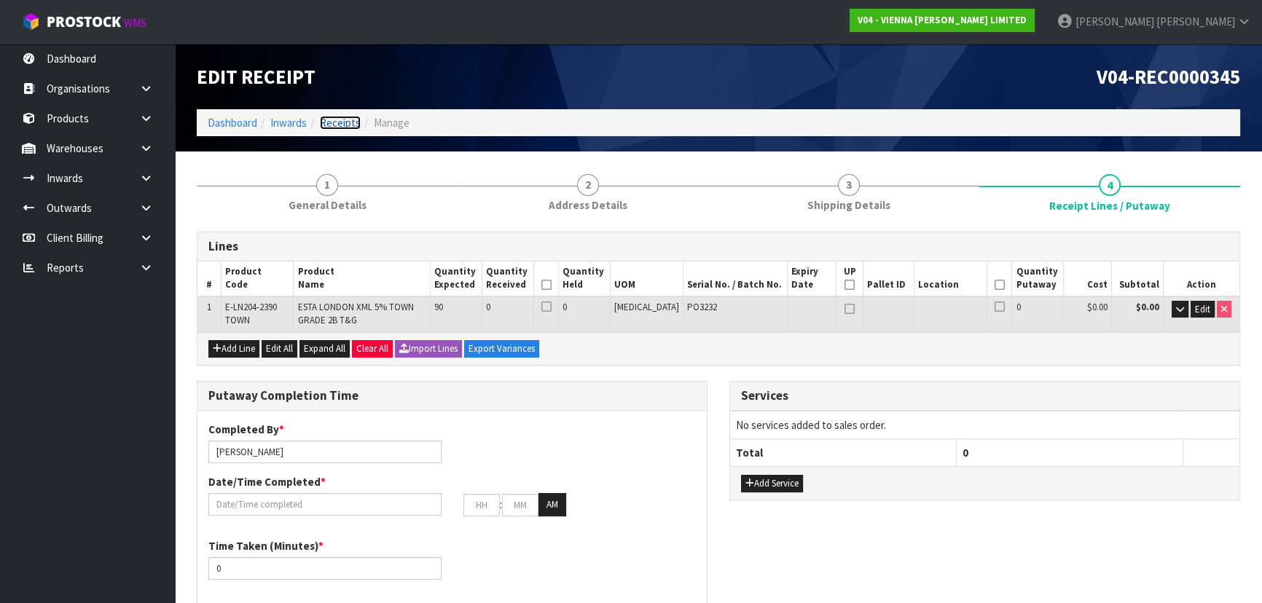
click at [350, 124] on link "Receipts" at bounding box center [340, 123] width 41 height 14
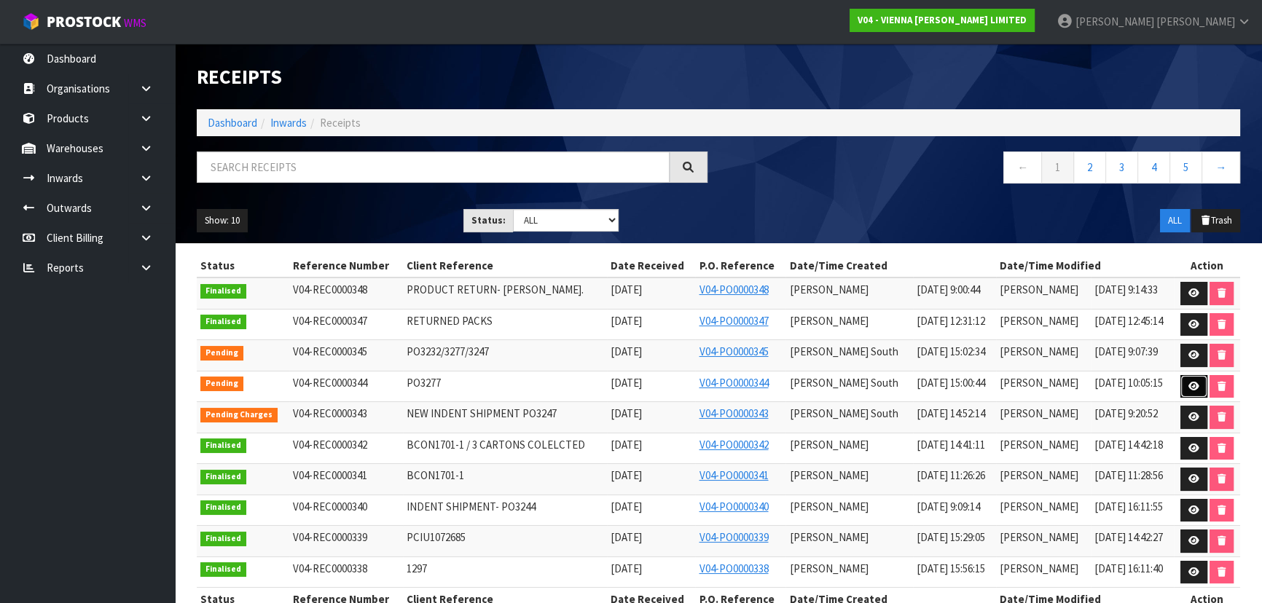
click at [1183, 375] on link at bounding box center [1193, 386] width 27 height 23
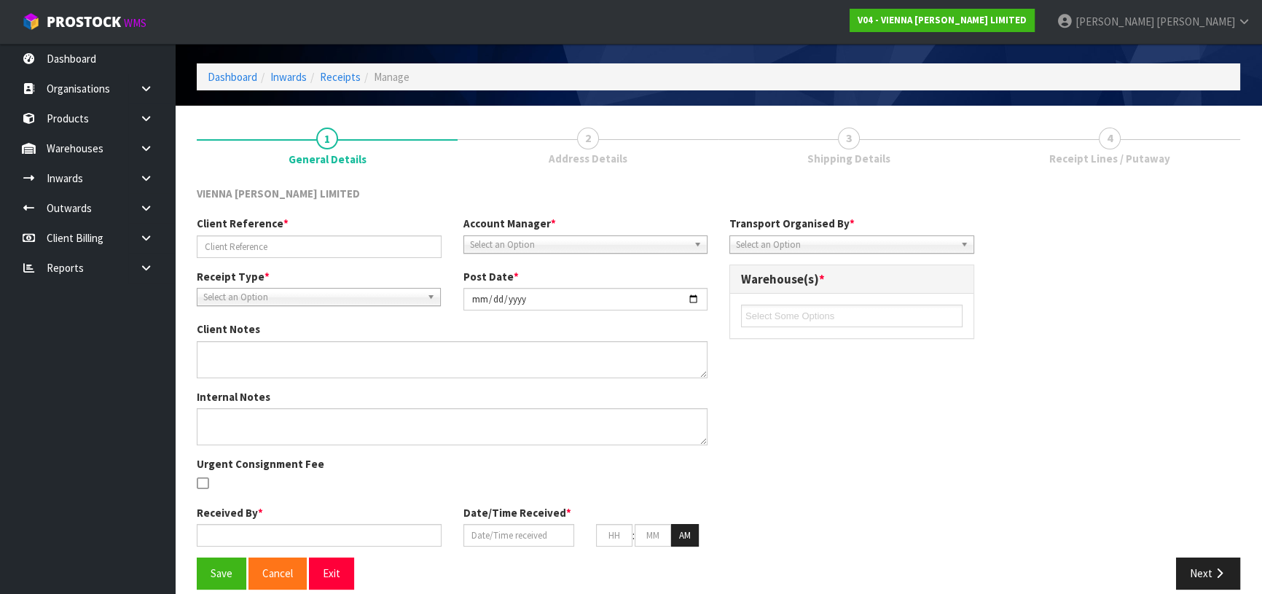
type input "PO3277"
type input "2025-09-12"
type input "Michael Drugan"
type input "10/09/2025"
type input "10"
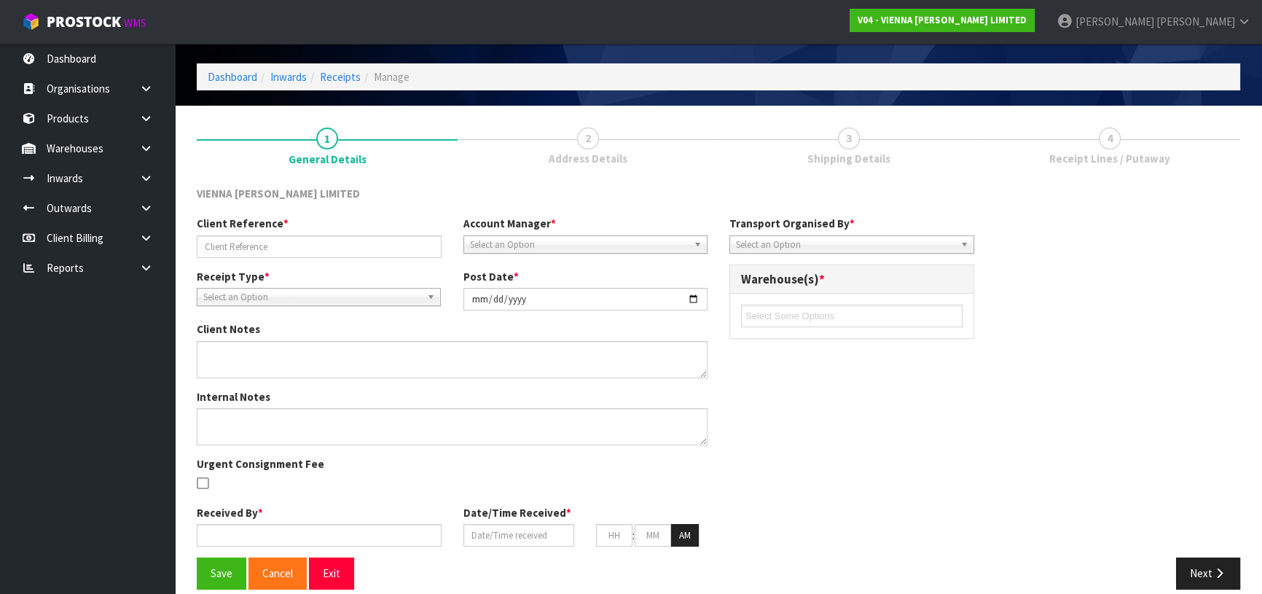
type input "00"
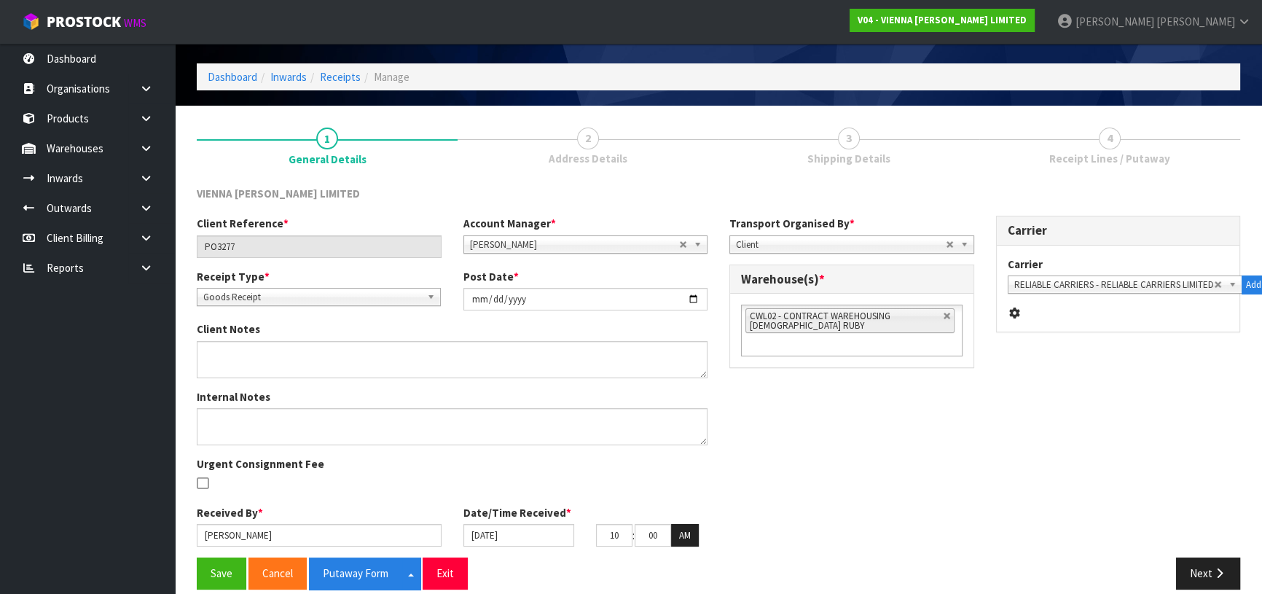
scroll to position [52, 0]
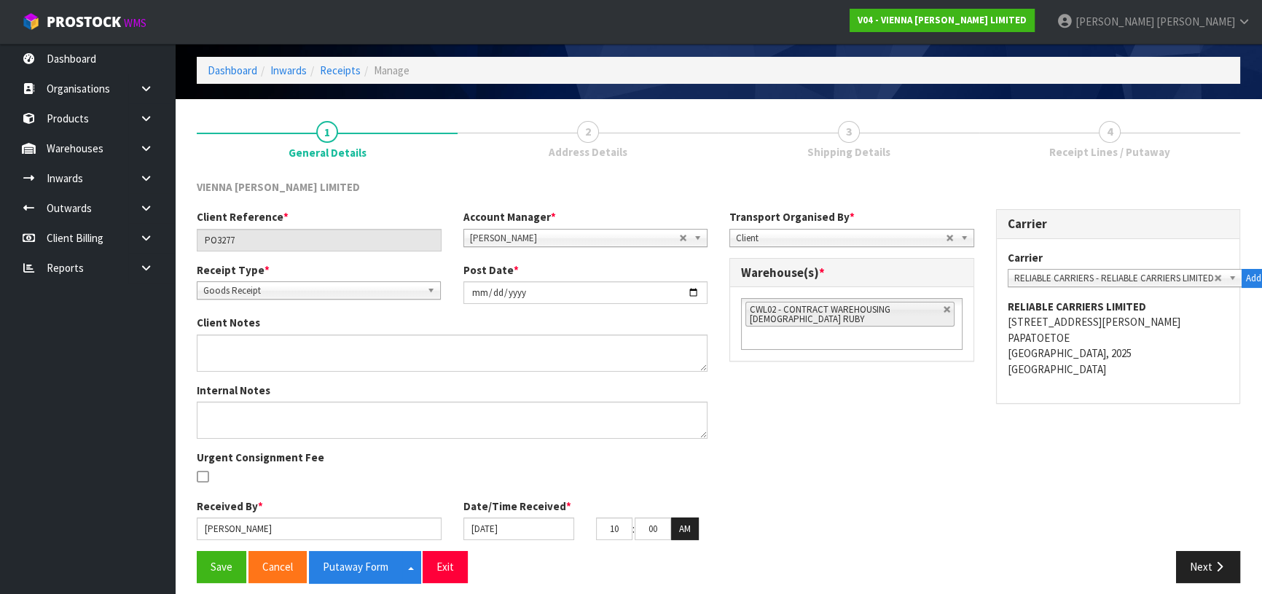
click at [1069, 150] on span "Receipt Lines / Putaway" at bounding box center [1109, 151] width 121 height 15
click at [816, 125] on link "3 Shipping Details" at bounding box center [848, 139] width 261 height 58
click at [1205, 565] on button "Next" at bounding box center [1208, 566] width 64 height 31
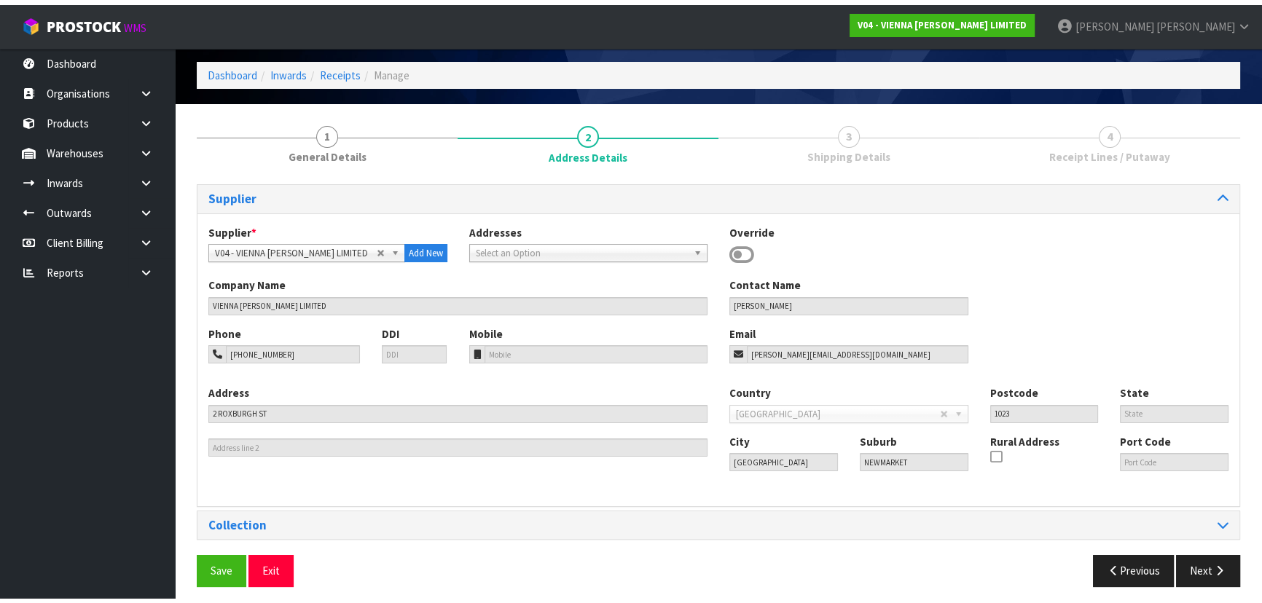
scroll to position [0, 0]
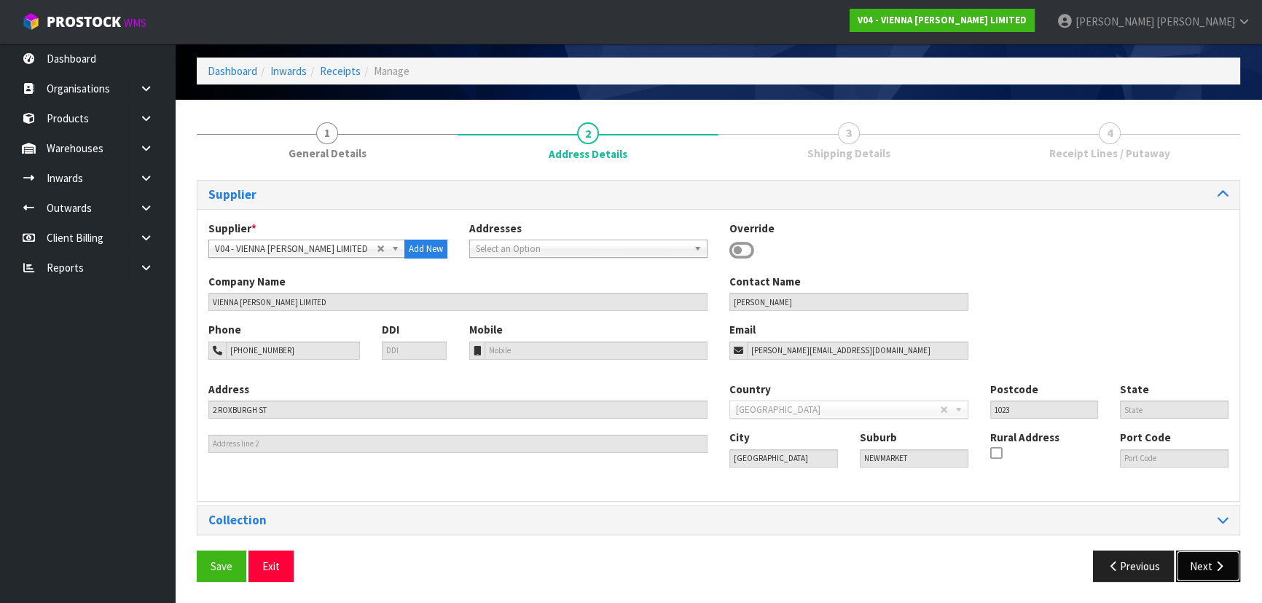
click at [1207, 566] on button "Next" at bounding box center [1208, 566] width 64 height 31
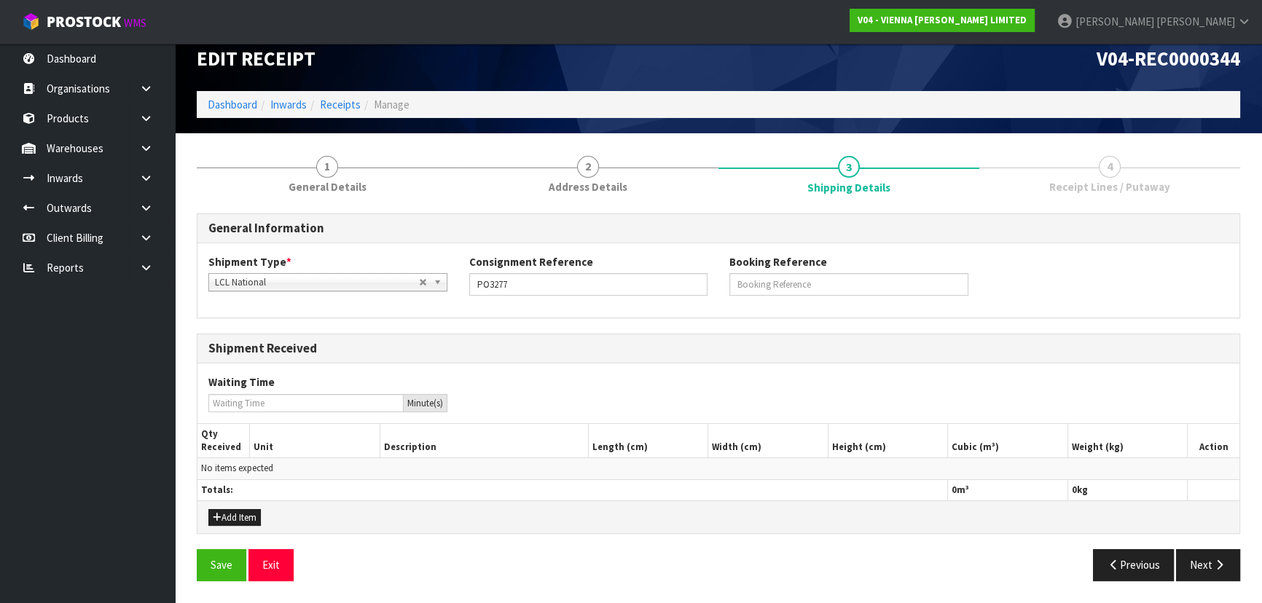
scroll to position [16, 0]
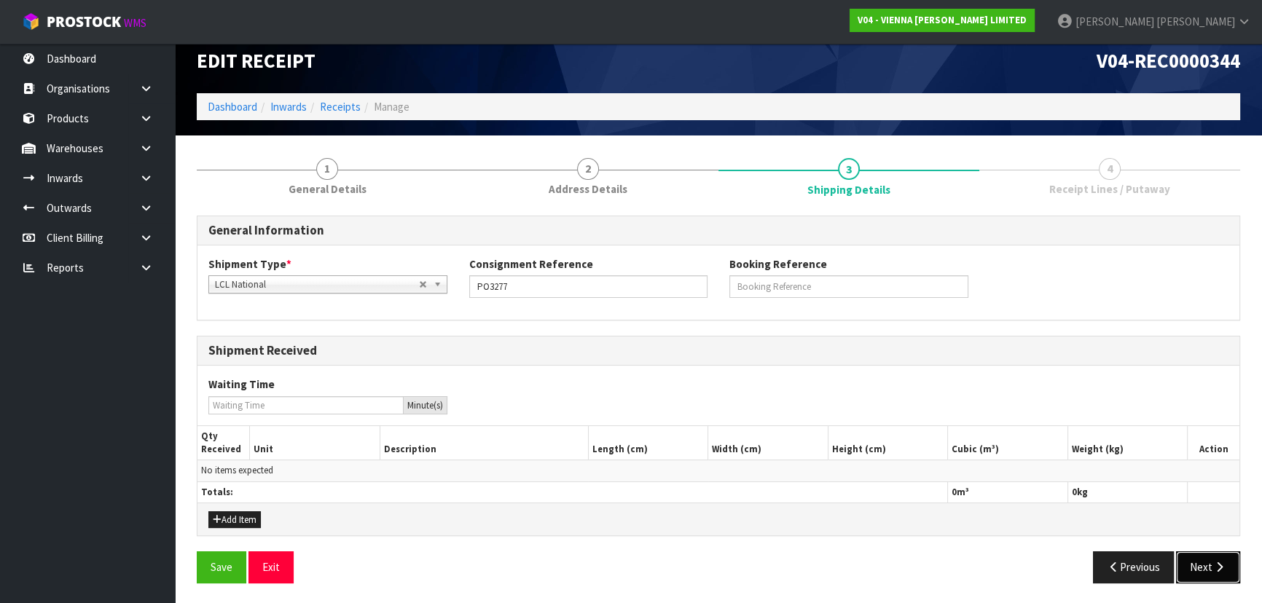
click at [1207, 566] on button "Next" at bounding box center [1208, 567] width 64 height 31
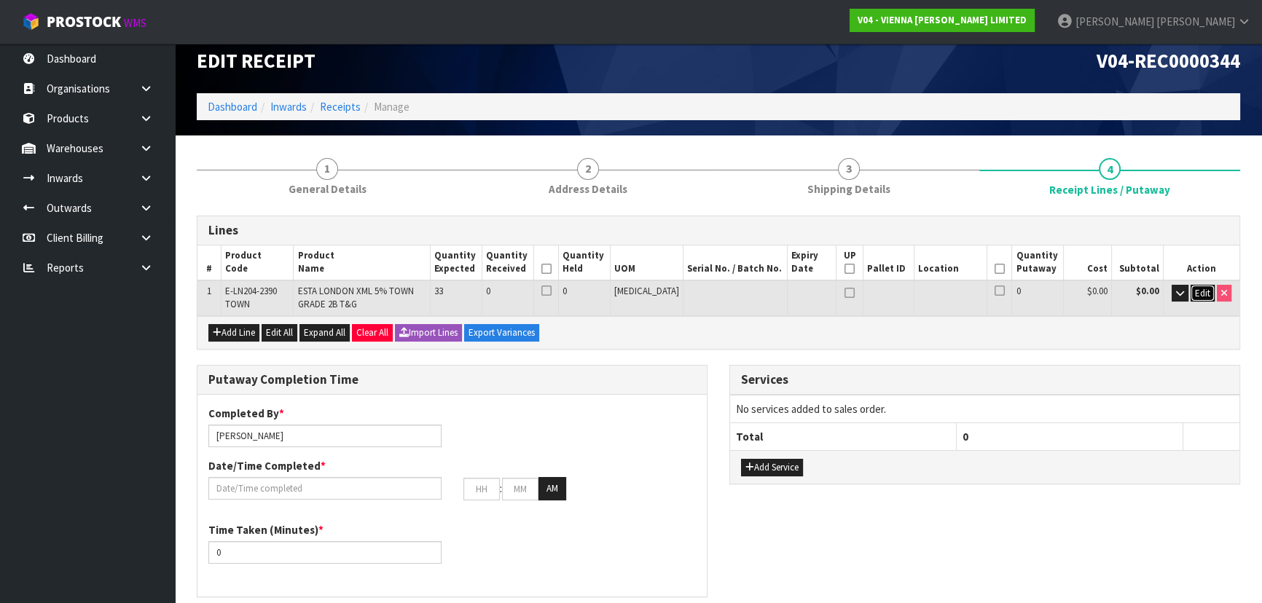
click at [1205, 291] on span "Edit" at bounding box center [1202, 293] width 15 height 12
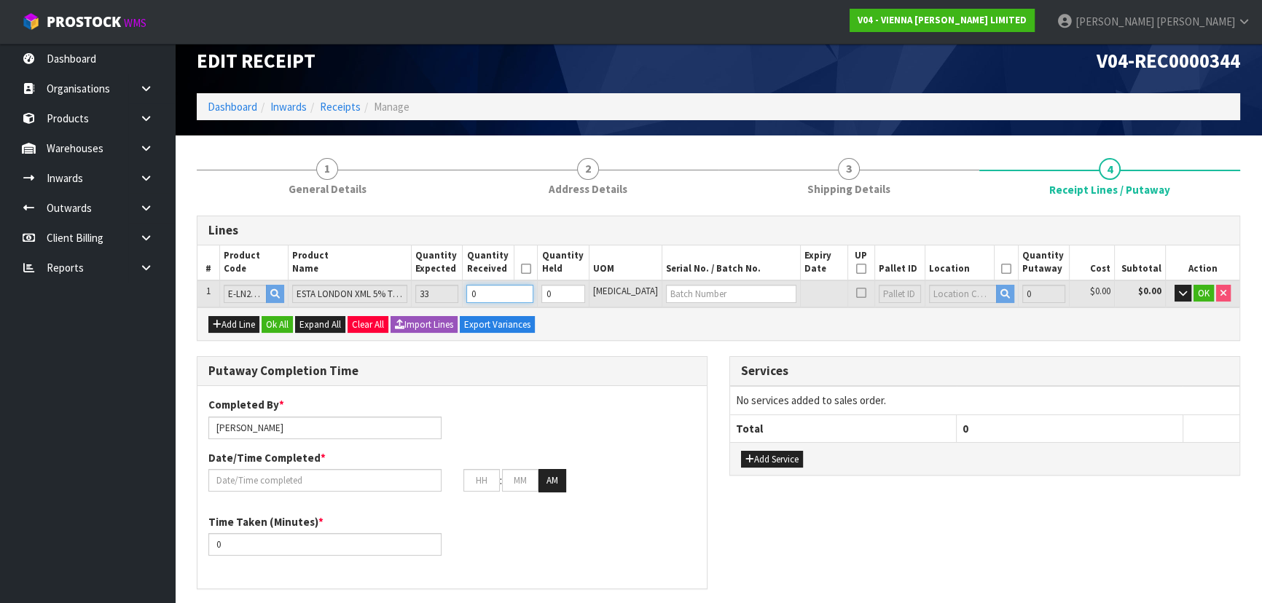
click at [422, 284] on tr "1 E-LN204-2390 TOWN ESTA LONDON XML 5% TOWN GRADE 2B T&G 33 0 0 PCE 0 $0.00 $0.…" at bounding box center [718, 294] width 1042 height 27
click at [1181, 294] on icon "button" at bounding box center [1183, 293] width 8 height 9
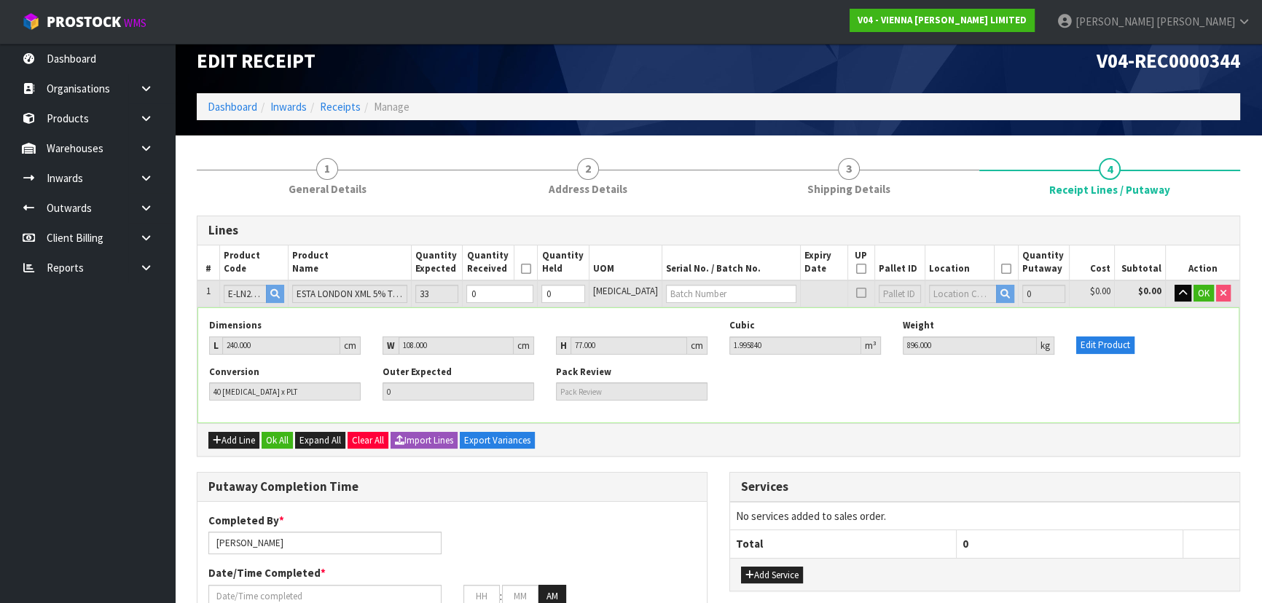
click at [693, 310] on div "Dimensions L 240.000 cm W 108.000 cm H 77.000 cm Cubic 1.995840 m³ Weight 896.0…" at bounding box center [718, 365] width 1040 height 114
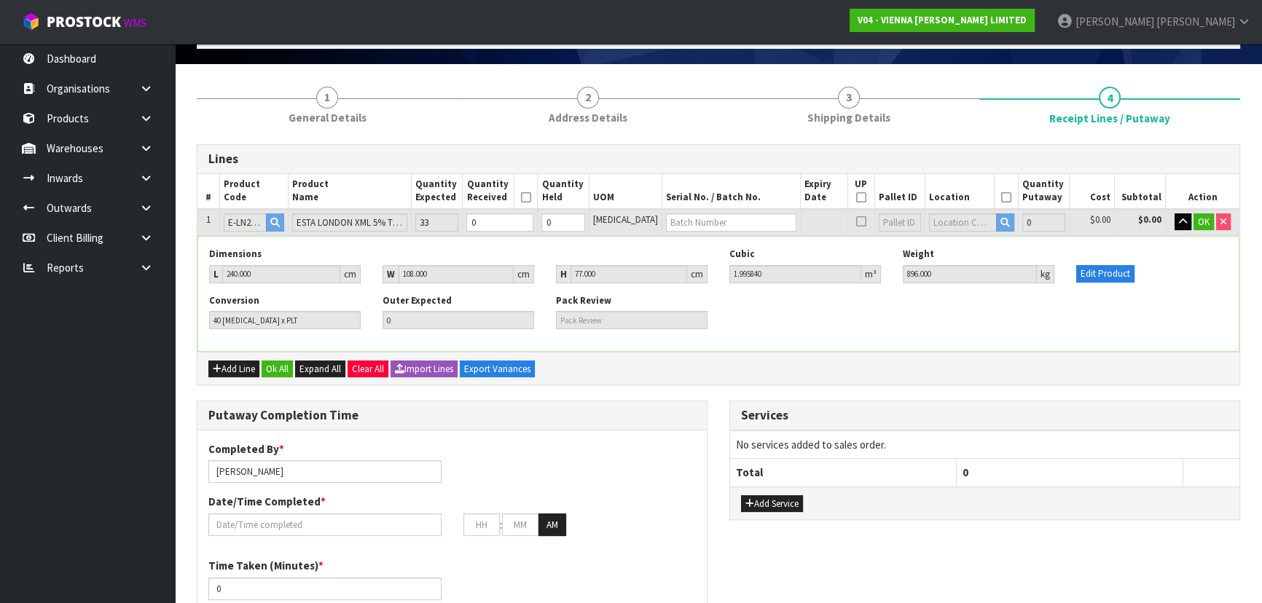
scroll to position [82, 0]
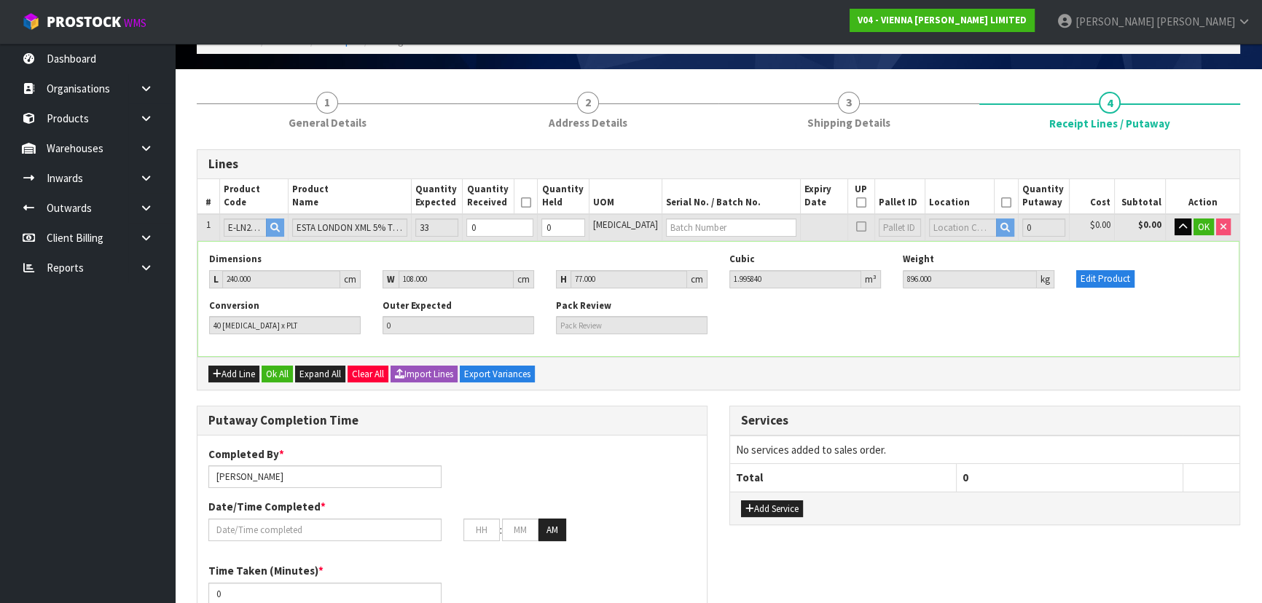
click at [929, 327] on div "Conversion 40 PCE x PLT Outer Expected 0 Pack Review" at bounding box center [718, 322] width 1040 height 46
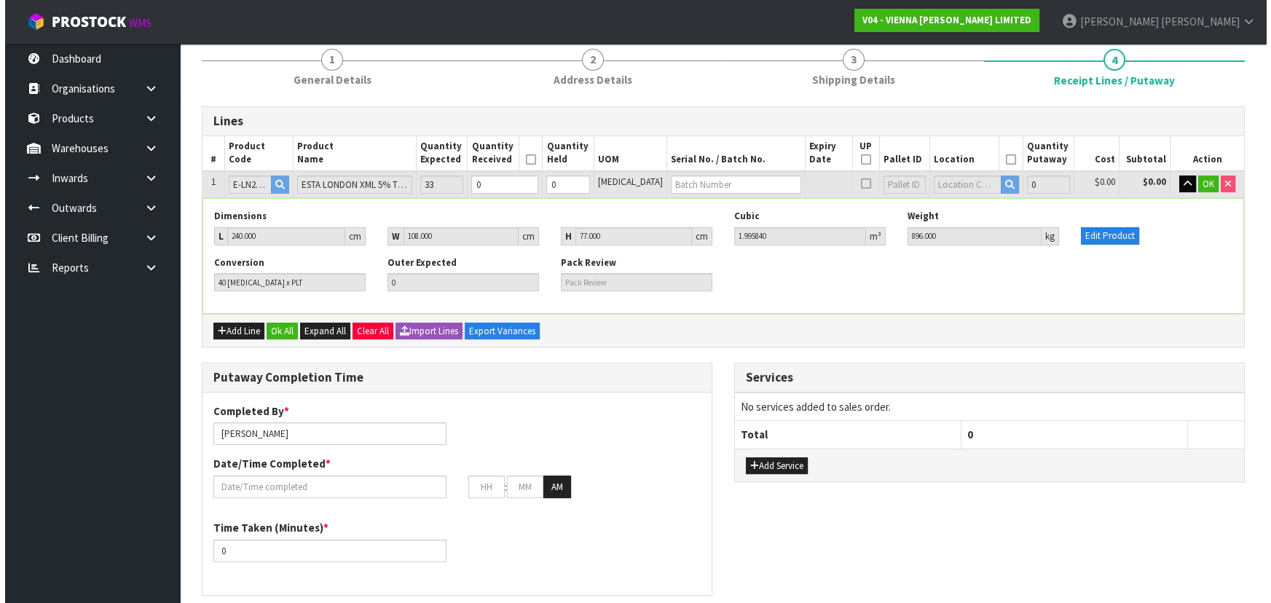
scroll to position [149, 0]
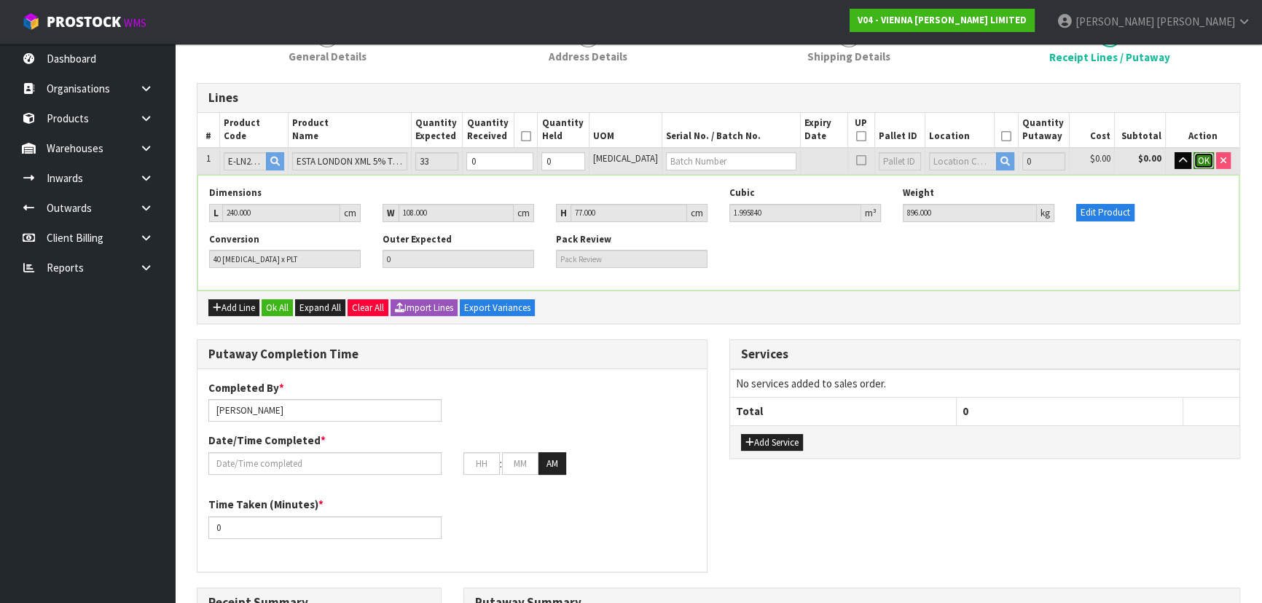
click at [1201, 155] on span "OK" at bounding box center [1204, 160] width 12 height 12
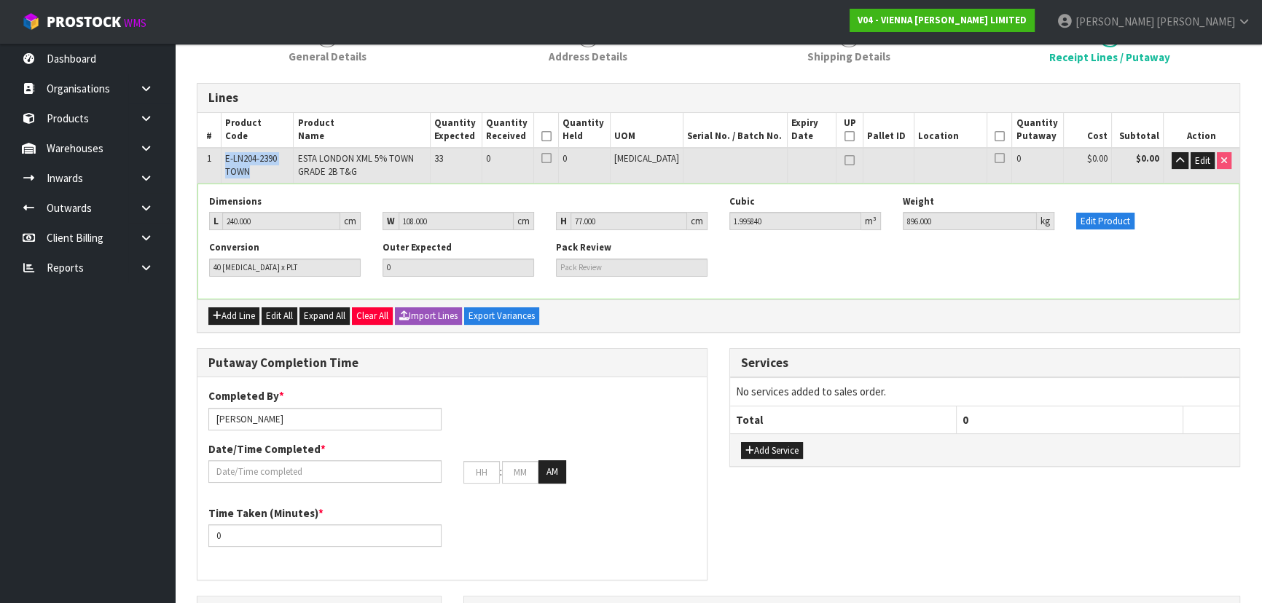
drag, startPoint x: 225, startPoint y: 156, endPoint x: 259, endPoint y: 173, distance: 38.5
click at [259, 173] on td "E-LN204-2390 TOWN" at bounding box center [257, 165] width 72 height 35
copy span "E-LN204-2390 TOWN"
click at [809, 263] on div "Conversion 40 PCE x PLT Outer Expected 0 Pack Review" at bounding box center [718, 264] width 1040 height 46
click at [1132, 224] on button "Edit Product" at bounding box center [1105, 221] width 58 height 17
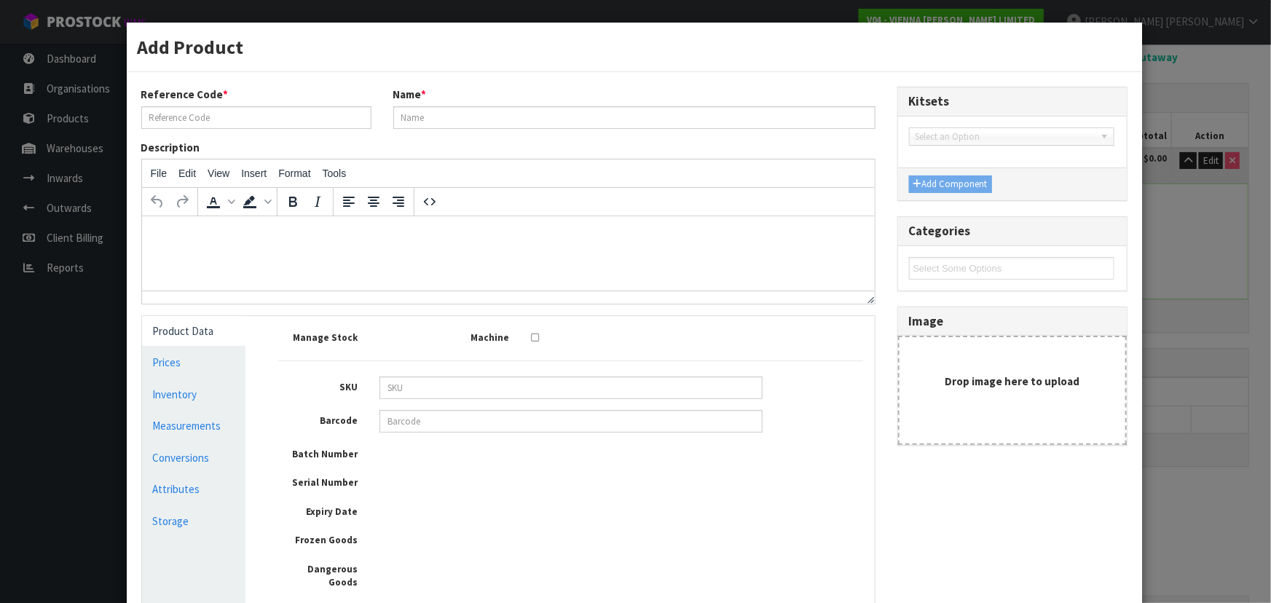
type input "E-LN204-2390 TOWN"
type input "ESTA LONDON XML 5% TOWN GRADE 2B T&G"
type input "240"
type input "21"
type input "9"
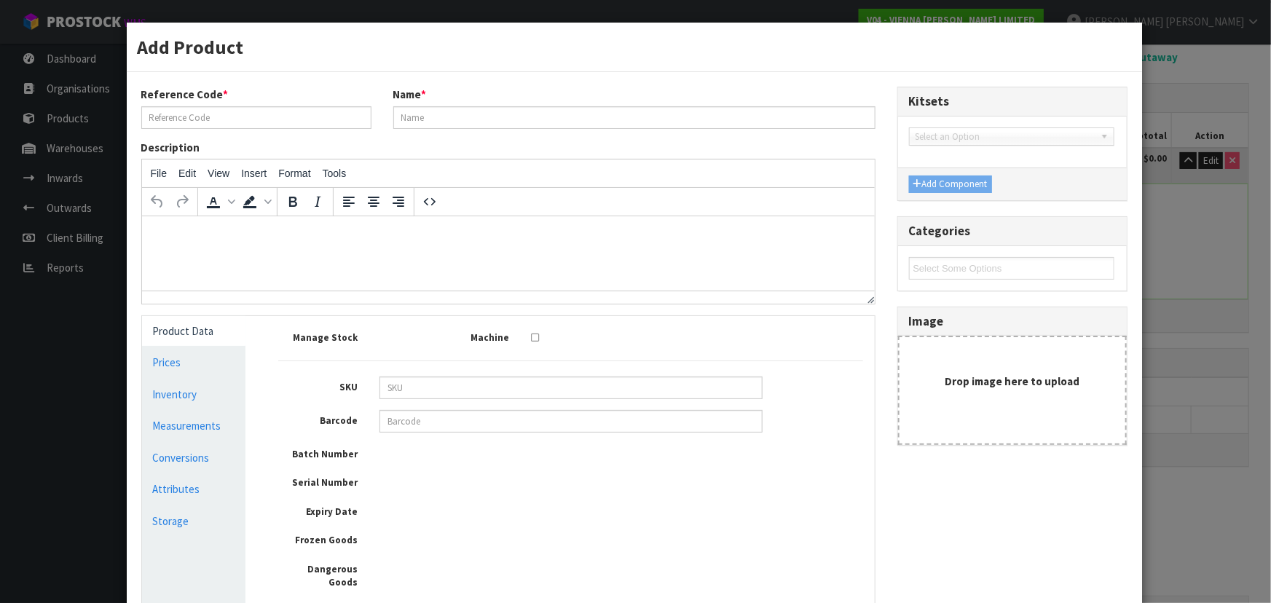
type input "0.04536"
type input "24"
click at [197, 426] on link "Measurements" at bounding box center [194, 426] width 104 height 30
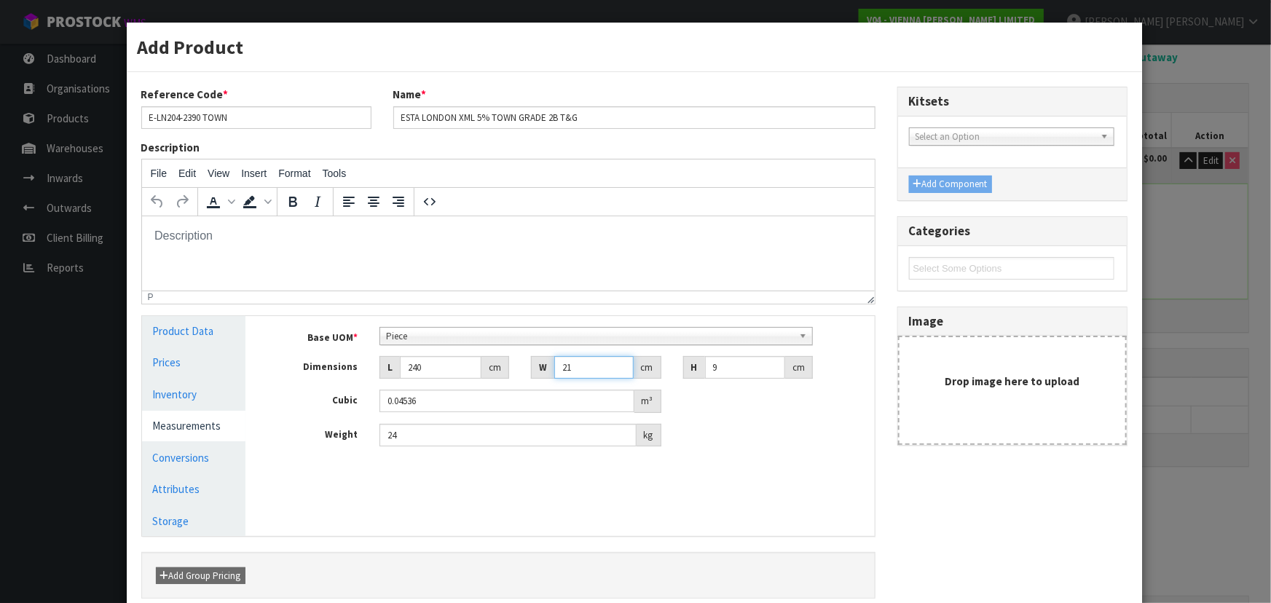
drag, startPoint x: 575, startPoint y: 366, endPoint x: 547, endPoint y: 366, distance: 27.7
click at [547, 366] on div "W 21 cm" at bounding box center [596, 367] width 130 height 23
type input "2"
type input "0.00432"
type input "22"
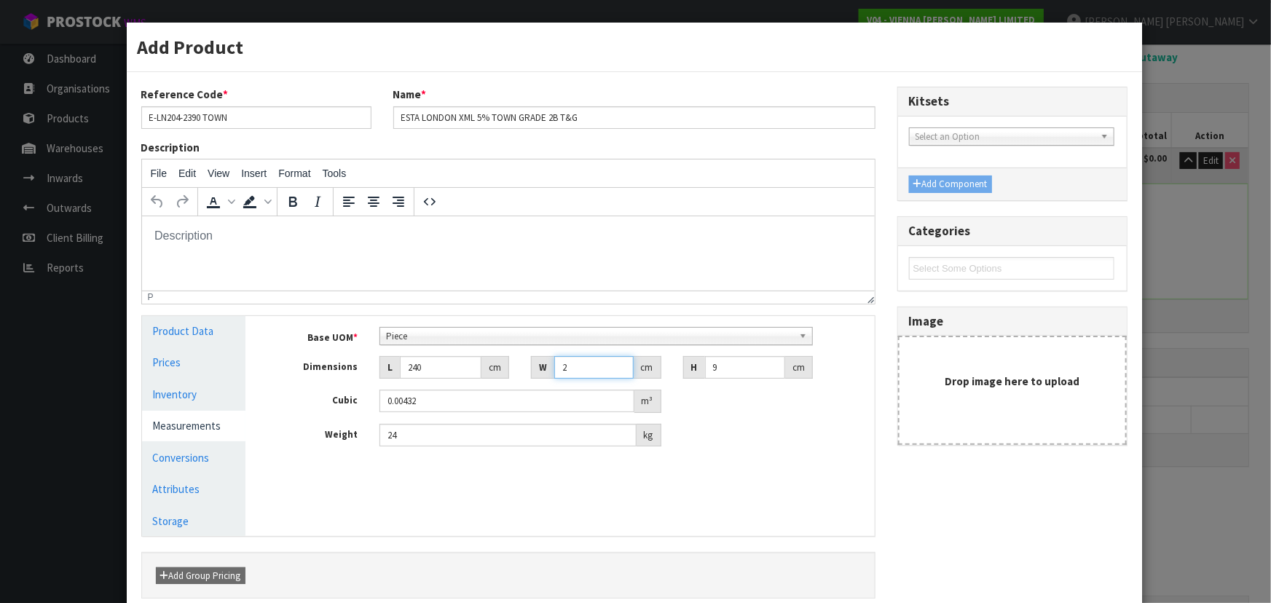
type input "0.04752"
type input "22"
drag, startPoint x: 721, startPoint y: 372, endPoint x: 674, endPoint y: 371, distance: 46.6
click at [675, 371] on div "H 9 cm" at bounding box center [749, 367] width 152 height 23
click at [406, 447] on div "Base UOM * Bag Bar Basket Bin Bottle Box Bundle Cabinet Cage Carton Case Coil C…" at bounding box center [570, 392] width 607 height 153
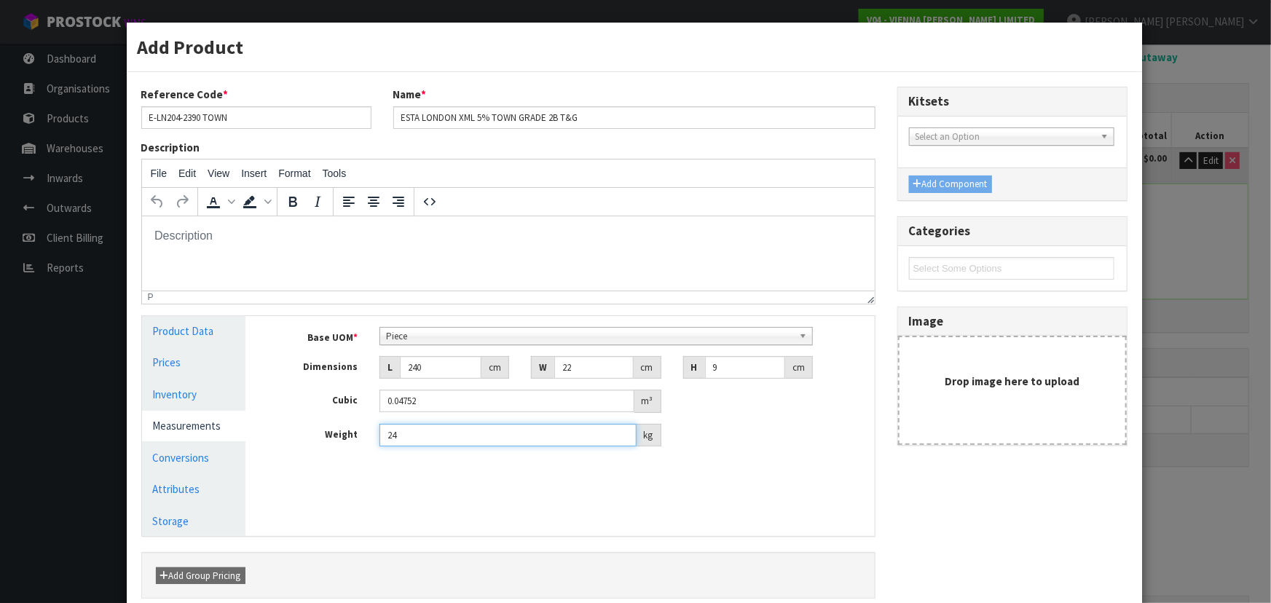
drag, startPoint x: 426, startPoint y: 438, endPoint x: 315, endPoint y: 427, distance: 112.0
click at [315, 428] on div "Weight 24 kg" at bounding box center [570, 435] width 607 height 23
type input "22"
click at [184, 448] on link "Conversions" at bounding box center [194, 458] width 104 height 30
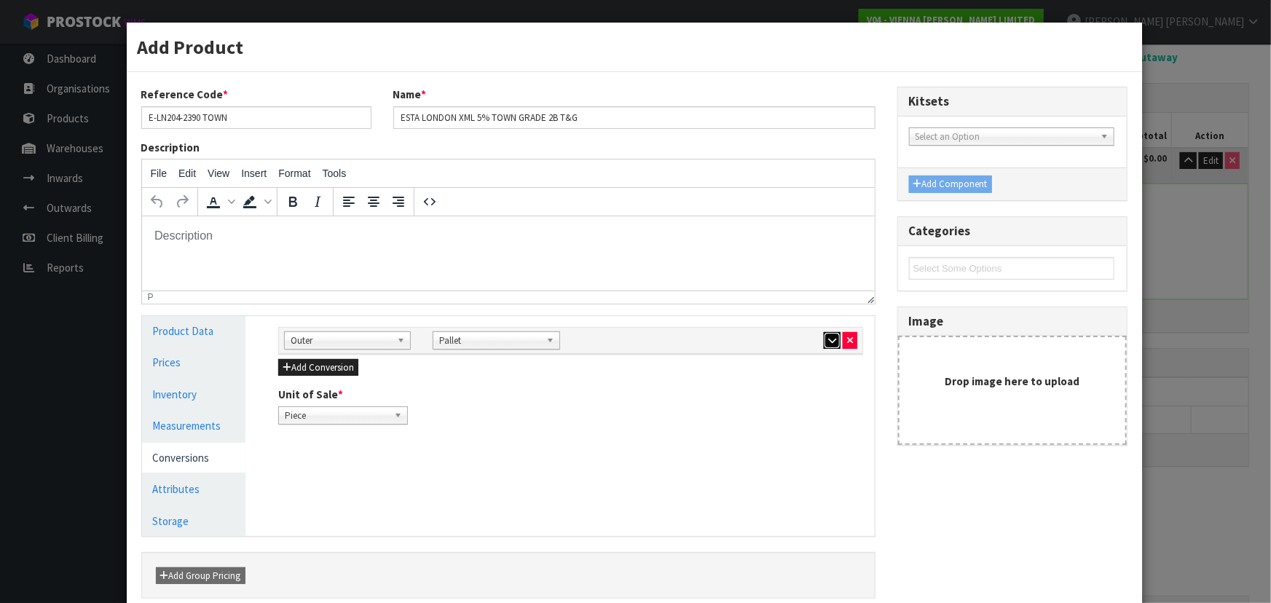
click at [828, 341] on icon "button" at bounding box center [832, 340] width 8 height 9
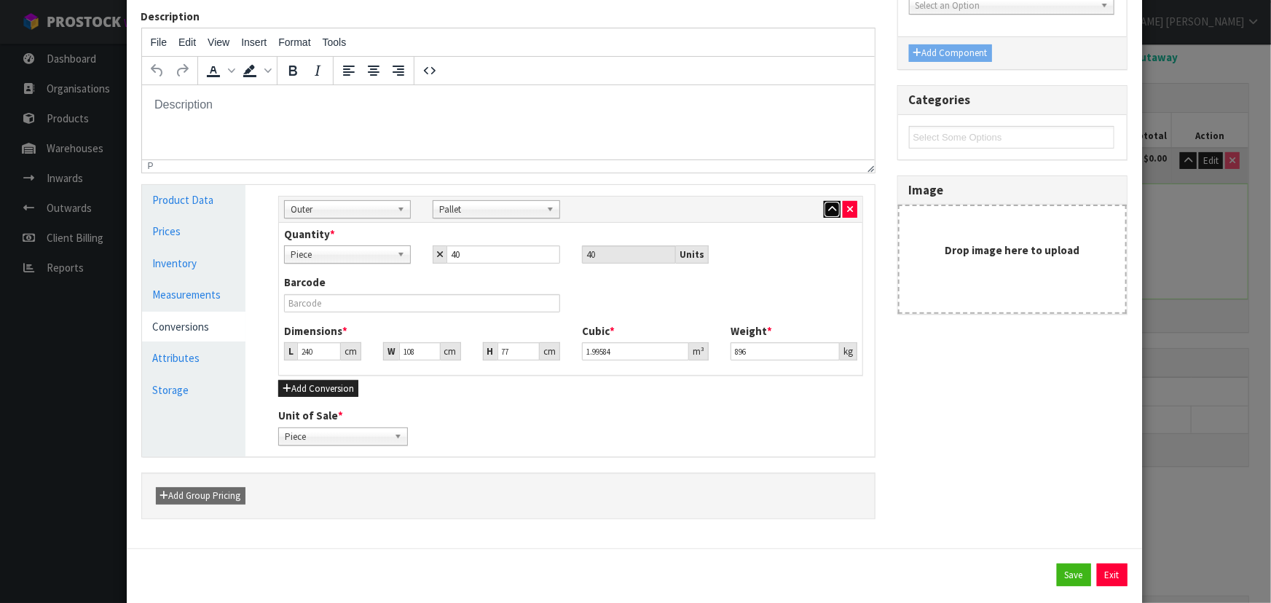
scroll to position [132, 0]
click at [314, 352] on input "240" at bounding box center [319, 351] width 44 height 18
drag, startPoint x: 316, startPoint y: 351, endPoint x: 239, endPoint y: 353, distance: 77.2
click at [239, 353] on div "Product Data Prices Inventory Measurements Conversions Attributes Storage Manag…" at bounding box center [508, 320] width 755 height 272
type input "2"
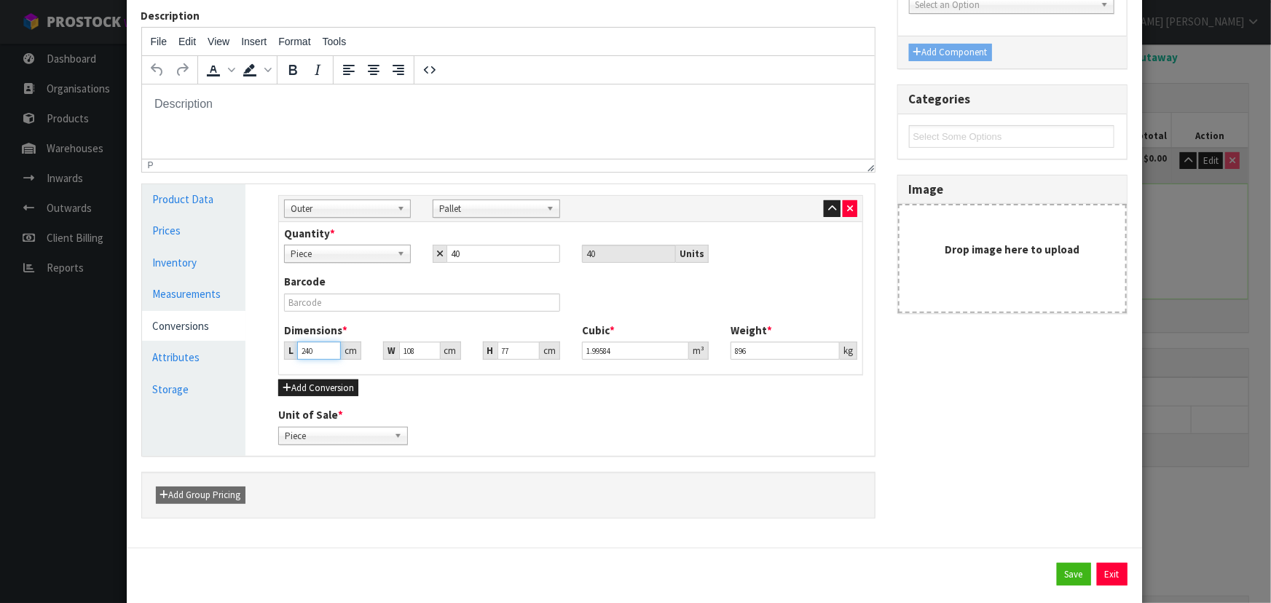
type input "0.016632"
type input "24"
type input "0.199584"
type input "241"
type input "2.004156"
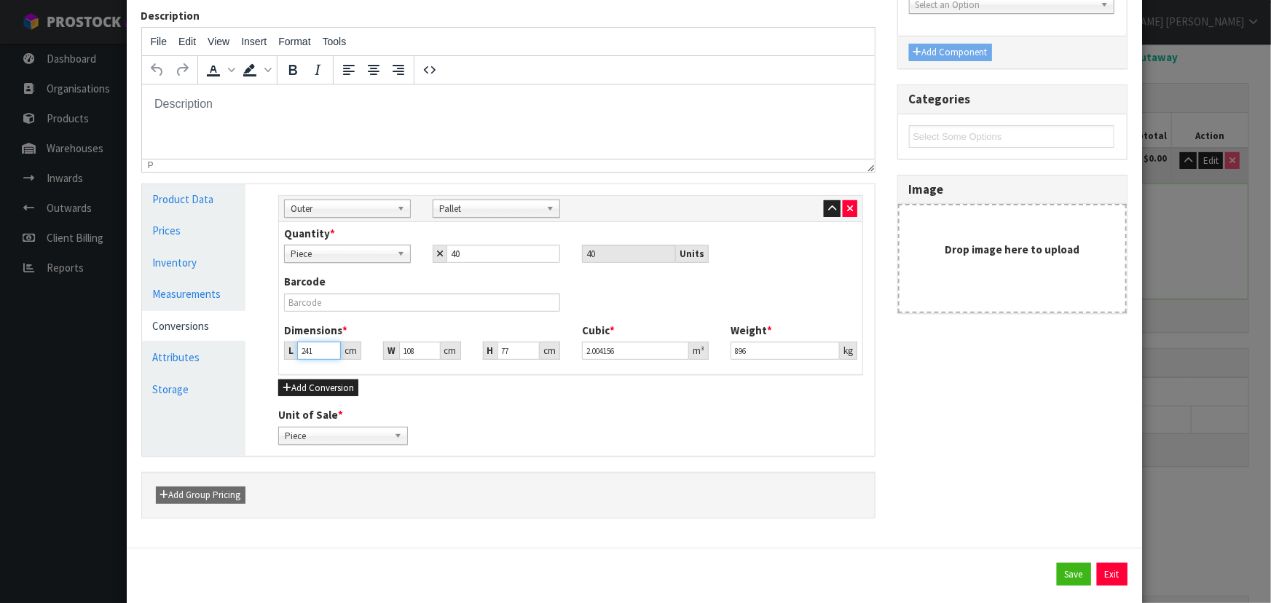
type input "241"
drag, startPoint x: 415, startPoint y: 350, endPoint x: 358, endPoint y: 349, distance: 56.9
click at [361, 349] on div "L 241 cm W 108 cm H 77 cm" at bounding box center [422, 351] width 298 height 18
click at [550, 391] on div "Add Conversion" at bounding box center [570, 387] width 585 height 17
drag, startPoint x: 515, startPoint y: 350, endPoint x: 399, endPoint y: 350, distance: 116.6
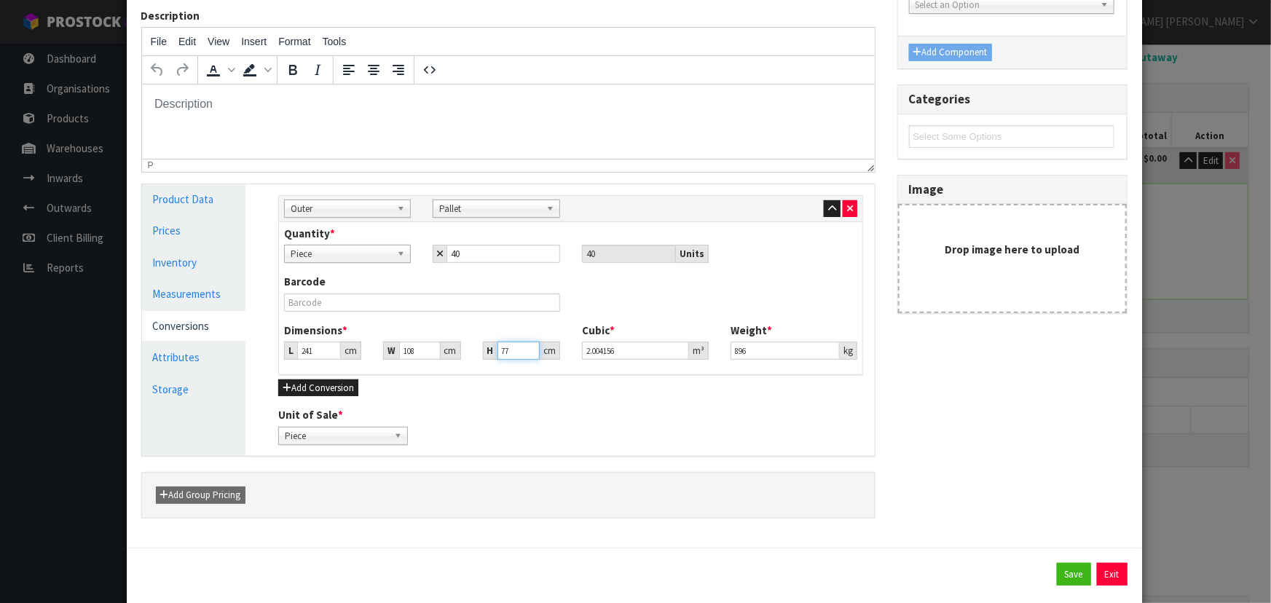
click at [402, 350] on div "L 241 cm W 108 cm H 77 cm" at bounding box center [422, 351] width 298 height 18
type input "6"
type input "0.156168"
type input "69"
type input "1.795932"
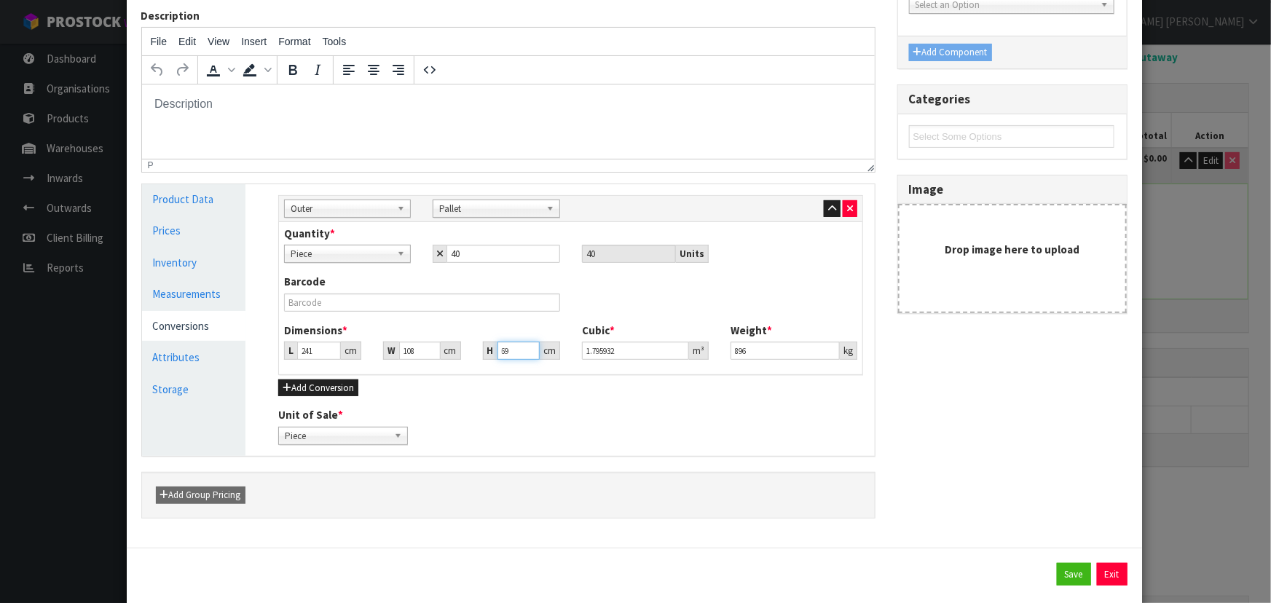
type input "69"
click at [534, 401] on div "Sub Inner Inner Outer Pallet Outer Bag Bar Basket Bin Bottle Box Bundle Cabinet…" at bounding box center [570, 320] width 607 height 272
drag, startPoint x: 771, startPoint y: 349, endPoint x: 639, endPoint y: 351, distance: 131.9
click at [639, 351] on div "Dimensions * L 241 cm W 108 cm H 69 cm Cubic * 1.795932 m³ Weight * 896 kg" at bounding box center [570, 347] width 595 height 48
type input "754"
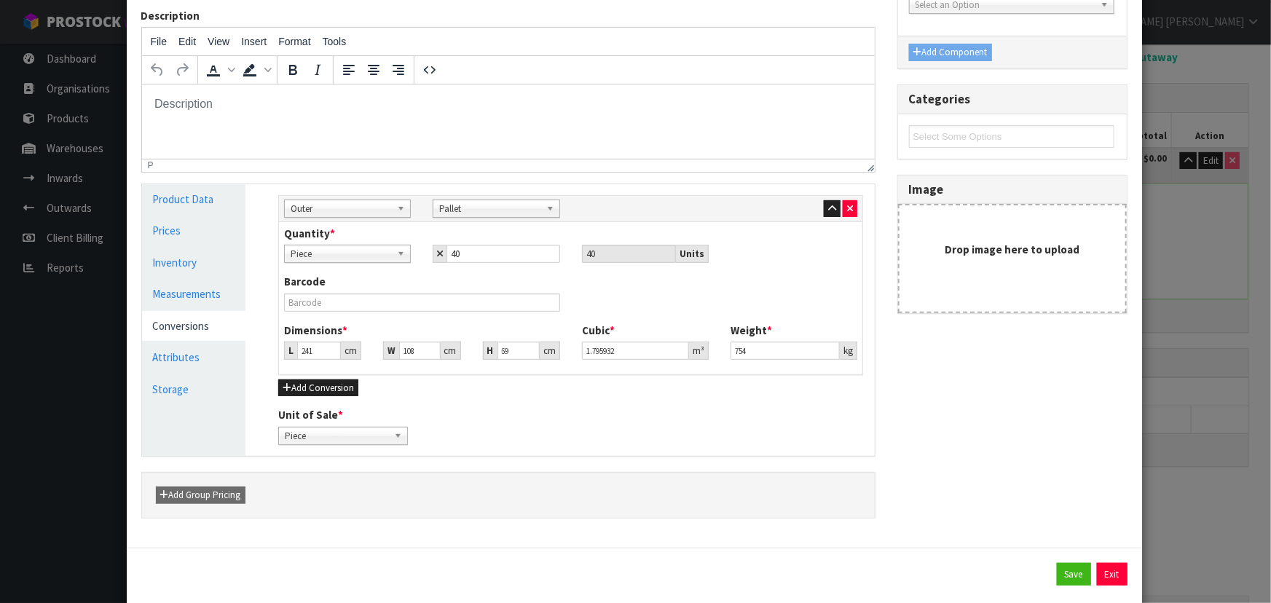
click at [742, 393] on div "Add Conversion" at bounding box center [570, 387] width 585 height 17
click at [824, 209] on button "button" at bounding box center [832, 208] width 17 height 17
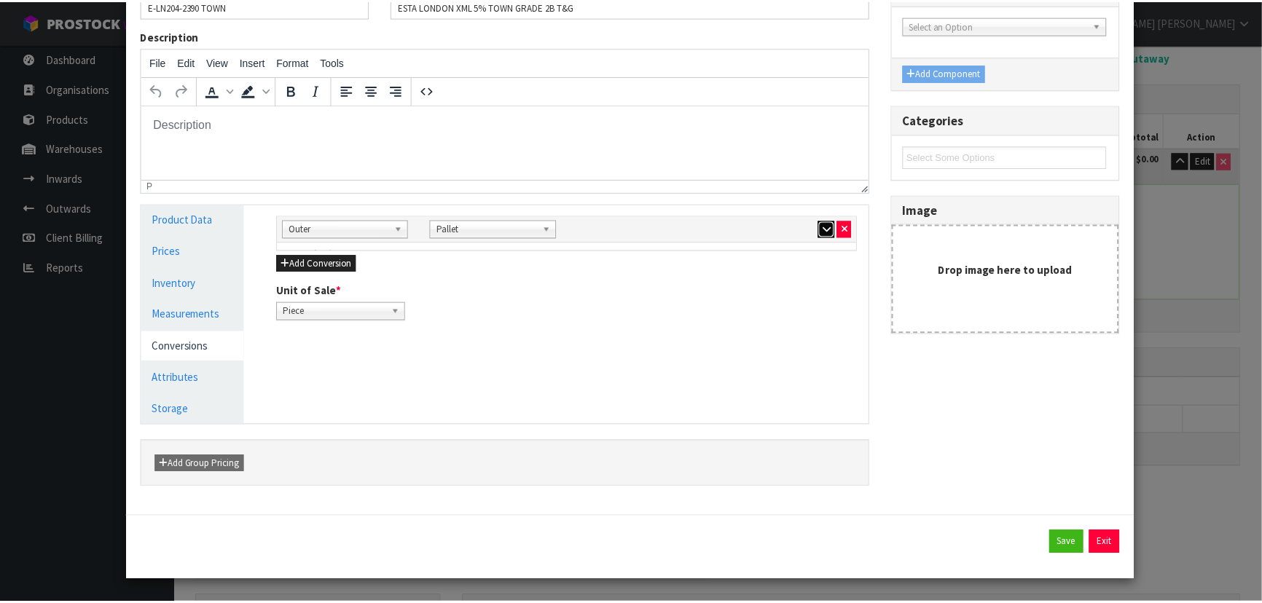
scroll to position [109, 0]
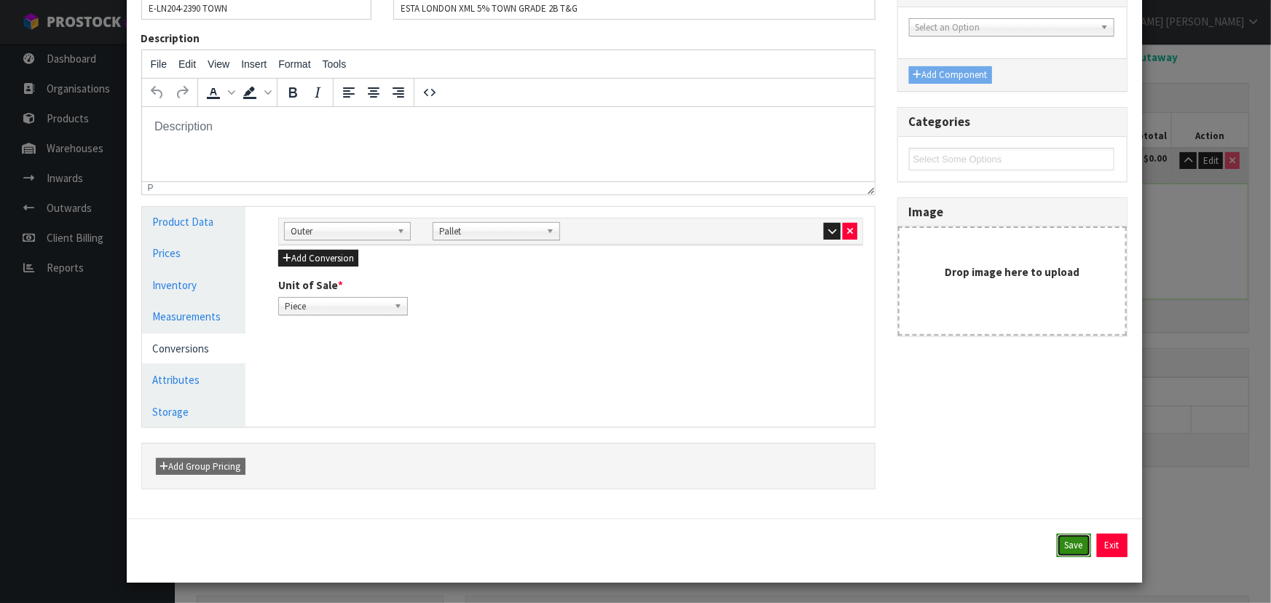
click at [1064, 546] on button "Save" at bounding box center [1074, 545] width 34 height 23
type input "241"
type input "108"
type input "69"
type input "1.795932"
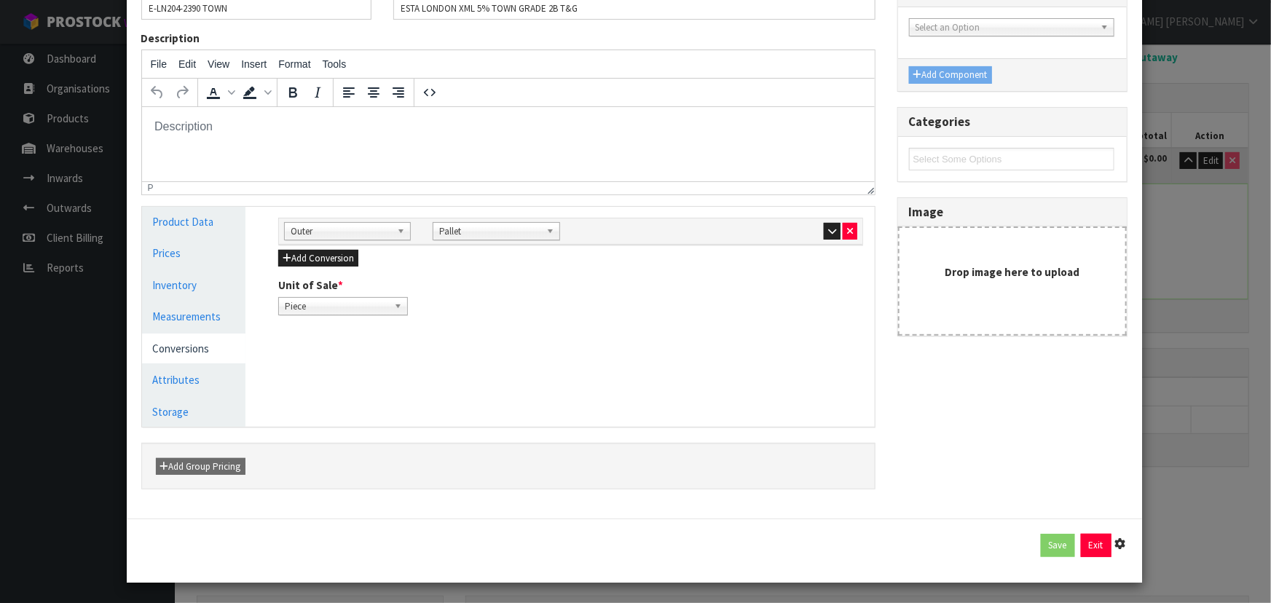
type input "754"
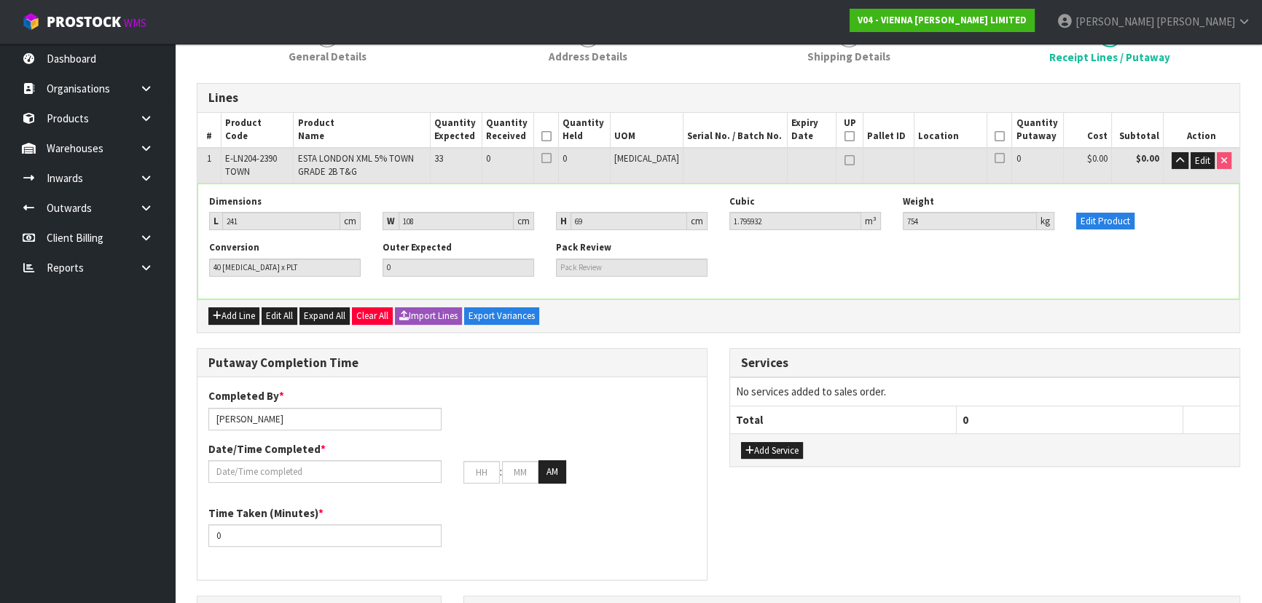
click at [1165, 338] on div "Lines # Product Code Product Name Quantity Expected Quantity Received Quantity …" at bounding box center [718, 543] width 1043 height 920
click at [742, 254] on div "Conversion 40 PCE x PLT Outer Expected 0 Pack Review" at bounding box center [718, 264] width 1040 height 46
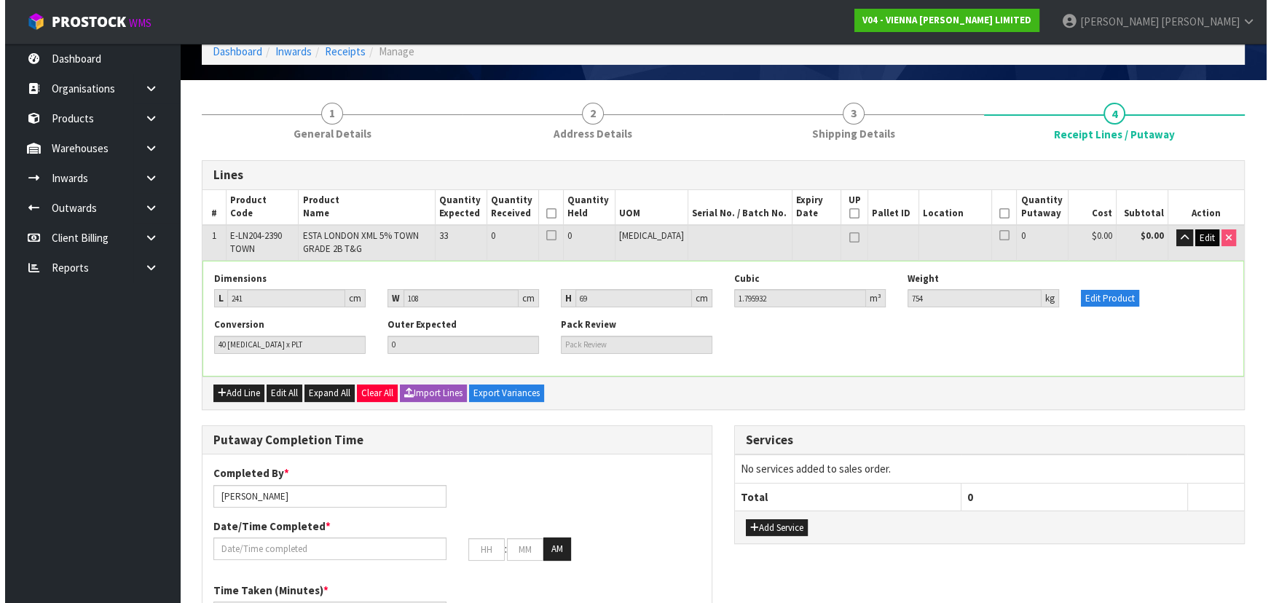
scroll to position [66, 0]
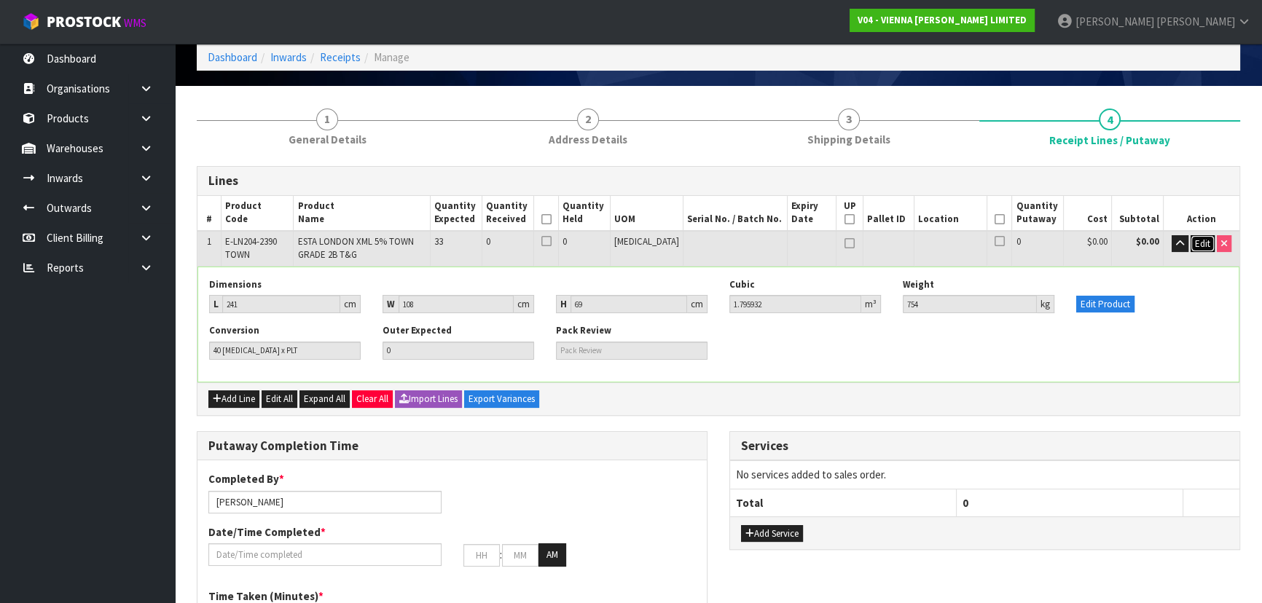
click at [1196, 240] on span "Edit" at bounding box center [1202, 244] width 15 height 12
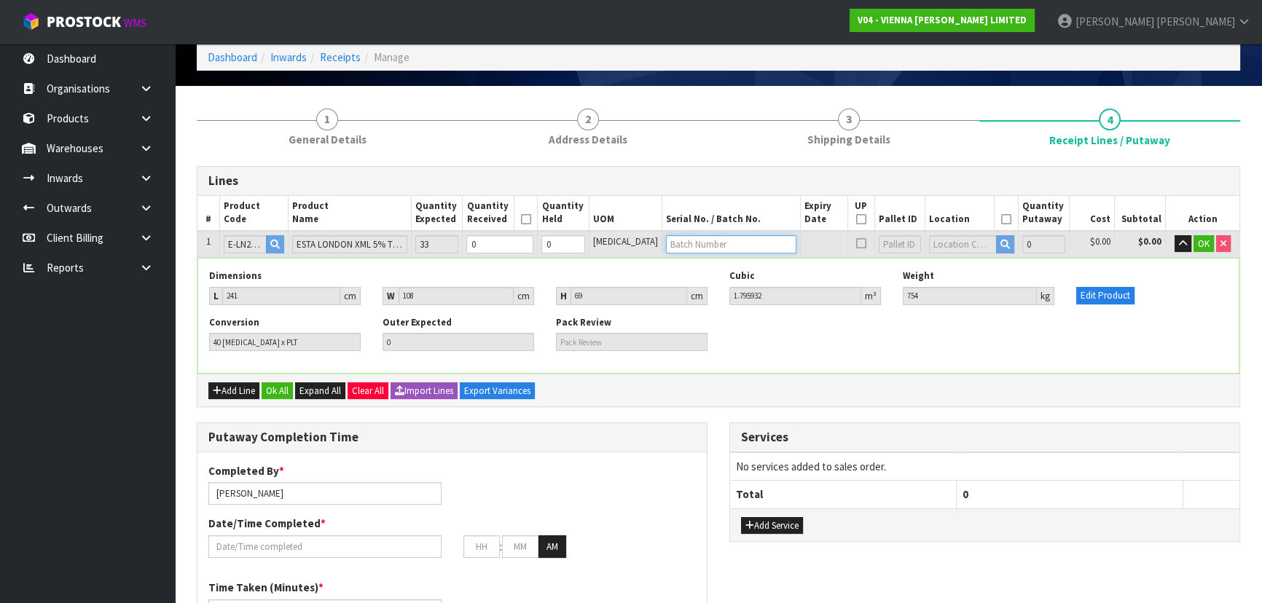
click at [693, 240] on input "text" at bounding box center [731, 244] width 130 height 18
type input "PO3277"
click at [1100, 296] on button "Edit Product" at bounding box center [1105, 295] width 58 height 17
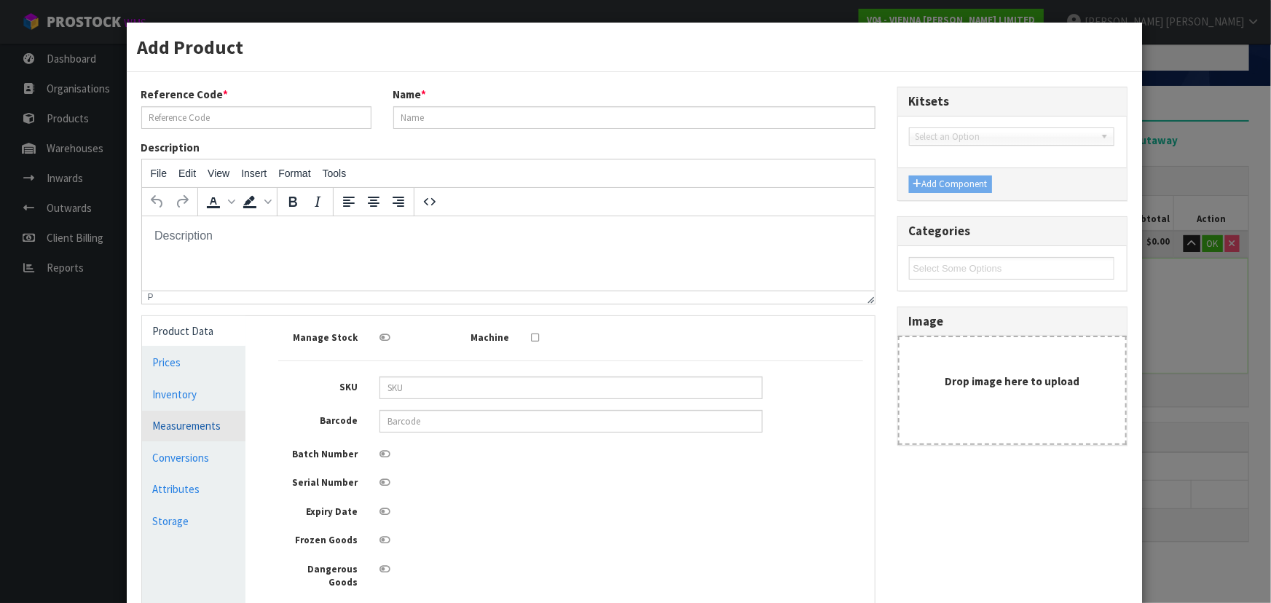
scroll to position [0, 0]
type input "E-LN204-2390 TOWN"
type input "ESTA LONDON XML 5% TOWN GRADE 2B T&G"
click at [189, 471] on link "Conversions" at bounding box center [194, 458] width 104 height 30
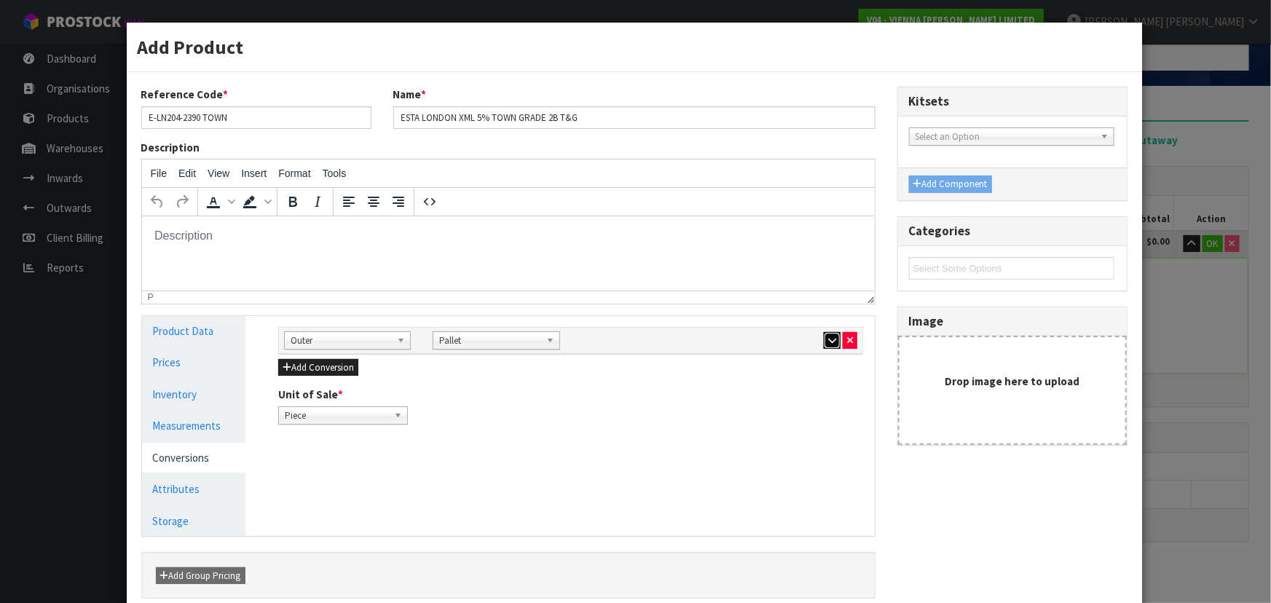
click at [824, 338] on button "button" at bounding box center [832, 340] width 17 height 17
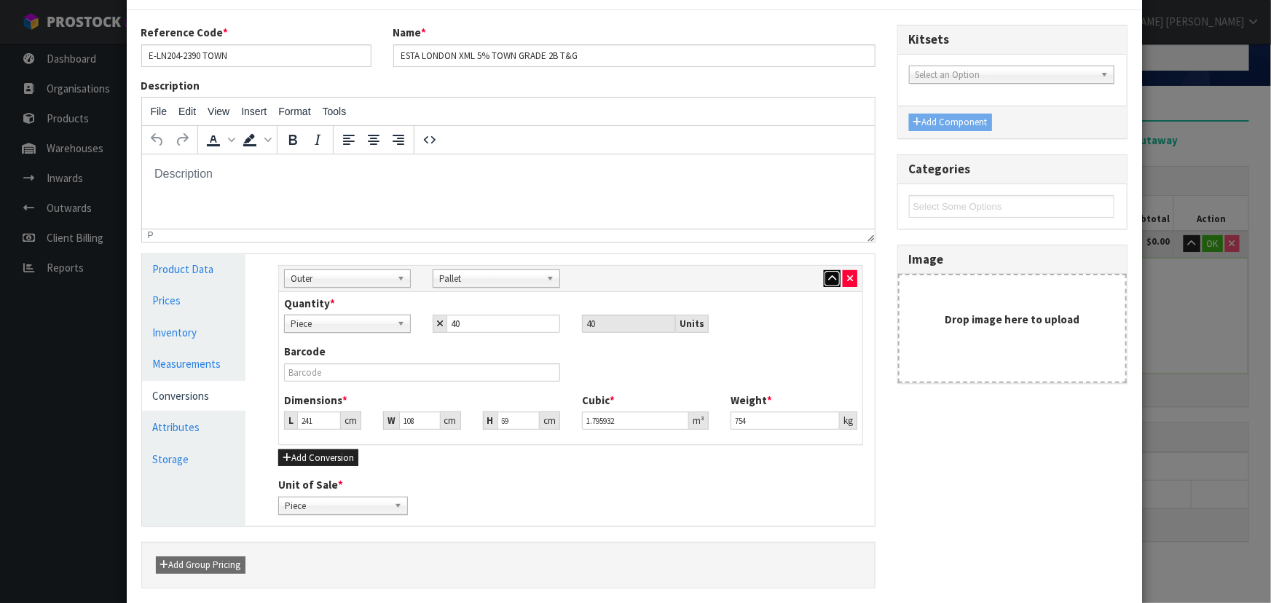
scroll to position [132, 0]
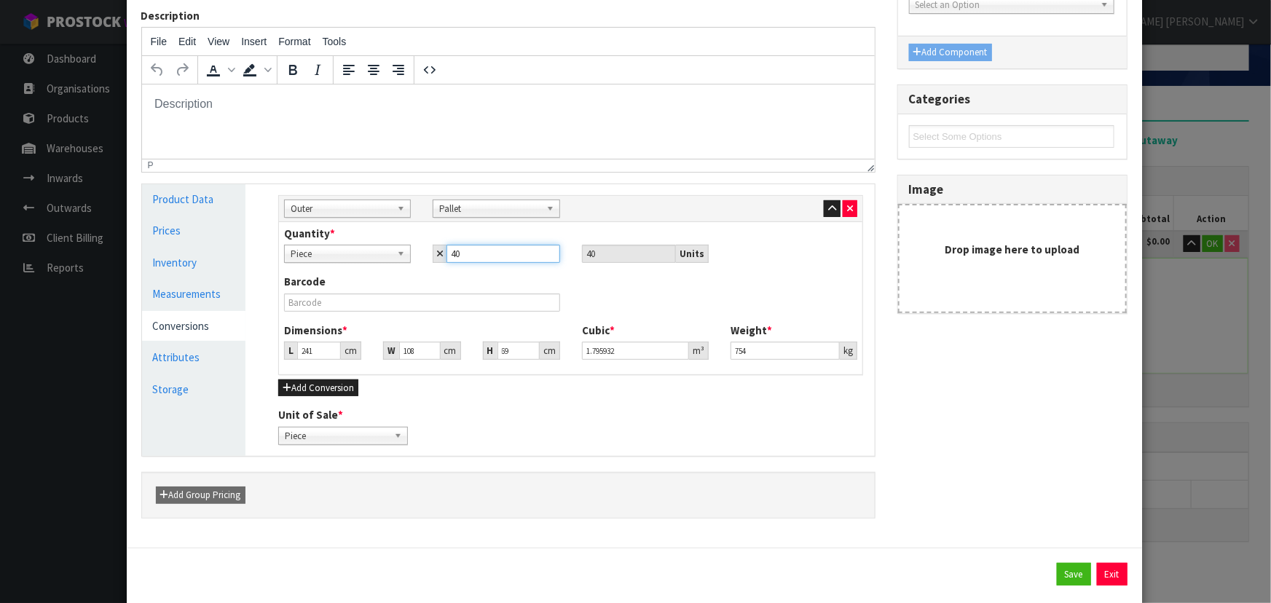
drag, startPoint x: 497, startPoint y: 254, endPoint x: 409, endPoint y: 254, distance: 87.4
click at [410, 254] on div "Piece Pallet Piece 40 40 Units" at bounding box center [570, 254] width 595 height 18
type input "3"
type input "35"
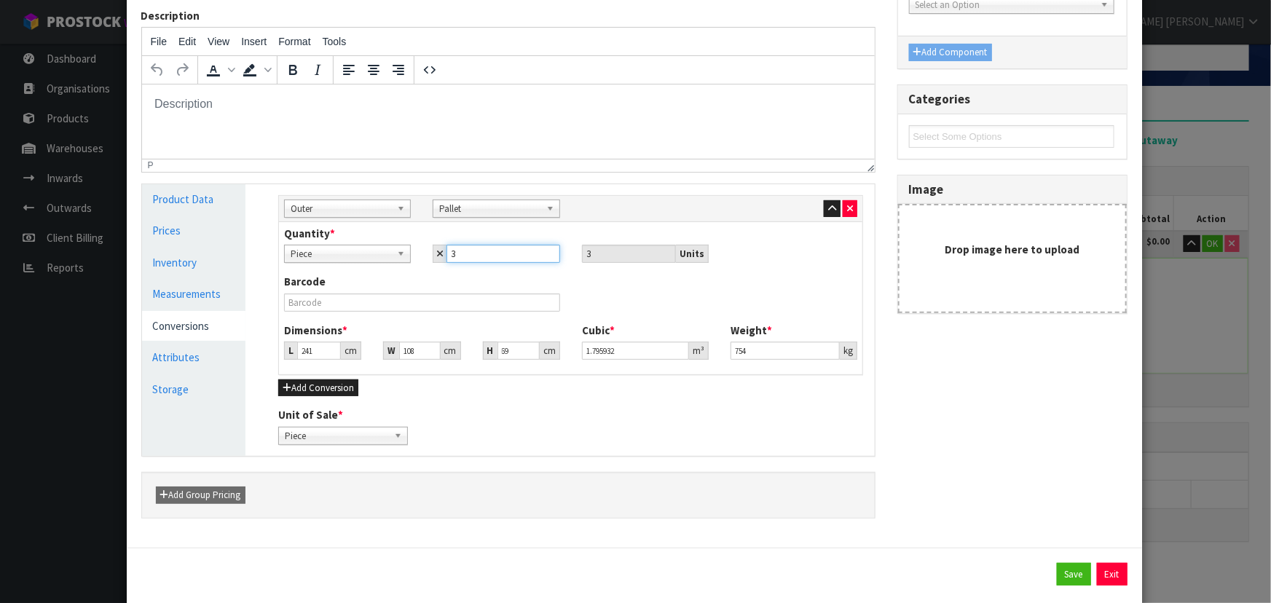
type input "35"
drag, startPoint x: 633, startPoint y: 303, endPoint x: 648, endPoint y: 310, distance: 16.3
click at [637, 305] on div "Barcode" at bounding box center [570, 298] width 595 height 48
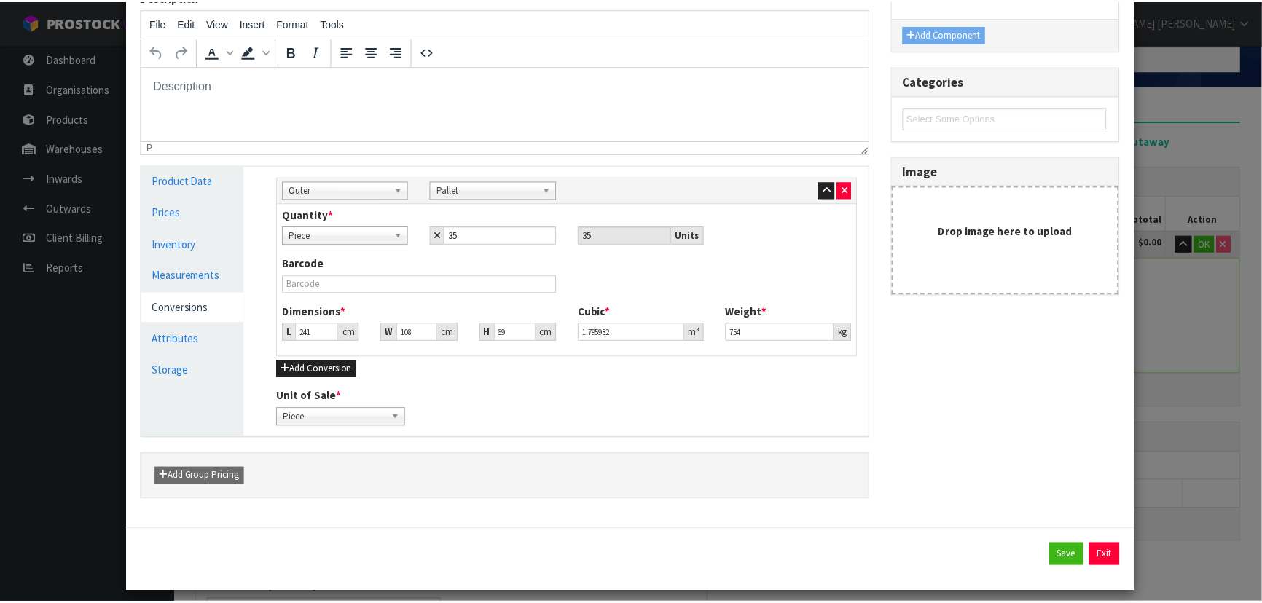
scroll to position [160, 0]
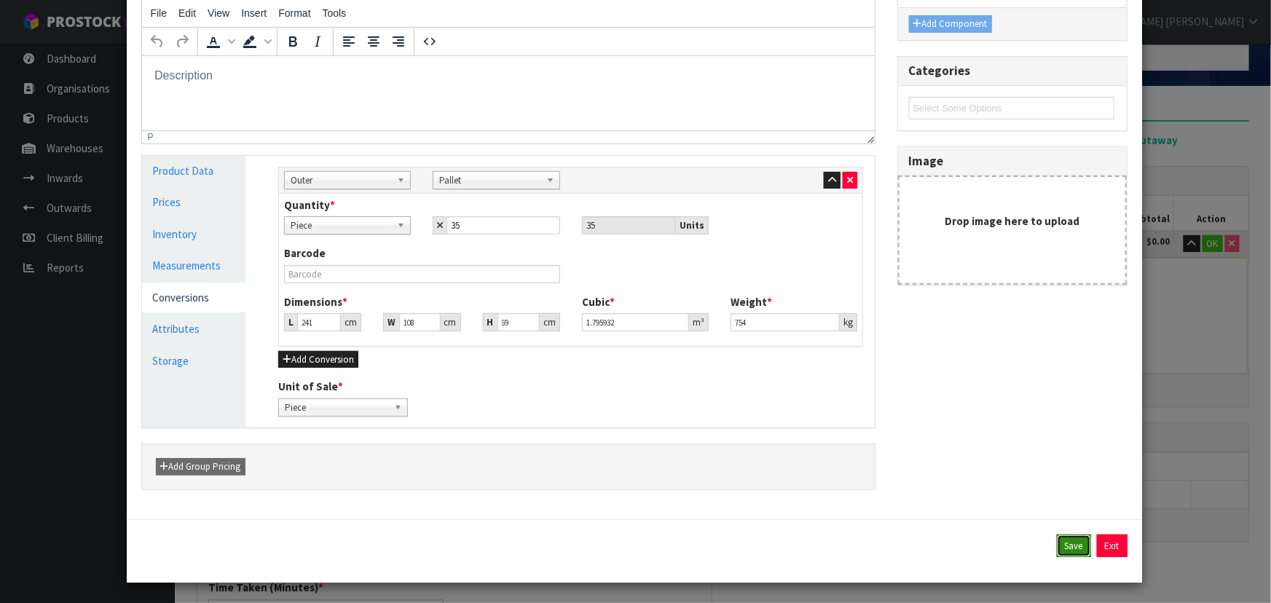
click at [1061, 536] on button "Save" at bounding box center [1074, 546] width 34 height 23
type input "35 PCE x PLT"
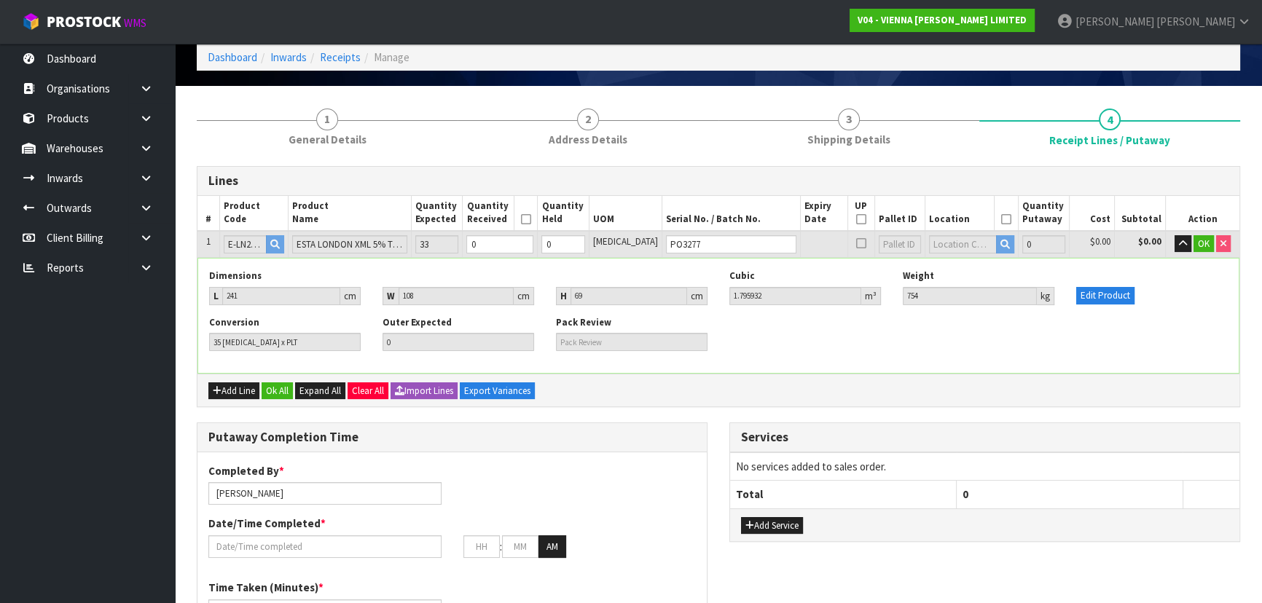
click at [1005, 334] on div "Conversion 35 PCE x PLT Outer Expected 0 Pack Review" at bounding box center [718, 339] width 1040 height 46
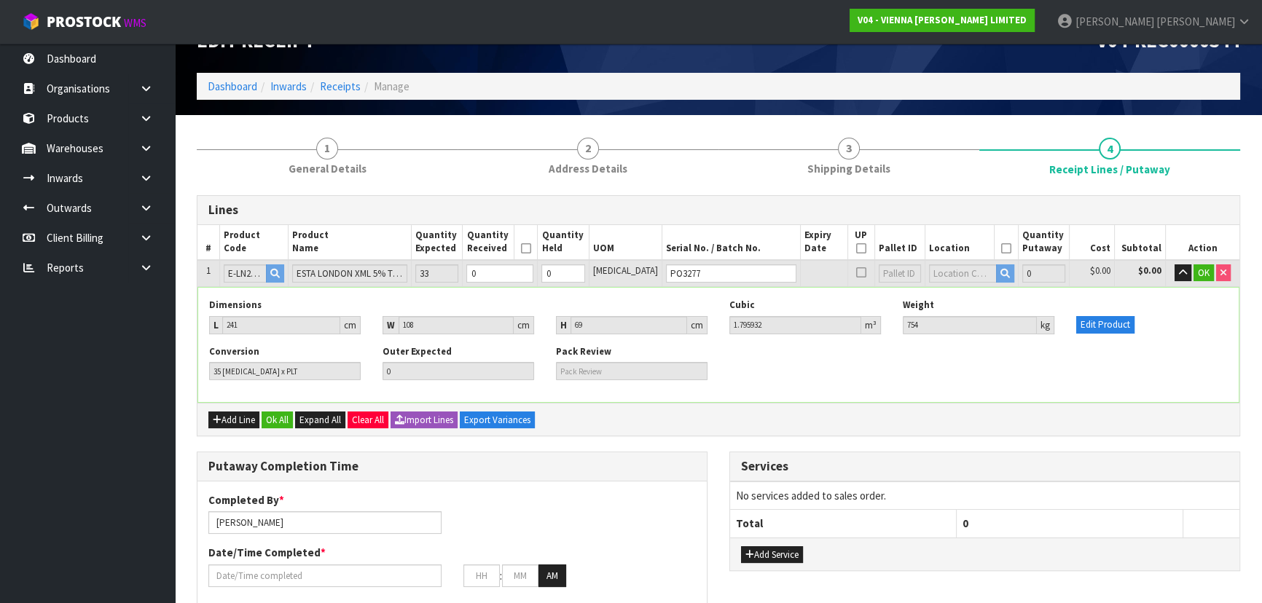
scroll to position [18, 0]
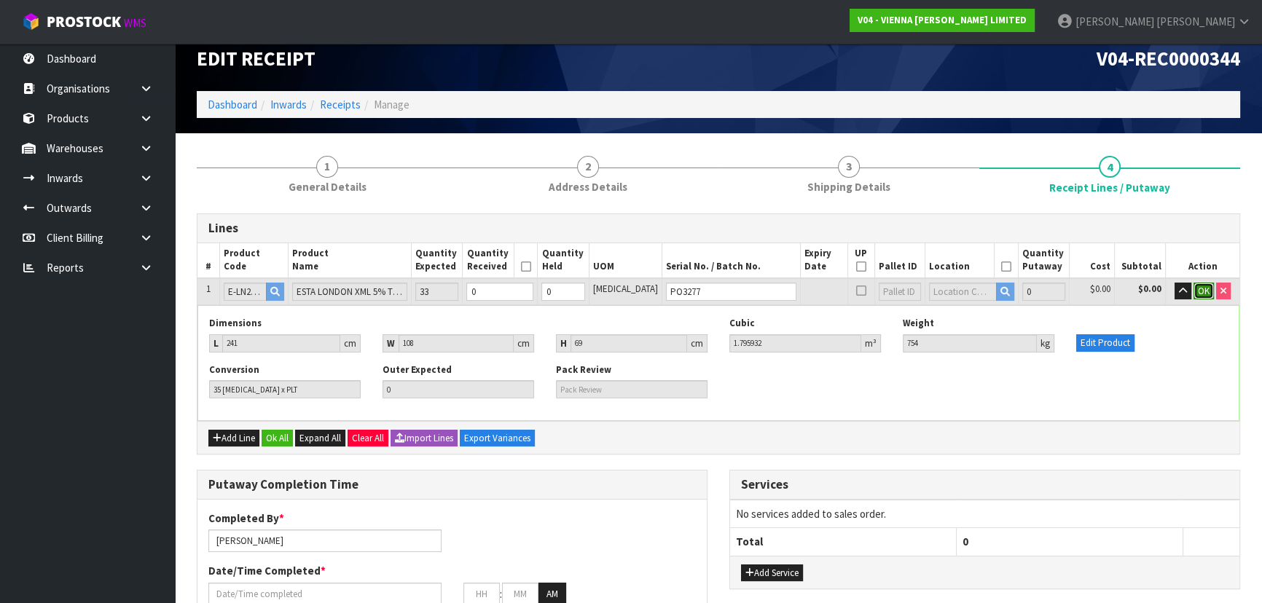
click at [1207, 285] on span "OK" at bounding box center [1204, 291] width 12 height 12
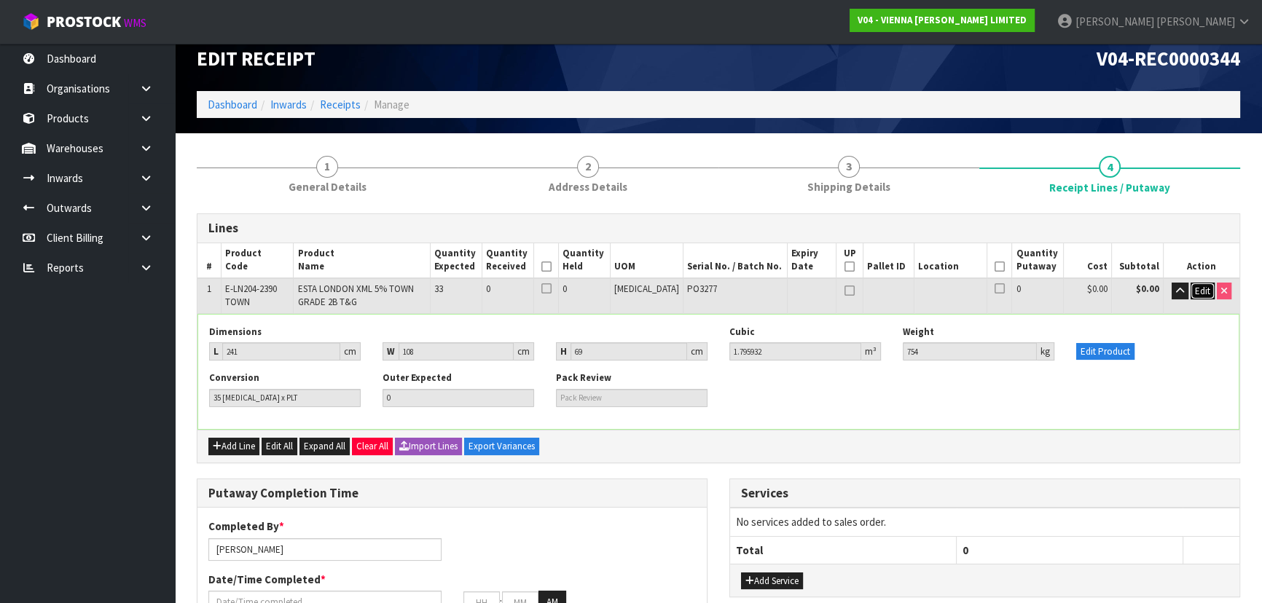
click at [1198, 287] on span "Edit" at bounding box center [1202, 291] width 15 height 12
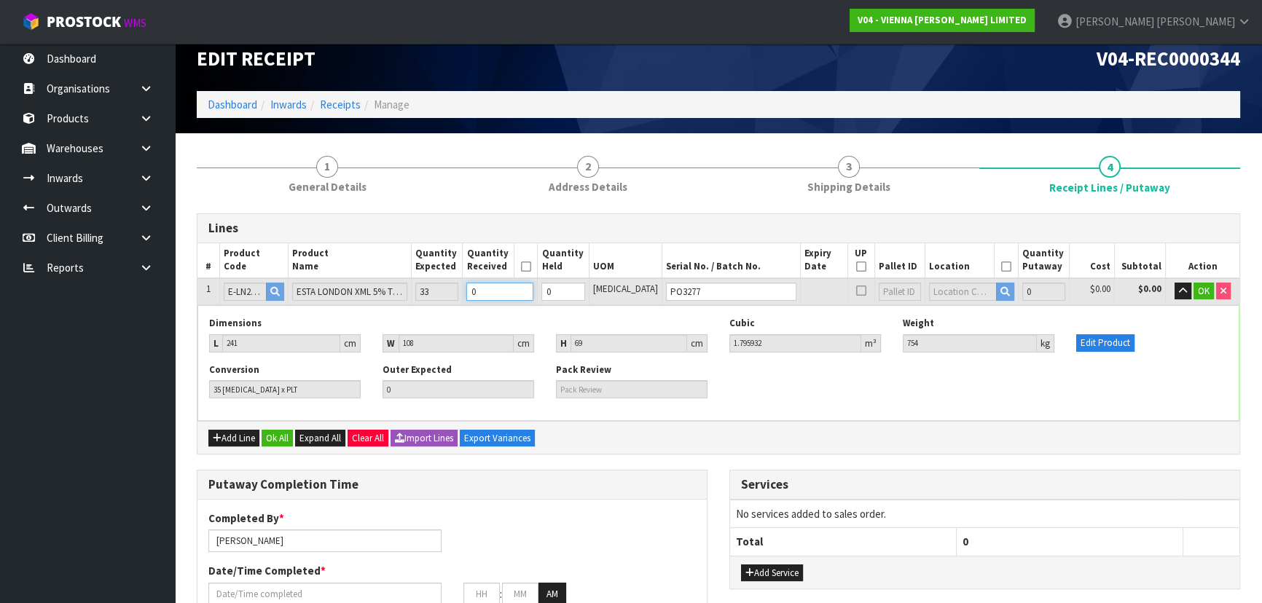
click at [428, 291] on tr "1 E-LN204-2390 TOWN ESTA LONDON XML 5% TOWN GRADE 2B T&G 33 0 0 PCE PO3277 0 $0…" at bounding box center [718, 291] width 1042 height 27
type input "0.14256"
type input "66"
type input "3"
type input "3 PCE"
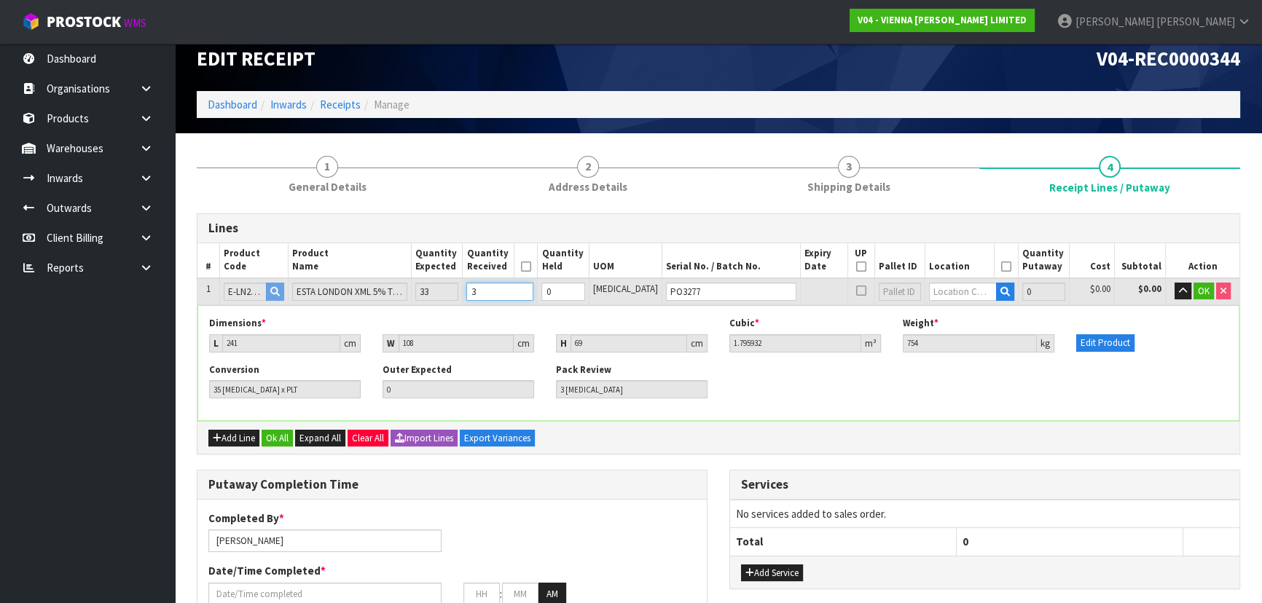
type input "1.56816"
type input "726"
type input "33"
type input "33 PCE"
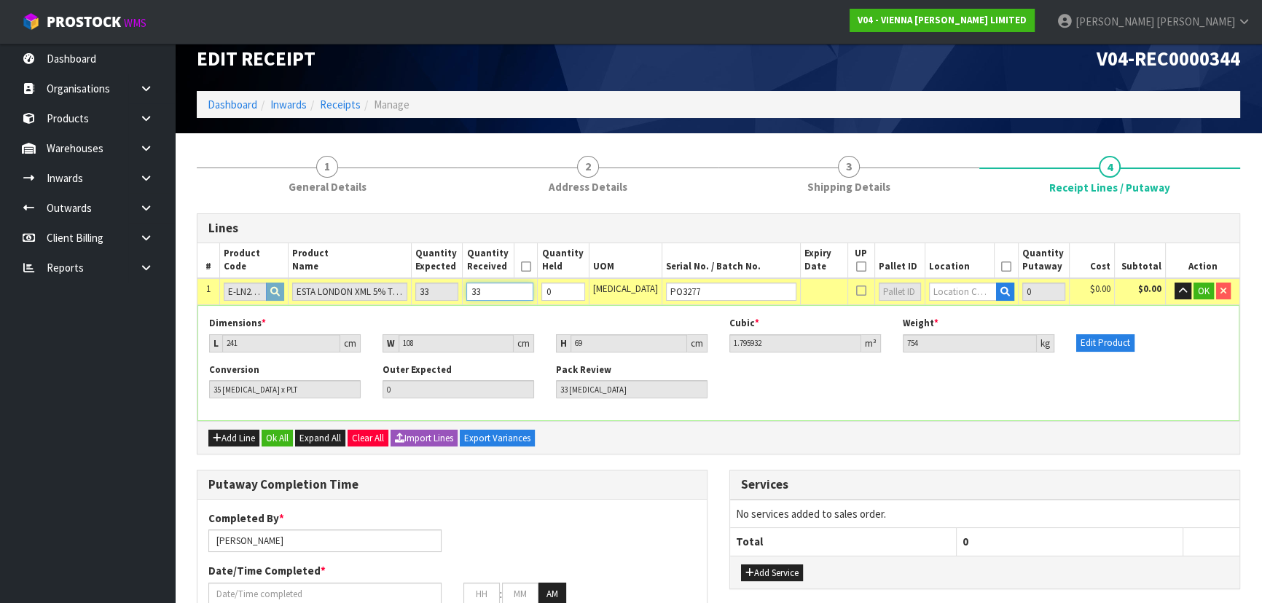
type input "33"
click at [624, 325] on div "Dimensions * L 241 cm W 108 cm H 69 cm" at bounding box center [458, 334] width 520 height 35
click at [531, 267] on icon at bounding box center [526, 267] width 10 height 1
click at [945, 287] on input "text" at bounding box center [963, 292] width 68 height 18
click at [955, 299] on input "text" at bounding box center [963, 292] width 68 height 18
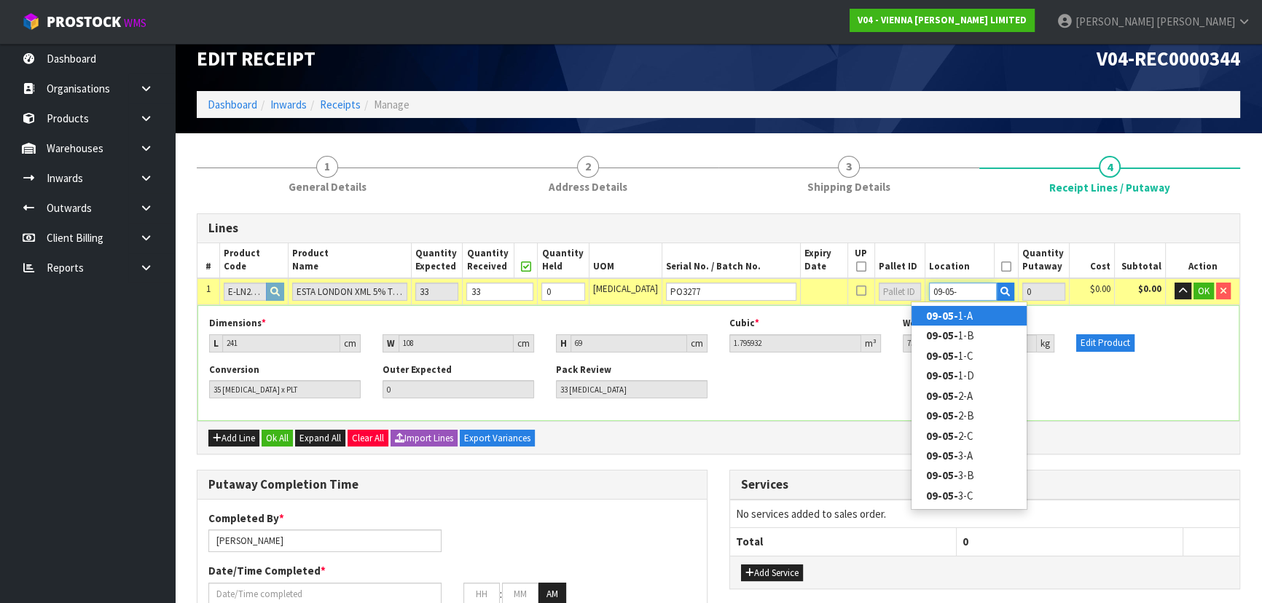
type input "09-05-"
click at [950, 309] on strong "09-05-" at bounding box center [942, 316] width 32 height 14
type input "33"
type input "09-05-1-A"
type input "33"
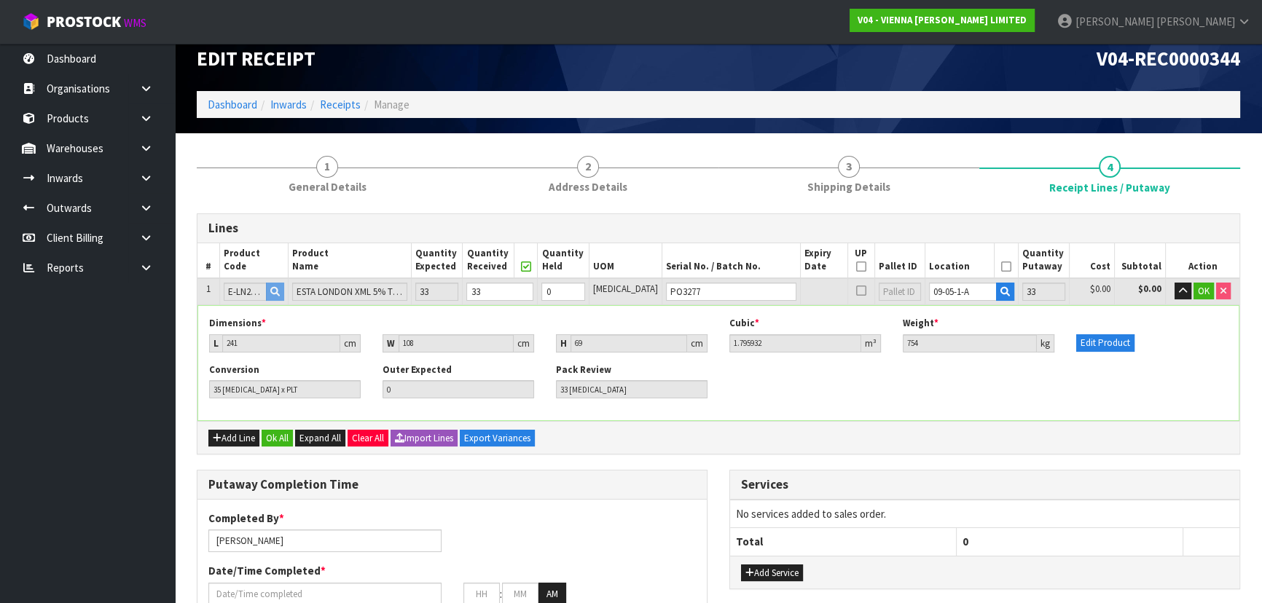
click at [886, 317] on div "Cubic * 1.795932 m³" at bounding box center [804, 334] width 173 height 35
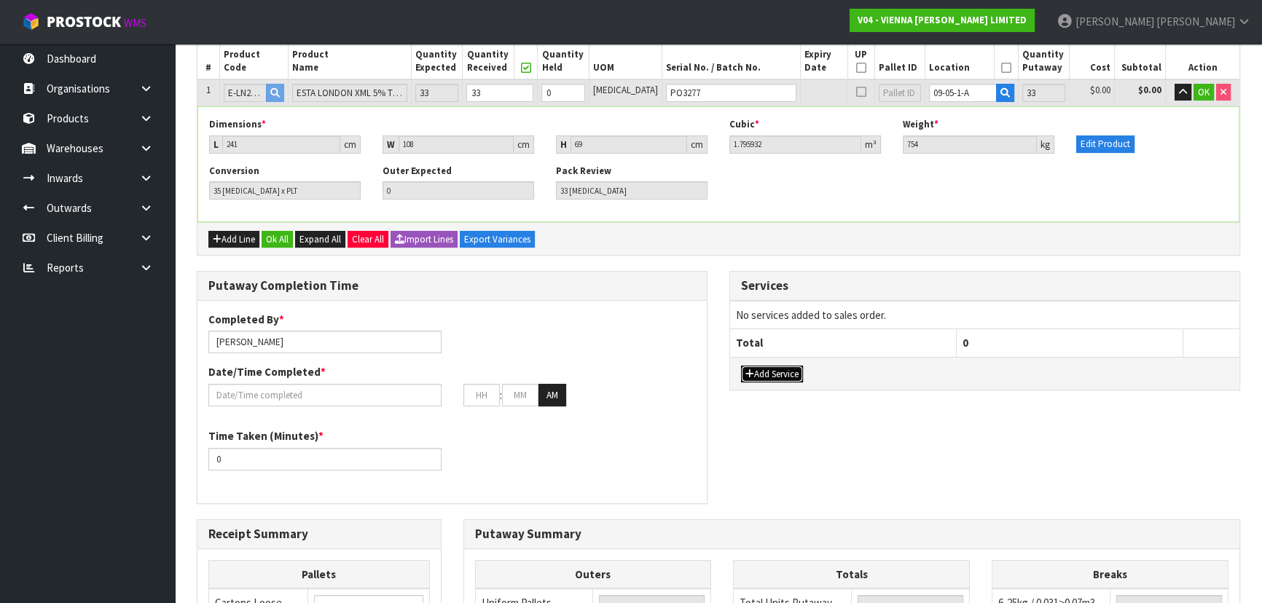
click at [800, 371] on button "Add Service" at bounding box center [772, 374] width 62 height 17
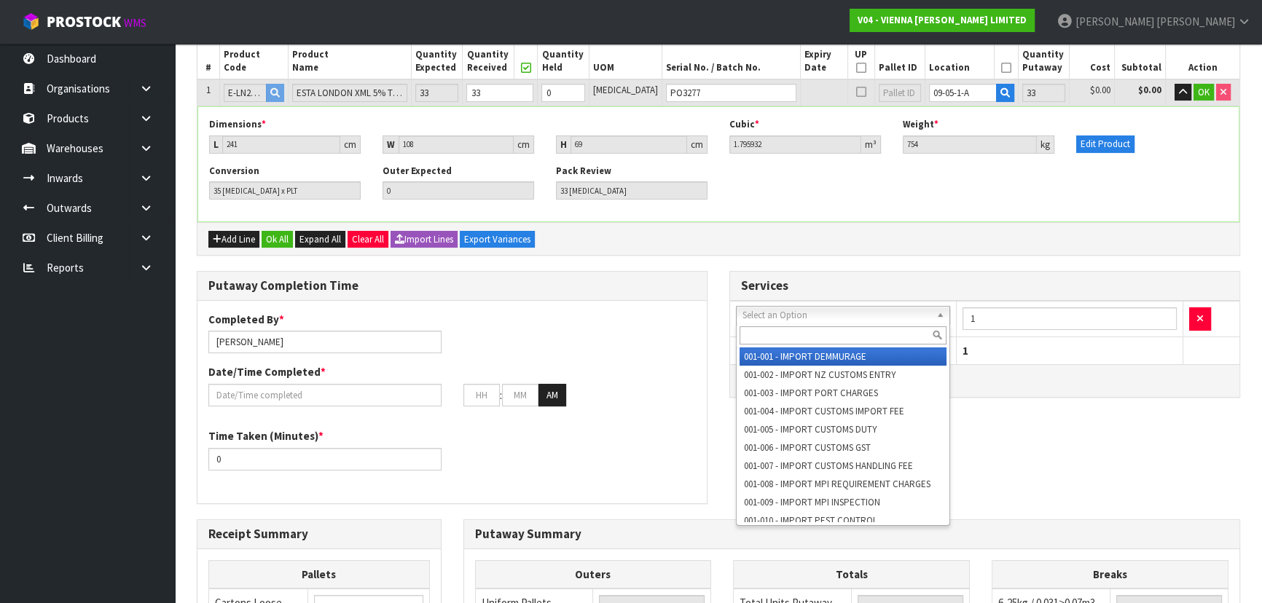
click at [801, 334] on input "text" at bounding box center [843, 335] width 207 height 18
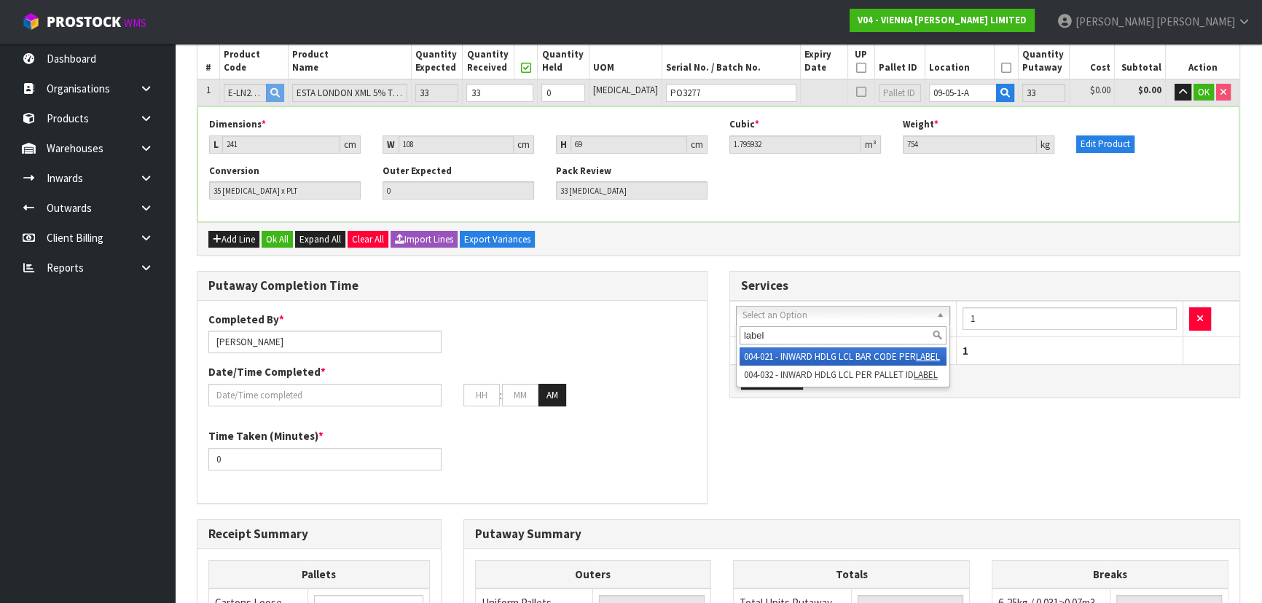
type input "label"
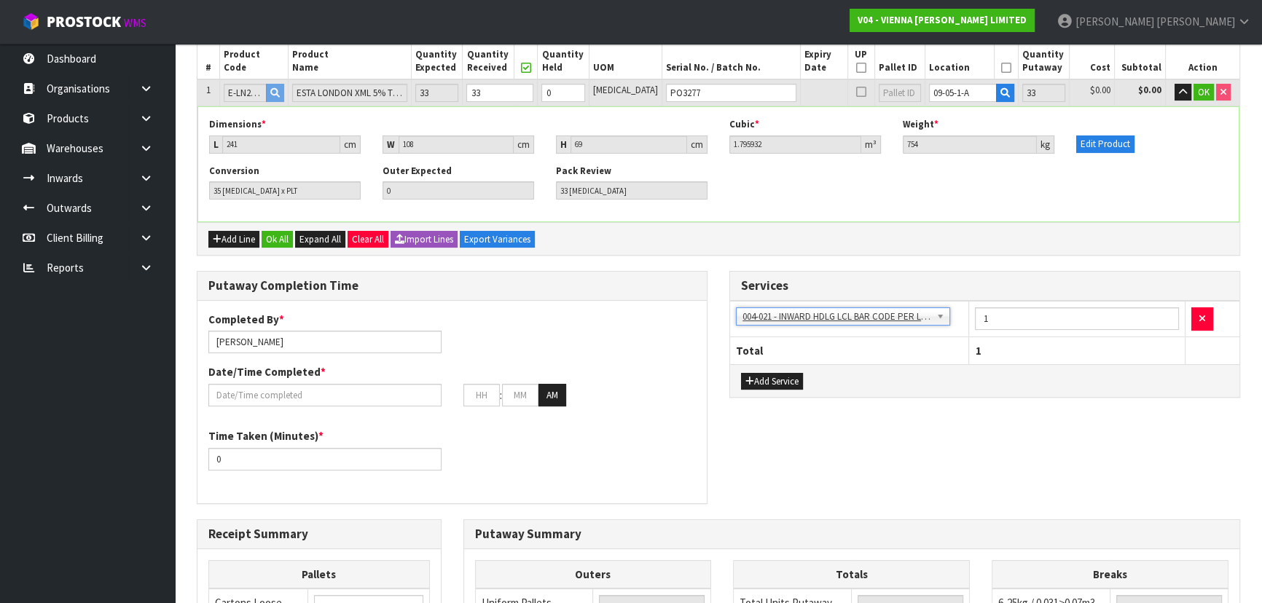
click at [944, 256] on div "Lines # Product Code Product Name Quantity Expected Quantity Received Quantity …" at bounding box center [718, 471] width 1043 height 912
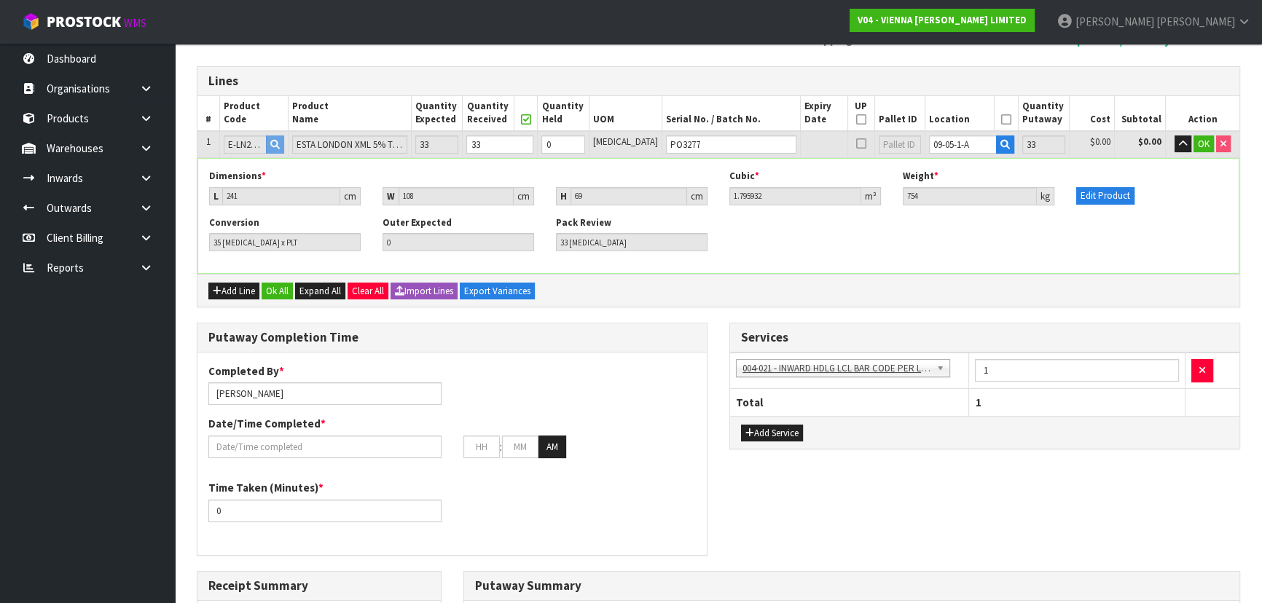
scroll to position [85, 0]
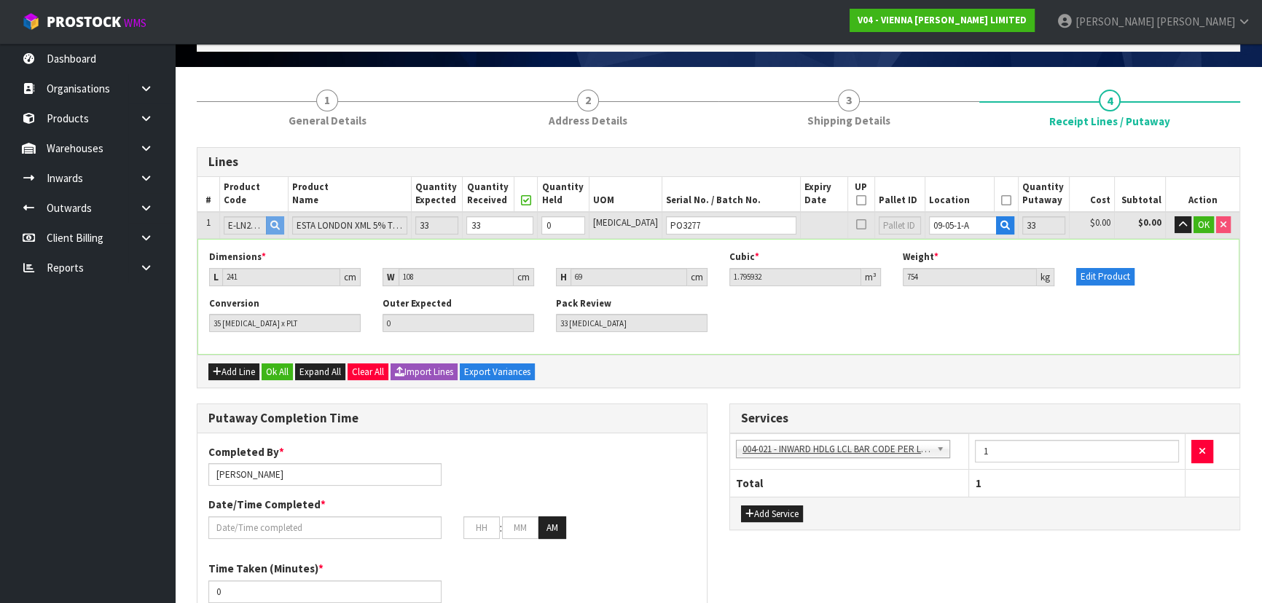
click at [856, 200] on icon at bounding box center [861, 200] width 10 height 1
type input "1"
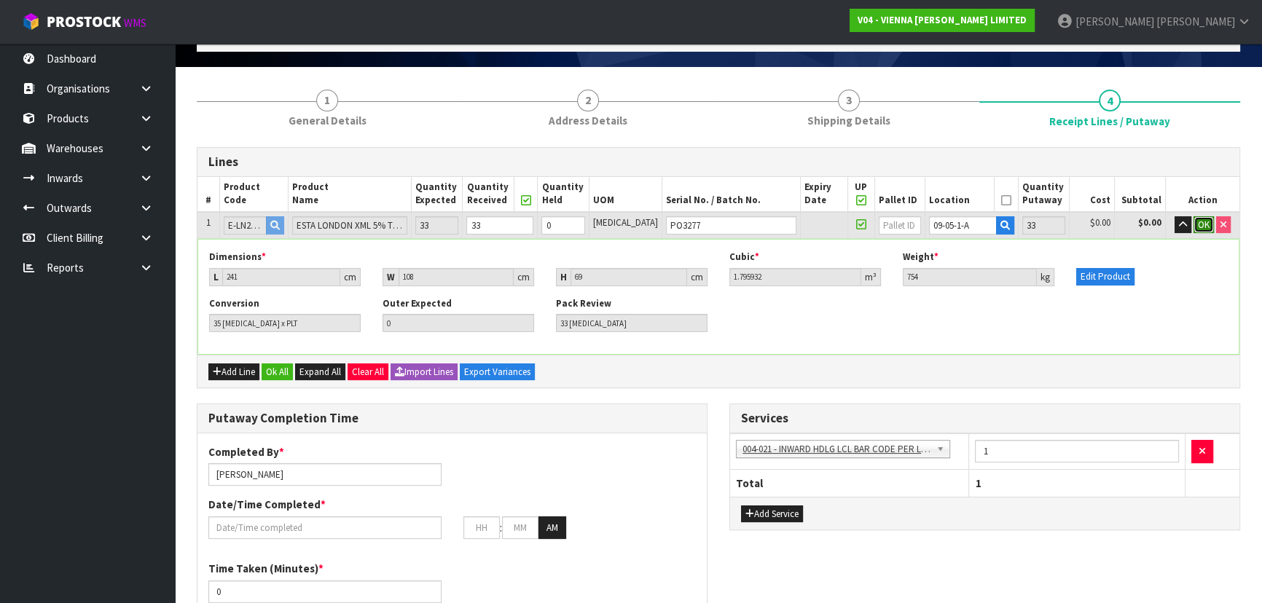
click at [1198, 226] on span "OK" at bounding box center [1204, 225] width 12 height 12
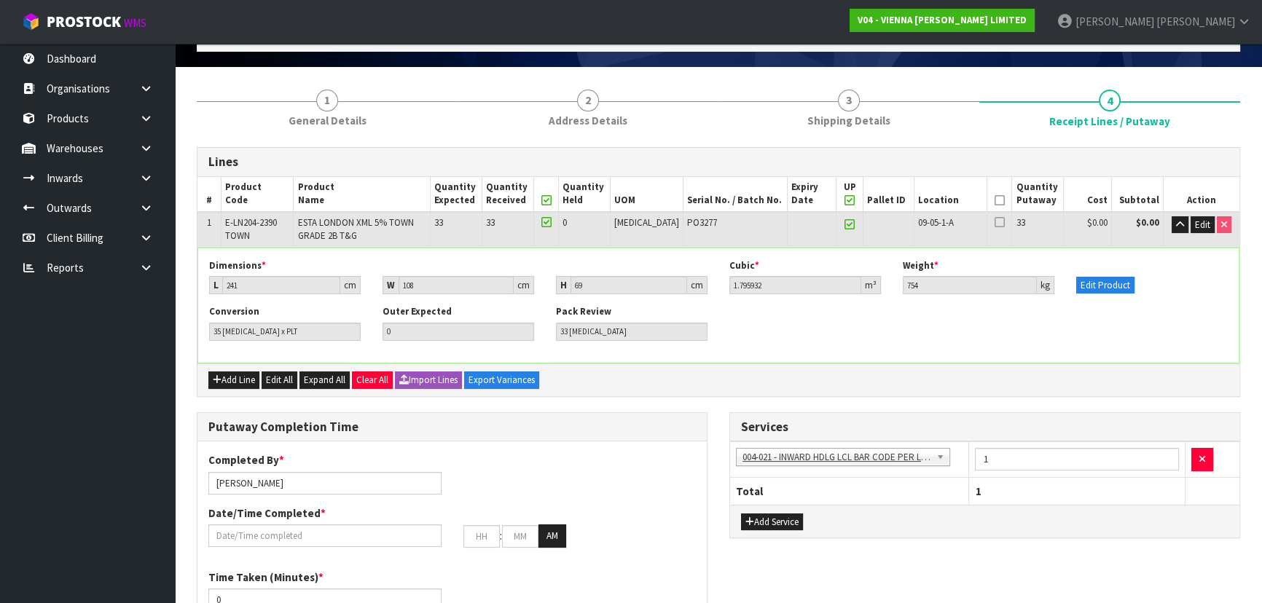
click at [995, 200] on icon at bounding box center [1000, 200] width 10 height 1
click at [838, 254] on div "Dimensions * L 241 cm W 108 cm H 69 cm Cubic * 1.795932 m³ Weight * 754 kg Edit…" at bounding box center [718, 305] width 1040 height 114
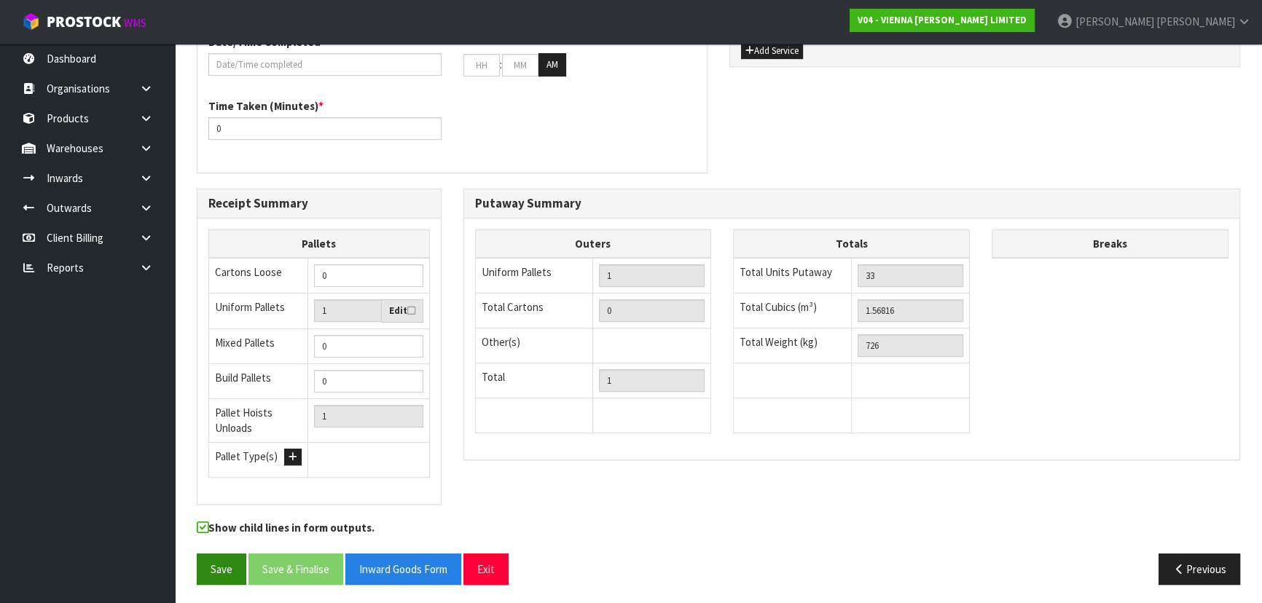
scroll to position [557, 0]
click at [209, 564] on button "Save" at bounding box center [222, 568] width 50 height 31
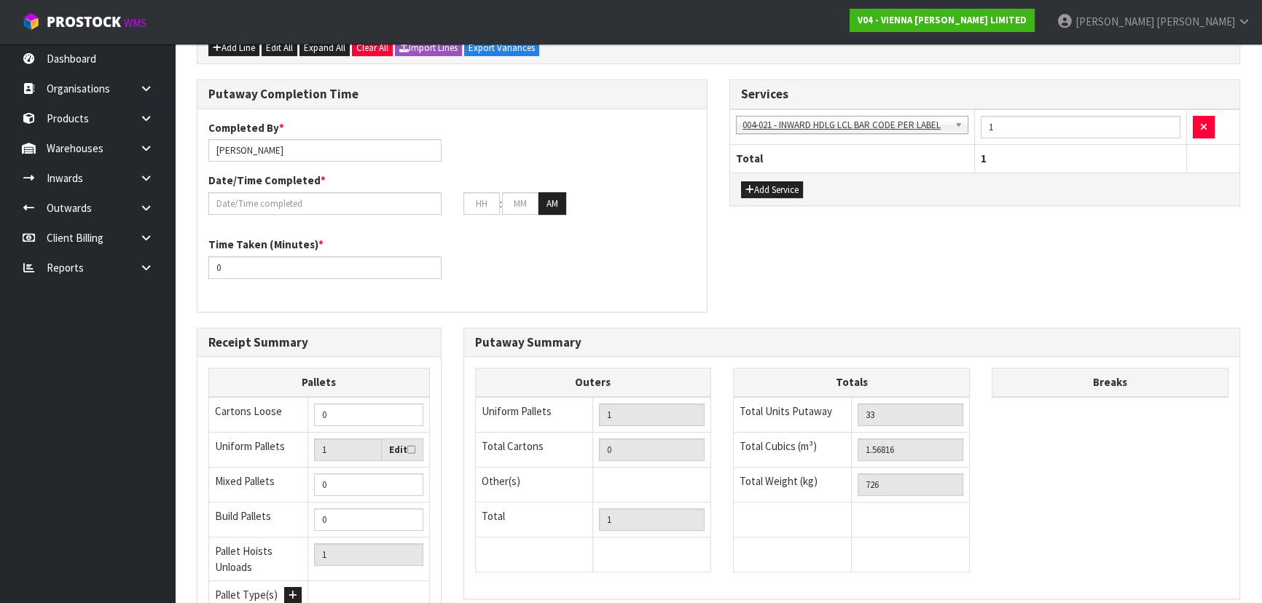
scroll to position [494, 0]
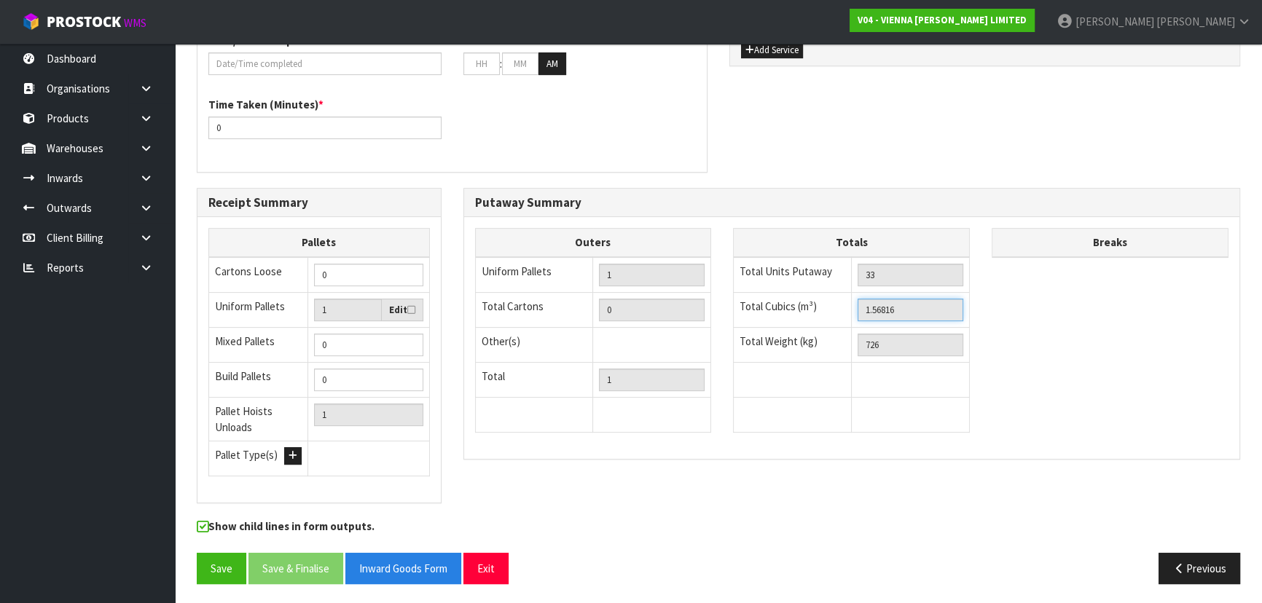
drag, startPoint x: 911, startPoint y: 305, endPoint x: 786, endPoint y: 305, distance: 124.6
click at [786, 305] on tr "Total Cubics (m³) 1.56816" at bounding box center [852, 309] width 236 height 35
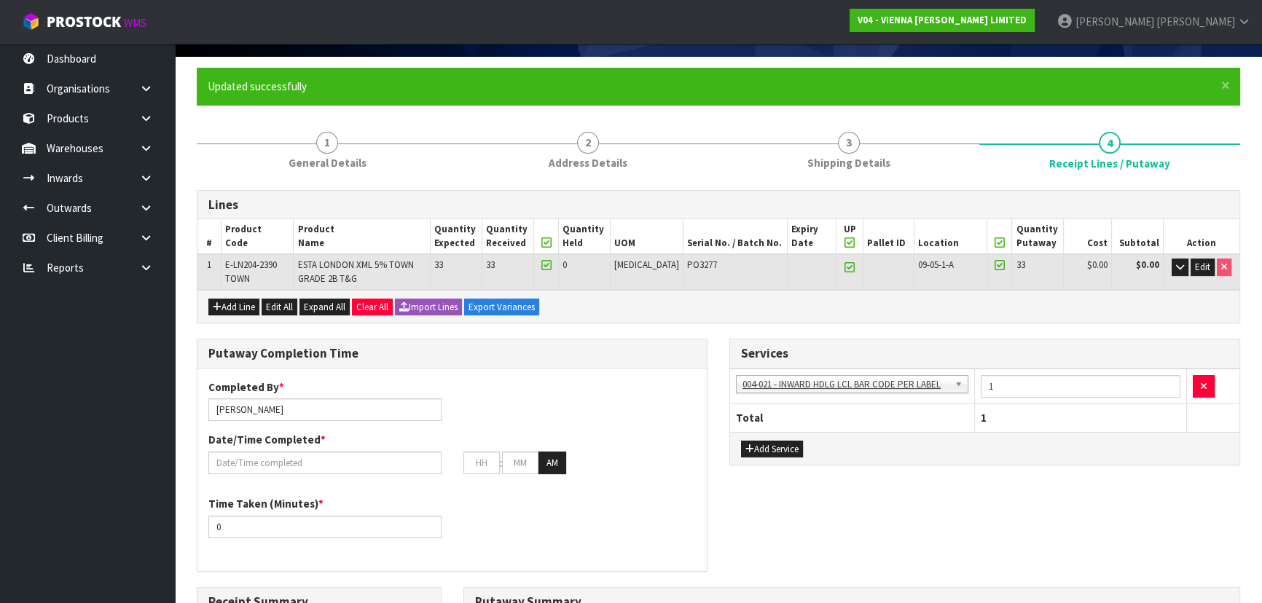
scroll to position [30, 0]
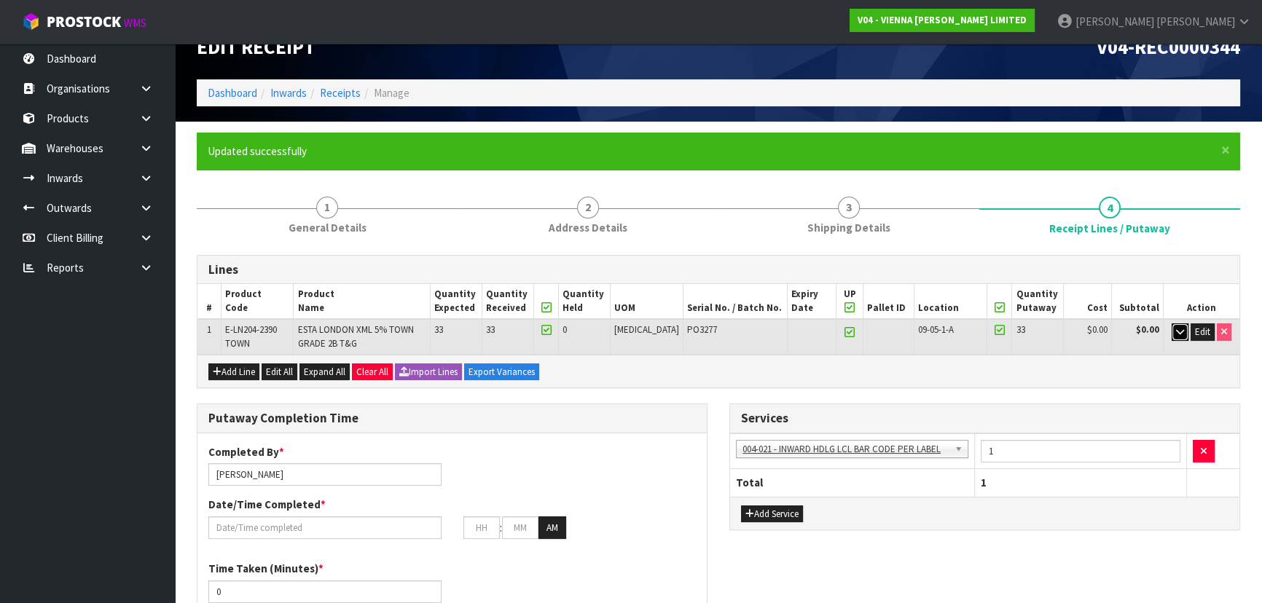
click at [1180, 334] on icon "button" at bounding box center [1180, 331] width 8 height 9
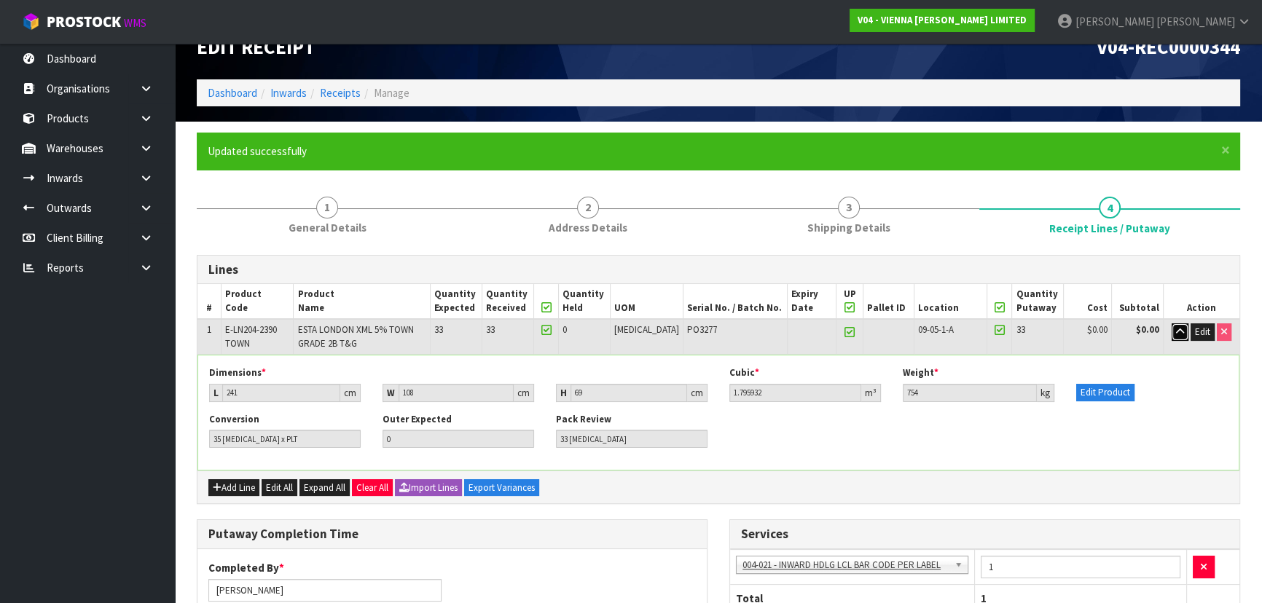
click at [1178, 329] on icon "button" at bounding box center [1180, 331] width 8 height 9
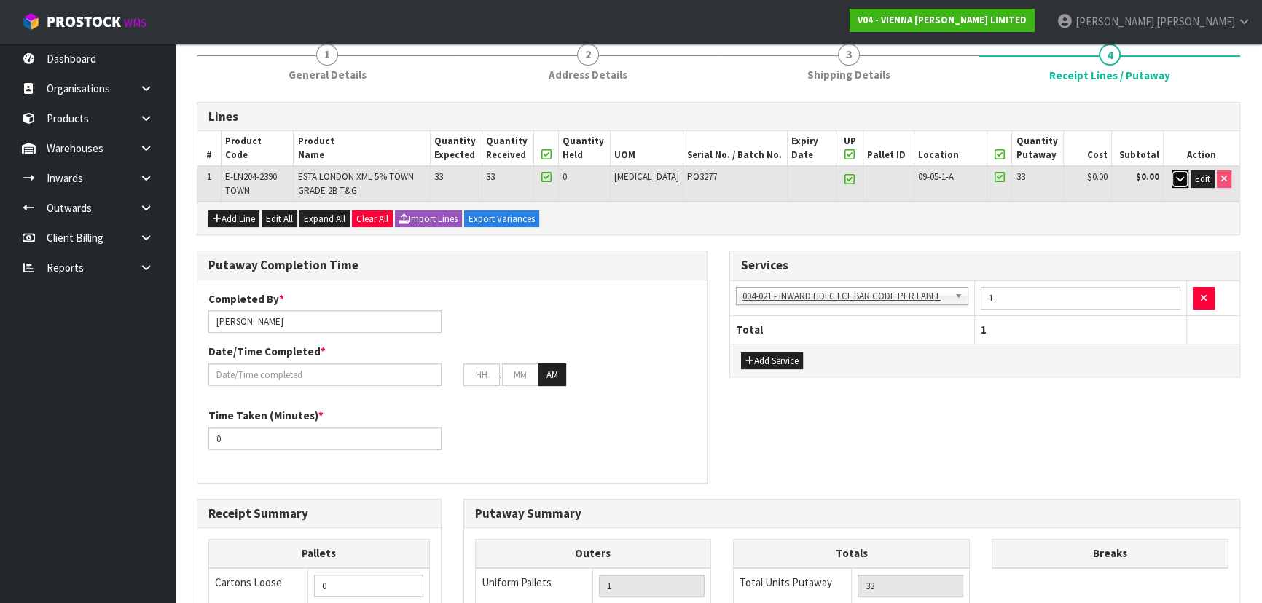
scroll to position [361, 0]
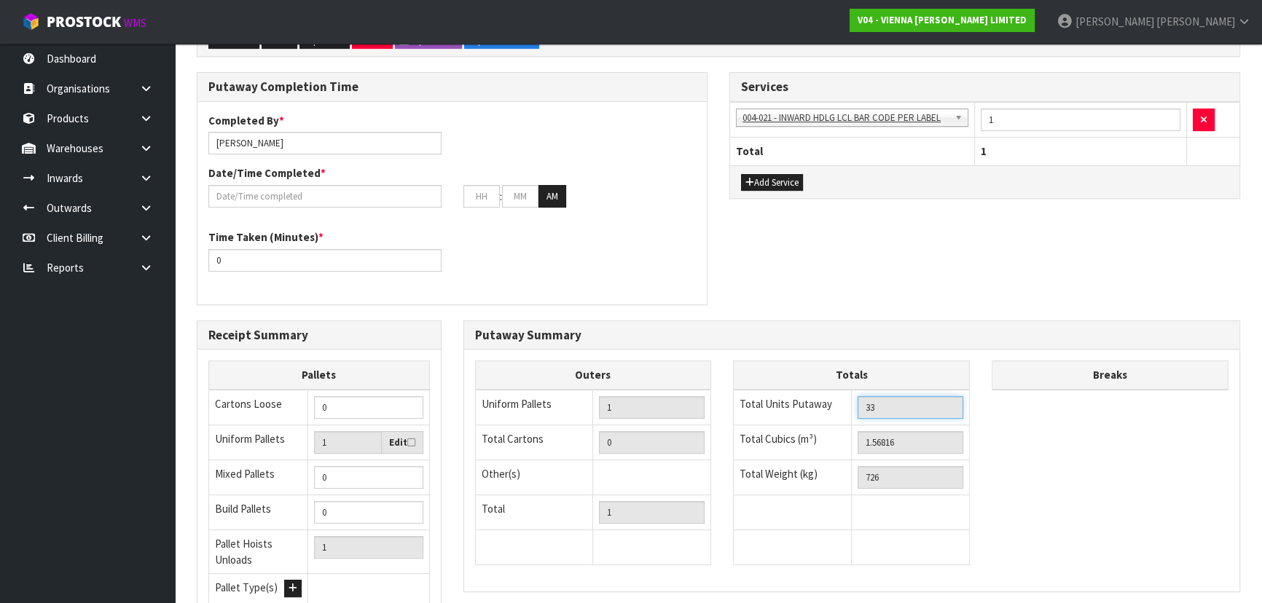
click at [916, 403] on input "33" at bounding box center [911, 407] width 106 height 23
drag, startPoint x: 917, startPoint y: 402, endPoint x: 805, endPoint y: 393, distance: 112.6
click at [805, 393] on tr "Total Units Putaway 33" at bounding box center [852, 408] width 236 height 36
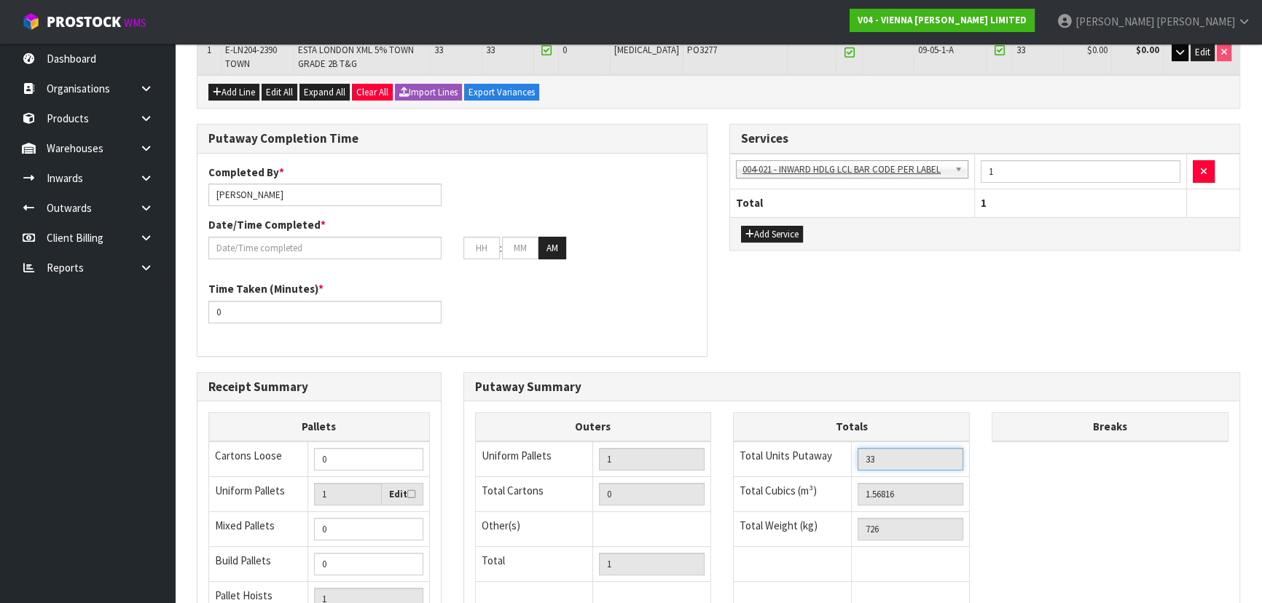
scroll to position [428, 0]
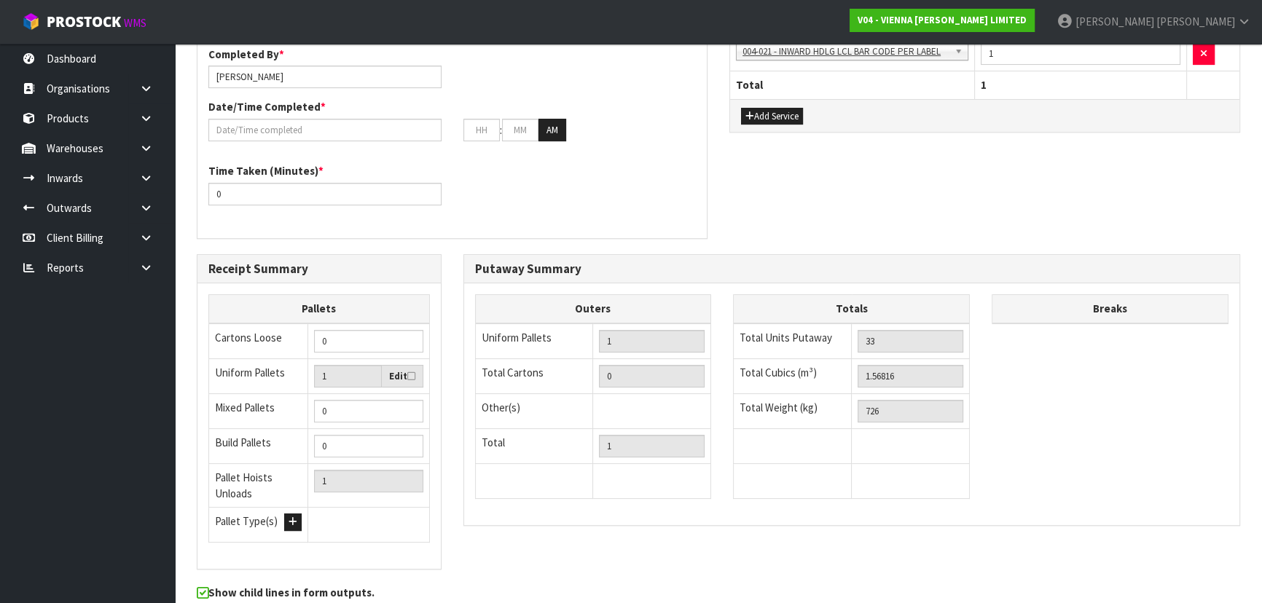
click at [934, 393] on td "726" at bounding box center [911, 410] width 118 height 35
drag, startPoint x: 935, startPoint y: 380, endPoint x: 772, endPoint y: 374, distance: 163.3
click at [772, 374] on tr "Total Cubics (m³) 1.56816" at bounding box center [852, 375] width 236 height 35
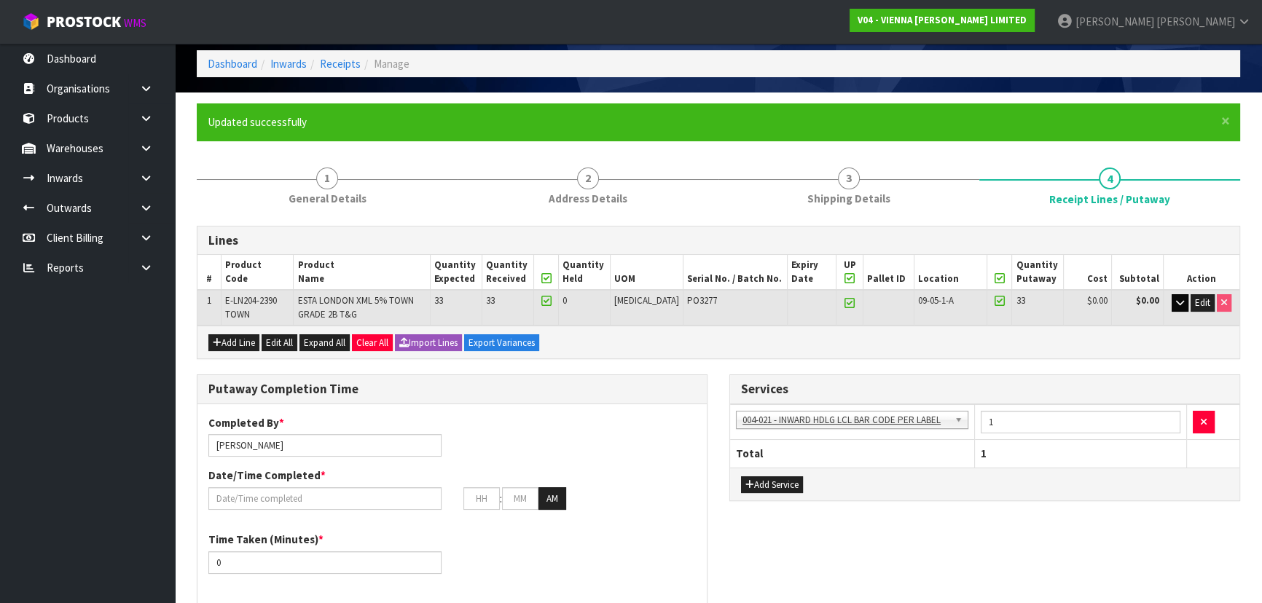
scroll to position [0, 0]
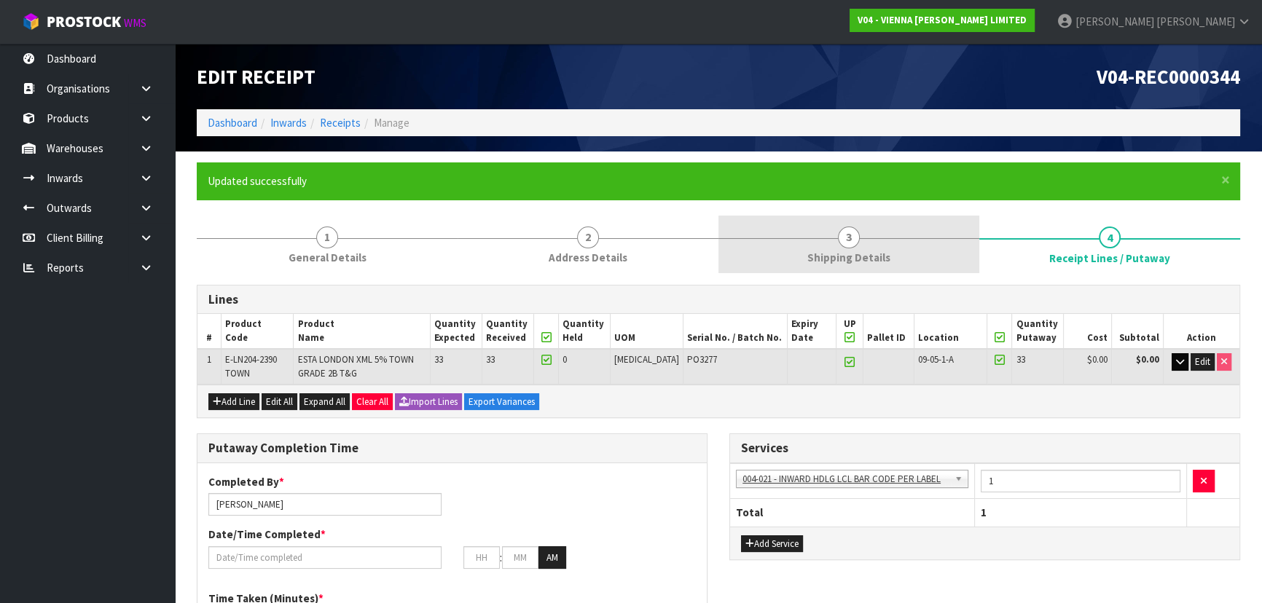
click at [831, 233] on link "3 Shipping Details" at bounding box center [848, 245] width 261 height 58
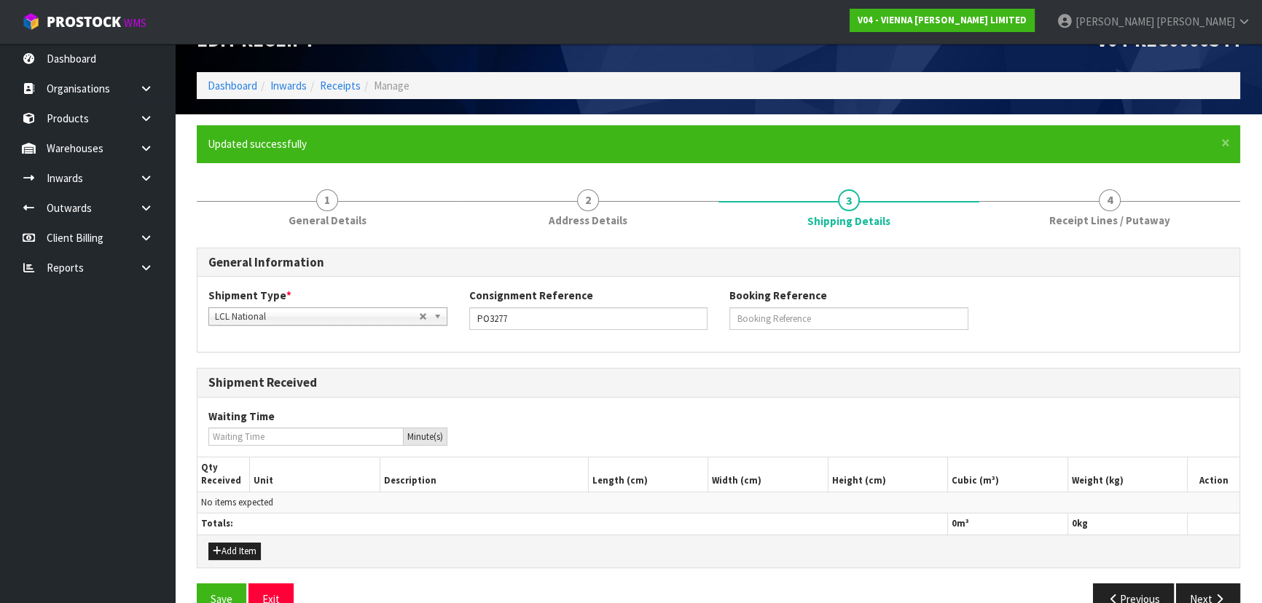
scroll to position [69, 0]
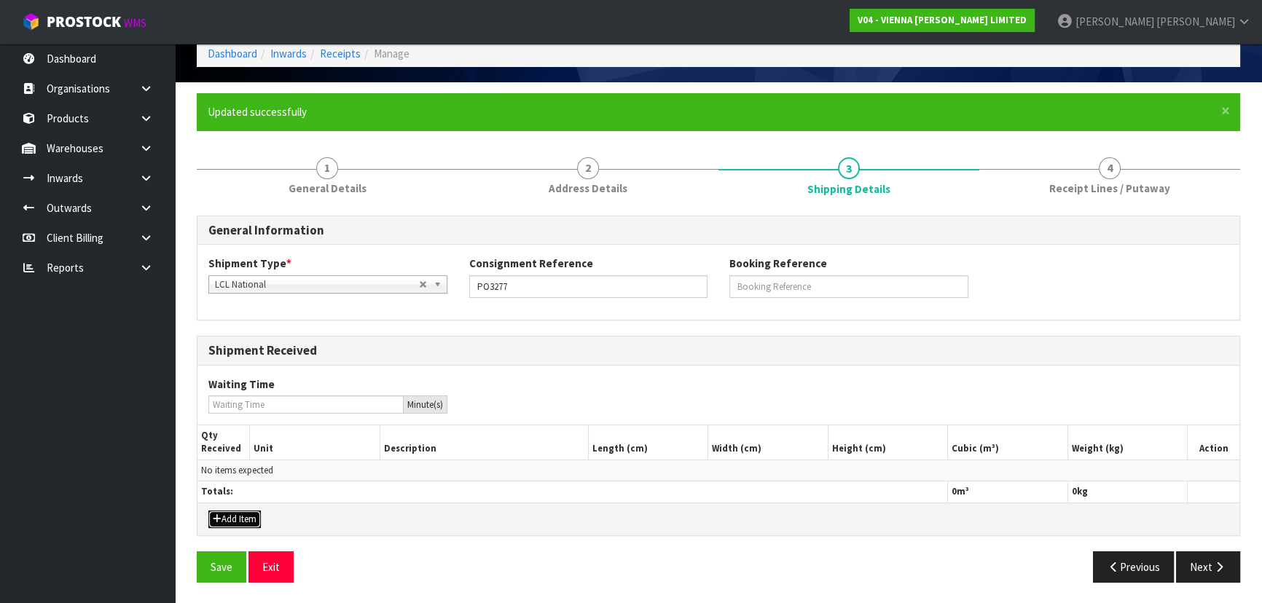
click at [238, 520] on button "Add Item" at bounding box center [234, 519] width 52 height 17
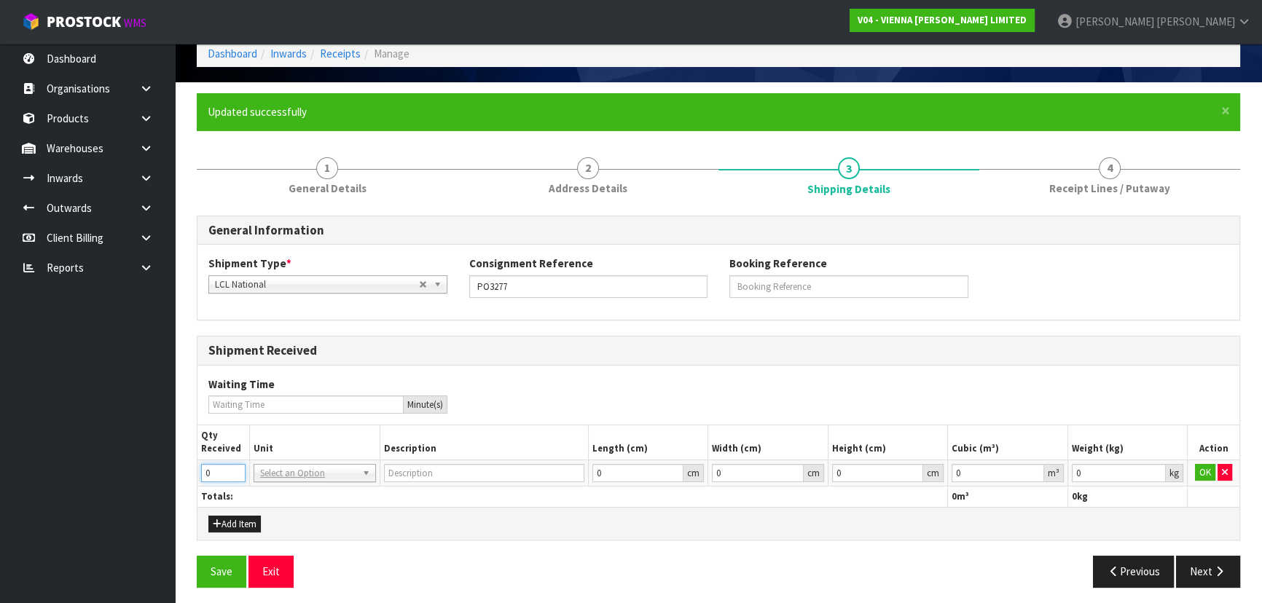
click at [227, 472] on input "0" at bounding box center [223, 473] width 44 height 18
drag, startPoint x: 227, startPoint y: 472, endPoint x: 180, endPoint y: 461, distance: 48.6
click at [139, 461] on body "Toggle navigation ProStock WMS V04 - VIENNA WOODS LIMITED Michael Drugan Logout…" at bounding box center [631, 232] width 1262 height 603
type input "1"
click at [520, 398] on div "Waiting Time Minute(s)" at bounding box center [718, 395] width 1042 height 37
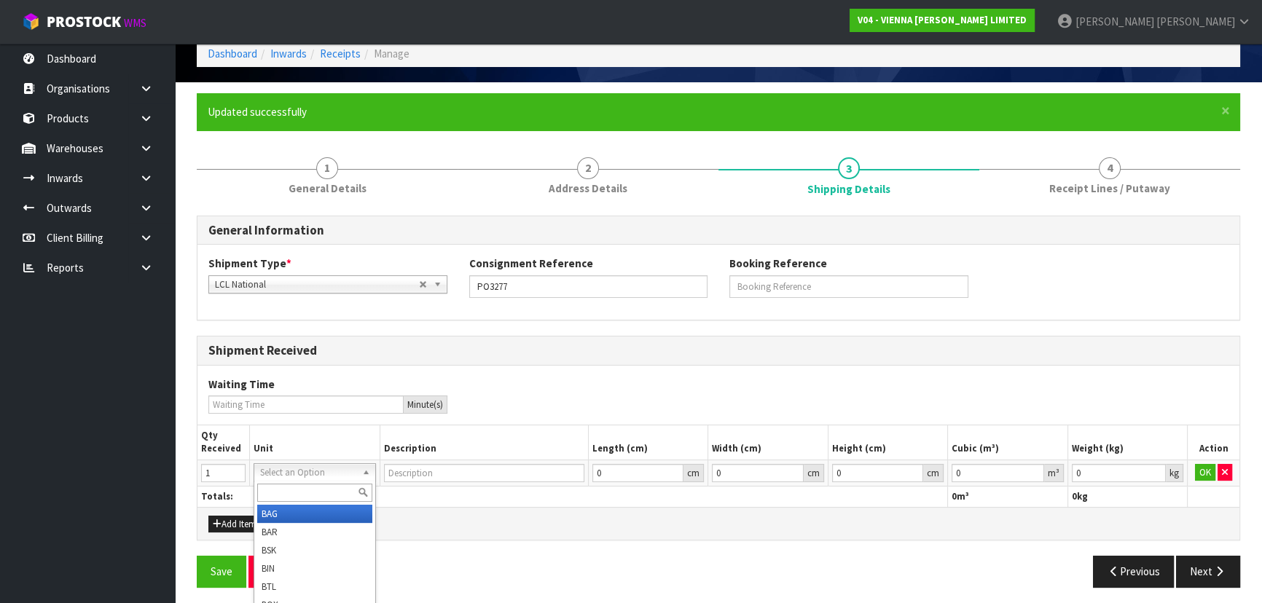
click at [300, 485] on input "text" at bounding box center [314, 493] width 115 height 18
type input "pl"
type input "PALLET"
drag, startPoint x: 1005, startPoint y: 469, endPoint x: 932, endPoint y: 452, distance: 74.9
click at [873, 469] on tr "1 BAG BAR BSK BIN BTL BOX BDL CAB CGE CTN CSE COI CRA CRT CBE CYL DRM JAR MTR P…" at bounding box center [718, 473] width 1042 height 26
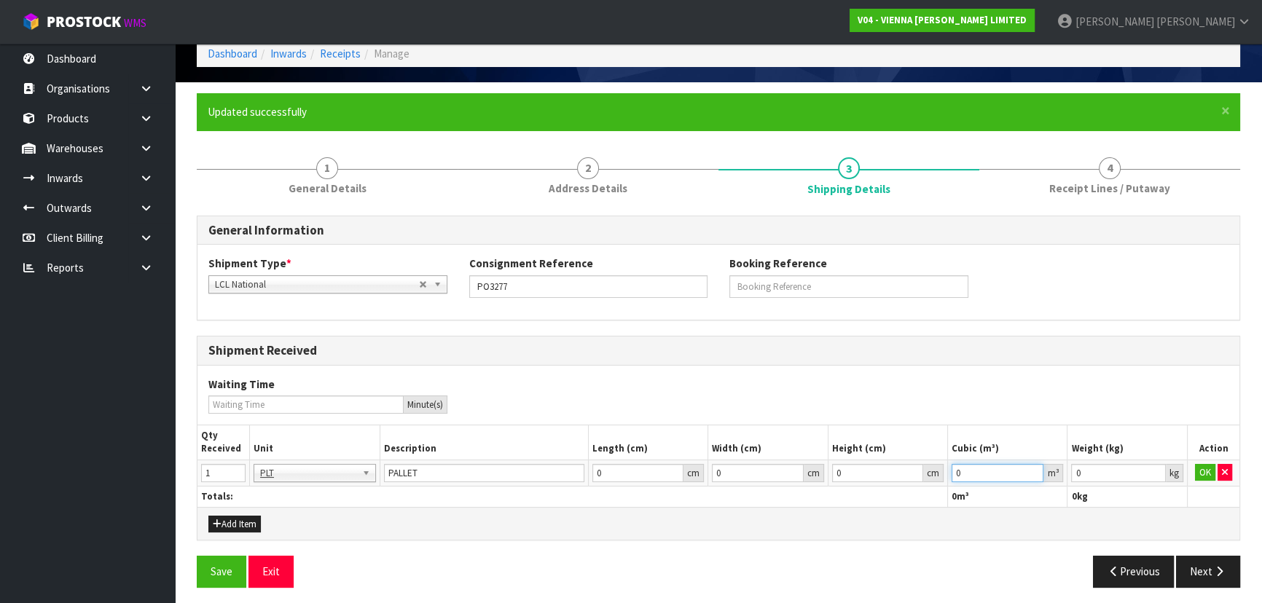
paste input "1.56816"
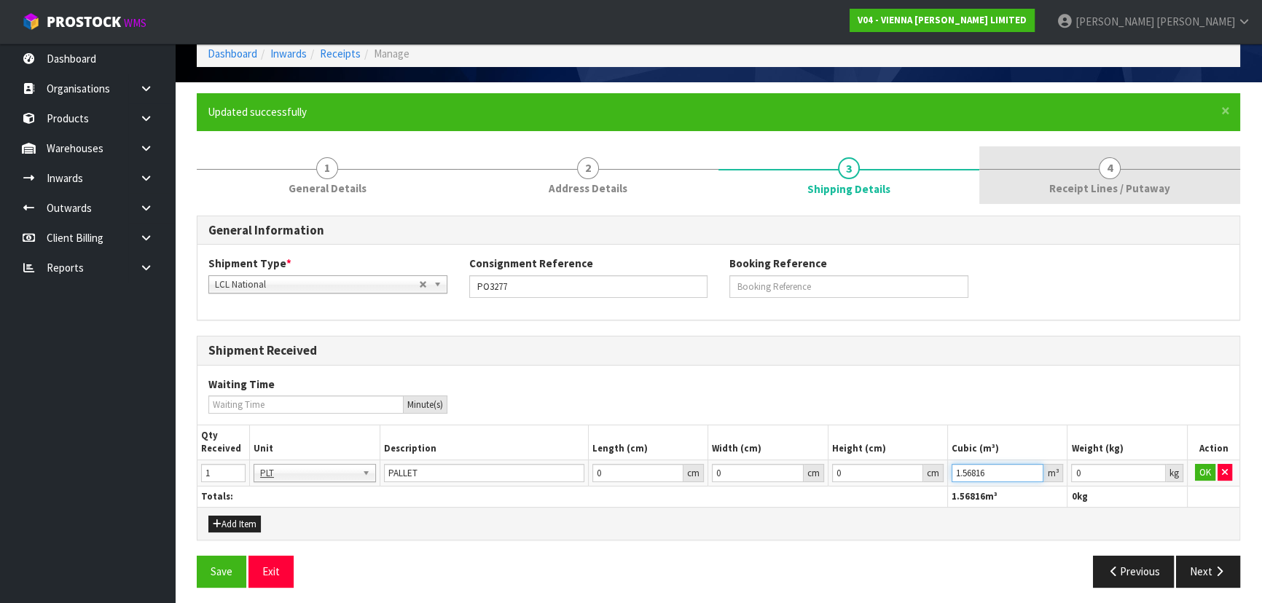
type input "1.56816"
click at [1056, 189] on span "Receipt Lines / Putaway" at bounding box center [1109, 188] width 121 height 15
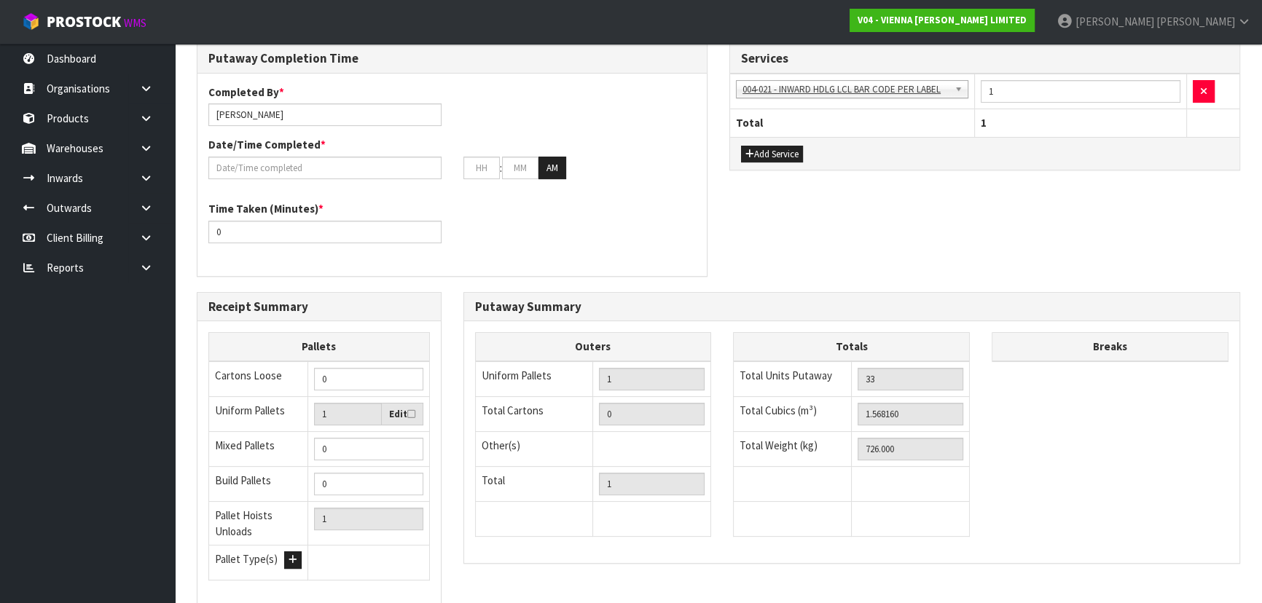
scroll to position [494, 0]
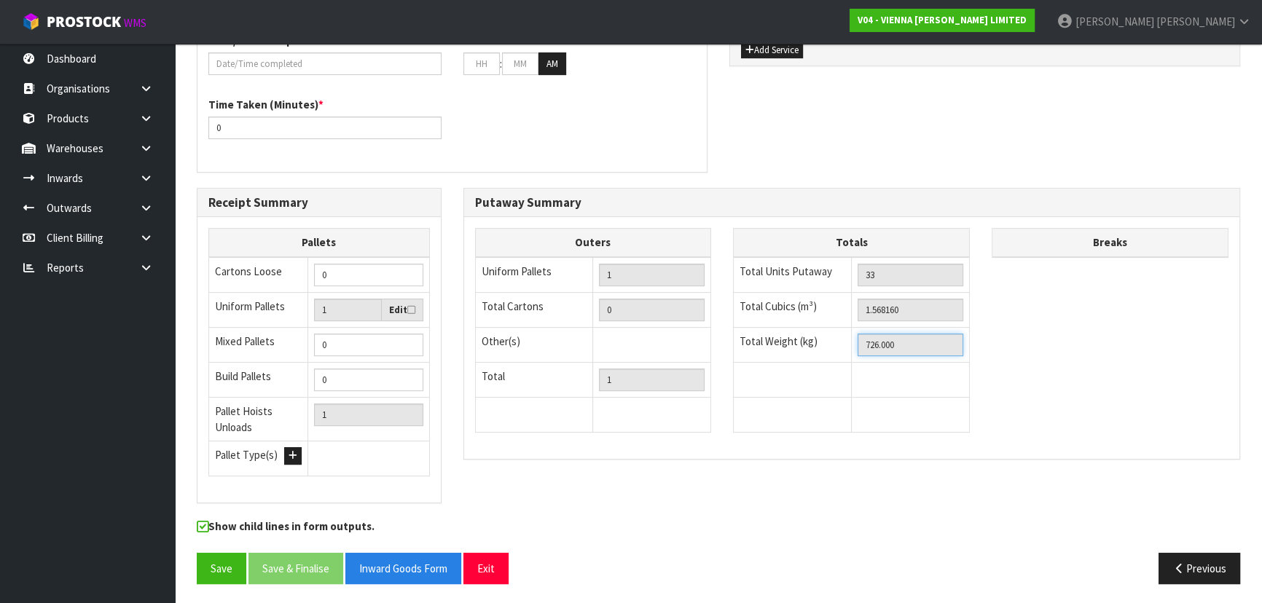
drag, startPoint x: 914, startPoint y: 349, endPoint x: 677, endPoint y: 350, distance: 236.8
click at [677, 350] on div "Outers Uniform Pallets 1 Total Cartons 0 Other(s) Bag x 0 Bar x 0 Basket x 0 Bi…" at bounding box center [852, 337] width 776 height 219
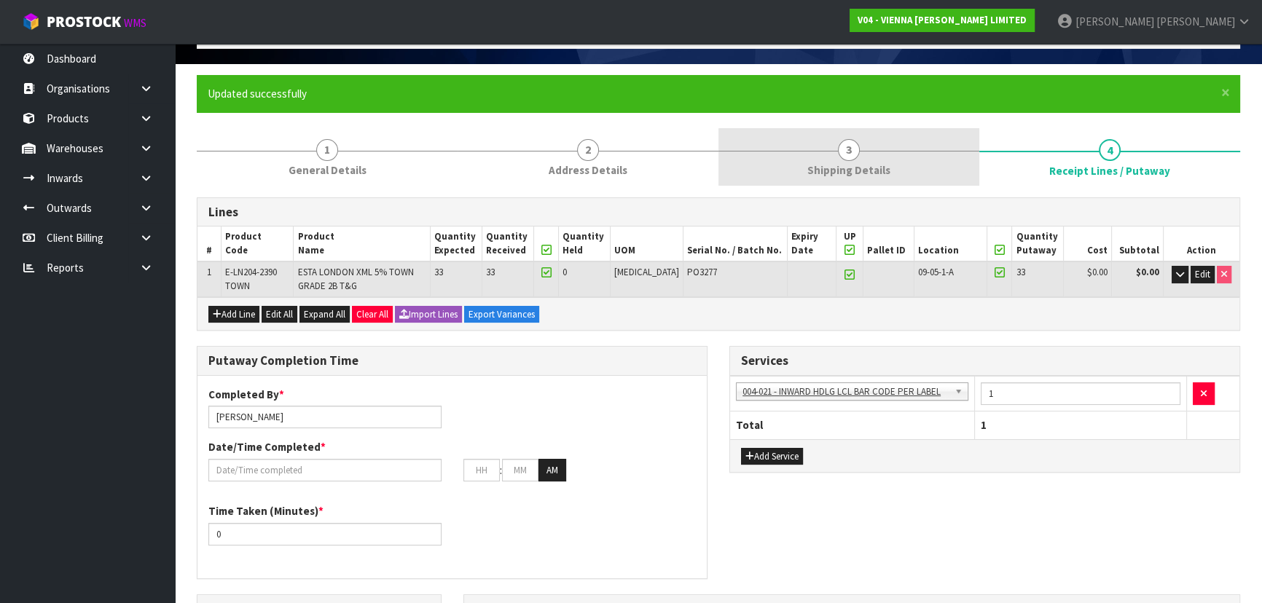
scroll to position [0, 0]
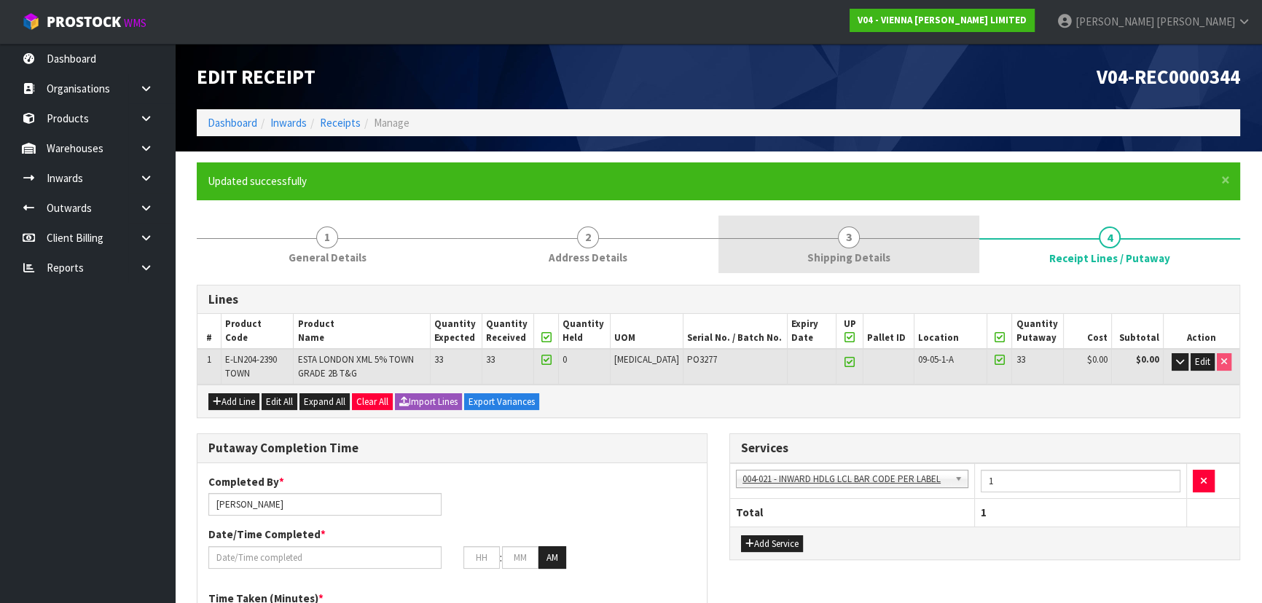
click at [895, 235] on link "3 Shipping Details" at bounding box center [848, 245] width 261 height 58
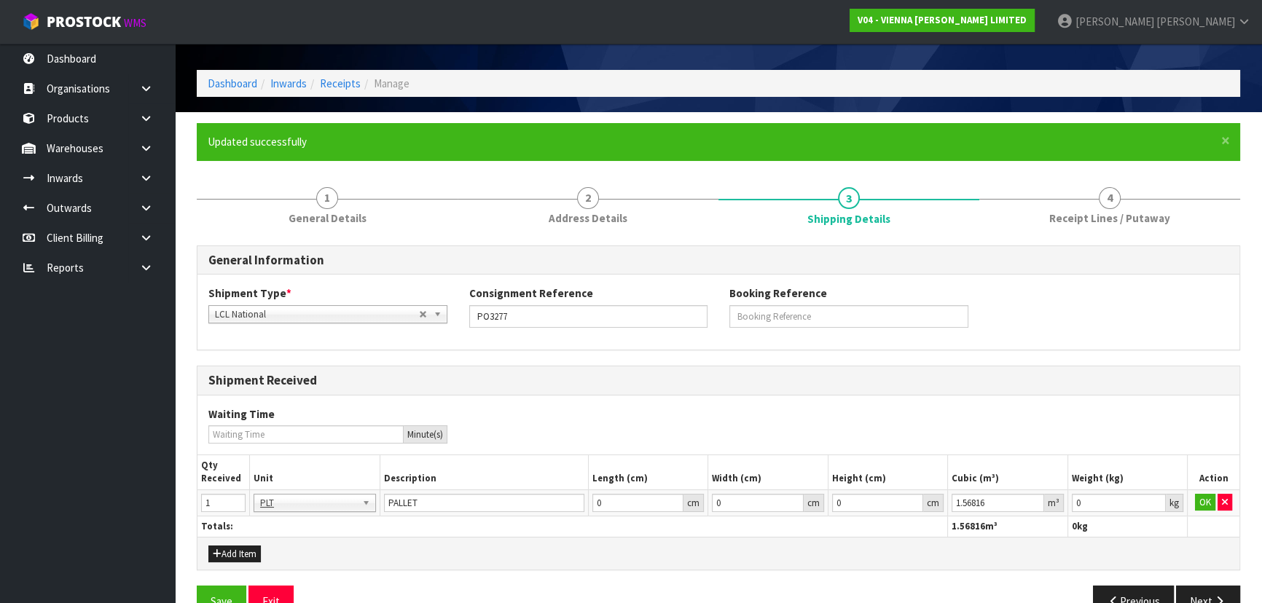
scroll to position [74, 0]
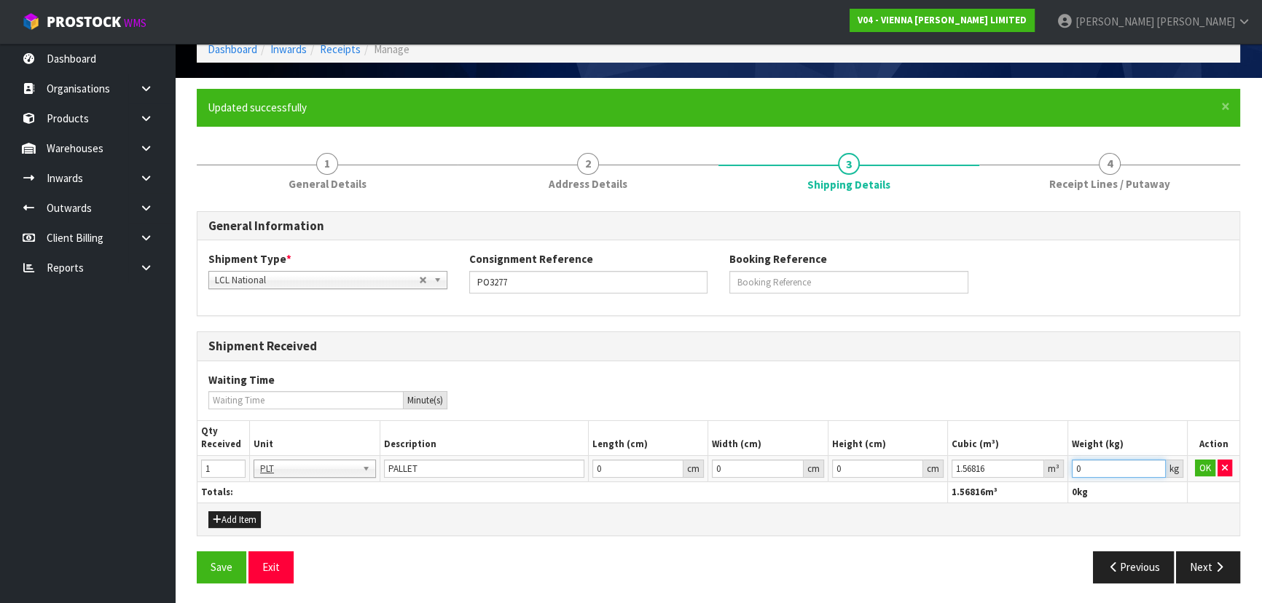
drag, startPoint x: 1086, startPoint y: 462, endPoint x: 969, endPoint y: 458, distance: 117.4
click at [979, 460] on tr "1 BAG BAR BSK BIN BTL BOX BDL CAB CGE CTN CSE COI CRA CRT CBE CYL DRM JAR MTR P…" at bounding box center [718, 468] width 1042 height 26
paste input "726"
type input "726"
click at [1204, 466] on button "OK" at bounding box center [1205, 468] width 20 height 17
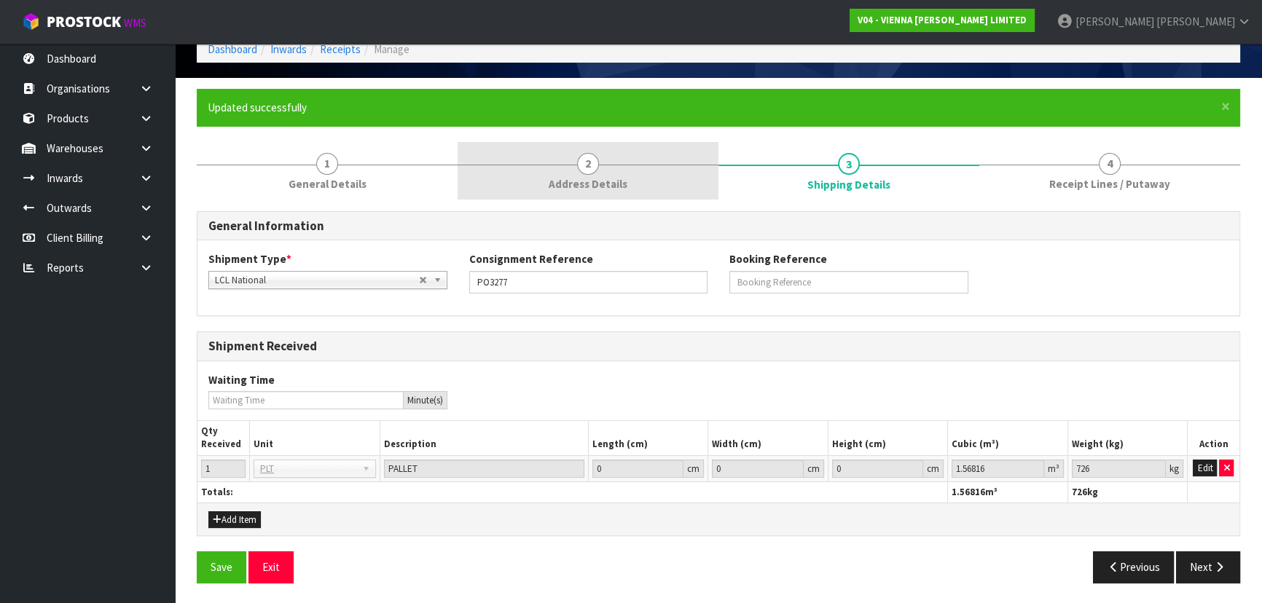
click at [584, 170] on span "2" at bounding box center [588, 164] width 22 height 22
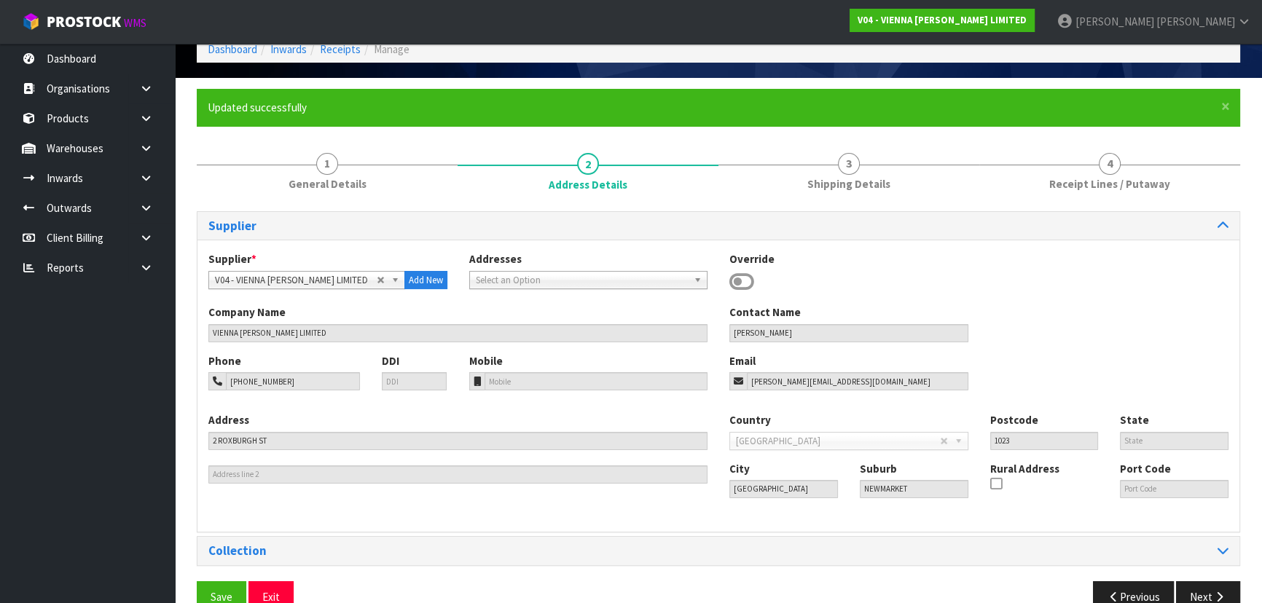
click at [721, 319] on div "Contact Name DAMON JACKSON" at bounding box center [848, 323] width 261 height 37
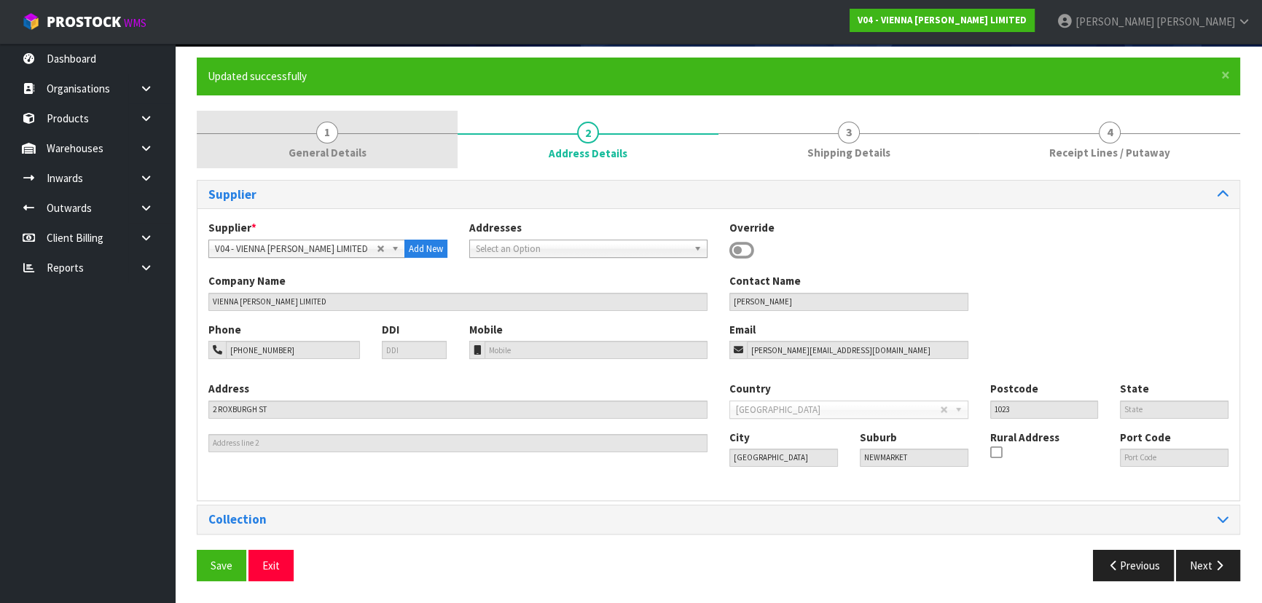
click at [362, 148] on span "General Details" at bounding box center [328, 152] width 78 height 15
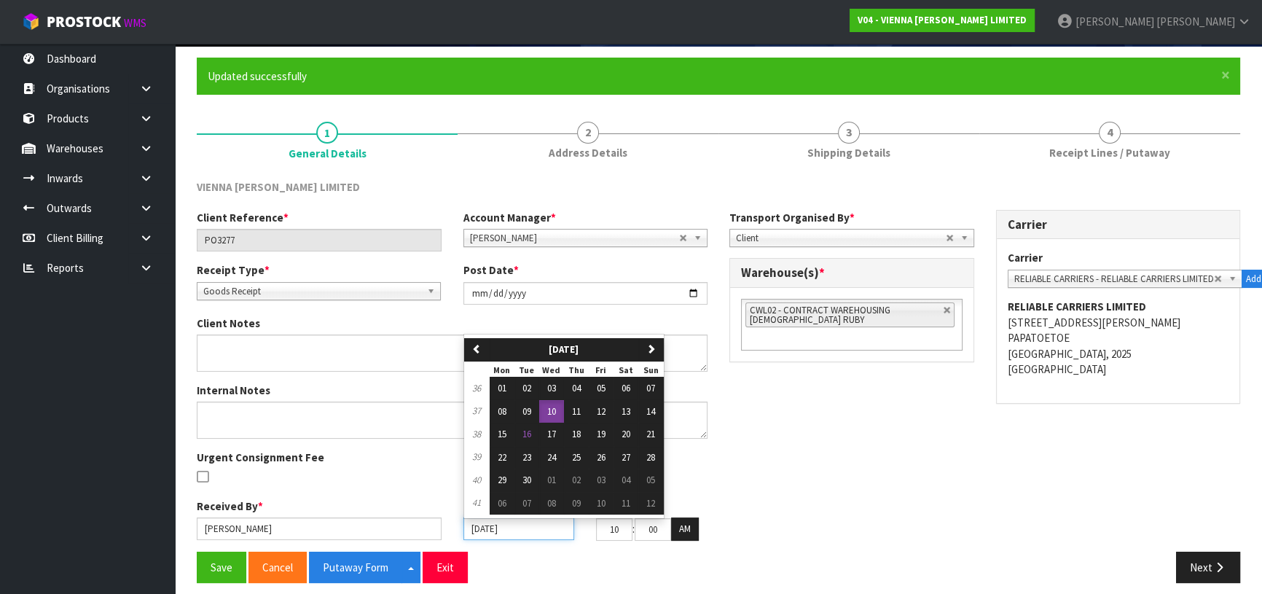
click at [532, 525] on input "10/09/2025" at bounding box center [518, 528] width 111 height 23
click at [836, 407] on div "Client Reference * PO3277 Account Manager * Zubair Moolla Rod Giles Kirsty Gile…" at bounding box center [718, 381] width 1065 height 342
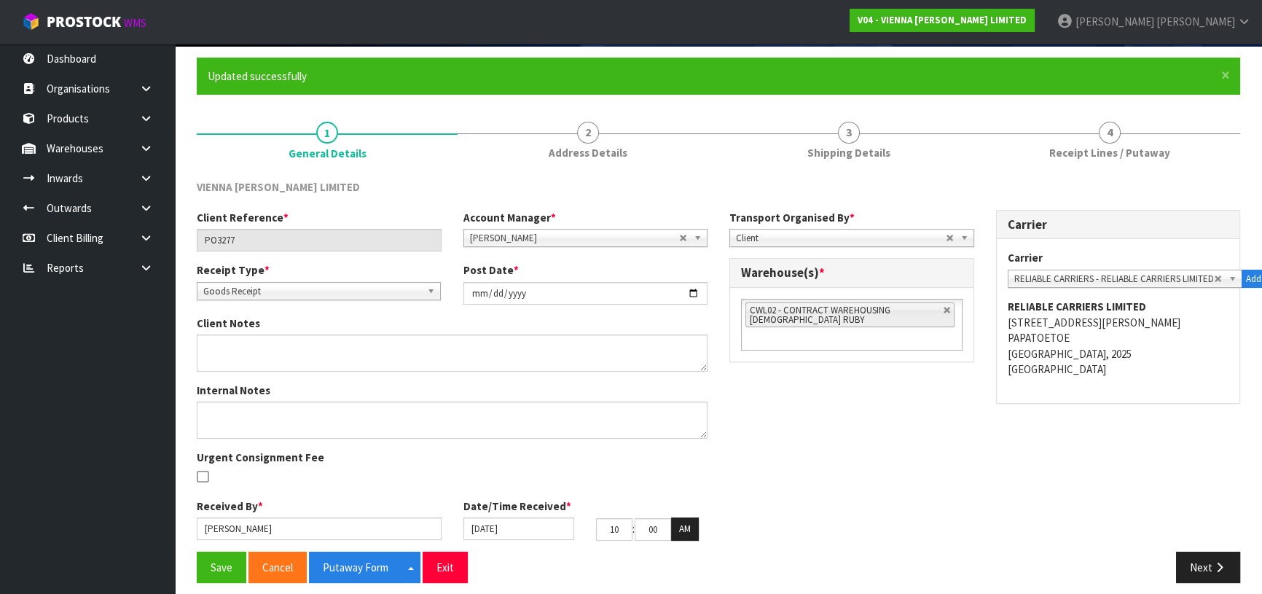
drag, startPoint x: 824, startPoint y: 427, endPoint x: 833, endPoint y: 427, distance: 8.7
click at [829, 427] on div "Client Reference * PO3277 Account Manager * Zubair Moolla Rod Giles Kirsty Gile…" at bounding box center [718, 381] width 1065 height 342
click at [1193, 560] on button "Next" at bounding box center [1208, 567] width 64 height 31
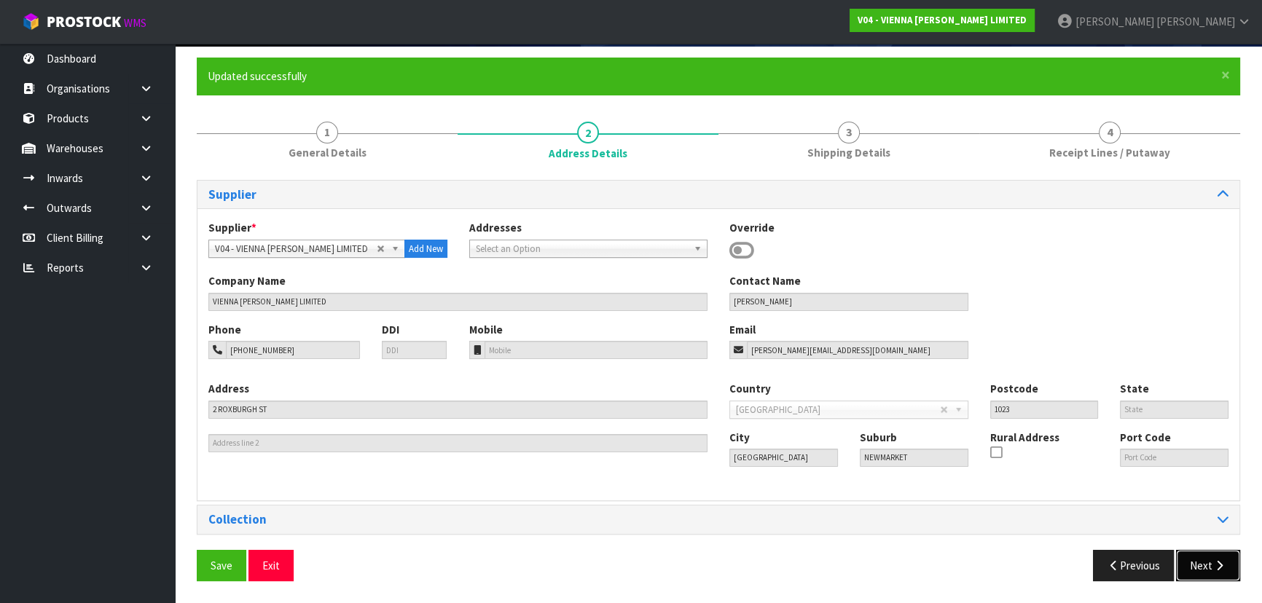
click at [1193, 560] on button "Next" at bounding box center [1208, 565] width 64 height 31
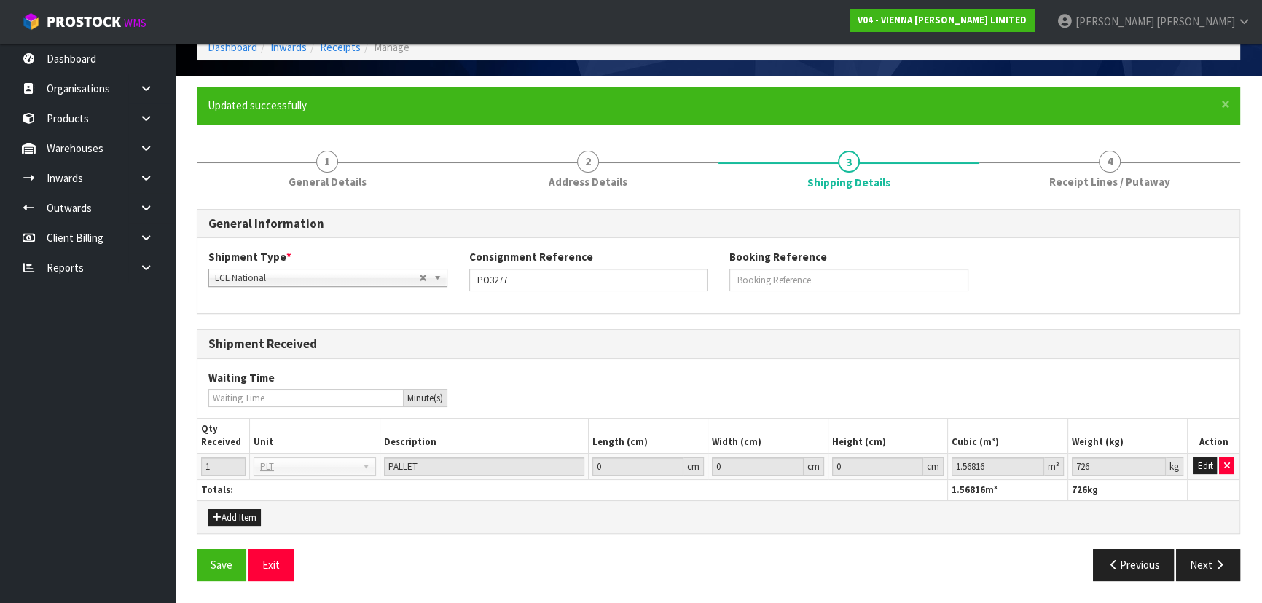
scroll to position [74, 0]
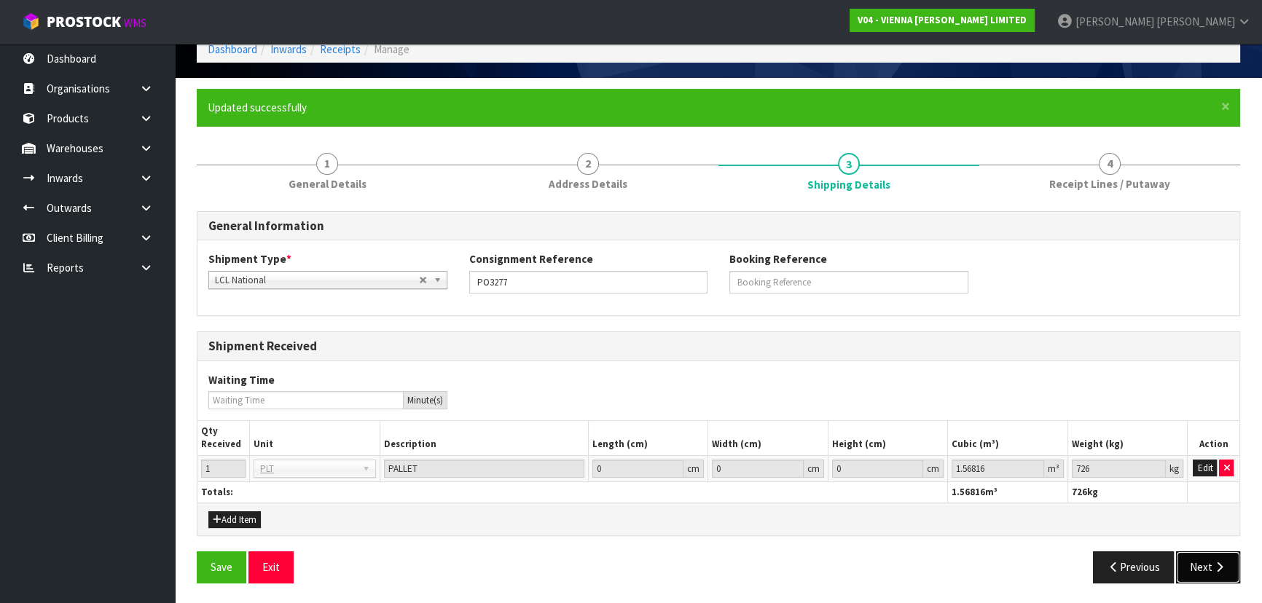
click at [1203, 568] on button "Next" at bounding box center [1208, 567] width 64 height 31
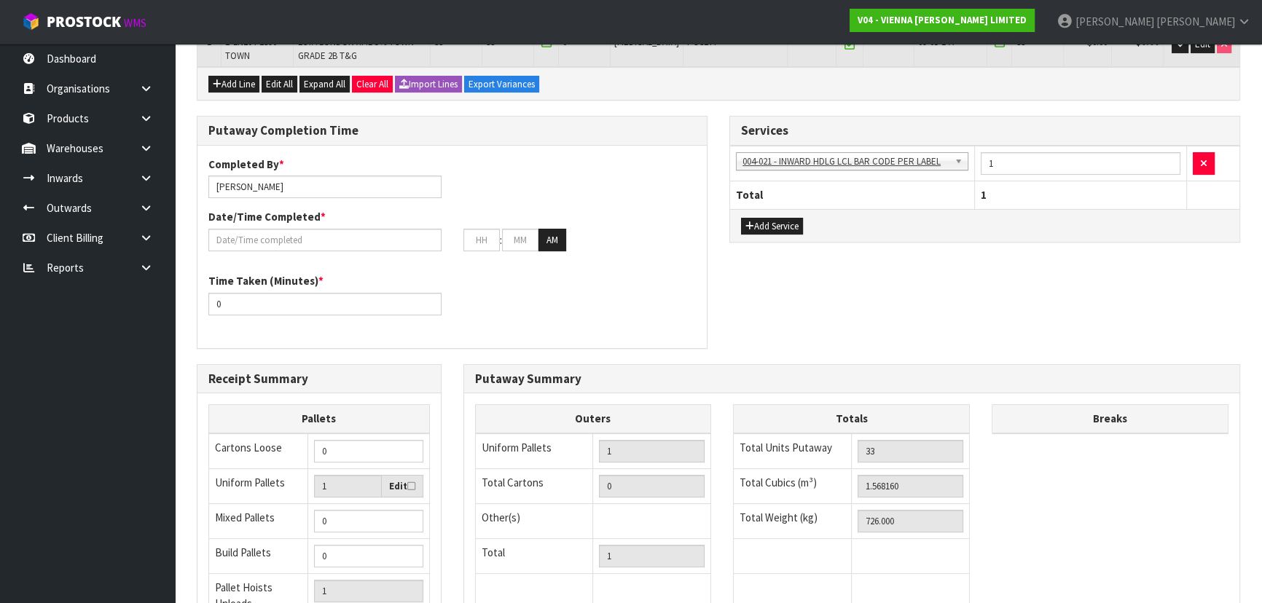
scroll to position [339, 0]
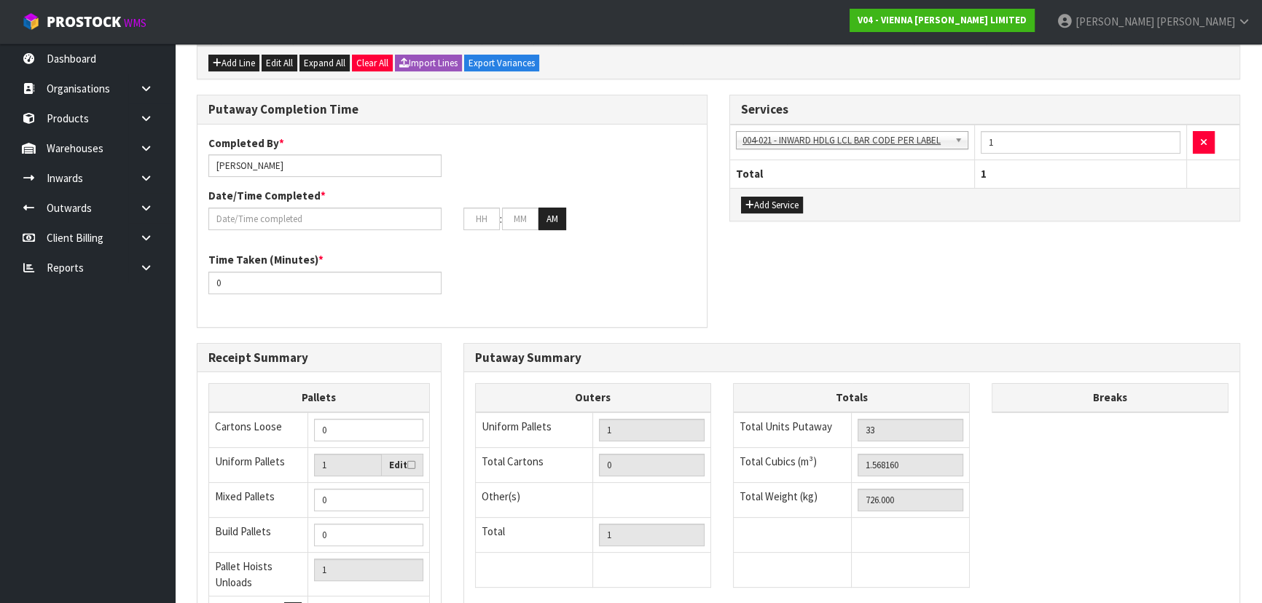
click at [281, 228] on div ": : AM" at bounding box center [451, 219] width 509 height 23
click at [281, 221] on input "text" at bounding box center [324, 219] width 233 height 23
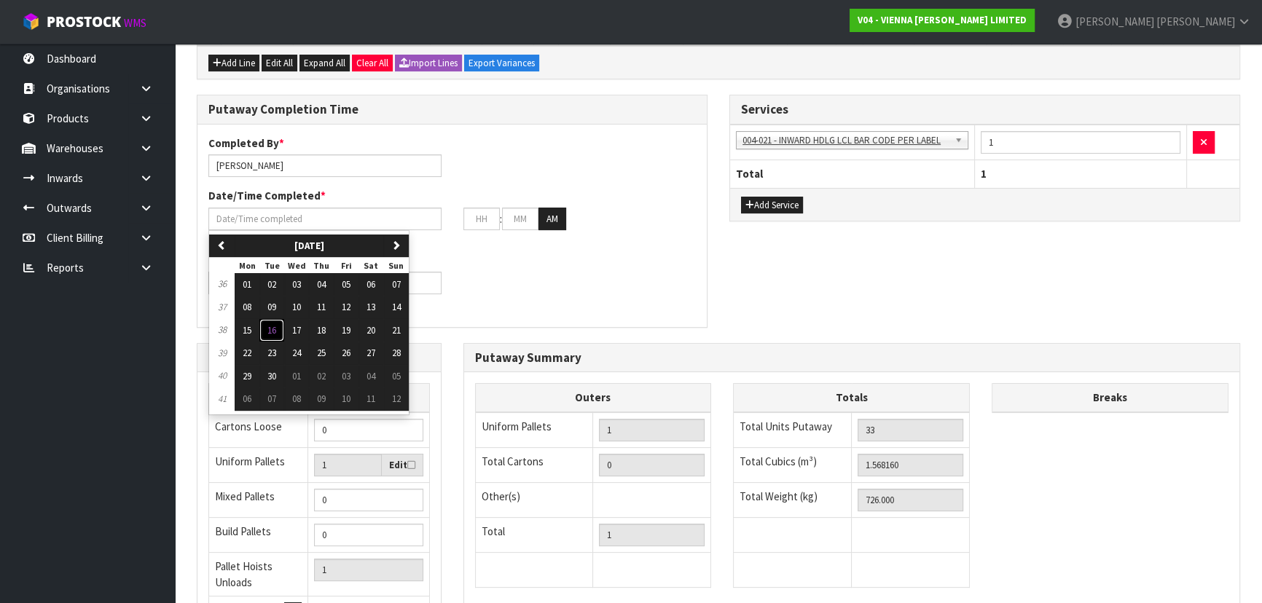
click at [272, 327] on span "16" at bounding box center [271, 330] width 9 height 12
type input "16/09/2025"
type input "12"
type input "00"
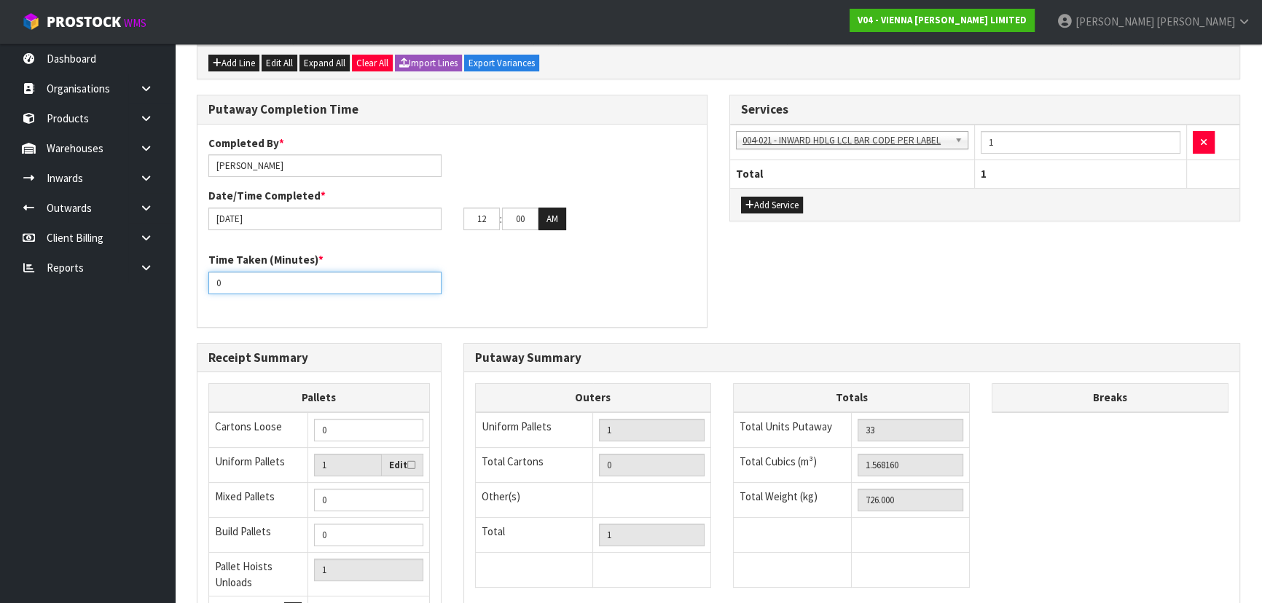
click at [261, 284] on input "0" at bounding box center [324, 283] width 233 height 23
drag, startPoint x: 261, startPoint y: 284, endPoint x: 171, endPoint y: 281, distance: 89.7
click at [272, 299] on div "Time Taken (Minutes) * 0" at bounding box center [451, 278] width 509 height 52
drag, startPoint x: 265, startPoint y: 278, endPoint x: 189, endPoint y: 278, distance: 75.8
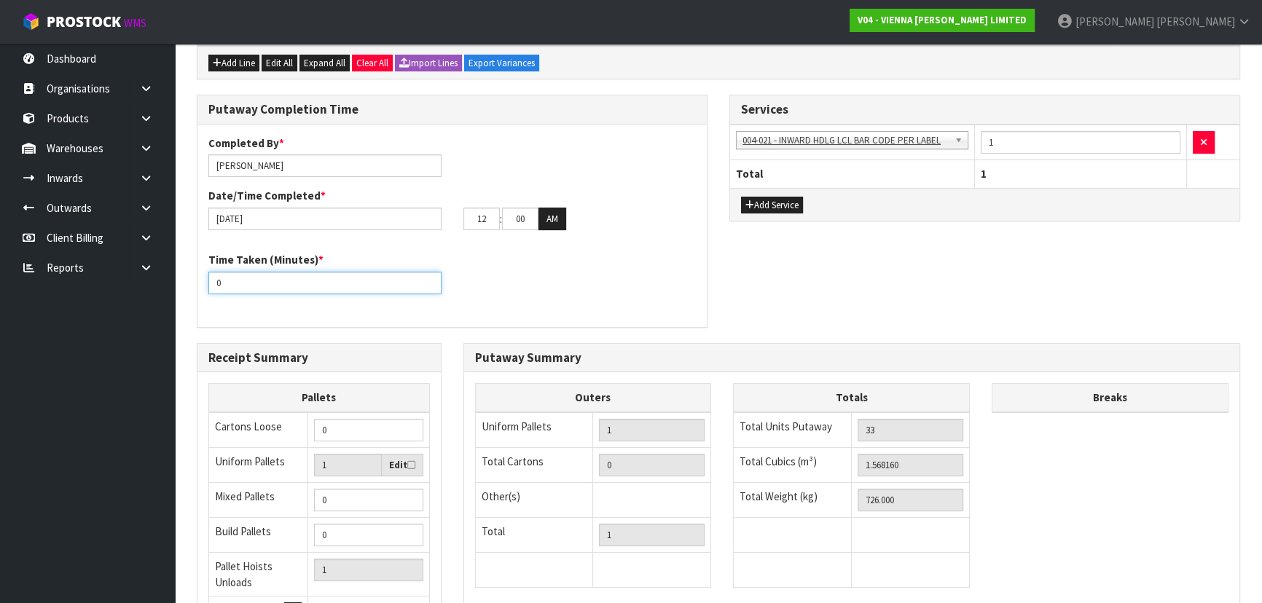
click at [189, 278] on div "Putaway Completion Time Completed By * Michael Drugan Date/Time Completed * 16/…" at bounding box center [452, 219] width 533 height 248
type input "60"
click at [281, 300] on div "Time Taken (Minutes) * 60" at bounding box center [451, 278] width 509 height 52
click at [334, 301] on div "Time Taken (Minutes) * 60" at bounding box center [451, 278] width 509 height 52
click at [444, 314] on div "Completed By * Michael Drugan Date/Time Completed * 16/09/2025 12 : 00 : 00 AM …" at bounding box center [451, 226] width 509 height 203
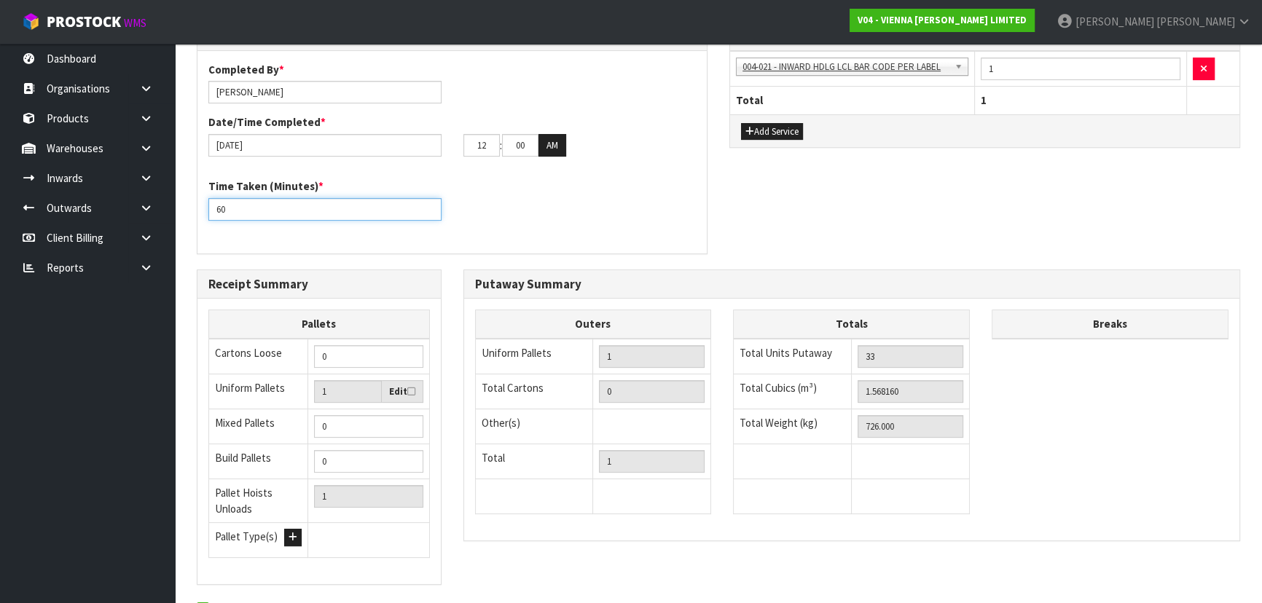
scroll to position [229, 0]
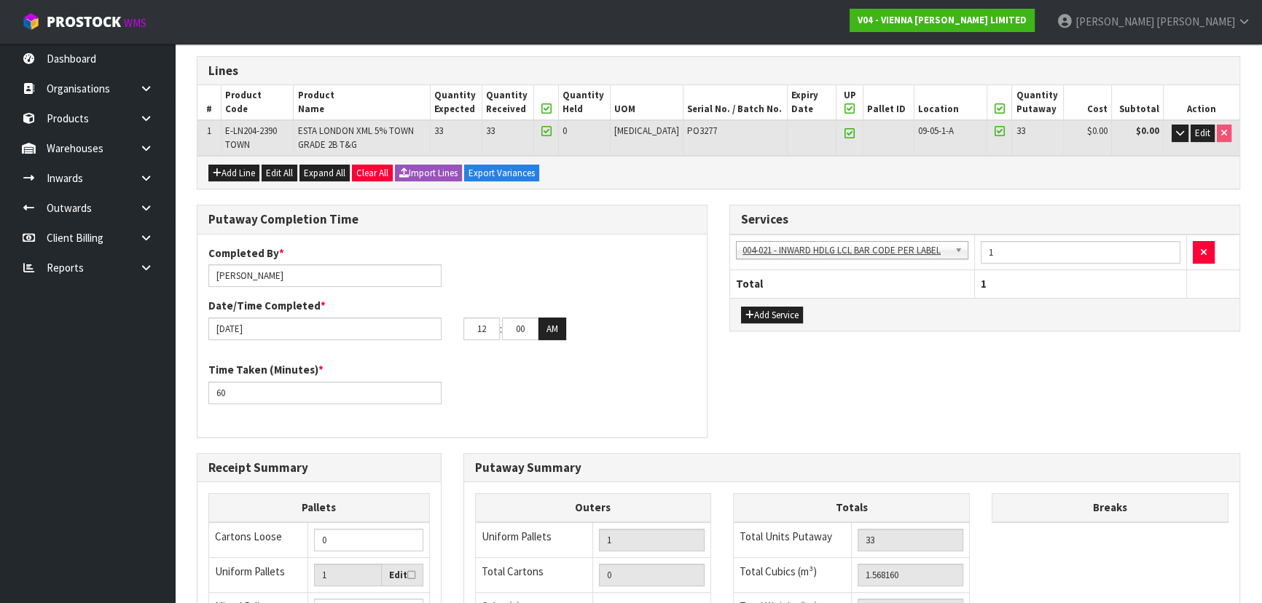
click at [662, 270] on div "Completed By * Michael Drugan Date/Time Completed * 16/09/2025 12 : 00 : 00 AM" at bounding box center [451, 299] width 509 height 106
click at [490, 329] on input "12" at bounding box center [481, 329] width 36 height 23
drag, startPoint x: 490, startPoint y: 329, endPoint x: 424, endPoint y: 324, distance: 66.5
click at [424, 324] on div "16/09/2025 12 : 00 : 00 AM" at bounding box center [451, 329] width 509 height 23
type input "11"
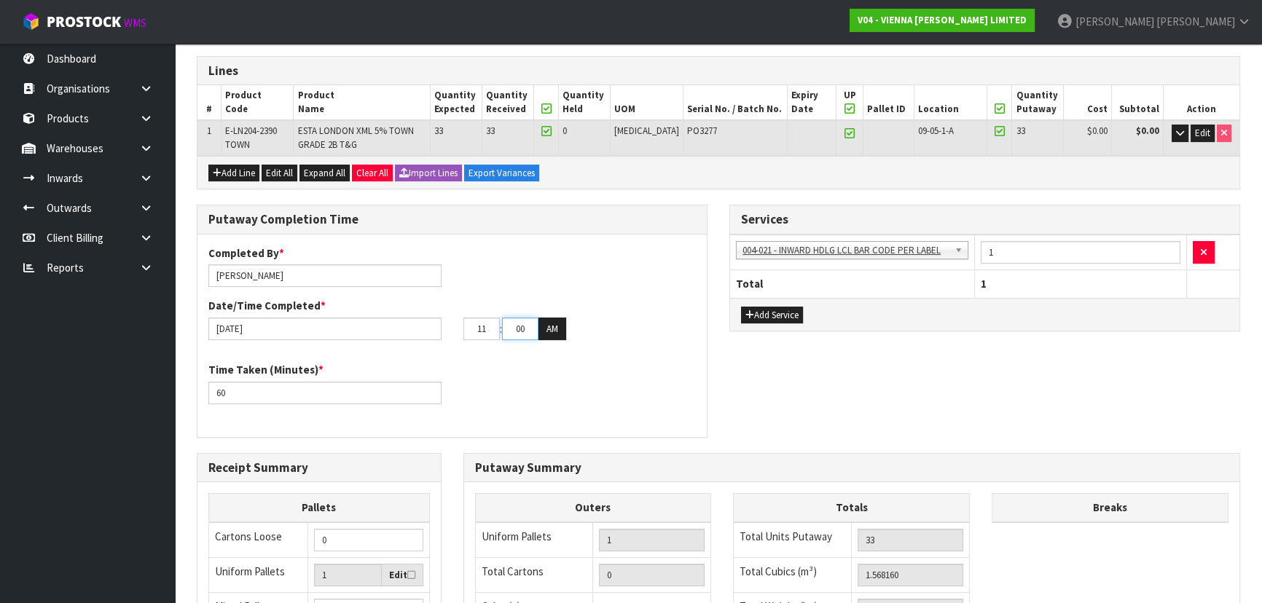
click at [535, 324] on input "00" at bounding box center [520, 329] width 36 height 23
drag, startPoint x: 528, startPoint y: 326, endPoint x: 469, endPoint y: 319, distance: 59.4
click at [469, 319] on tr "11 : 00 : 00 AM" at bounding box center [514, 329] width 103 height 23
type input "19"
click at [599, 310] on div "Date/Time Completed * 16/09/2025 11 : 19 : 00 AM" at bounding box center [451, 319] width 509 height 42
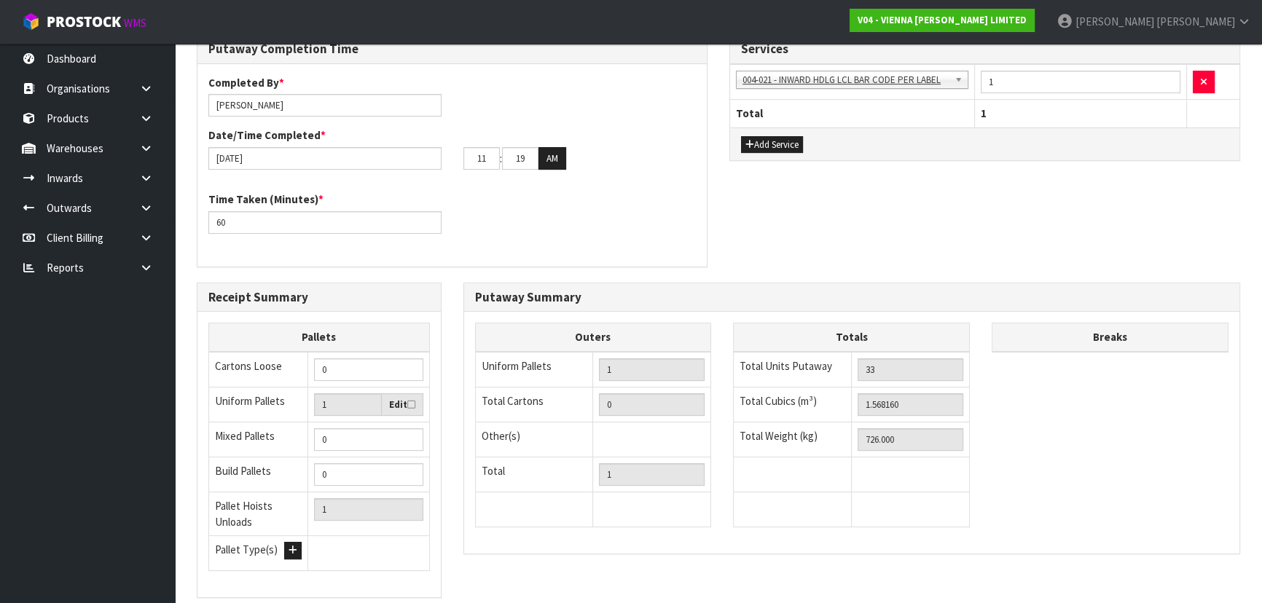
scroll to position [494, 0]
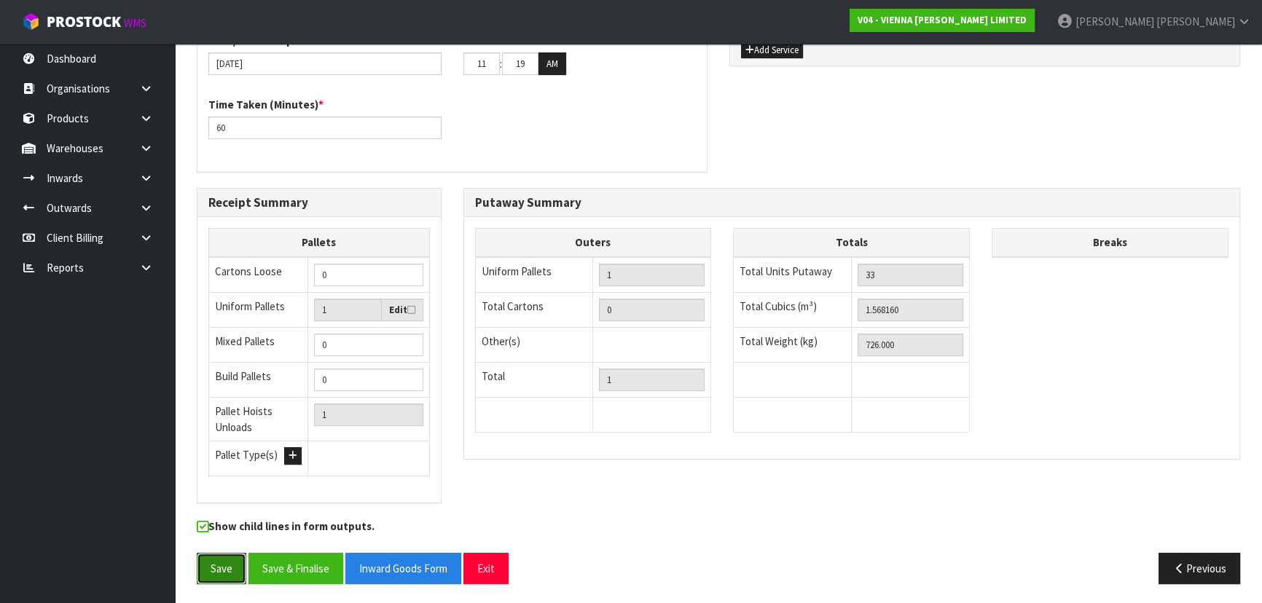
click at [246, 557] on button "Save" at bounding box center [222, 568] width 50 height 31
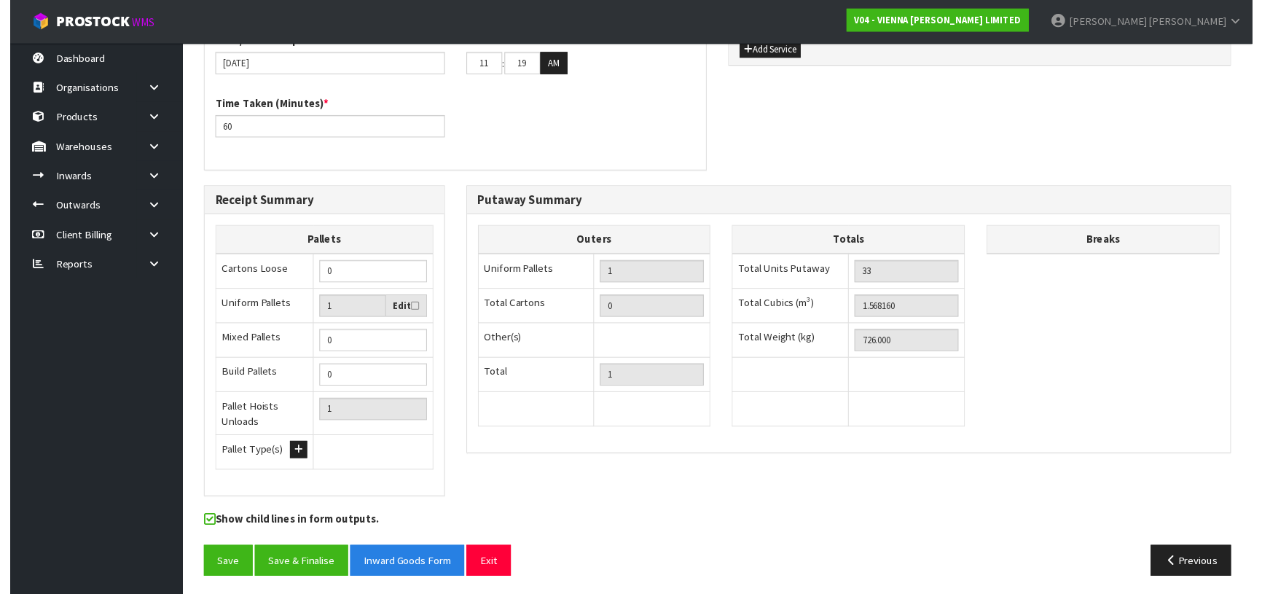
scroll to position [0, 0]
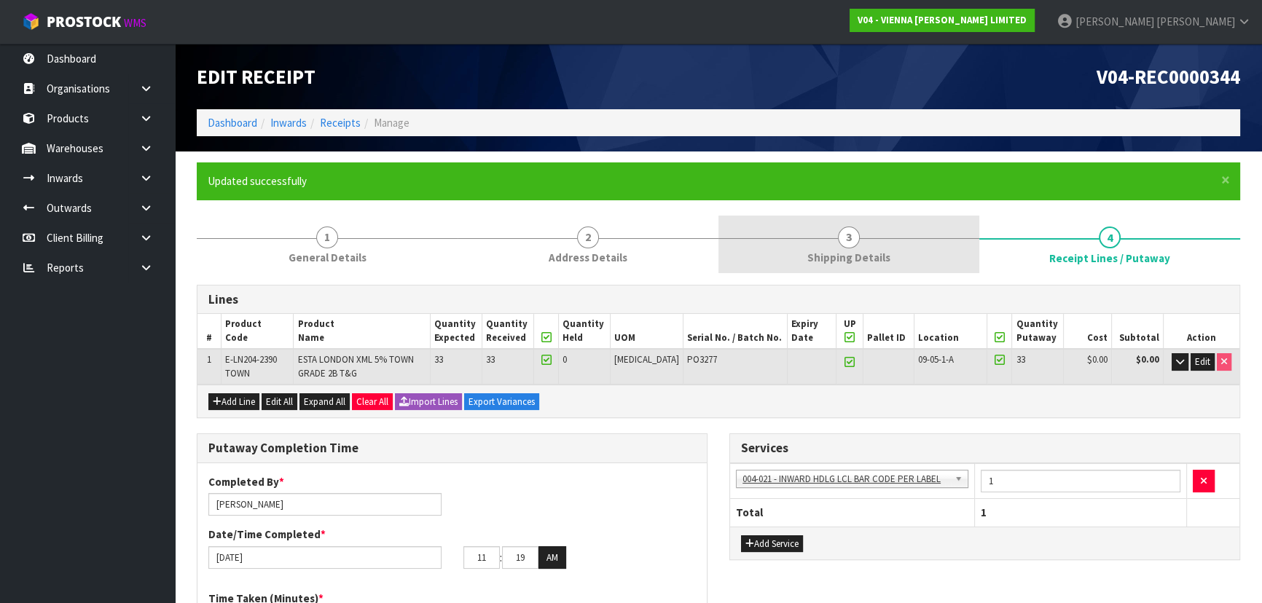
click at [832, 240] on link "3 Shipping Details" at bounding box center [848, 245] width 261 height 58
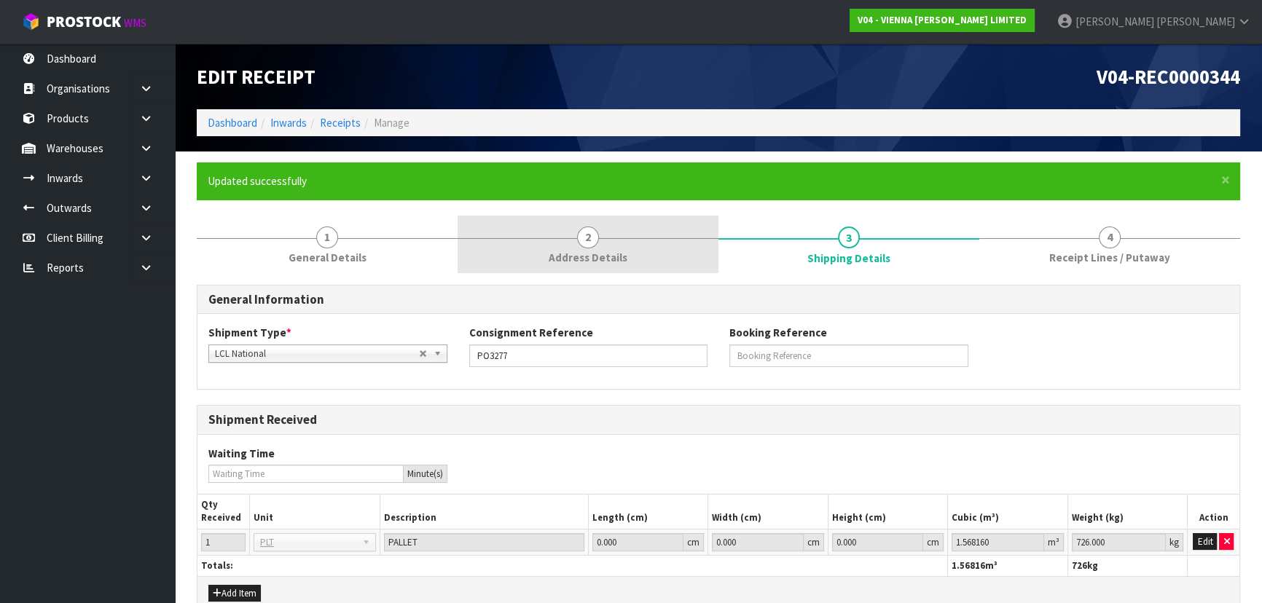
click at [611, 256] on span "Address Details" at bounding box center [588, 257] width 79 height 15
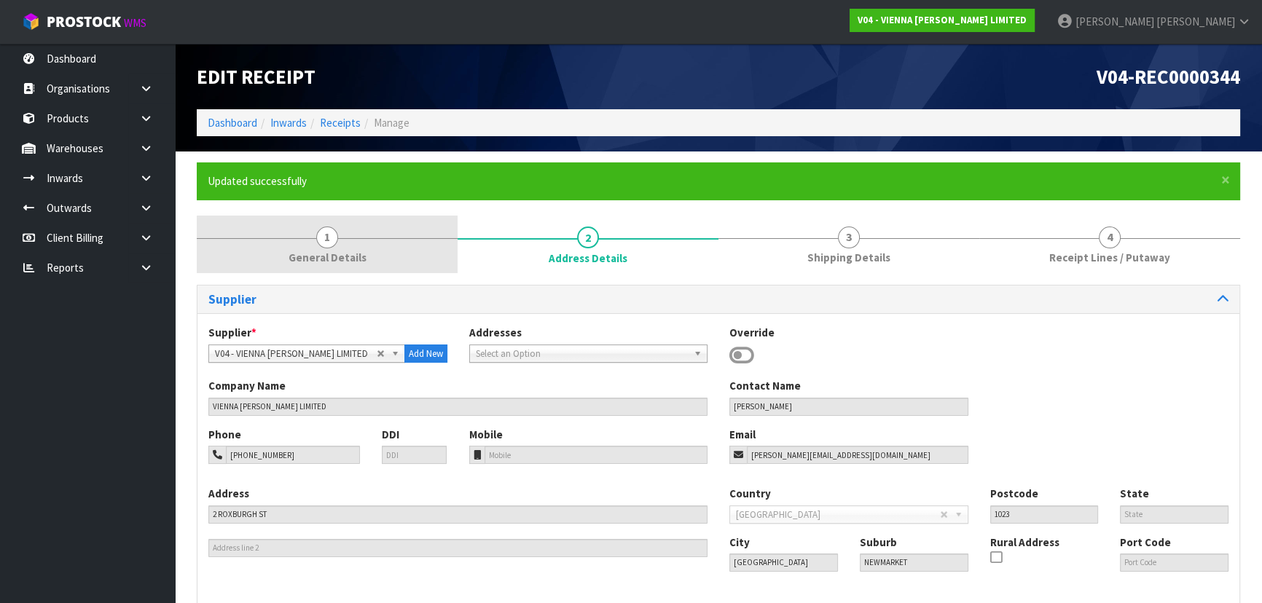
click at [420, 262] on link "1 General Details" at bounding box center [327, 245] width 261 height 58
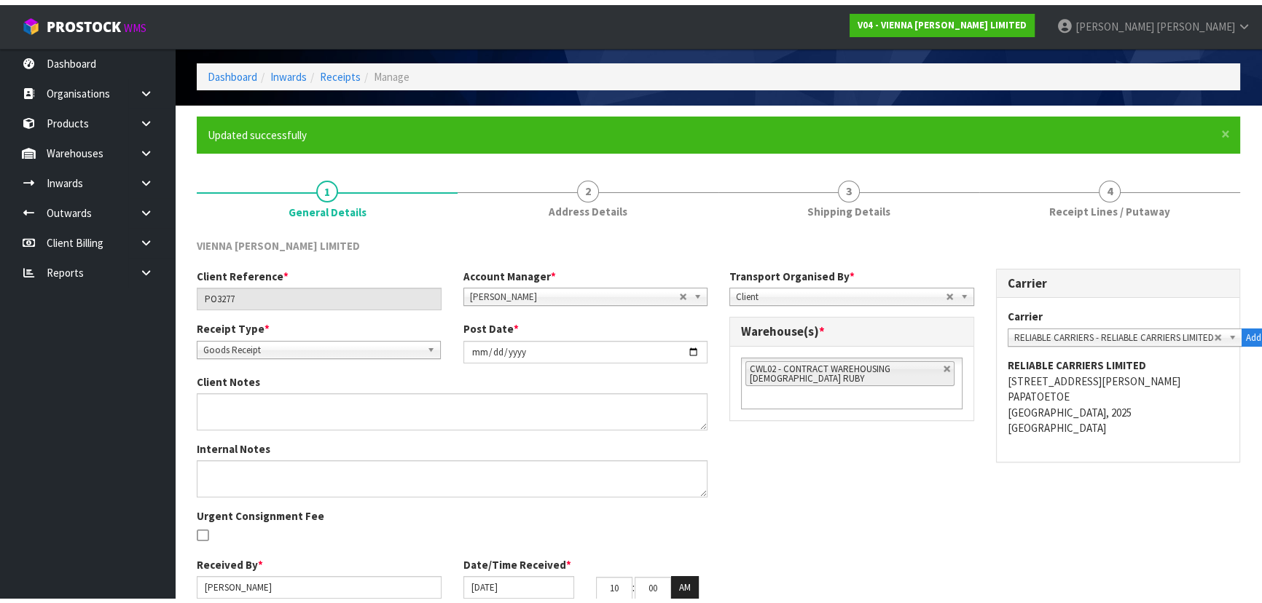
scroll to position [116, 0]
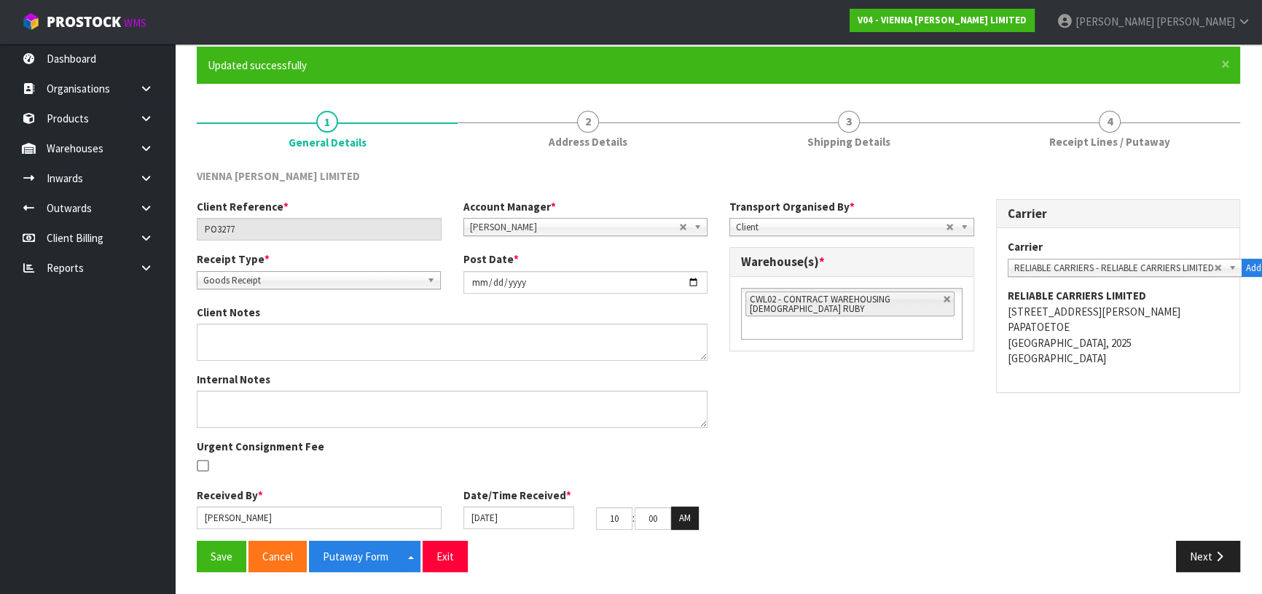
click at [728, 358] on div "Client Reference * PO3277 Account Manager * Zubair Moolla Rod Giles Kirsty Gile…" at bounding box center [718, 370] width 1065 height 342
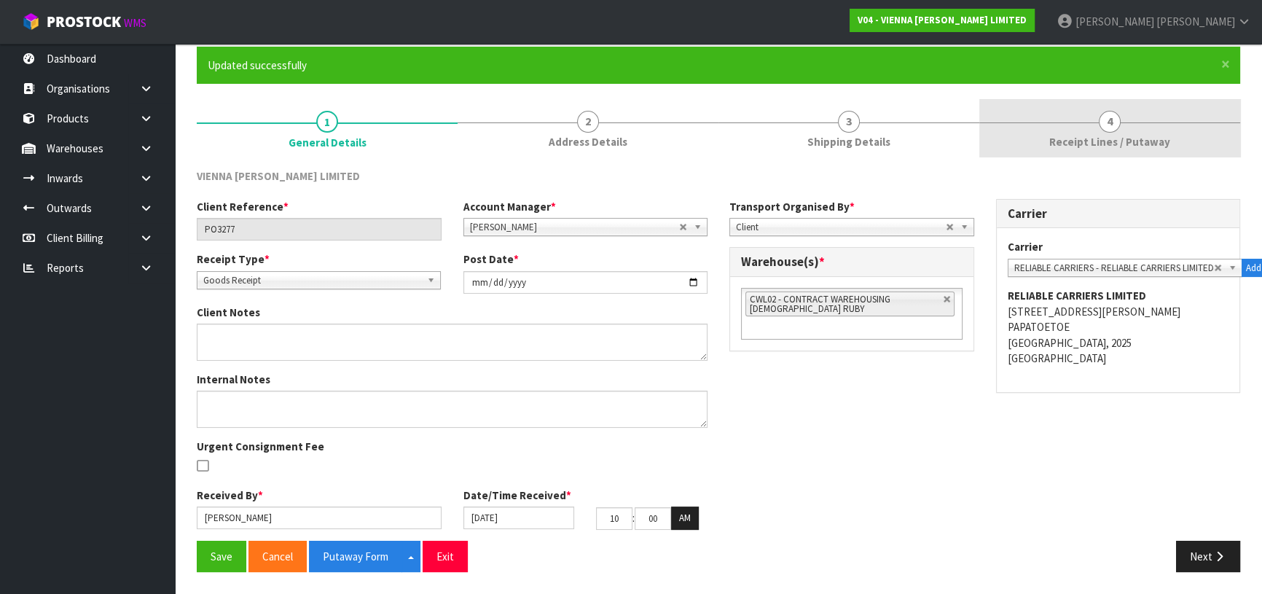
click at [1054, 117] on link "4 Receipt Lines / Putaway" at bounding box center [1109, 128] width 261 height 58
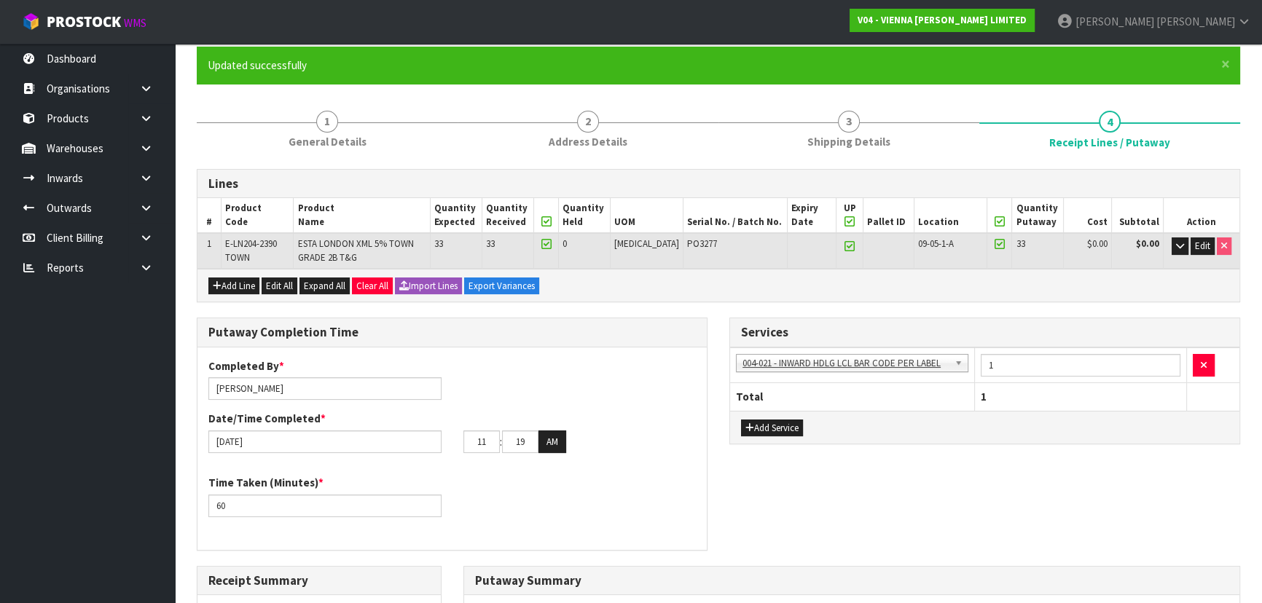
click at [723, 342] on div "Services 001-001 - IMPORT DEMMURAGE 001-002 - IMPORT NZ CUSTOMS ENTRY 001-003 -…" at bounding box center [984, 389] width 533 height 142
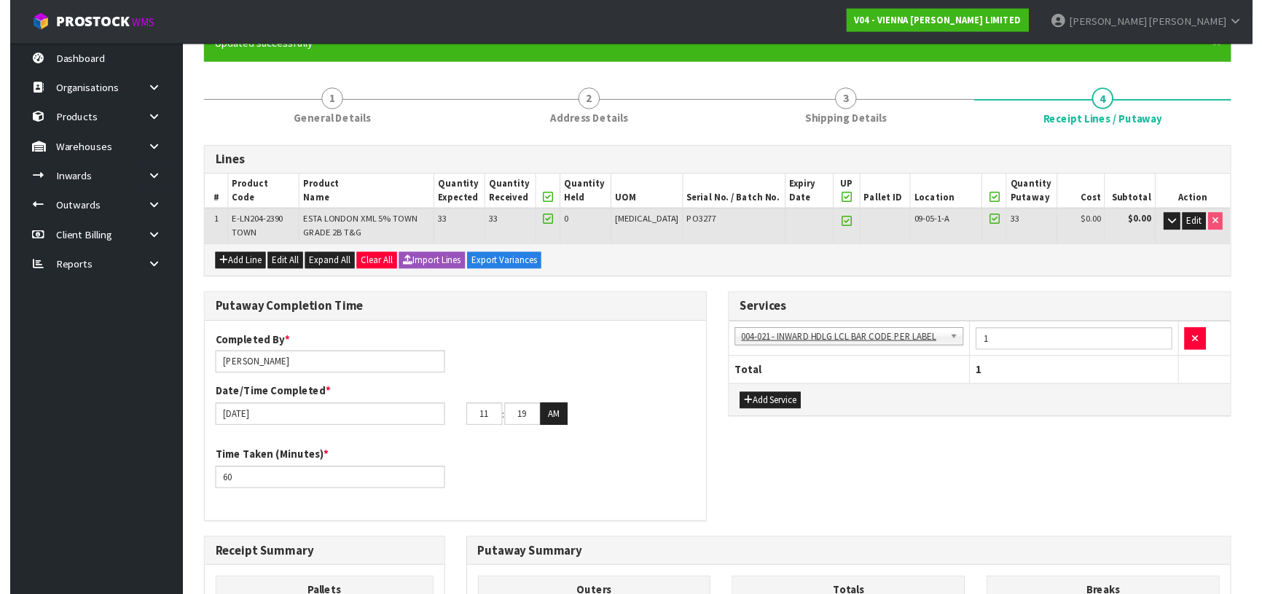
scroll to position [30, 0]
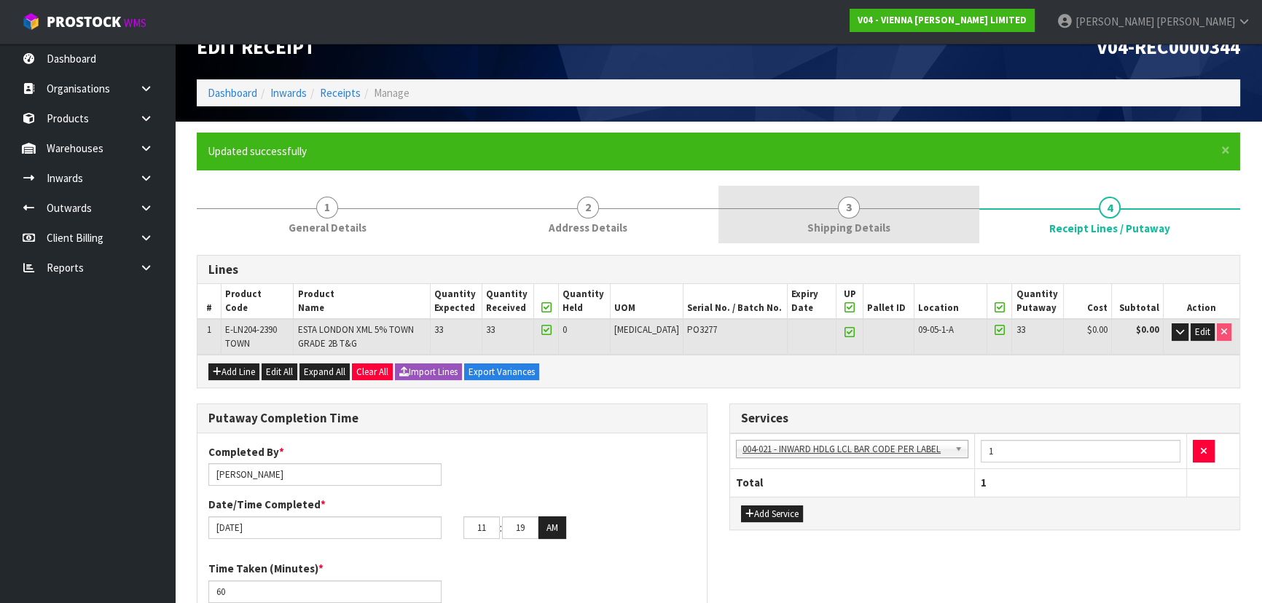
click at [801, 203] on link "3 Shipping Details" at bounding box center [848, 215] width 261 height 58
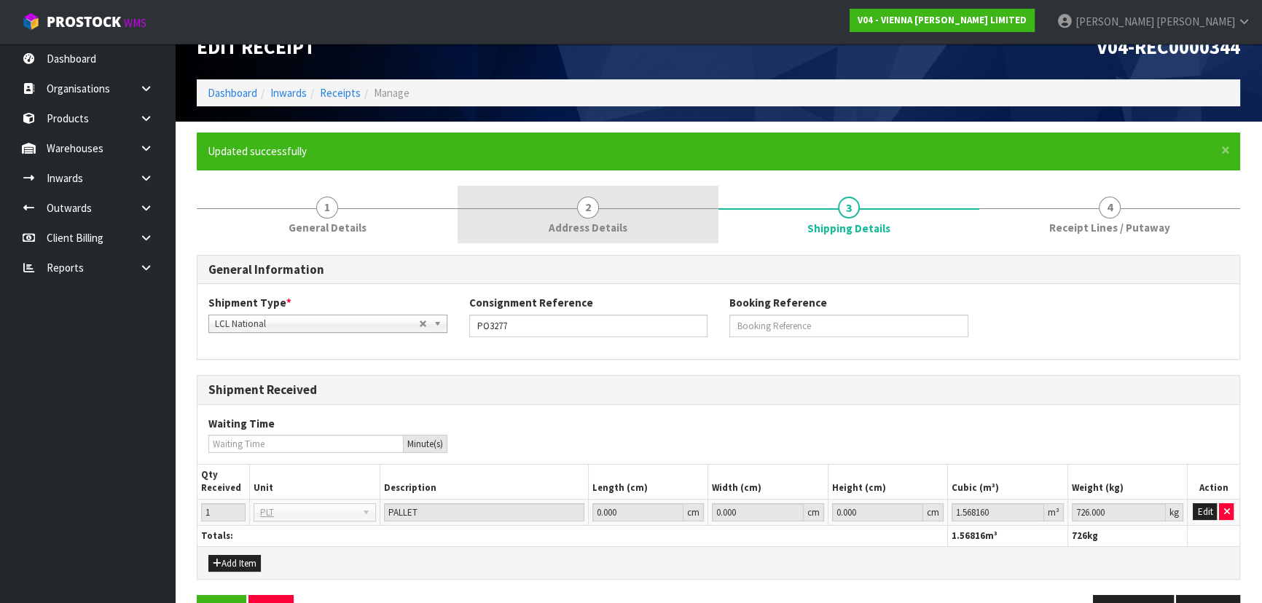
click at [667, 219] on link "2 Address Details" at bounding box center [588, 215] width 261 height 58
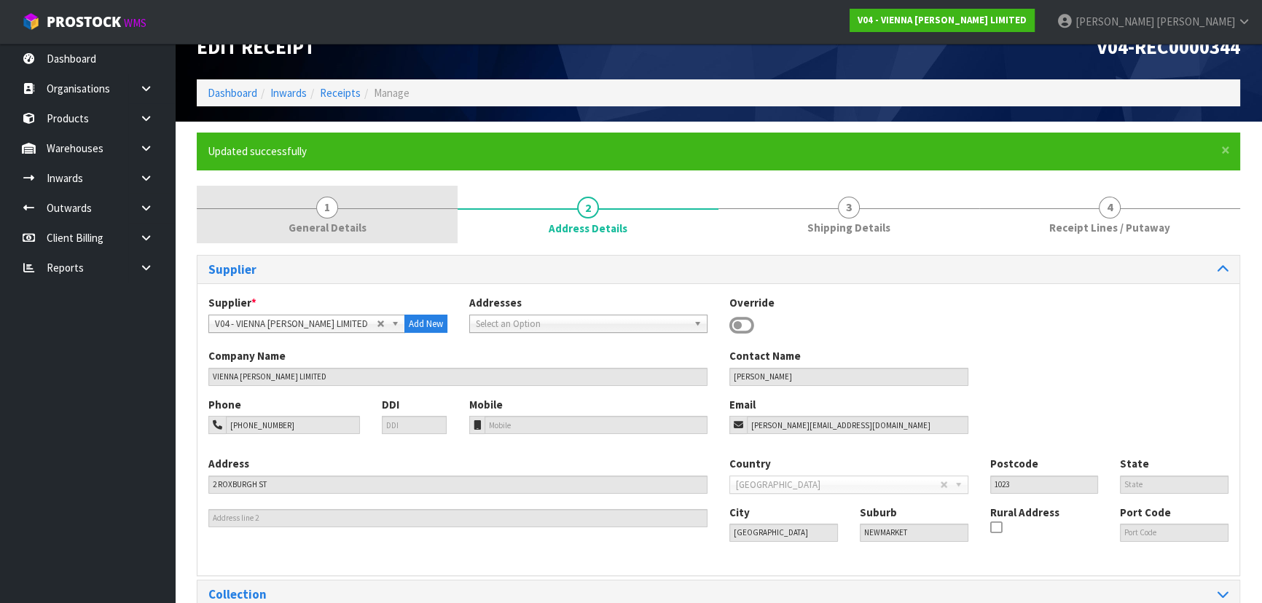
click at [427, 211] on link "1 General Details" at bounding box center [327, 215] width 261 height 58
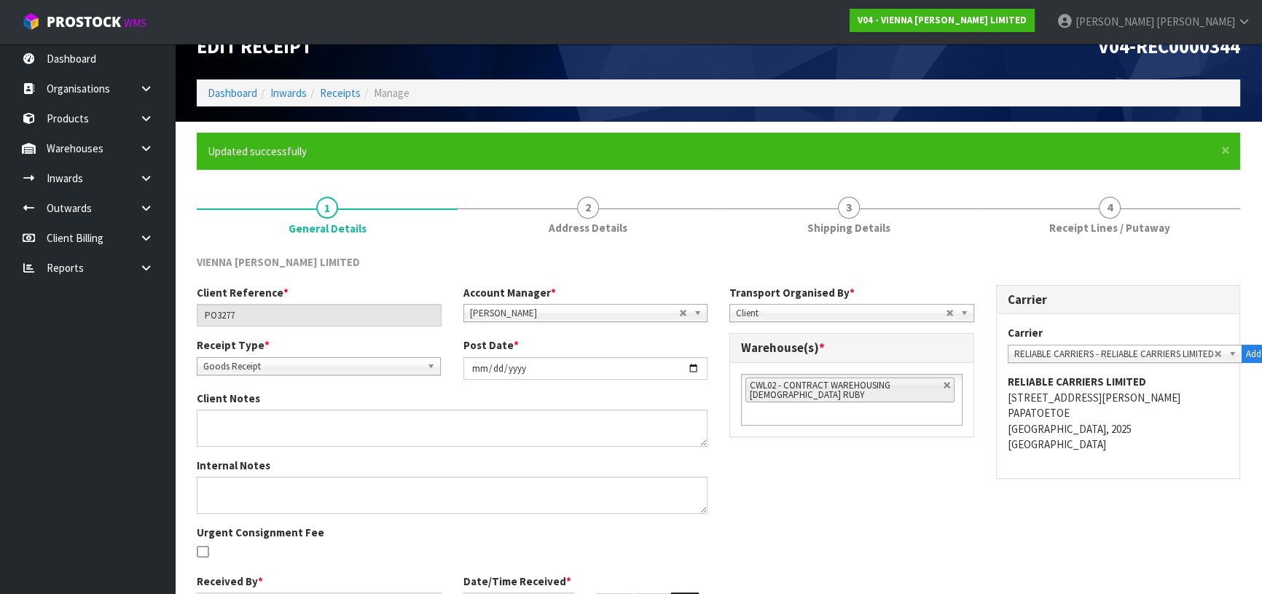
click at [724, 276] on div "VIENNA WOODS LIMITED" at bounding box center [718, 269] width 1065 height 30
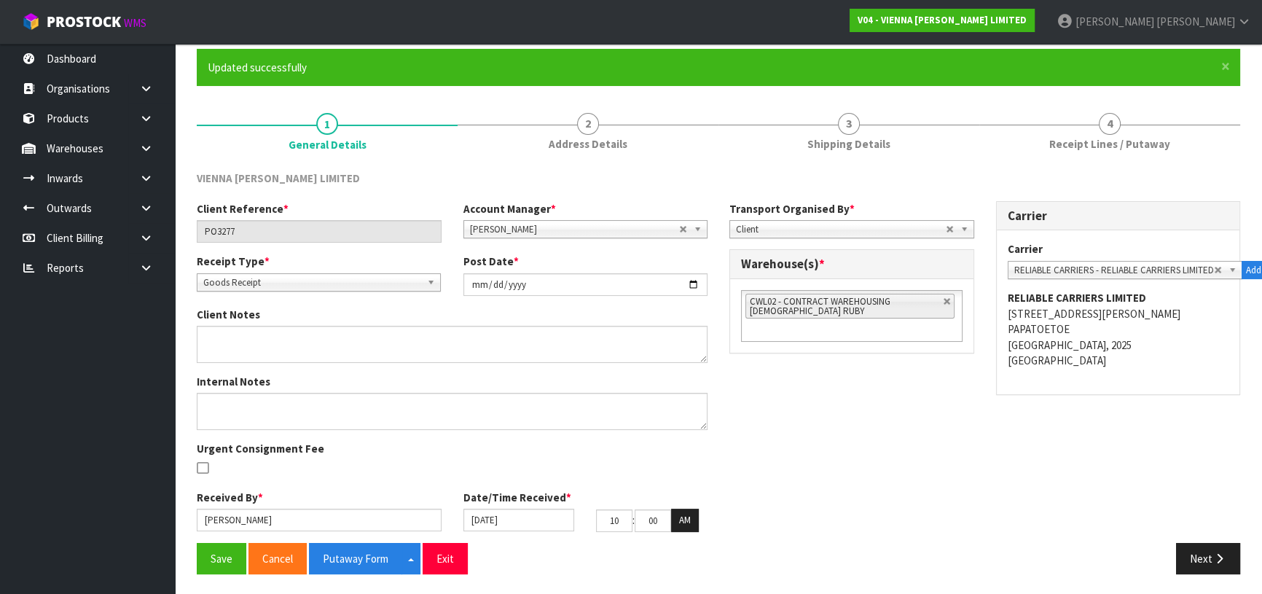
scroll to position [116, 0]
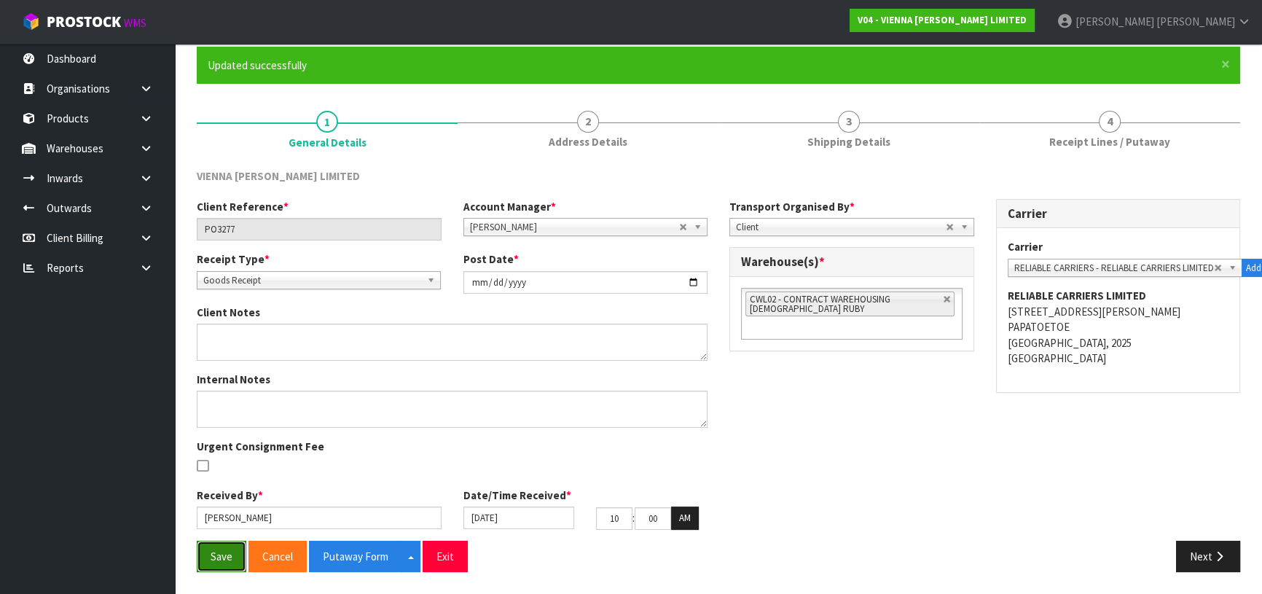
click at [221, 562] on button "Save" at bounding box center [222, 556] width 50 height 31
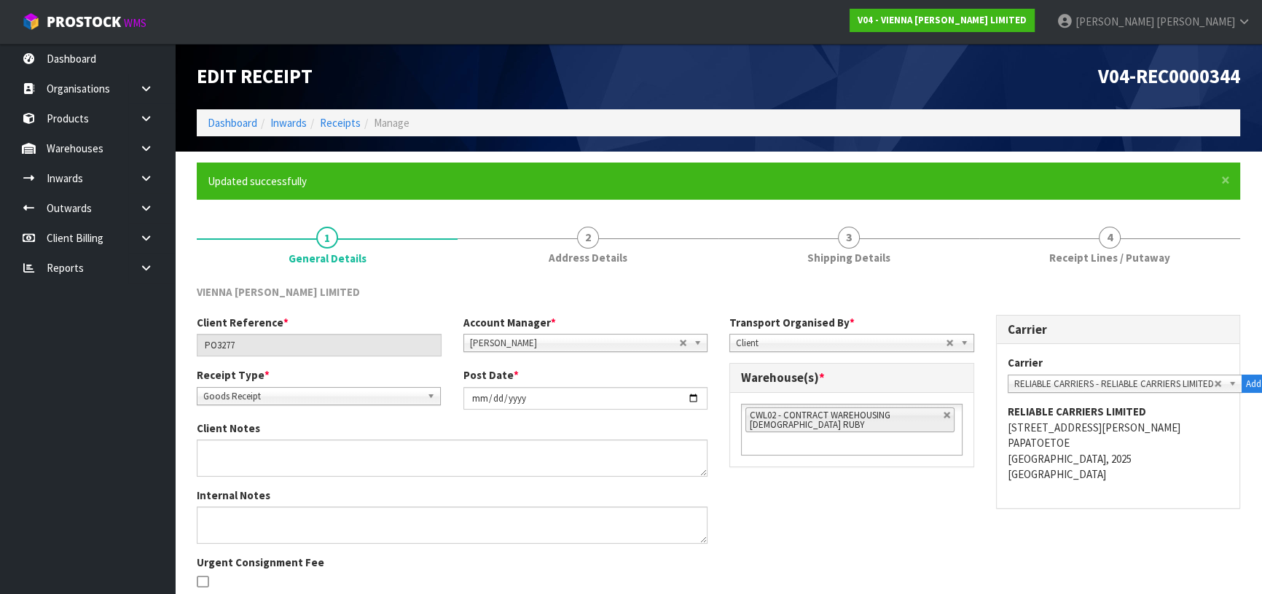
click at [721, 305] on div "VIENNA WOODS LIMITED" at bounding box center [718, 299] width 1065 height 30
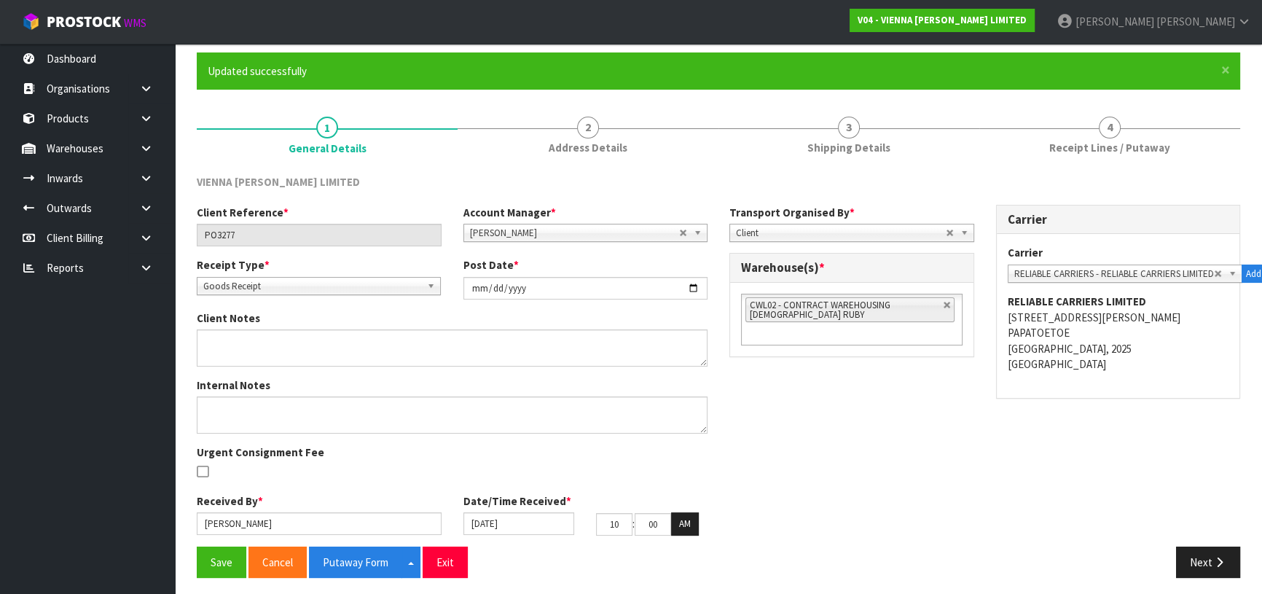
scroll to position [116, 0]
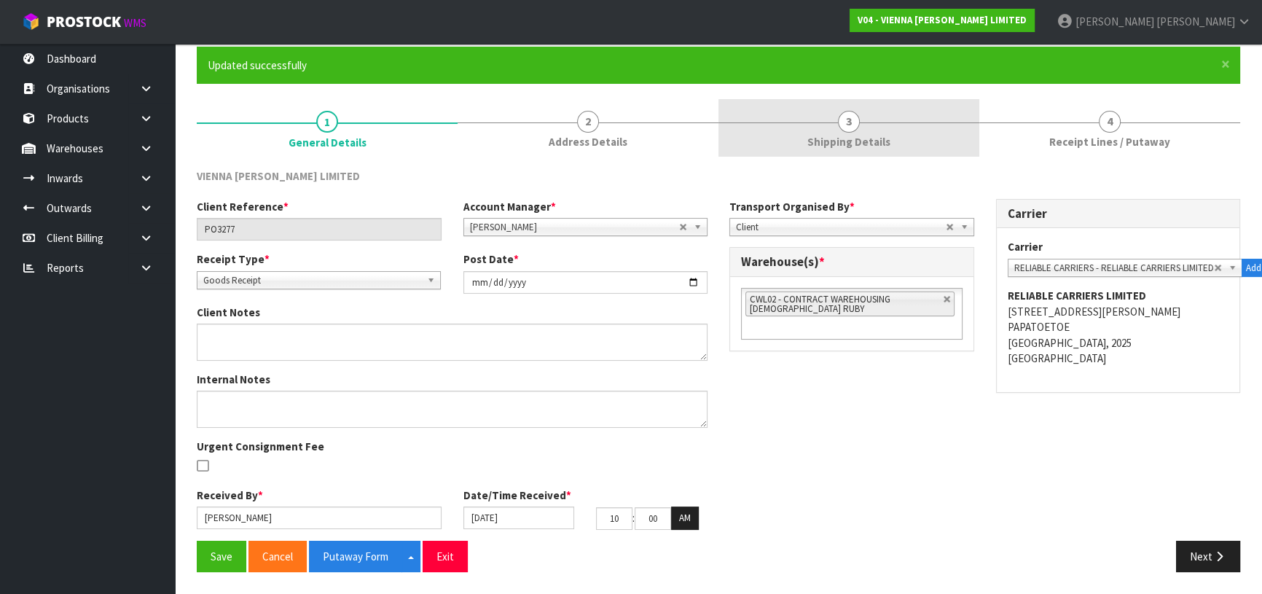
click at [879, 125] on link "3 Shipping Details" at bounding box center [848, 128] width 261 height 58
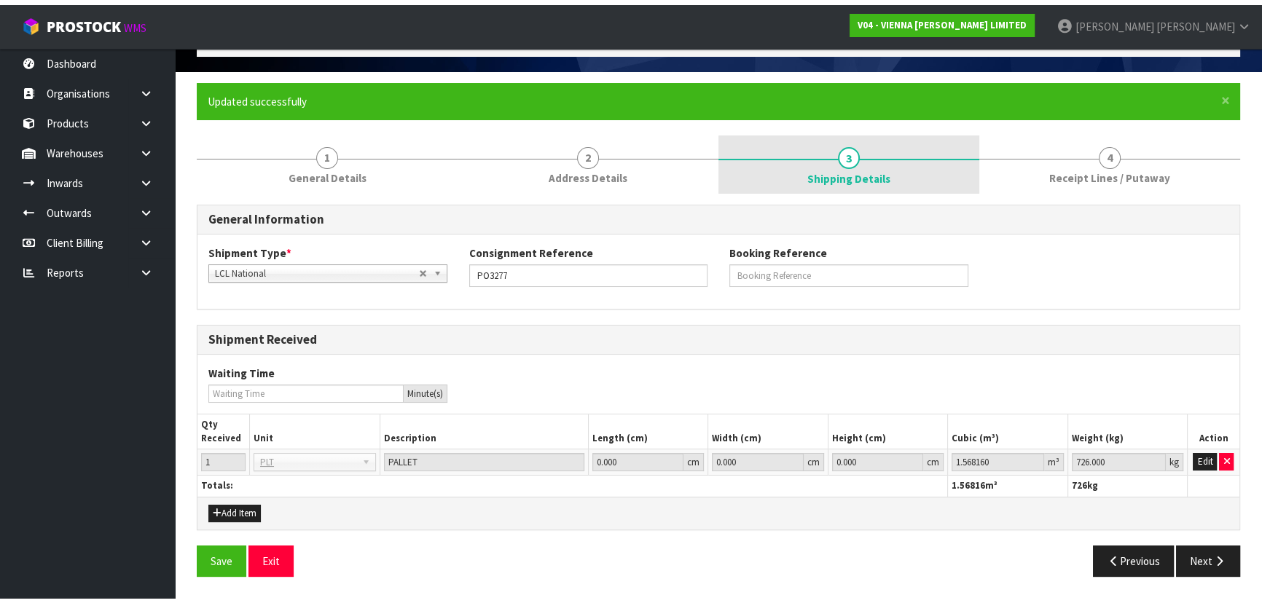
scroll to position [74, 0]
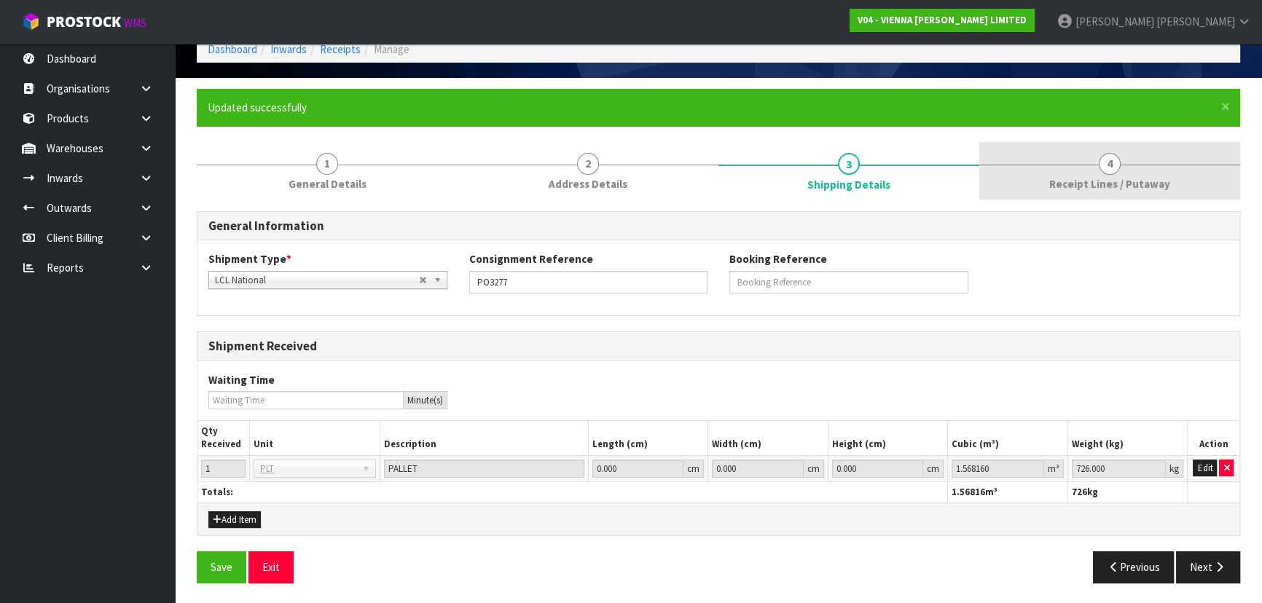
click at [1032, 161] on link "4 Receipt Lines / Putaway" at bounding box center [1109, 171] width 261 height 58
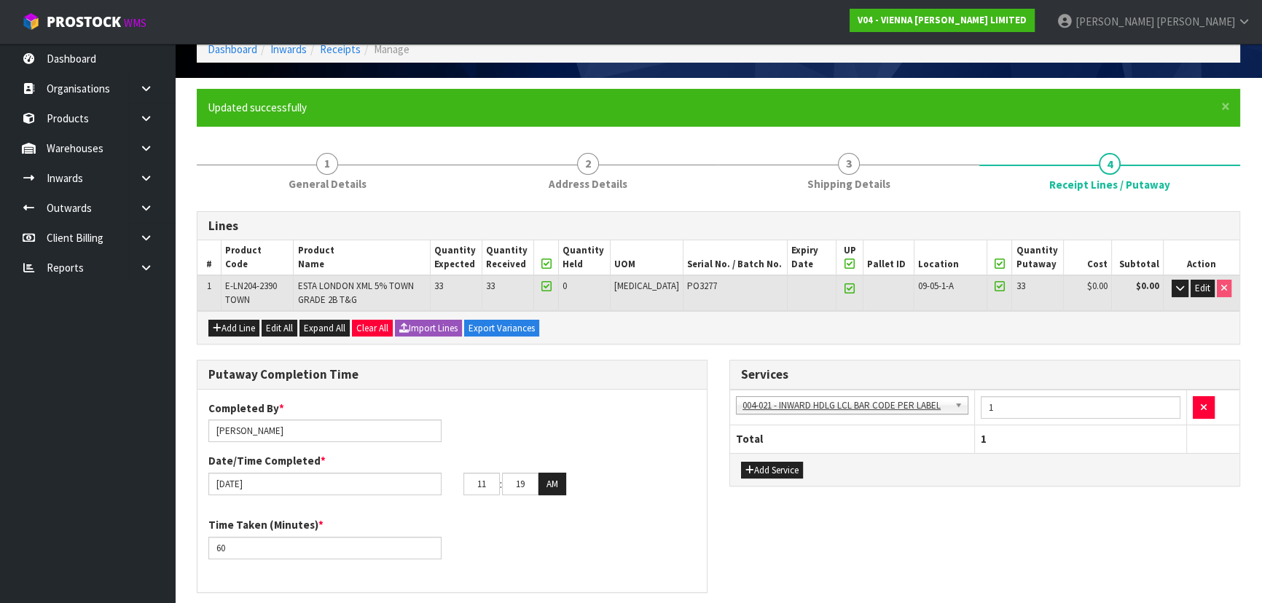
scroll to position [116, 0]
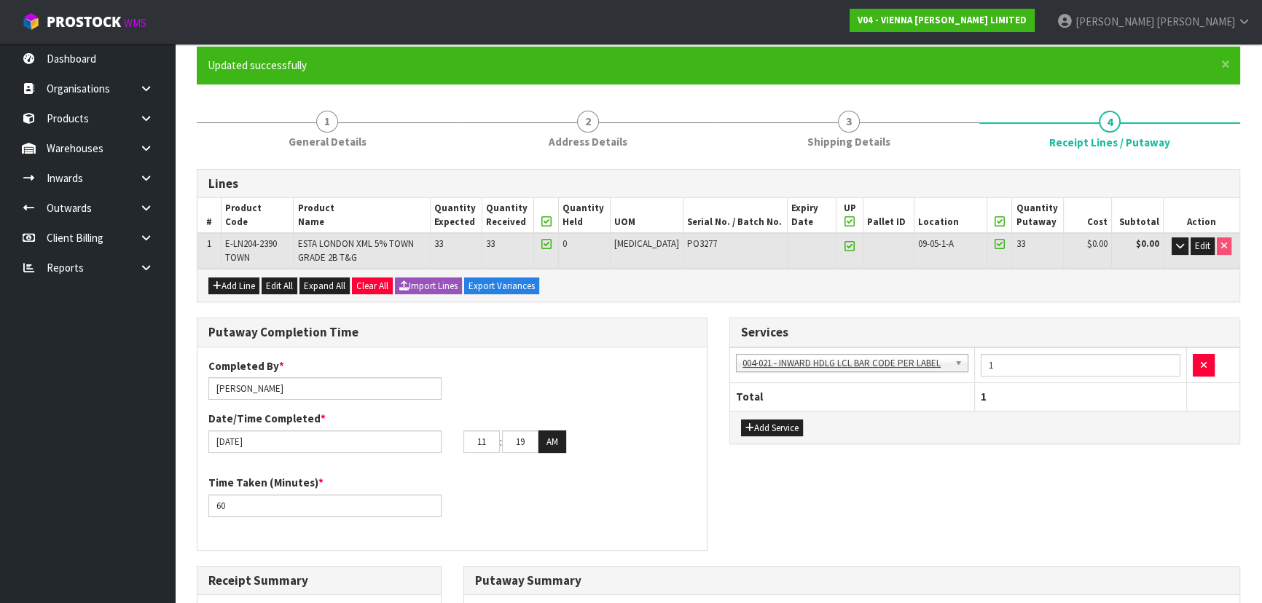
click at [724, 320] on div "Services 001-001 - IMPORT DEMMURAGE 001-002 - IMPORT NZ CUSTOMS ENTRY 001-003 -…" at bounding box center [984, 389] width 533 height 142
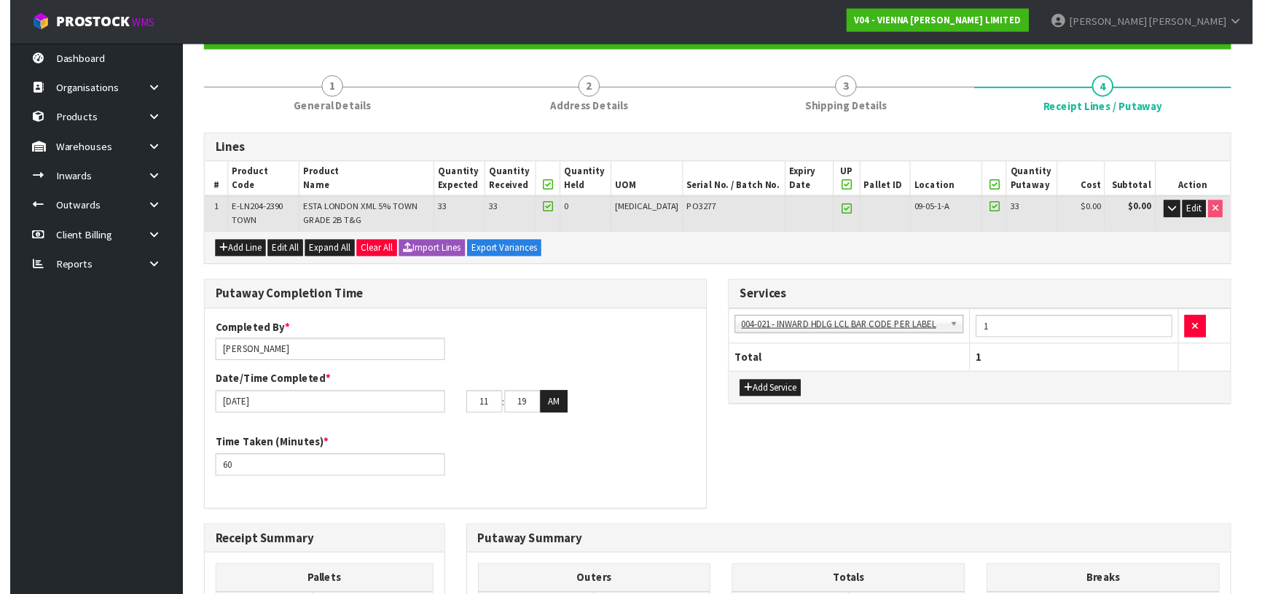
scroll to position [50, 0]
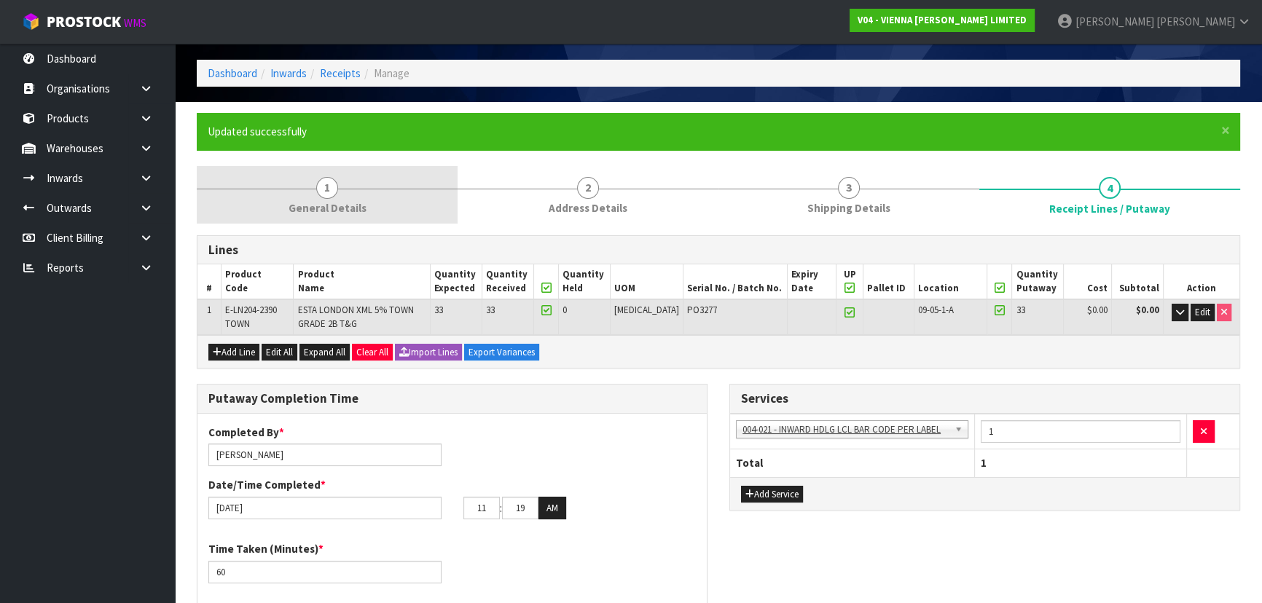
click at [434, 208] on link "1 General Details" at bounding box center [327, 195] width 261 height 58
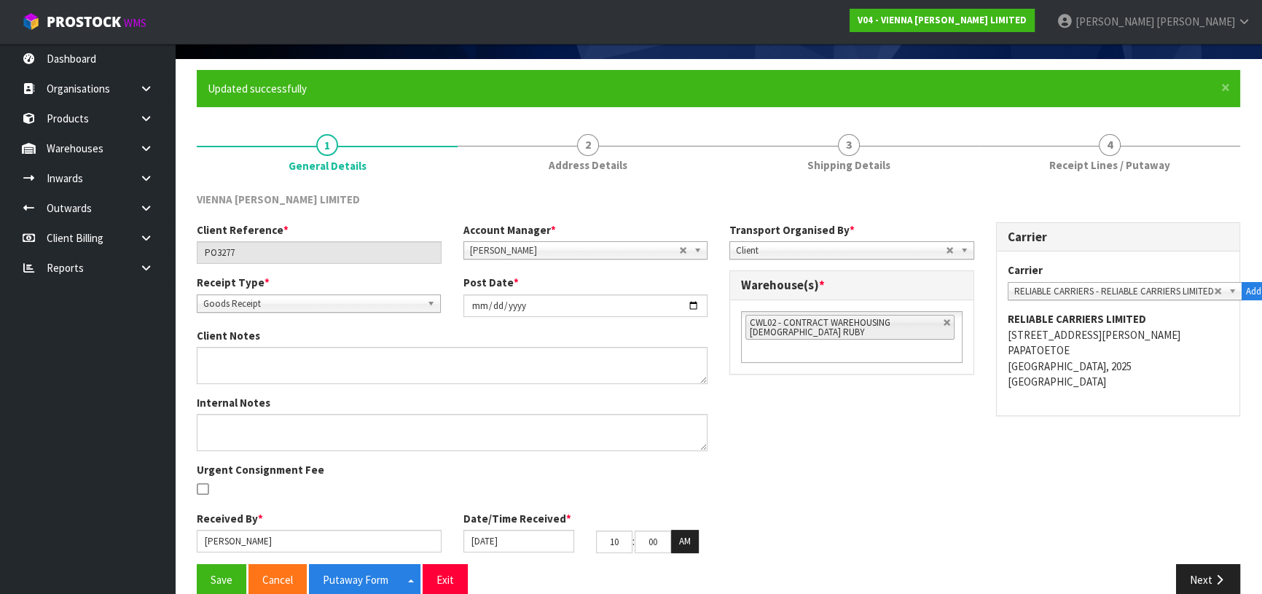
scroll to position [116, 0]
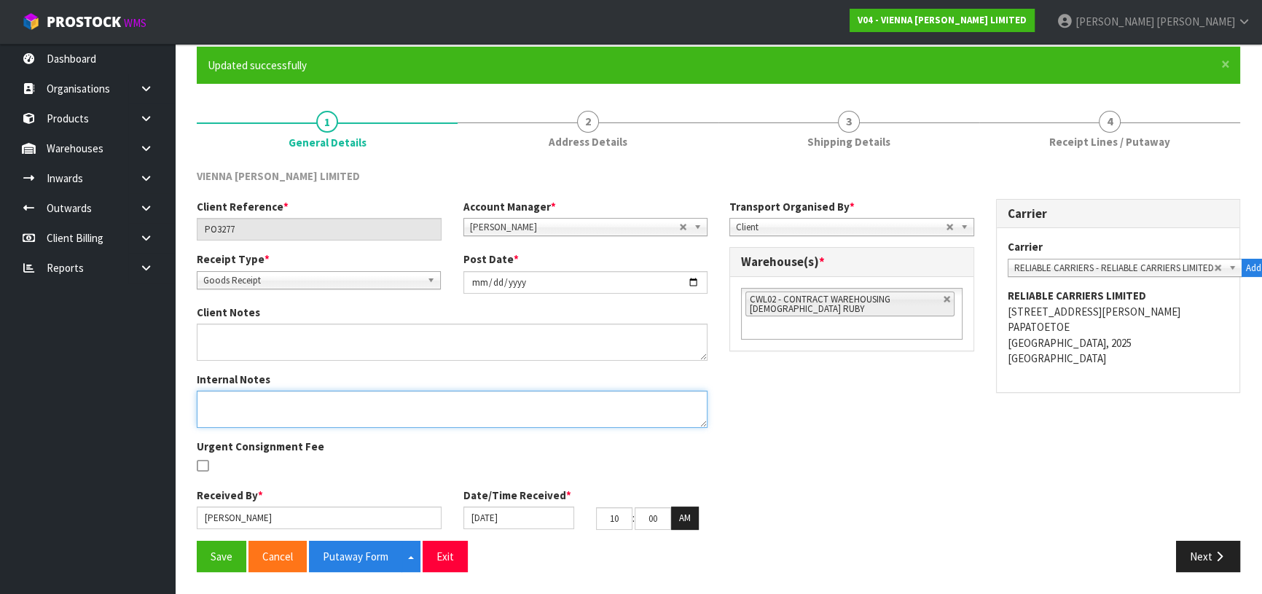
click at [437, 417] on textarea at bounding box center [452, 409] width 511 height 37
click at [307, 400] on textarea at bounding box center [452, 409] width 511 height 37
type textarea "CAME IN CONTAINER WITH MRKU7488020"
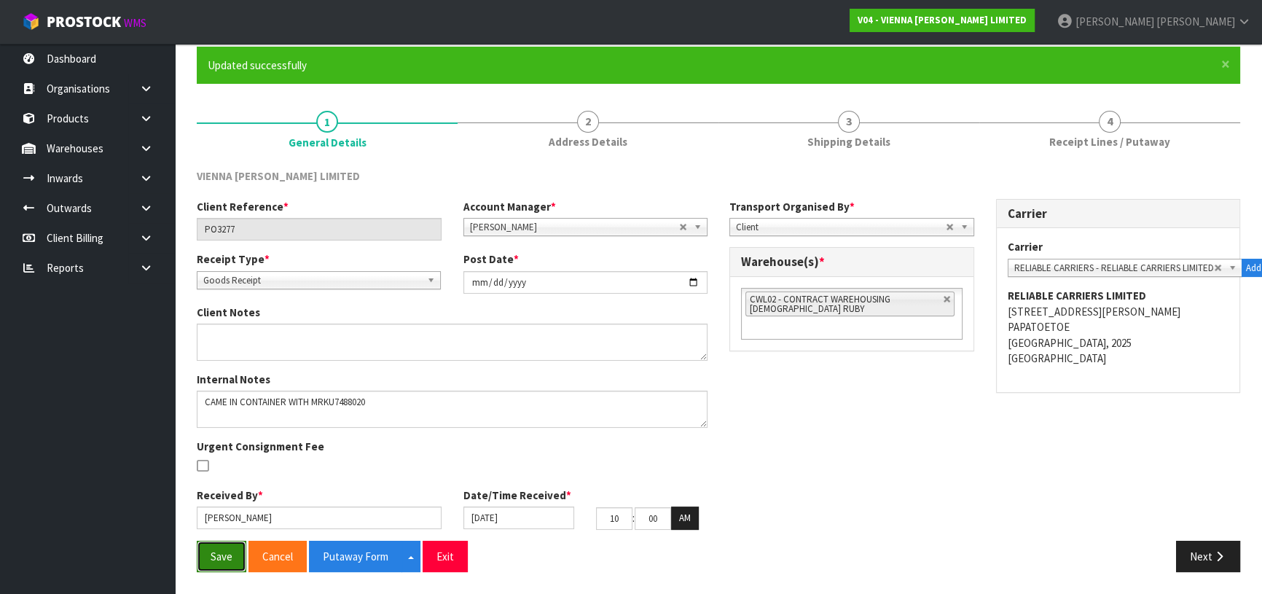
click at [217, 556] on button "Save" at bounding box center [222, 556] width 50 height 31
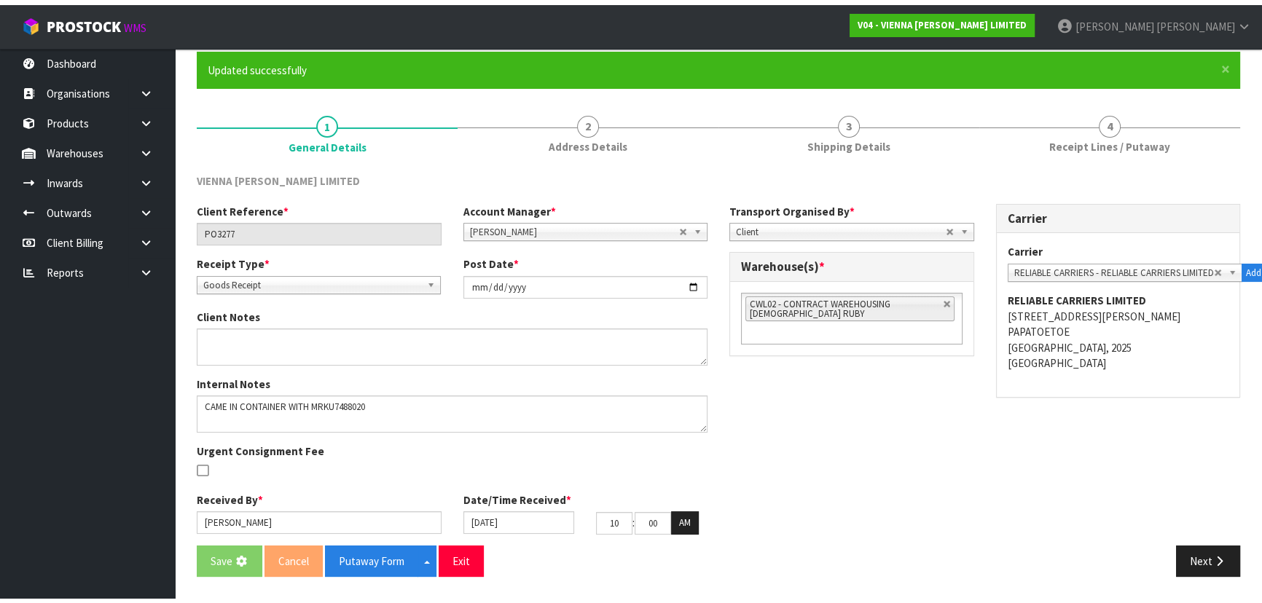
scroll to position [0, 0]
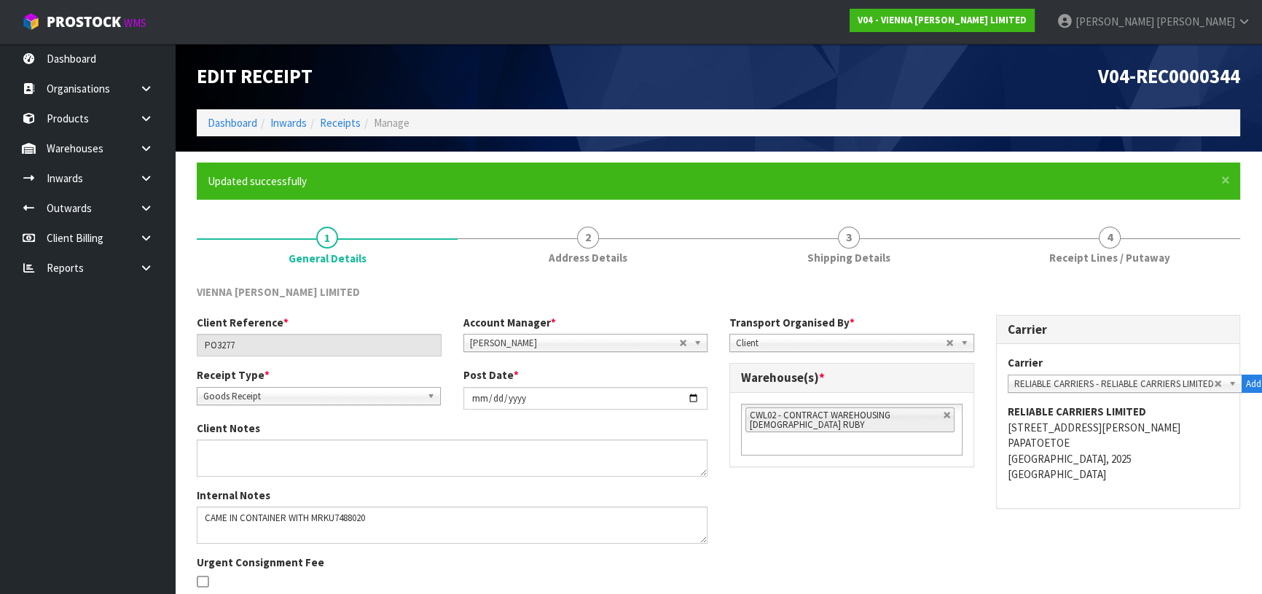
click at [874, 505] on div "Client Reference * PO3277 Account Manager * Zubair Moolla Rod Giles Kirsty Gile…" at bounding box center [718, 486] width 1065 height 342
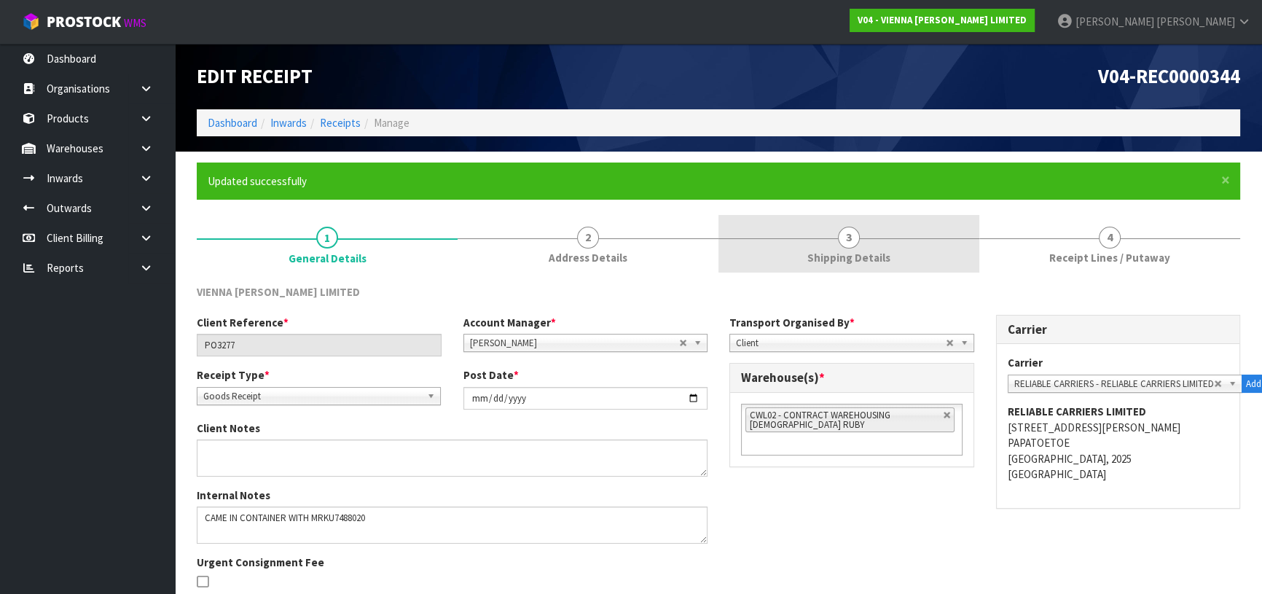
click at [874, 238] on link "3 Shipping Details" at bounding box center [848, 244] width 261 height 58
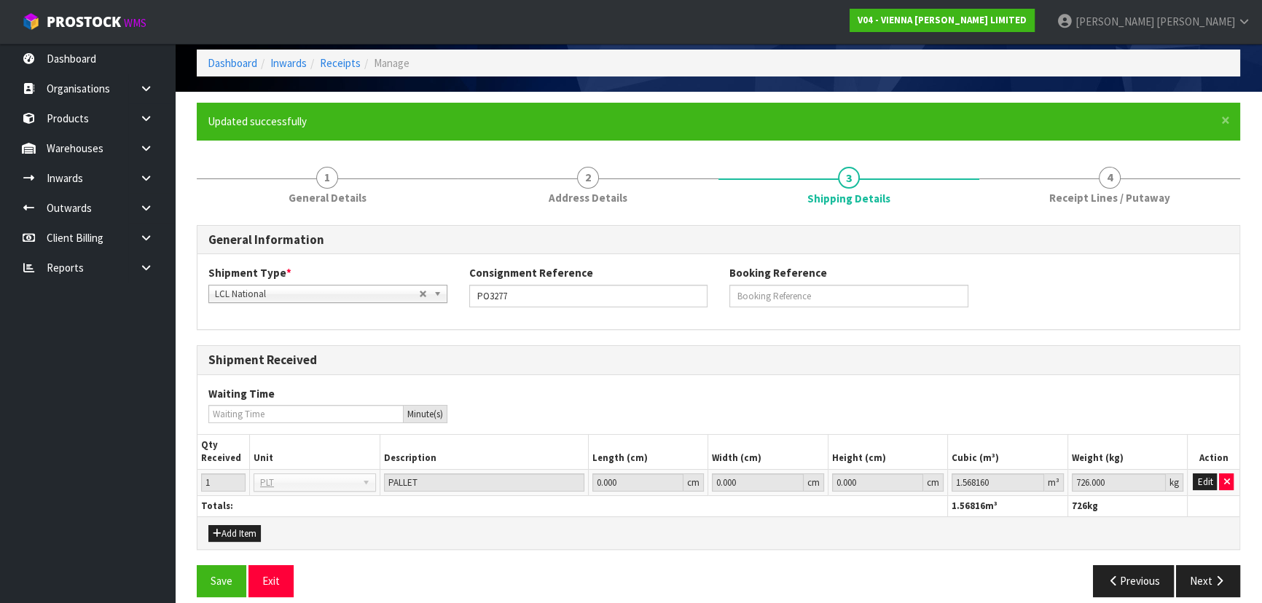
scroll to position [74, 0]
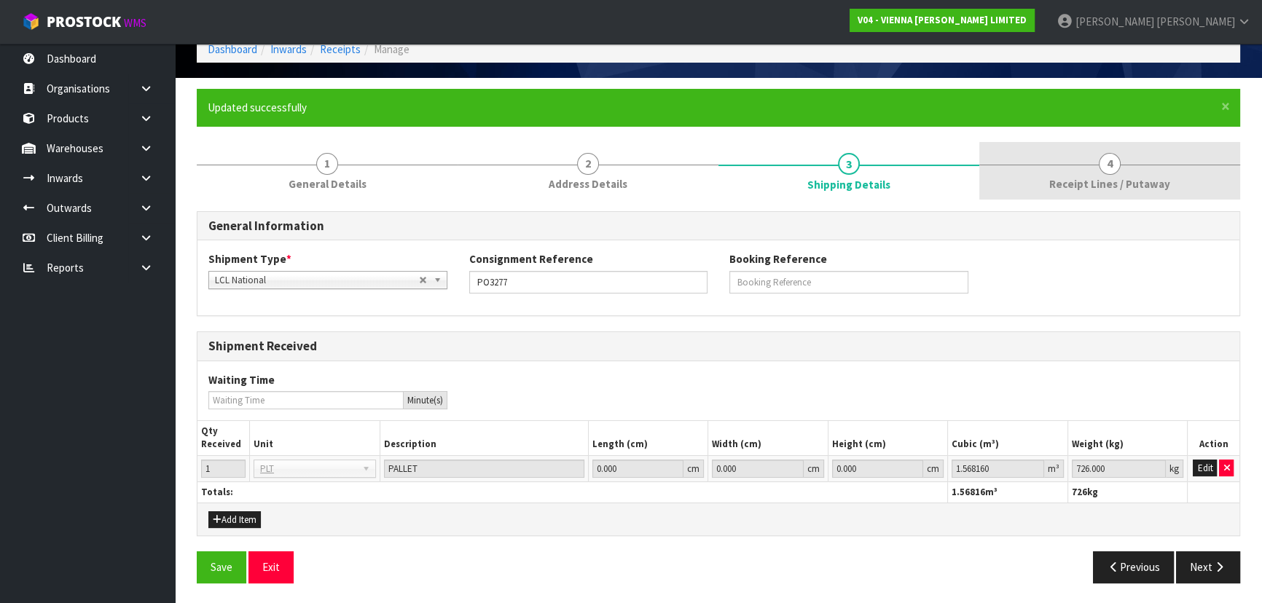
click at [1086, 156] on link "4 Receipt Lines / Putaway" at bounding box center [1109, 171] width 261 height 58
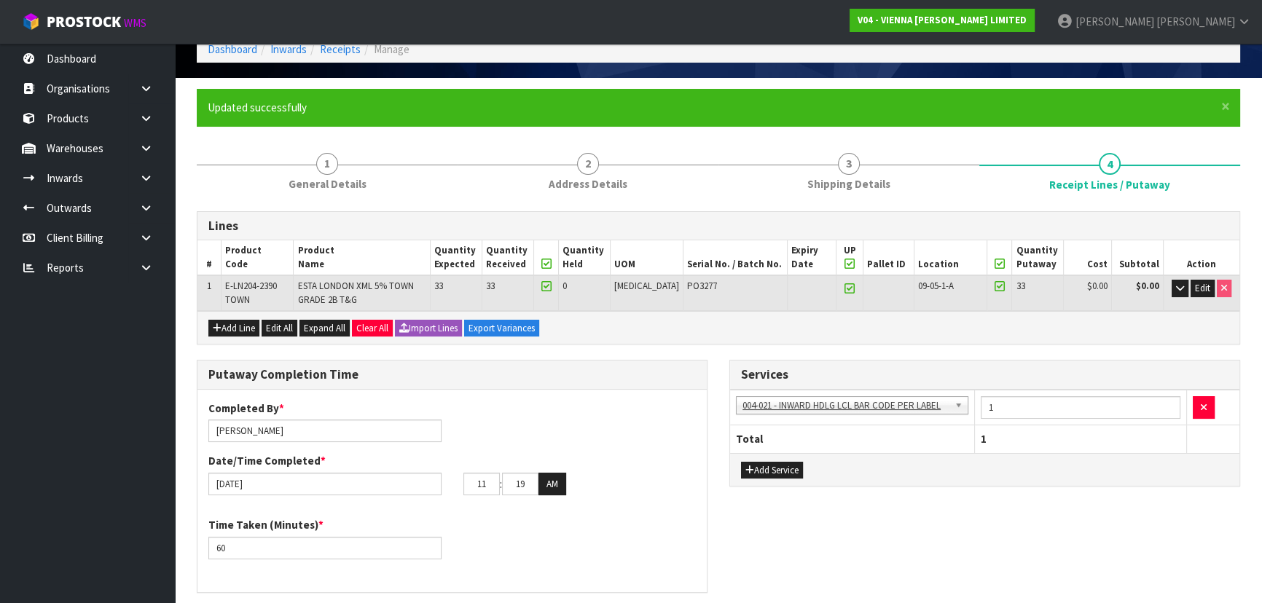
click at [713, 356] on div "Lines # Product Code Product Name Quantity Expected Quantity Received Quantity …" at bounding box center [718, 613] width 1043 height 804
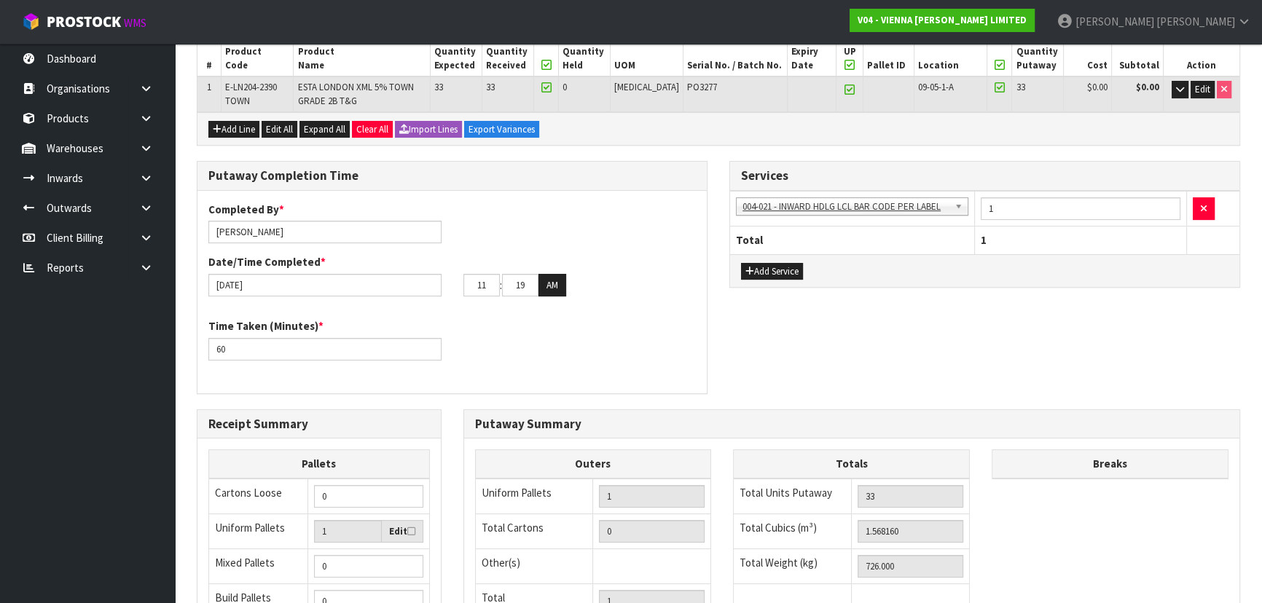
scroll to position [7, 0]
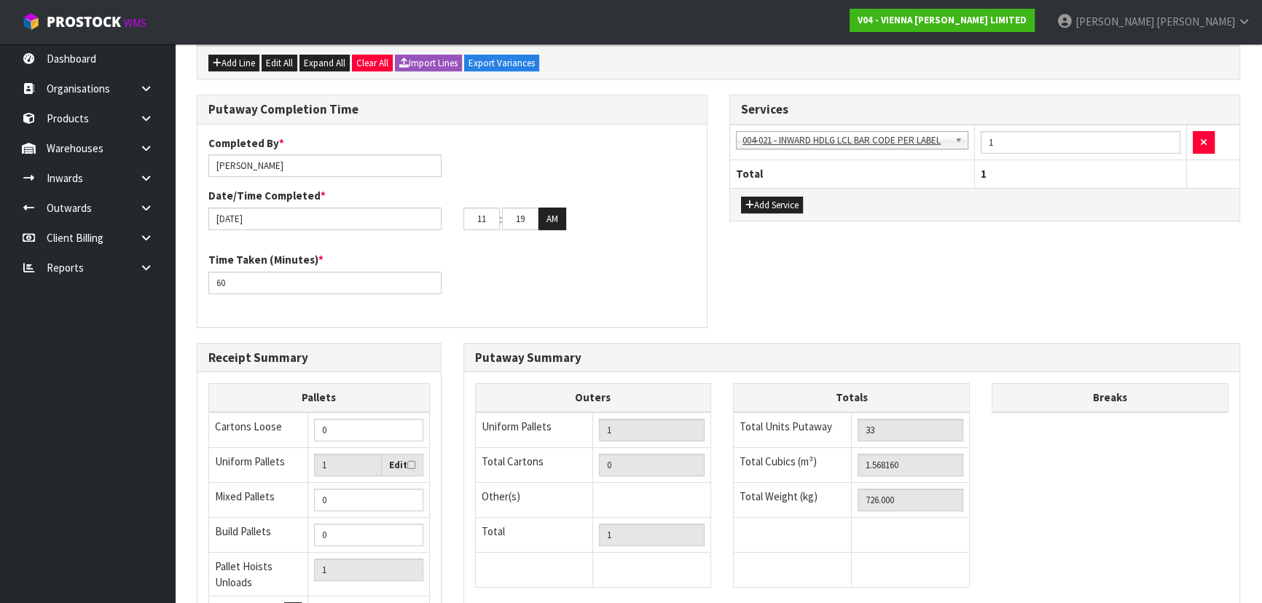
click at [713, 305] on div "Putaway Completion Time Completed By * Michael Drugan Date/Time Completed * 16/…" at bounding box center [452, 219] width 533 height 248
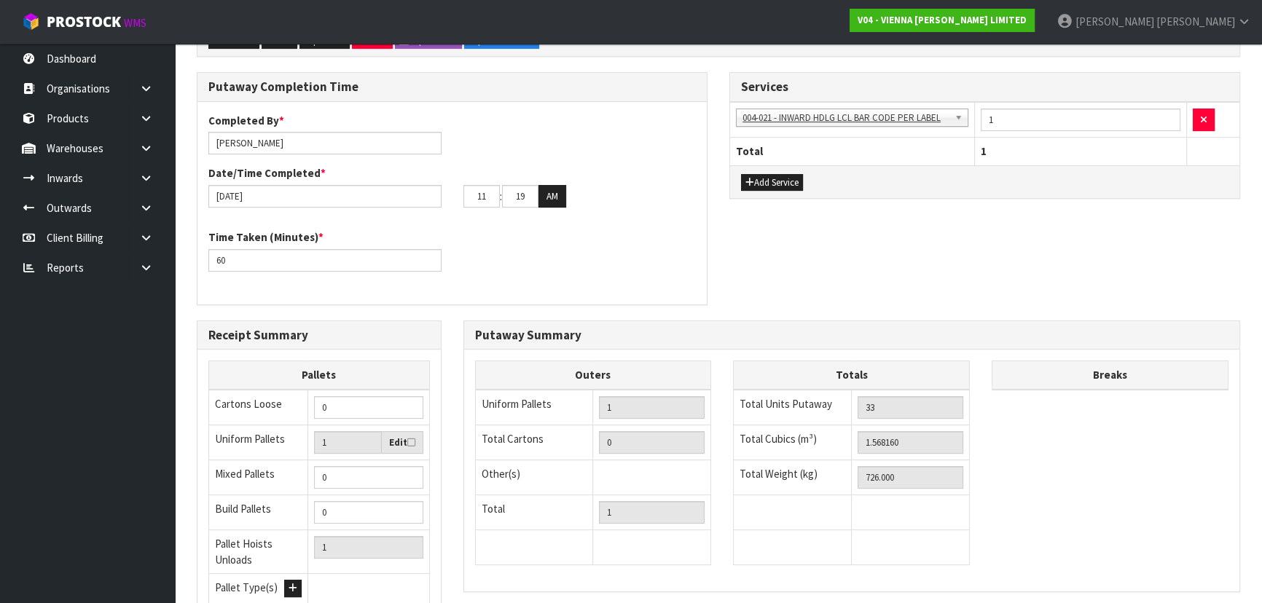
click at [713, 306] on div "Putaway Completion Time Completed By * Michael Drugan Date/Time Completed * 16/…" at bounding box center [452, 196] width 533 height 248
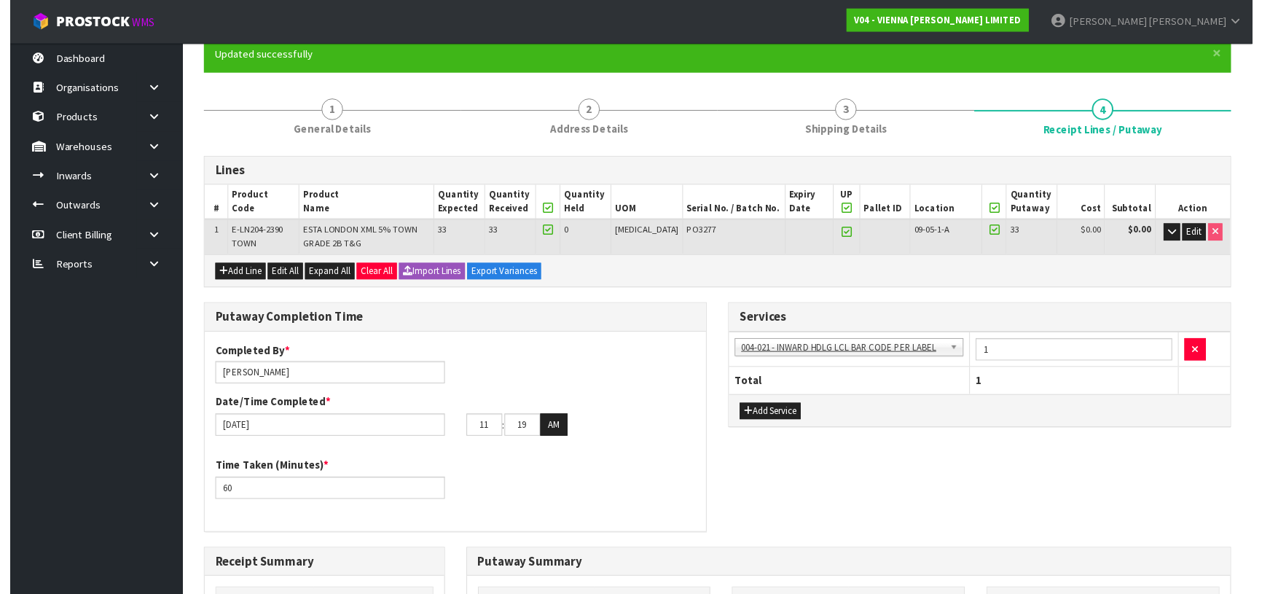
scroll to position [30, 0]
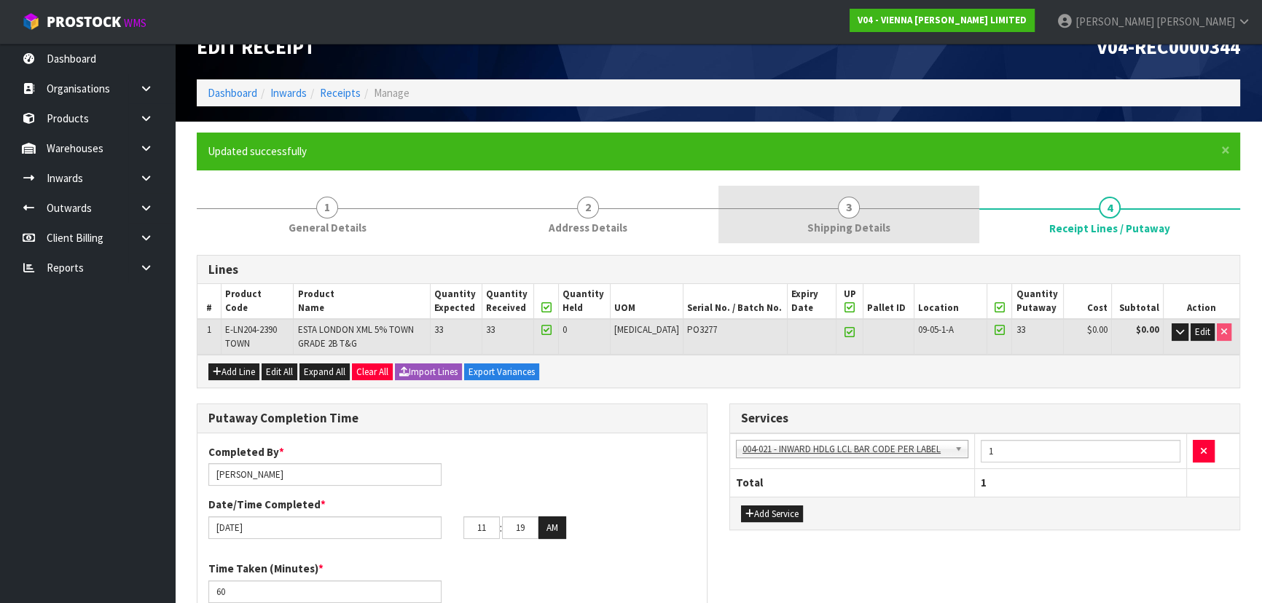
click at [788, 202] on link "3 Shipping Details" at bounding box center [848, 215] width 261 height 58
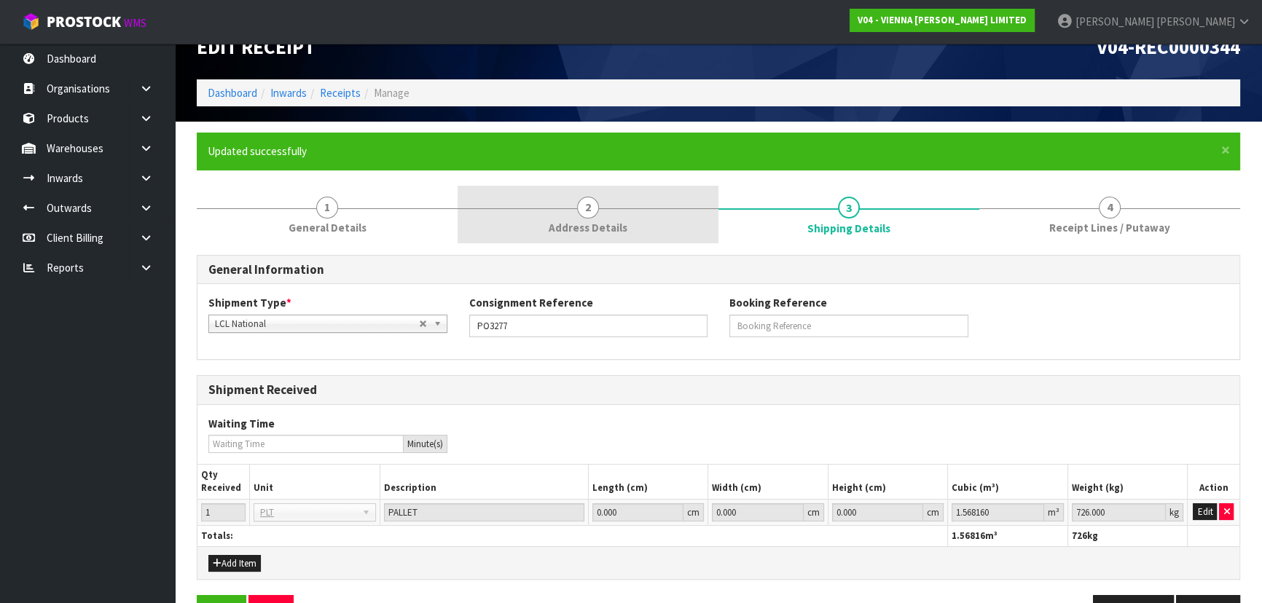
click at [640, 219] on link "2 Address Details" at bounding box center [588, 215] width 261 height 58
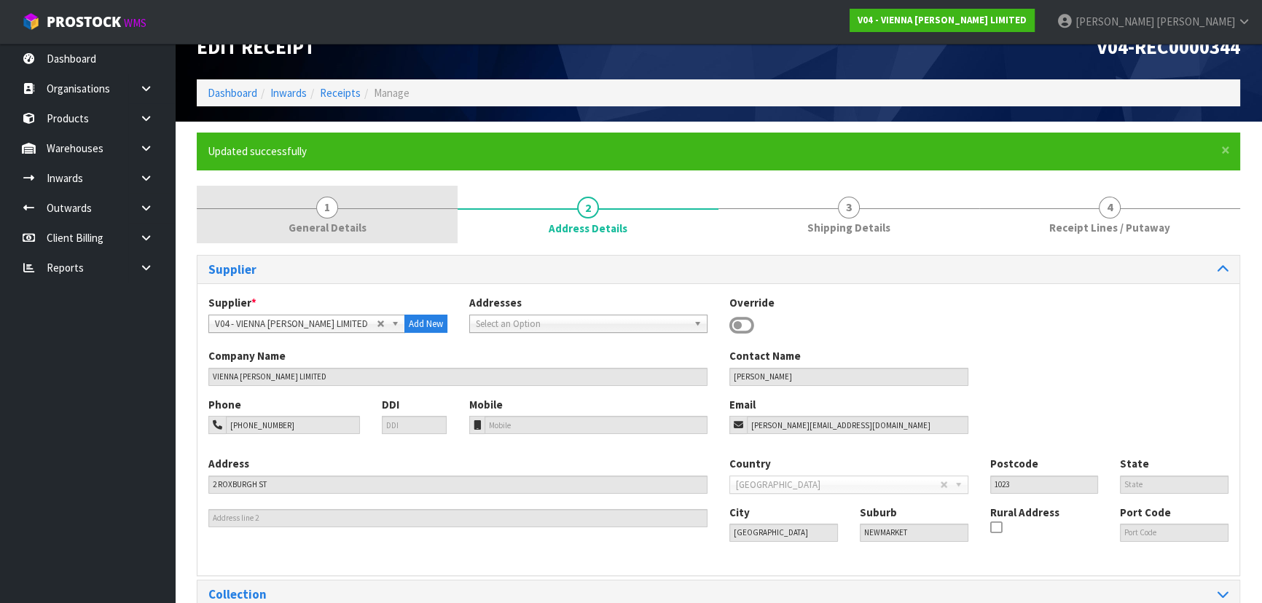
click at [390, 234] on link "1 General Details" at bounding box center [327, 215] width 261 height 58
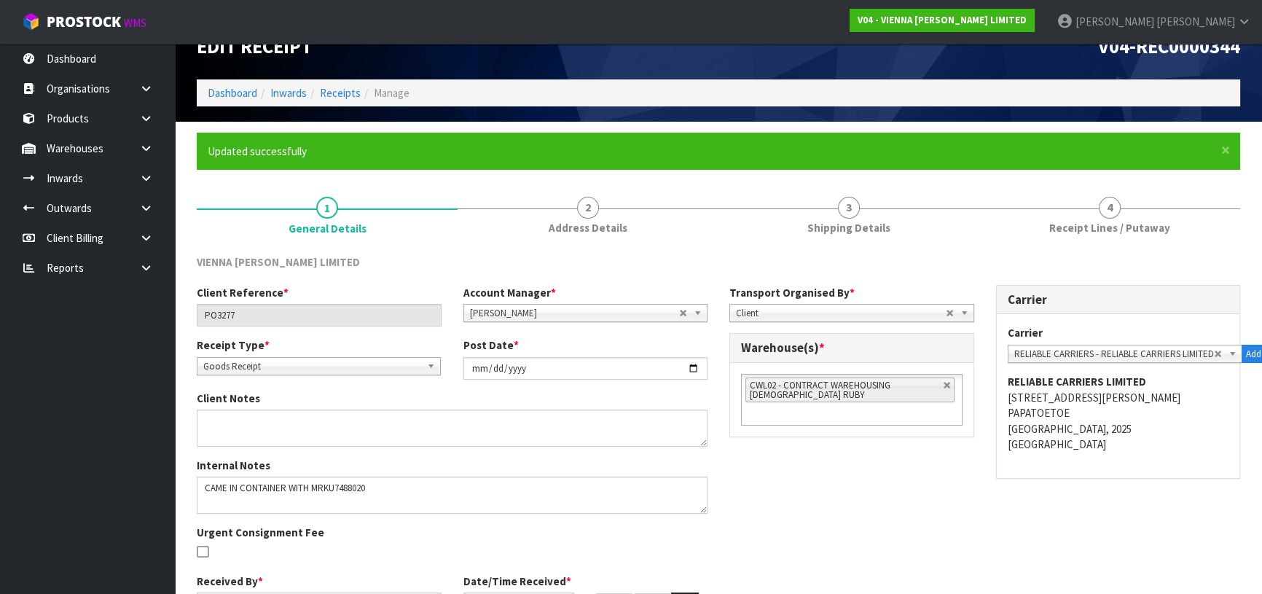
click at [715, 348] on div "Post Date * 2025-09-12" at bounding box center [585, 358] width 267 height 42
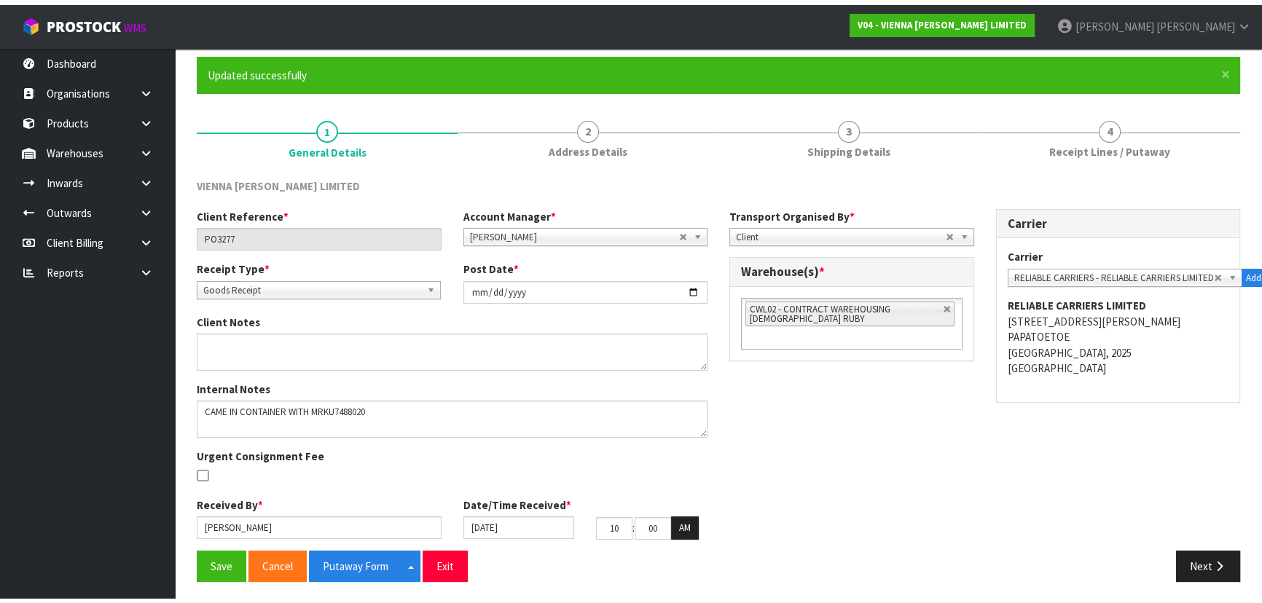
scroll to position [116, 0]
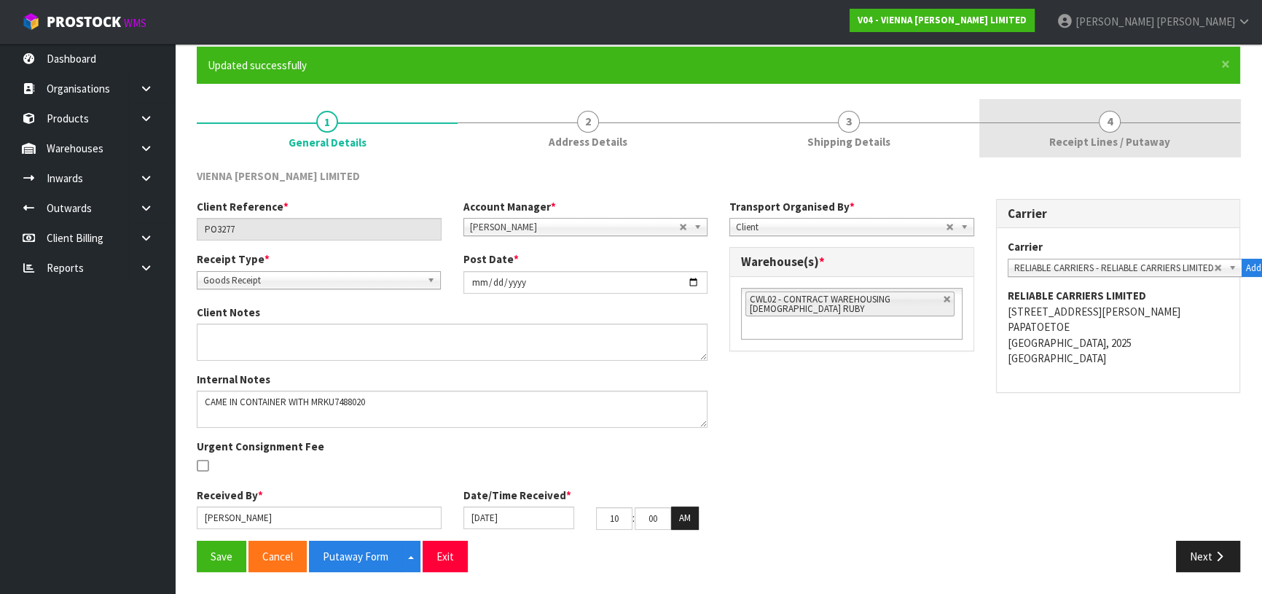
click at [1043, 124] on link "4 Receipt Lines / Putaway" at bounding box center [1109, 128] width 261 height 58
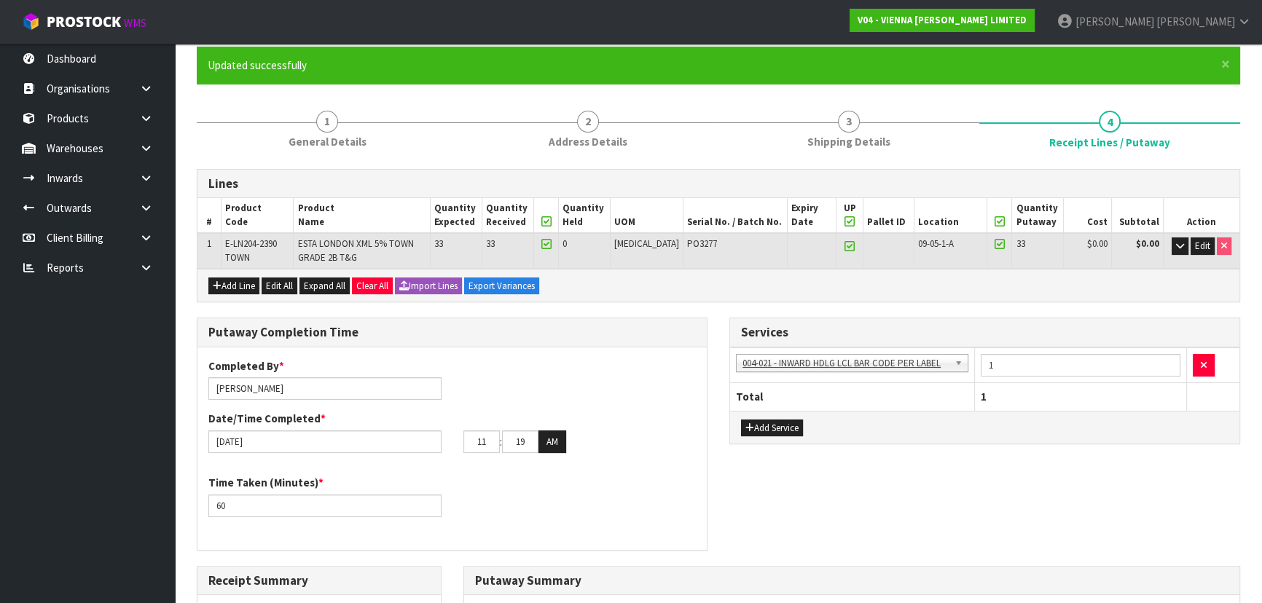
click at [709, 311] on div "Lines # Product Code Product Name Quantity Expected Quantity Received Quantity …" at bounding box center [718, 571] width 1043 height 804
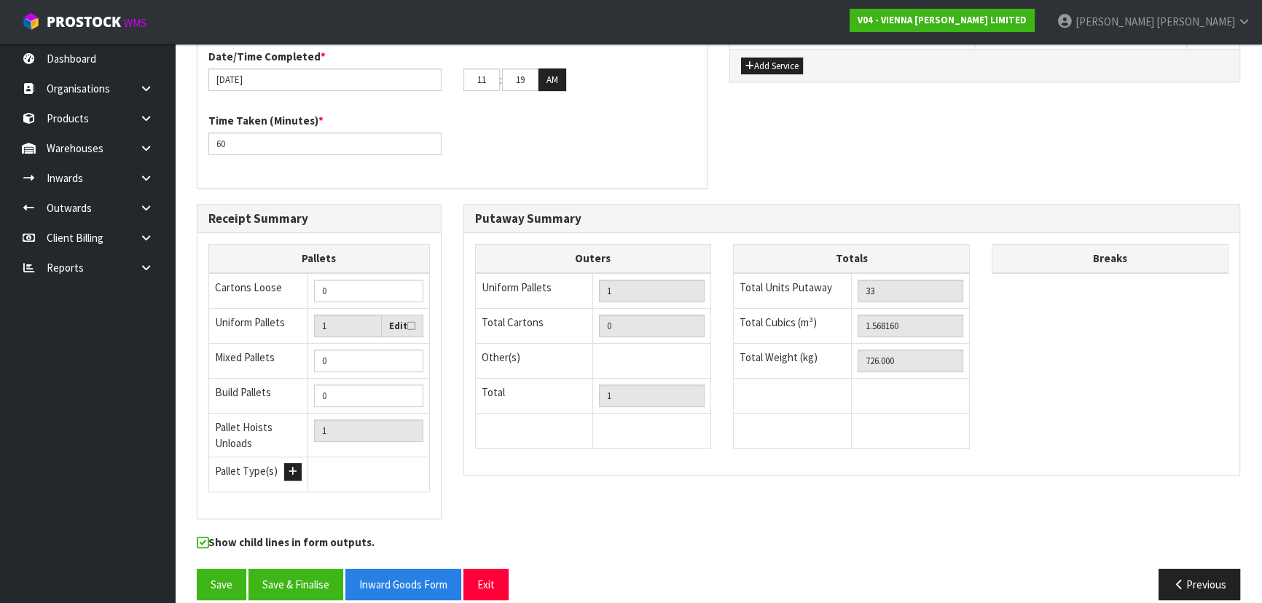
scroll to position [494, 0]
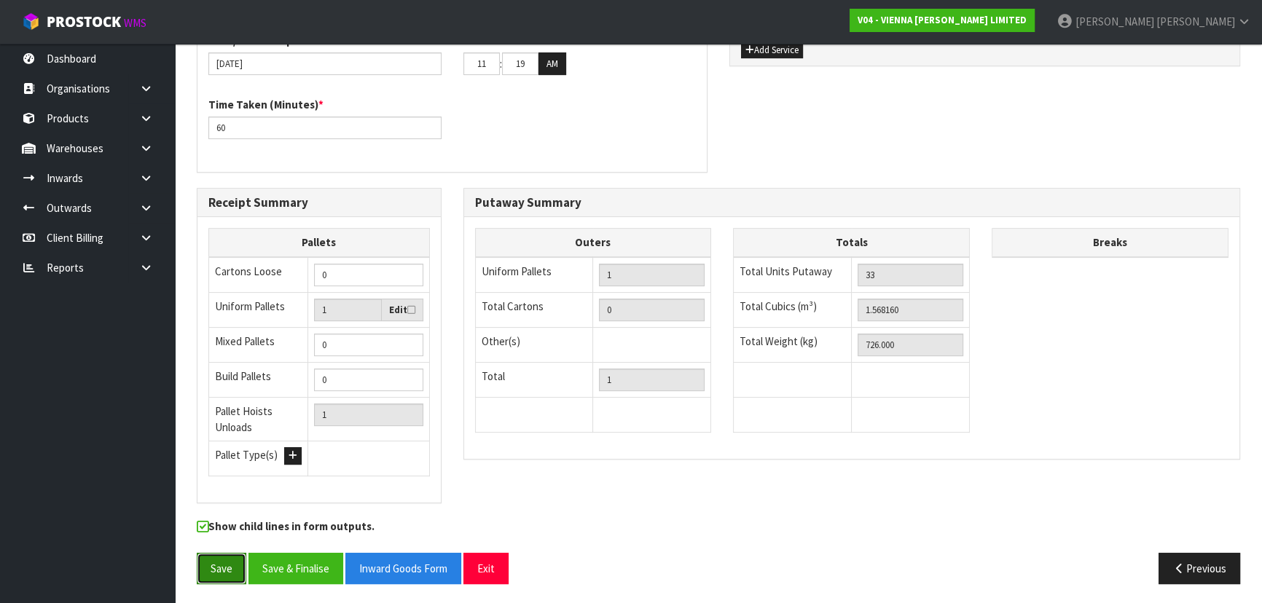
click at [220, 564] on button "Save" at bounding box center [222, 568] width 50 height 31
click at [297, 562] on button "Save & Finalise" at bounding box center [295, 568] width 95 height 31
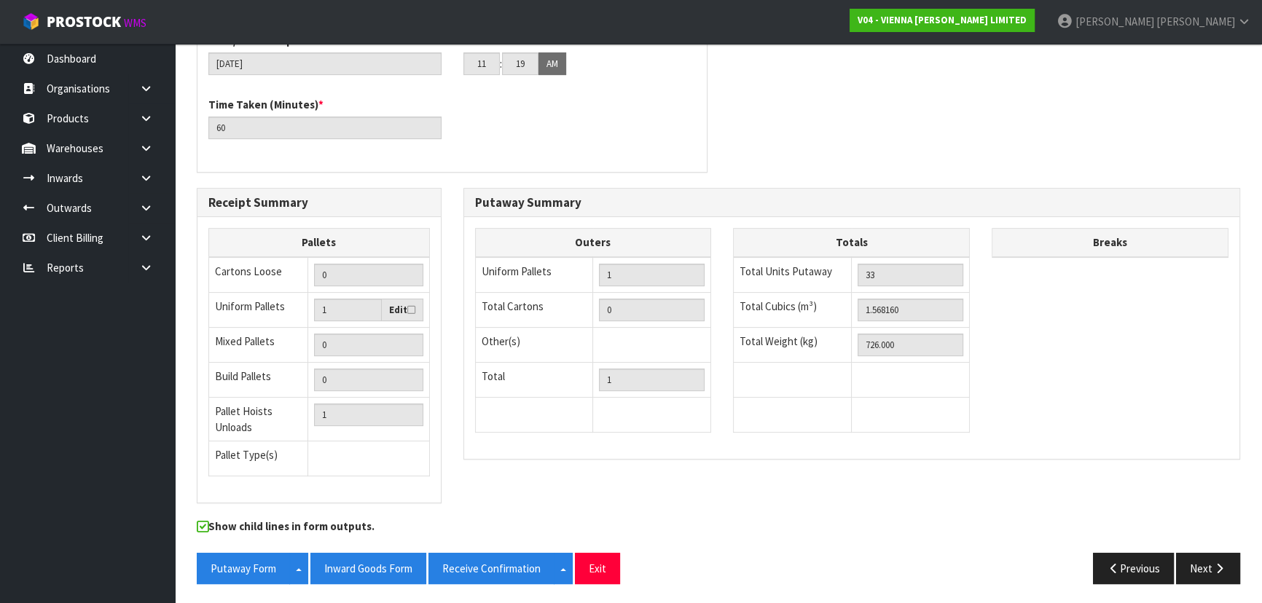
scroll to position [0, 0]
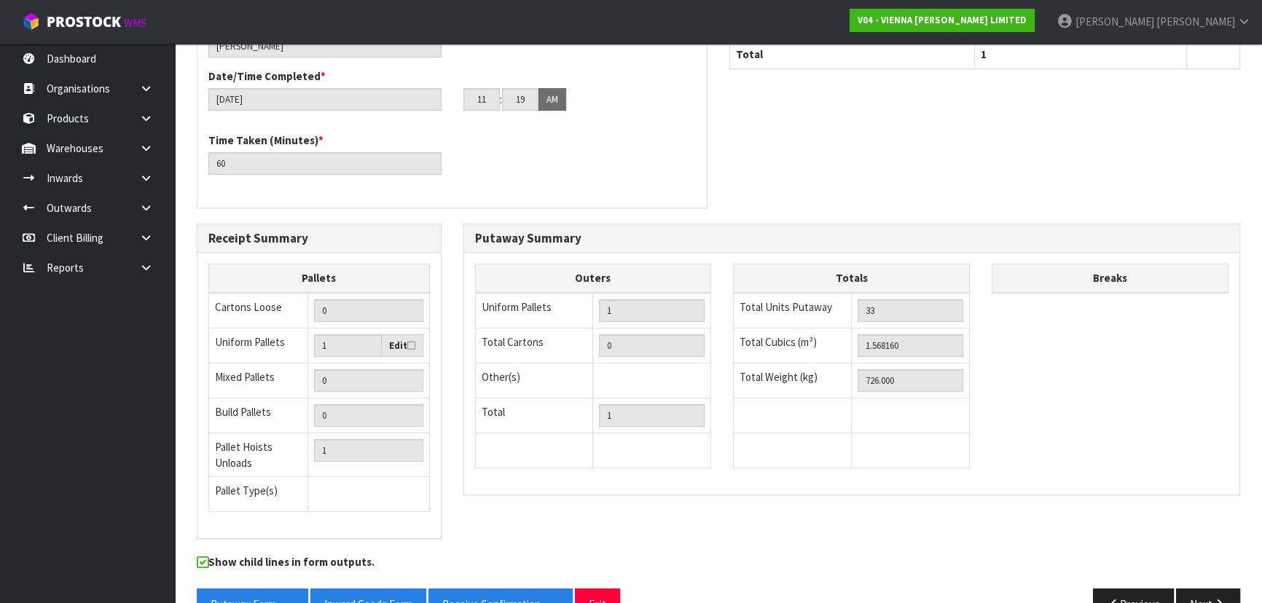
scroll to position [494, 0]
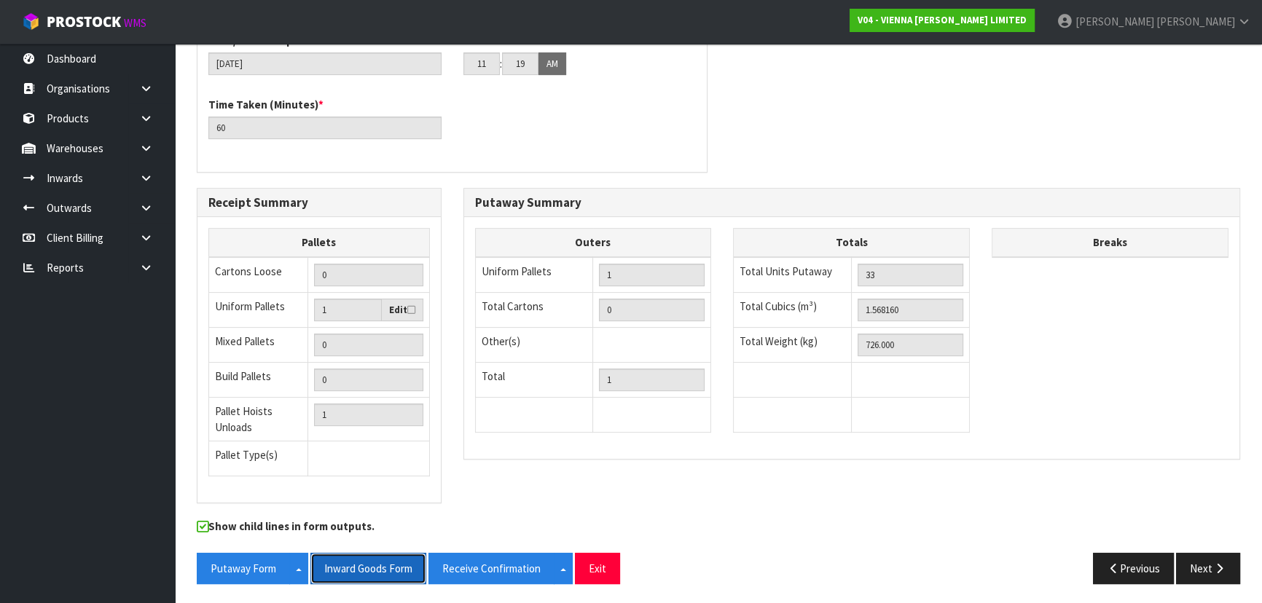
drag, startPoint x: 375, startPoint y: 562, endPoint x: 382, endPoint y: 556, distance: 9.3
click at [375, 562] on button "Inward Goods Form" at bounding box center [368, 568] width 116 height 31
click at [718, 169] on div "Putaway Completion Time Completed By * Michael Drugan Date/Time Completed * 16/…" at bounding box center [718, 64] width 1065 height 248
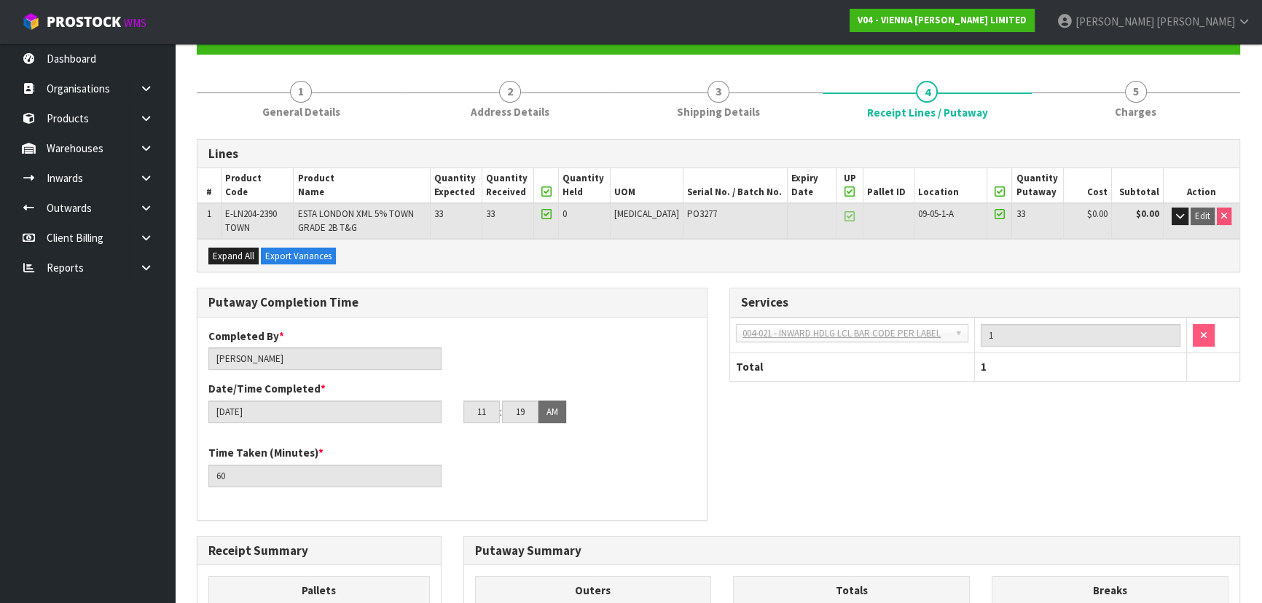
scroll to position [96, 0]
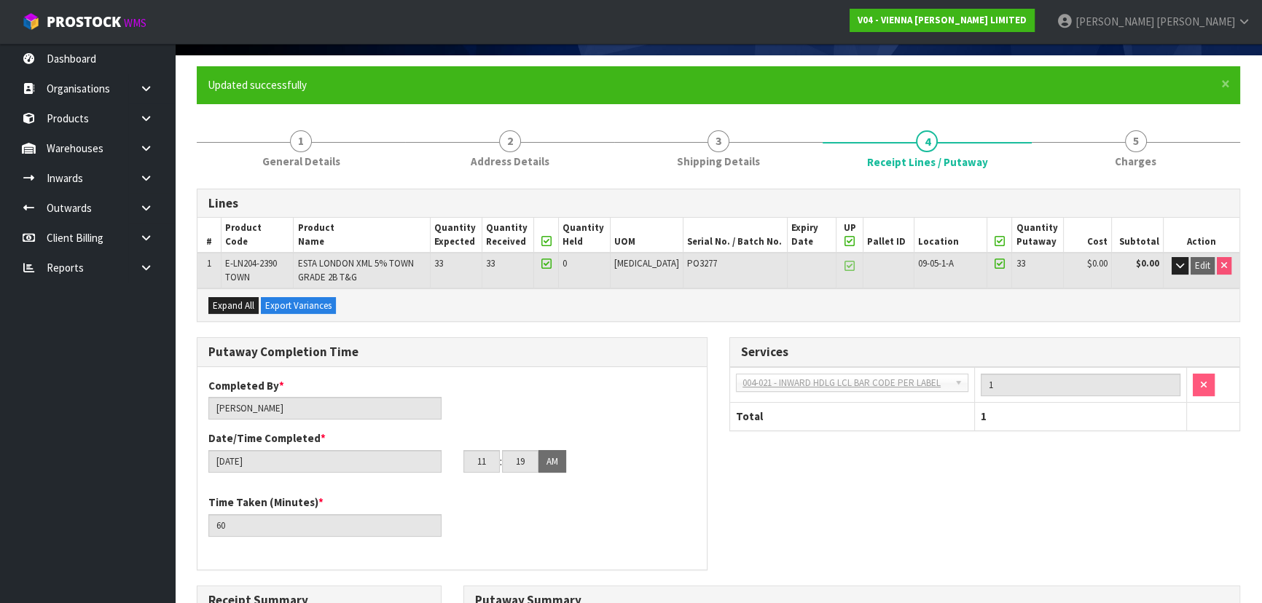
click at [985, 313] on div "Expand All Export Variances" at bounding box center [718, 305] width 1042 height 33
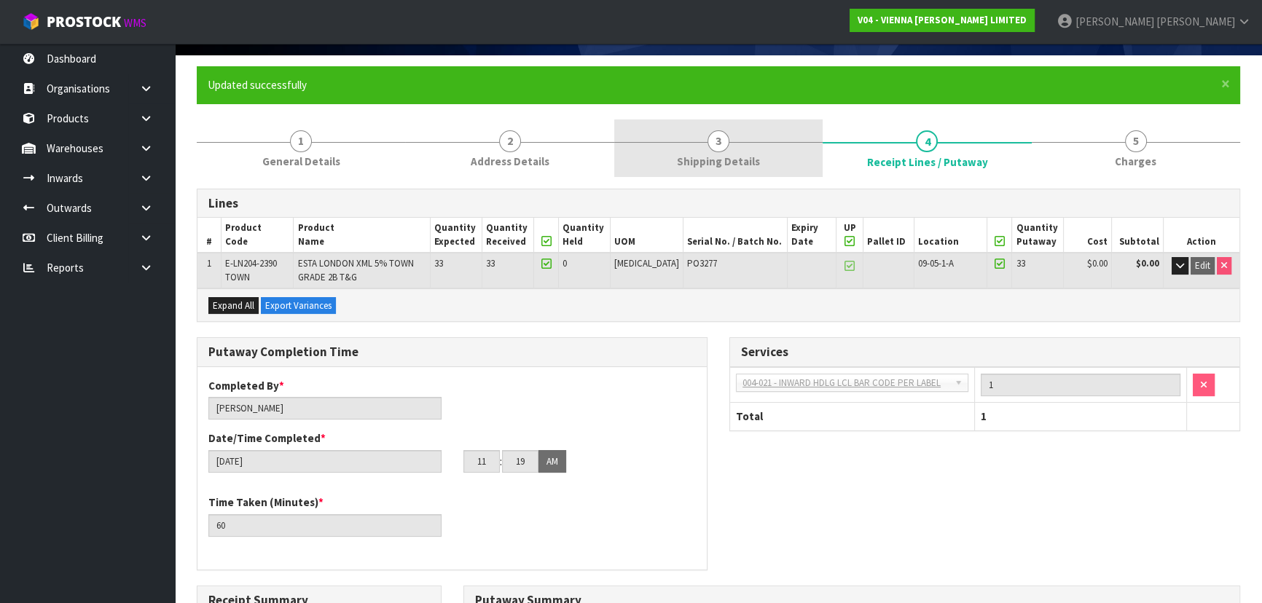
click at [721, 138] on span "3" at bounding box center [718, 141] width 22 height 22
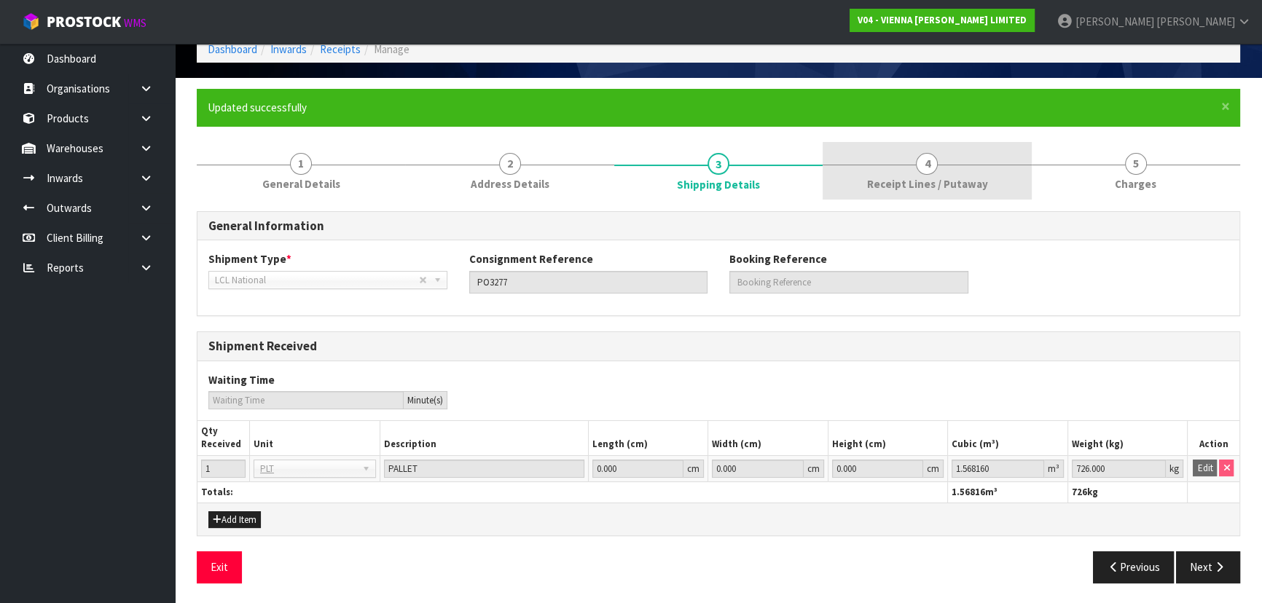
click at [870, 156] on link "4 Receipt Lines / Putaway" at bounding box center [927, 171] width 208 height 58
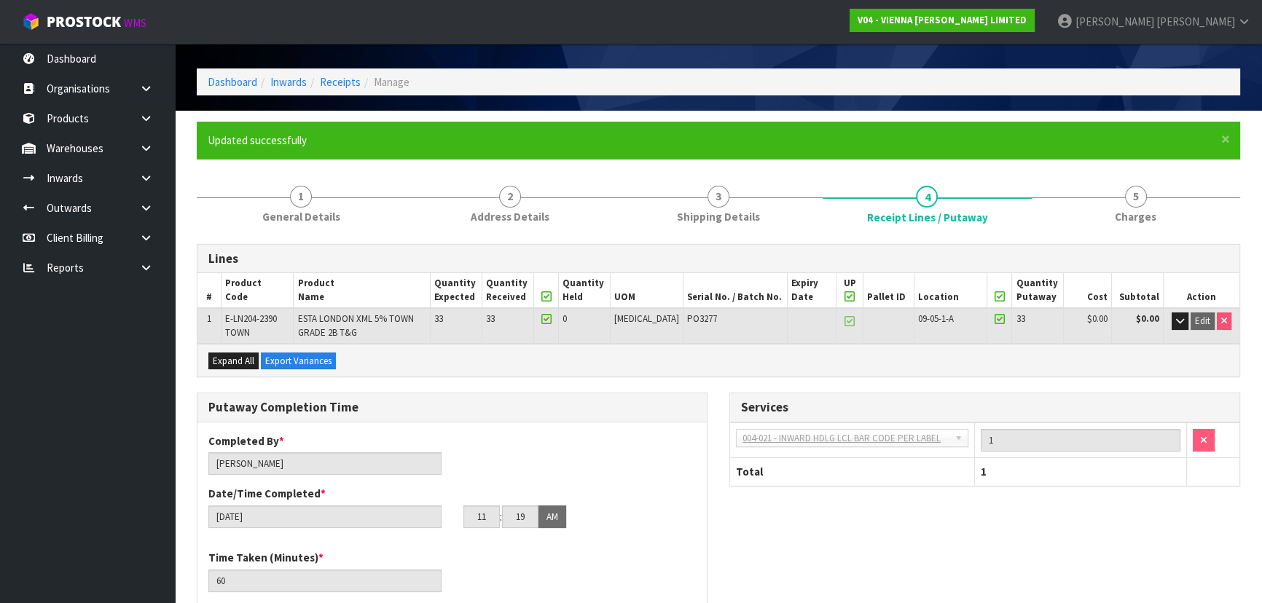
scroll to position [0, 0]
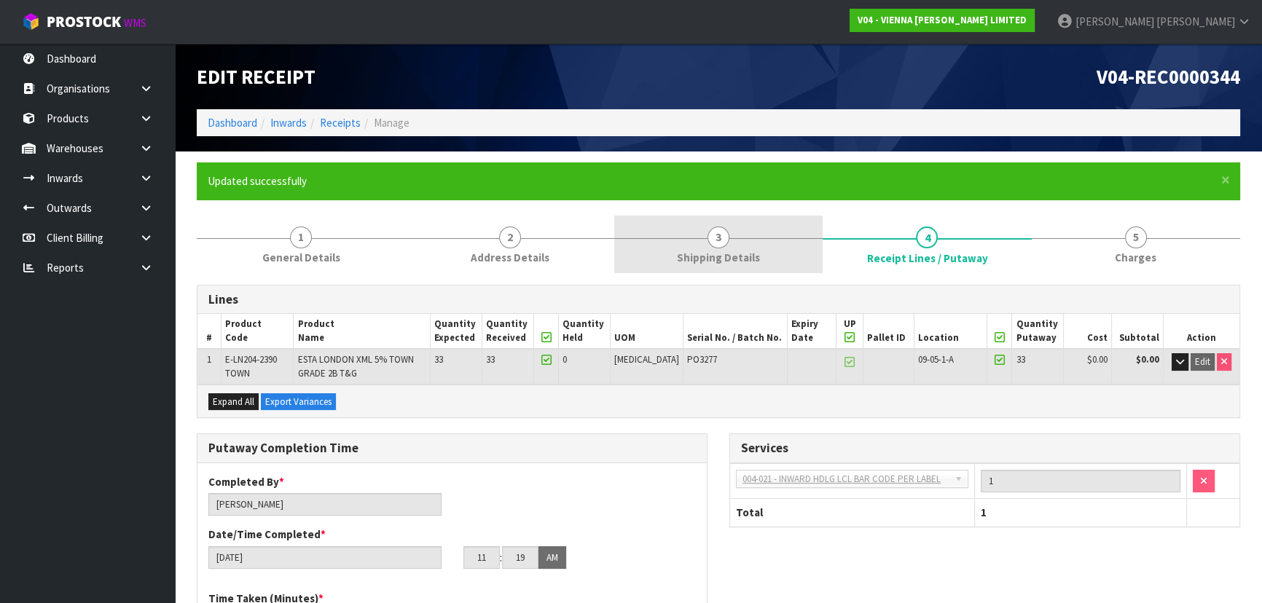
click at [757, 227] on link "3 Shipping Details" at bounding box center [718, 245] width 208 height 58
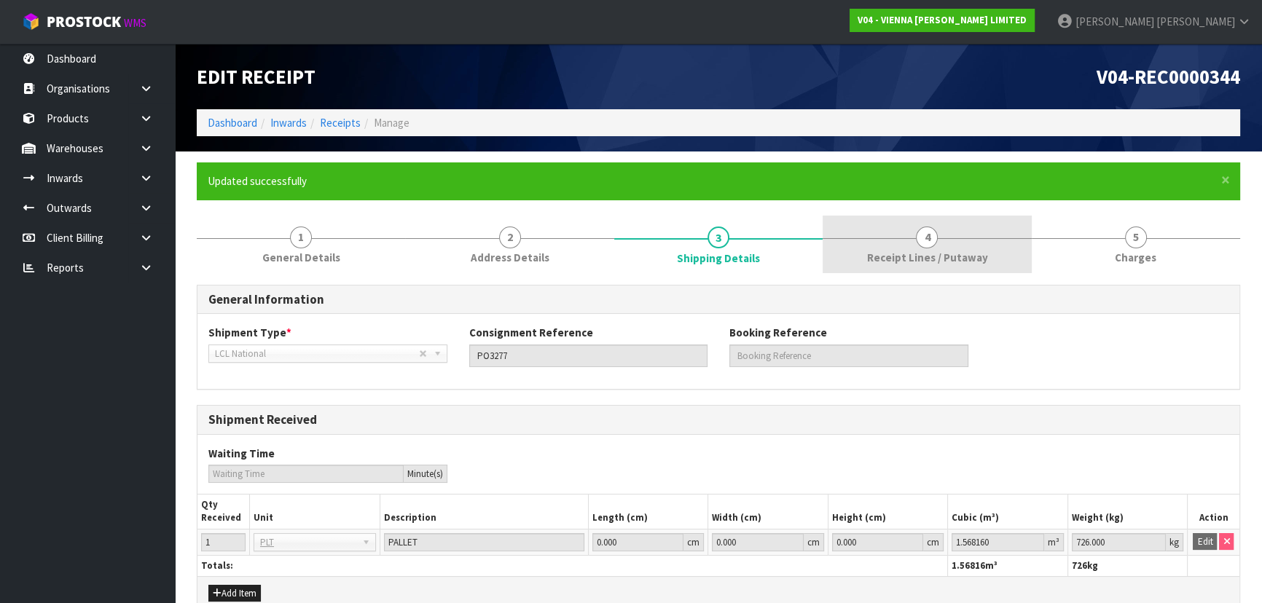
click at [973, 254] on span "Receipt Lines / Putaway" at bounding box center [926, 257] width 121 height 15
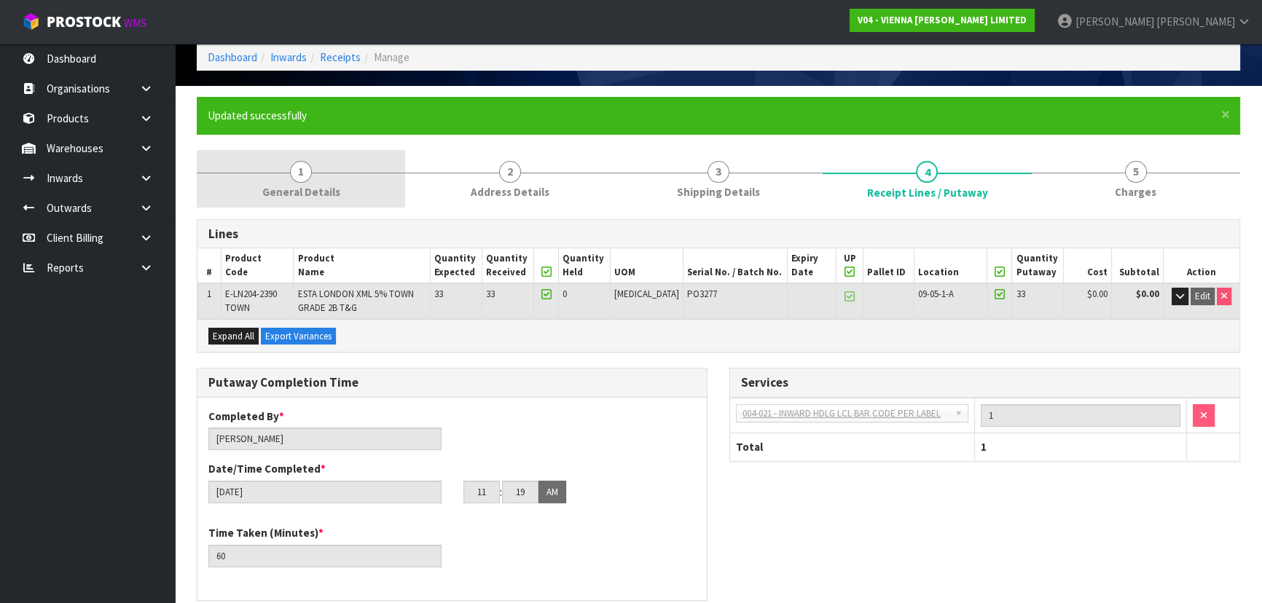
click at [326, 189] on span "General Details" at bounding box center [301, 191] width 78 height 15
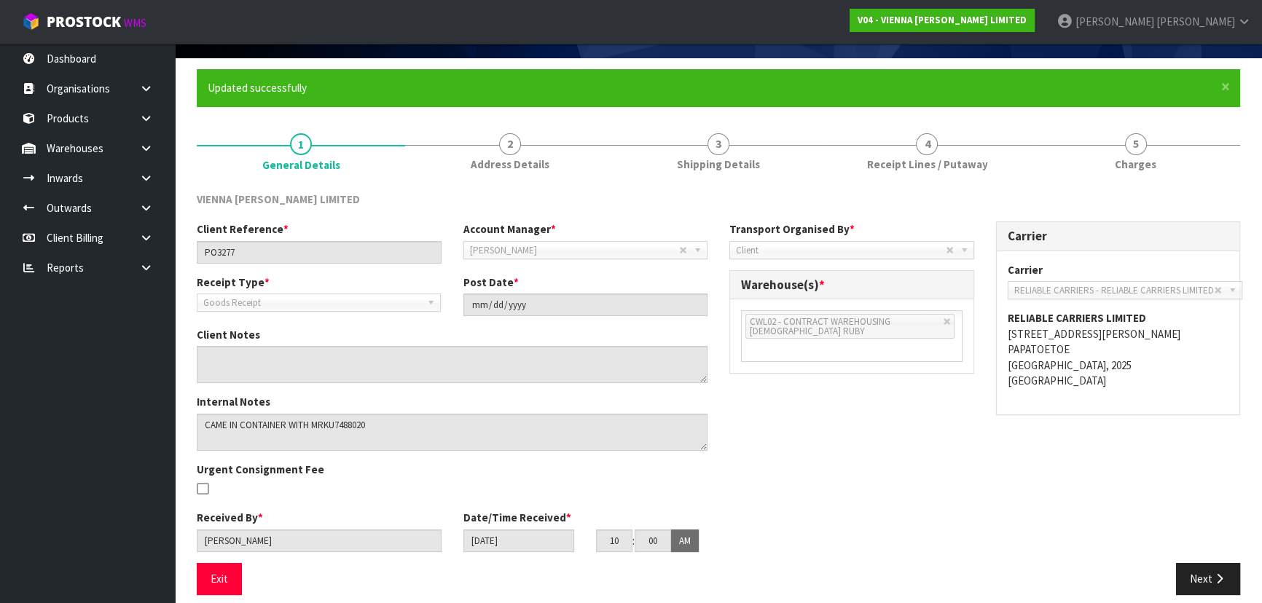
scroll to position [106, 0]
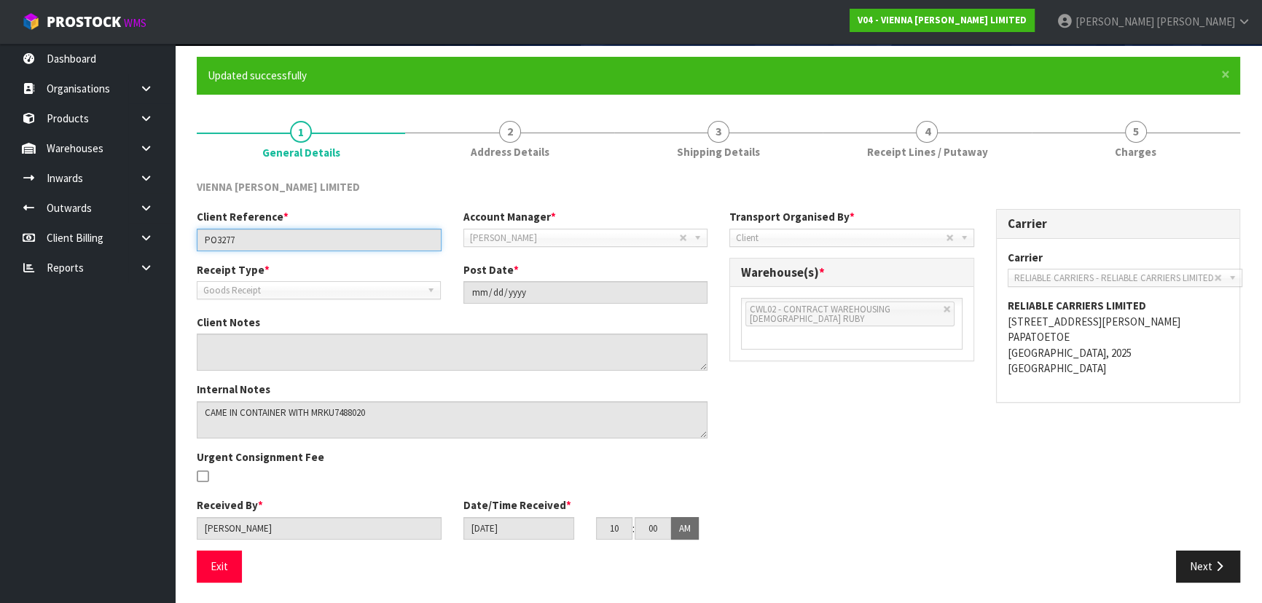
click at [273, 240] on input "PO3277" at bounding box center [319, 240] width 245 height 23
drag, startPoint x: 273, startPoint y: 239, endPoint x: 36, endPoint y: 235, distance: 237.6
click at [66, 235] on body "Toggle navigation ProStock WMS V04 - VIENNA WOODS LIMITED Michael Drugan Logout…" at bounding box center [631, 195] width 1262 height 603
click at [794, 453] on div "Client Reference * PO3277 Account Manager * Zubair Moolla Rod Giles Kirsty Gile…" at bounding box center [718, 380] width 1065 height 342
click at [718, 354] on div "Transport Organised By * Company Supplier Client Customs Agent Client Warehouse…" at bounding box center [851, 293] width 267 height 168
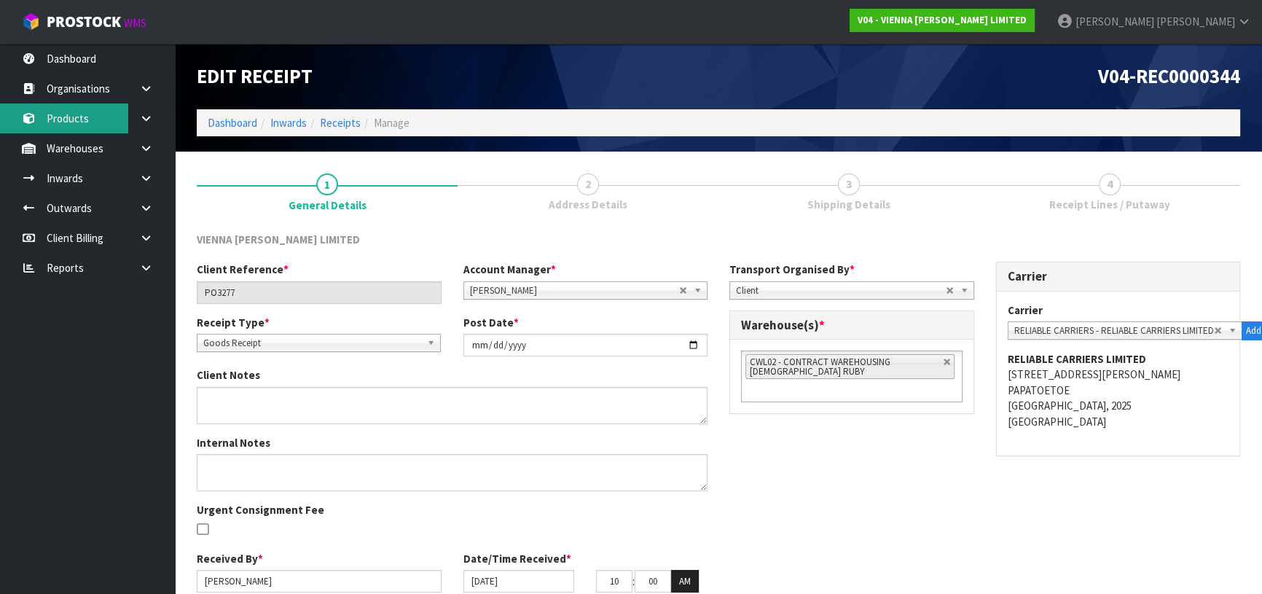
click at [107, 112] on link "Products" at bounding box center [87, 118] width 175 height 30
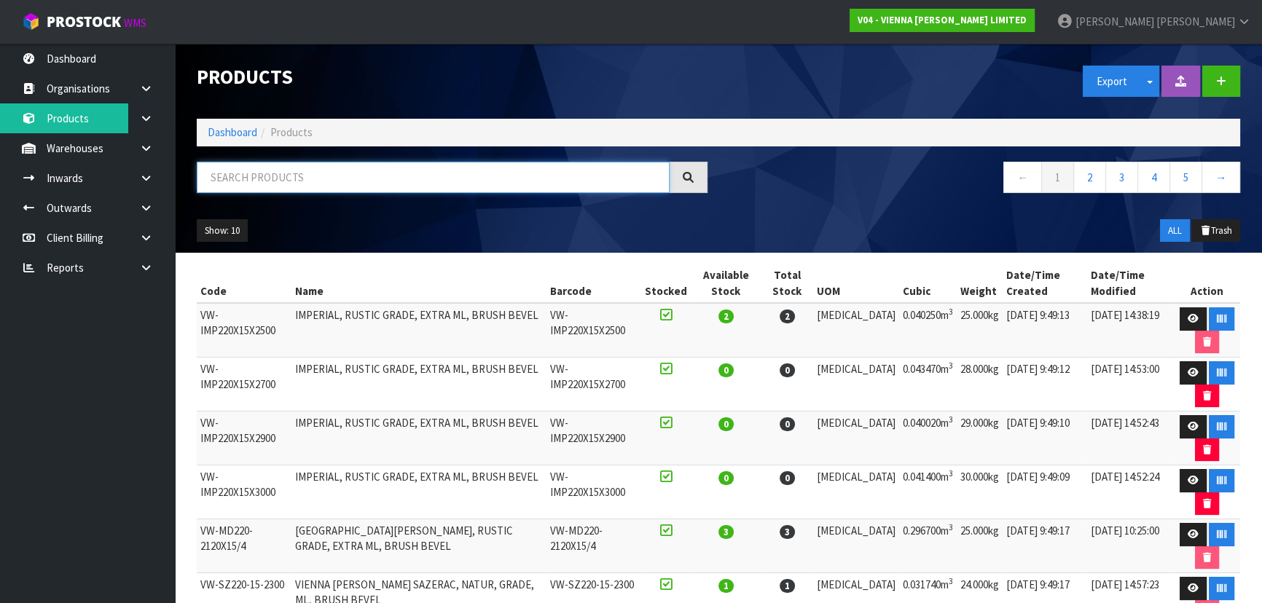
click at [345, 183] on input "text" at bounding box center [433, 177] width 473 height 31
paste input "E-LN204-2390 TOWN"
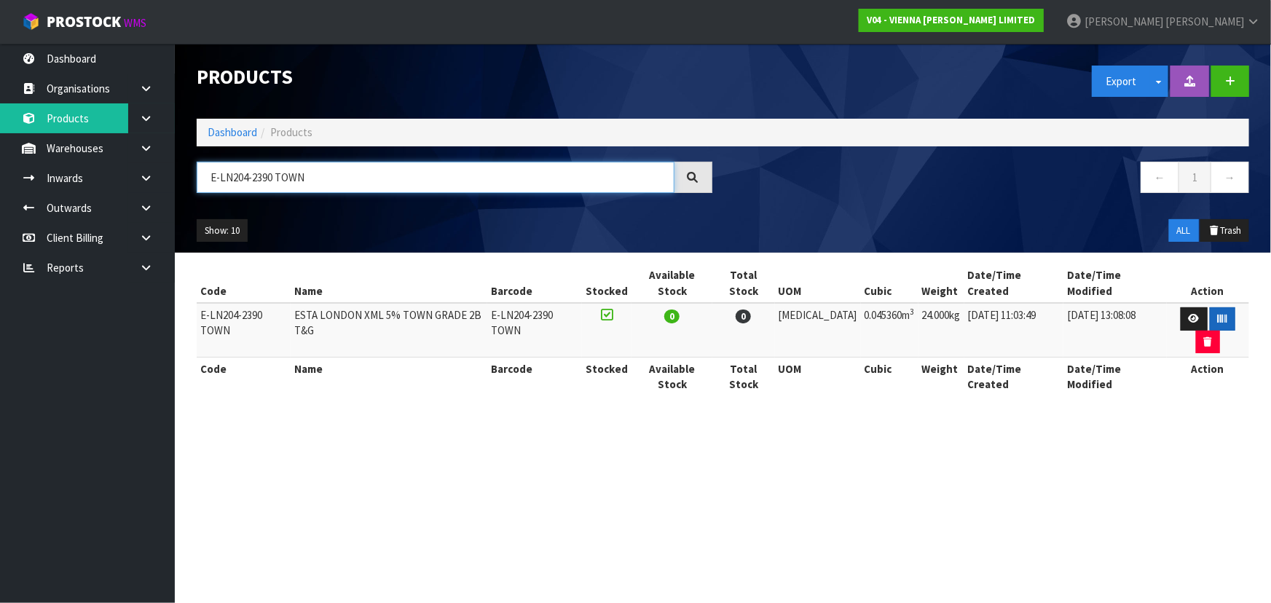
type input "E-LN204-2390 TOWN"
click at [1210, 308] on button "button" at bounding box center [1223, 318] width 26 height 23
click at [1210, 307] on button "button" at bounding box center [1223, 318] width 26 height 23
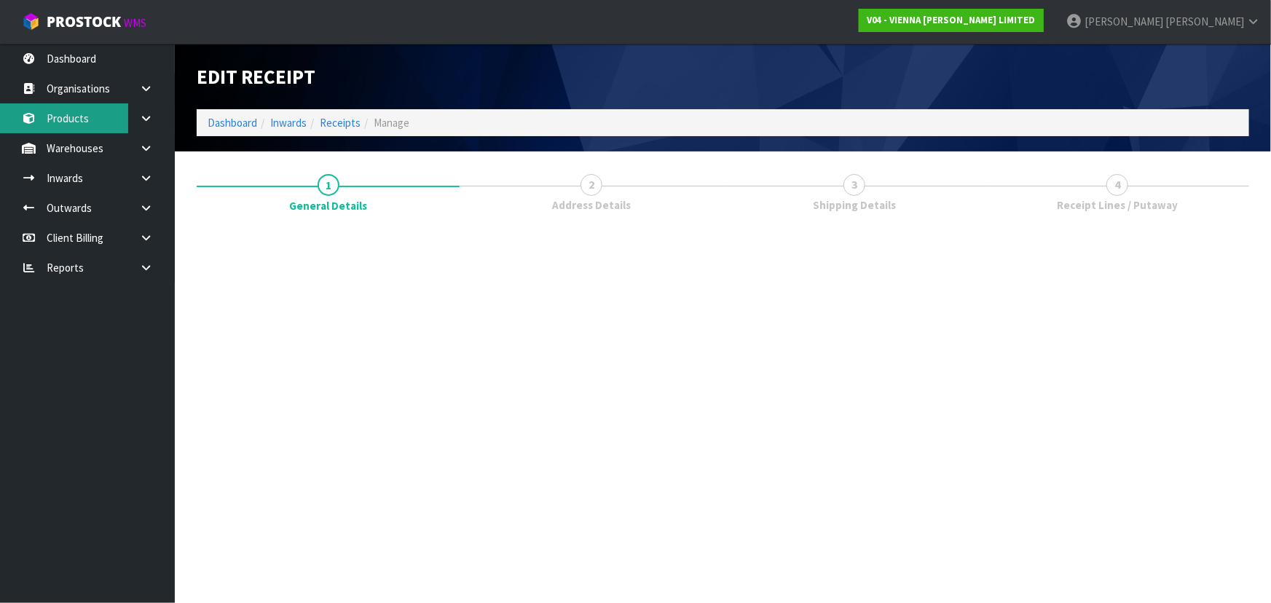
click at [62, 122] on link "Products" at bounding box center [87, 118] width 175 height 30
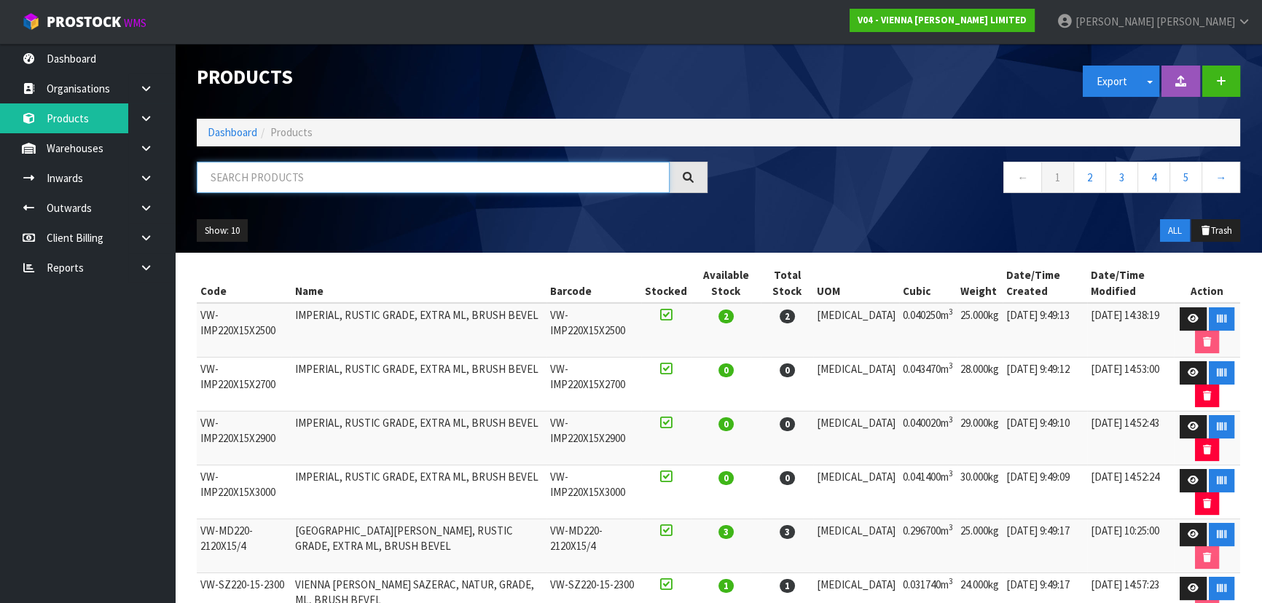
click at [298, 189] on input "text" at bounding box center [433, 177] width 473 height 31
paste input "E-LN204-2390 TOWN"
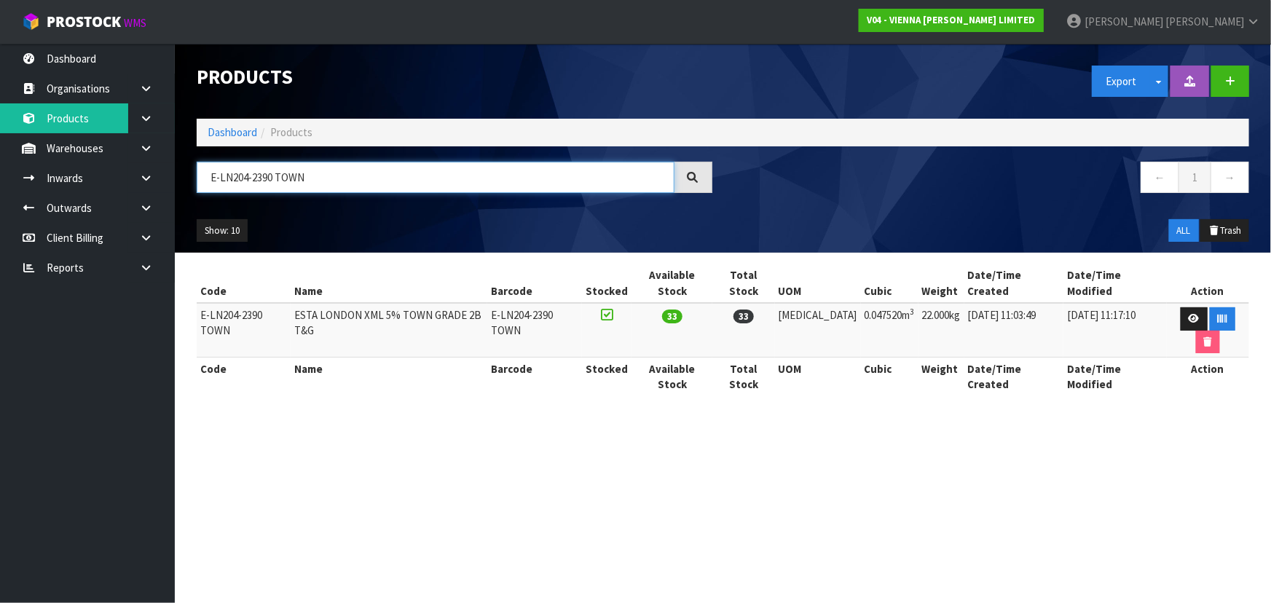
type input "E-LN204-2390 TOWN"
drag, startPoint x: 786, startPoint y: 203, endPoint x: 984, endPoint y: 243, distance: 201.5
click at [800, 210] on div "Products Export Split button! SOH Summary Measurements Dangerous Goods Import P…" at bounding box center [723, 148] width 1075 height 209
click at [1210, 307] on button "button" at bounding box center [1223, 318] width 26 height 23
click at [423, 469] on section "Products Export Split button! SOH Summary Measurements Dangerous Goods Import P…" at bounding box center [635, 301] width 1271 height 603
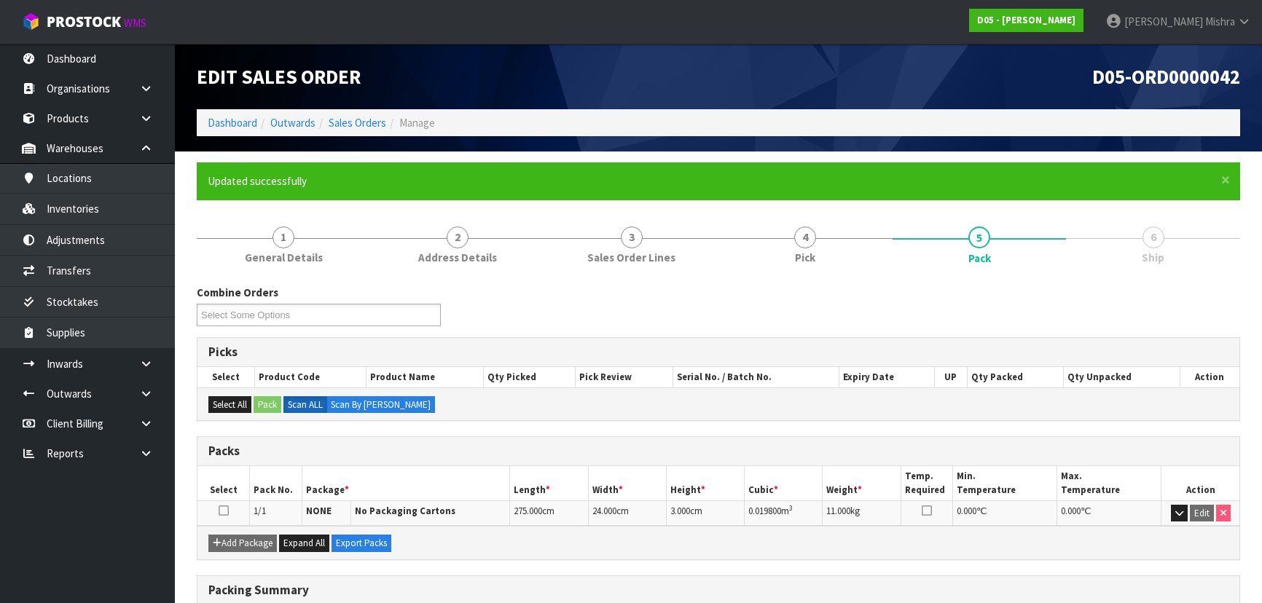
scroll to position [197, 0]
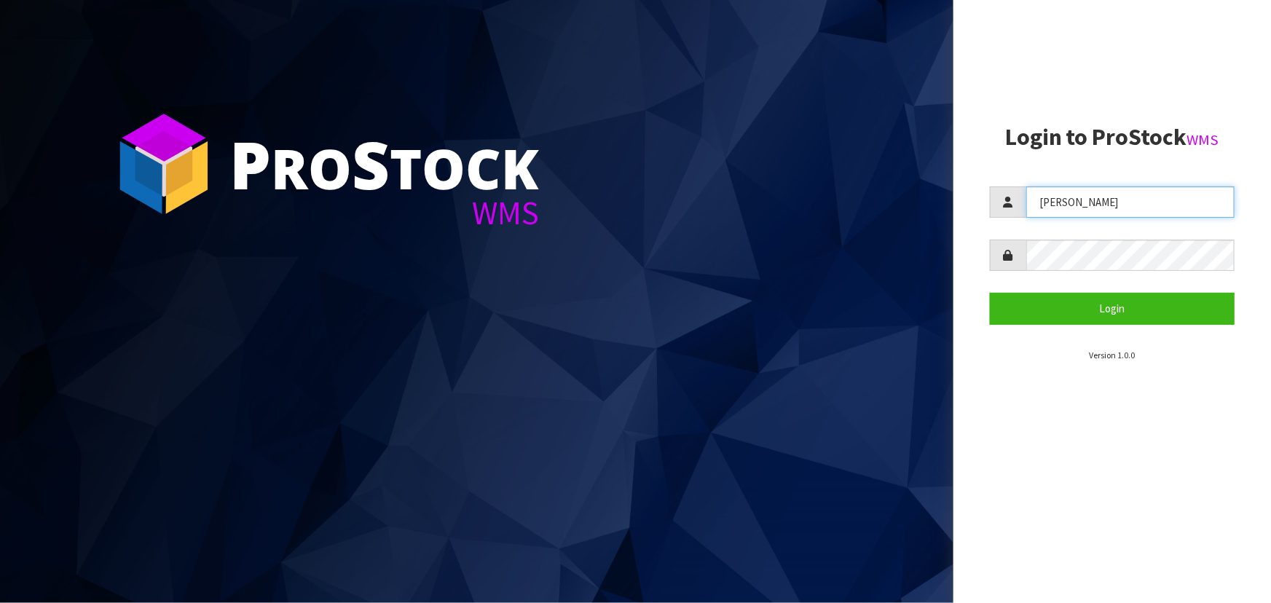
drag, startPoint x: 1093, startPoint y: 203, endPoint x: 965, endPoint y: 200, distance: 128.3
click at [965, 200] on aside "Login to ProStock WMS [GEOGRAPHIC_DATA] Login Version 1.0.0" at bounding box center [1113, 301] width 318 height 603
type input "[PERSON_NAME]"
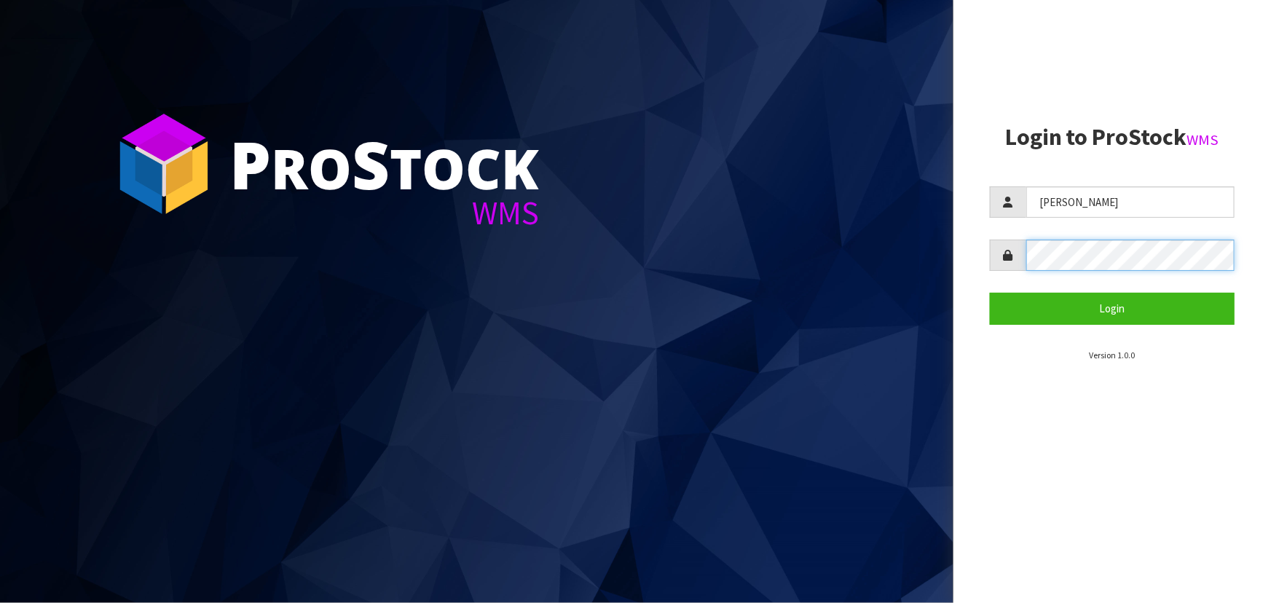
click at [959, 262] on aside "Login to ProStock WMS [PERSON_NAME] Login Version 1.0.0" at bounding box center [1113, 301] width 318 height 603
click at [990, 293] on button "Login" at bounding box center [1112, 308] width 245 height 31
